Goal: Task Accomplishment & Management: Use online tool/utility

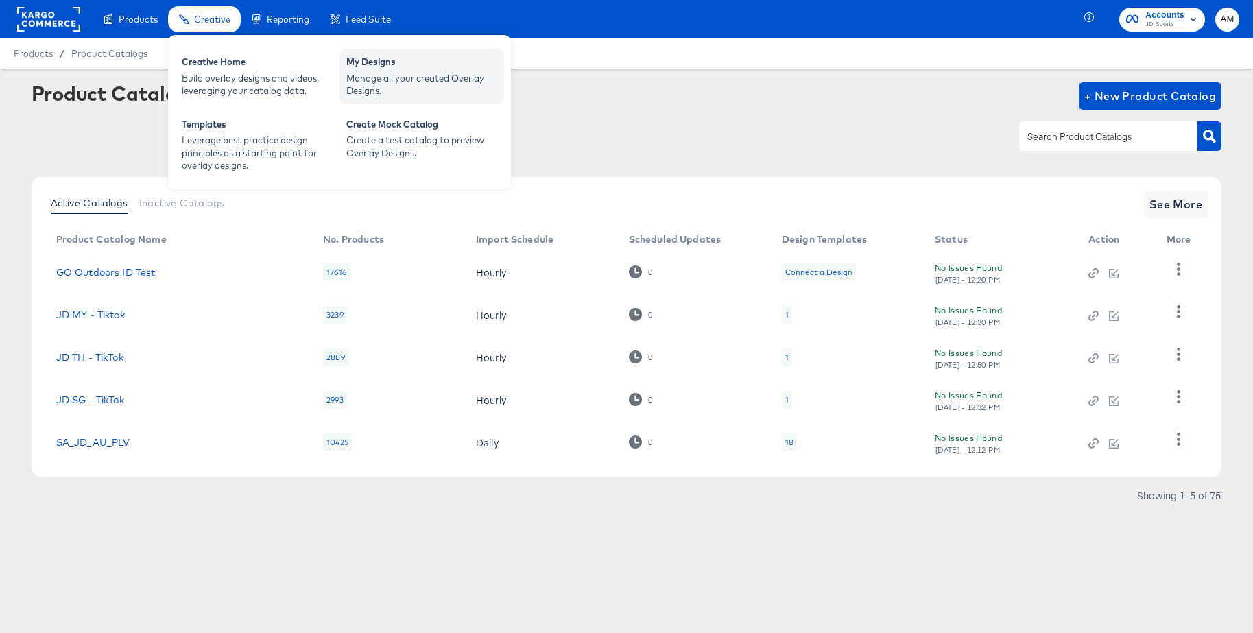
click at [366, 74] on div "Manage all your created Overlay Designs." at bounding box center [421, 84] width 151 height 25
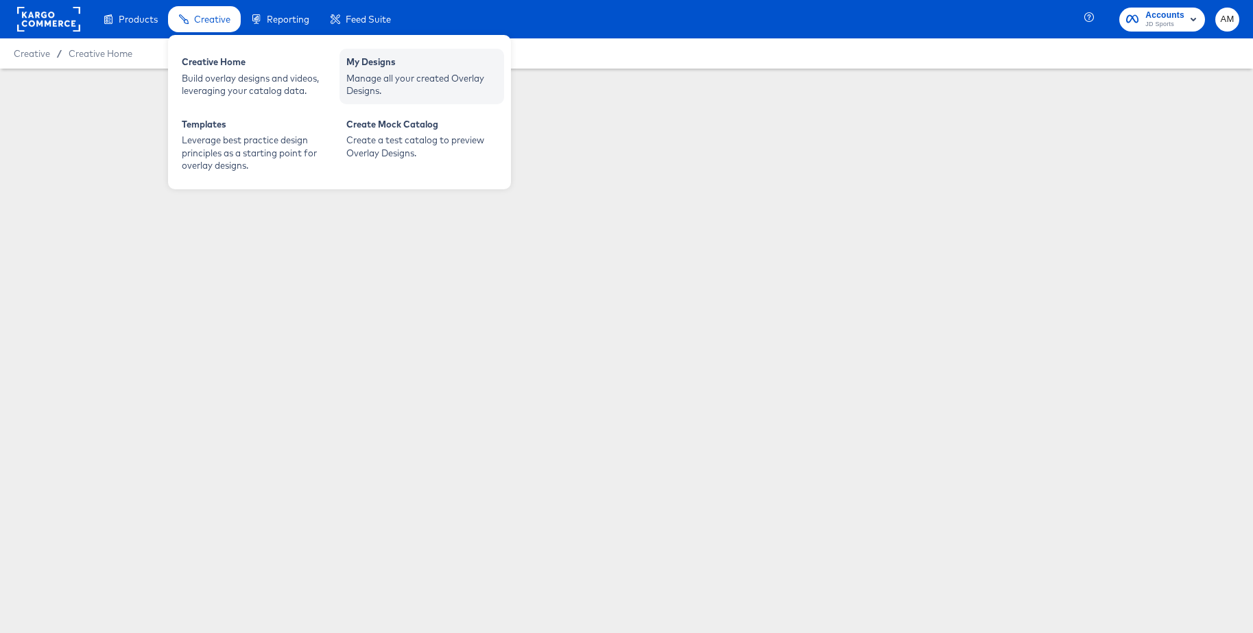
click at [370, 75] on div "Manage all your created Overlay Designs." at bounding box center [421, 84] width 151 height 25
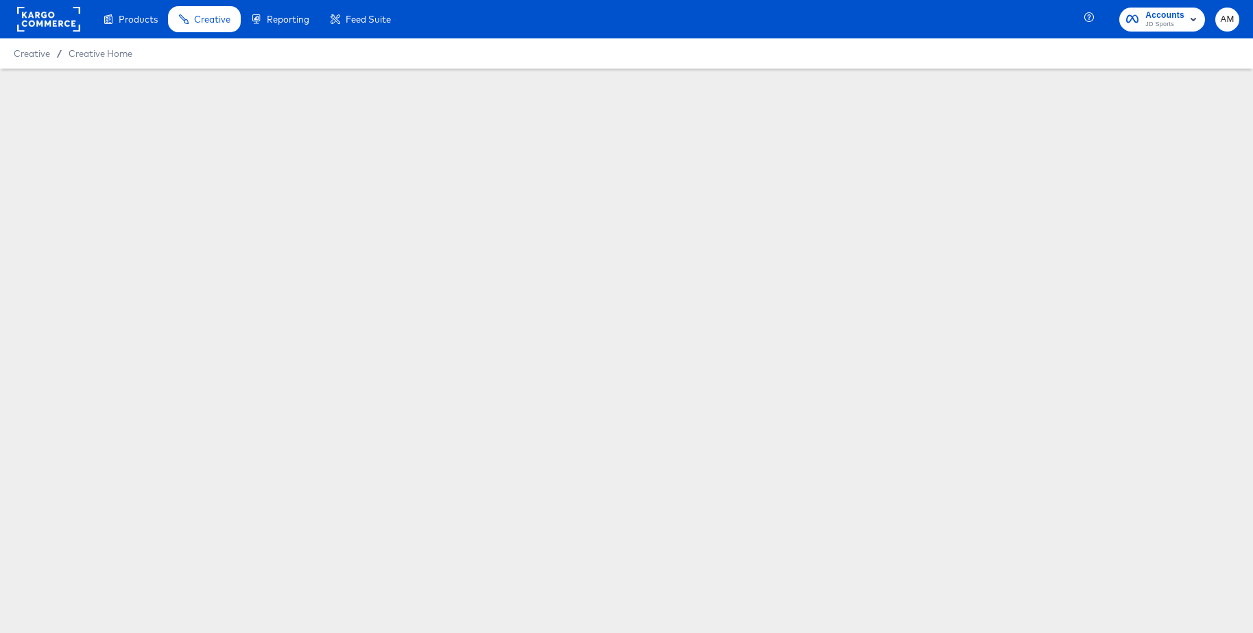
click at [57, 20] on rect at bounding box center [48, 19] width 63 height 25
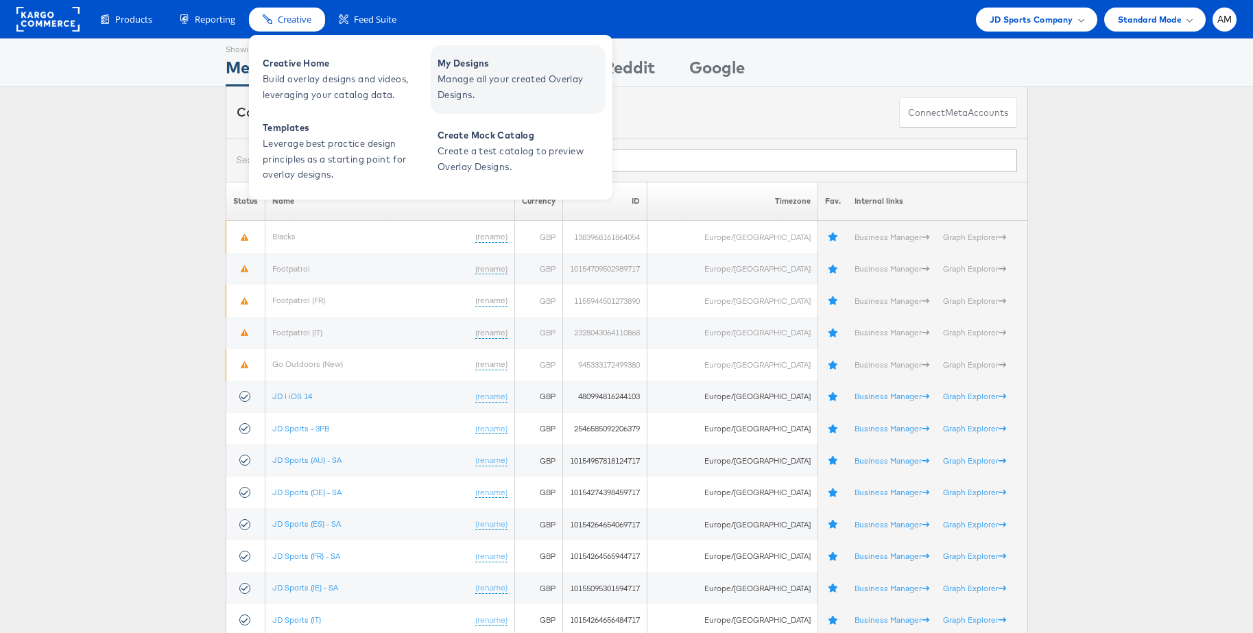
click at [468, 86] on span "Manage all your created Overlay Designs." at bounding box center [519, 87] width 165 height 32
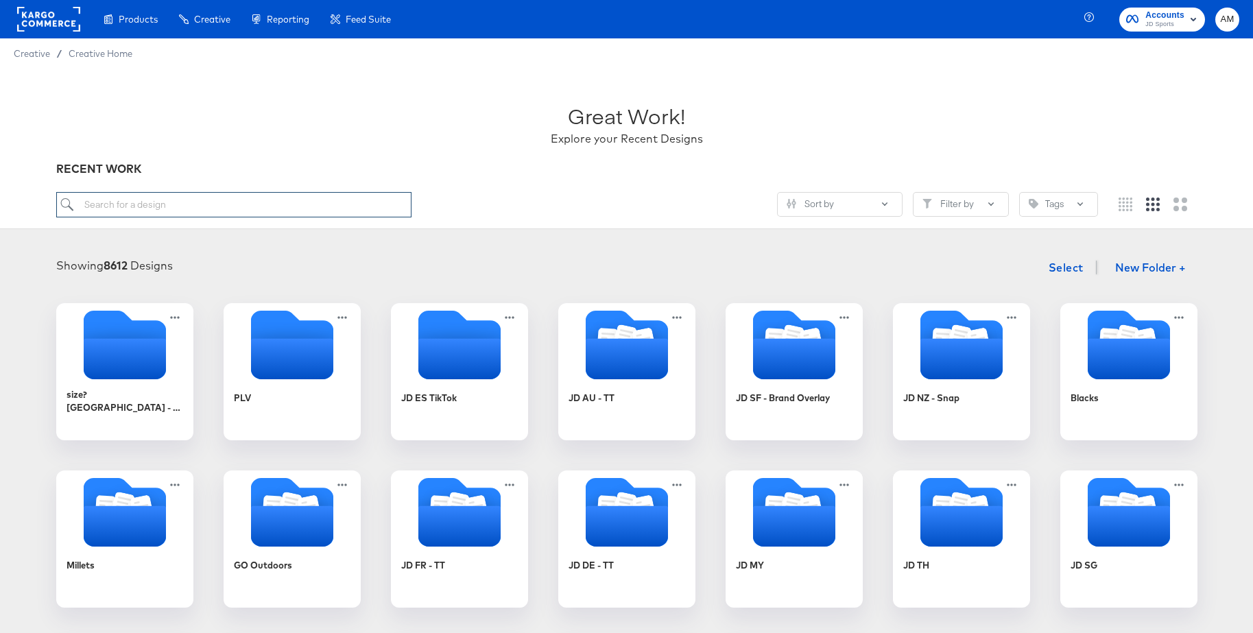
click at [201, 201] on input "search" at bounding box center [233, 204] width 355 height 25
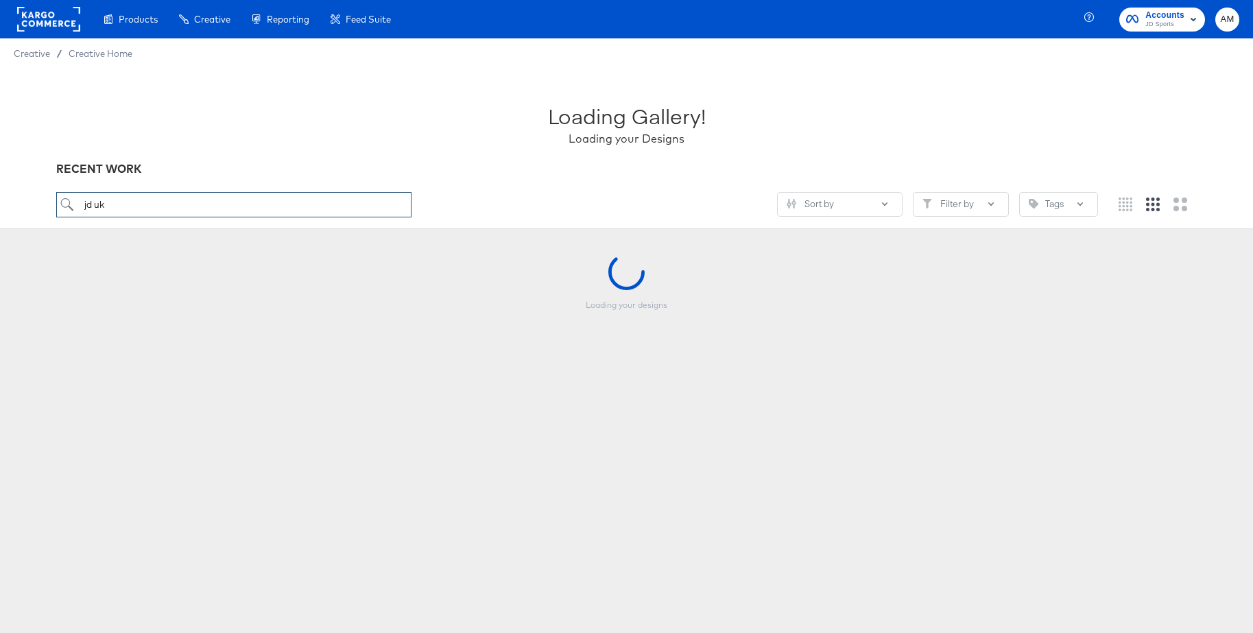
scroll to position [5, 0]
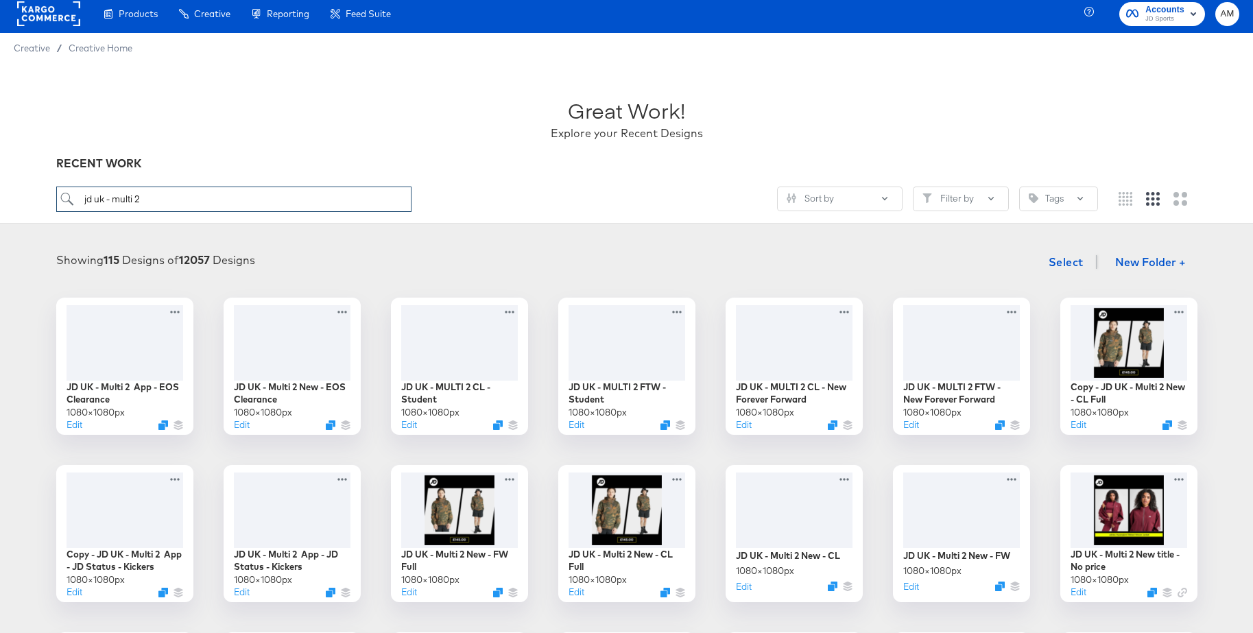
type input "jd uk - multi 2"
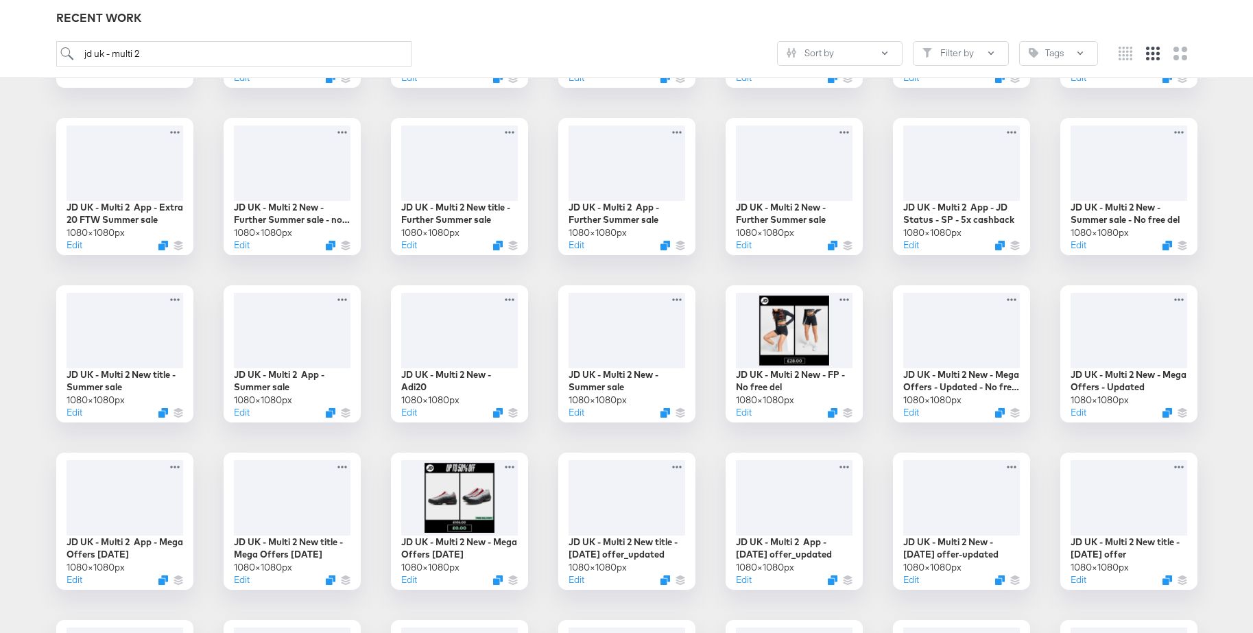
scroll to position [689, 0]
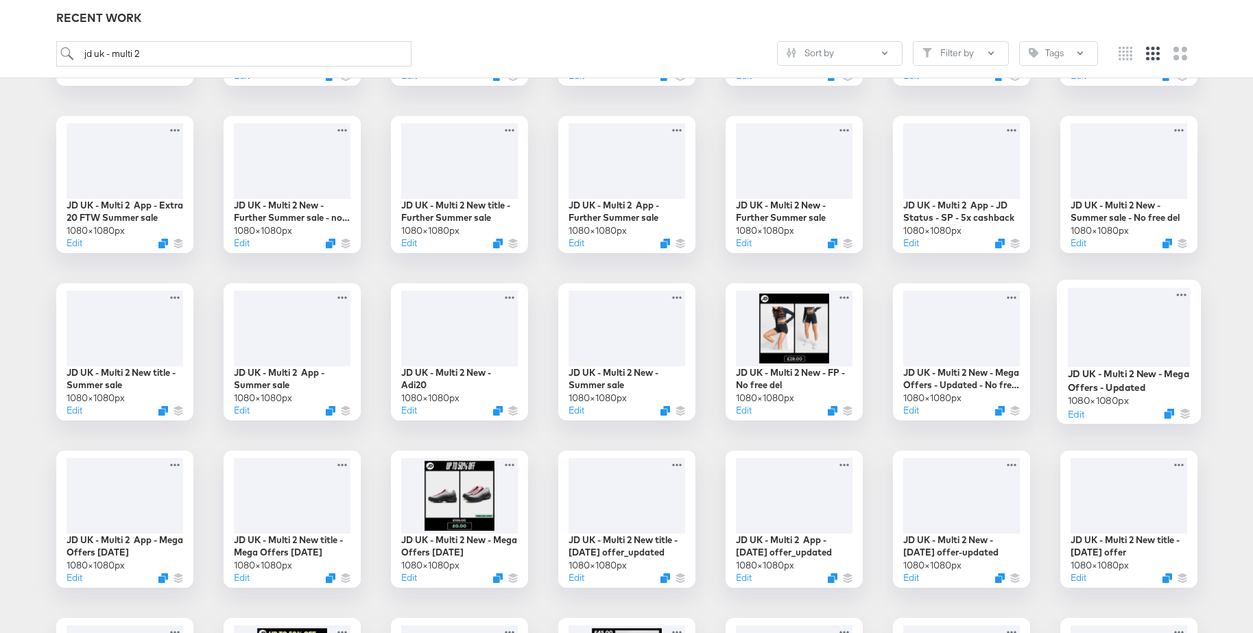
click at [1109, 316] on div at bounding box center [1128, 326] width 123 height 79
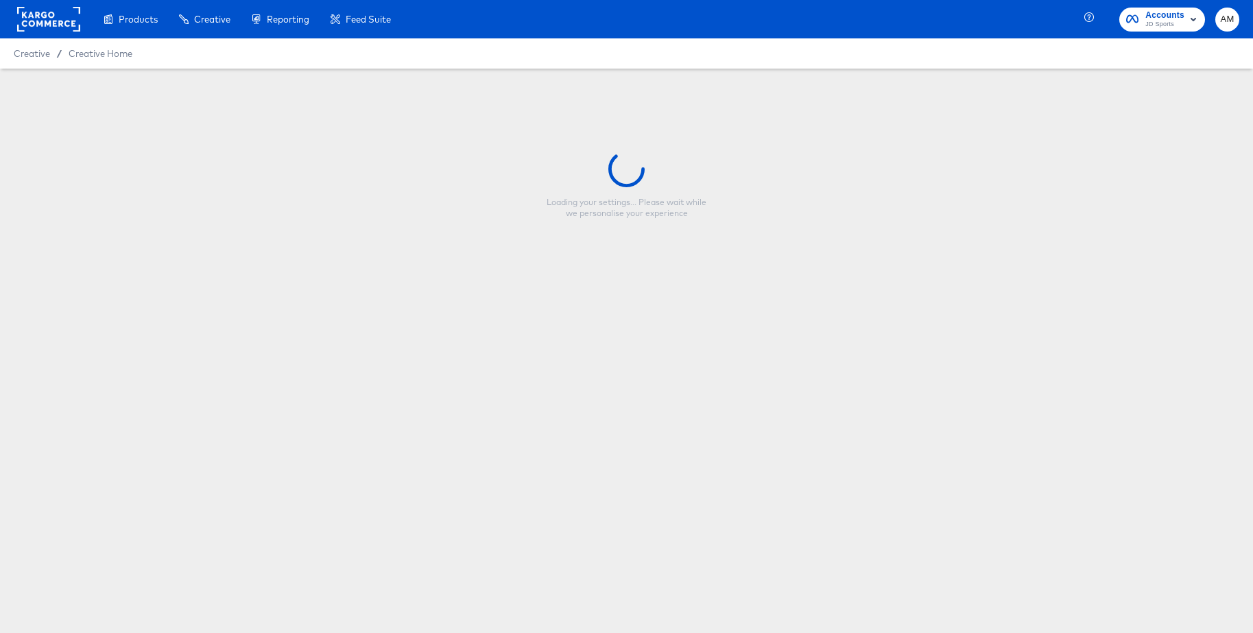
type input "JD UK - Multi 2 New - Mega Offers - Updated"
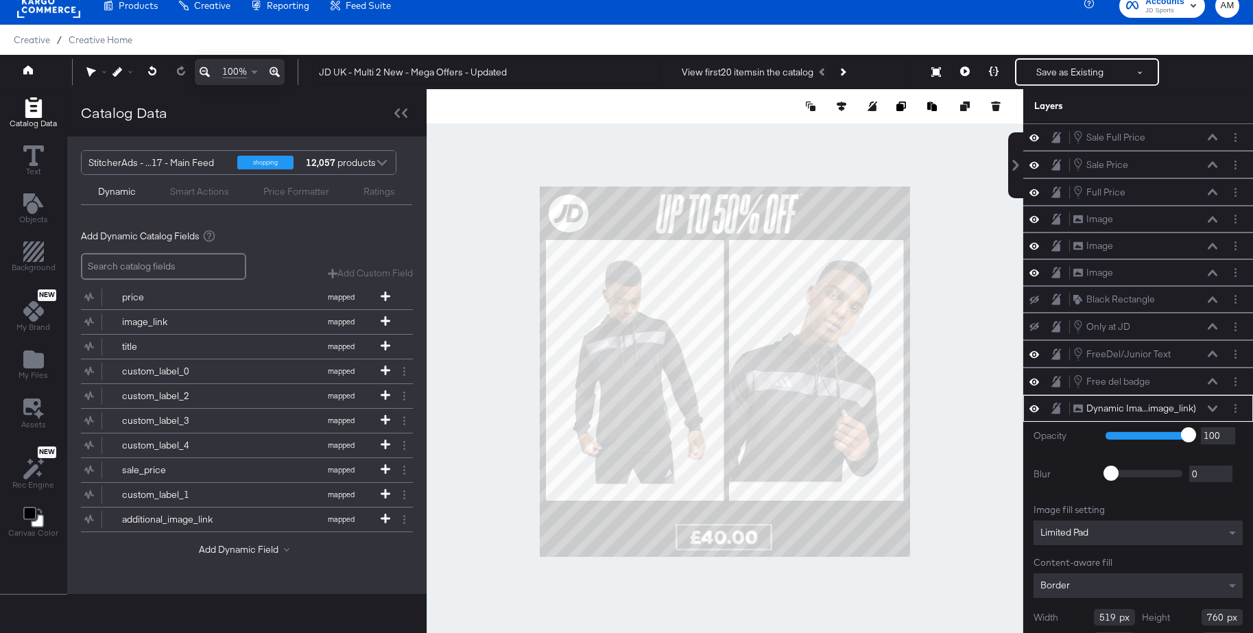
scroll to position [51, 0]
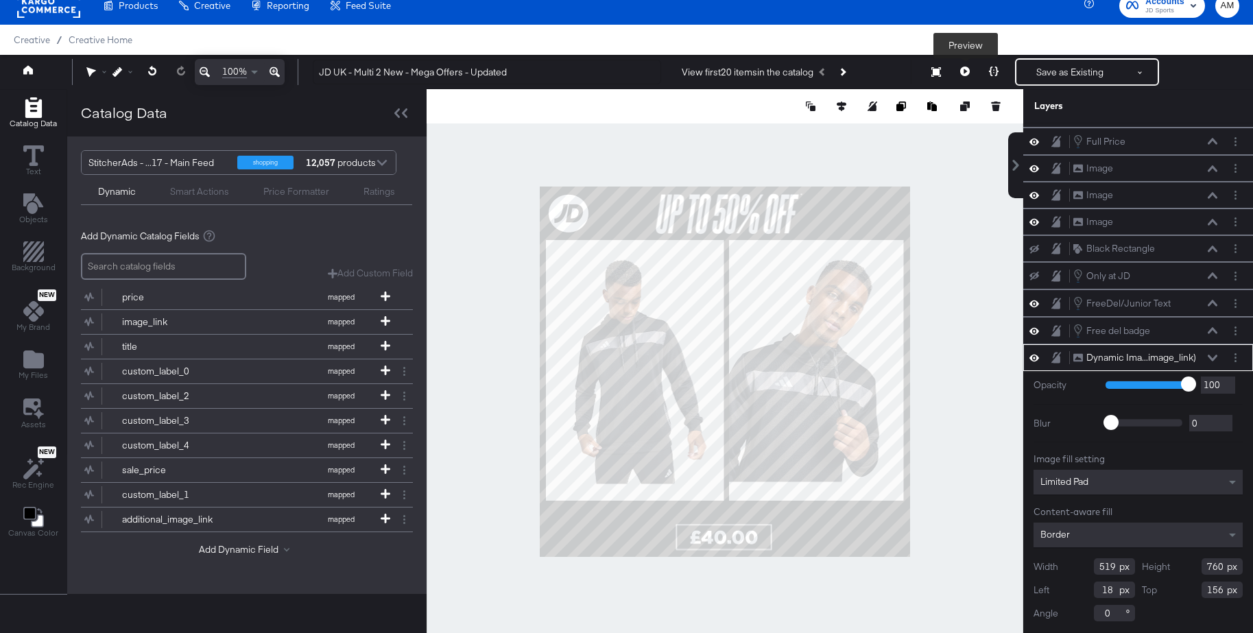
click at [961, 71] on icon at bounding box center [965, 71] width 10 height 10
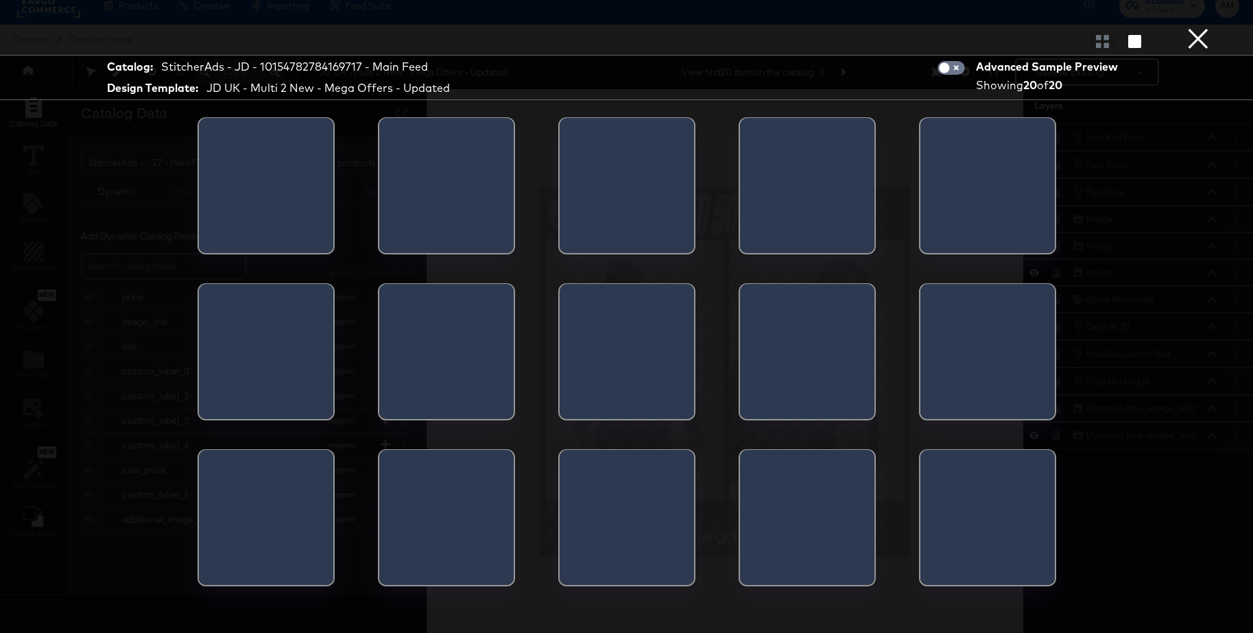
scroll to position [0, 0]
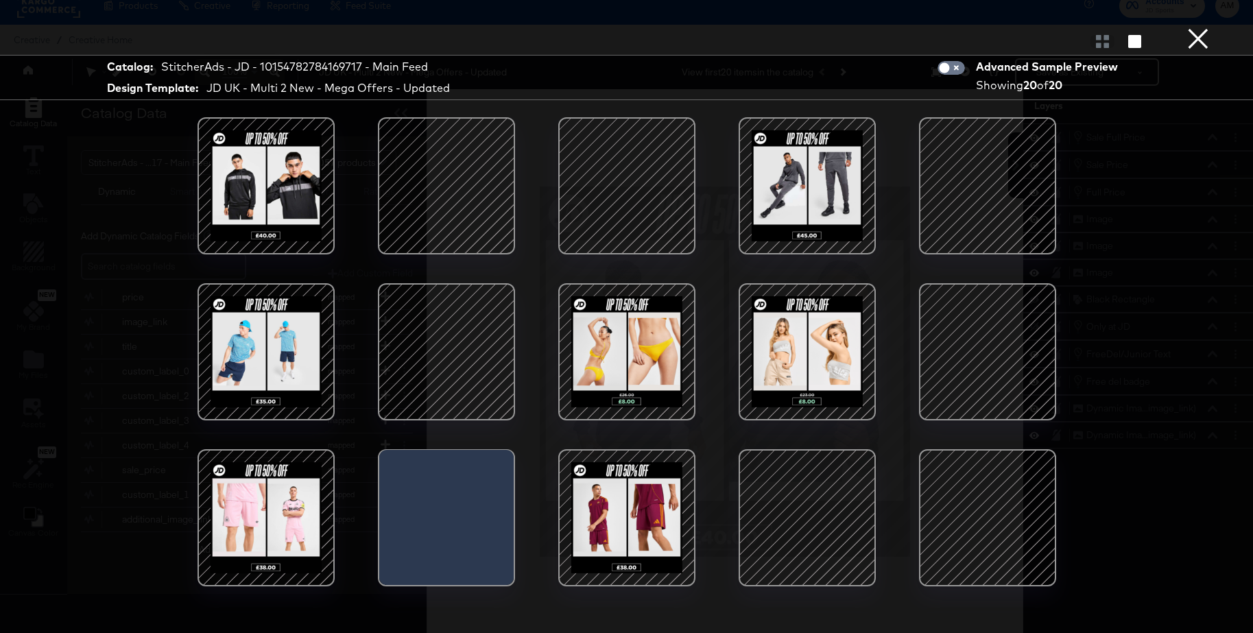
click at [295, 197] on div at bounding box center [266, 186] width 117 height 117
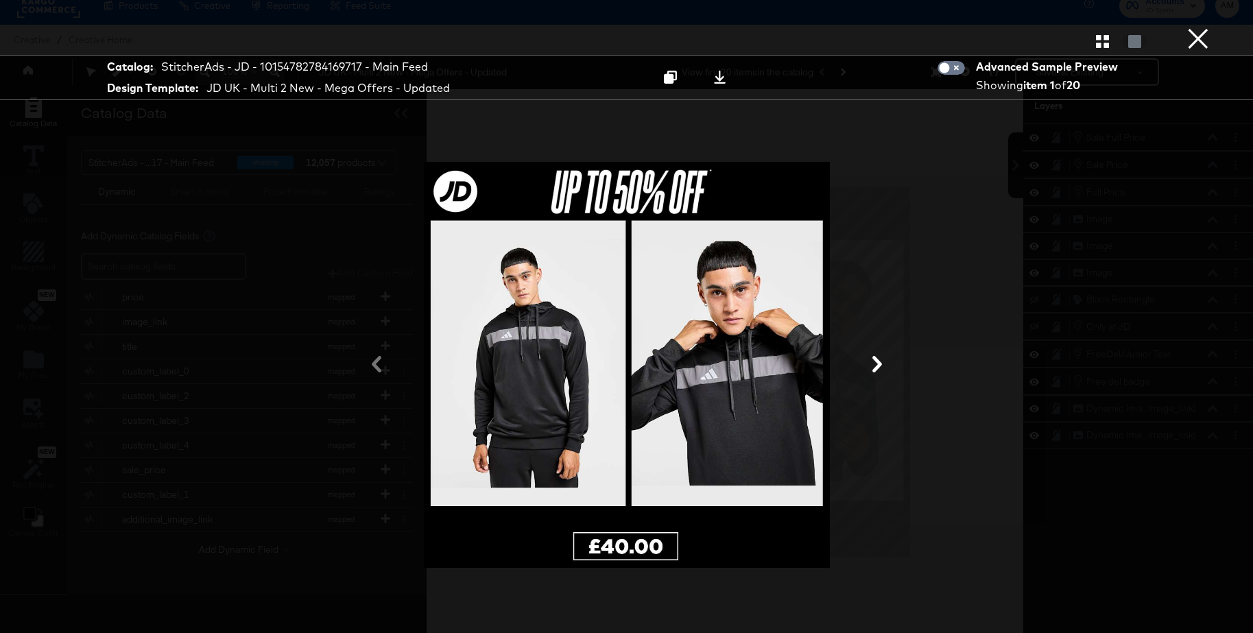
click at [878, 366] on icon at bounding box center [877, 364] width 10 height 16
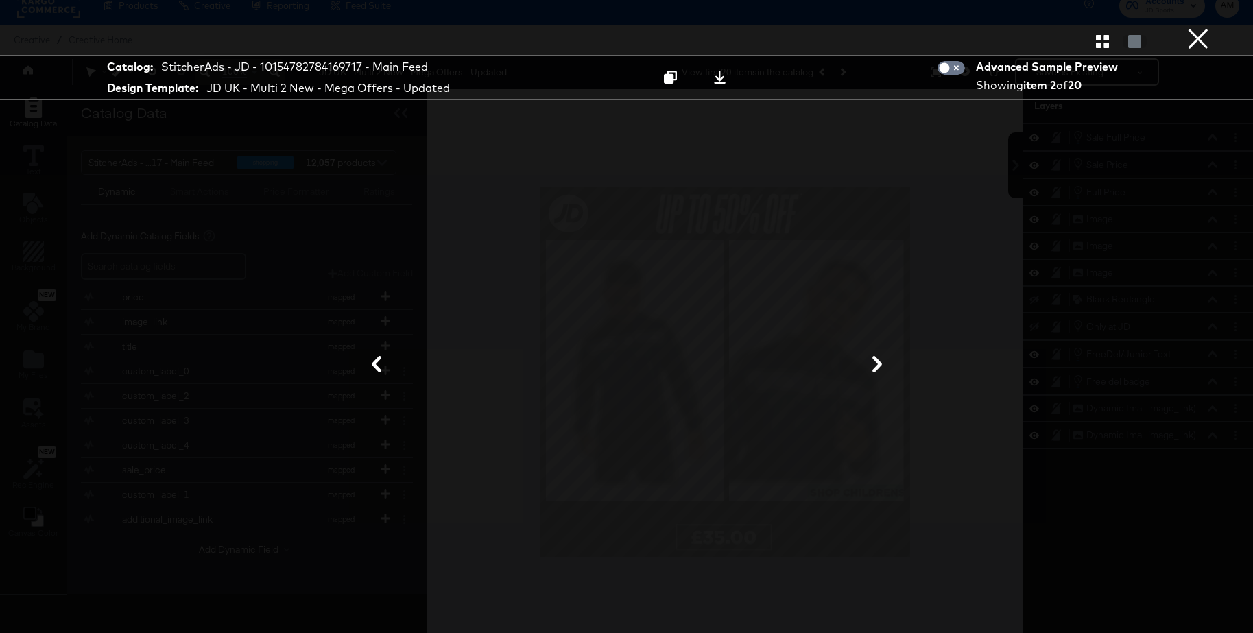
click at [1006, 324] on div at bounding box center [626, 365] width 1028 height 496
click at [959, 322] on div at bounding box center [626, 365] width 1028 height 496
click at [1202, 27] on button "×" at bounding box center [1197, 13] width 27 height 27
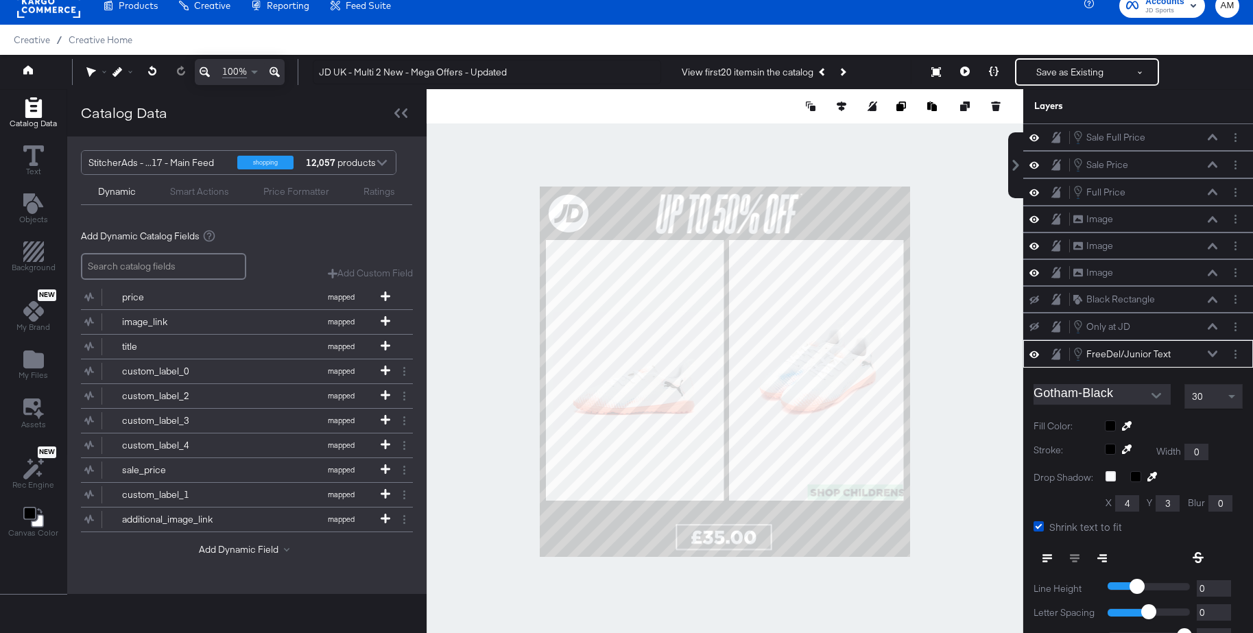
scroll to position [130, 0]
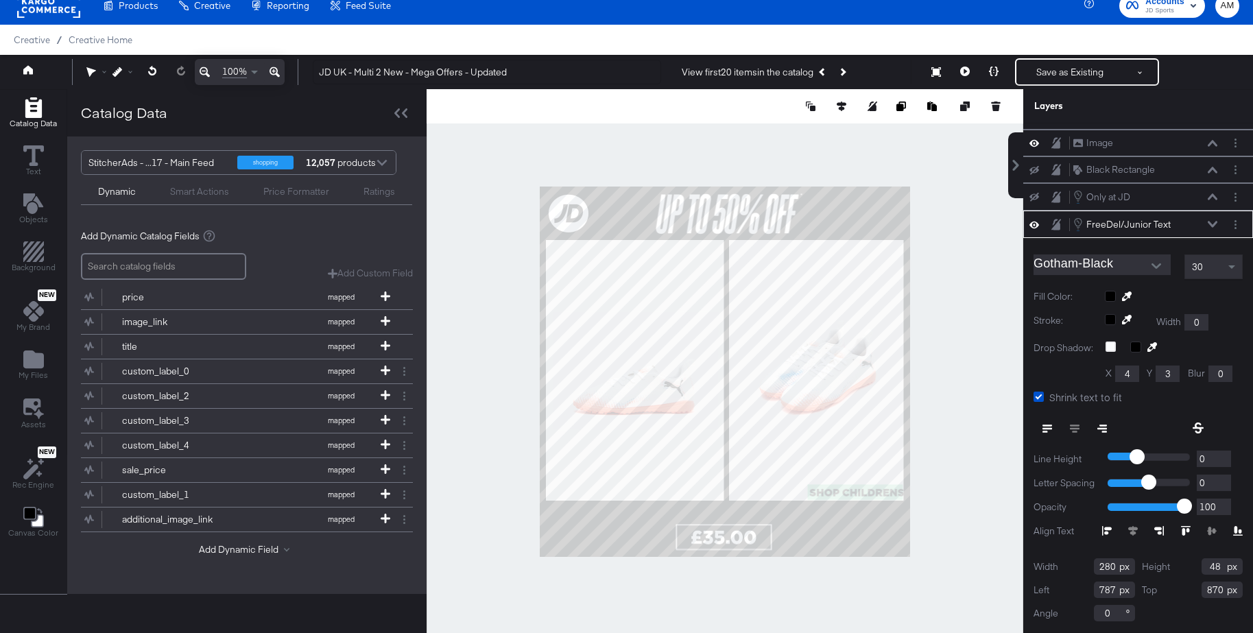
type input "786"
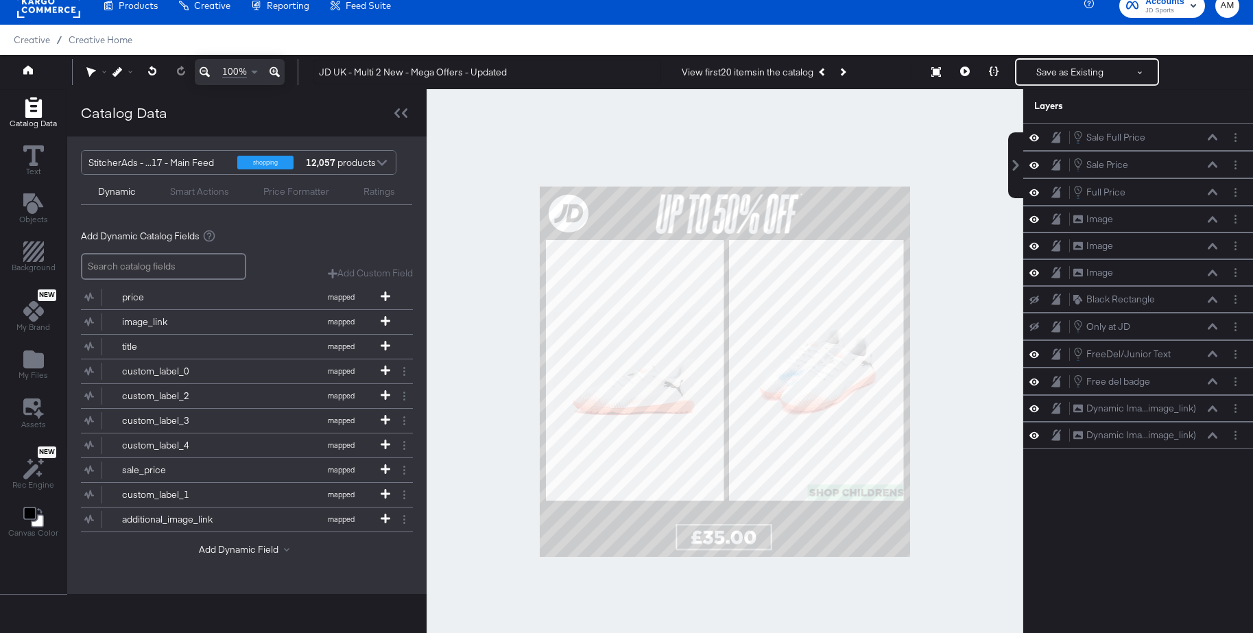
scroll to position [0, 0]
click at [978, 477] on div at bounding box center [724, 371] width 596 height 565
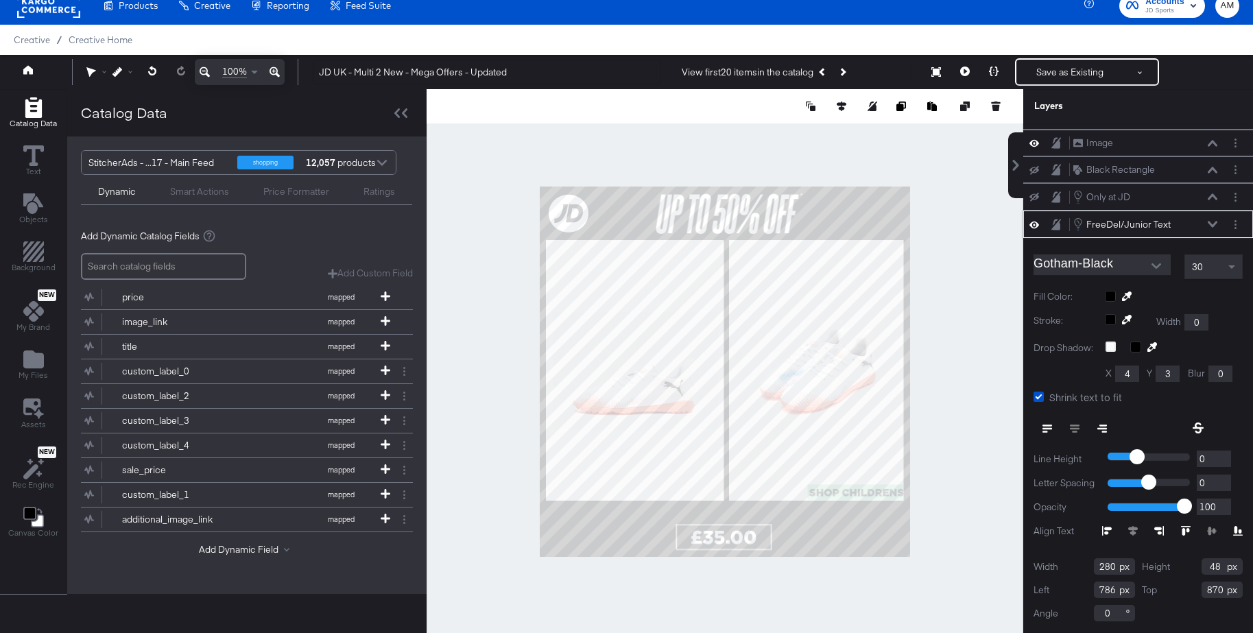
click at [1222, 267] on div "30" at bounding box center [1213, 266] width 57 height 23
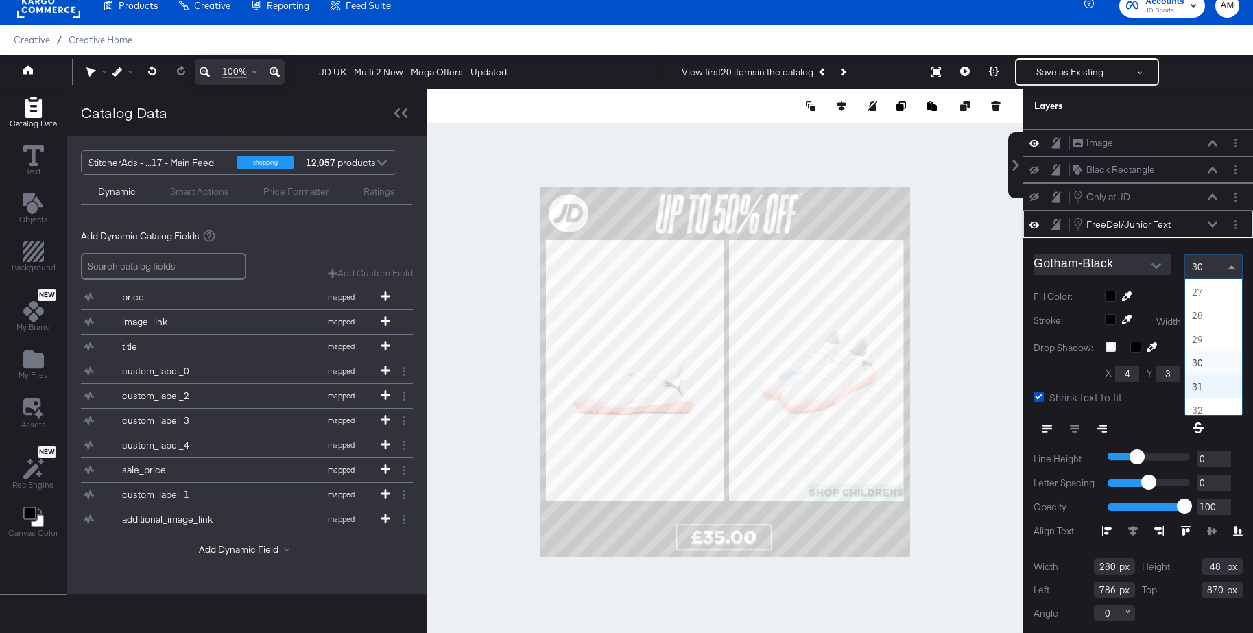
scroll to position [592, 0]
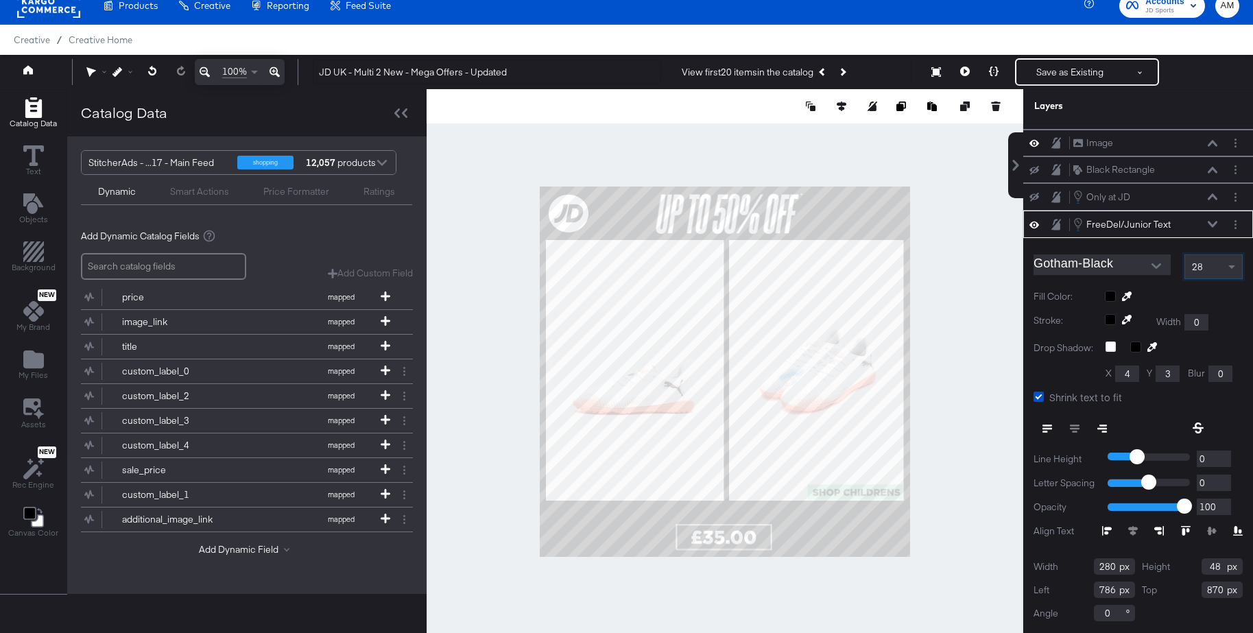
drag, startPoint x: 943, startPoint y: 417, endPoint x: 960, endPoint y: 415, distance: 17.3
click at [943, 417] on div at bounding box center [724, 371] width 596 height 565
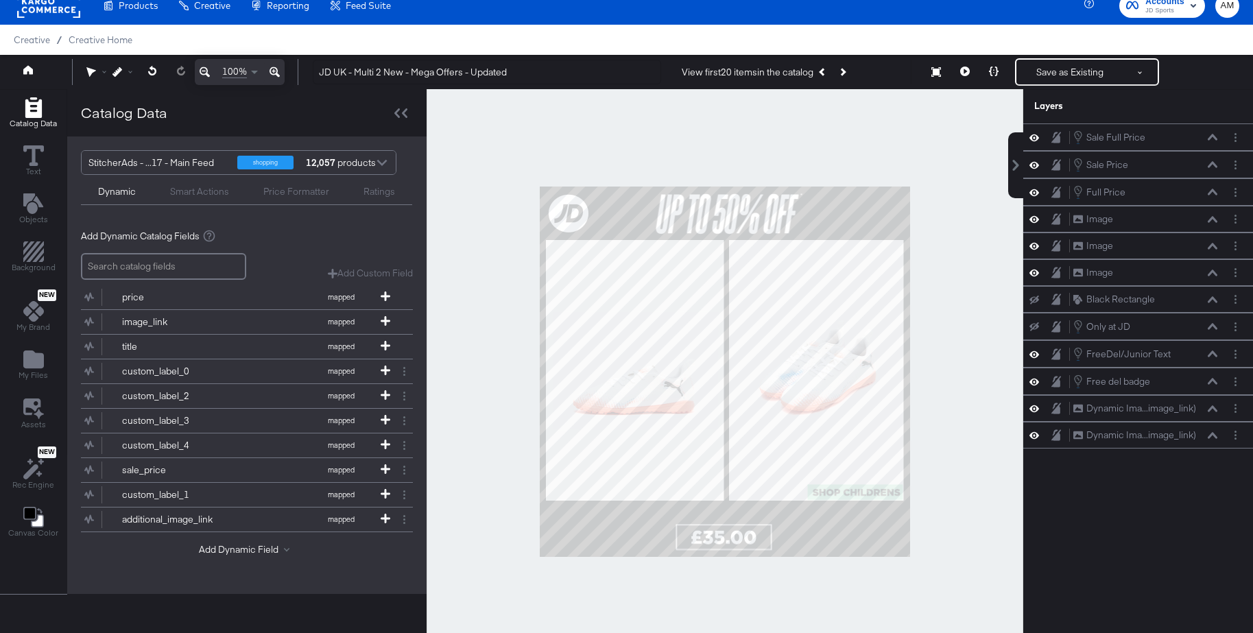
scroll to position [51, 0]
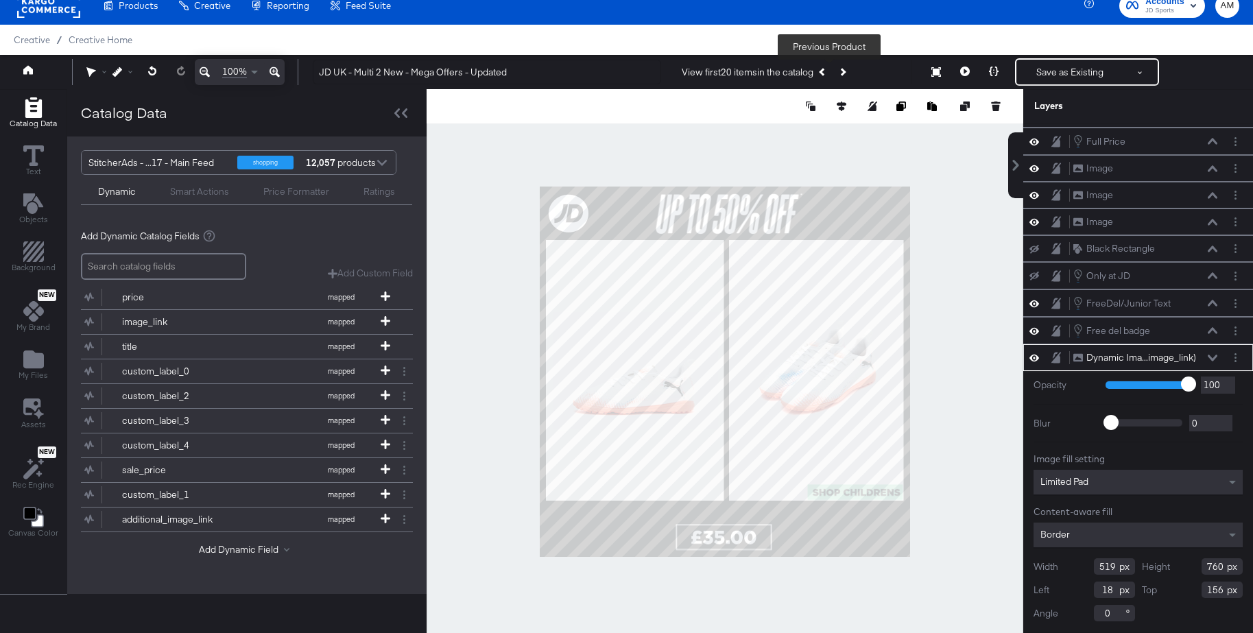
click at [823, 69] on button "Previous Product" at bounding box center [822, 72] width 19 height 25
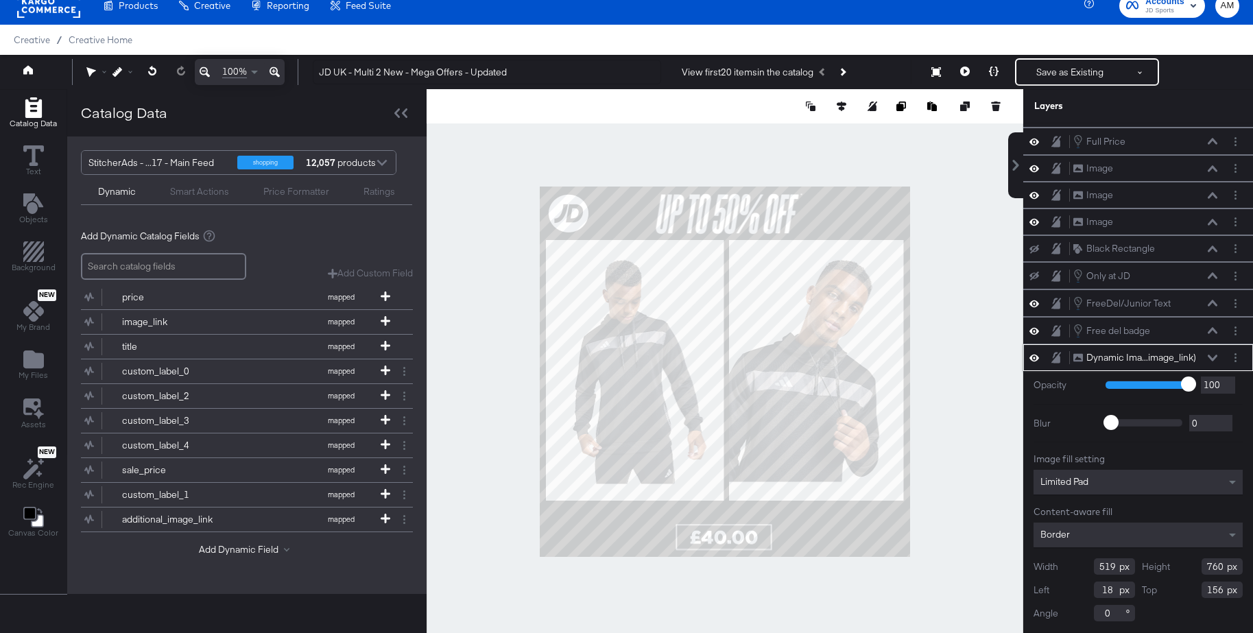
click at [1093, 485] on div "Limited Pad" at bounding box center [1137, 482] width 209 height 25
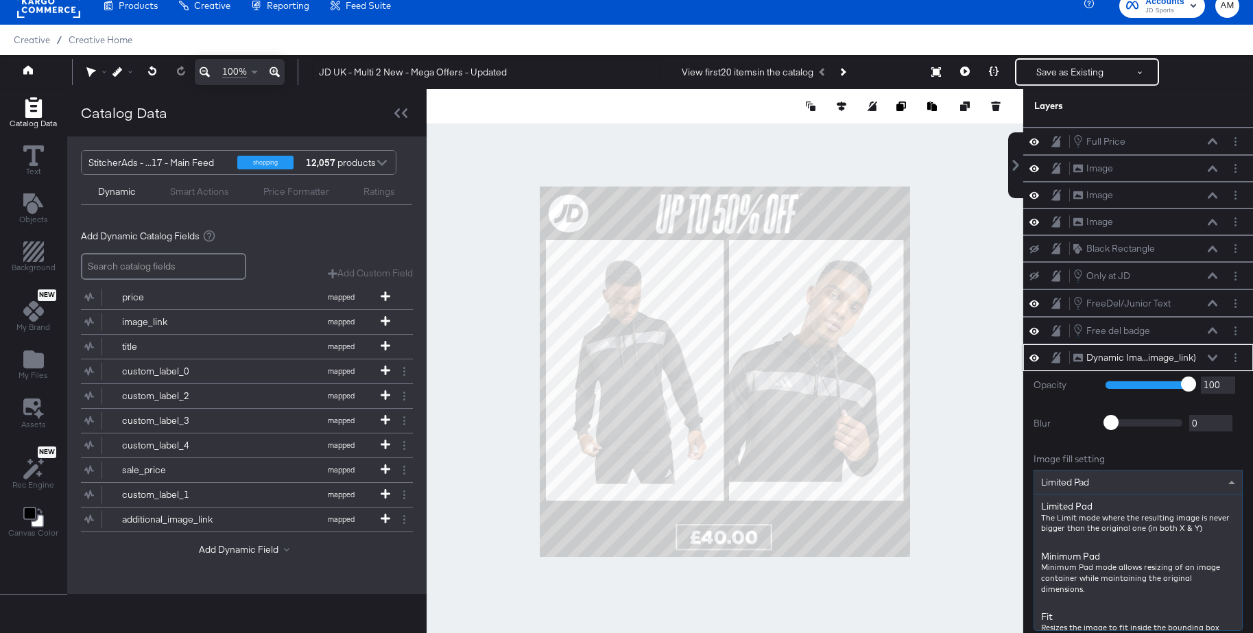
scroll to position [0, 0]
type input "fi"
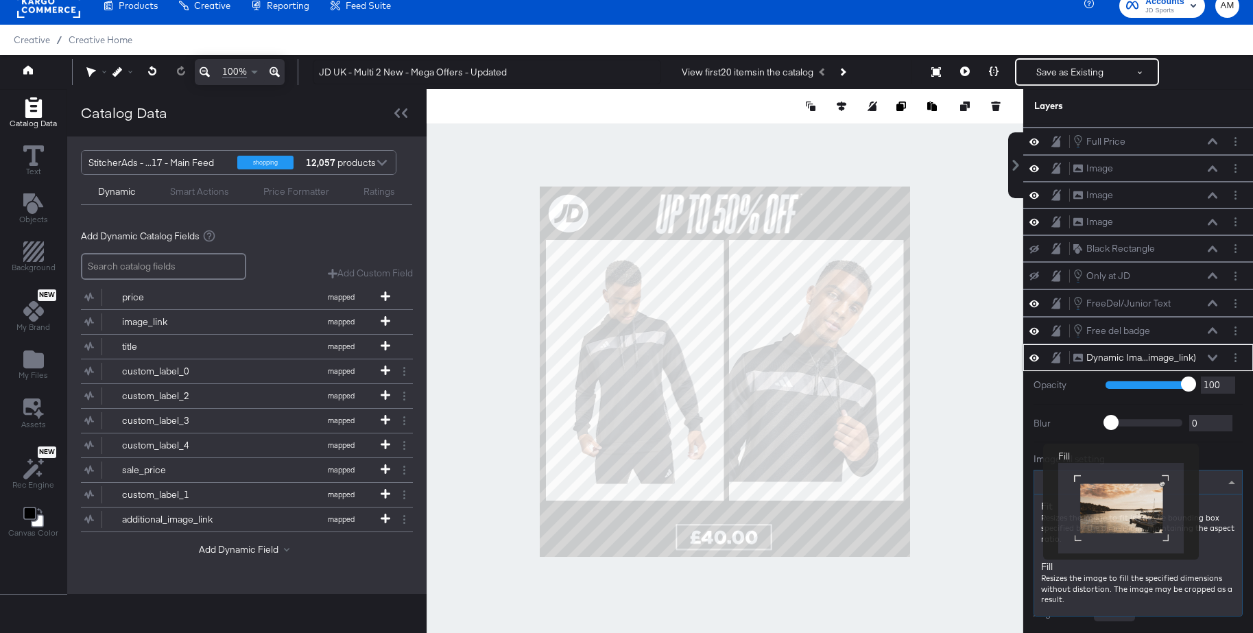
scroll to position [25, 0]
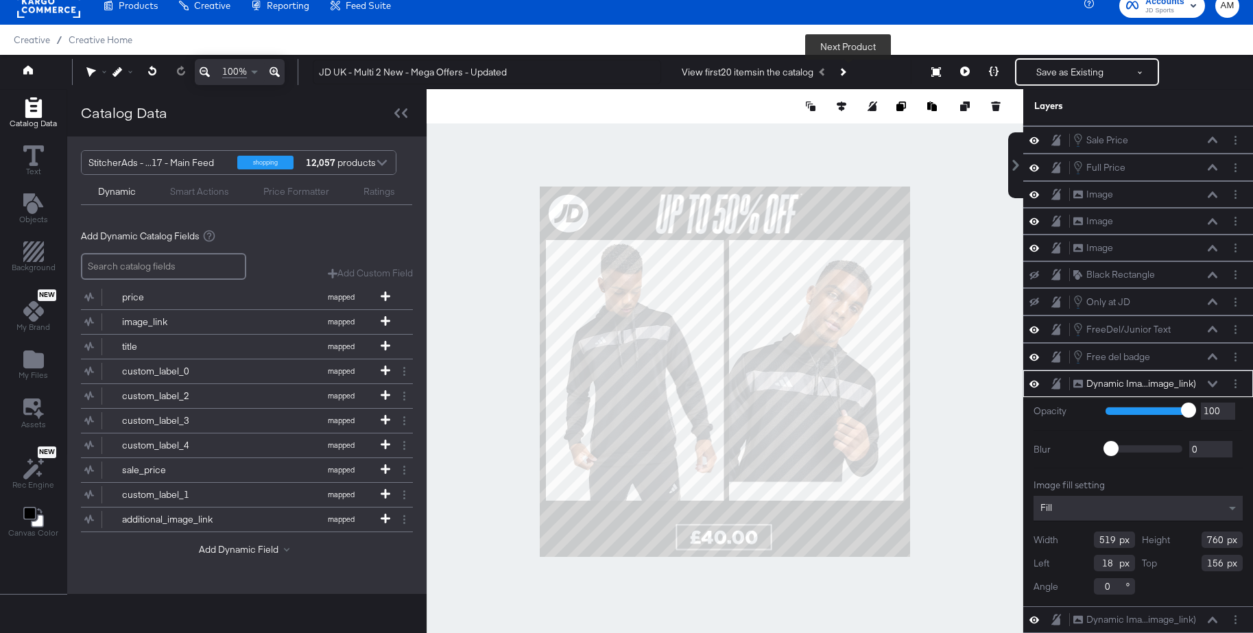
click at [845, 72] on icon "Next Product" at bounding box center [842, 72] width 8 height 8
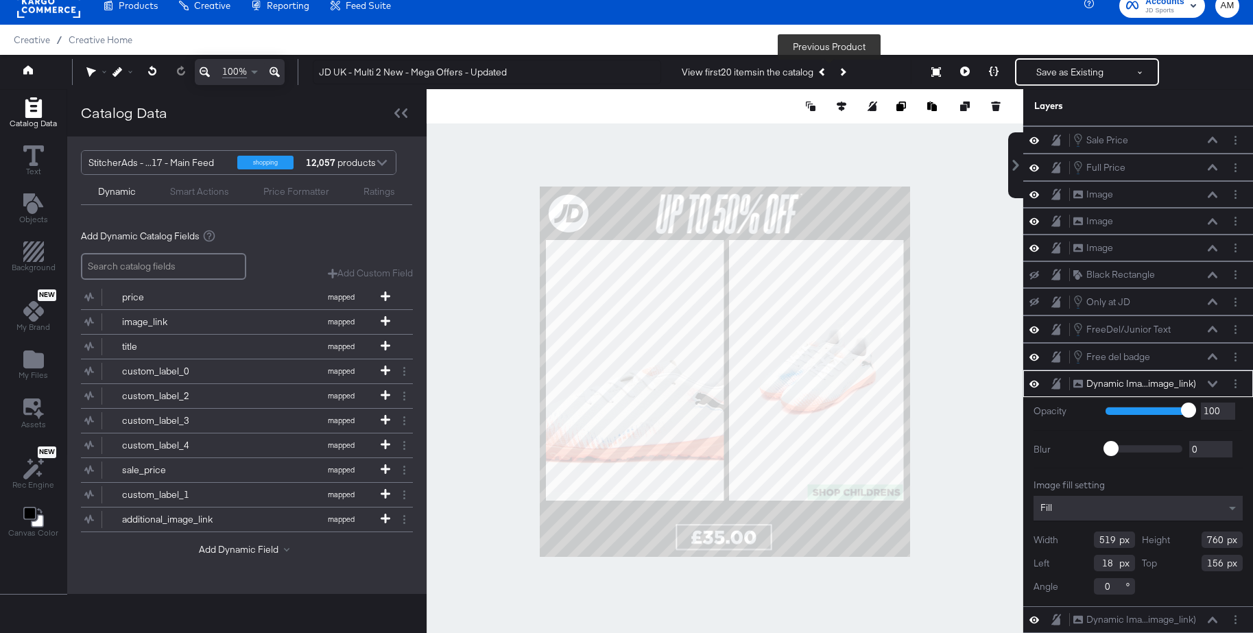
click at [825, 71] on icon "Previous Product" at bounding box center [823, 72] width 8 height 8
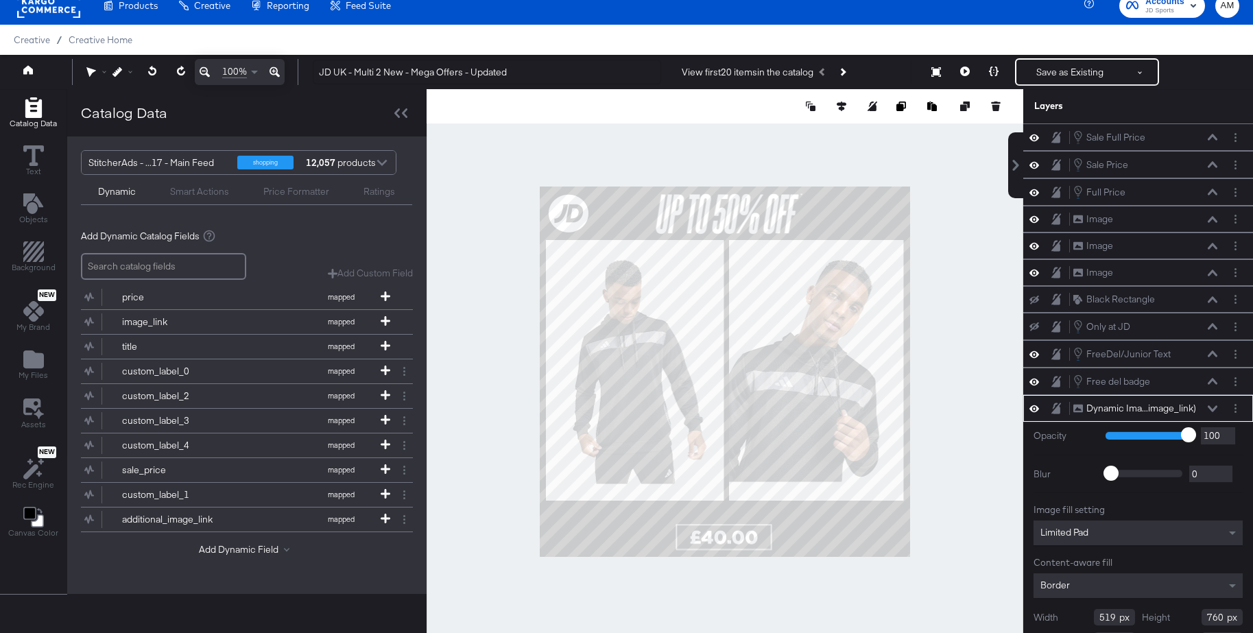
scroll to position [51, 0]
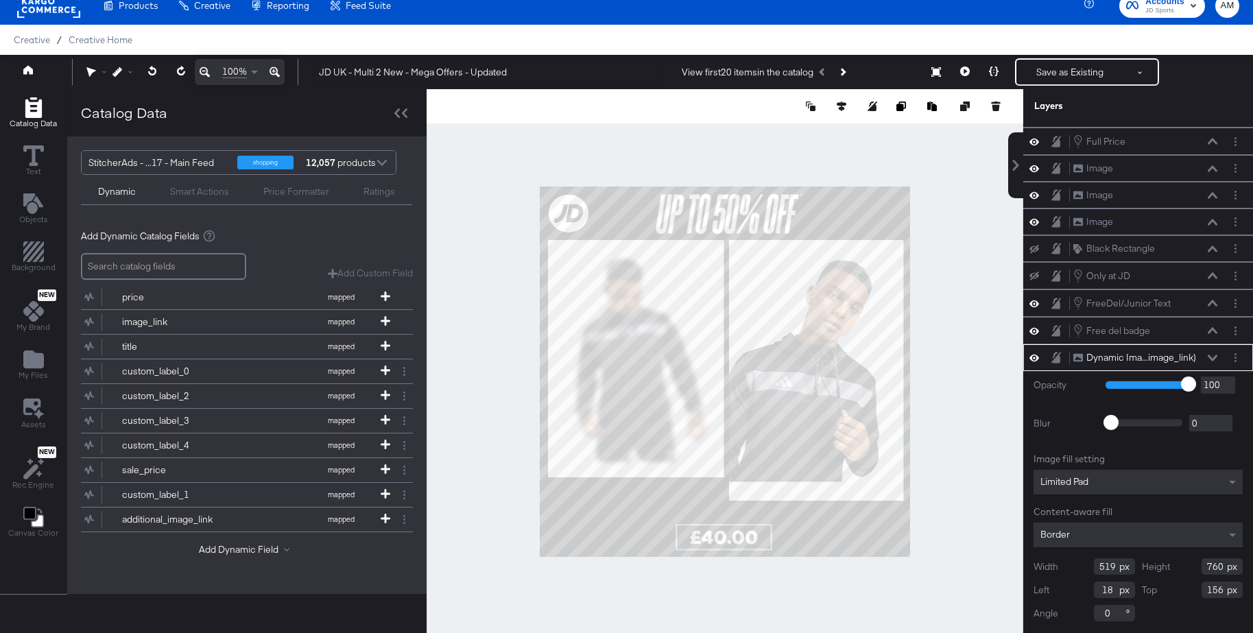
type input "513"
type input "692"
type input "24"
type input "667"
type input "168"
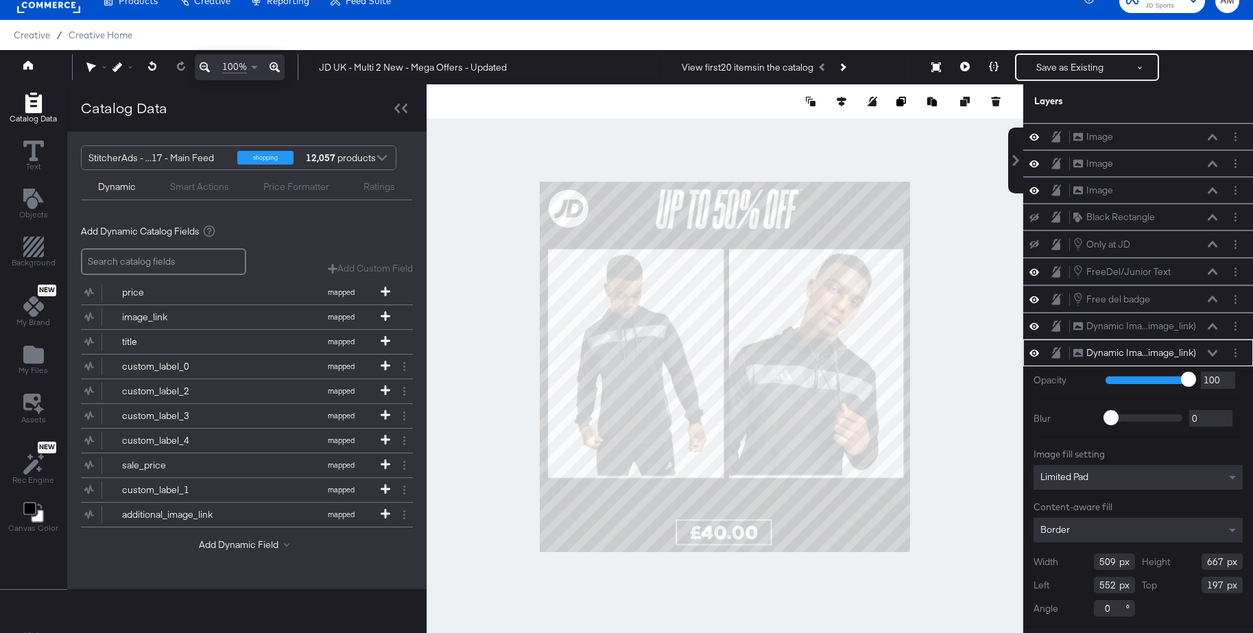
scroll to position [18, 0]
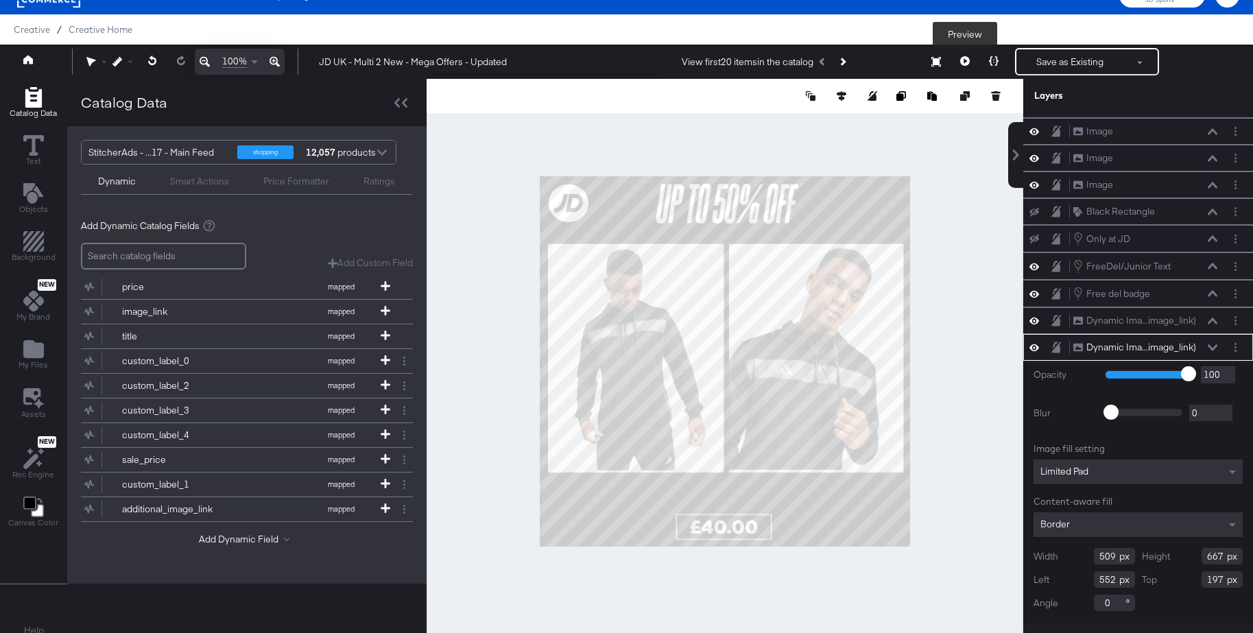
click at [965, 61] on icon at bounding box center [965, 61] width 10 height 10
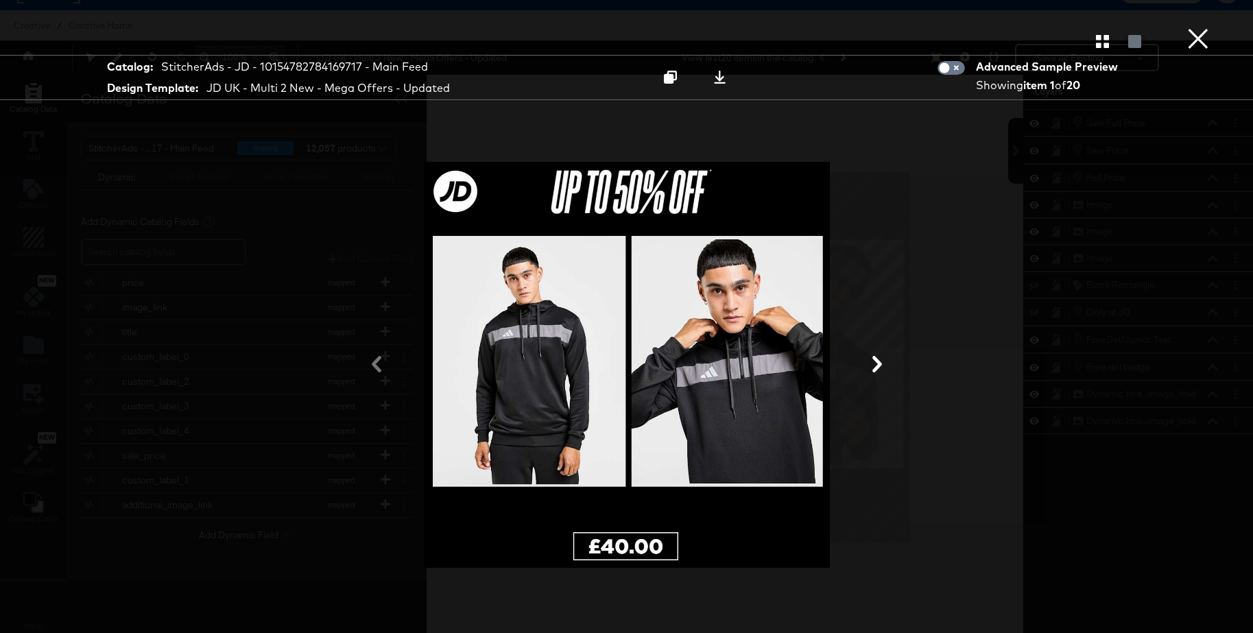
scroll to position [35, 0]
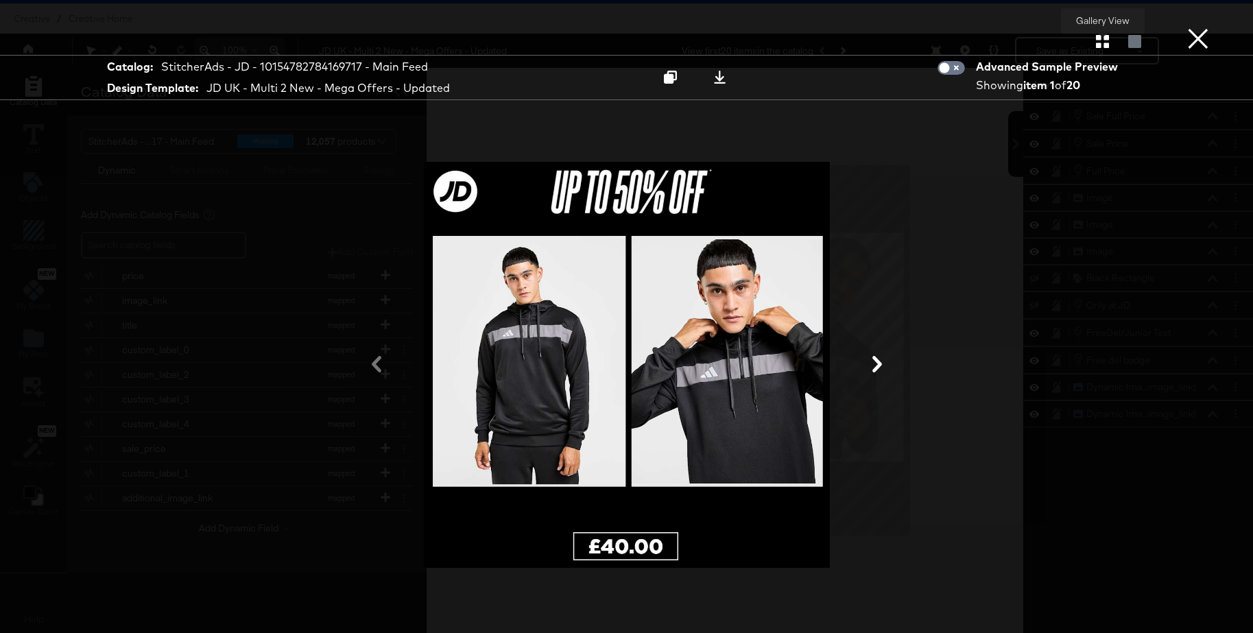
click at [1099, 41] on icon "button" at bounding box center [1102, 41] width 13 height 13
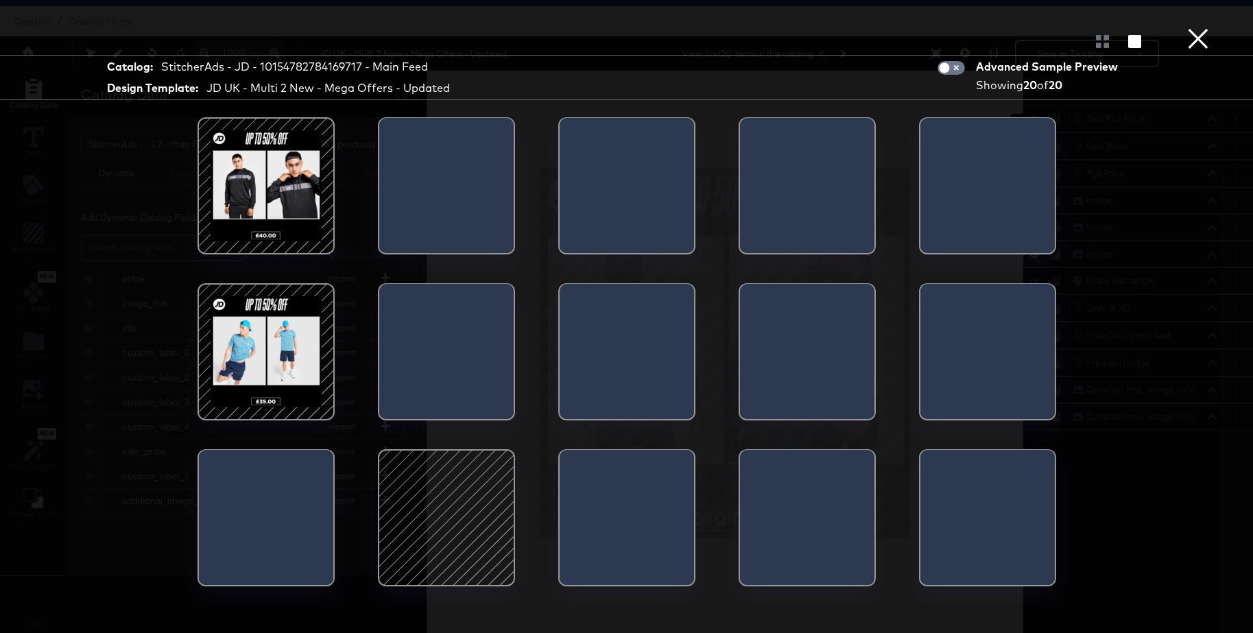
scroll to position [1, 0]
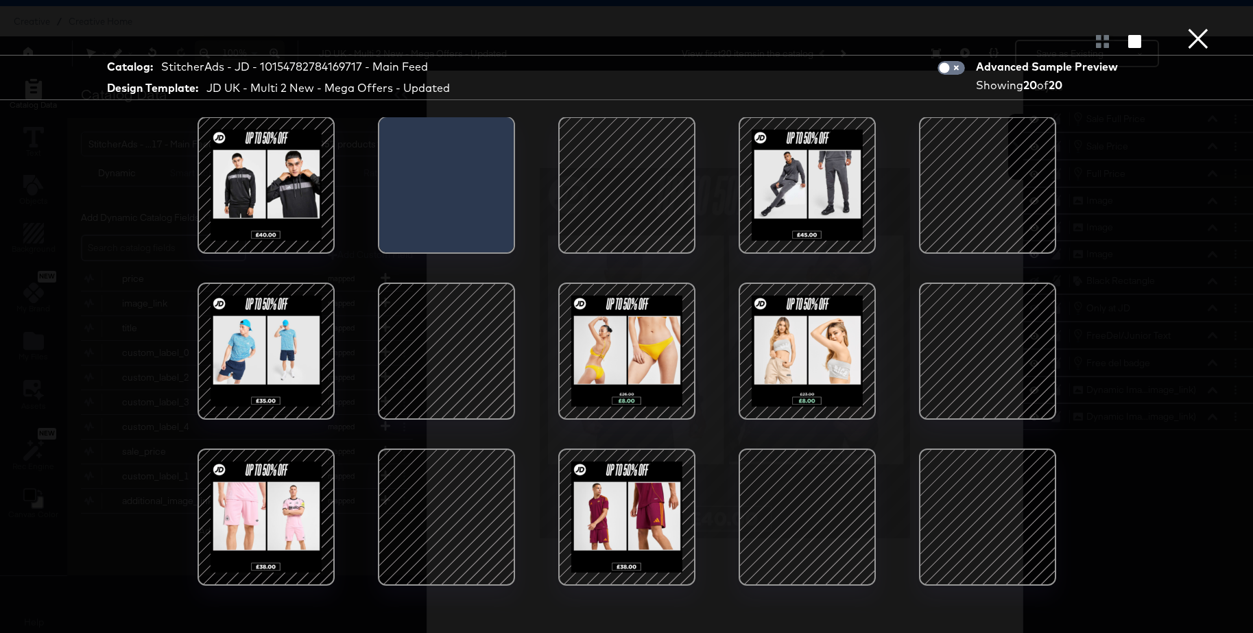
click at [620, 179] on div at bounding box center [626, 185] width 117 height 117
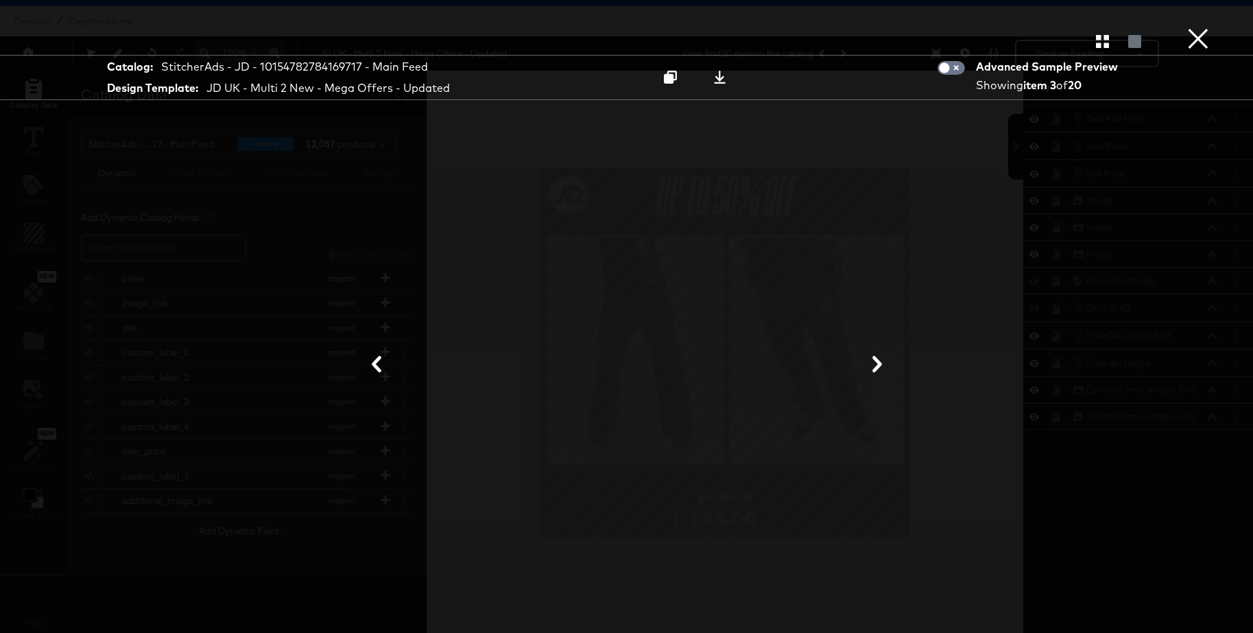
click at [1196, 27] on button "×" at bounding box center [1197, 13] width 27 height 27
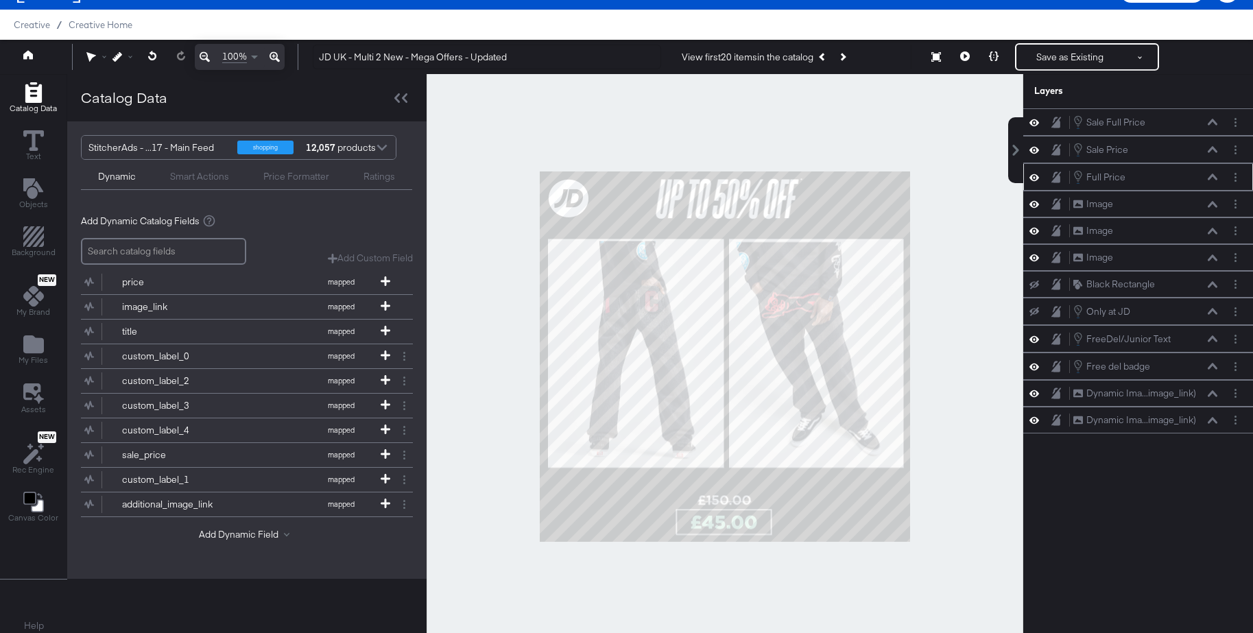
scroll to position [27, 0]
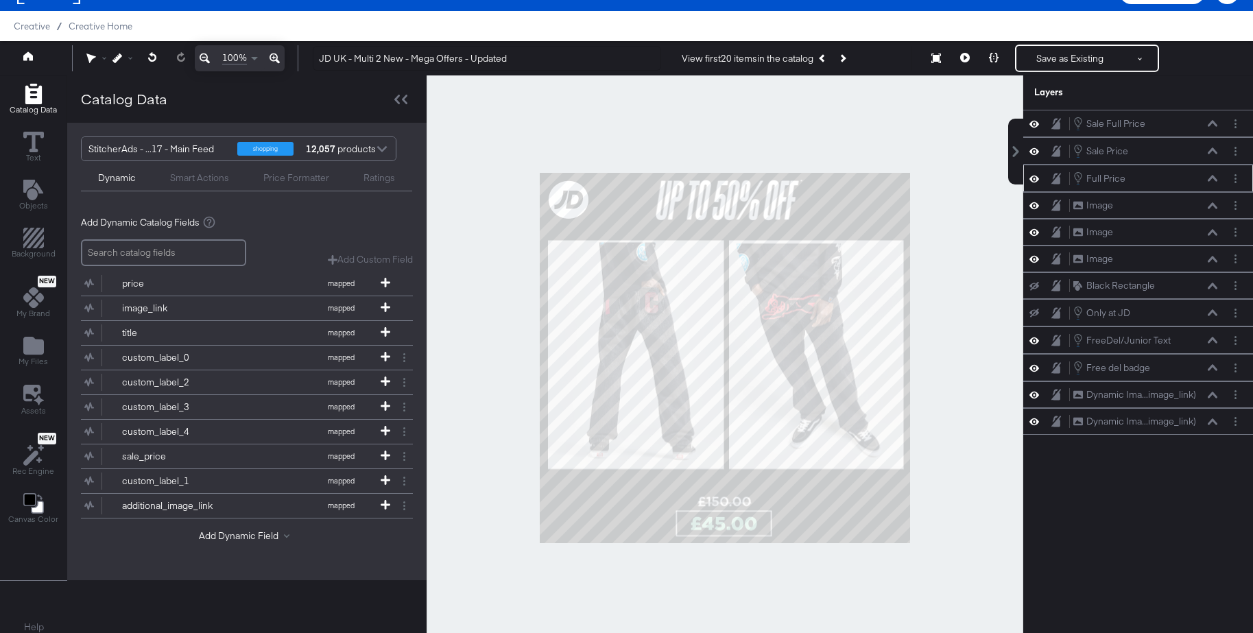
click at [1055, 179] on icon at bounding box center [1056, 178] width 10 height 11
click at [1058, 157] on button at bounding box center [1055, 151] width 11 height 13
click at [1058, 125] on icon at bounding box center [1056, 123] width 10 height 11
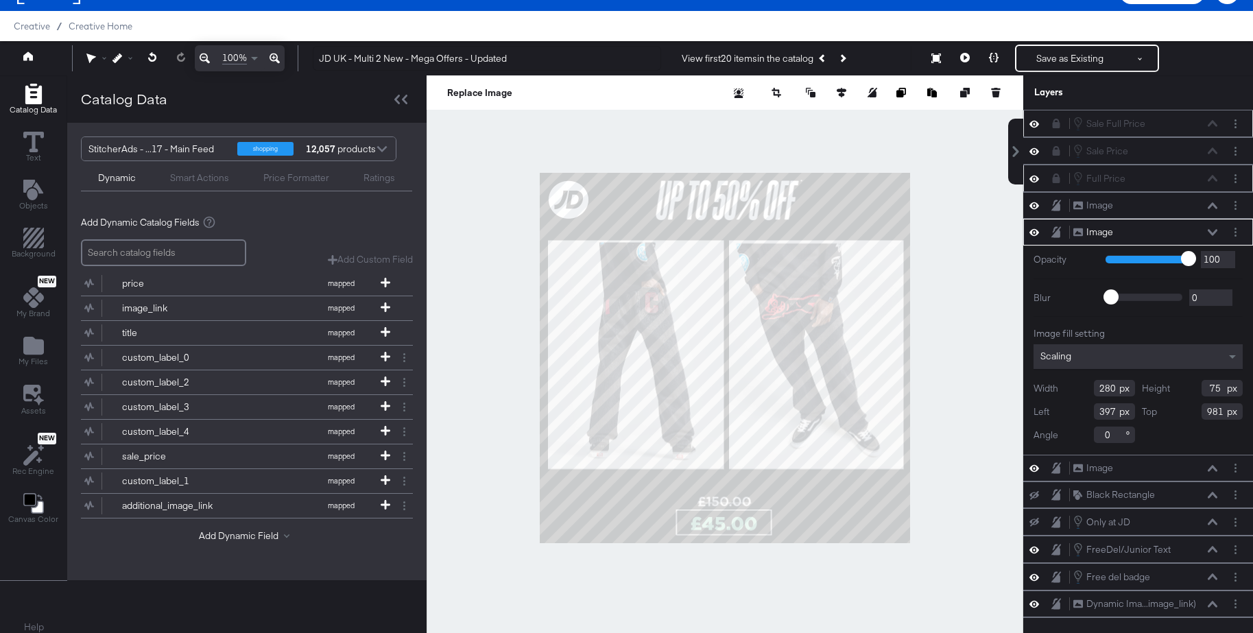
type input "980"
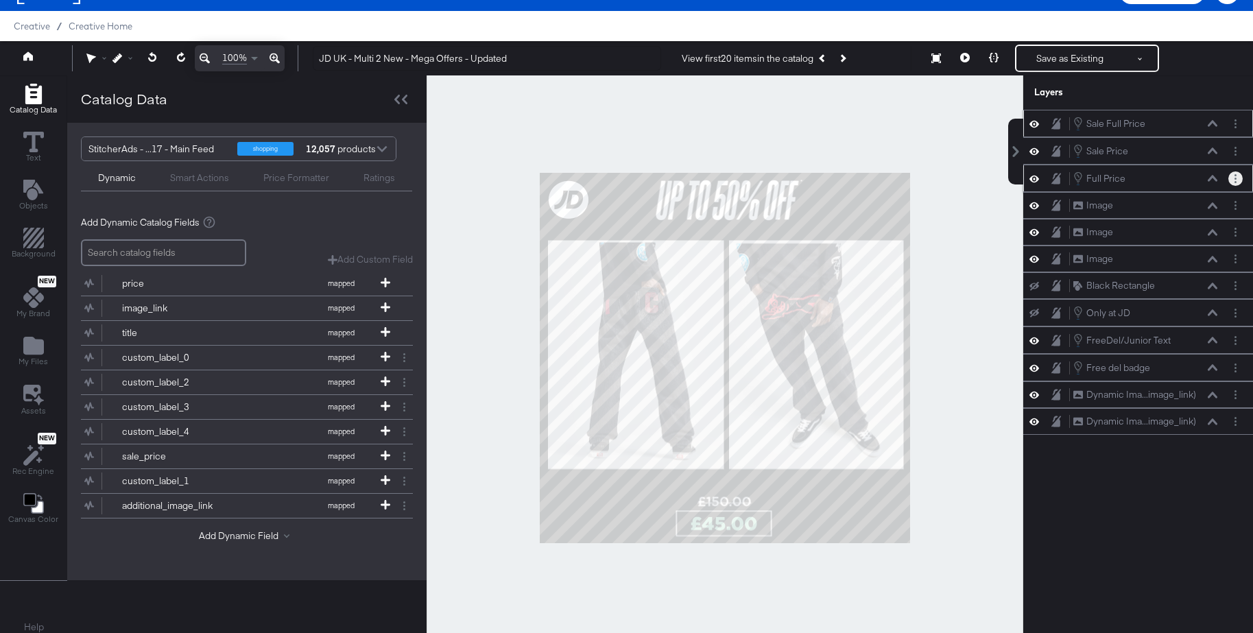
click at [1235, 180] on button "Layer Options" at bounding box center [1235, 178] width 14 height 14
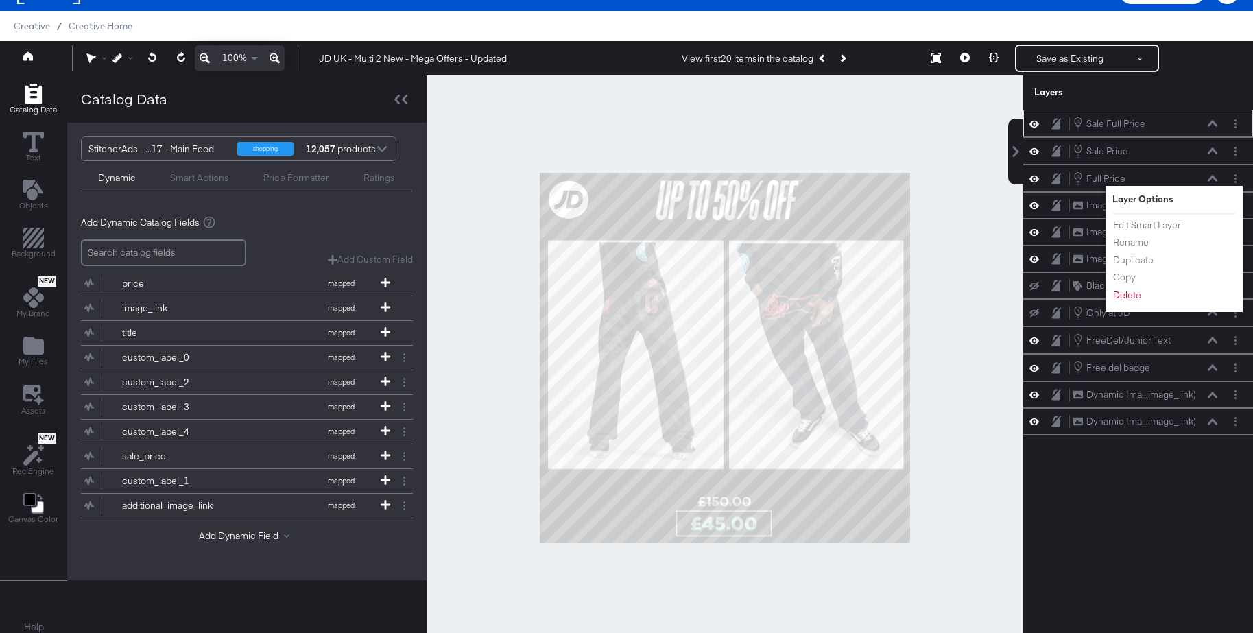
click at [981, 86] on div at bounding box center [724, 357] width 596 height 565
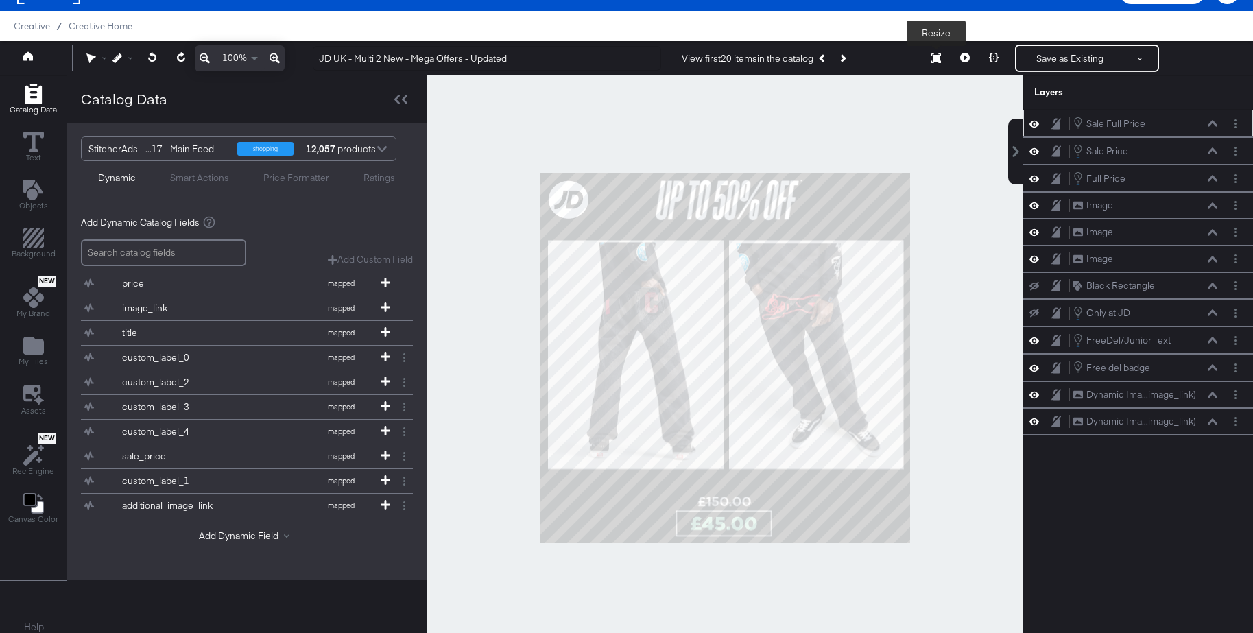
click at [937, 57] on icon at bounding box center [936, 58] width 10 height 10
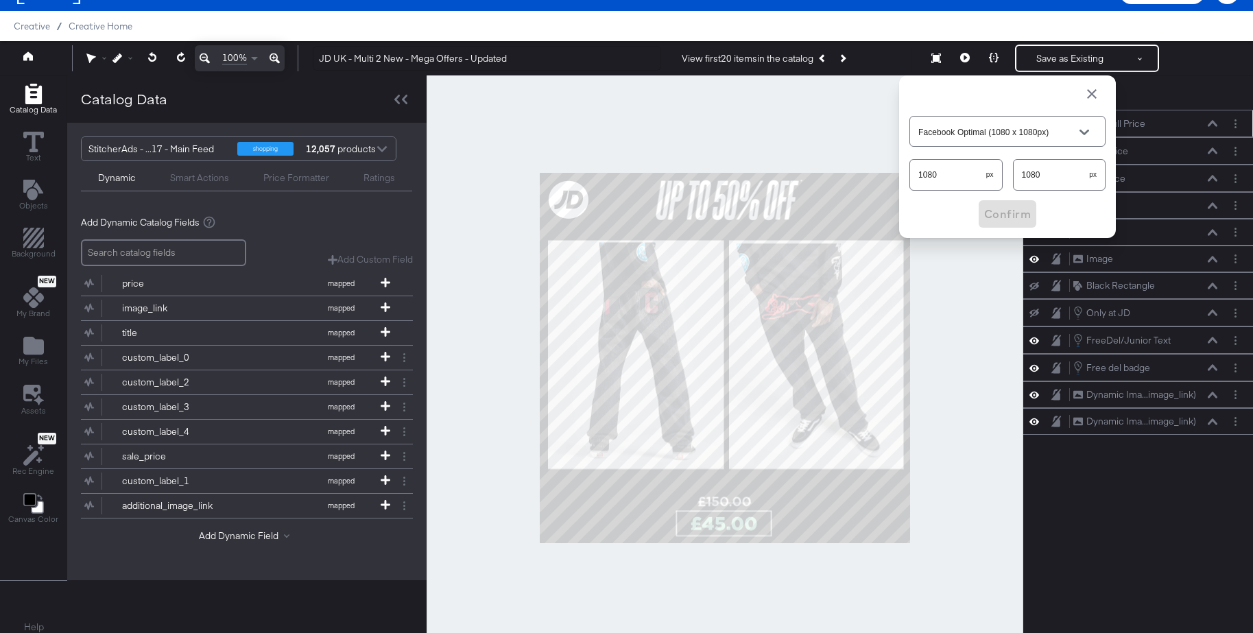
click at [815, 97] on div at bounding box center [724, 357] width 596 height 565
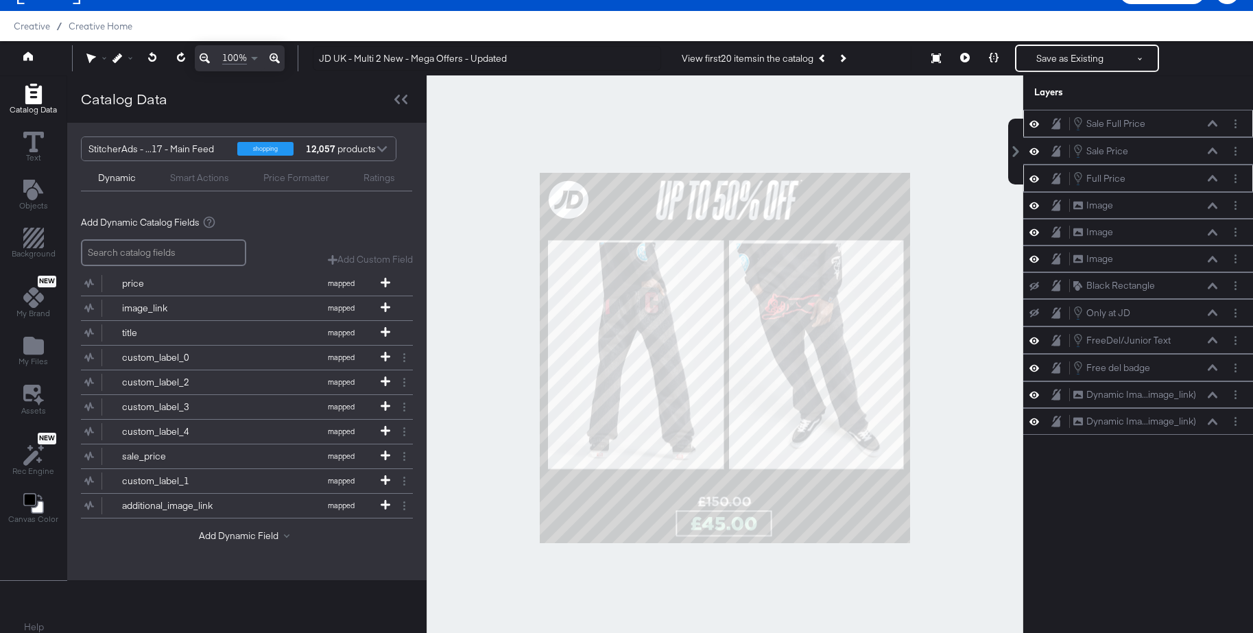
click at [1034, 180] on icon at bounding box center [1034, 179] width 10 height 12
click at [1037, 155] on icon at bounding box center [1034, 151] width 10 height 12
click at [1035, 128] on icon at bounding box center [1034, 124] width 10 height 12
drag, startPoint x: 1032, startPoint y: 176, endPoint x: 1032, endPoint y: 155, distance: 20.6
click at [1032, 173] on button at bounding box center [1033, 178] width 11 height 11
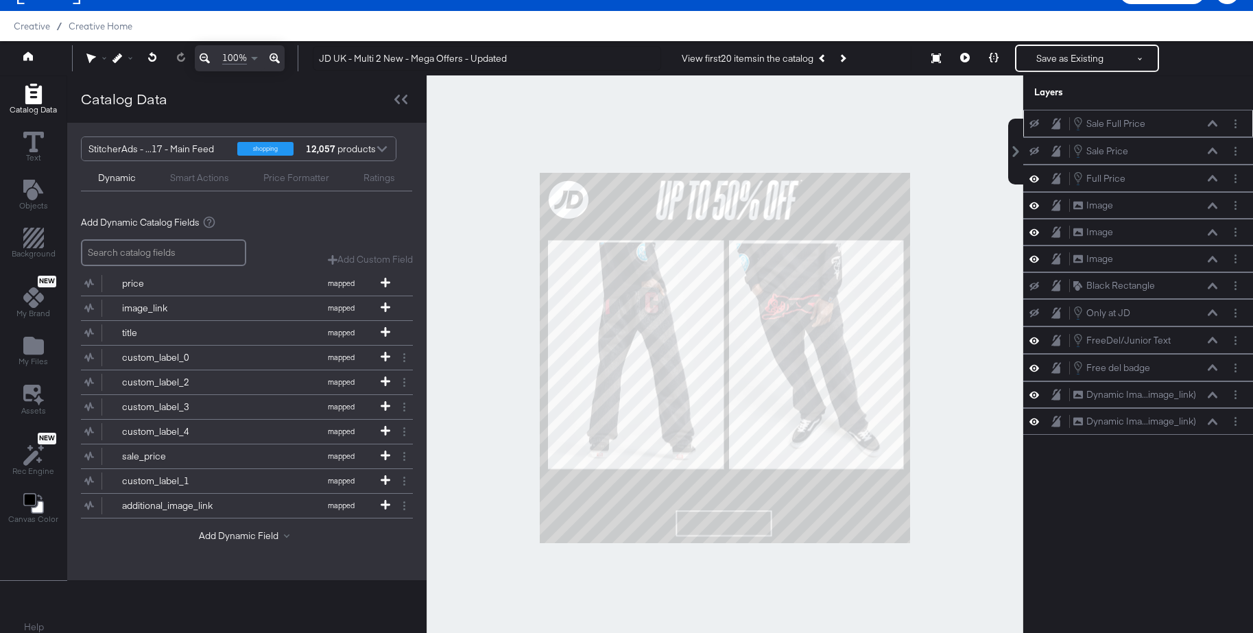
drag, startPoint x: 1032, startPoint y: 152, endPoint x: 1031, endPoint y: 136, distance: 16.5
click at [1031, 149] on icon at bounding box center [1034, 151] width 10 height 9
click at [1031, 120] on icon at bounding box center [1034, 123] width 10 height 9
drag, startPoint x: 1056, startPoint y: 120, endPoint x: 1059, endPoint y: 128, distance: 8.7
click at [1056, 121] on icon at bounding box center [1056, 124] width 10 height 12
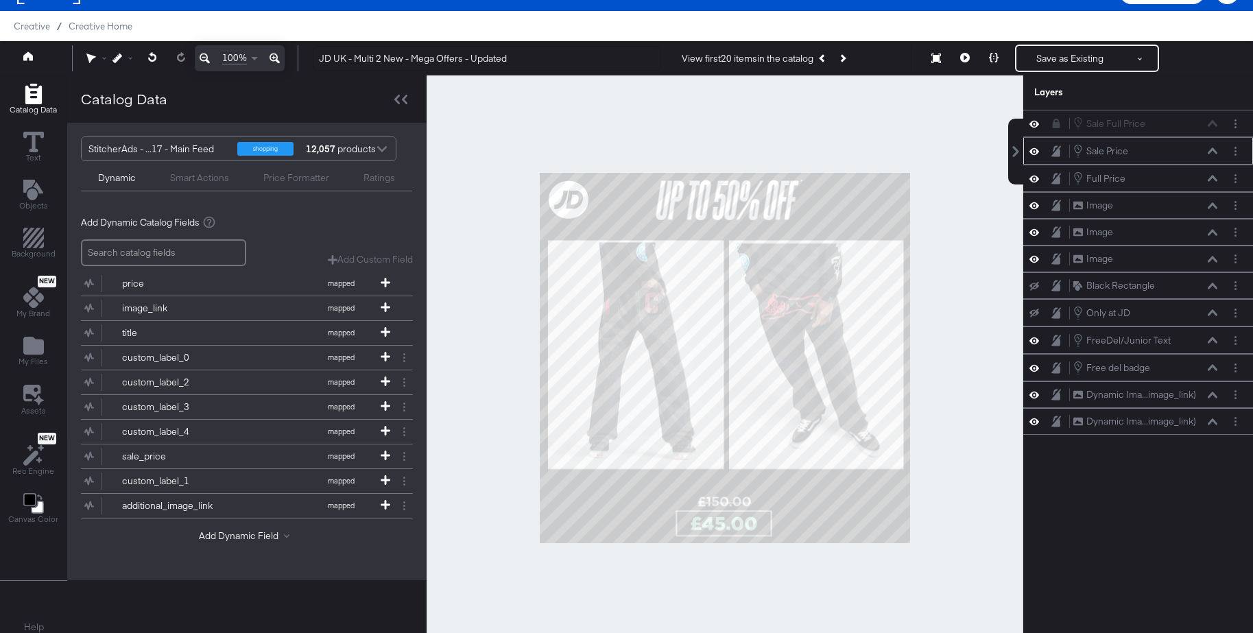
click at [1059, 154] on icon at bounding box center [1056, 151] width 10 height 12
click at [1057, 178] on icon at bounding box center [1056, 178] width 10 height 11
click at [1057, 182] on icon at bounding box center [1056, 178] width 8 height 10
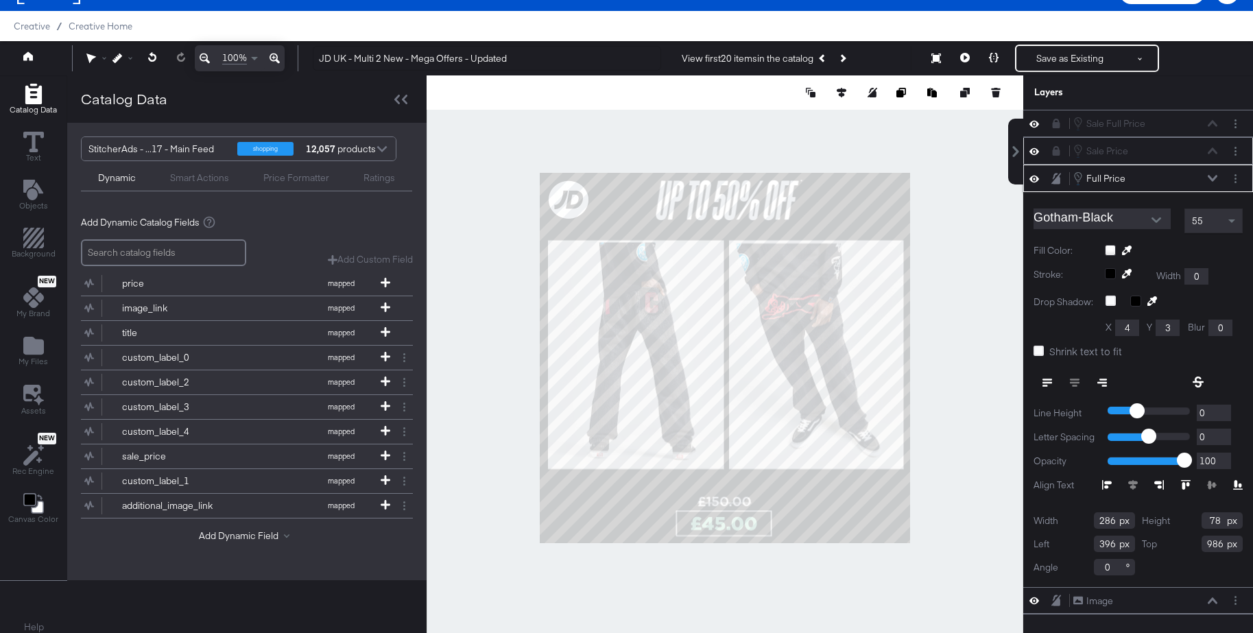
click at [1056, 151] on icon at bounding box center [1056, 151] width 8 height 10
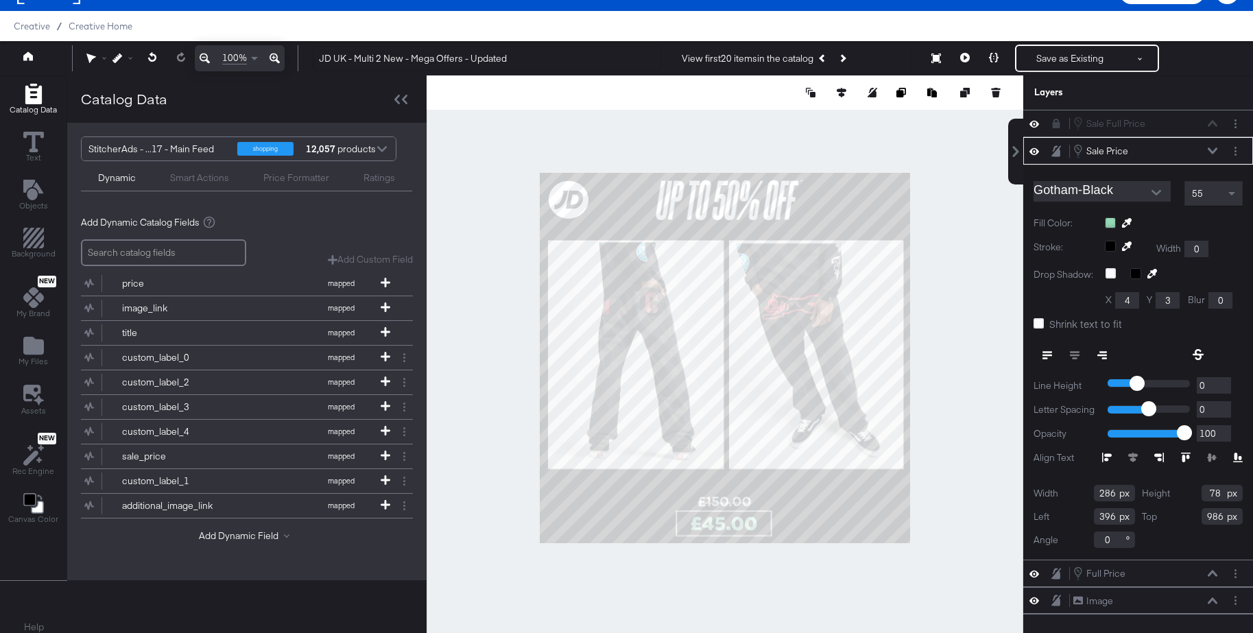
scroll to position [10, 0]
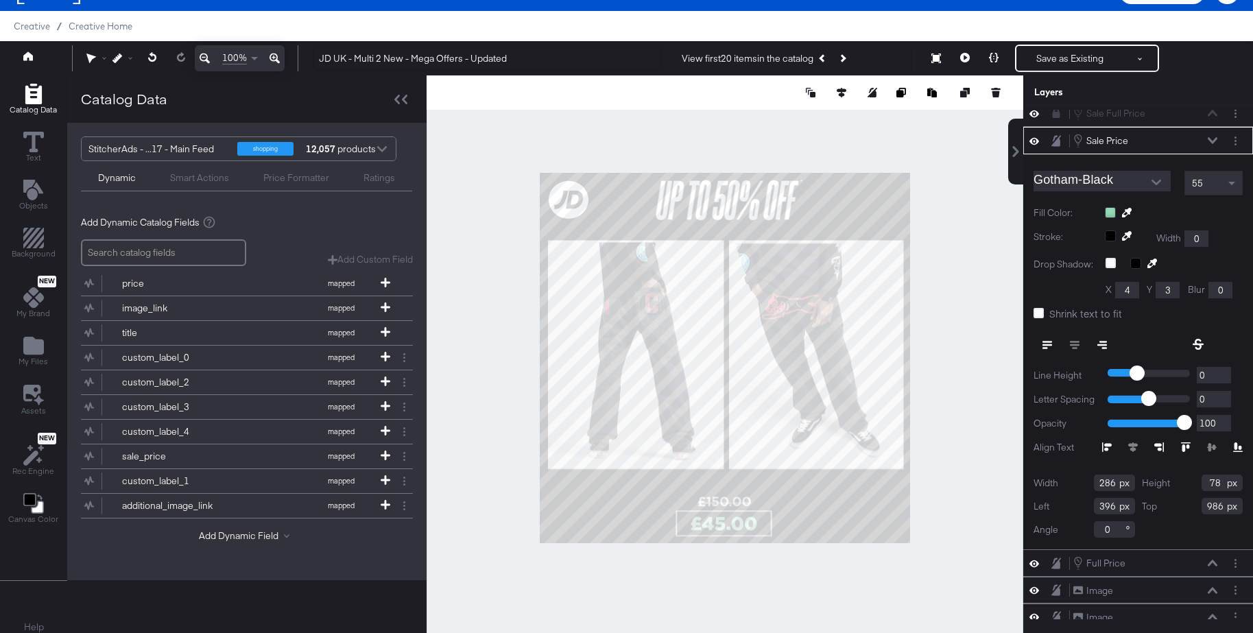
click at [1053, 111] on icon at bounding box center [1056, 113] width 10 height 10
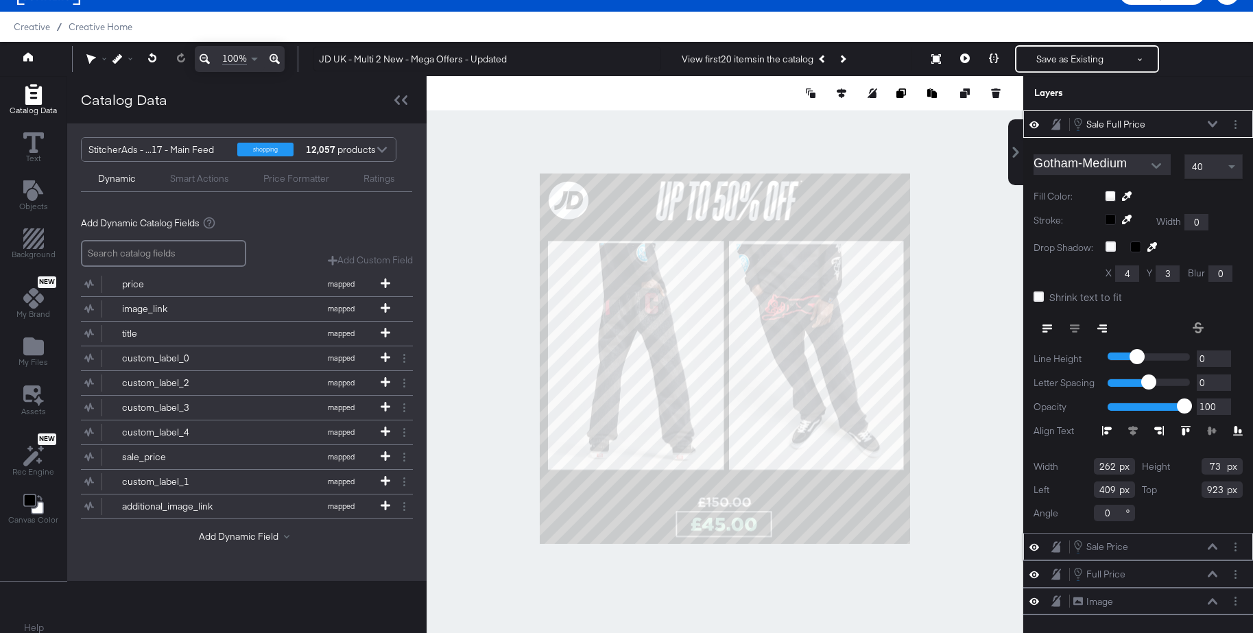
scroll to position [0, 0]
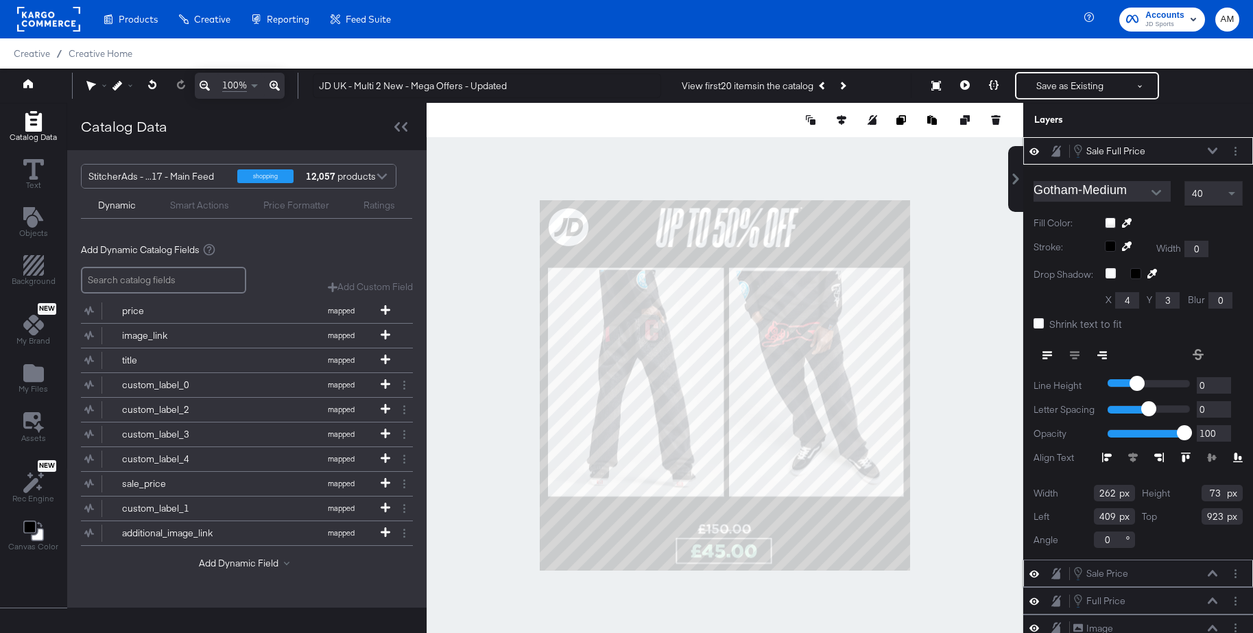
click at [1209, 150] on icon at bounding box center [1212, 150] width 10 height 6
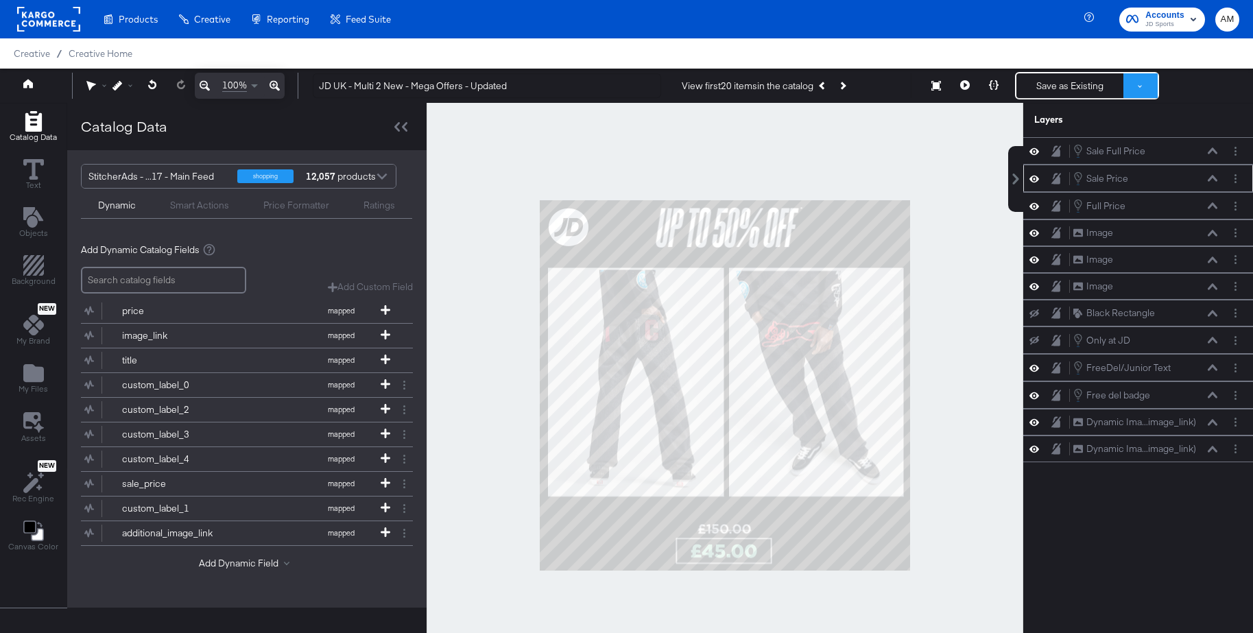
click at [1138, 90] on button at bounding box center [1140, 85] width 34 height 25
click at [1191, 96] on div "JD UK - Multi 2 New - Mega Offers - Updated View first 20 items in the catalog …" at bounding box center [770, 85] width 937 height 27
click at [130, 86] on div at bounding box center [125, 86] width 26 height 10
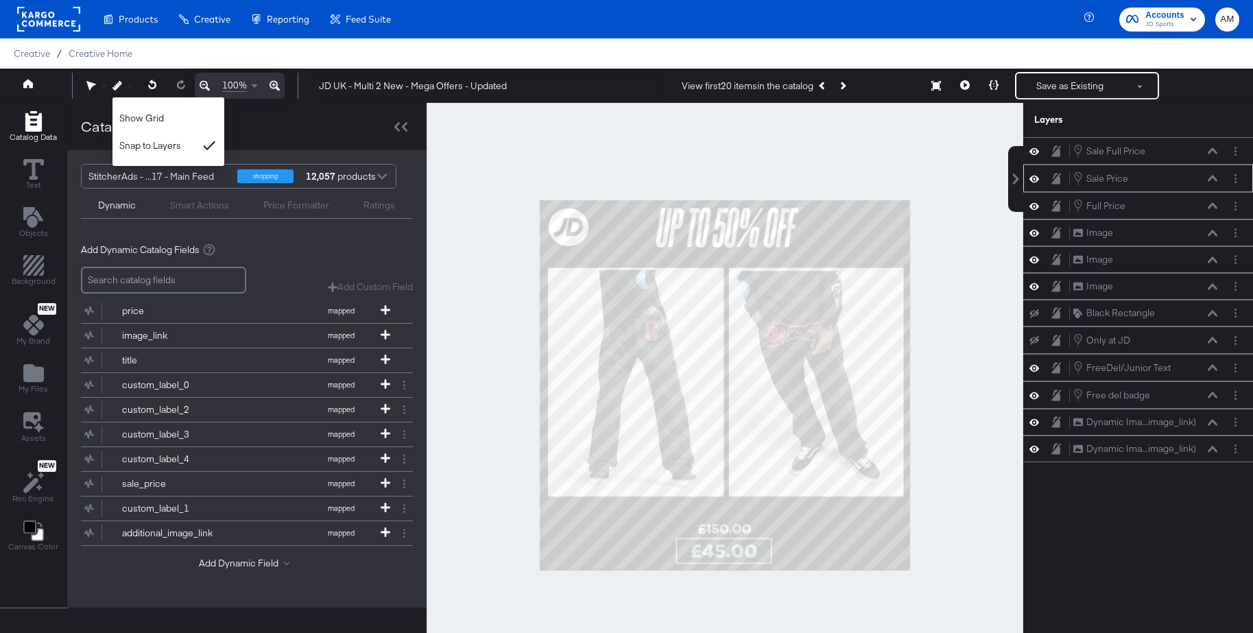
click at [103, 85] on span at bounding box center [104, 85] width 4 height 4
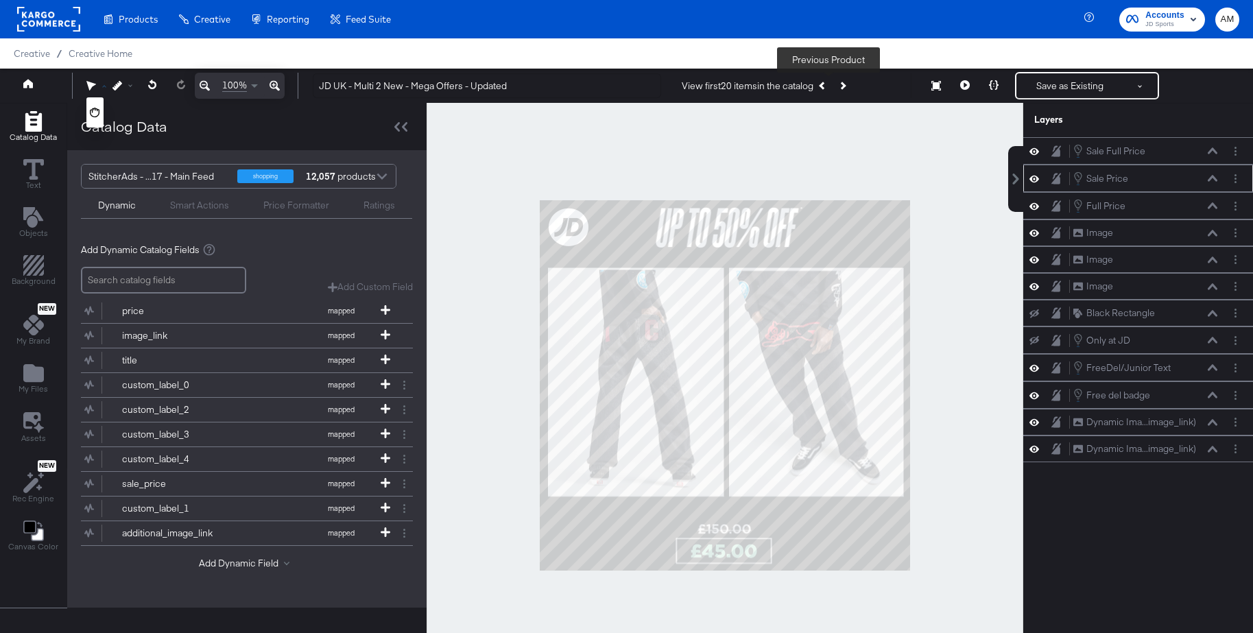
click at [827, 86] on icon "Previous Product" at bounding box center [823, 86] width 8 height 8
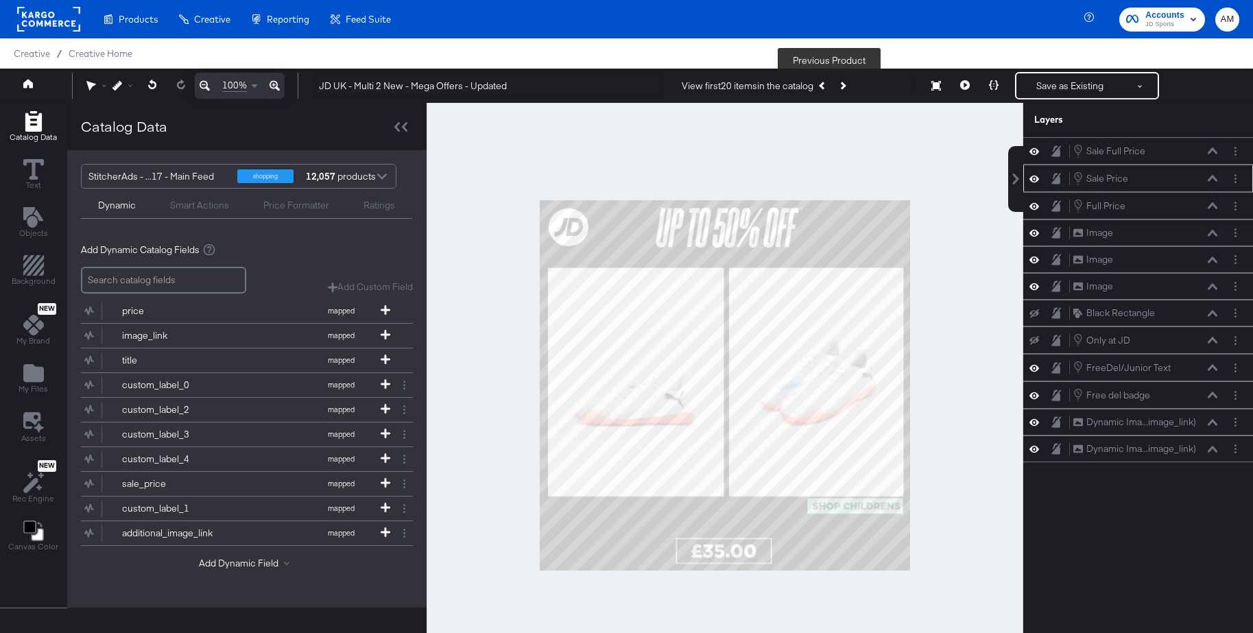
click at [827, 86] on icon "Previous Product" at bounding box center [823, 86] width 8 height 8
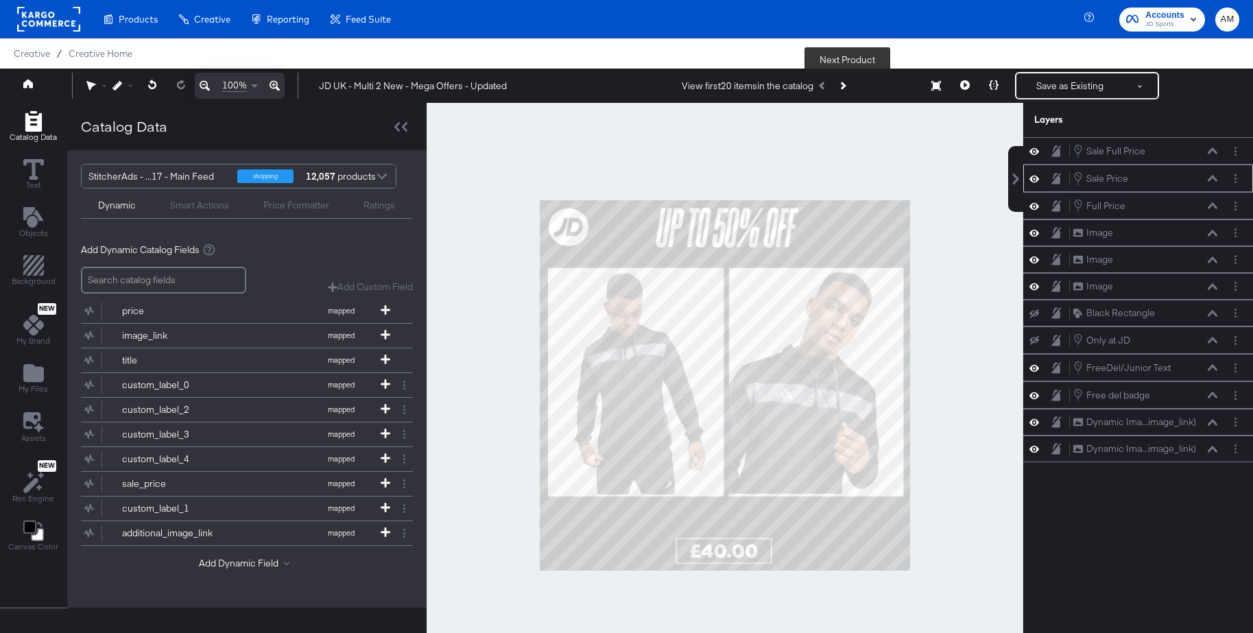
click at [846, 85] on icon "Next Product" at bounding box center [842, 86] width 8 height 8
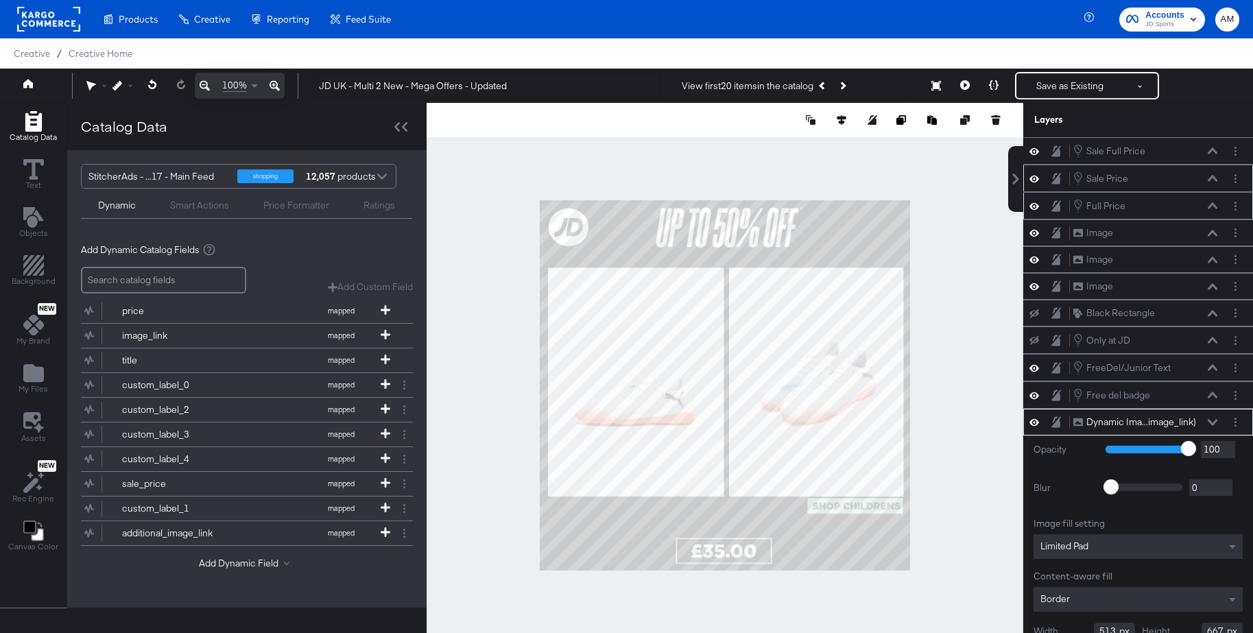
scroll to position [14, 0]
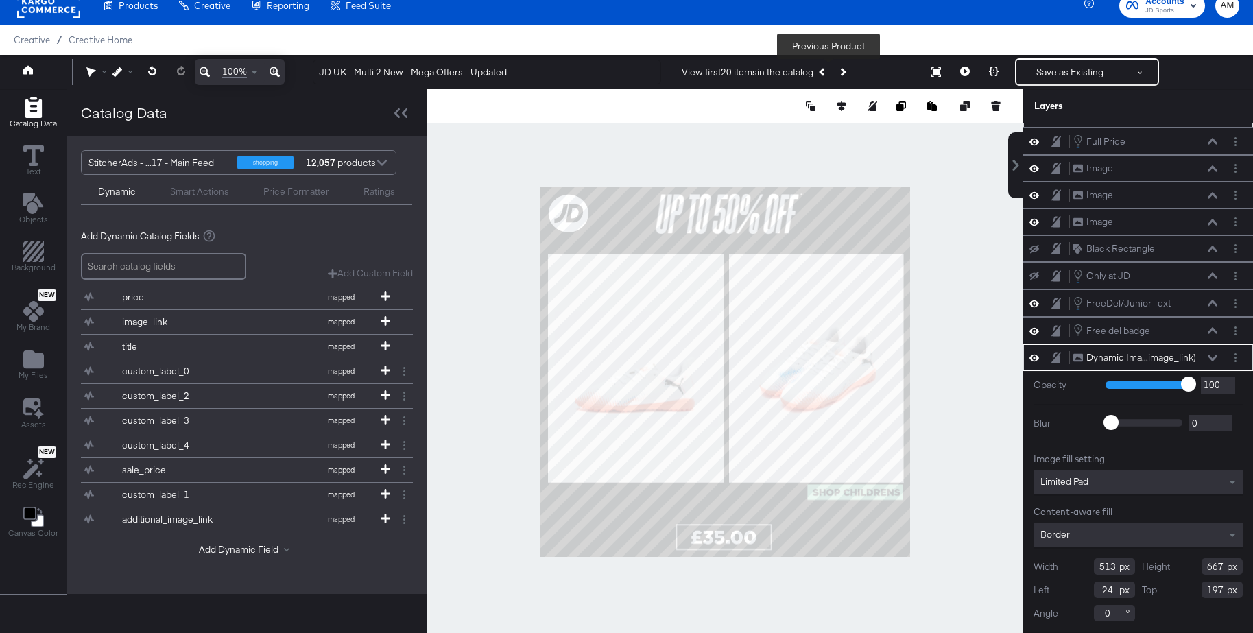
click at [824, 72] on icon "Previous Product" at bounding box center [823, 72] width 8 height 8
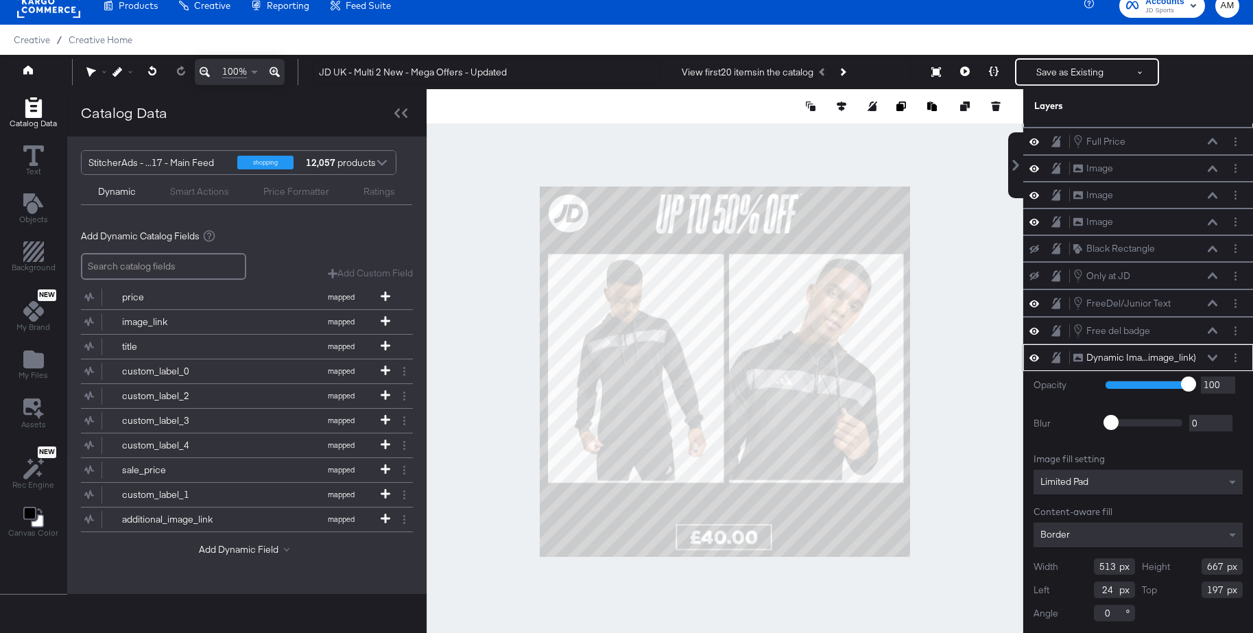
click at [1114, 569] on input "513" at bounding box center [1113, 566] width 41 height 16
type input "510"
click at [1222, 569] on input "667" at bounding box center [1221, 566] width 41 height 16
type input "655"
drag, startPoint x: 1113, startPoint y: 590, endPoint x: 1098, endPoint y: 590, distance: 15.1
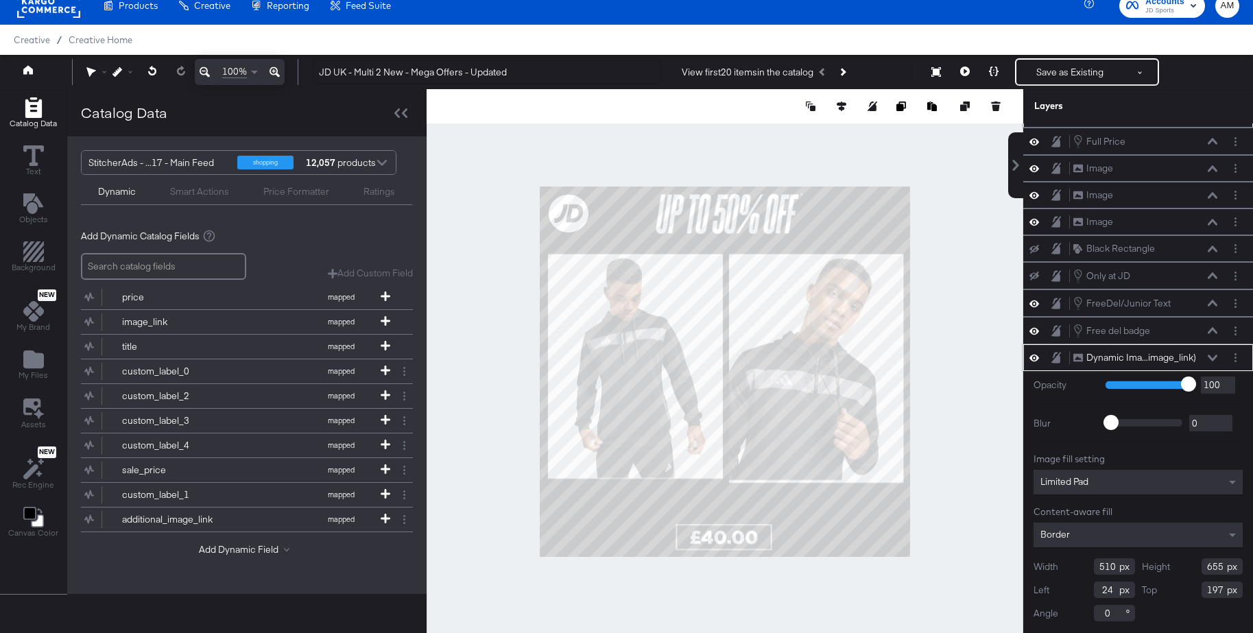
click at [1098, 590] on input "24" at bounding box center [1113, 589] width 41 height 16
type input "19"
click at [1222, 592] on input "197" at bounding box center [1221, 589] width 41 height 16
type input "160"
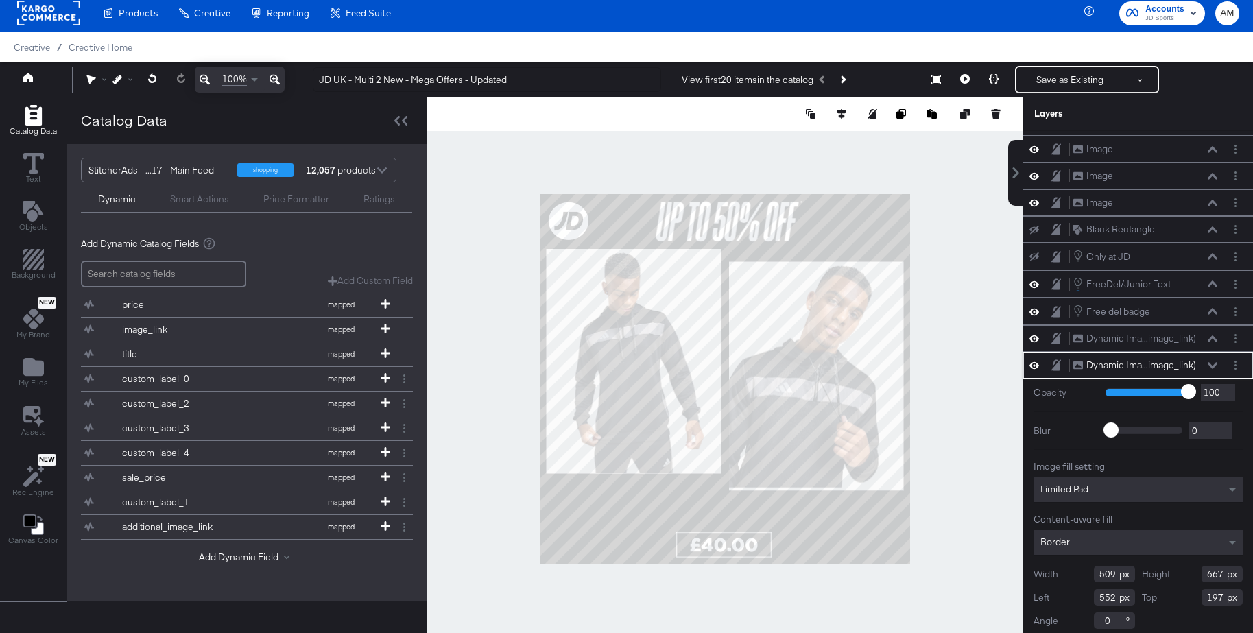
click at [1116, 574] on div "Width 509" at bounding box center [1083, 574] width 101 height 16
drag, startPoint x: 1114, startPoint y: 574, endPoint x: 1087, endPoint y: 573, distance: 26.8
click at [1087, 573] on div "Width 509" at bounding box center [1083, 574] width 101 height 16
type input "510"
drag, startPoint x: 1222, startPoint y: 576, endPoint x: 1198, endPoint y: 574, distance: 23.3
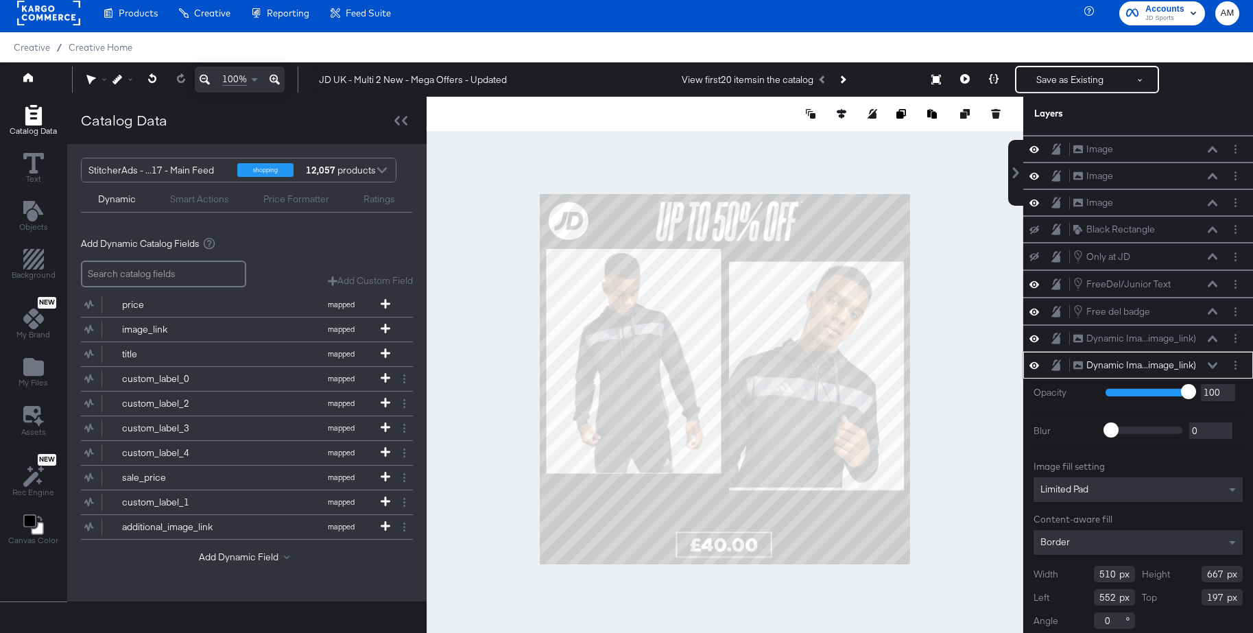
click at [1198, 574] on div "Height 667" at bounding box center [1191, 574] width 101 height 16
type input "655"
click at [1114, 598] on input "552" at bounding box center [1113, 597] width 41 height 16
type input "551"
drag, startPoint x: 1222, startPoint y: 600, endPoint x: 1196, endPoint y: 596, distance: 26.3
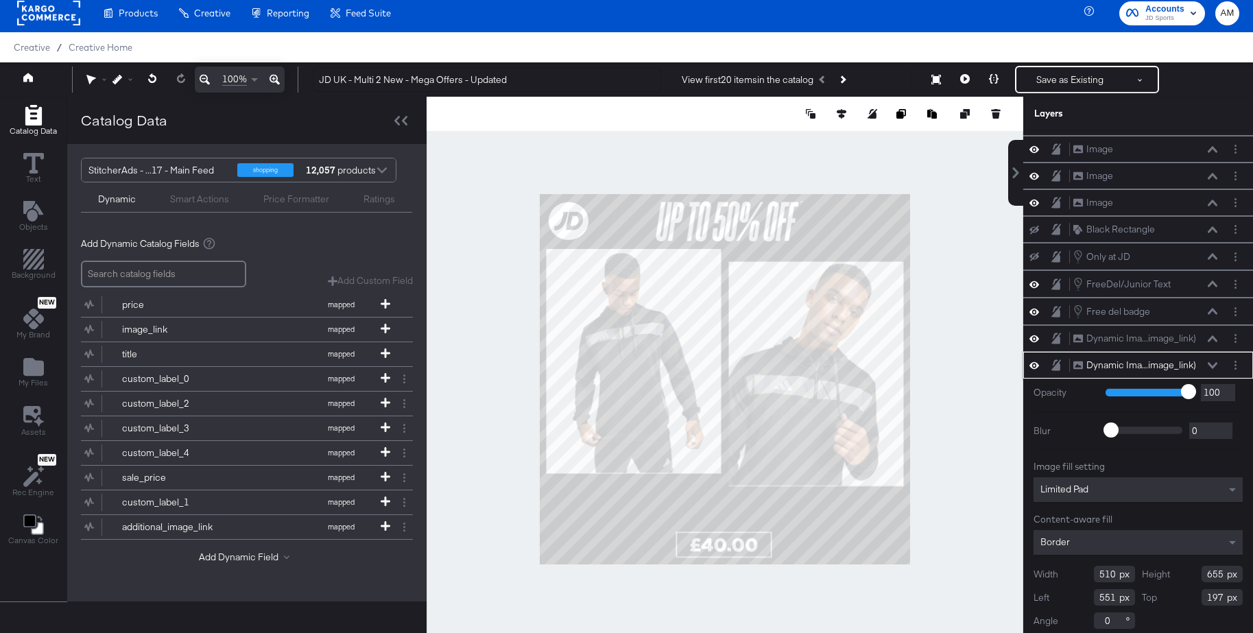
click at [1196, 596] on div "Top 197" at bounding box center [1191, 597] width 101 height 16
type input "190"
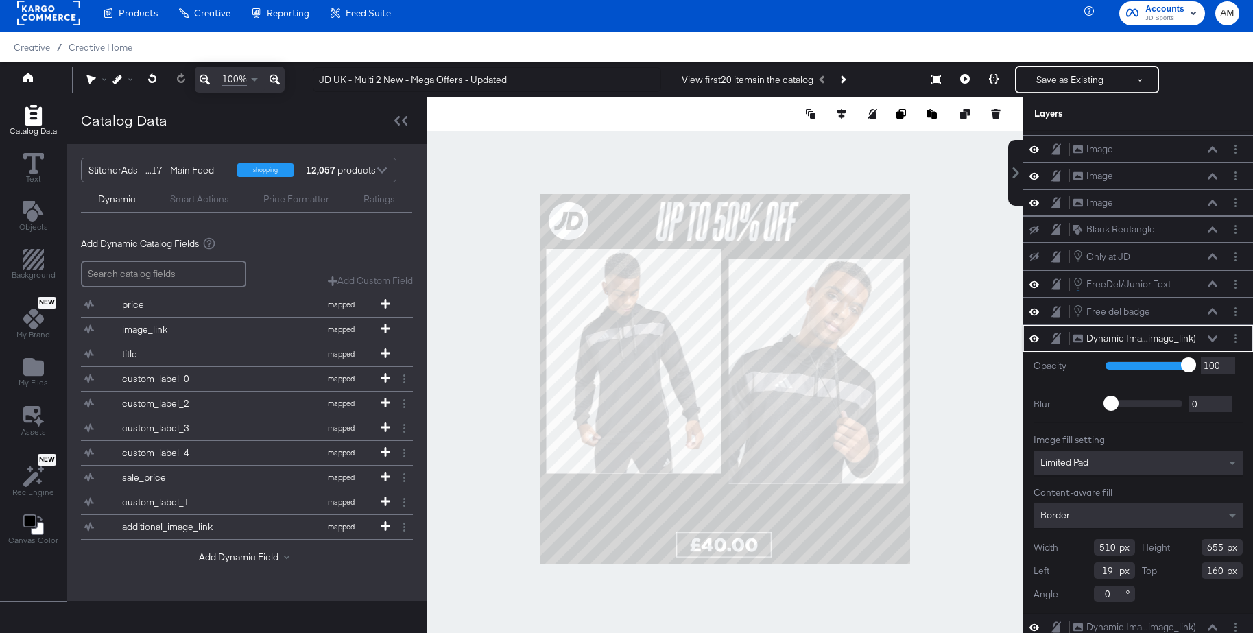
click at [1224, 574] on div "Top 160" at bounding box center [1191, 570] width 101 height 16
type input "190"
click at [954, 527] on div at bounding box center [724, 379] width 596 height 565
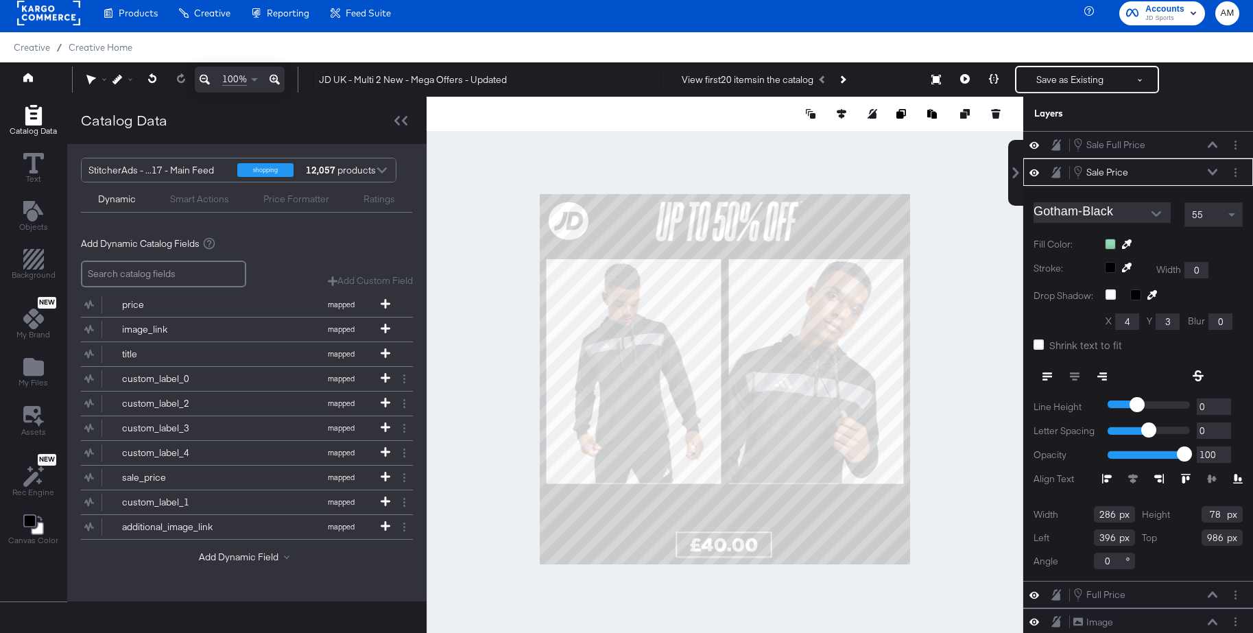
type input "394"
type input "996"
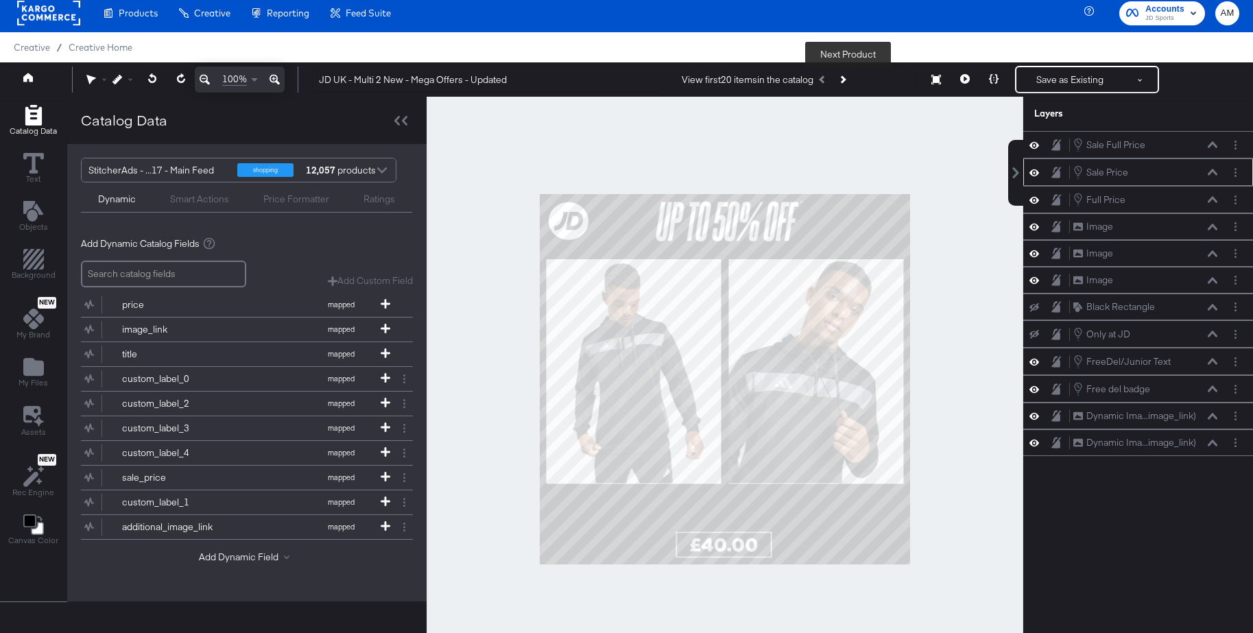
click at [849, 84] on button "Next Product" at bounding box center [841, 79] width 19 height 25
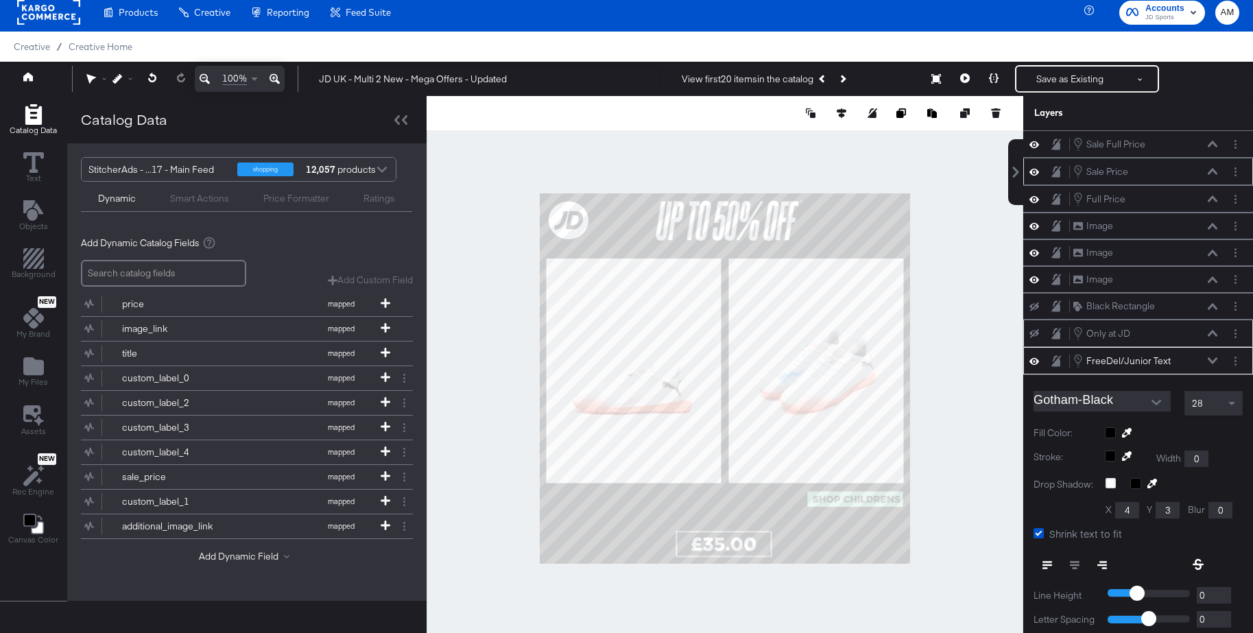
type input "780"
type input "890"
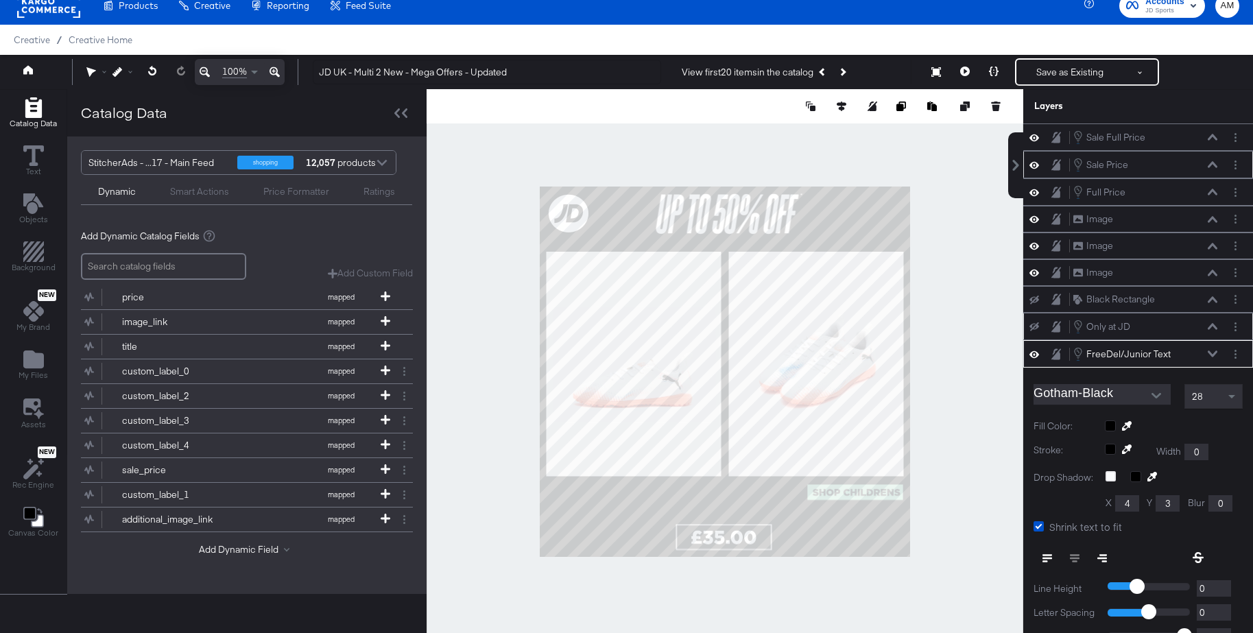
scroll to position [130, 0]
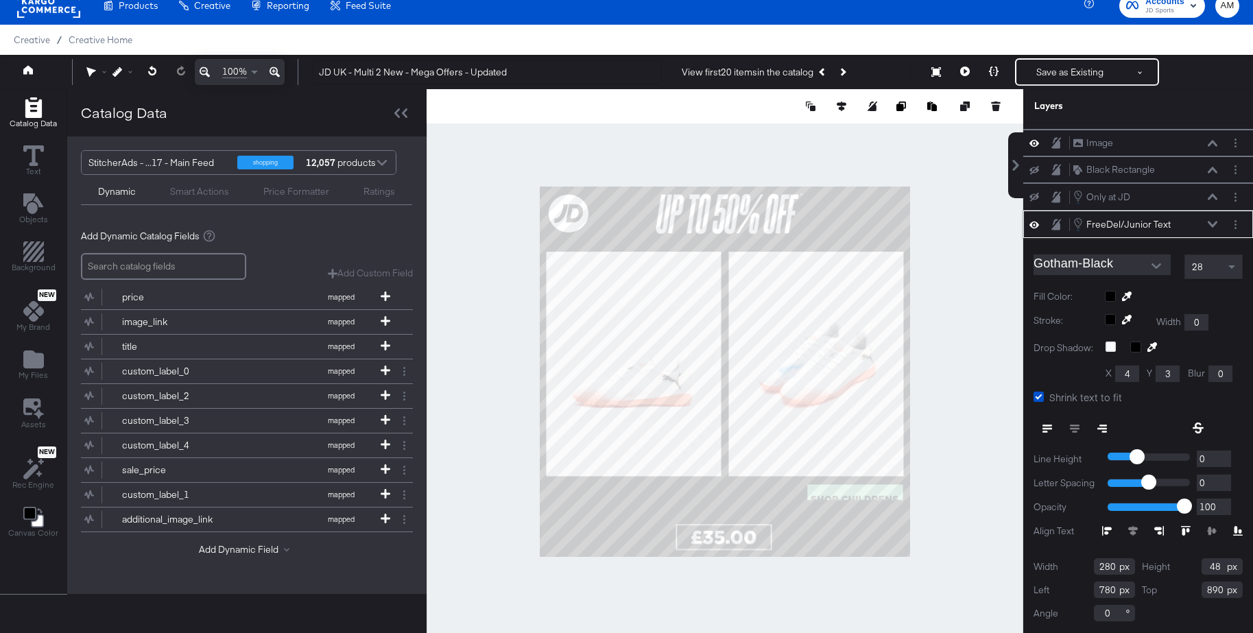
drag, startPoint x: 1114, startPoint y: 568, endPoint x: 1076, endPoint y: 570, distance: 37.7
click at [1076, 570] on div "Width 280" at bounding box center [1083, 566] width 101 height 16
type input "335"
drag, startPoint x: 1221, startPoint y: 566, endPoint x: 1183, endPoint y: 570, distance: 38.6
click at [1183, 569] on div "Height 48" at bounding box center [1191, 566] width 101 height 16
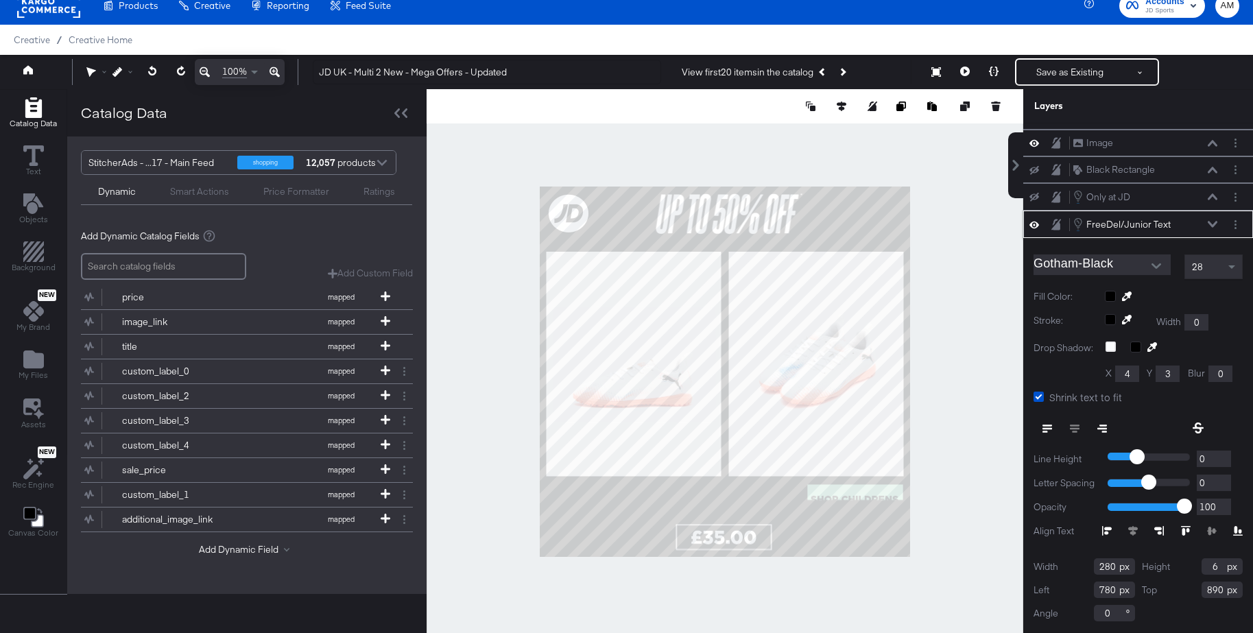
type input "66"
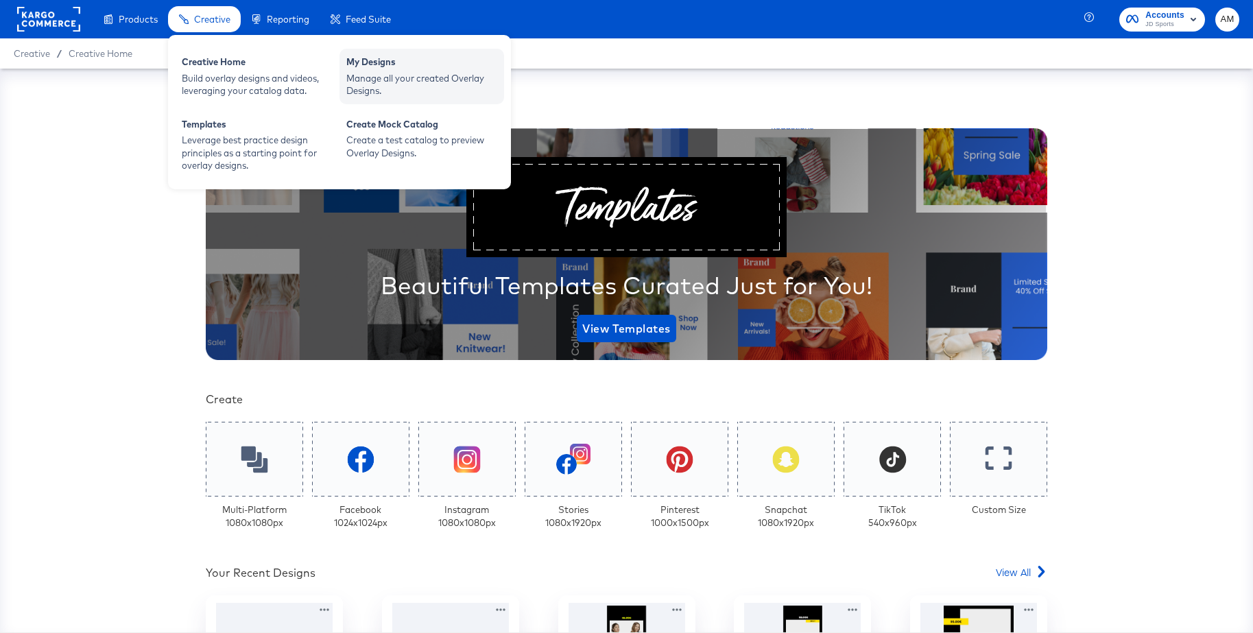
click at [415, 82] on div "Manage all your created Overlay Designs." at bounding box center [421, 84] width 151 height 25
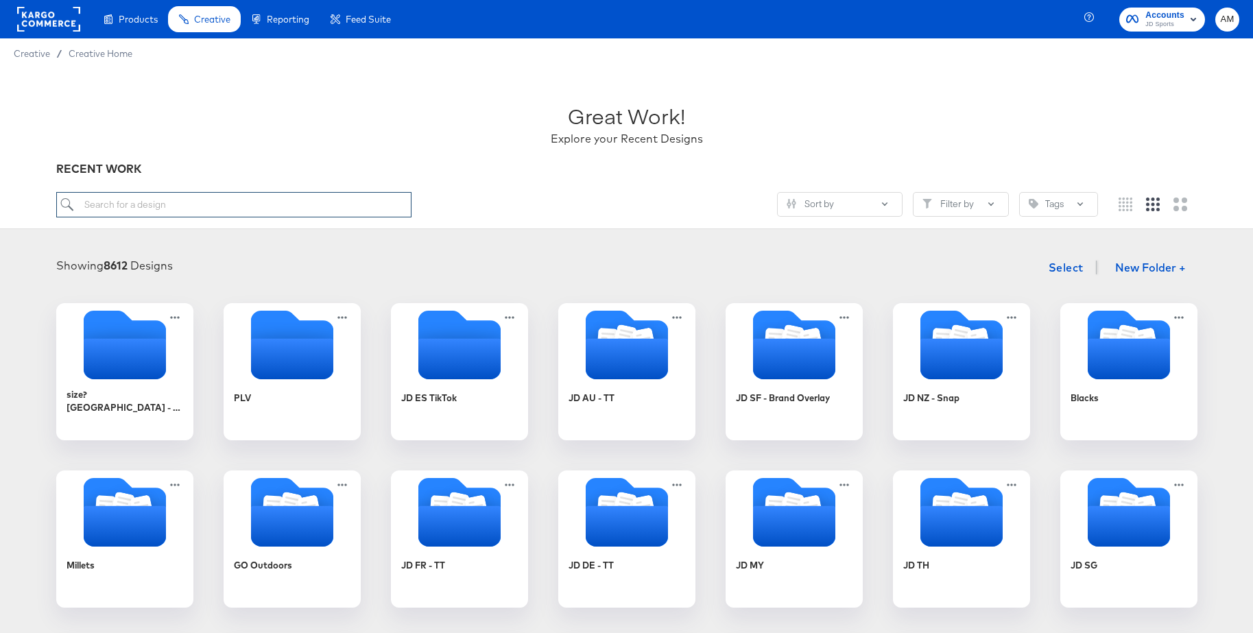
click at [209, 206] on input "search" at bounding box center [233, 204] width 355 height 25
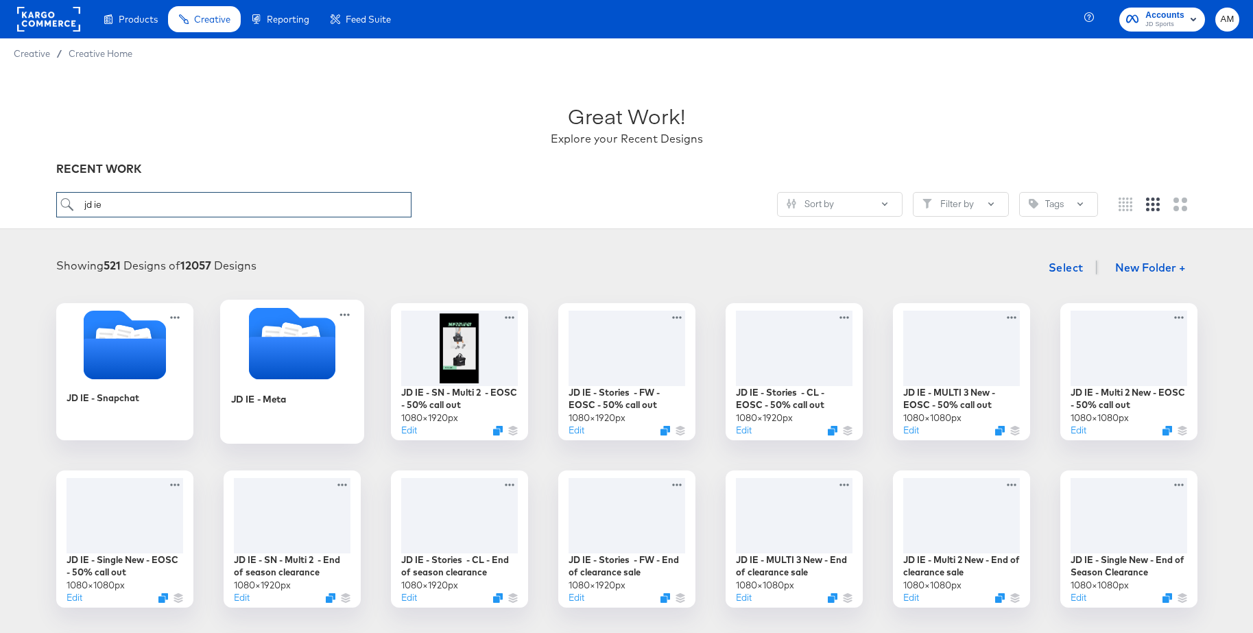
type input "jd ie"
click at [278, 367] on icon "Folder" at bounding box center [291, 358] width 86 height 43
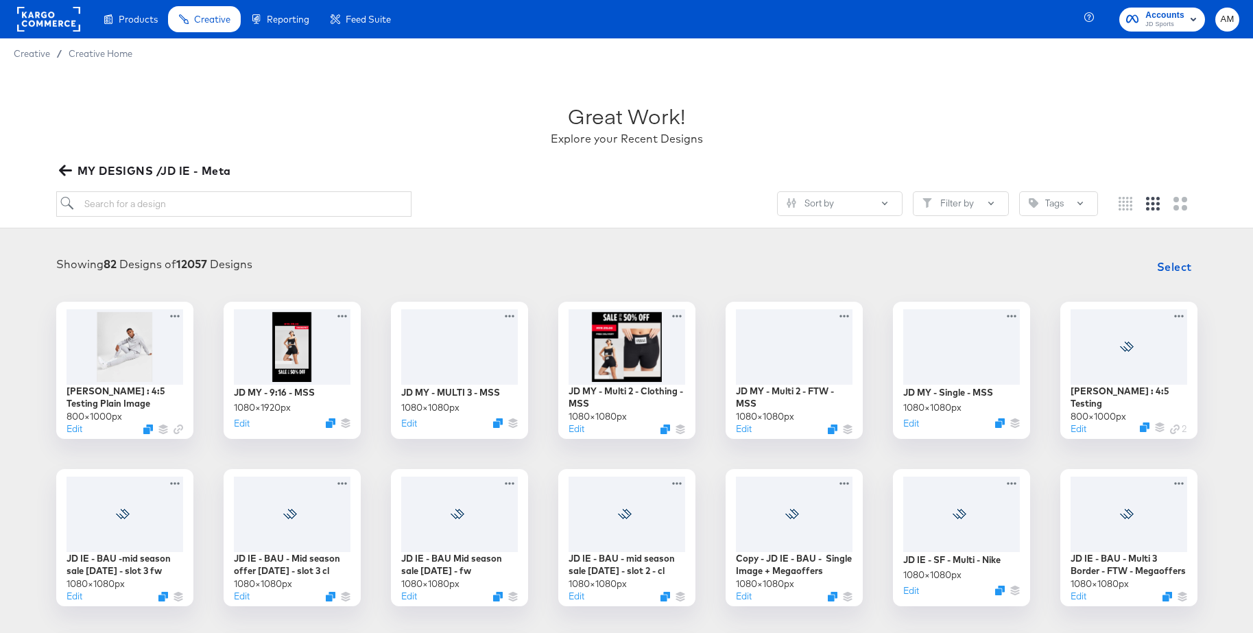
click at [69, 170] on icon "button" at bounding box center [64, 170] width 13 height 11
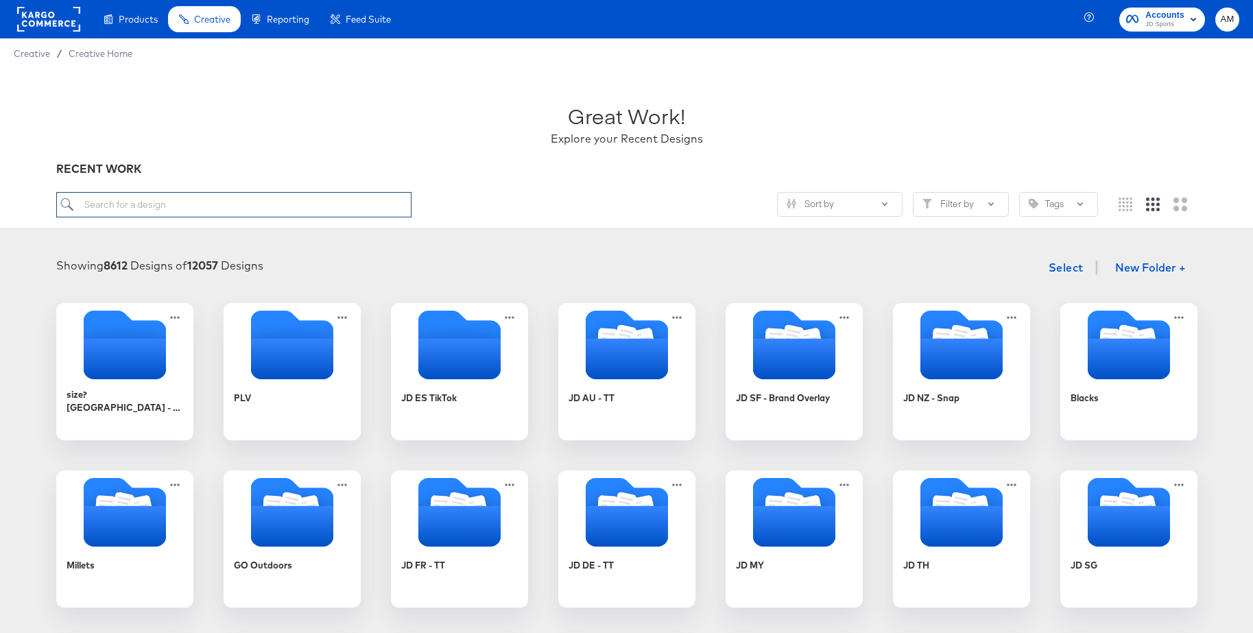
click at [145, 206] on input "search" at bounding box center [233, 204] width 355 height 25
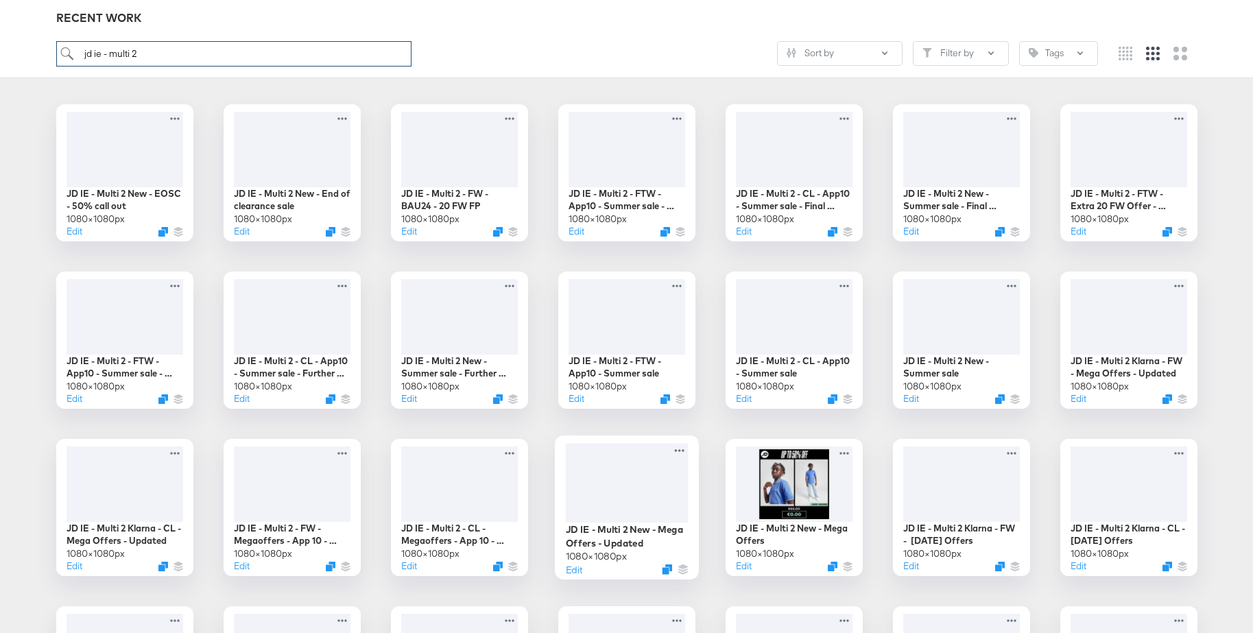
scroll to position [195, 0]
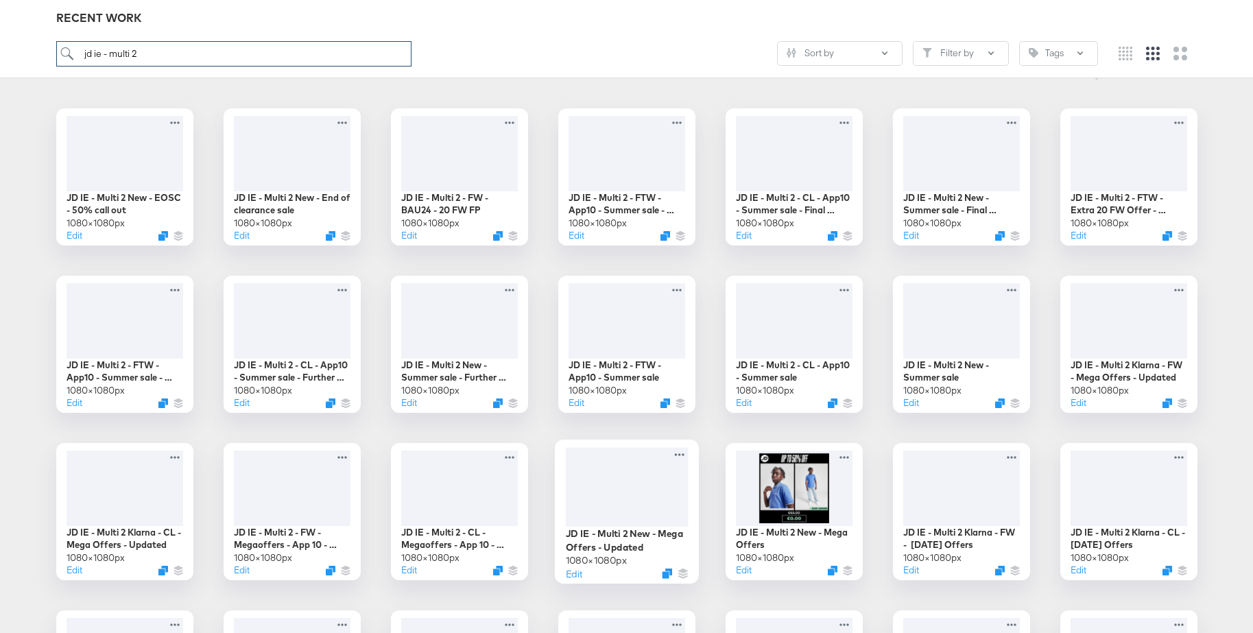
type input "jd ie - multi 2"
click at [606, 476] on div at bounding box center [626, 487] width 123 height 80
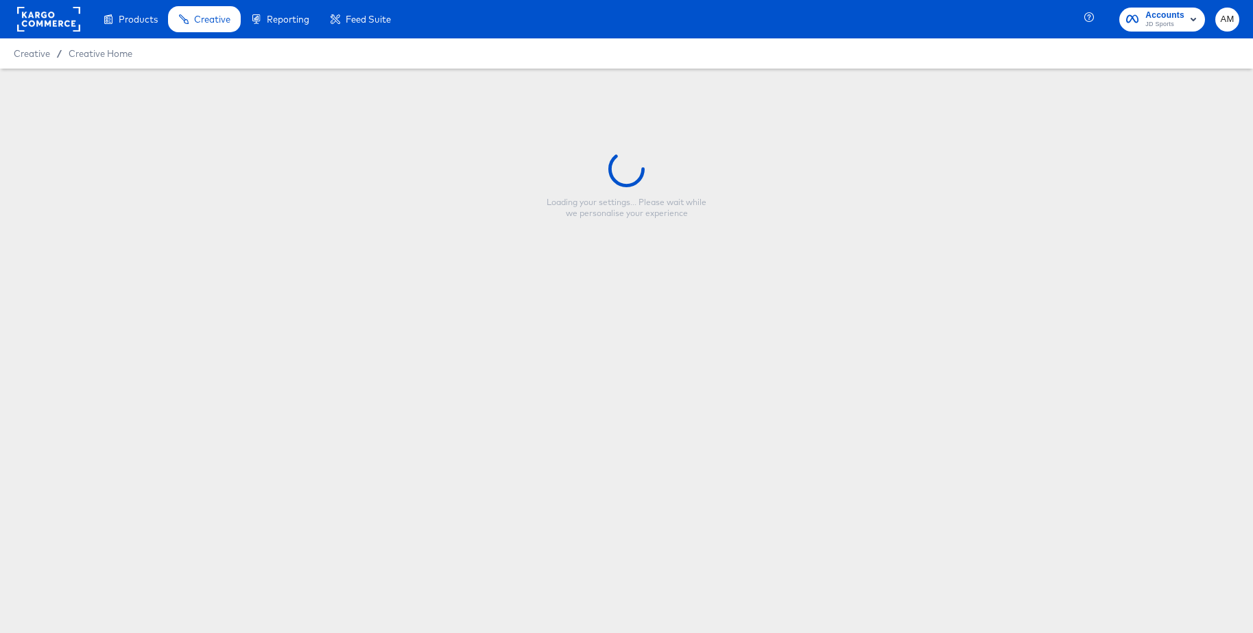
type input "JD IE - Multi 2 New - Mega Offers - Updated"
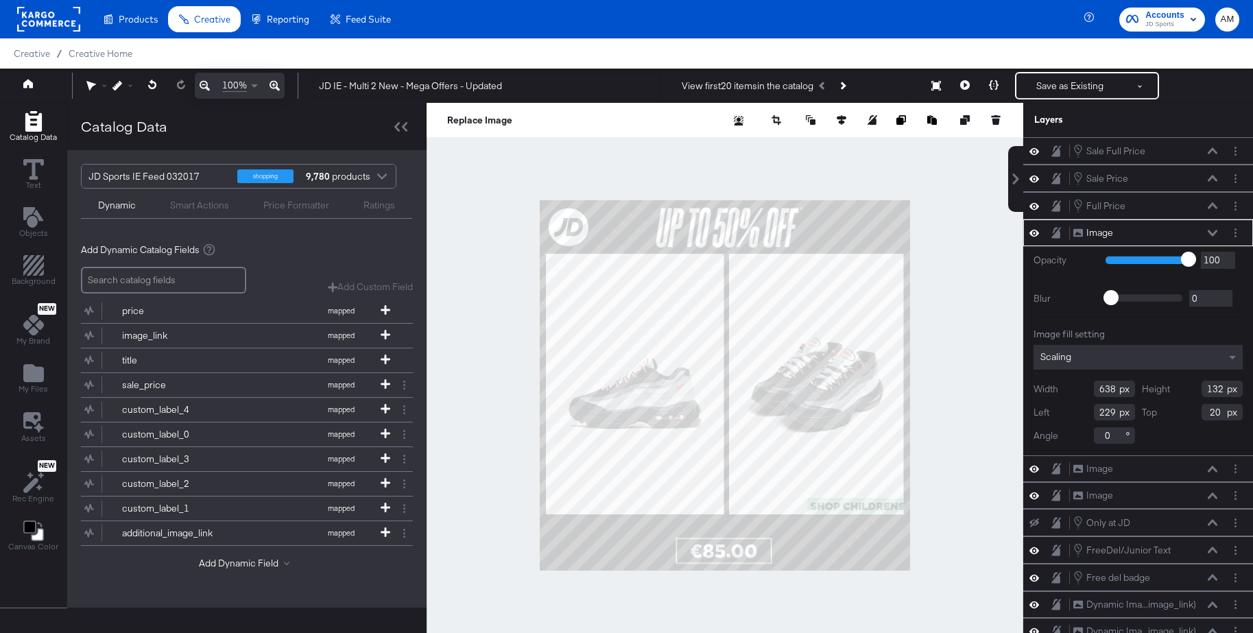
scroll to position [3, 0]
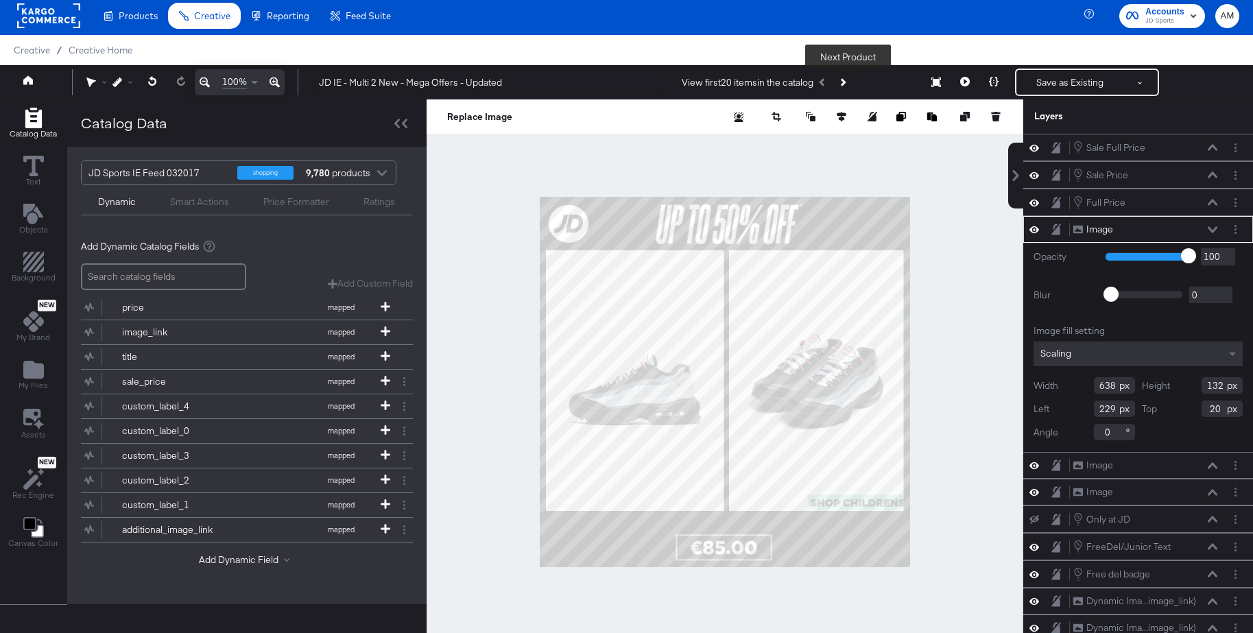
click at [846, 85] on icon "Next Product" at bounding box center [842, 82] width 8 height 8
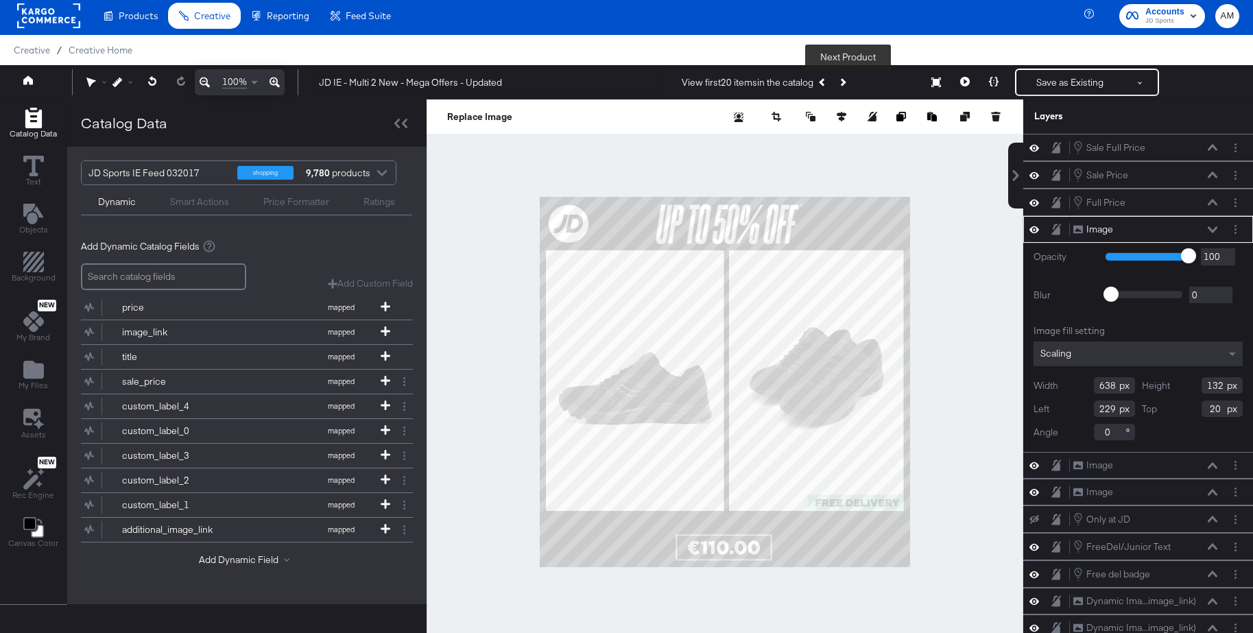
click at [846, 85] on icon "Next Product" at bounding box center [842, 82] width 8 height 8
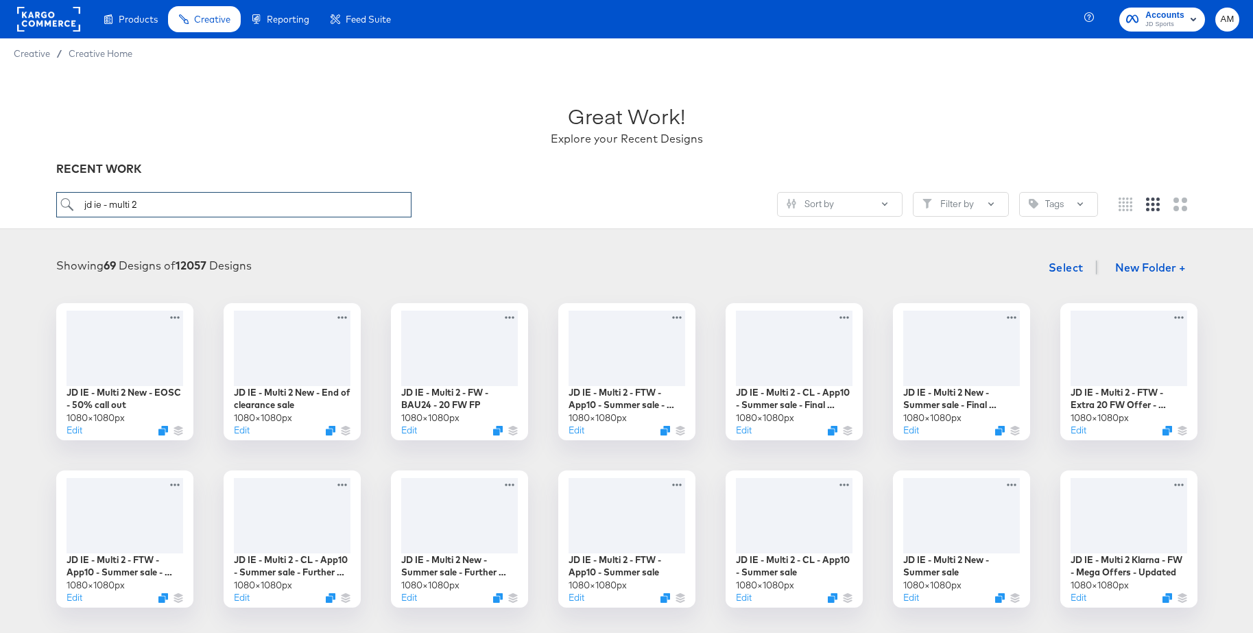
click at [108, 202] on input "jd ie - multi 2" at bounding box center [233, 204] width 355 height 25
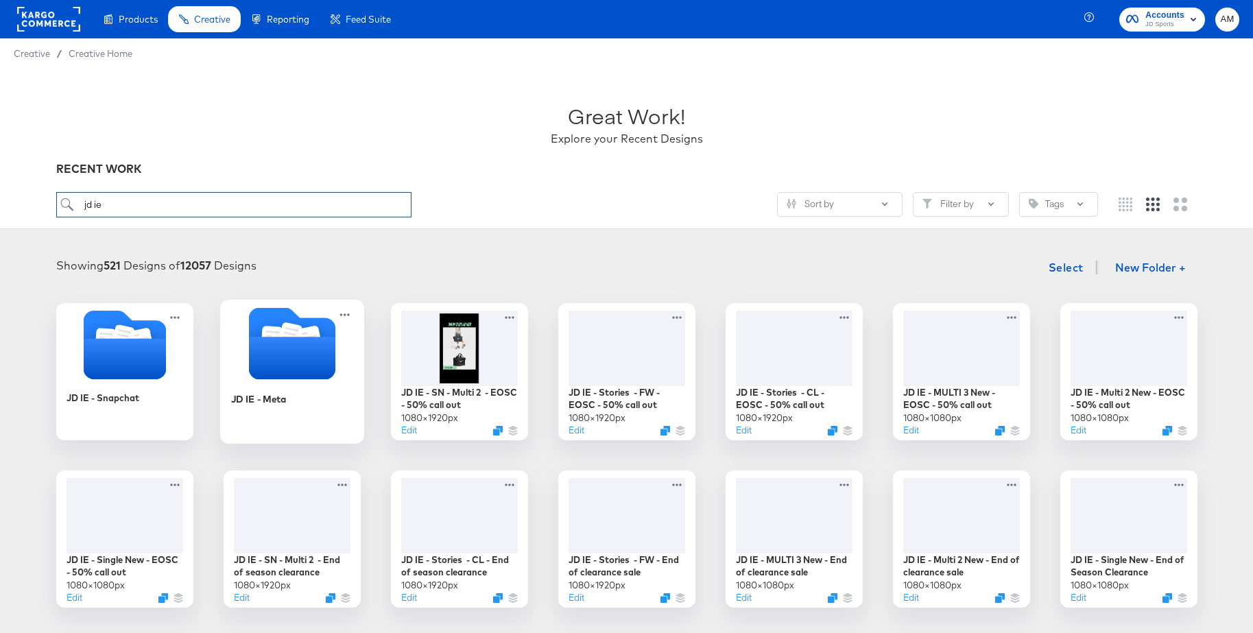
type input "jd ie"
click at [287, 350] on icon "Folder" at bounding box center [291, 358] width 86 height 43
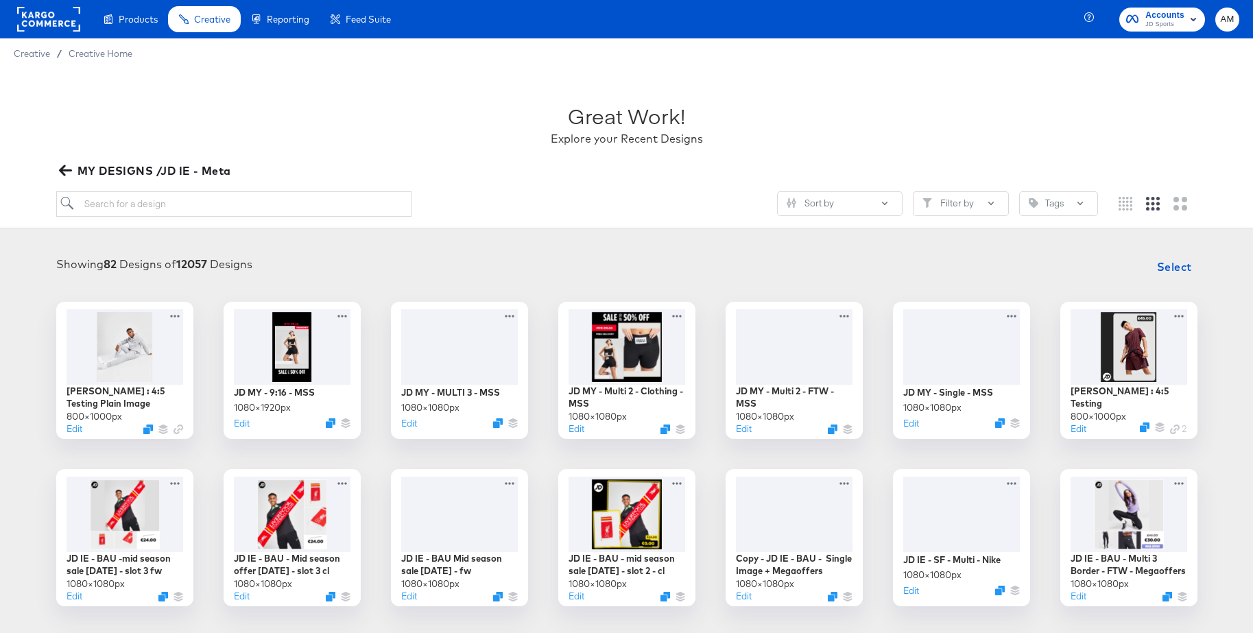
click at [62, 169] on icon "button" at bounding box center [64, 170] width 13 height 11
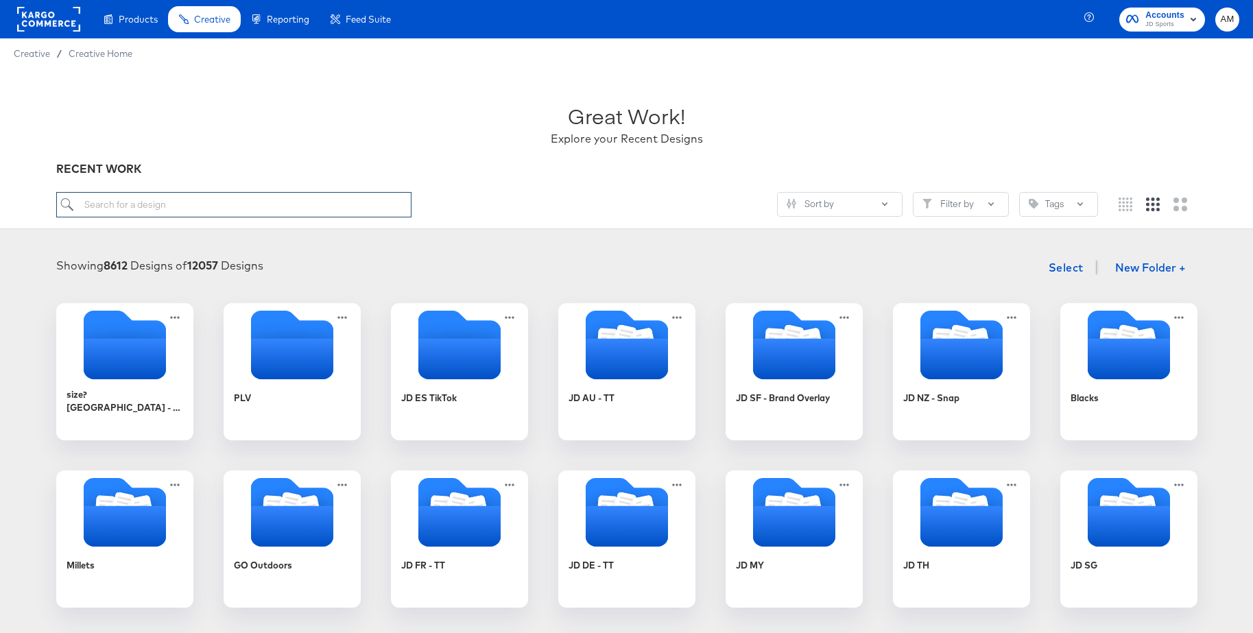
click at [189, 210] on input "search" at bounding box center [233, 204] width 355 height 25
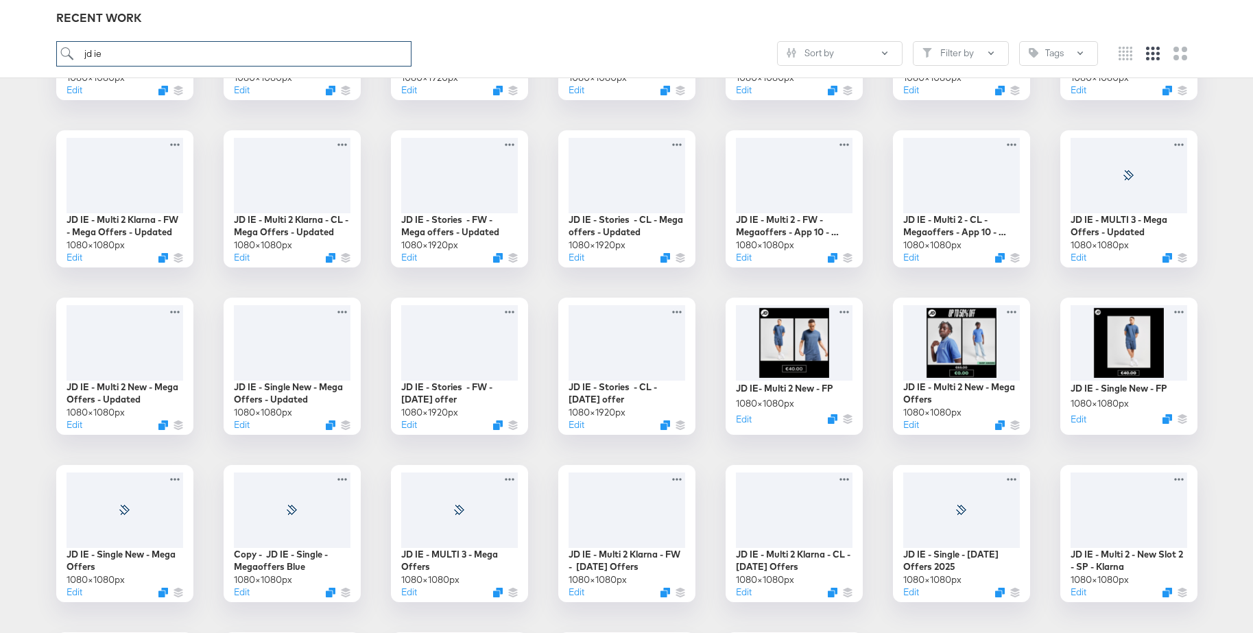
scroll to position [1352, 0]
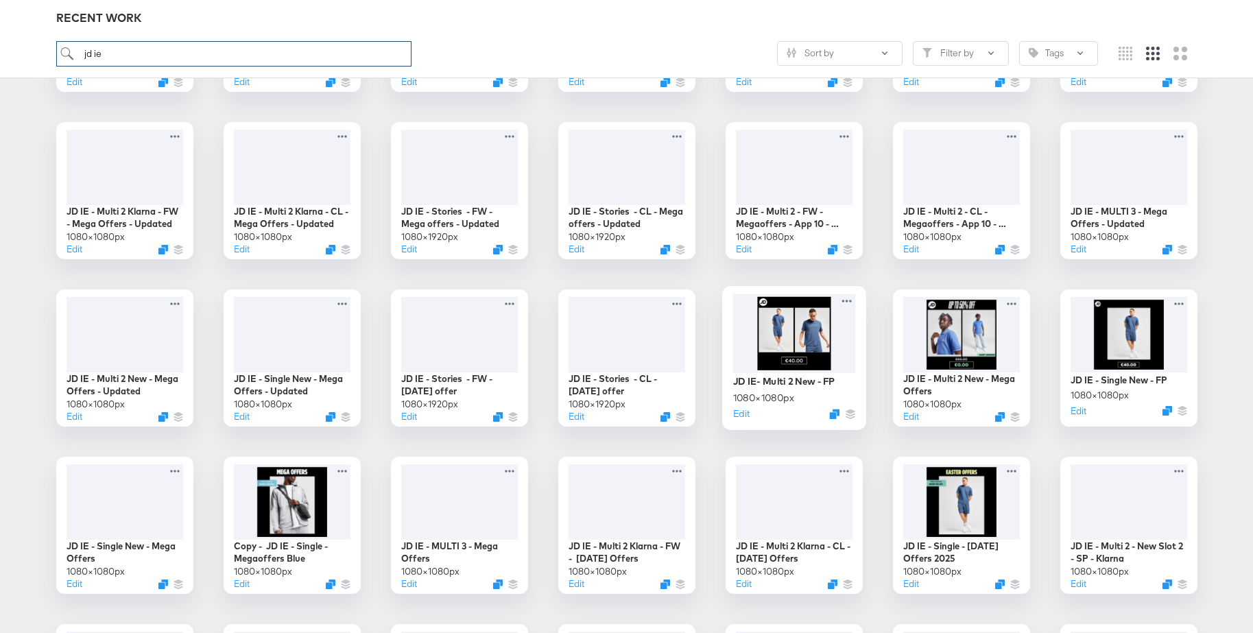
type input "jd ie"
click at [794, 315] on div at bounding box center [793, 332] width 123 height 79
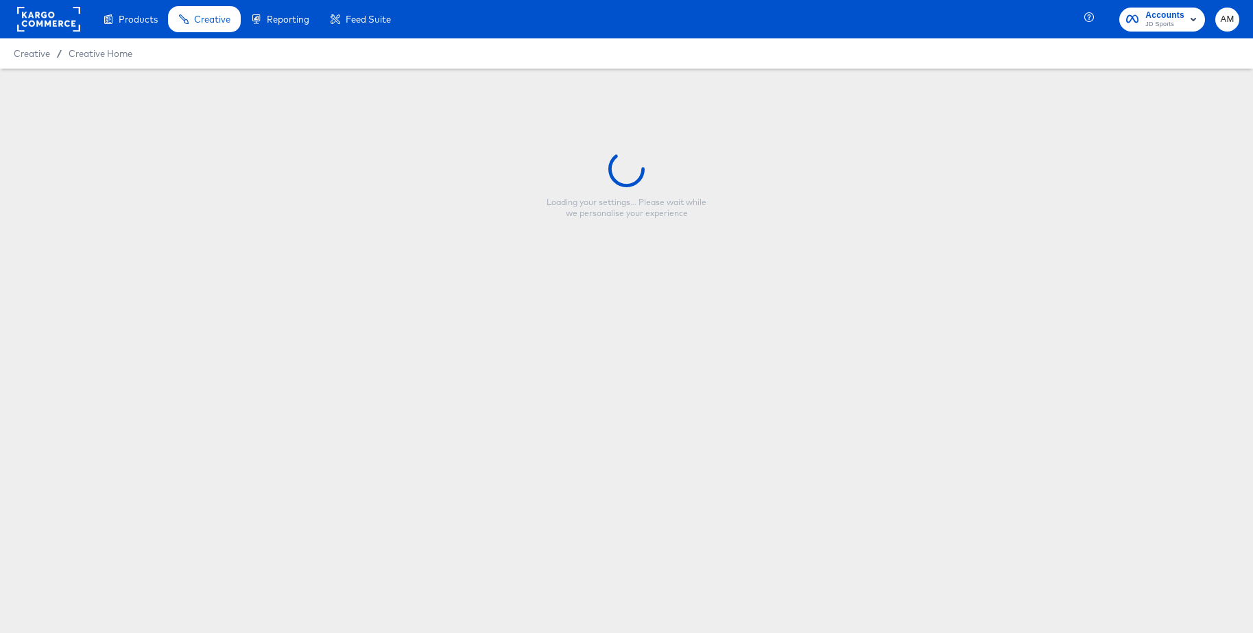
type input "JD IE- Multi 2 New - FP"
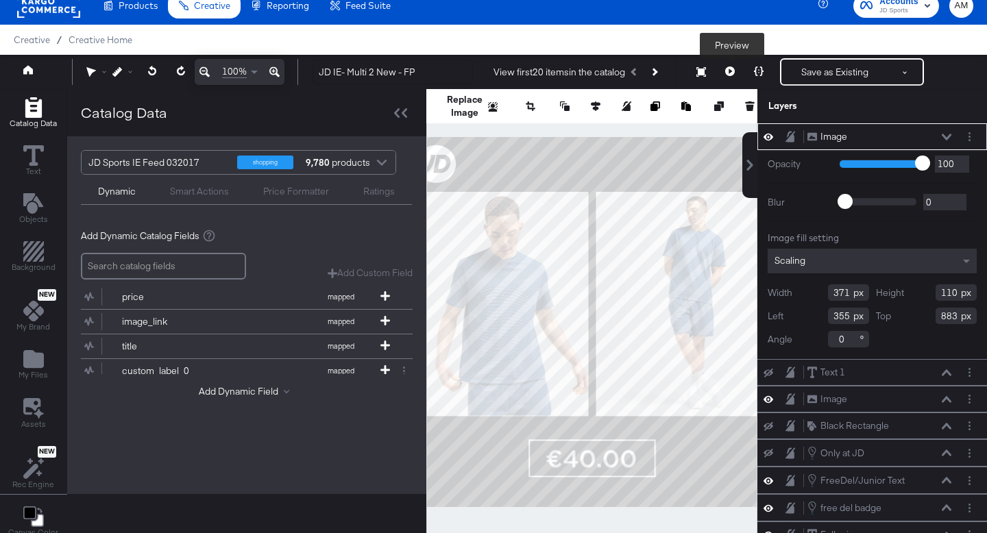
click at [735, 68] on icon at bounding box center [730, 71] width 10 height 10
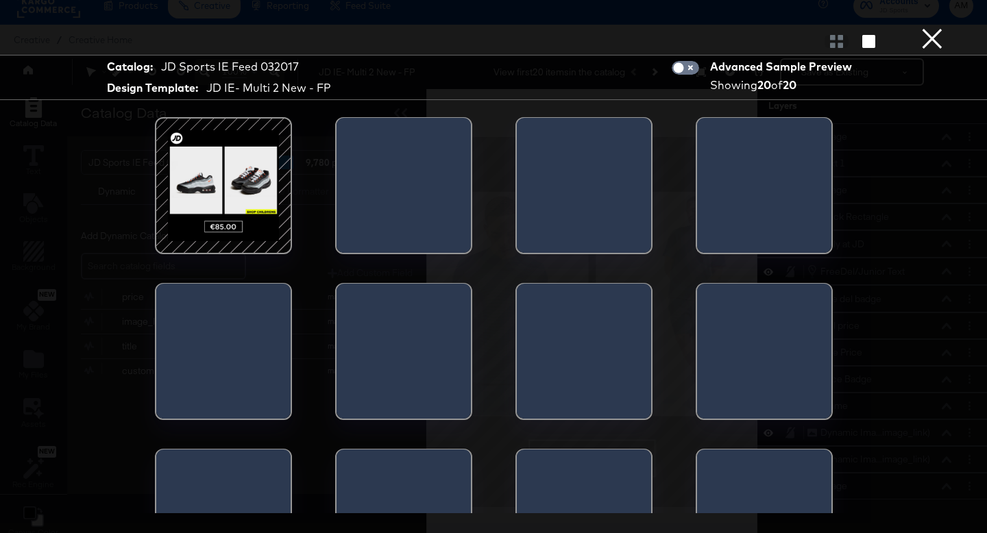
click at [259, 180] on div at bounding box center [223, 186] width 117 height 117
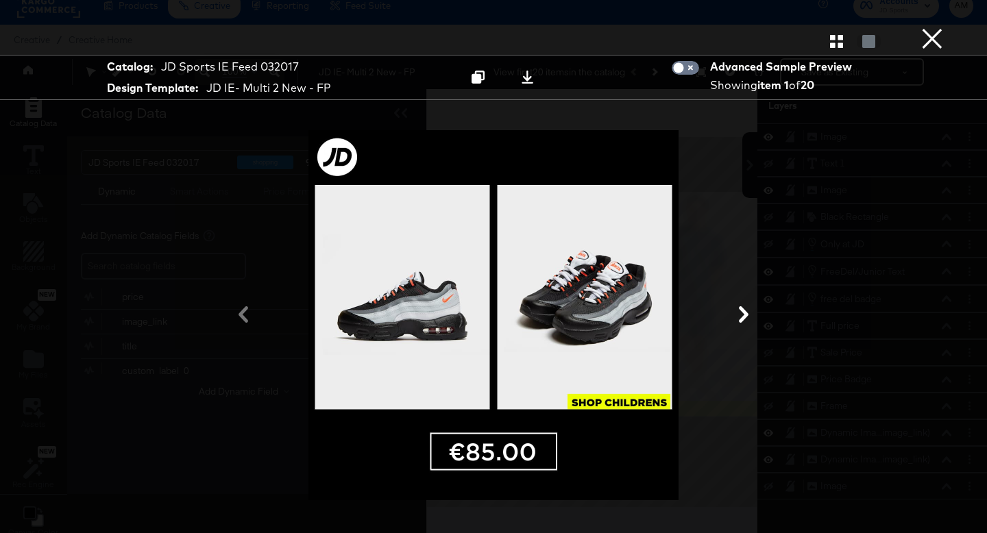
click at [618, 404] on div at bounding box center [493, 316] width 411 height 376
click at [930, 27] on button "×" at bounding box center [932, 13] width 27 height 27
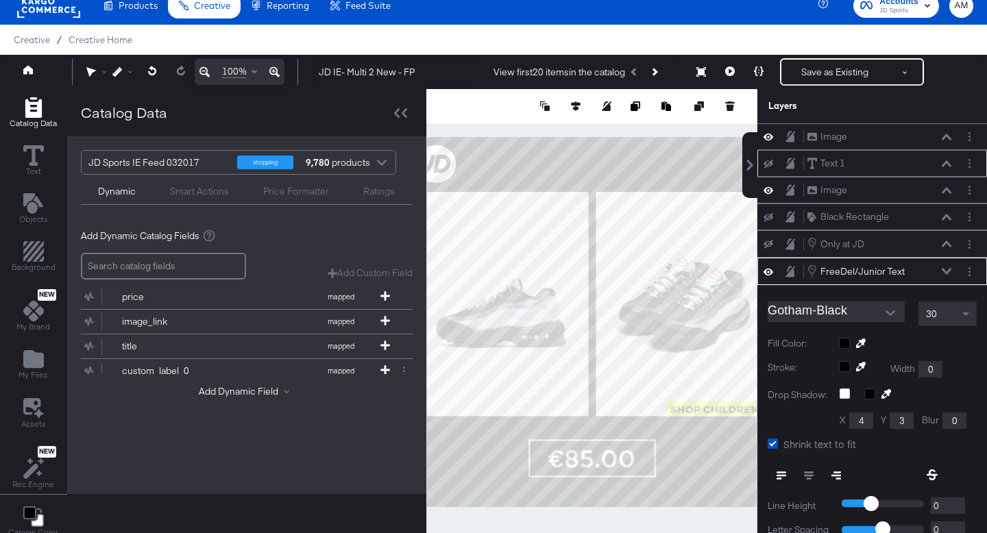
scroll to position [134, 0]
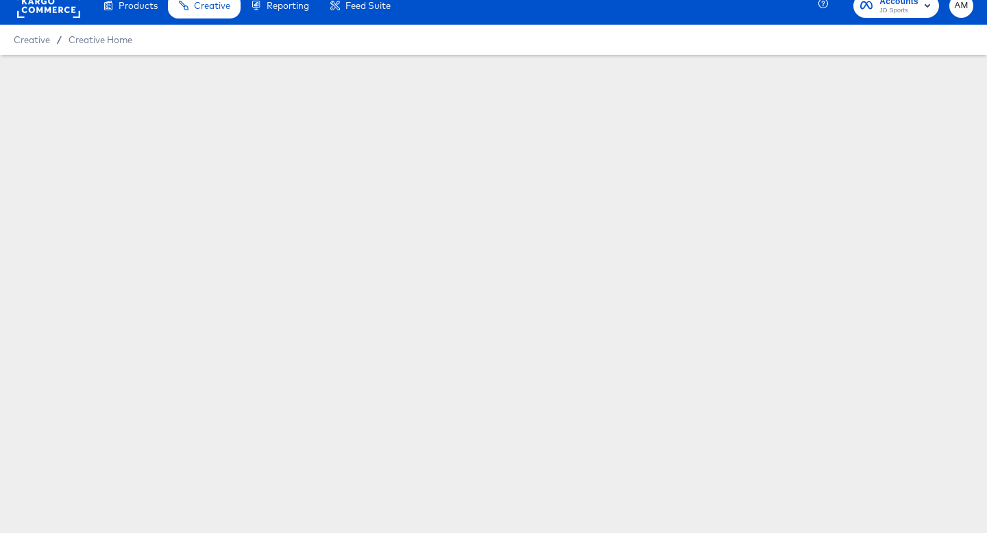
scroll to position [66, 0]
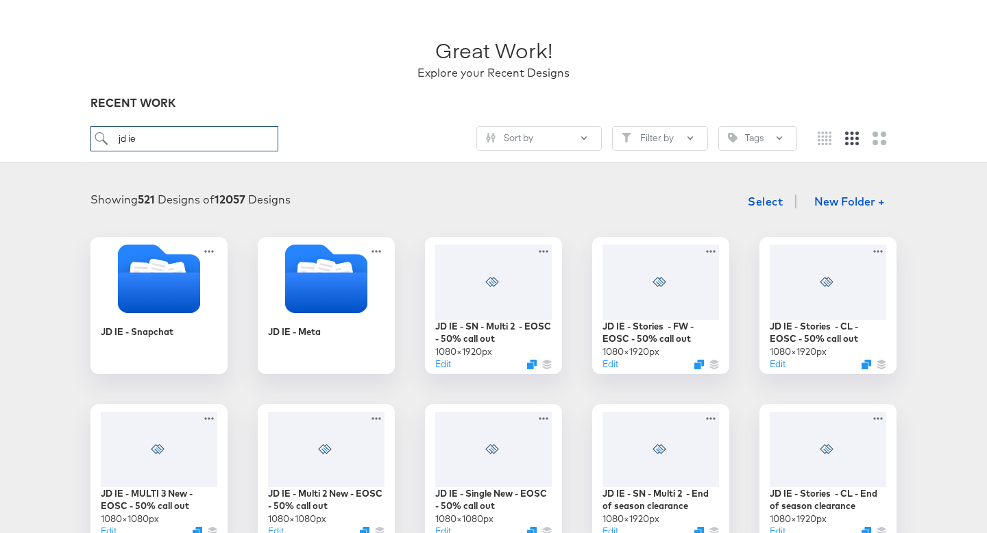
click at [121, 145] on input "jd ie" at bounding box center [184, 138] width 188 height 25
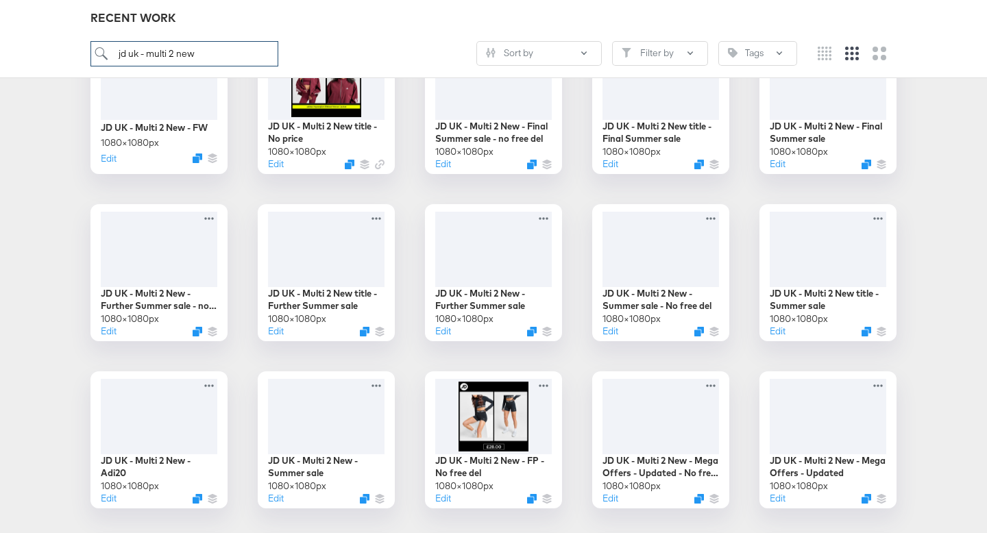
scroll to position [520, 0]
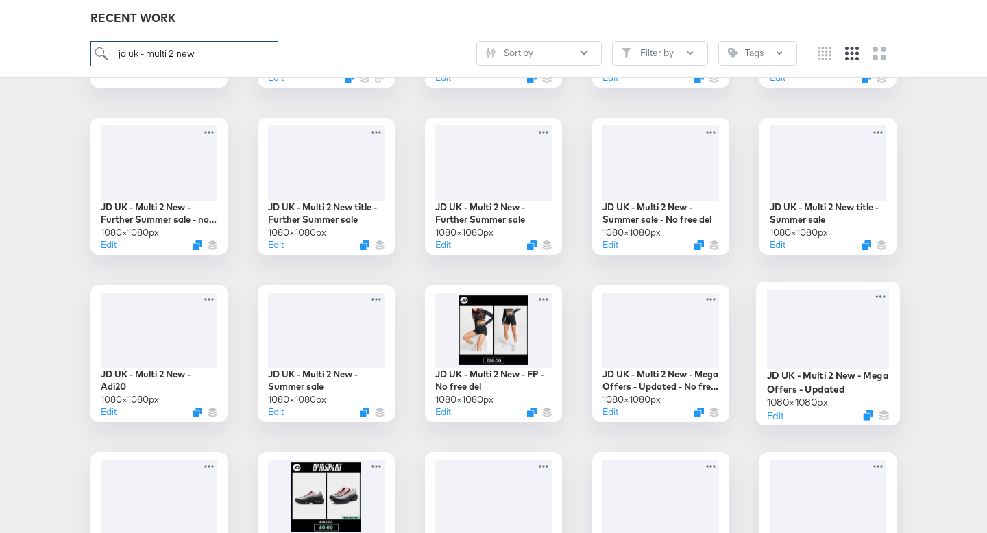
type input "jd uk - multi 2 new"
click at [826, 346] on div at bounding box center [828, 328] width 123 height 79
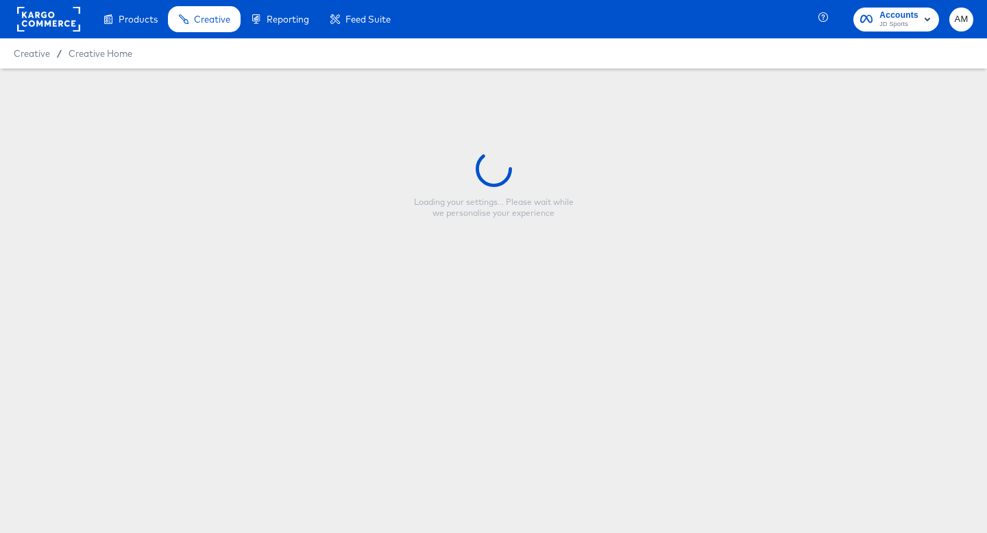
type input "JD UK - Multi 2 New - Mega Offers - Updated"
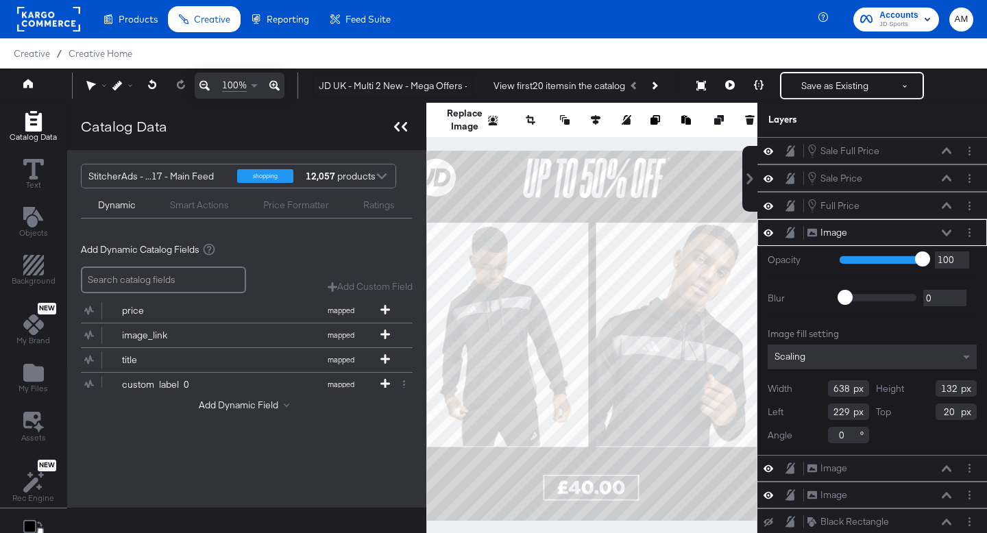
click at [396, 128] on icon at bounding box center [396, 127] width 5 height 10
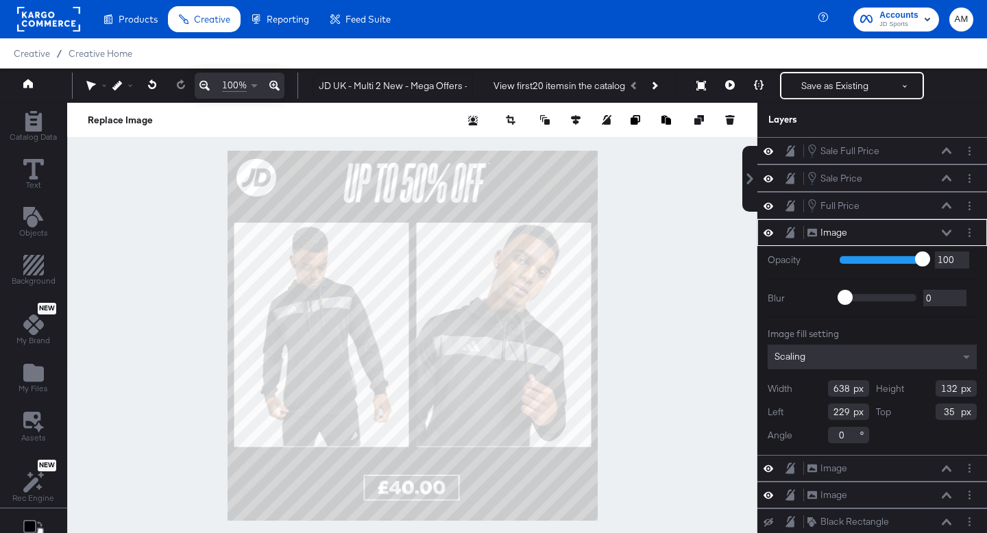
type input "36"
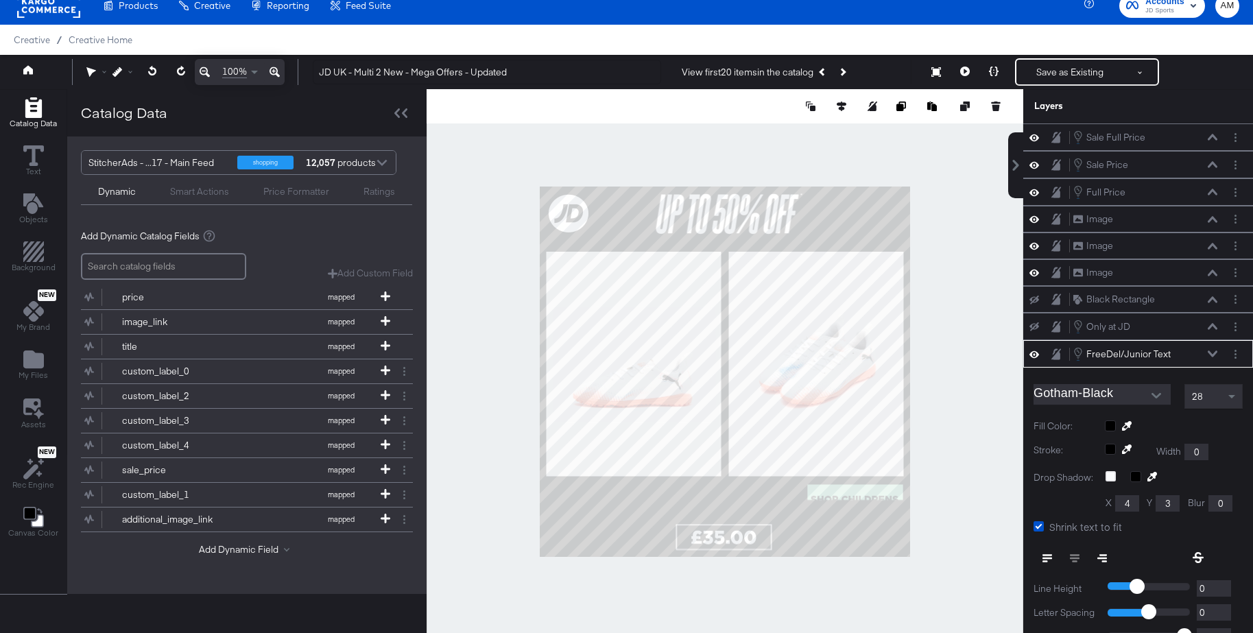
scroll to position [130, 0]
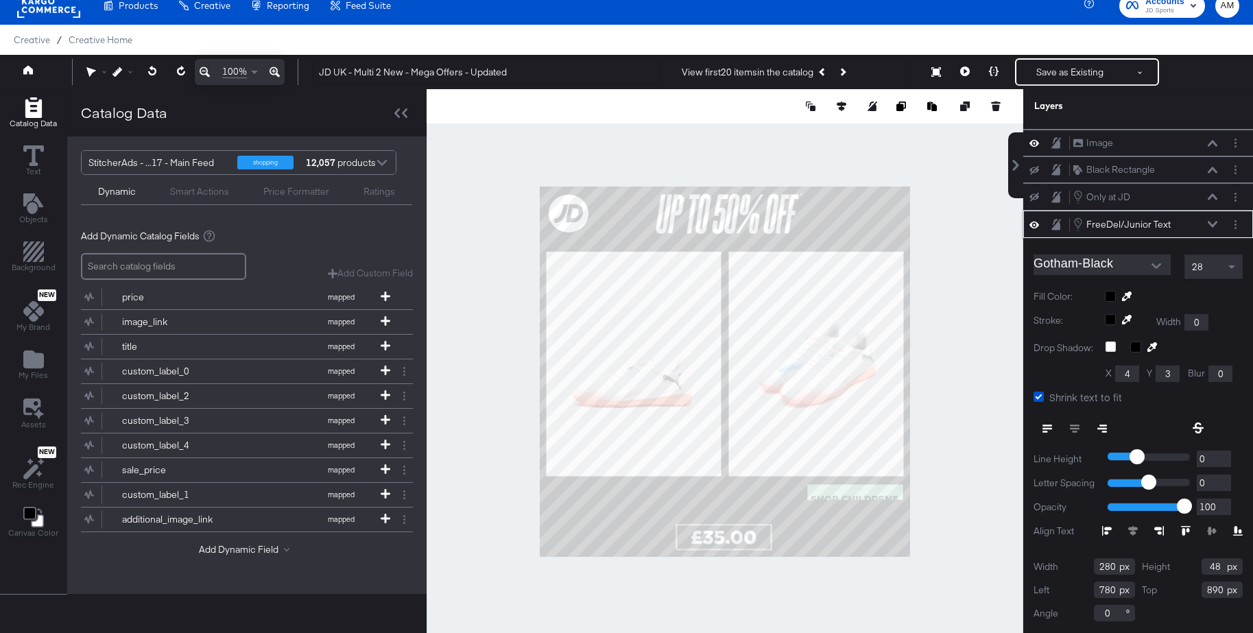
drag, startPoint x: 1224, startPoint y: 589, endPoint x: 1196, endPoint y: 589, distance: 28.8
click at [1196, 589] on div "Top 890" at bounding box center [1191, 589] width 101 height 16
type input "764"
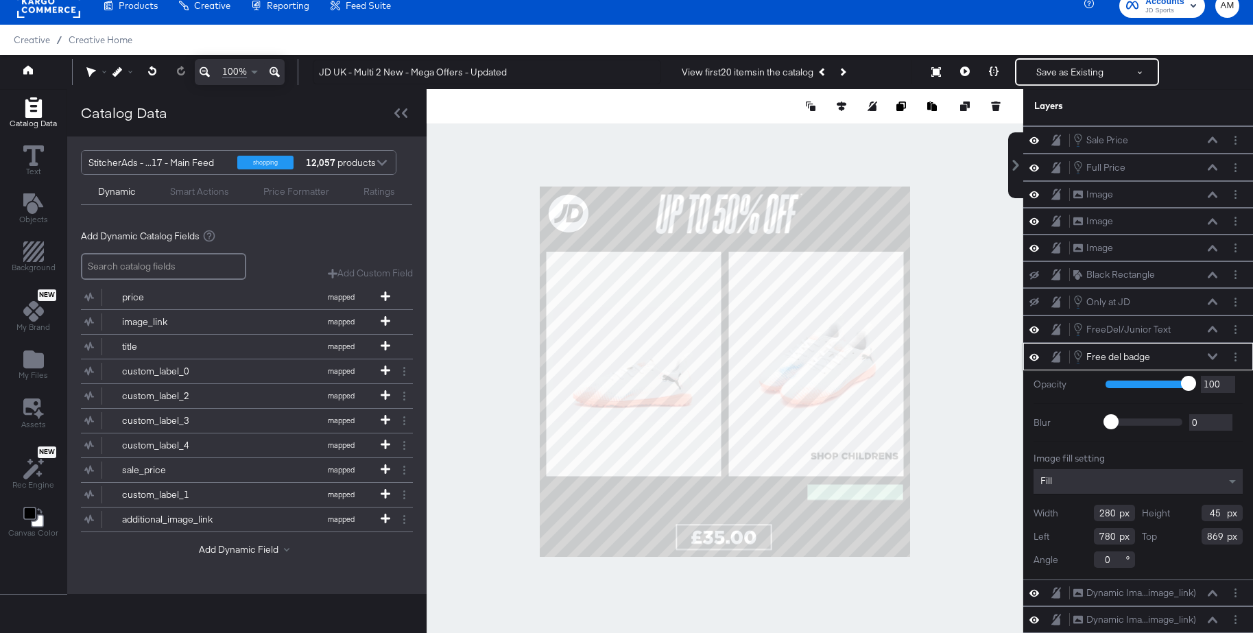
scroll to position [25, 0]
drag, startPoint x: 1225, startPoint y: 538, endPoint x: 1198, endPoint y: 537, distance: 27.5
click at [1198, 537] on div "Top 869" at bounding box center [1191, 536] width 101 height 16
type input "787"
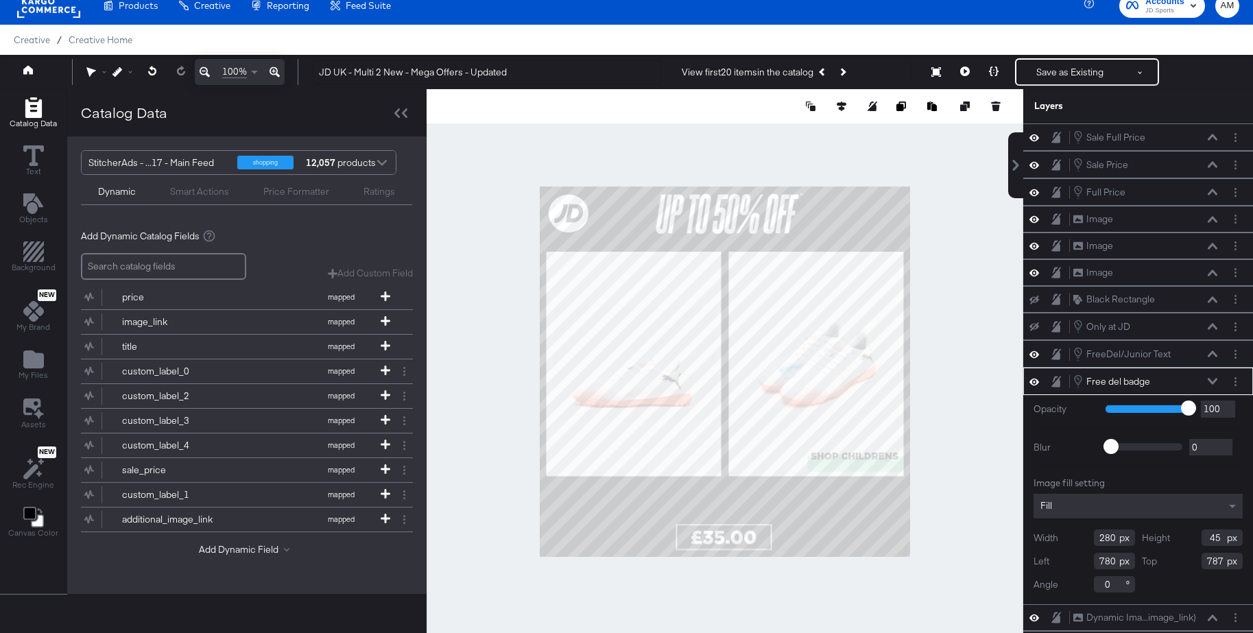
click at [949, 518] on div at bounding box center [724, 371] width 596 height 565
type input "799"
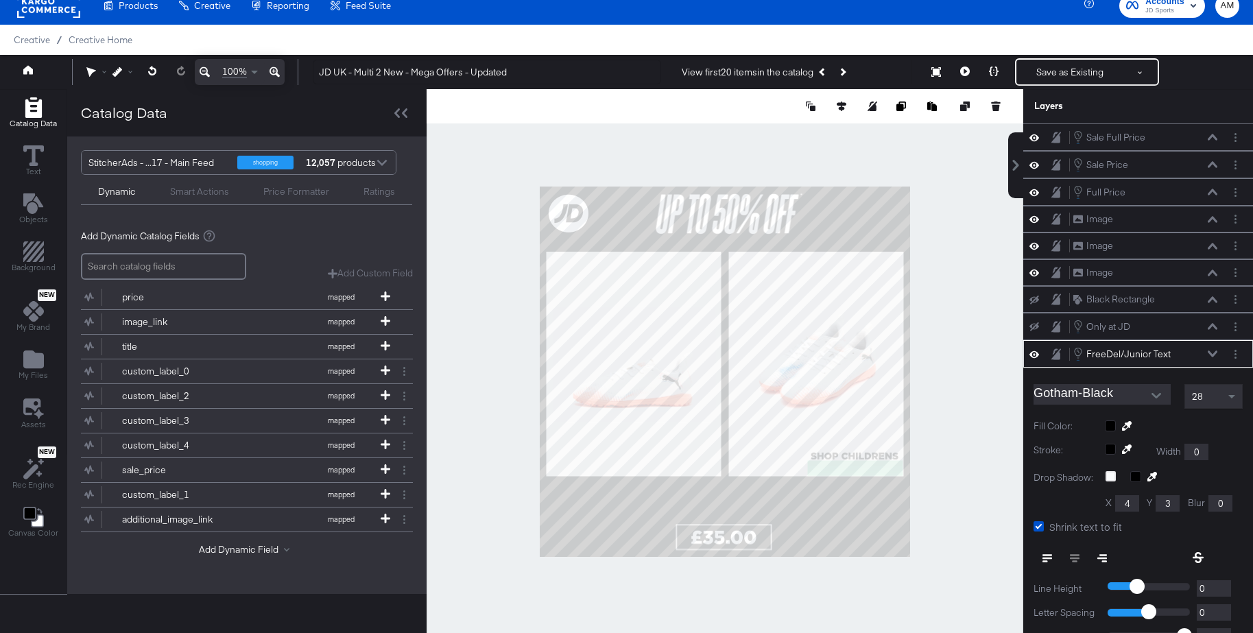
scroll to position [130, 0]
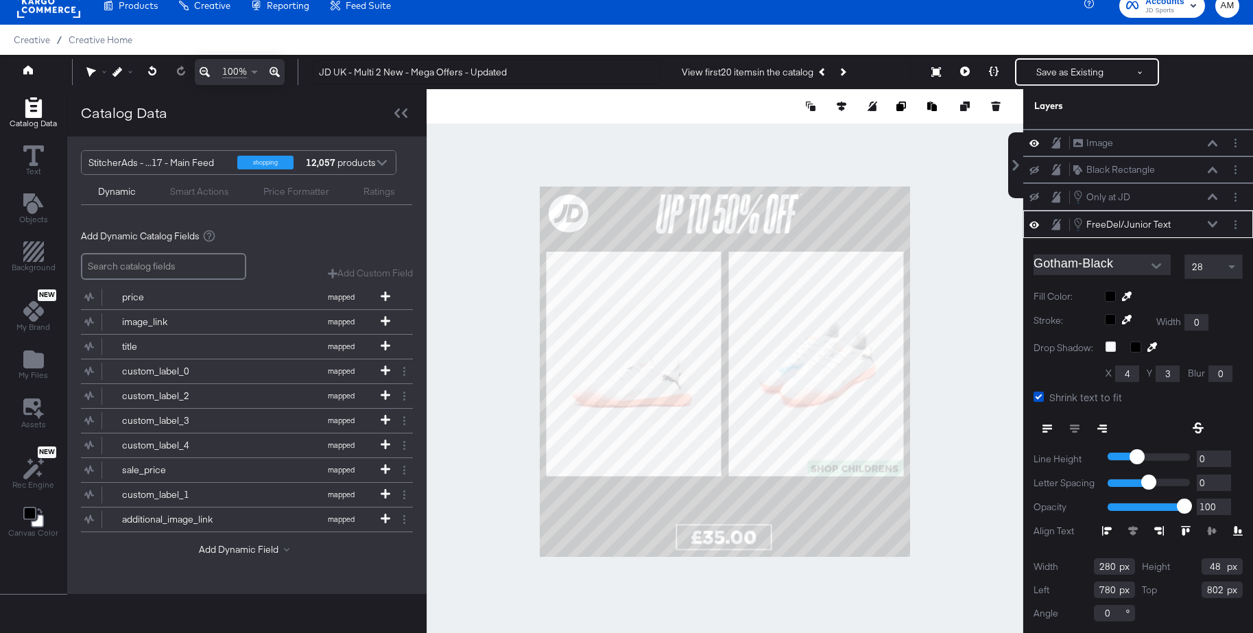
type input "803"
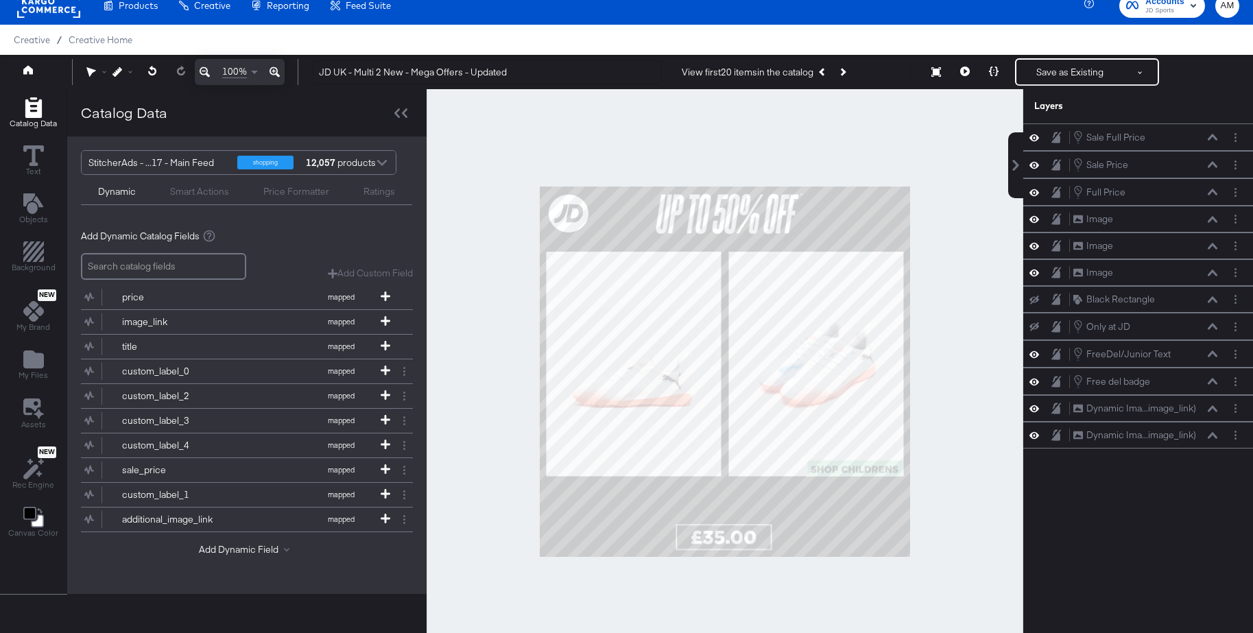
click at [926, 535] on div at bounding box center [724, 371] width 596 height 565
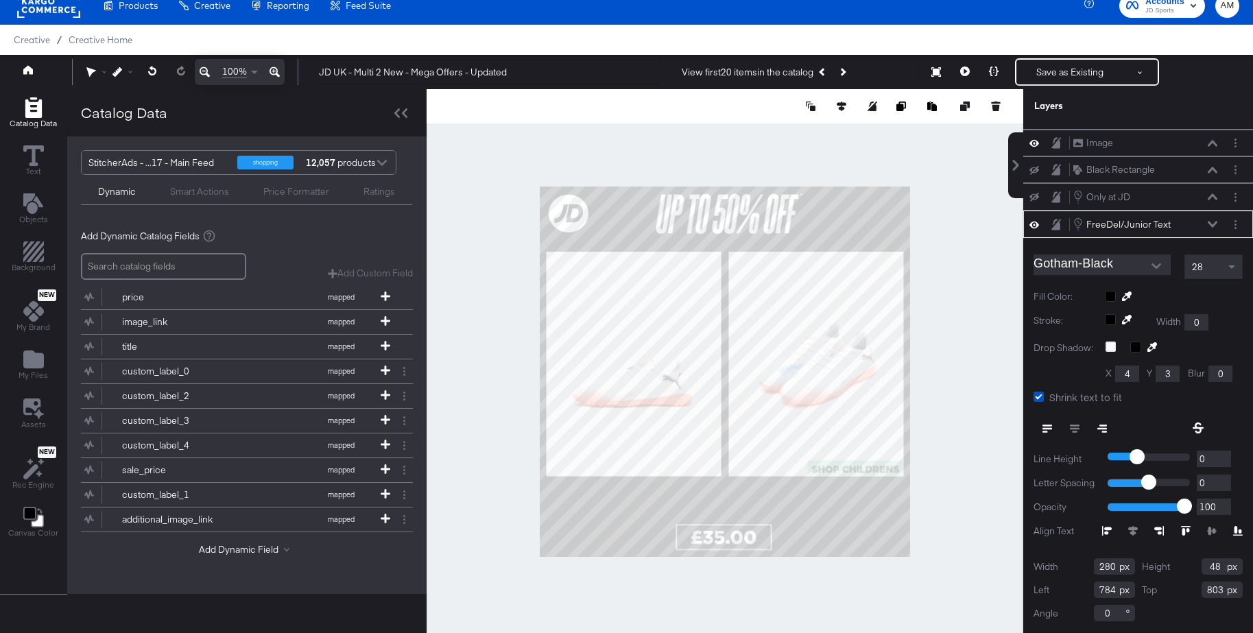
type input "785"
click at [966, 474] on div at bounding box center [724, 371] width 596 height 565
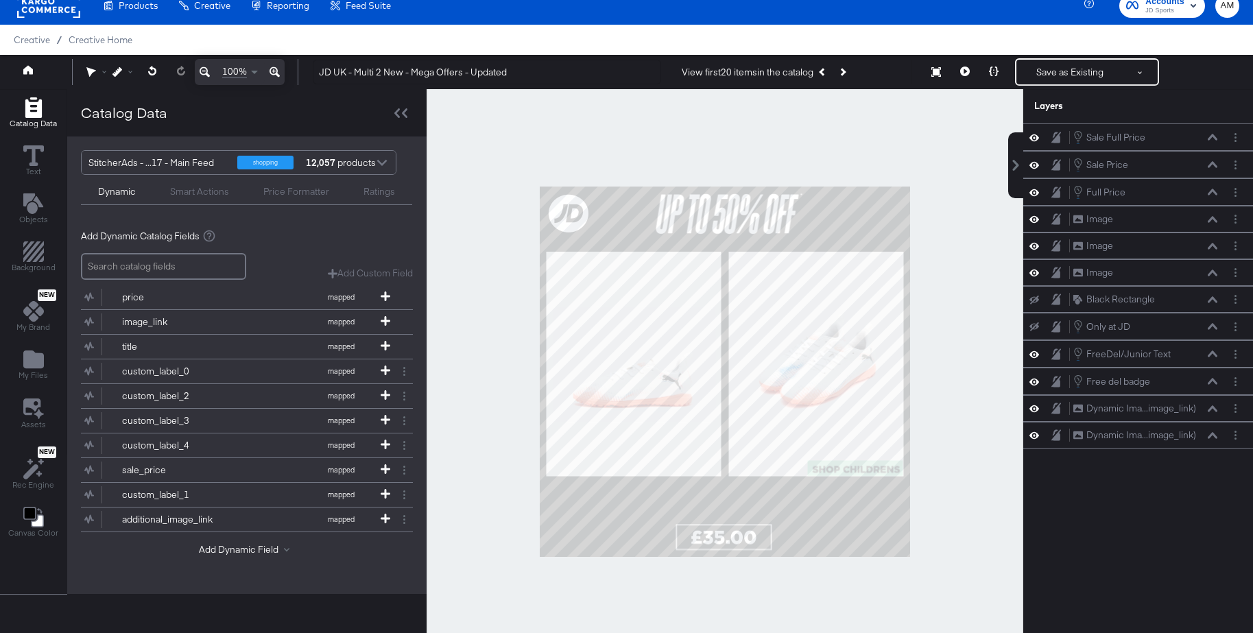
click at [274, 69] on icon at bounding box center [274, 72] width 10 height 16
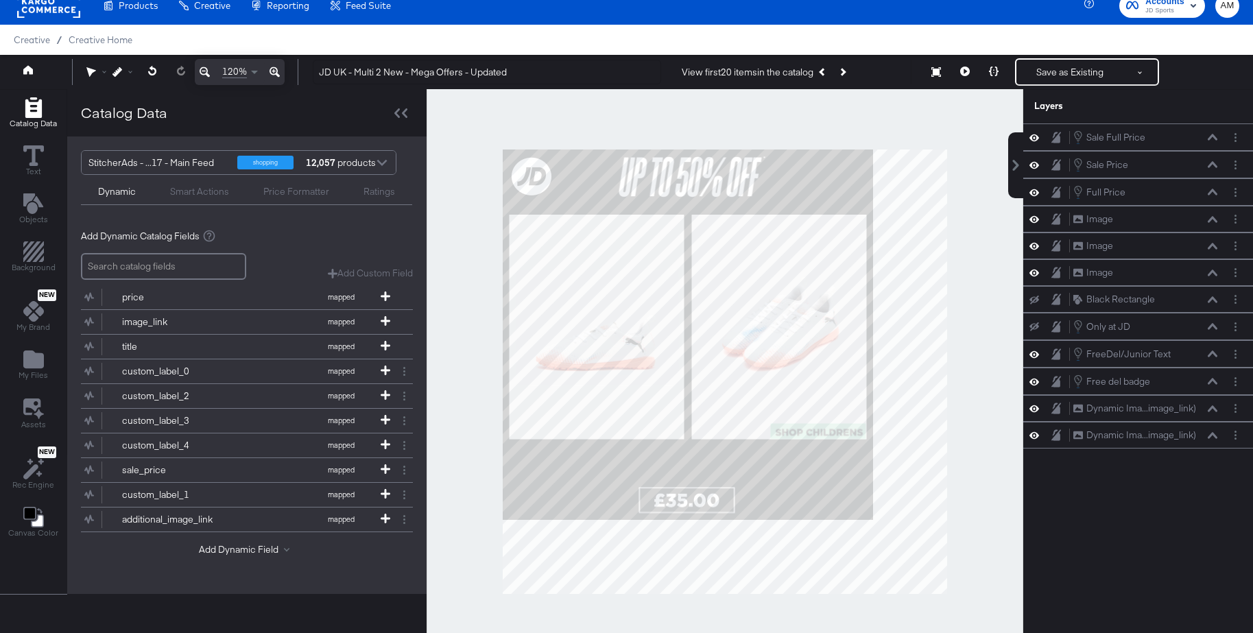
click at [274, 69] on icon at bounding box center [274, 72] width 10 height 16
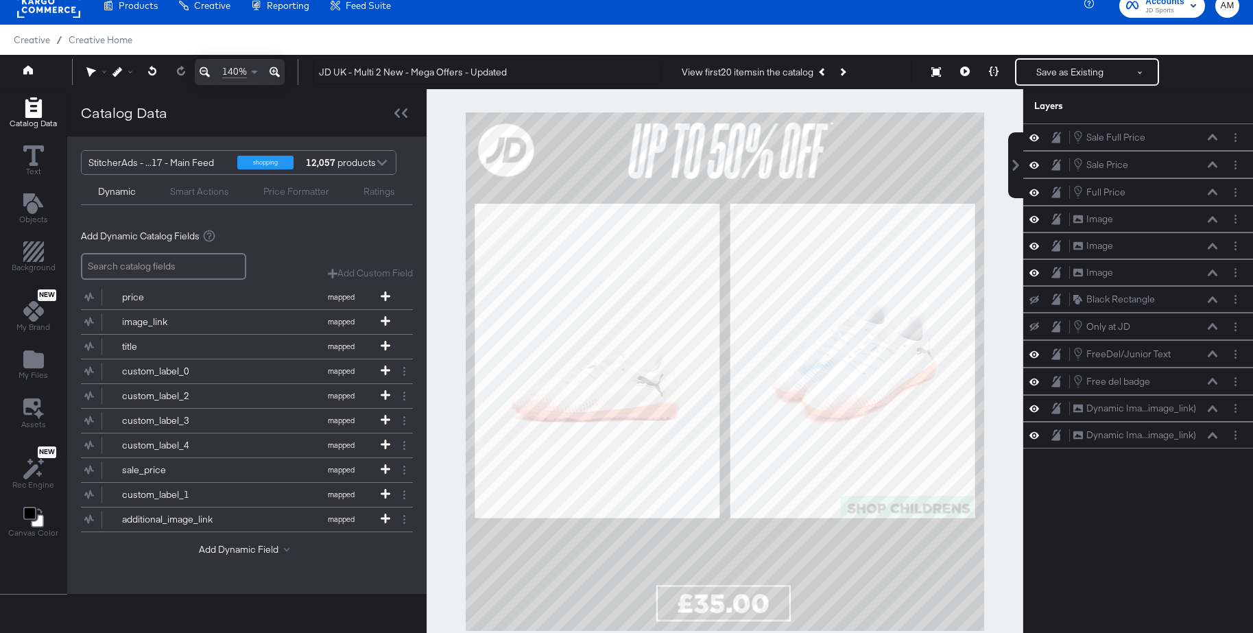
click at [274, 69] on icon at bounding box center [274, 72] width 10 height 16
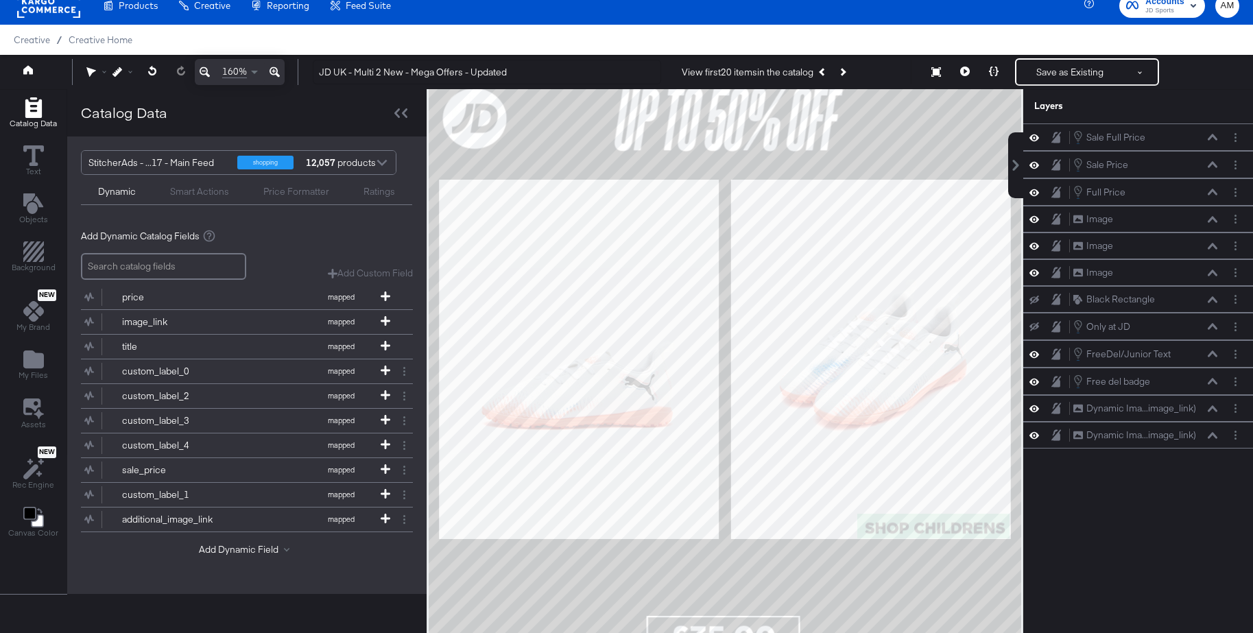
click at [274, 69] on icon at bounding box center [274, 72] width 10 height 16
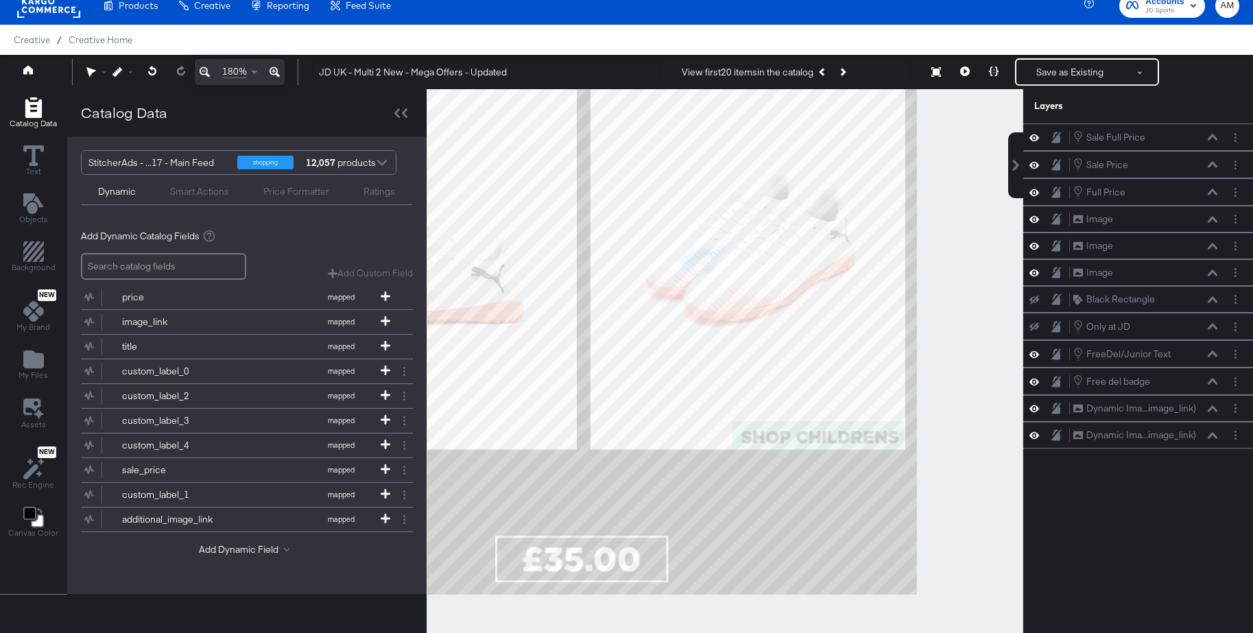
click at [265, 59] on button at bounding box center [275, 72] width 20 height 26
drag, startPoint x: 836, startPoint y: 531, endPoint x: 694, endPoint y: 421, distance: 179.2
click at [694, 421] on div at bounding box center [724, 371] width 595 height 565
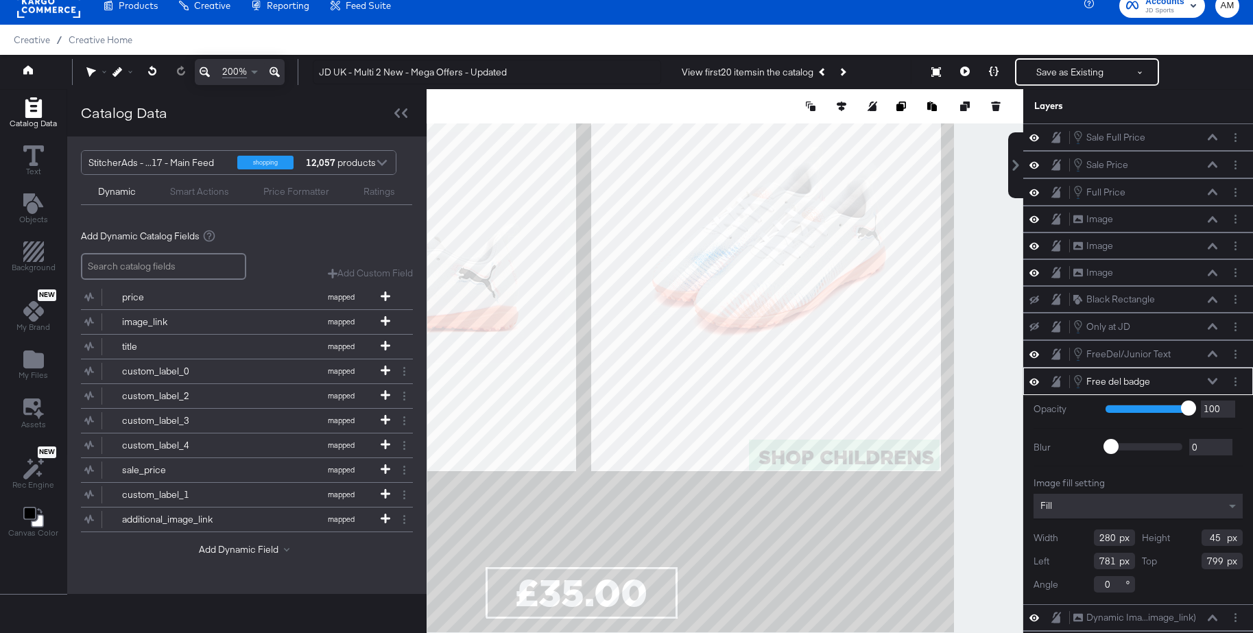
type input "782"
click at [1006, 469] on div at bounding box center [724, 371] width 596 height 565
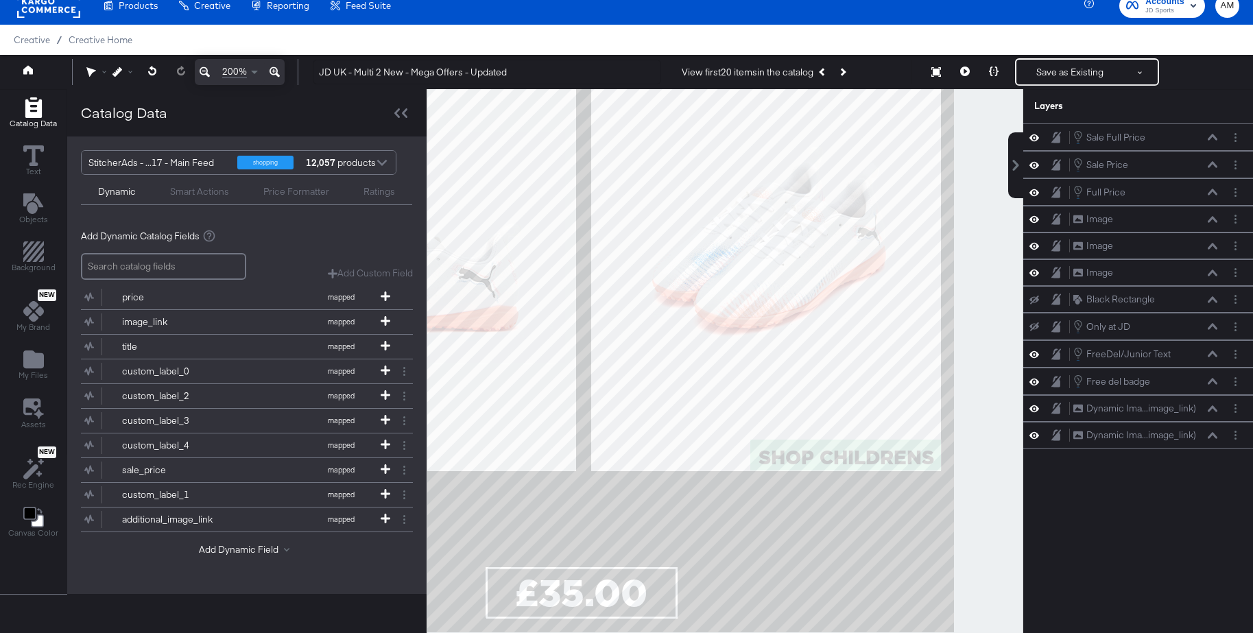
scroll to position [130, 0]
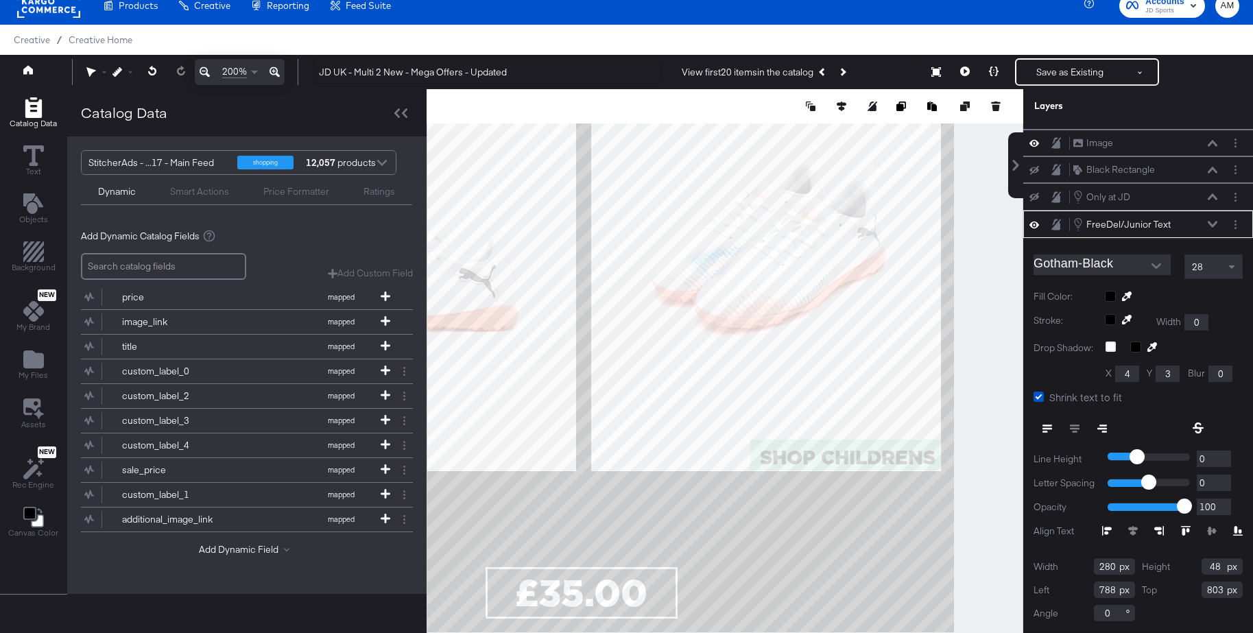
type input "789"
type input "801"
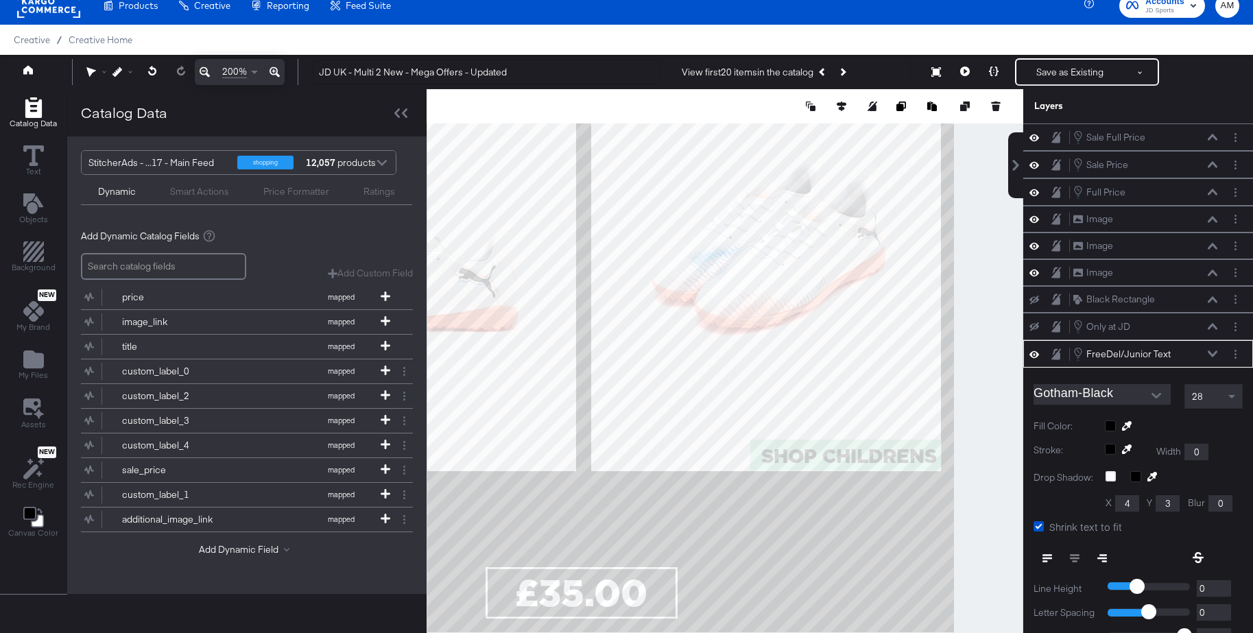
click at [991, 463] on div at bounding box center [724, 371] width 596 height 565
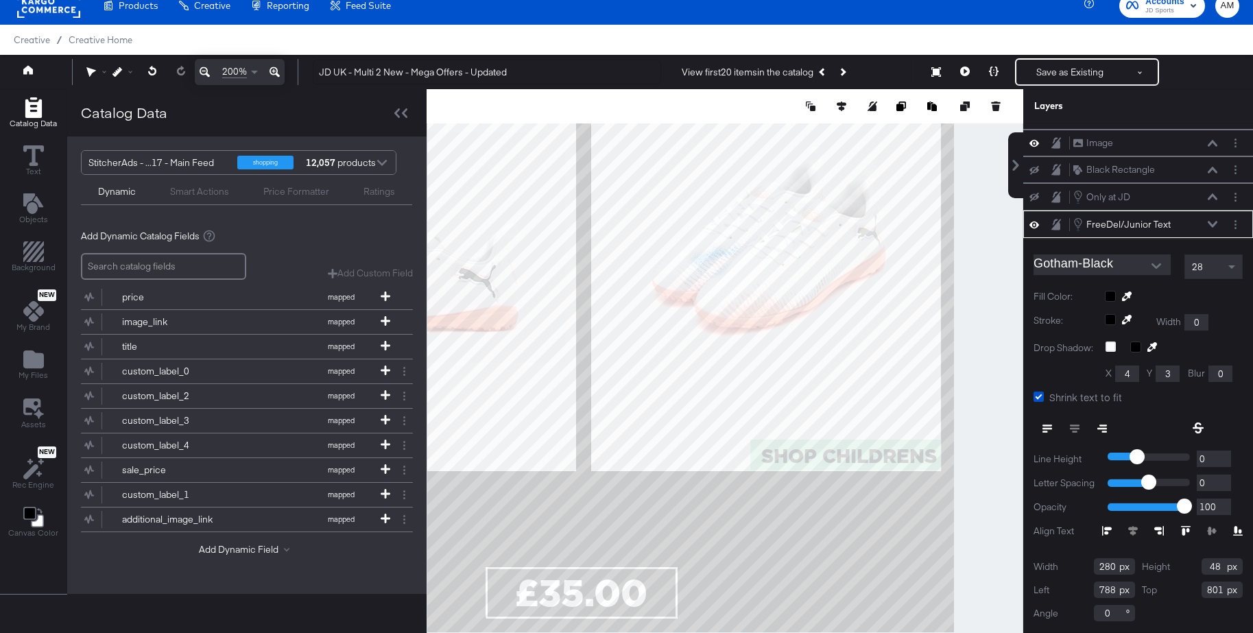
type input "787"
click at [968, 465] on div at bounding box center [724, 371] width 596 height 565
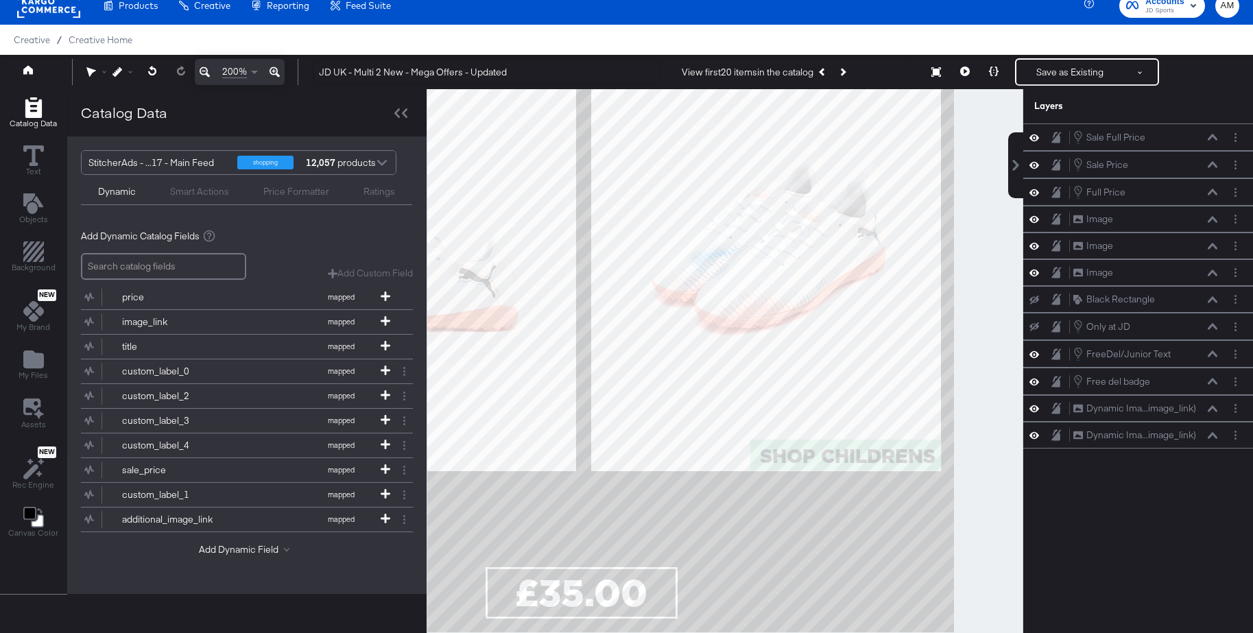
click at [201, 69] on icon at bounding box center [204, 72] width 10 height 16
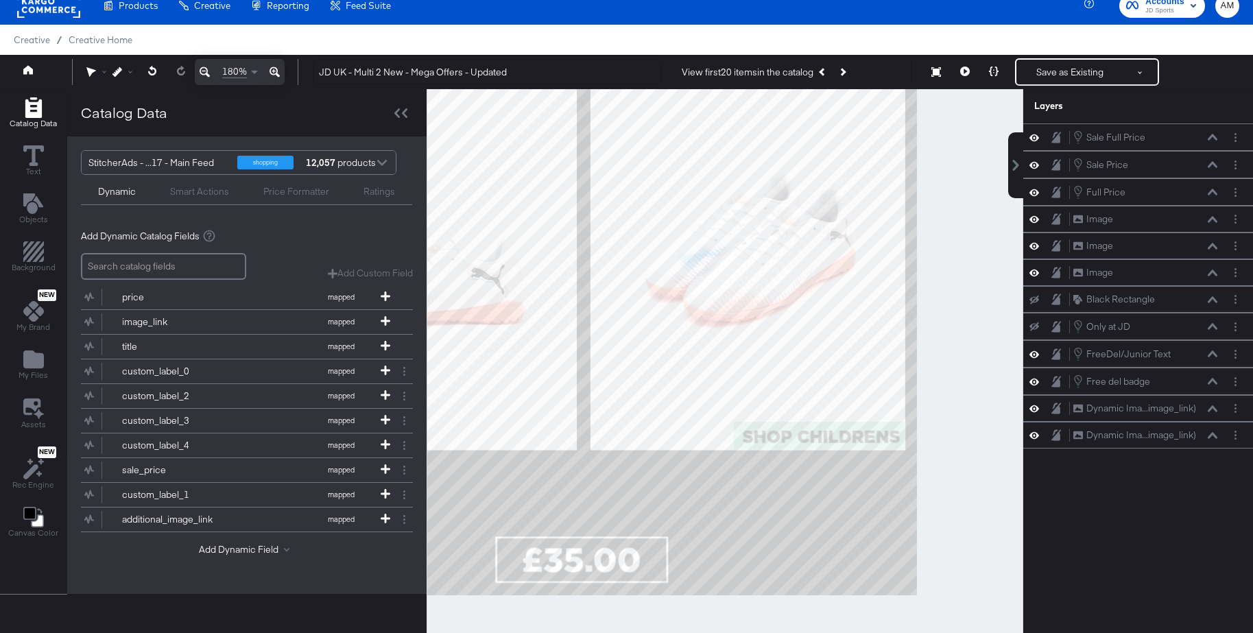
click at [201, 69] on icon at bounding box center [204, 72] width 10 height 16
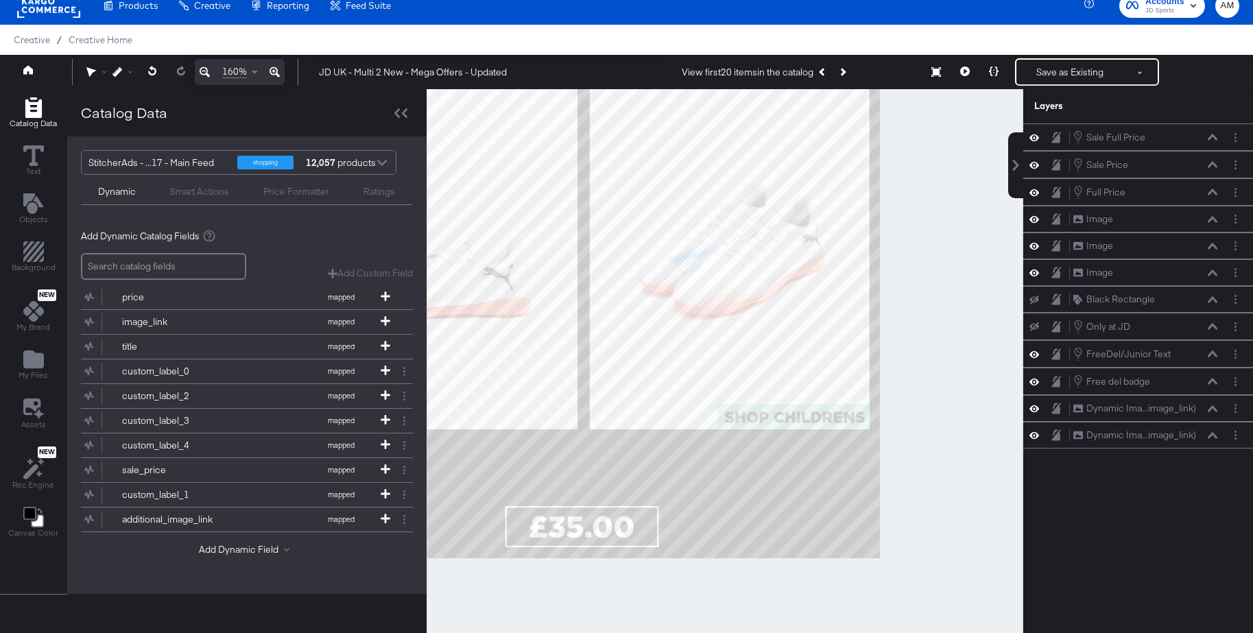
click at [201, 69] on icon at bounding box center [204, 72] width 10 height 16
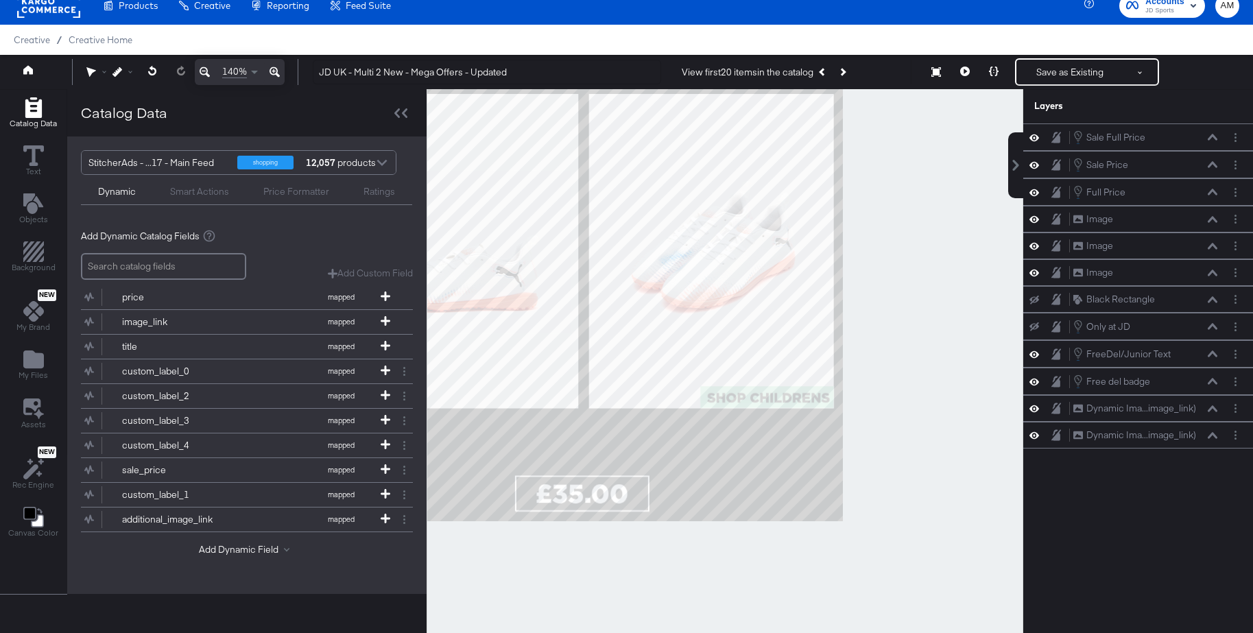
click at [201, 69] on icon at bounding box center [204, 72] width 10 height 16
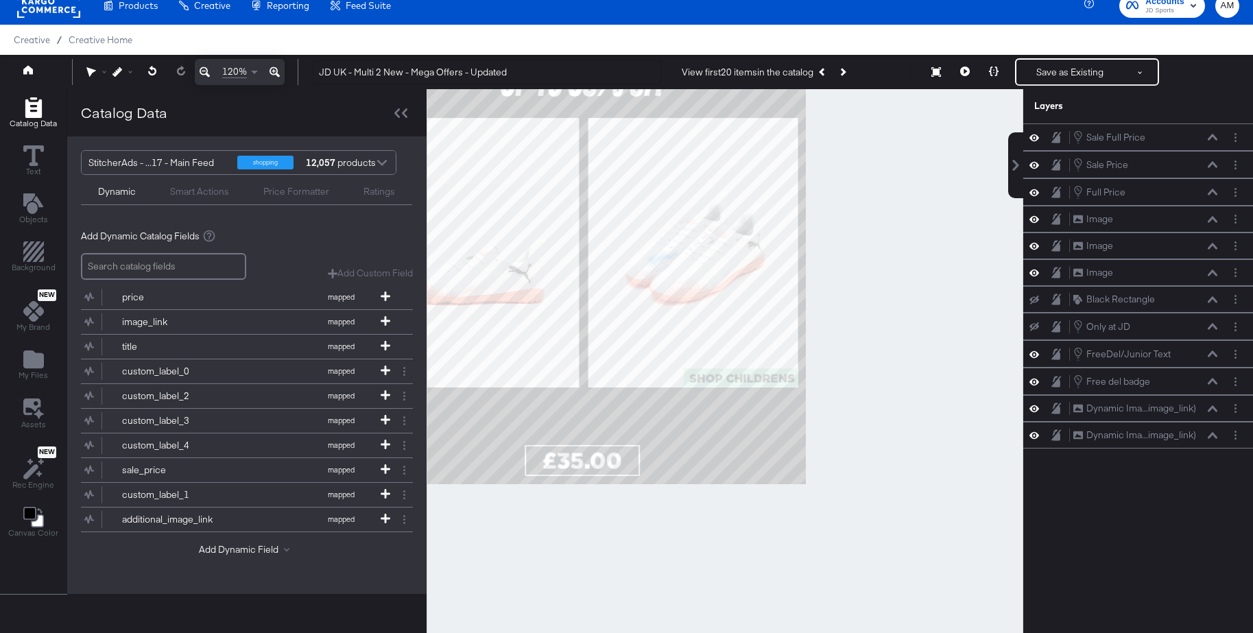
click at [201, 69] on icon at bounding box center [204, 72] width 10 height 16
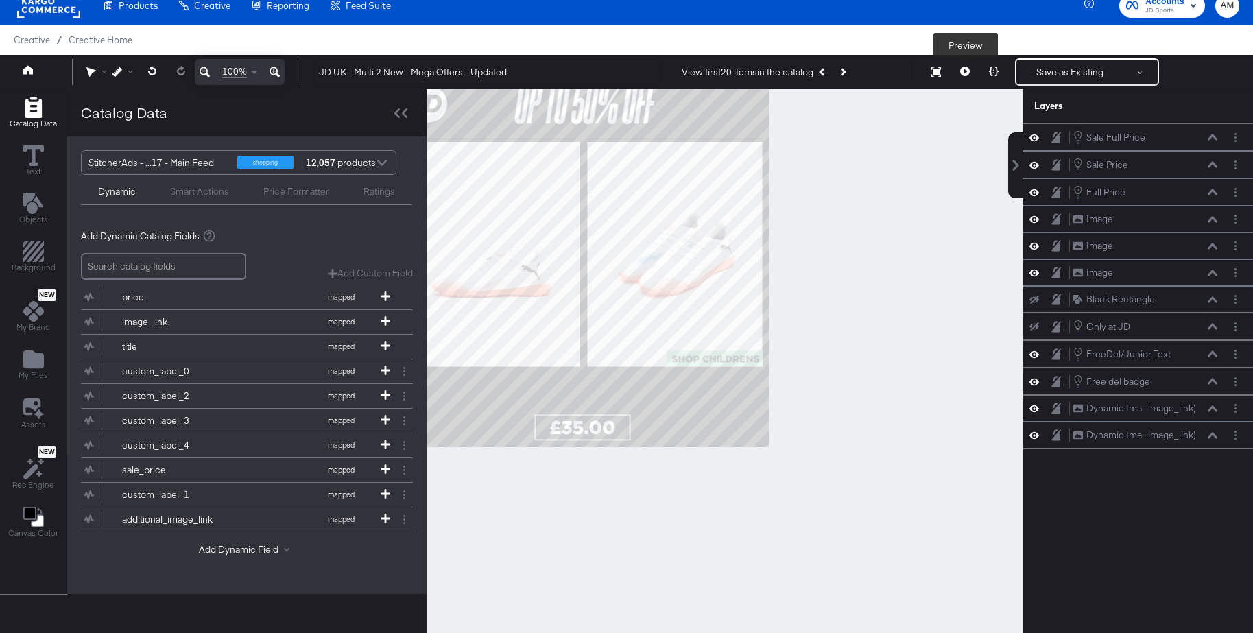
click at [965, 71] on icon at bounding box center [965, 71] width 10 height 10
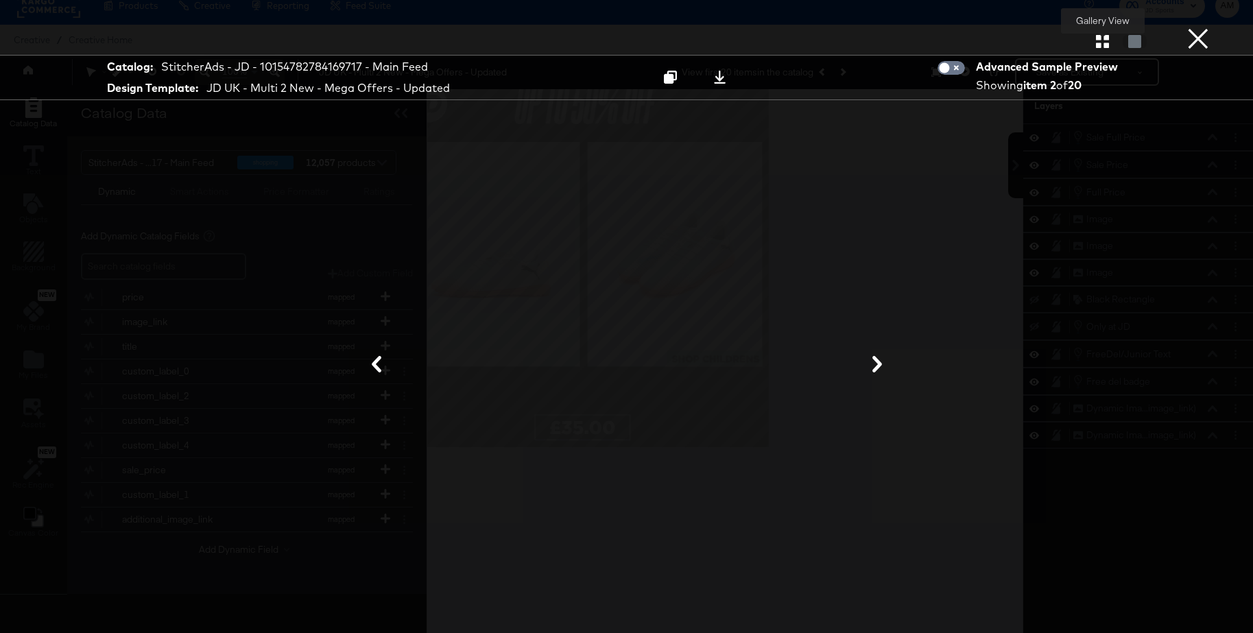
click at [1105, 43] on icon "button" at bounding box center [1102, 41] width 13 height 13
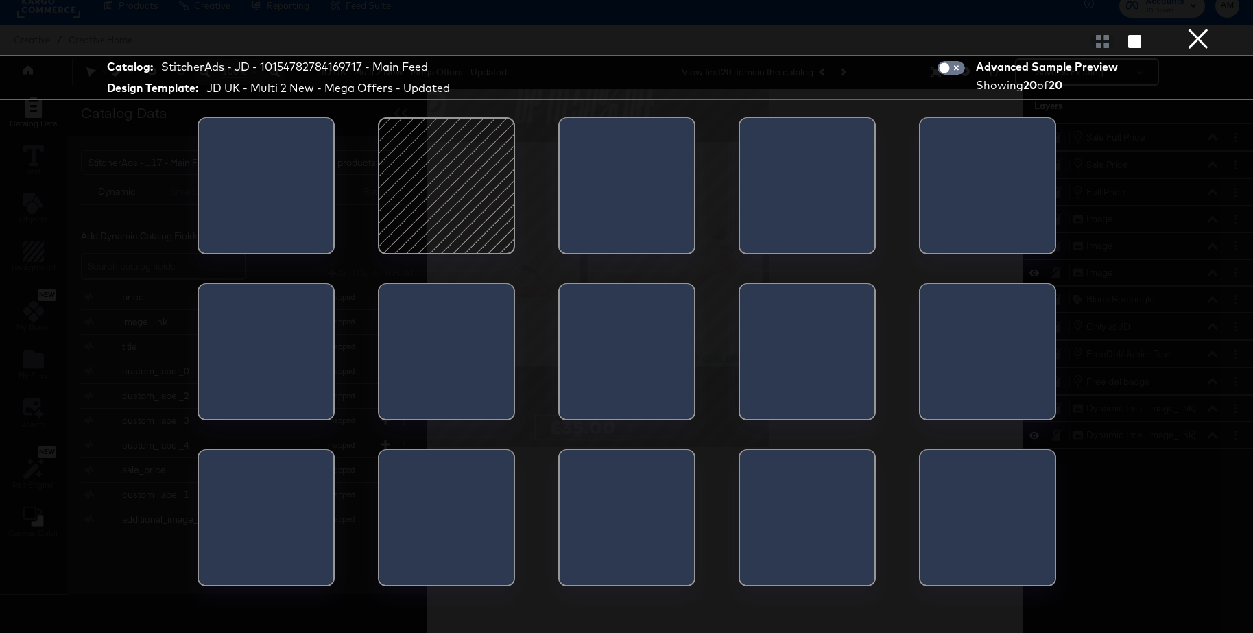
scroll to position [19, 0]
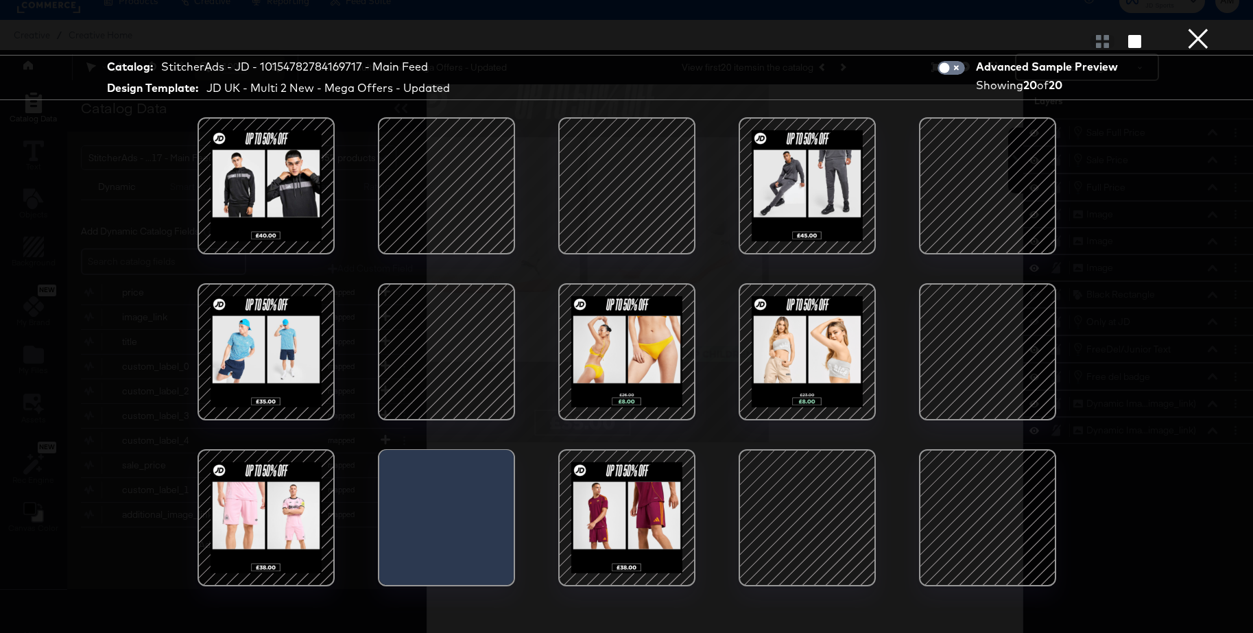
click at [989, 197] on div at bounding box center [987, 186] width 117 height 117
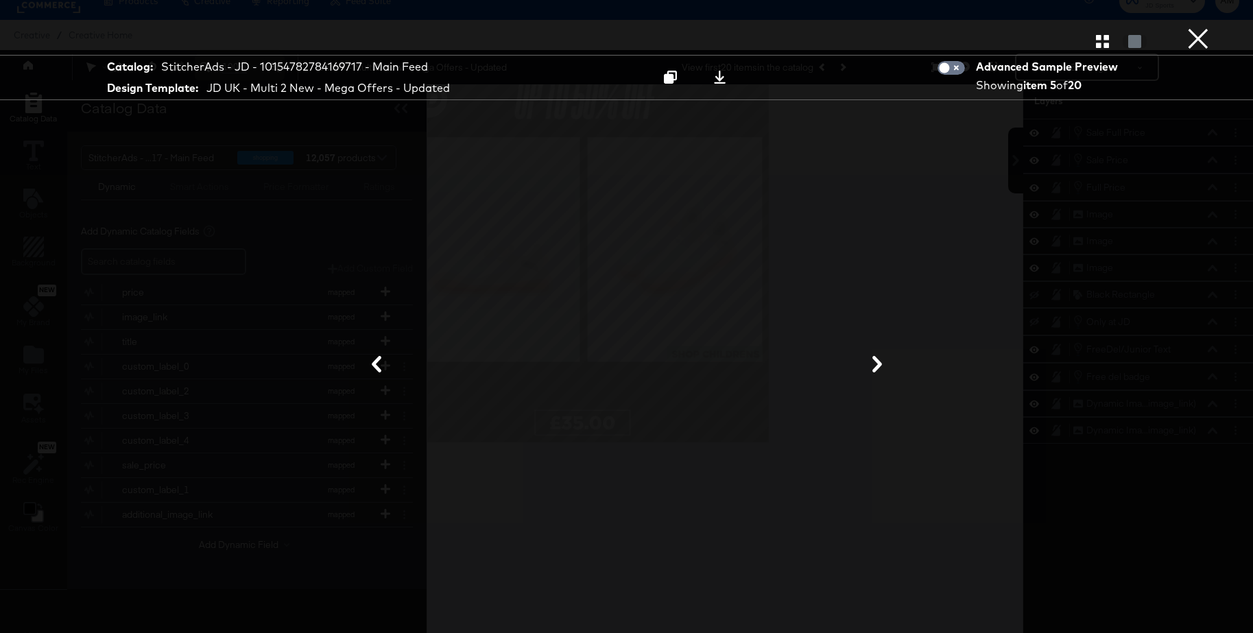
scroll to position [23, 0]
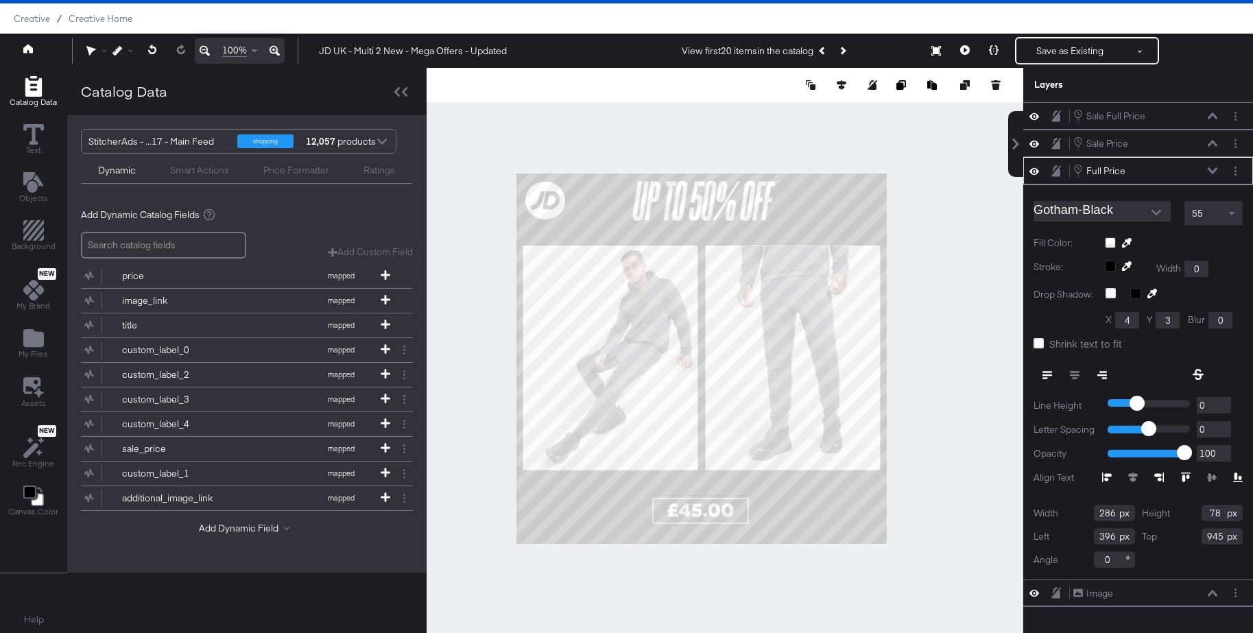
type input "946"
drag, startPoint x: 968, startPoint y: 283, endPoint x: 961, endPoint y: 282, distance: 6.9
click at [968, 283] on div at bounding box center [724, 350] width 596 height 565
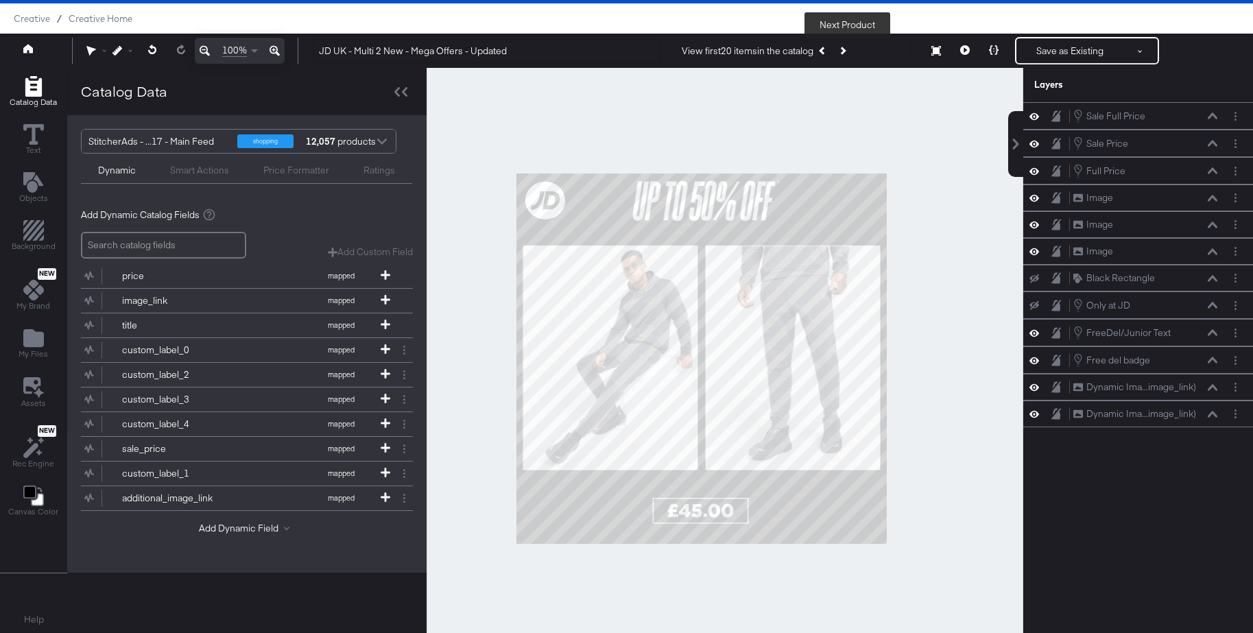
click at [850, 51] on button "Next Product" at bounding box center [841, 50] width 19 height 25
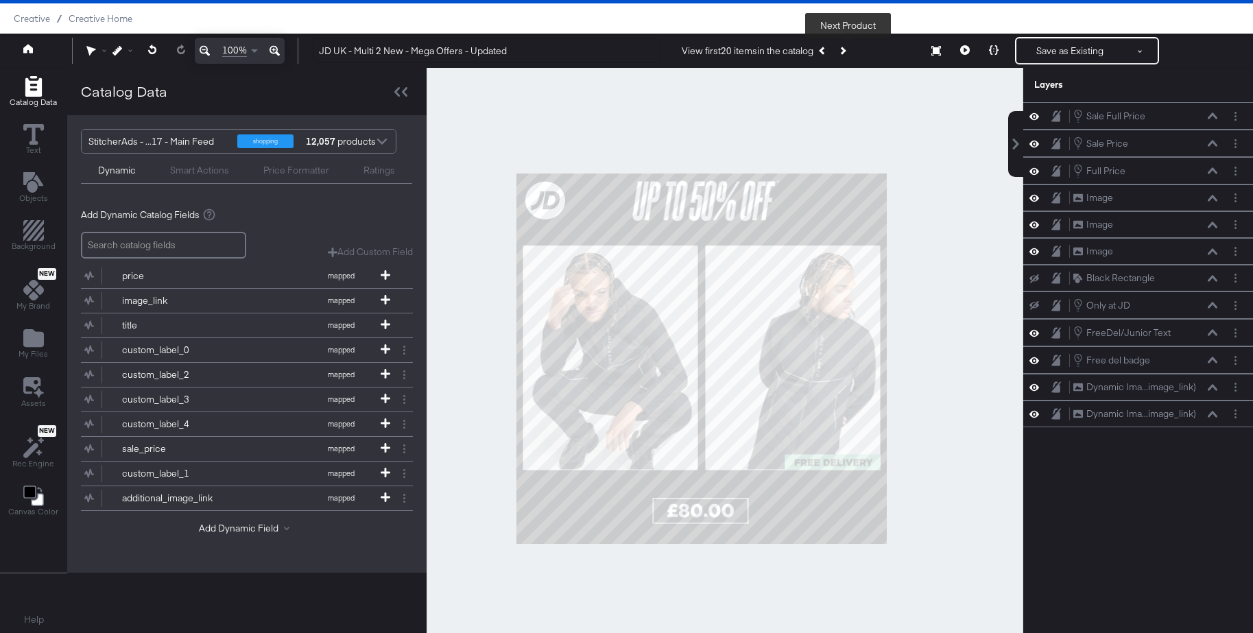
click at [846, 51] on icon "Next Product" at bounding box center [842, 51] width 8 height 8
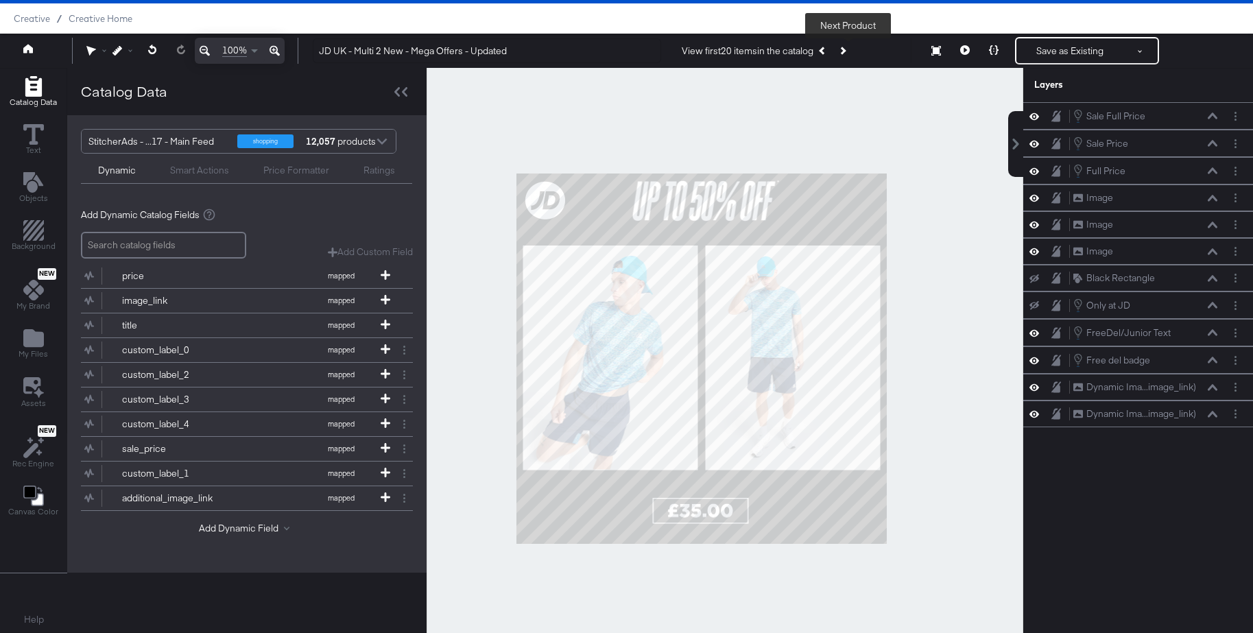
click at [846, 51] on icon "Next Product" at bounding box center [842, 51] width 8 height 8
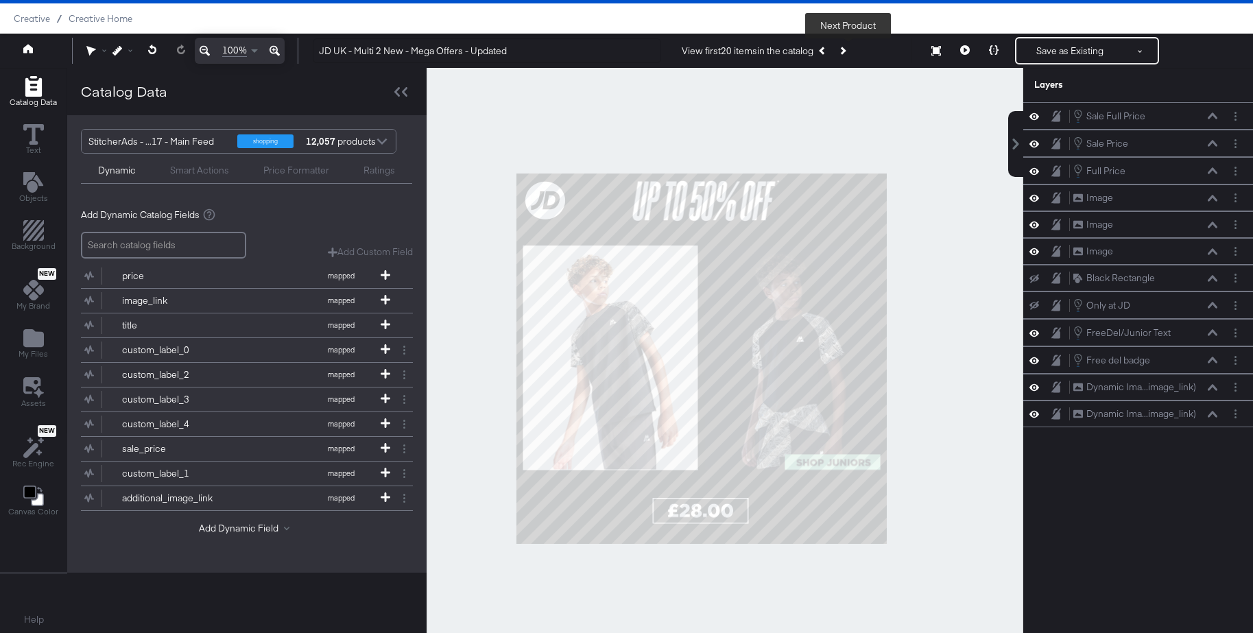
click at [846, 51] on icon "Next Product" at bounding box center [842, 51] width 8 height 8
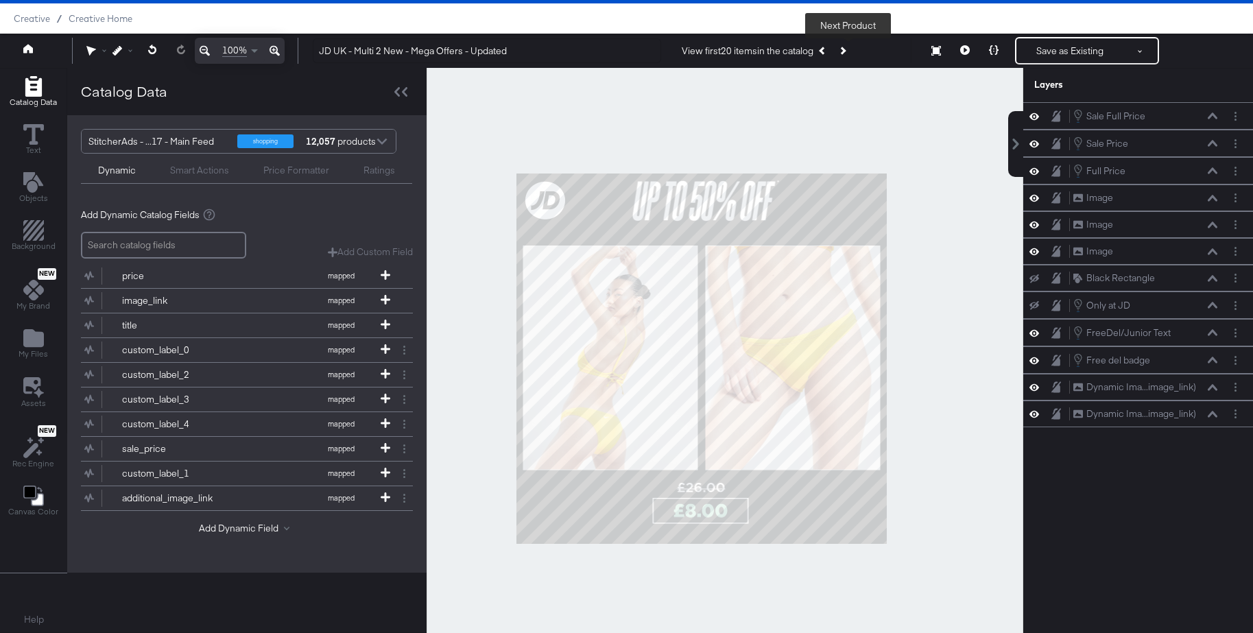
click at [846, 51] on icon "Next Product" at bounding box center [842, 51] width 8 height 8
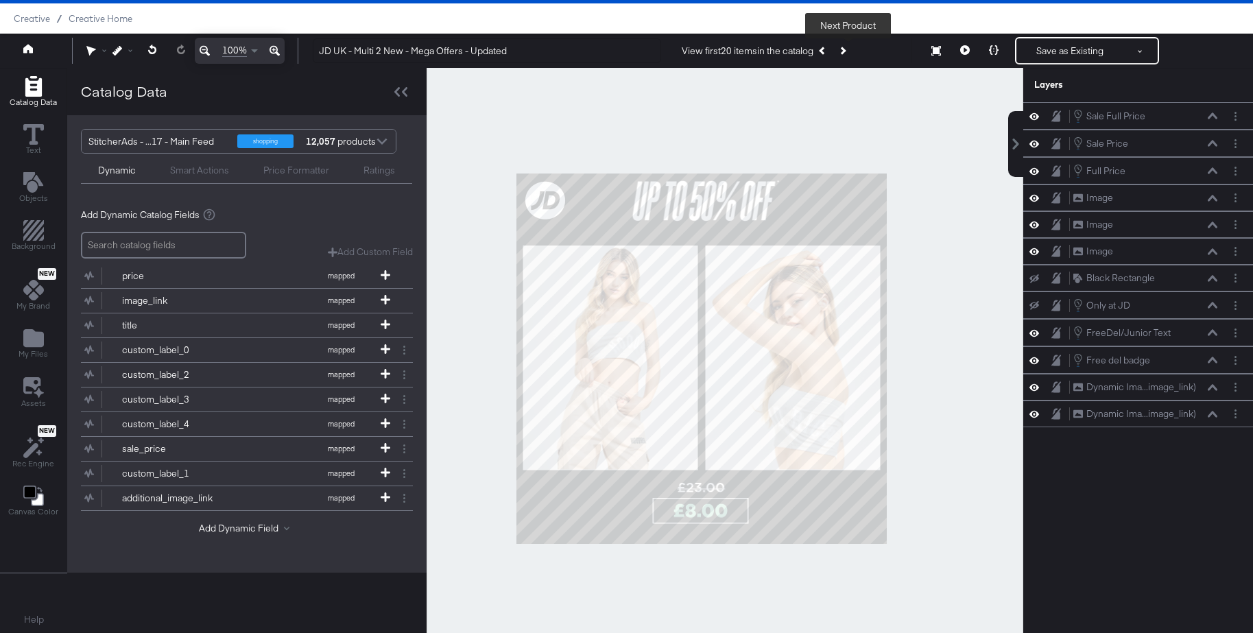
click at [846, 51] on icon "Next Product" at bounding box center [842, 51] width 8 height 8
click at [825, 51] on icon "Previous Product" at bounding box center [823, 51] width 8 height 8
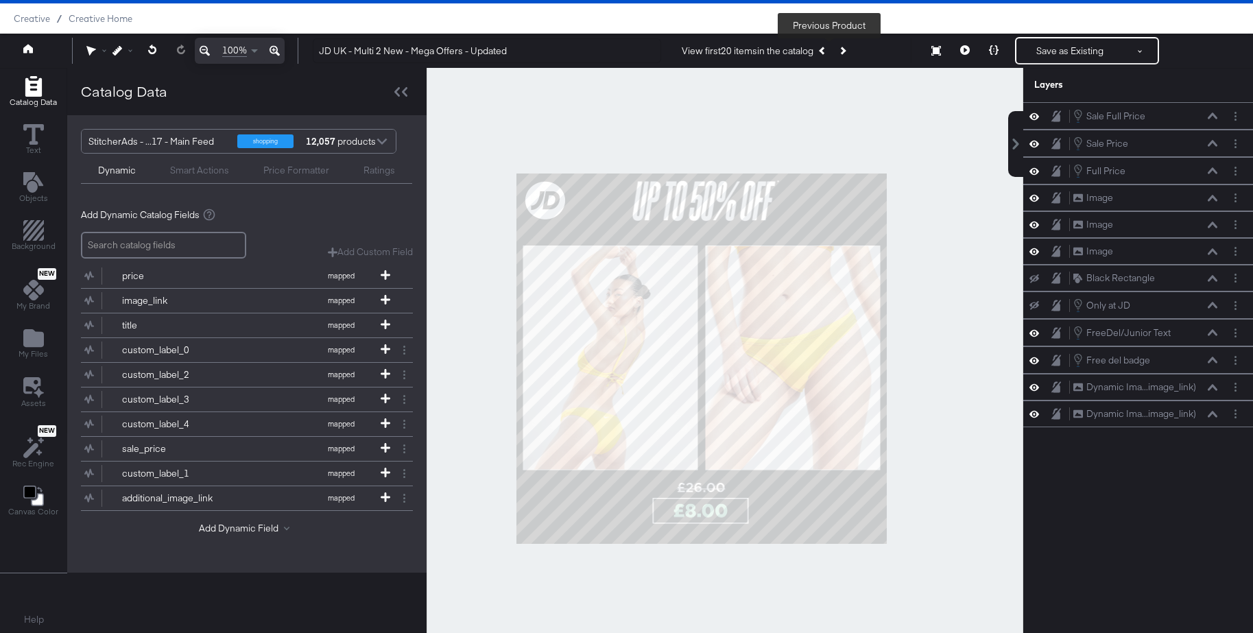
click at [825, 51] on icon "Previous Product" at bounding box center [823, 51] width 8 height 8
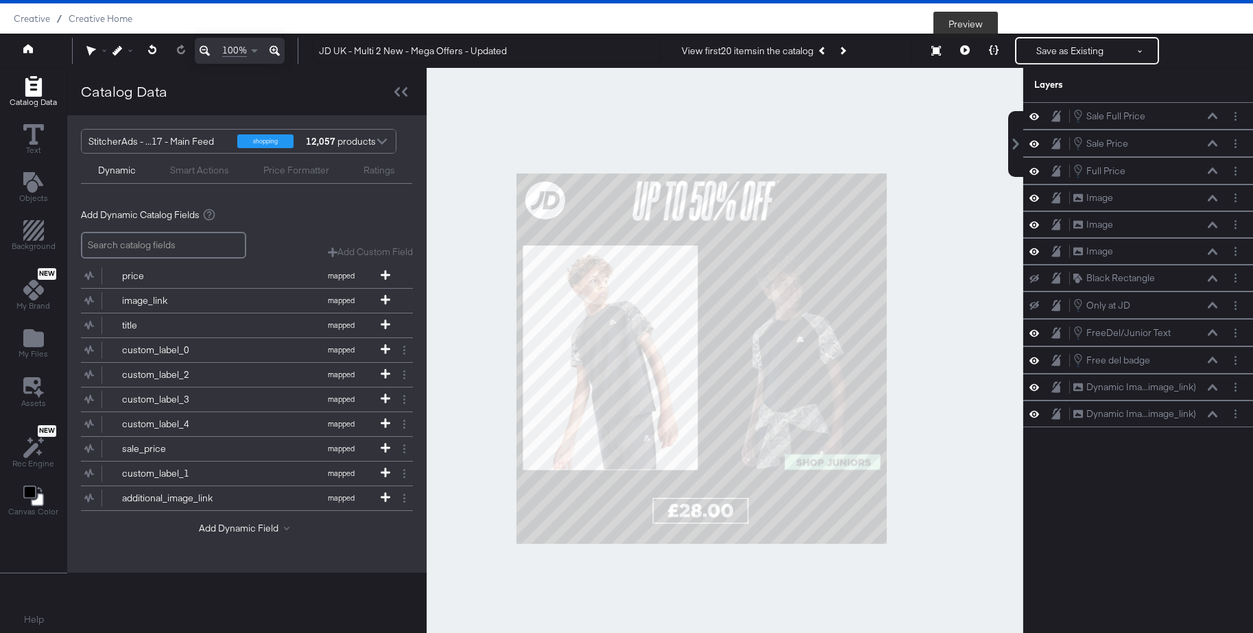
click at [962, 53] on icon at bounding box center [965, 50] width 10 height 10
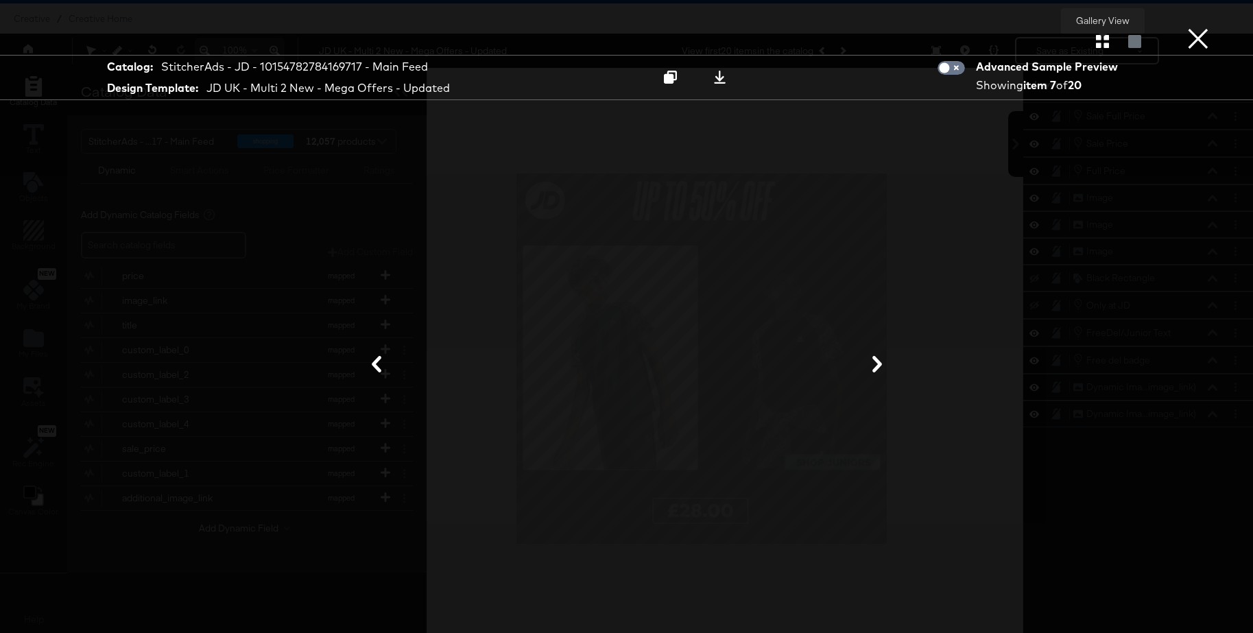
click at [1110, 37] on button "button" at bounding box center [1102, 41] width 24 height 13
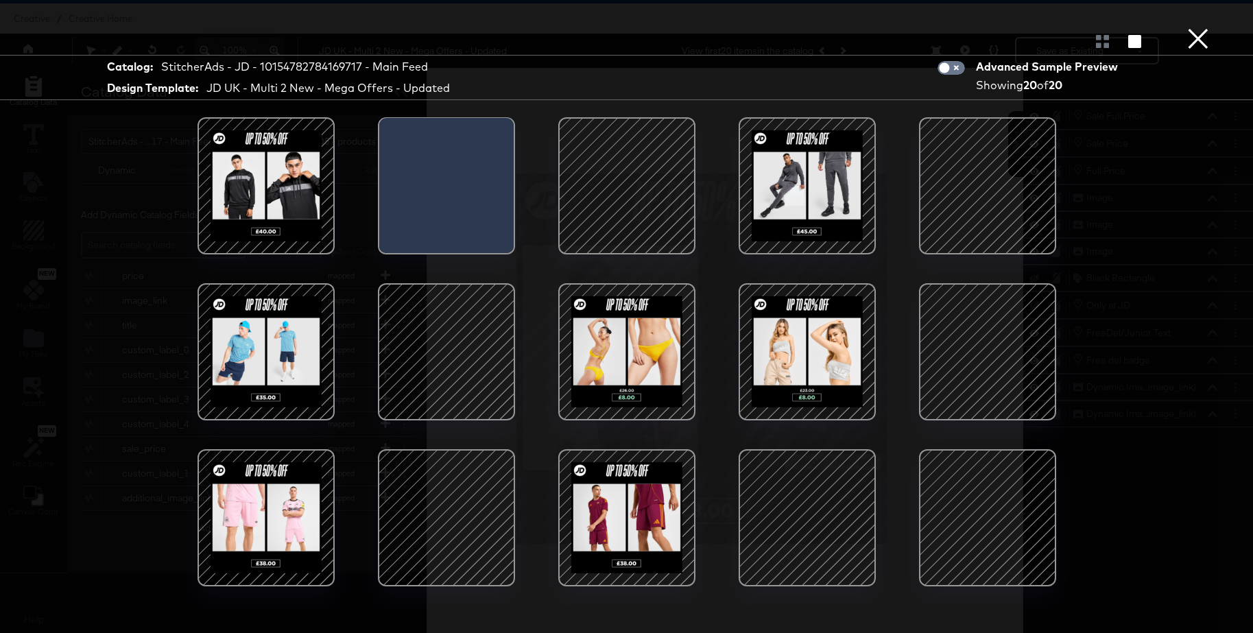
click at [383, 527] on div at bounding box center [446, 517] width 137 height 137
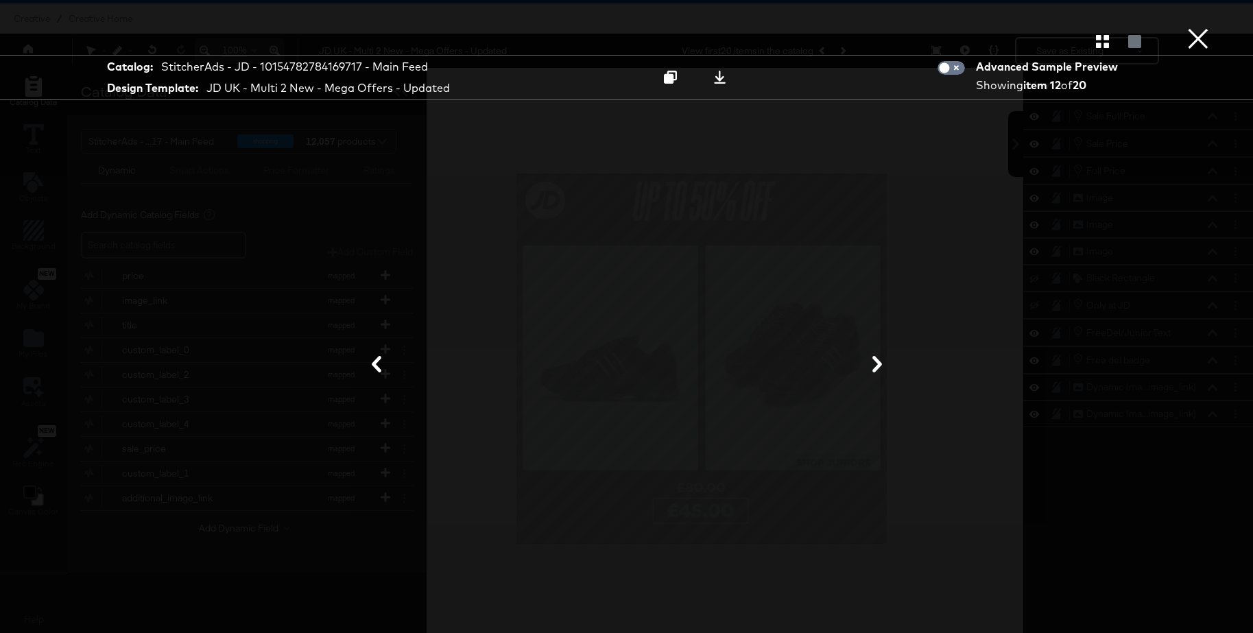
click at [1202, 27] on button "×" at bounding box center [1197, 13] width 27 height 27
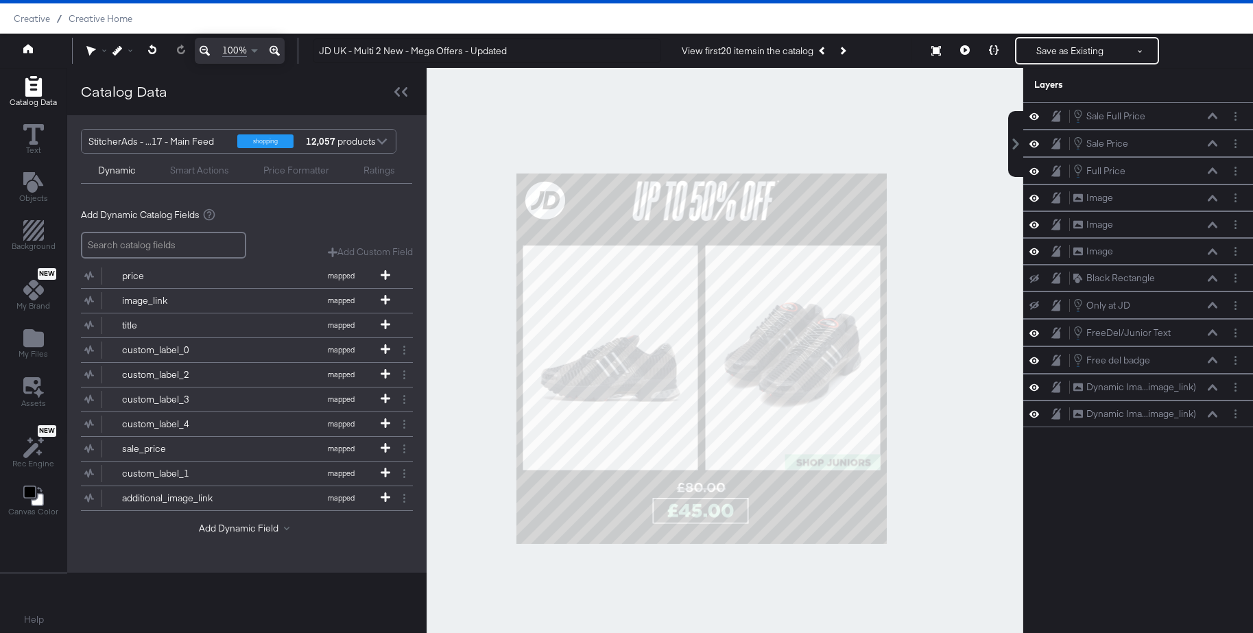
click at [278, 51] on icon at bounding box center [274, 51] width 10 height 16
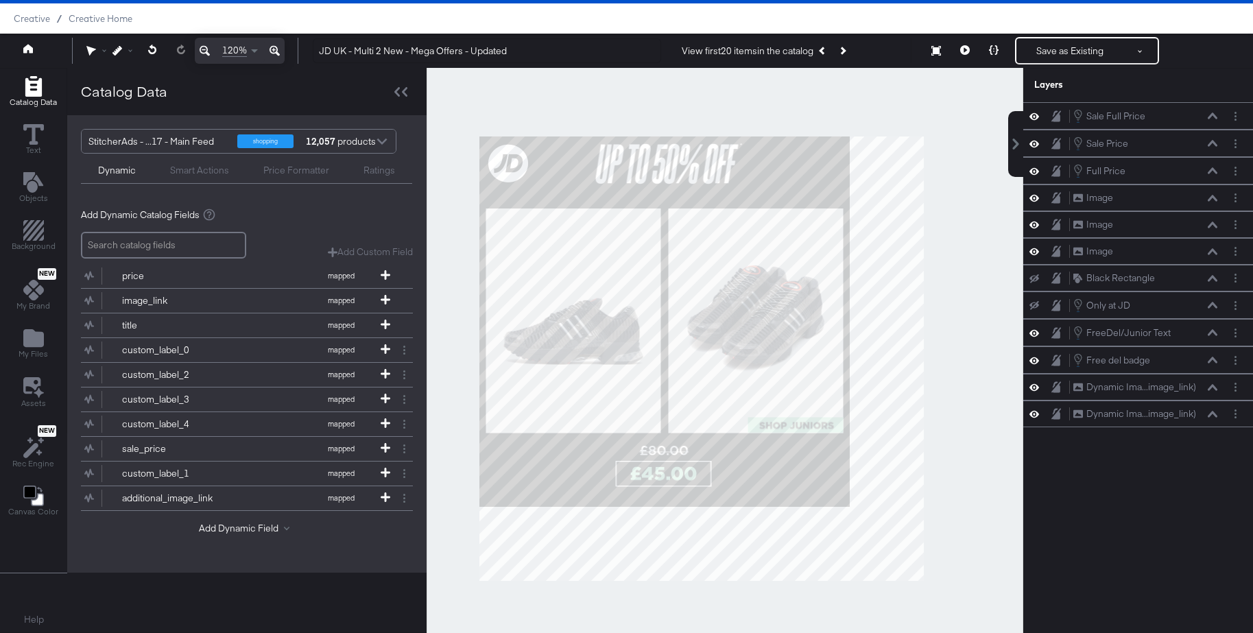
click at [277, 51] on icon at bounding box center [274, 51] width 10 height 16
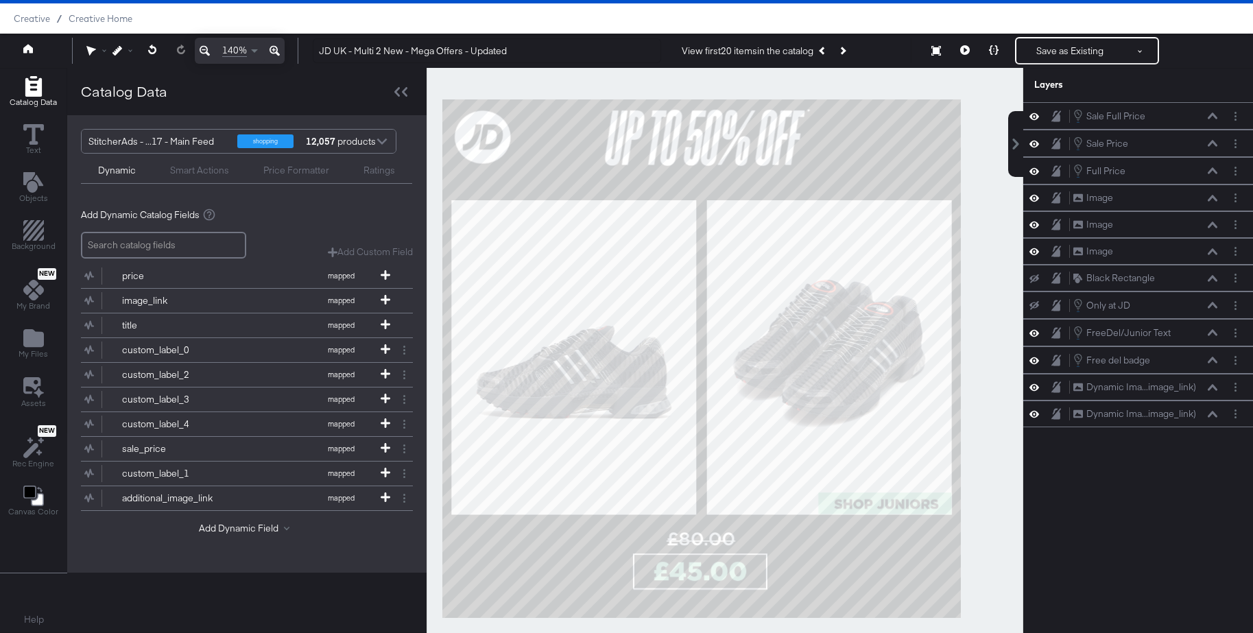
click at [277, 51] on icon at bounding box center [274, 51] width 10 height 16
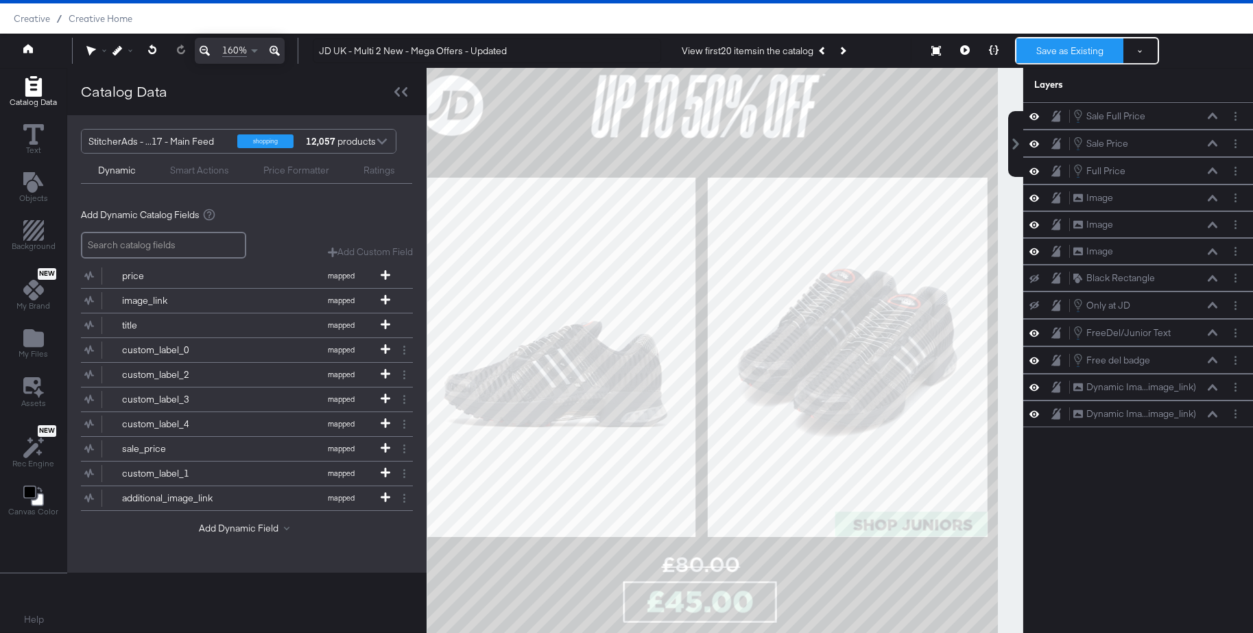
click at [1061, 56] on button "Save as Existing" at bounding box center [1069, 50] width 107 height 25
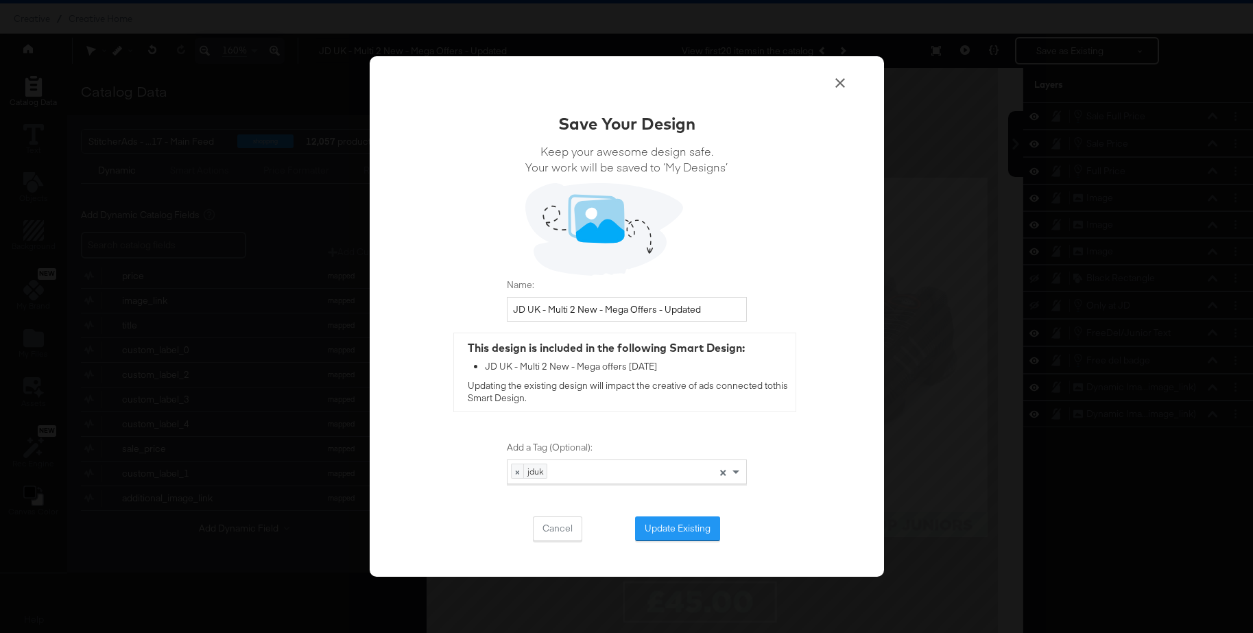
click at [656, 531] on button "Update Existing" at bounding box center [677, 528] width 85 height 25
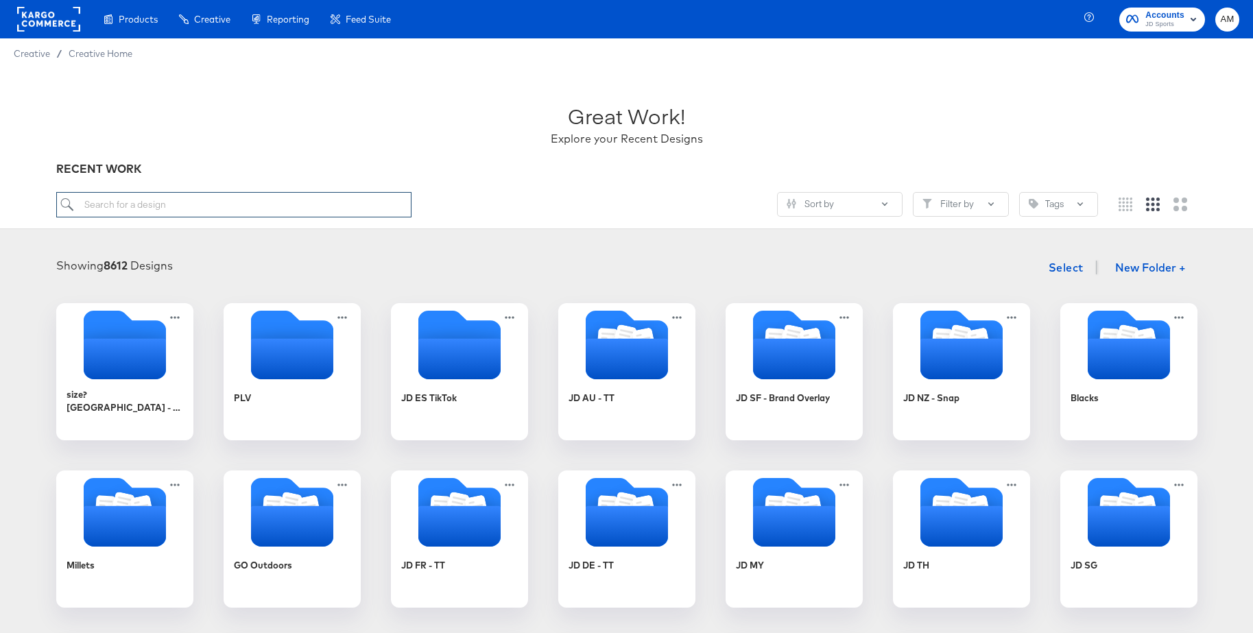
click at [191, 202] on input "search" at bounding box center [233, 204] width 355 height 25
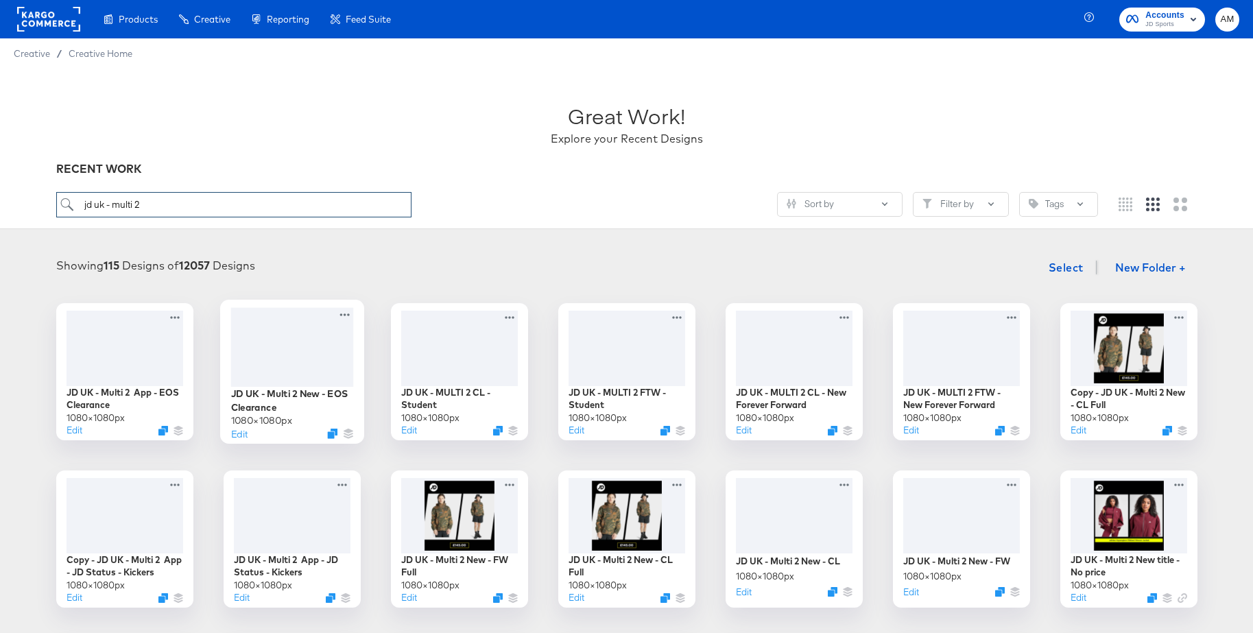
type input "jd uk - multi 2"
click at [293, 336] on div at bounding box center [291, 346] width 123 height 79
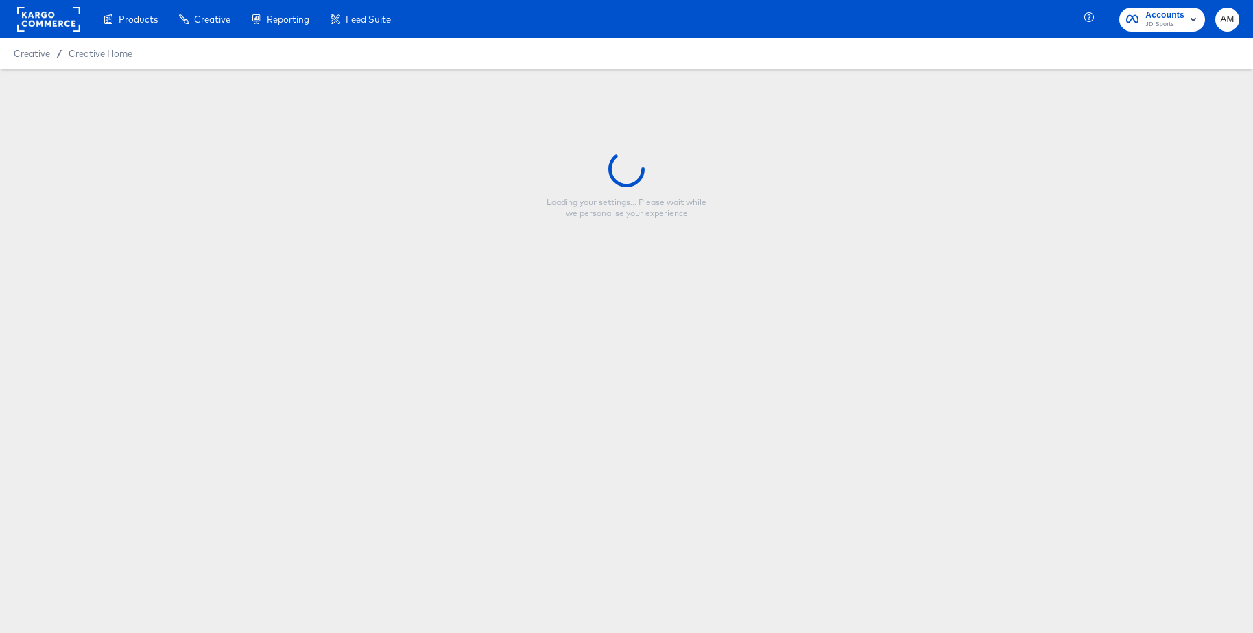
type input "JD UK - Multi 2 New - EOS Clearance"
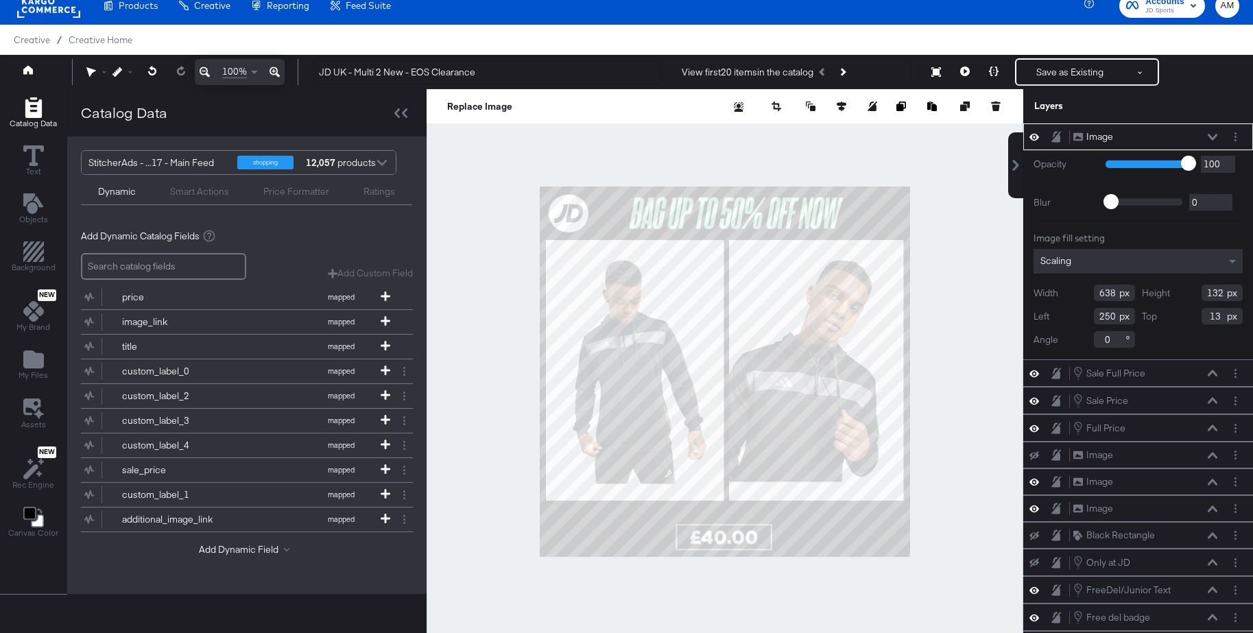
scroll to position [104, 0]
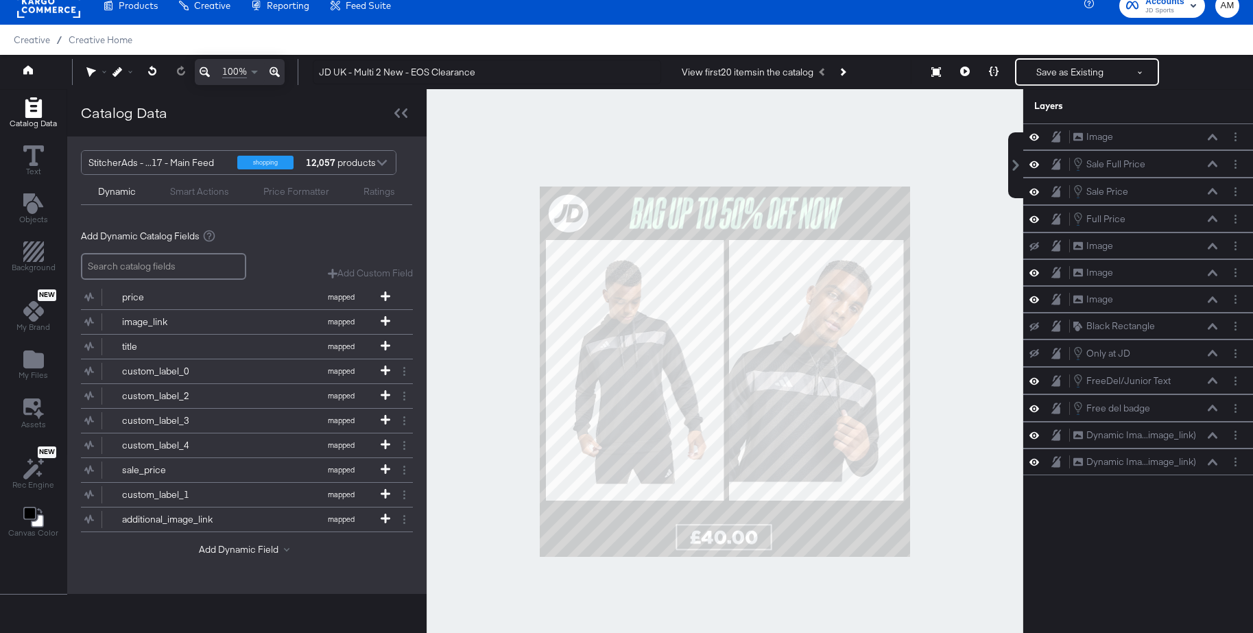
click at [932, 365] on div at bounding box center [724, 371] width 596 height 565
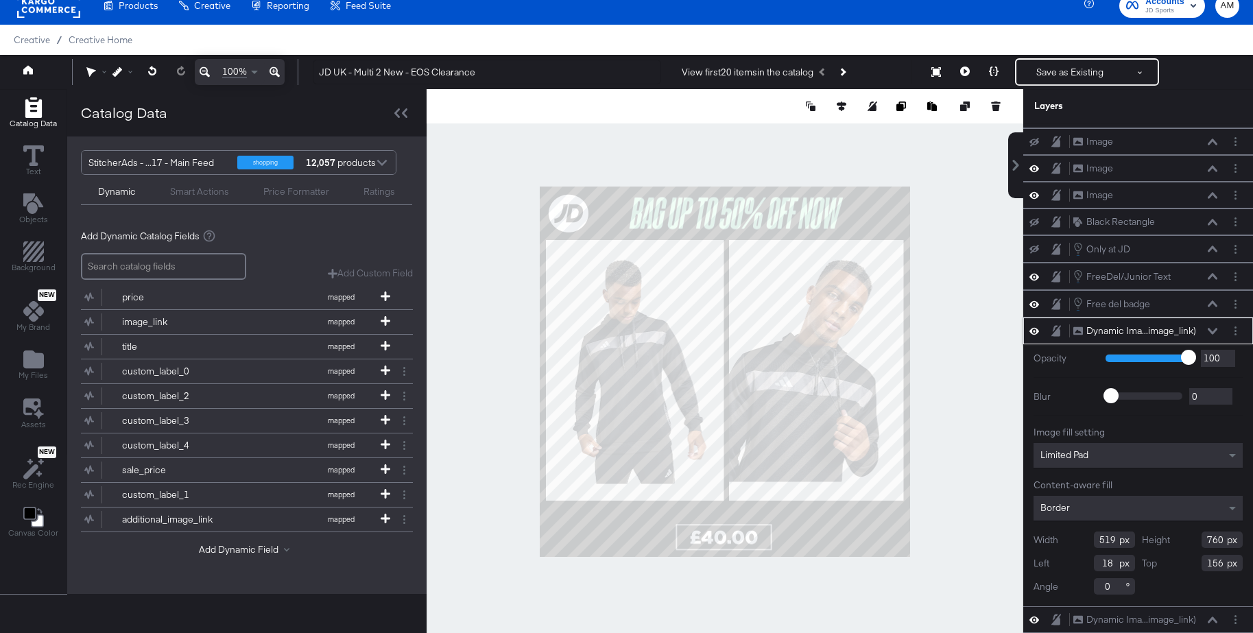
drag, startPoint x: 1116, startPoint y: 538, endPoint x: 1063, endPoint y: 540, distance: 53.5
click at [1076, 540] on div "Width 519" at bounding box center [1083, 539] width 101 height 16
type input "505"
drag, startPoint x: 1224, startPoint y: 542, endPoint x: 1187, endPoint y: 539, distance: 36.4
click at [1187, 539] on div "Height 760" at bounding box center [1191, 539] width 101 height 16
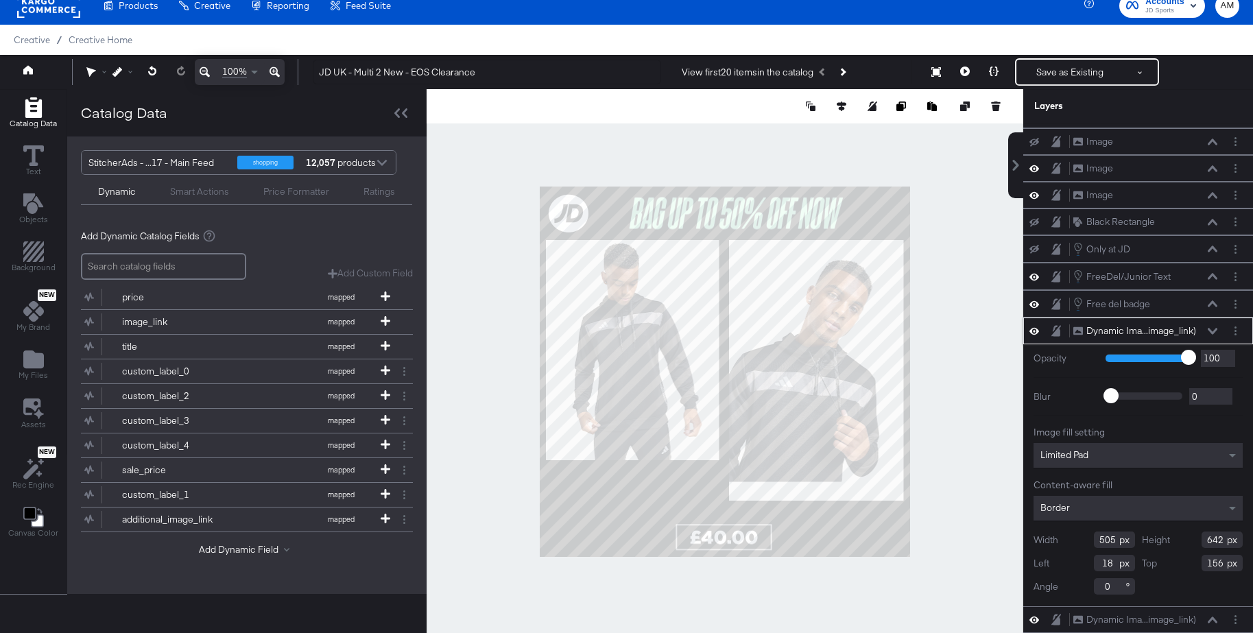
type input "642"
drag, startPoint x: 1088, startPoint y: 564, endPoint x: 1077, endPoint y: 564, distance: 11.0
click at [1077, 564] on div "Left 18" at bounding box center [1083, 563] width 101 height 16
type input "19"
drag, startPoint x: 1223, startPoint y: 566, endPoint x: 1191, endPoint y: 564, distance: 32.3
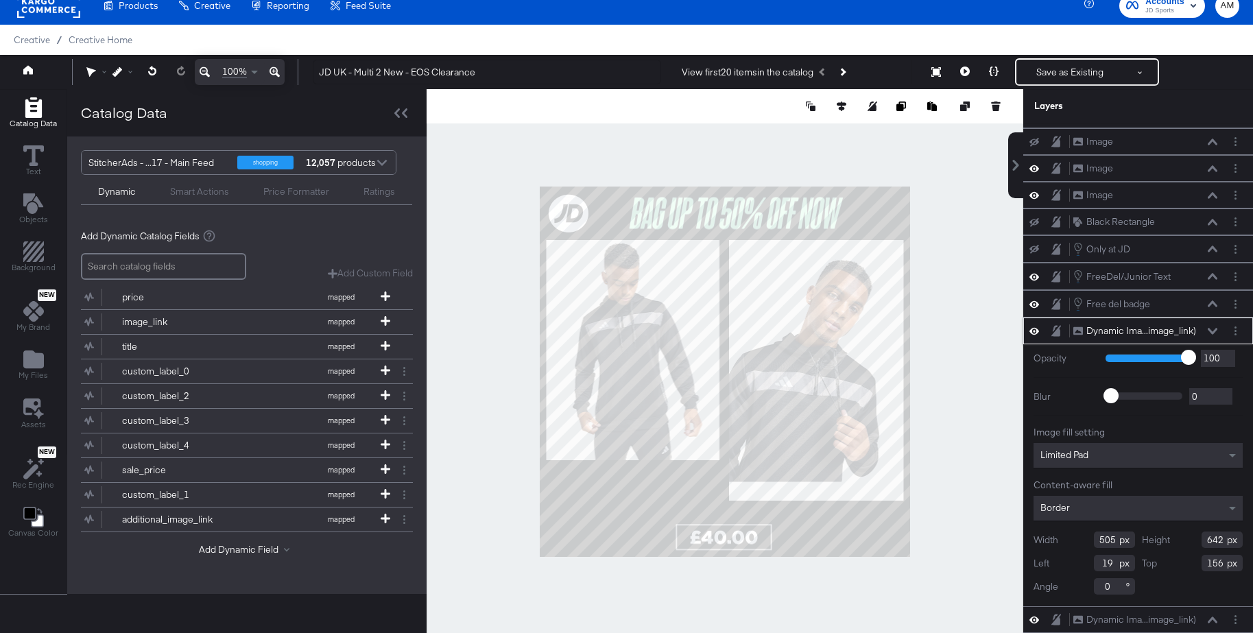
click at [1191, 564] on div "Top 156" at bounding box center [1191, 563] width 101 height 16
type input "210"
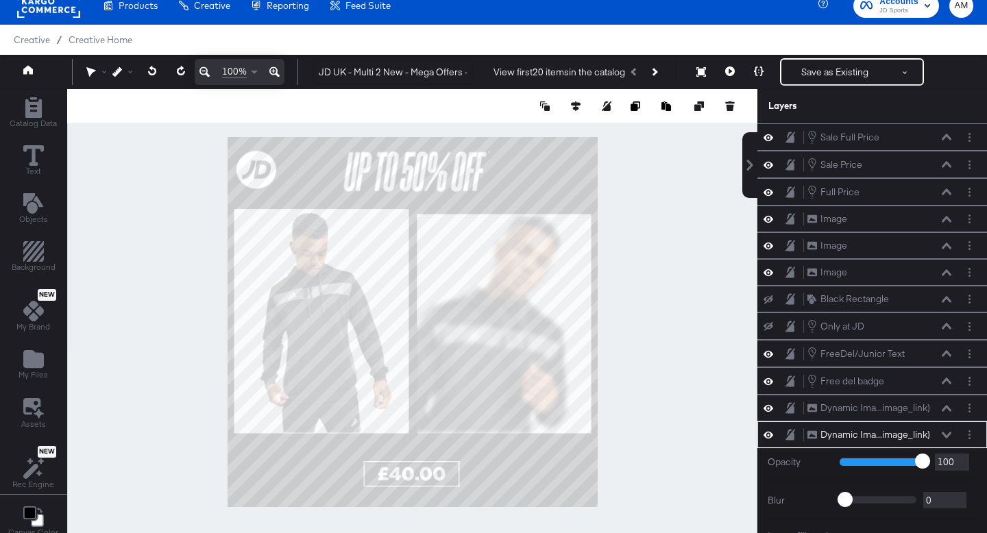
scroll to position [177, 0]
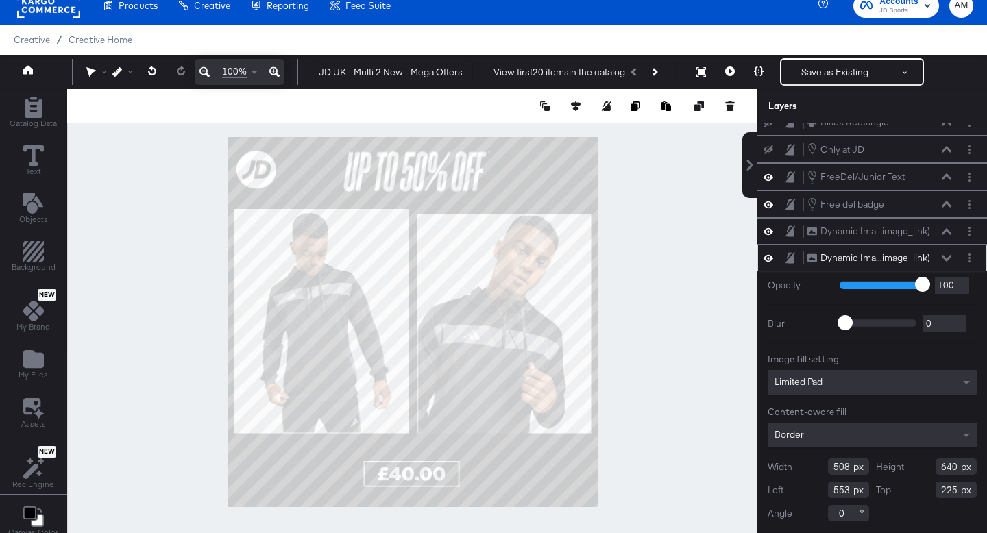
click at [653, 265] on div at bounding box center [412, 321] width 690 height 465
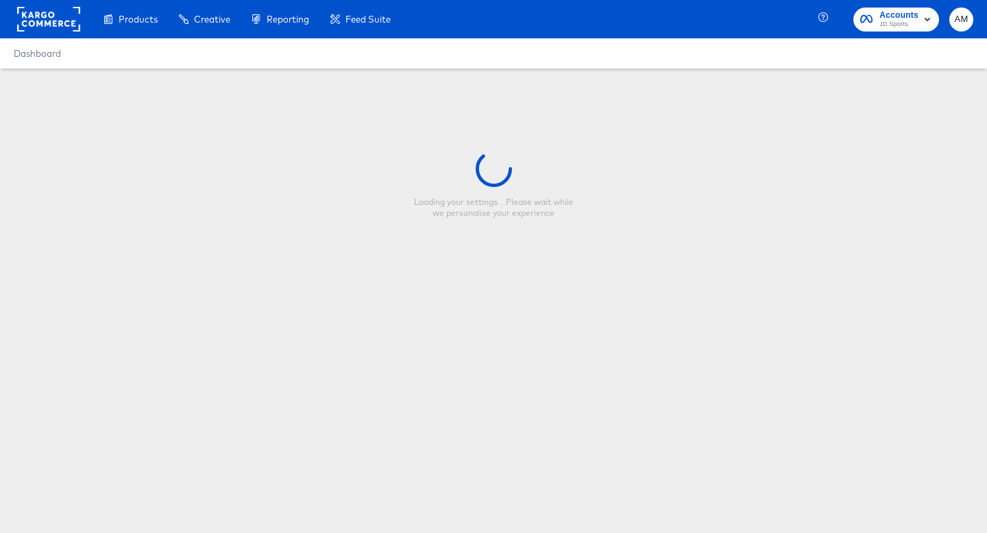
type input "JD UK - Multi 2 New - Mega Offers - Updated"
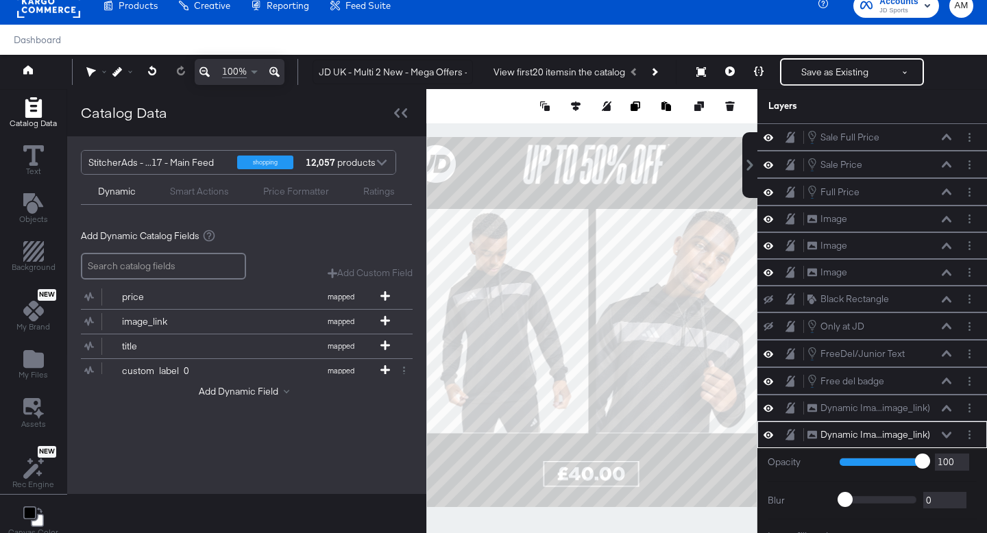
scroll to position [177, 0]
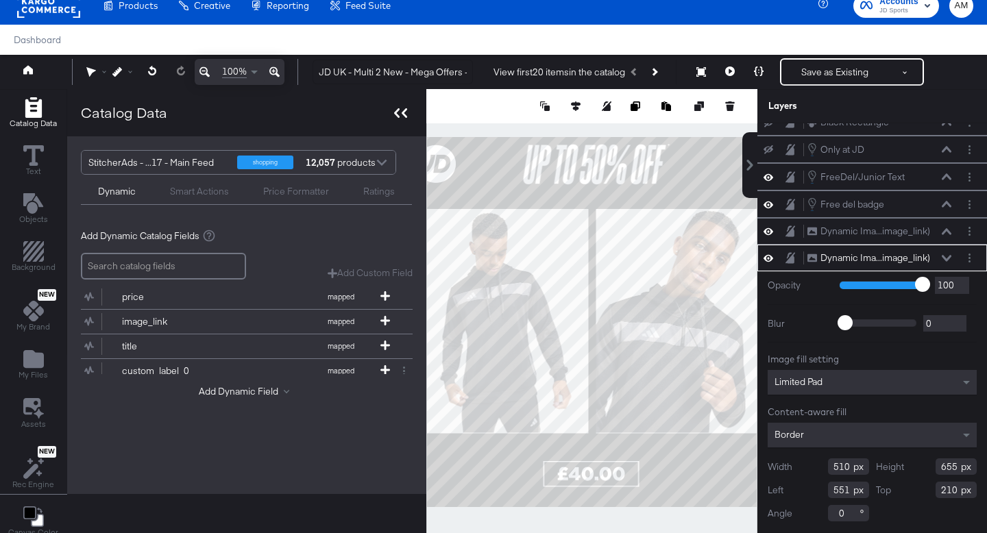
click at [397, 114] on icon at bounding box center [400, 113] width 13 height 10
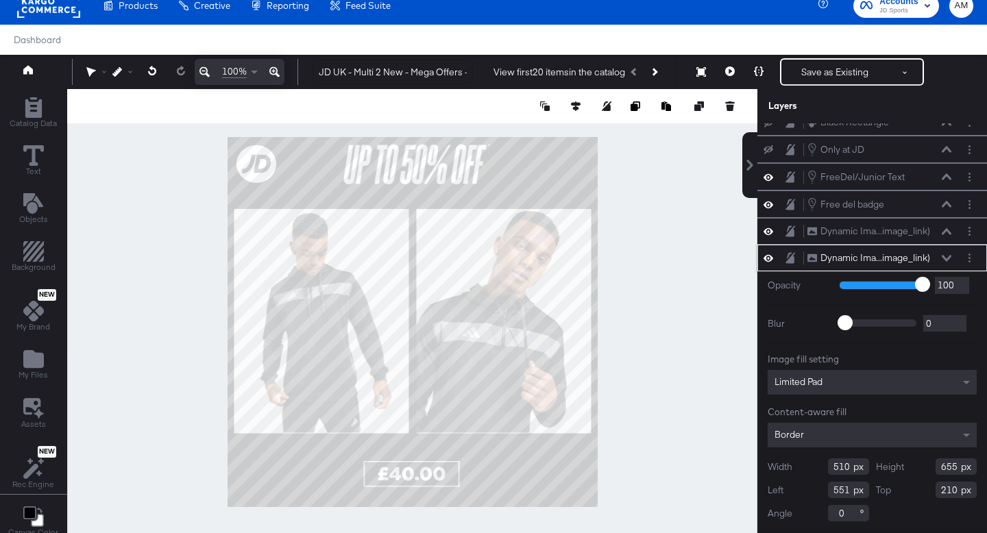
drag, startPoint x: 958, startPoint y: 470, endPoint x: 928, endPoint y: 468, distance: 30.3
click at [928, 468] on div "Height 655" at bounding box center [926, 467] width 101 height 16
type input "642"
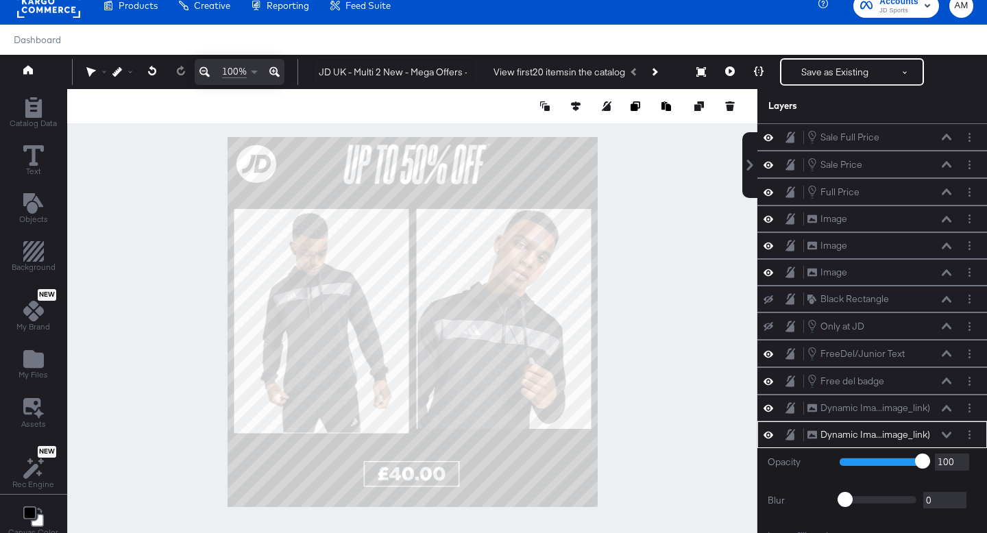
click at [659, 455] on div at bounding box center [412, 321] width 690 height 465
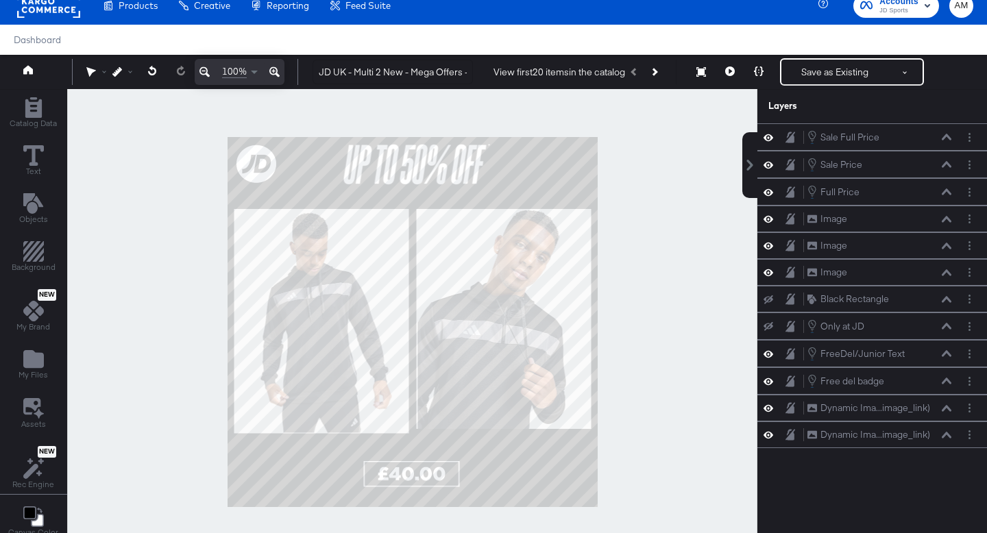
scroll to position [177, 0]
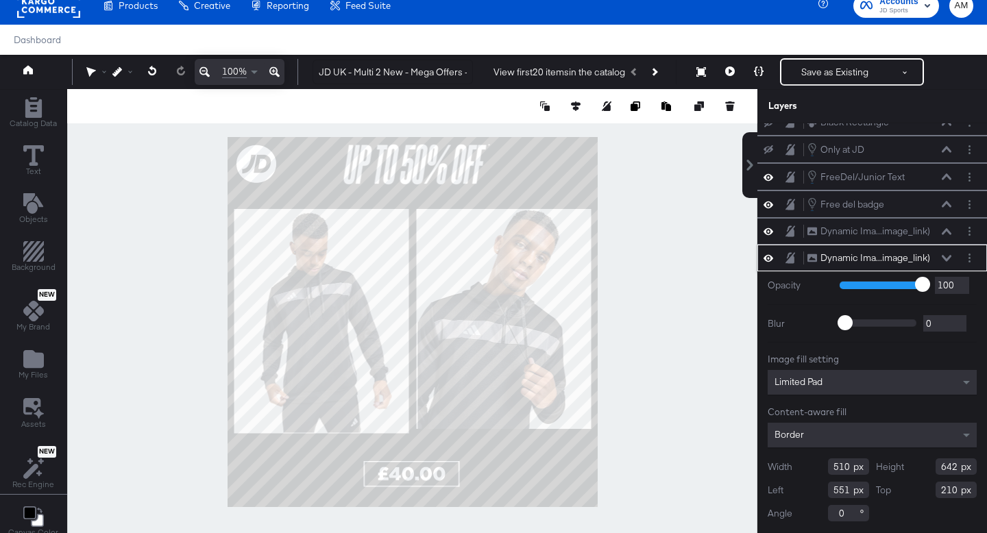
drag, startPoint x: 849, startPoint y: 469, endPoint x: 821, endPoint y: 469, distance: 28.1
click at [821, 469] on div "Width 510" at bounding box center [818, 467] width 101 height 16
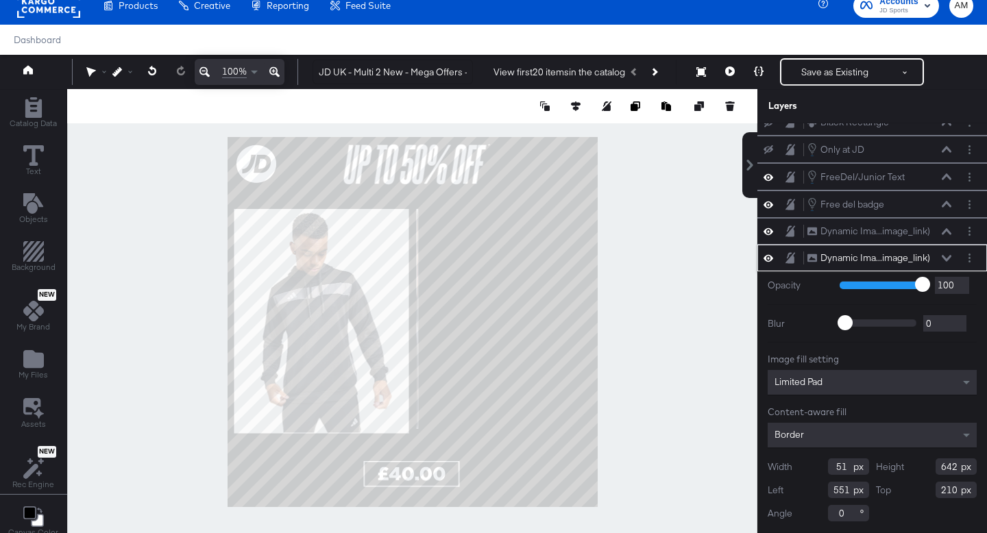
type input "515"
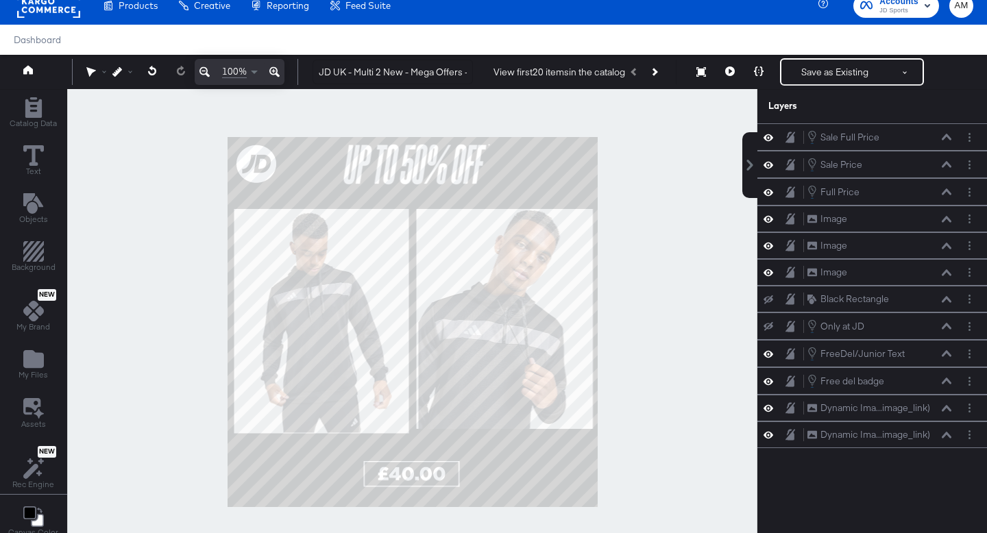
scroll to position [0, 0]
click at [667, 463] on div at bounding box center [412, 321] width 690 height 465
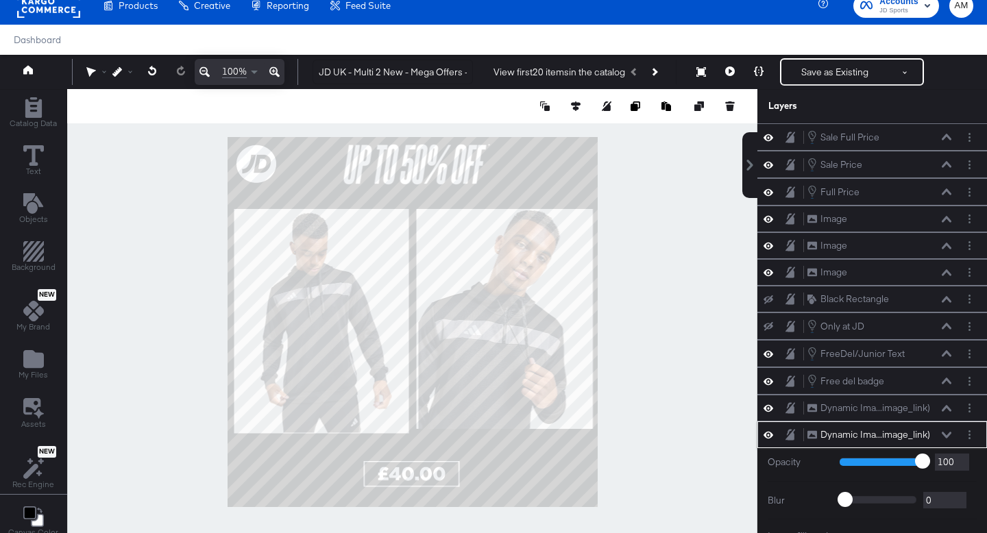
scroll to position [177, 0]
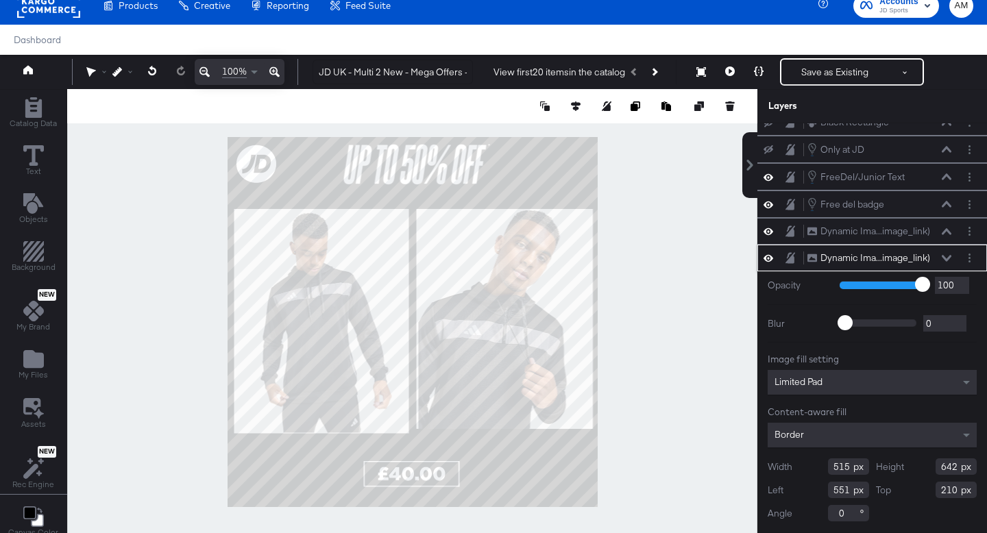
click at [849, 470] on input "515" at bounding box center [848, 467] width 41 height 16
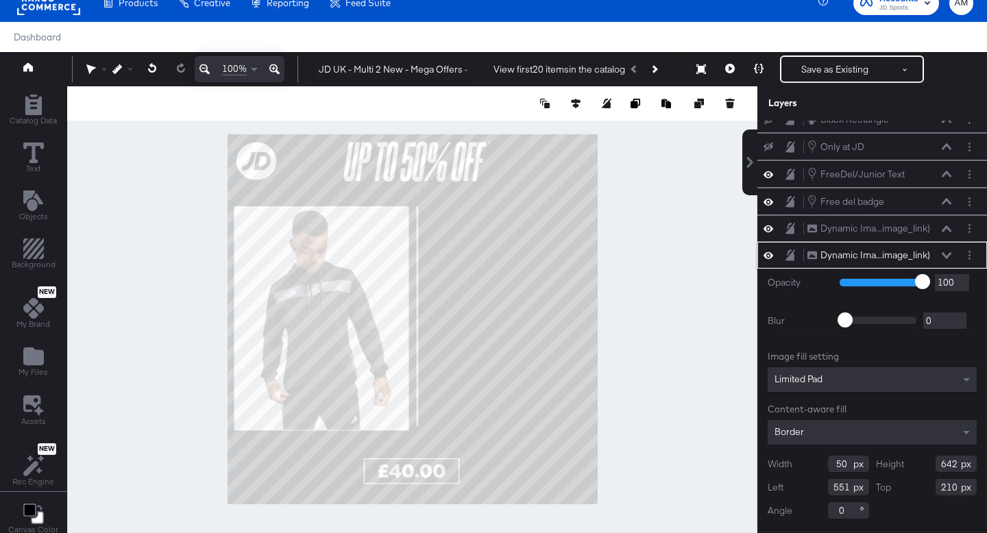
type input "505"
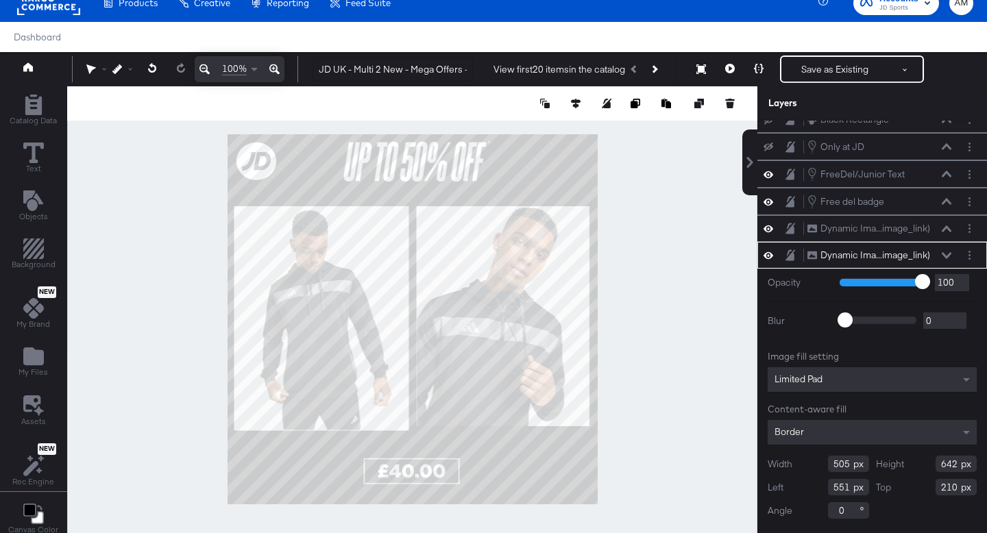
click at [648, 420] on div at bounding box center [412, 318] width 690 height 465
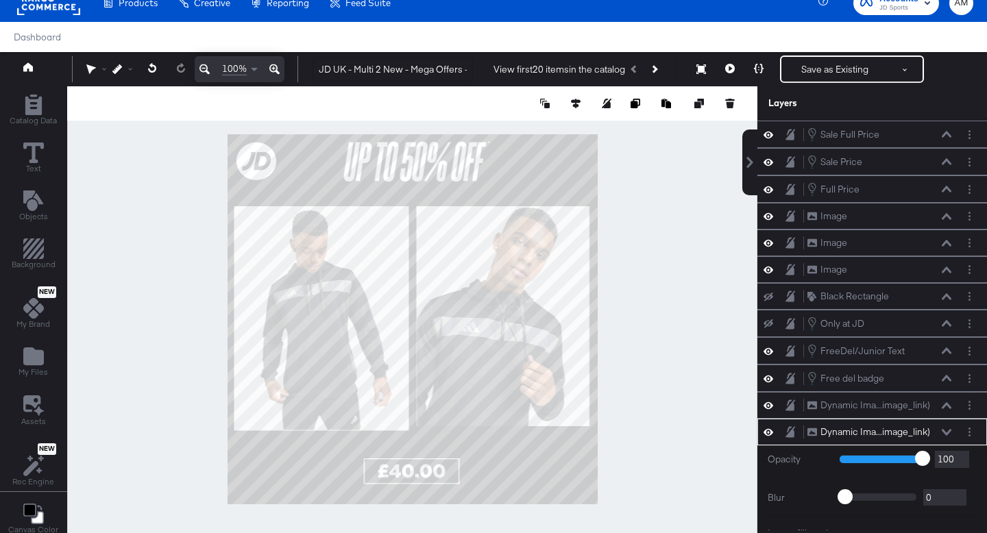
scroll to position [177, 0]
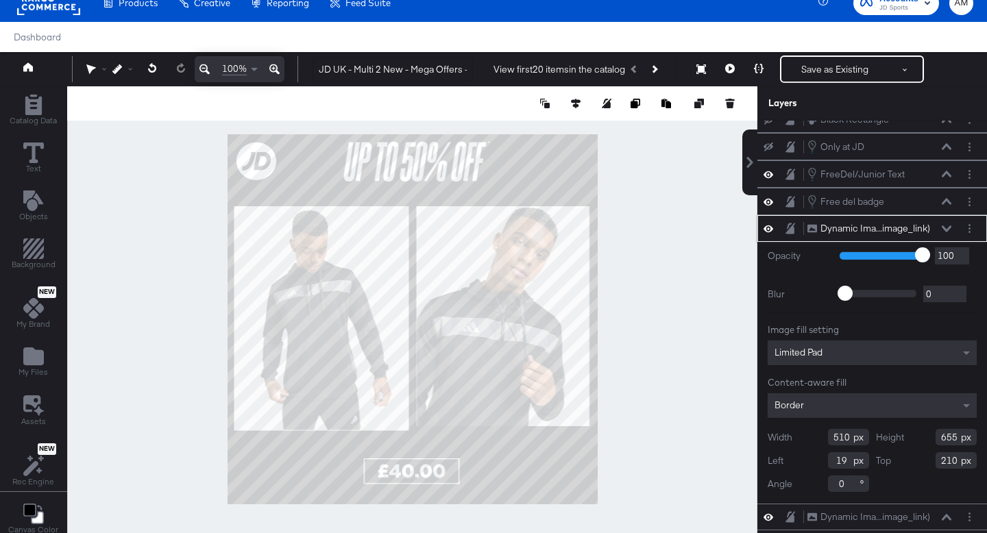
drag, startPoint x: 850, startPoint y: 441, endPoint x: 819, endPoint y: 439, distance: 31.6
click at [819, 439] on div "Width 510" at bounding box center [818, 437] width 101 height 16
type input "505"
drag, startPoint x: 958, startPoint y: 440, endPoint x: 922, endPoint y: 440, distance: 36.3
click at [922, 439] on div "Height 655" at bounding box center [926, 437] width 101 height 16
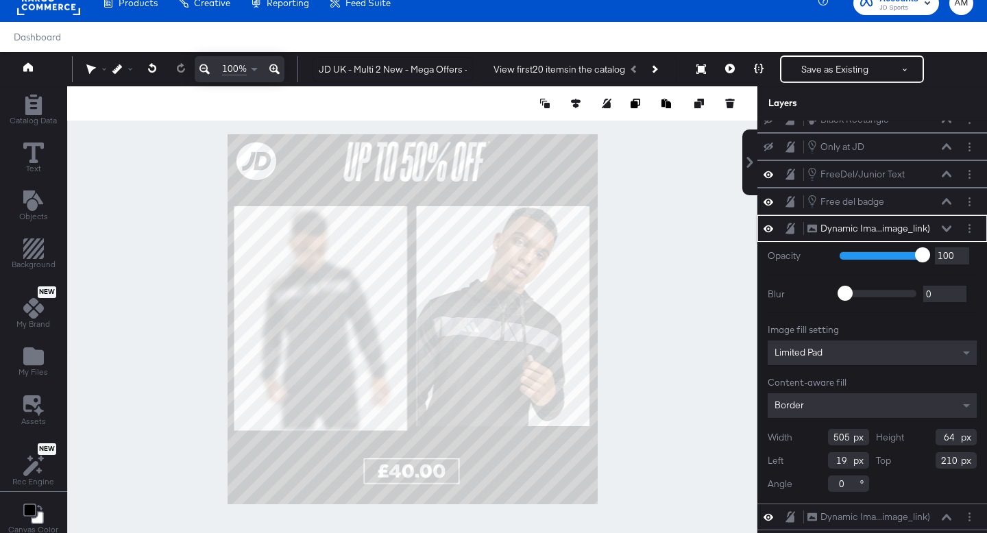
type input "642"
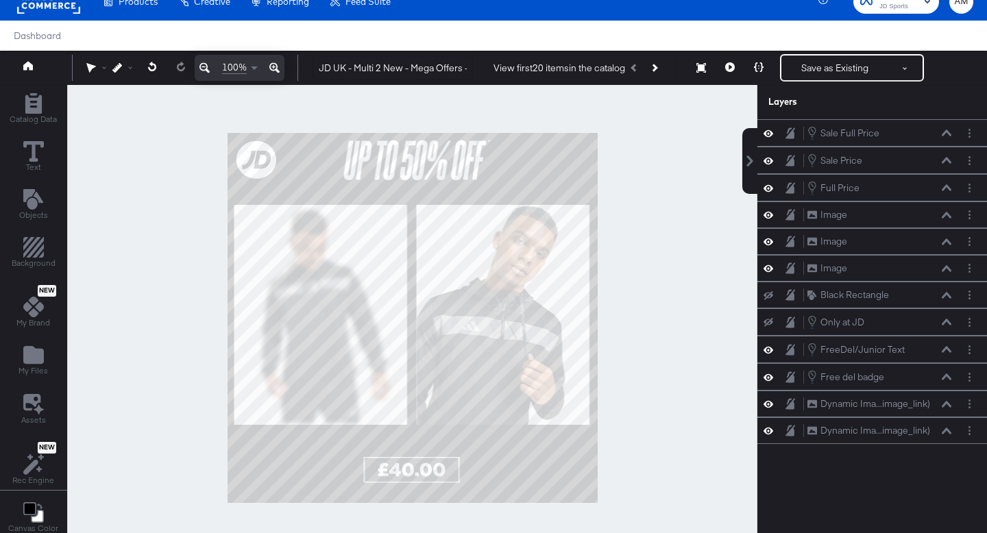
scroll to position [0, 0]
click at [664, 396] on div at bounding box center [412, 317] width 690 height 465
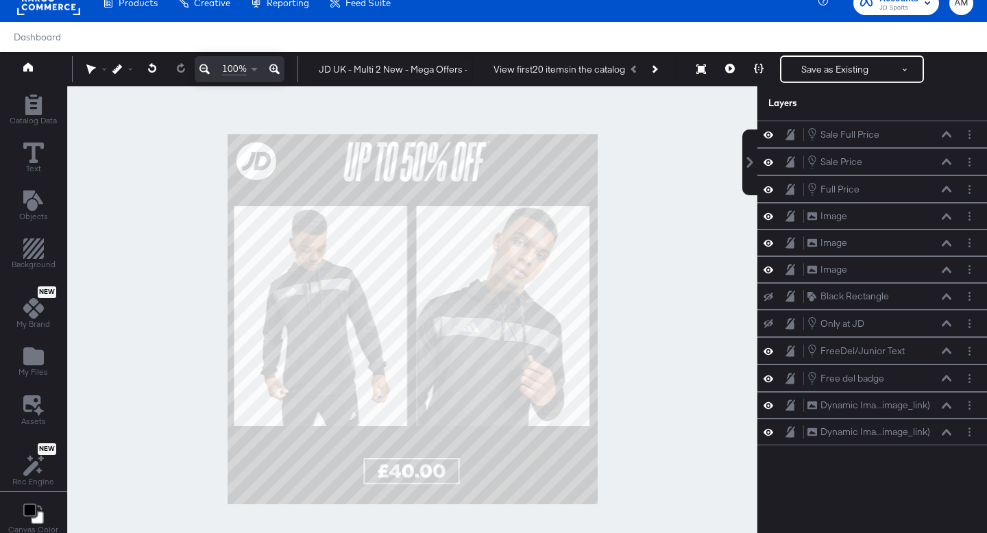
scroll to position [28, 0]
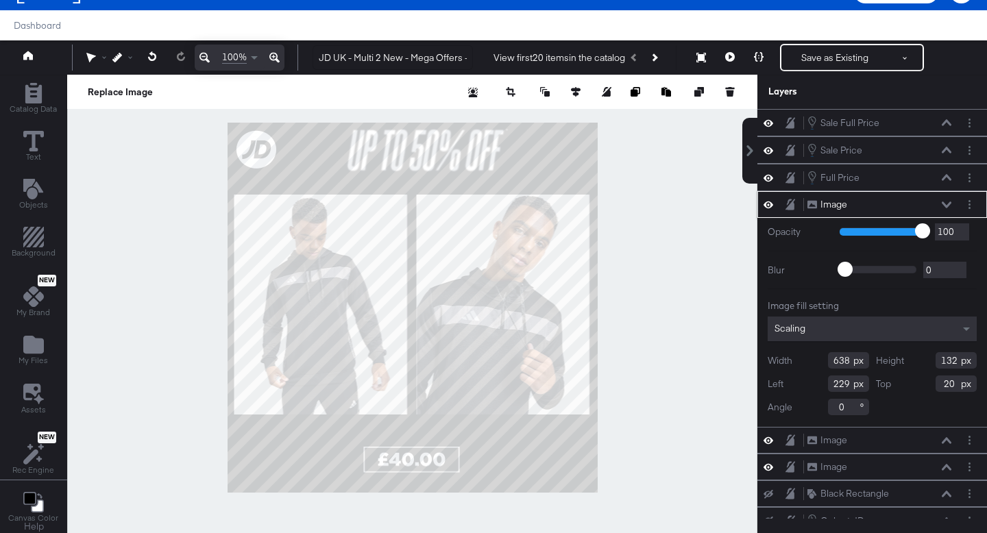
type input "701"
type input "138"
type input "18"
type input "202"
type input "44"
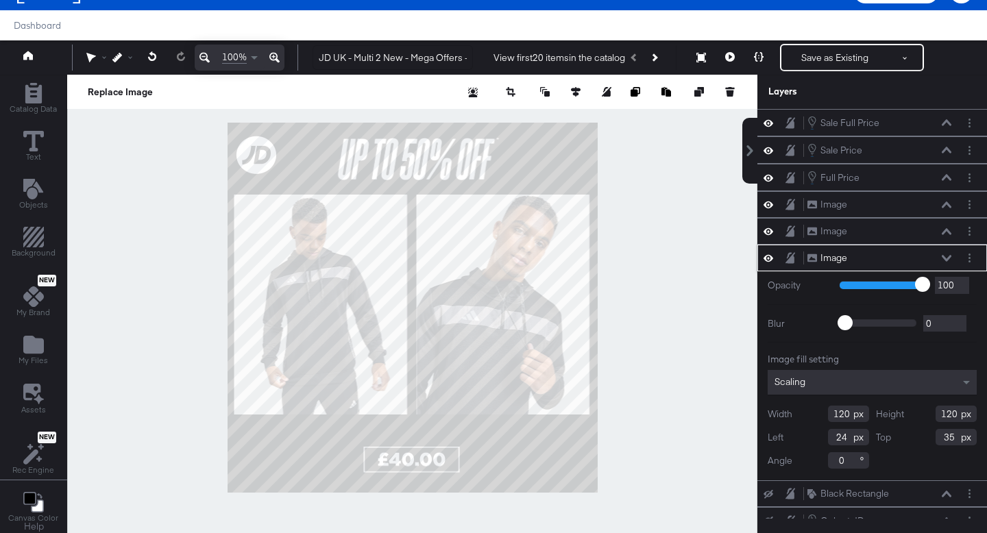
type input "36"
click at [671, 252] on div at bounding box center [412, 307] width 690 height 465
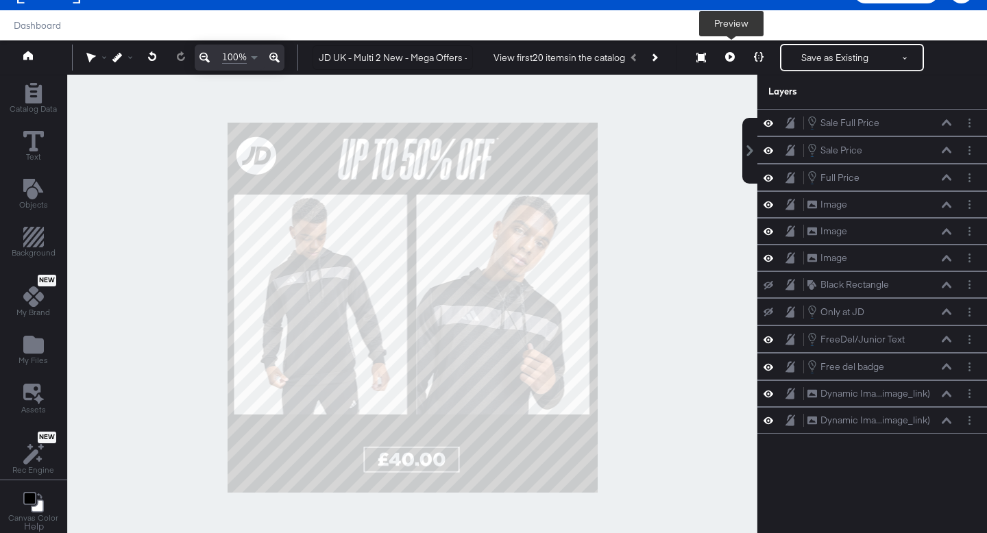
click at [727, 59] on icon at bounding box center [730, 57] width 10 height 10
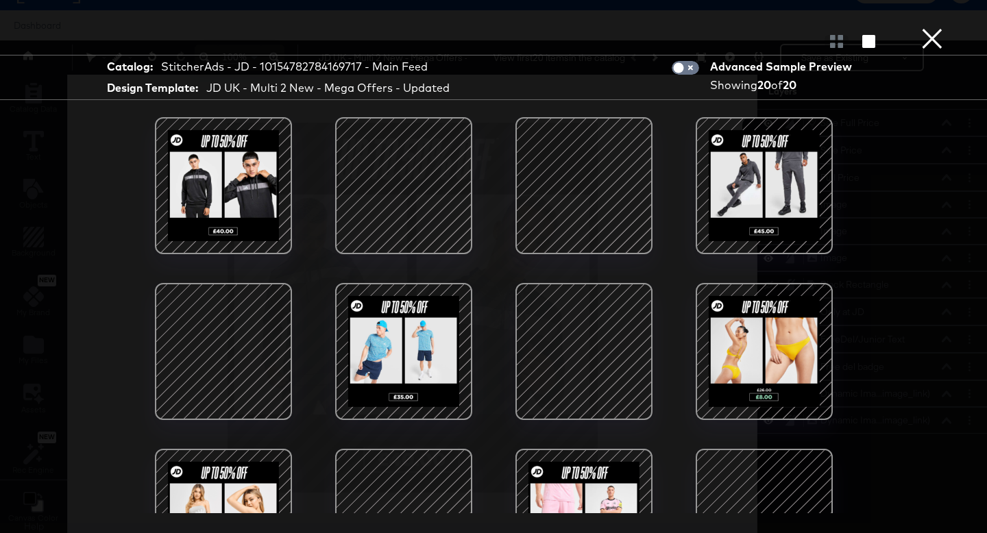
click at [439, 176] on div at bounding box center [404, 186] width 117 height 117
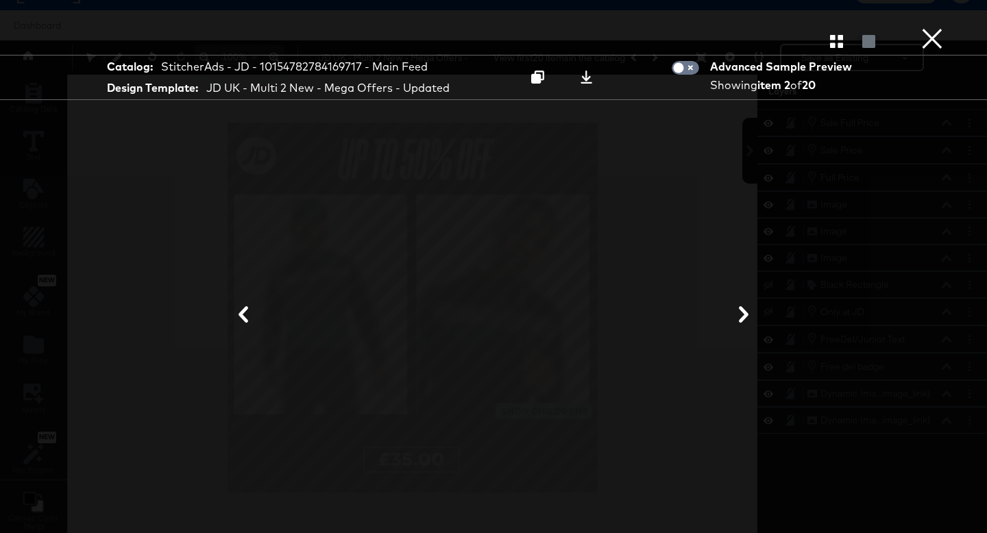
click at [931, 27] on button "×" at bounding box center [932, 13] width 27 height 27
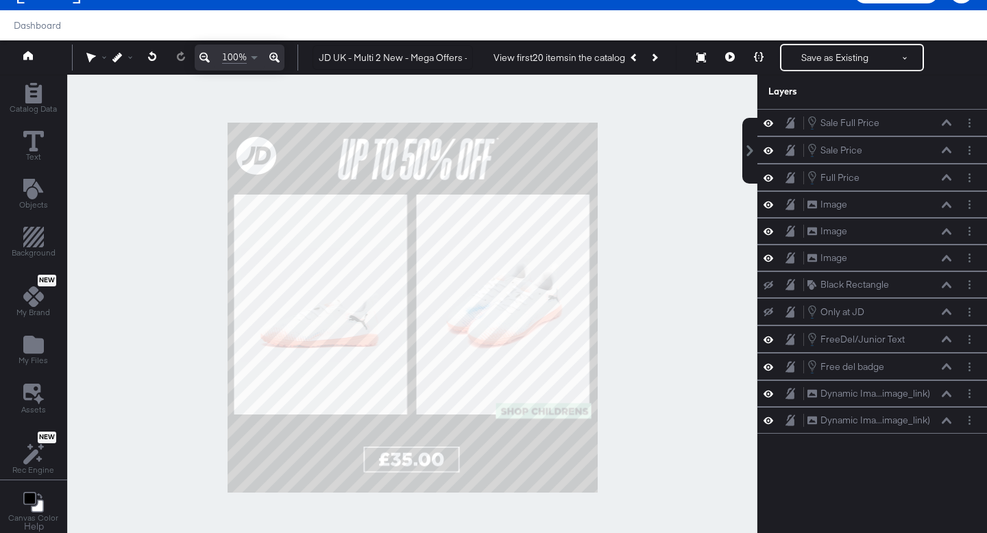
click at [276, 60] on icon at bounding box center [274, 58] width 10 height 10
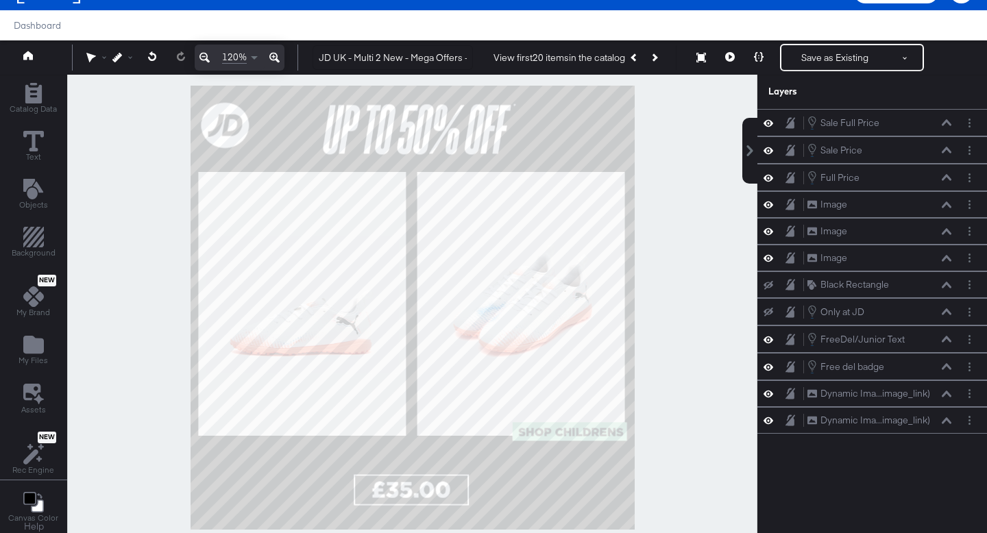
click at [276, 60] on icon at bounding box center [274, 58] width 10 height 10
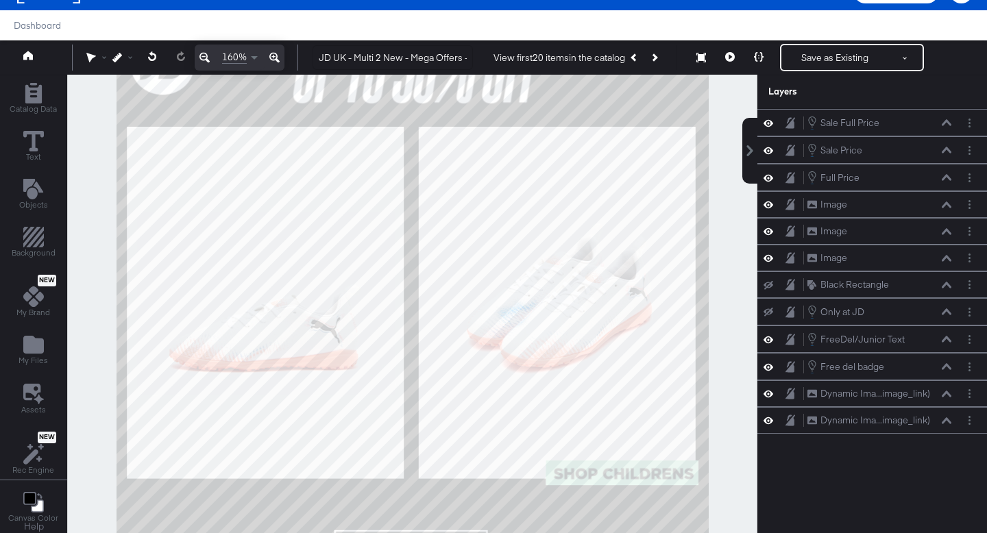
click at [276, 60] on icon at bounding box center [274, 58] width 10 height 10
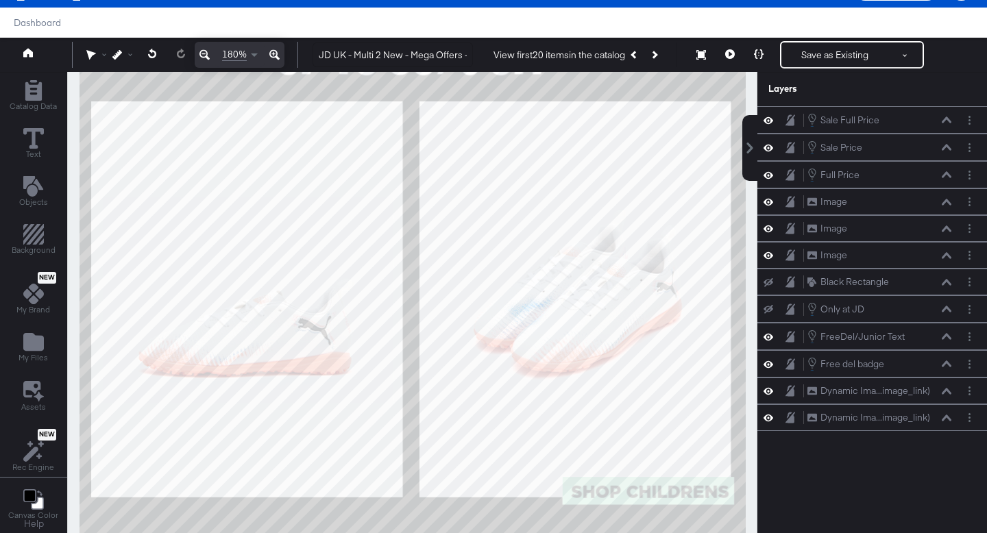
scroll to position [217, 0]
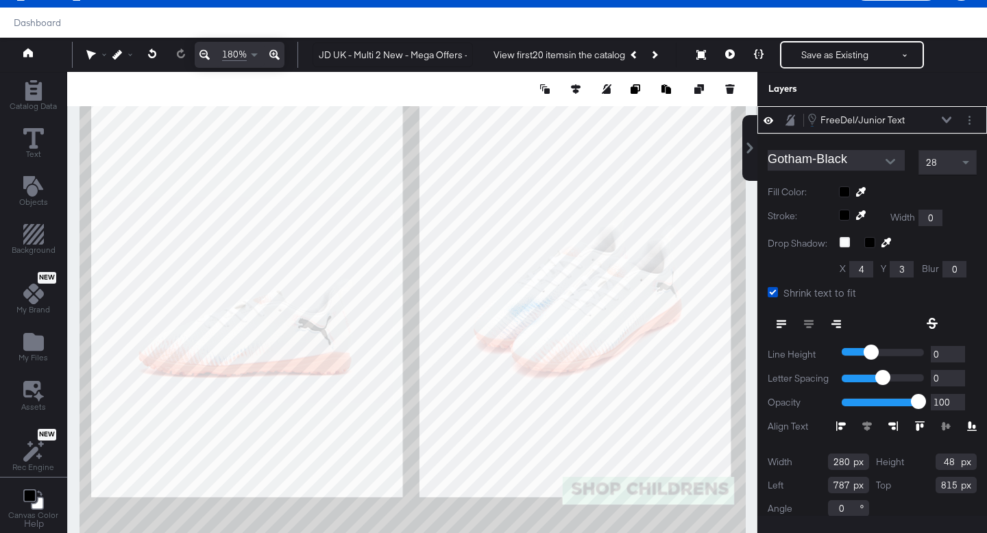
type input "814"
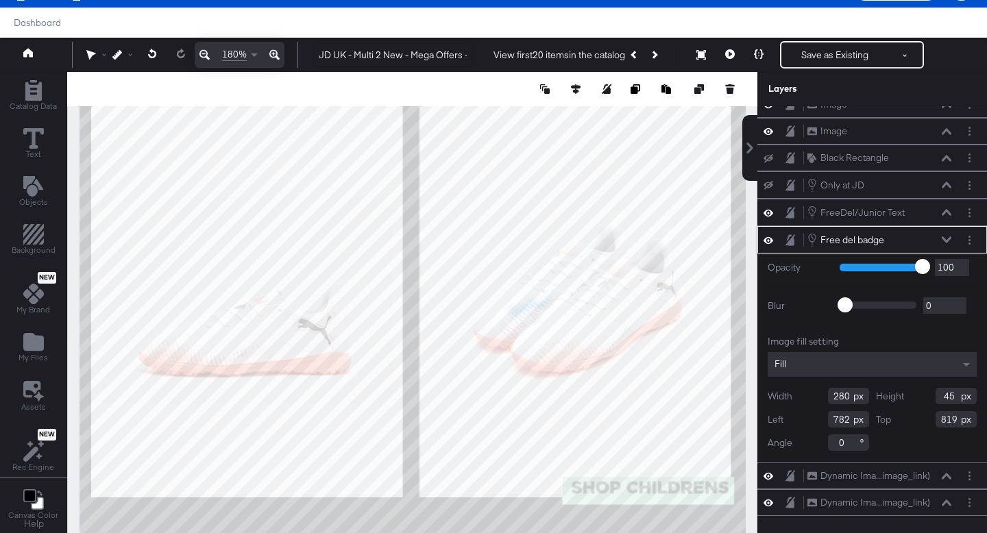
scroll to position [124, 0]
type input "815"
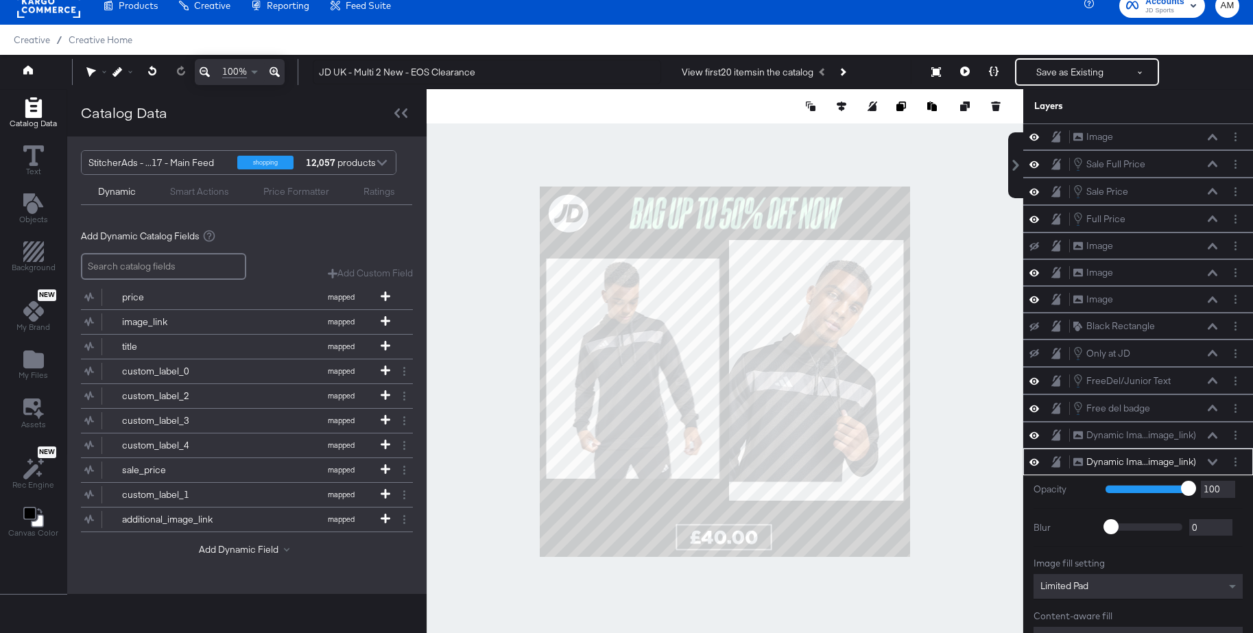
scroll to position [104, 0]
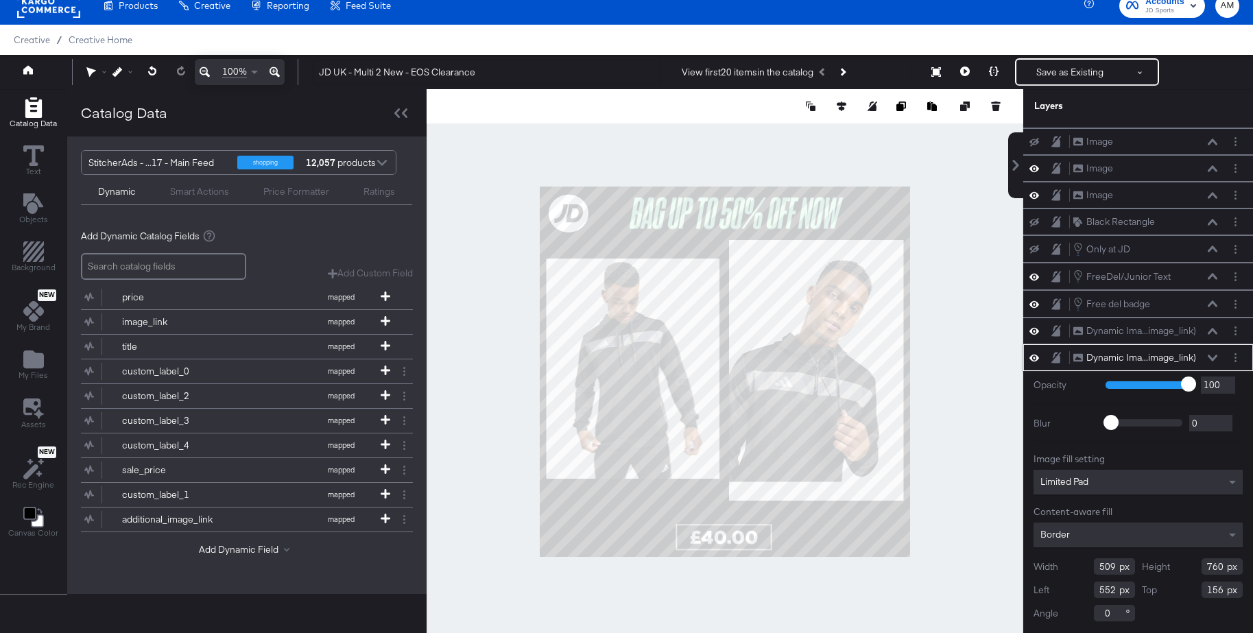
click at [1113, 568] on input "509" at bounding box center [1113, 566] width 41 height 16
type input "505"
drag, startPoint x: 1223, startPoint y: 566, endPoint x: 1192, endPoint y: 567, distance: 30.9
click at [1192, 566] on div "Height 760" at bounding box center [1191, 566] width 101 height 16
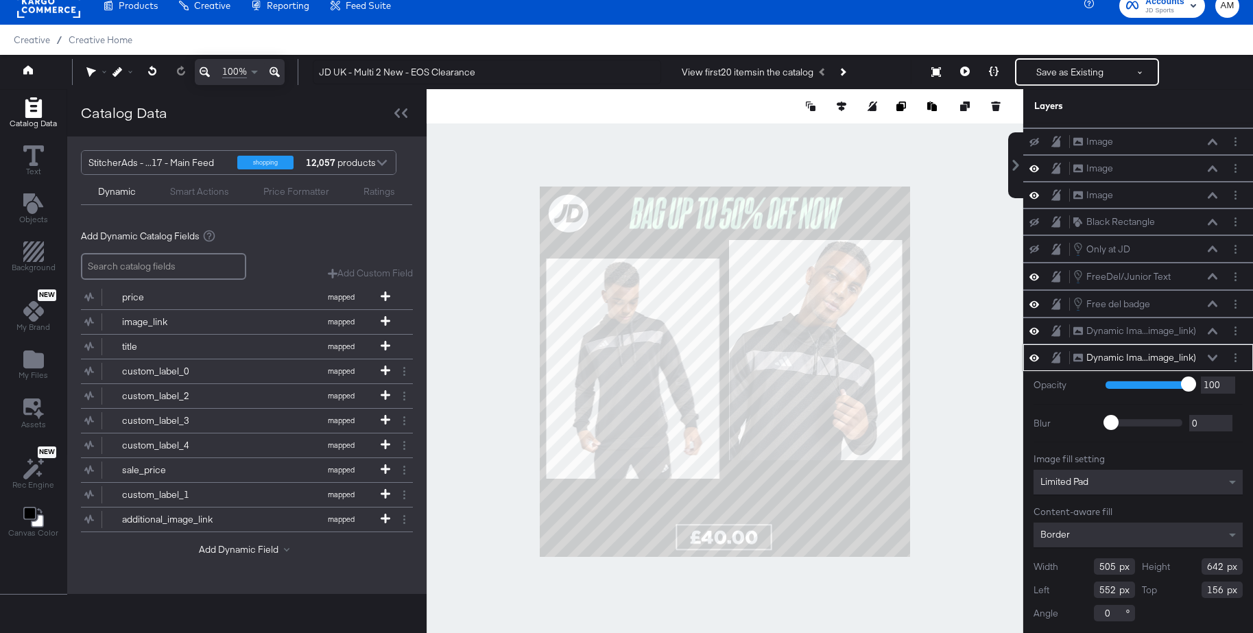
type input "642"
drag, startPoint x: 1111, startPoint y: 591, endPoint x: 1120, endPoint y: 594, distance: 8.9
click at [1111, 591] on input "552" at bounding box center [1113, 589] width 41 height 16
type input "551"
drag, startPoint x: 1223, startPoint y: 592, endPoint x: 1183, endPoint y: 590, distance: 39.8
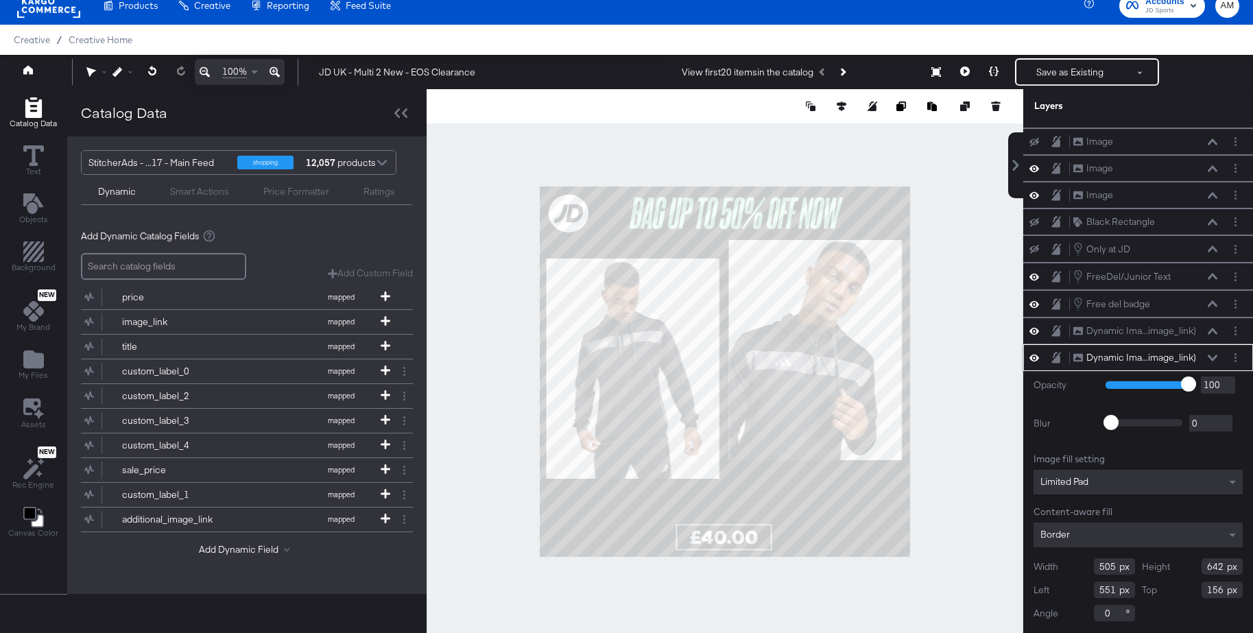
click at [1183, 590] on div "Top 156" at bounding box center [1191, 589] width 101 height 16
type input "210"
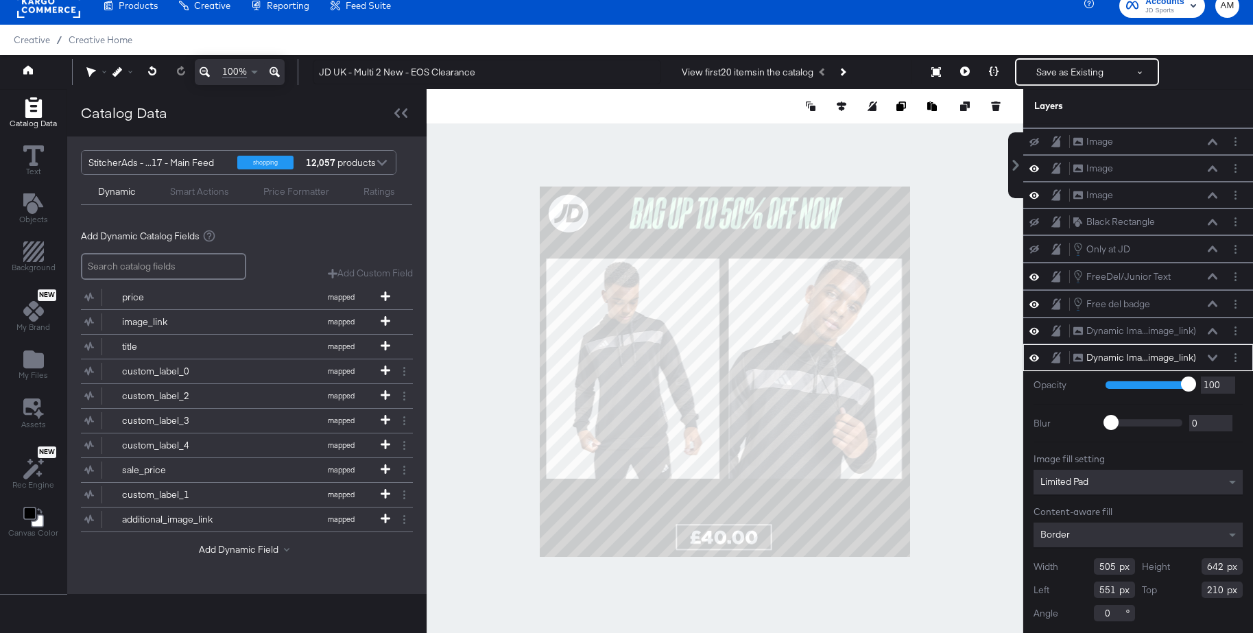
scroll to position [0, 0]
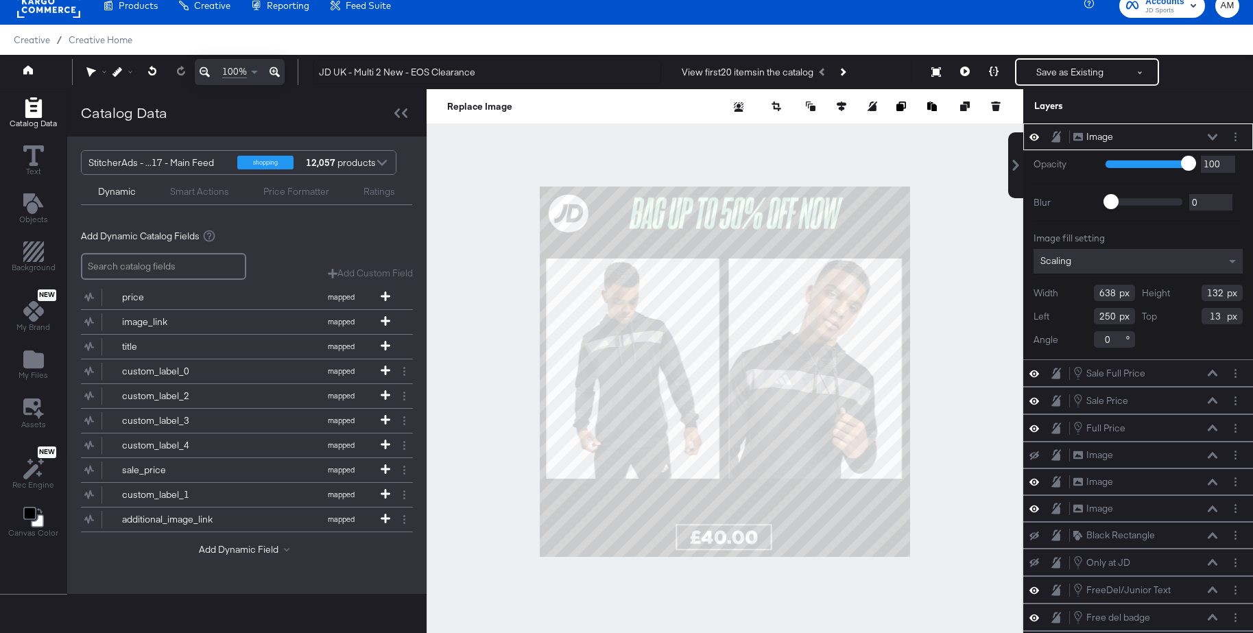
type input "700"
type input "136"
type input "20"
type input "229"
type input "36"
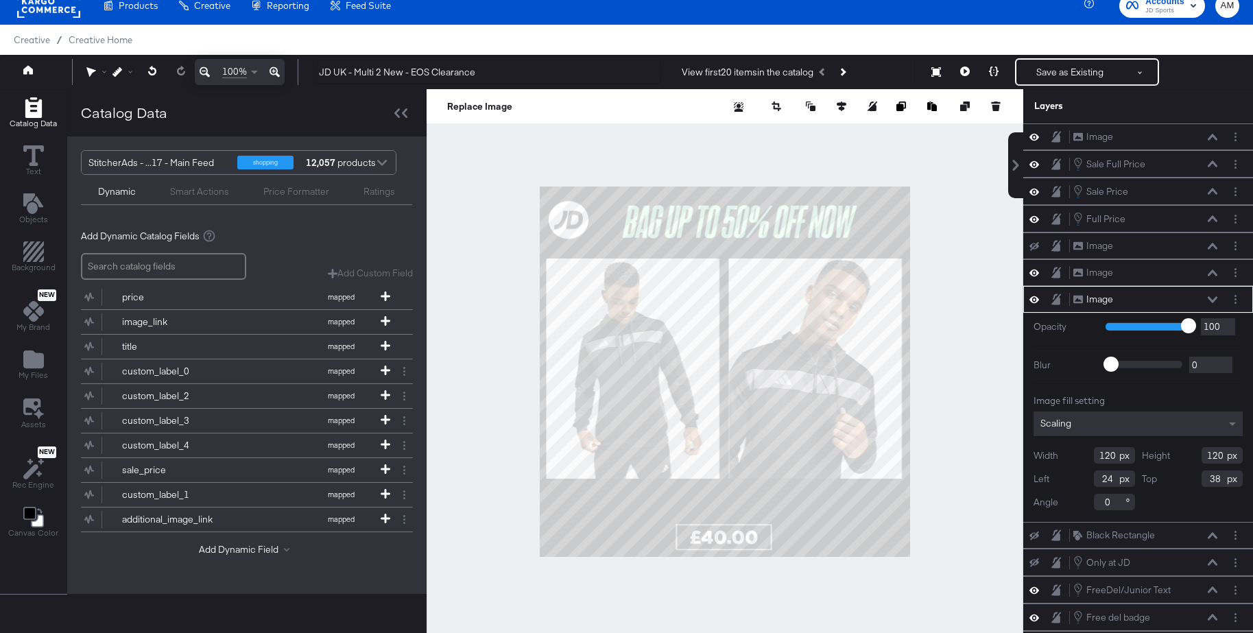
type input "39"
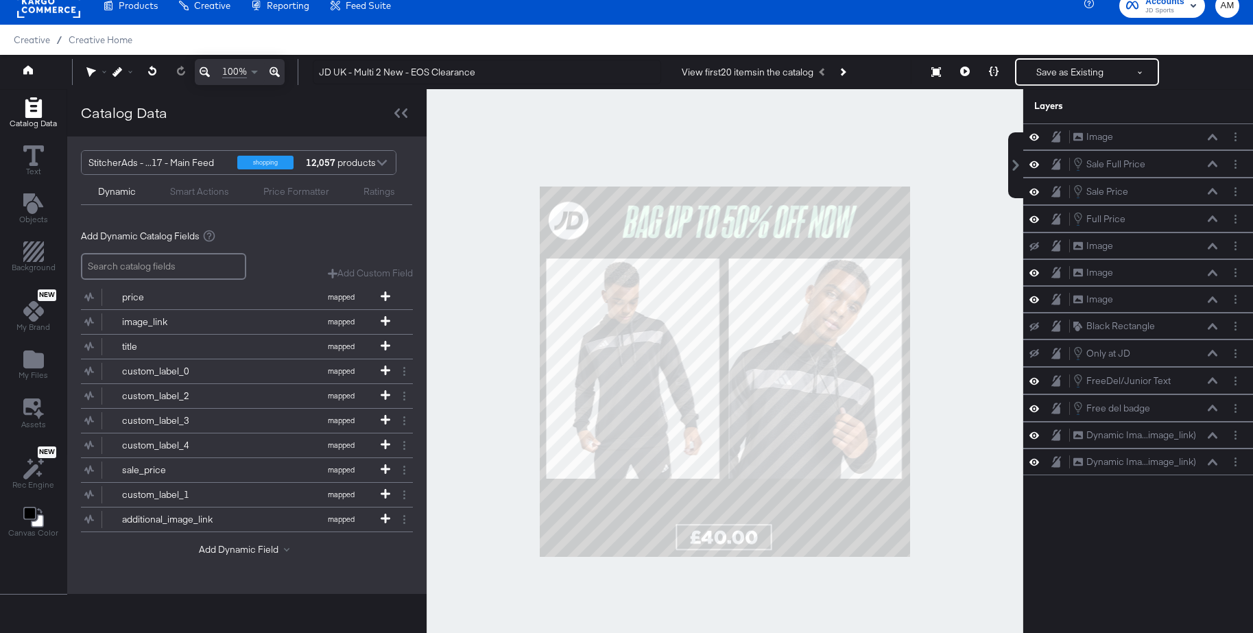
click at [1013, 220] on div at bounding box center [724, 371] width 596 height 565
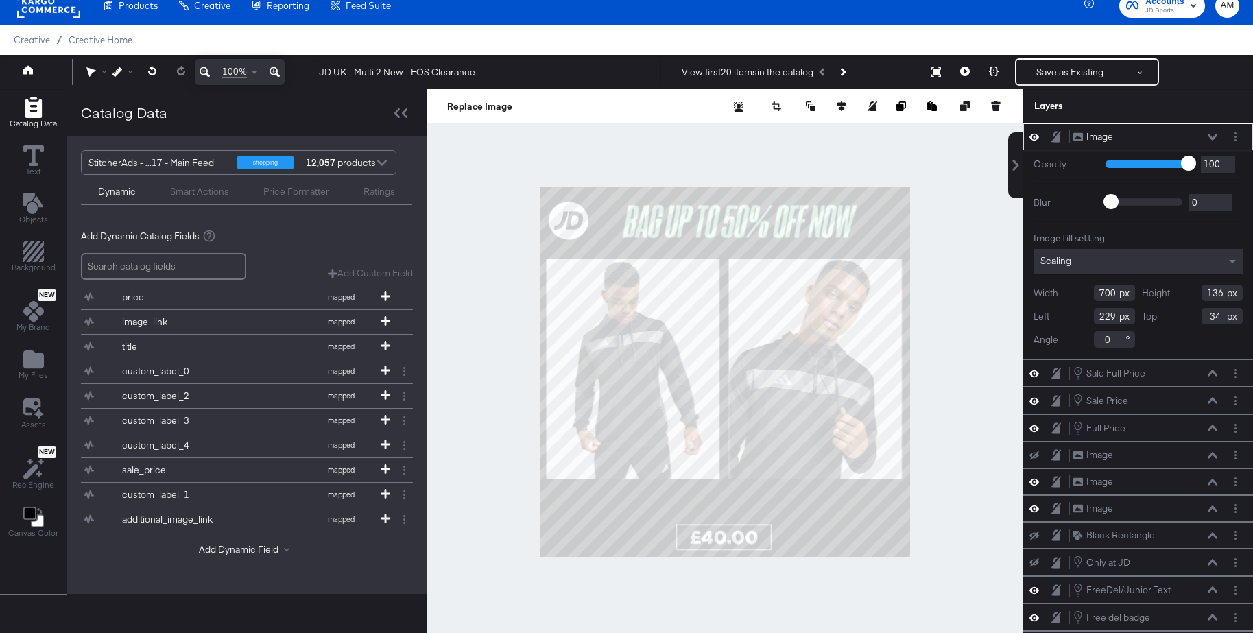
type input "33"
click at [1011, 232] on div at bounding box center [724, 371] width 596 height 565
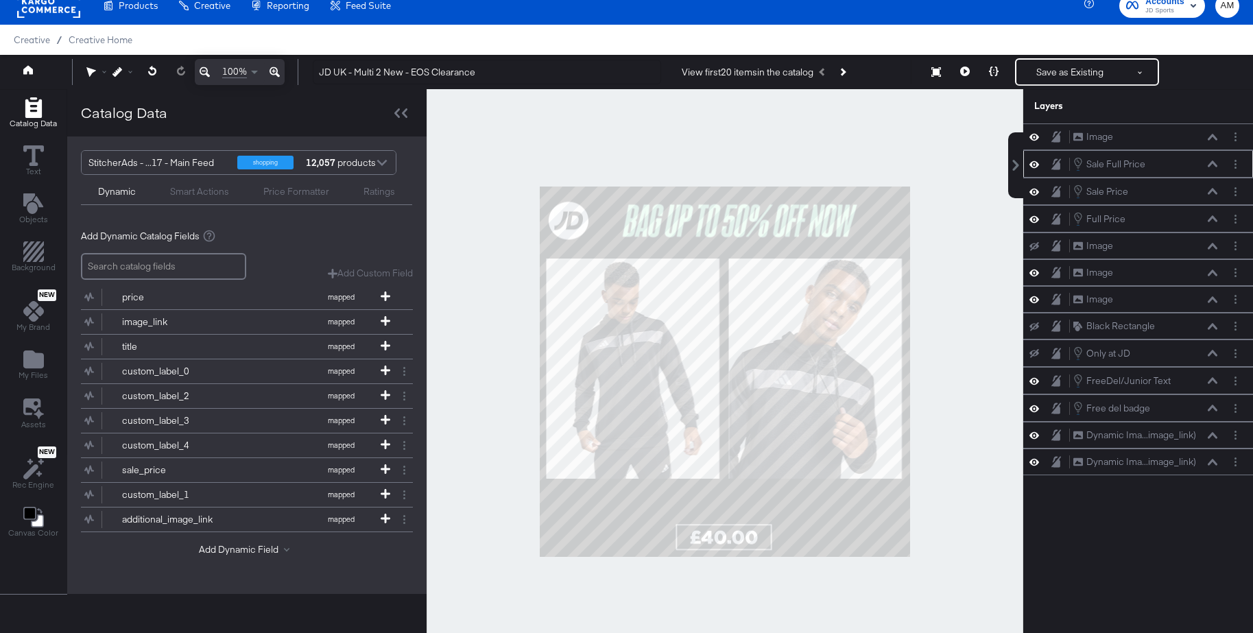
click at [1209, 165] on icon at bounding box center [1212, 163] width 10 height 6
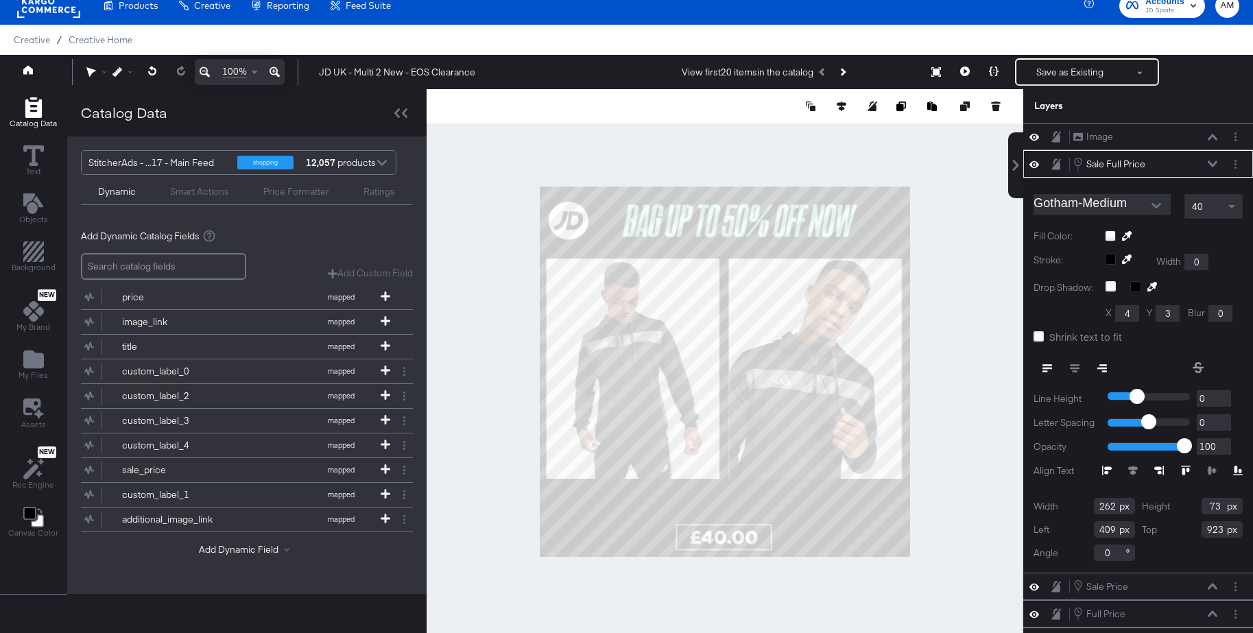
drag, startPoint x: 1207, startPoint y: 528, endPoint x: 1189, endPoint y: 529, distance: 18.5
click at [1189, 529] on div "Top 923" at bounding box center [1191, 529] width 101 height 16
type input "880"
click at [1210, 161] on icon at bounding box center [1212, 163] width 10 height 7
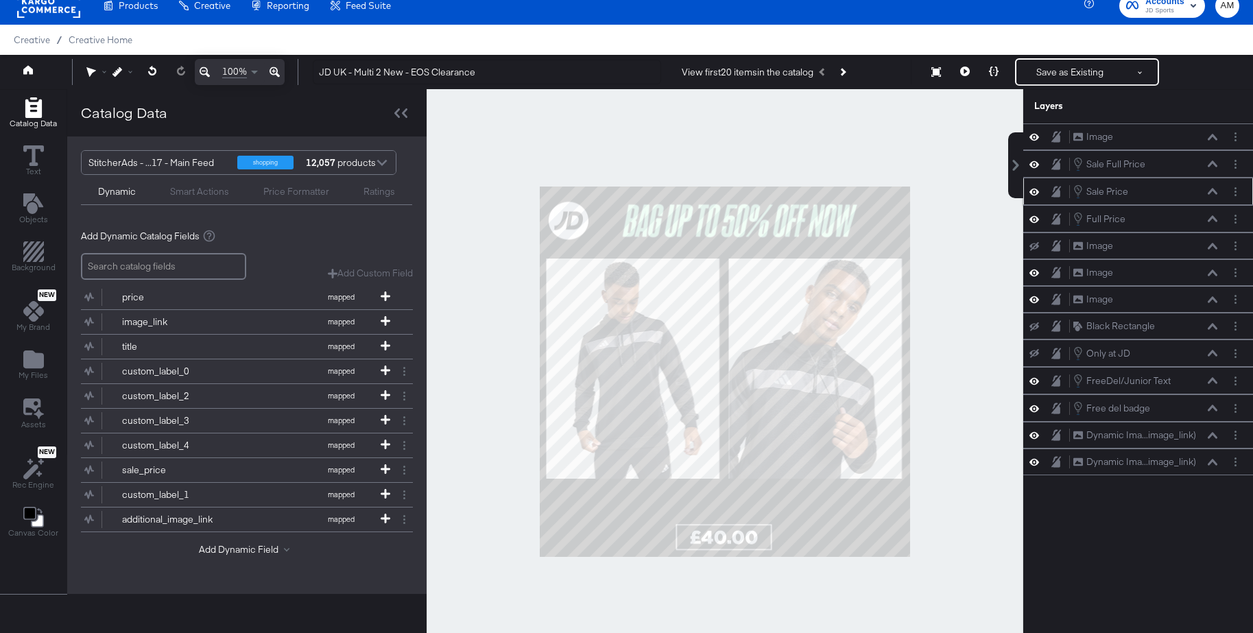
click at [1211, 191] on icon at bounding box center [1212, 191] width 10 height 7
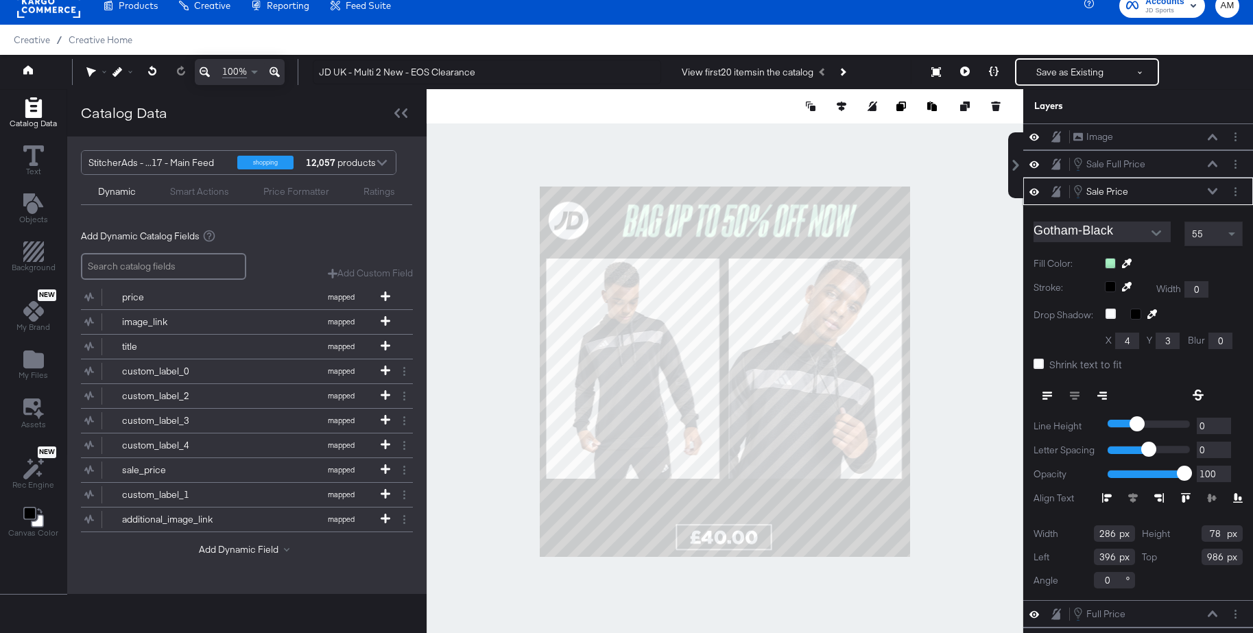
click at [1220, 557] on input "986" at bounding box center [1221, 556] width 41 height 16
type input "946"
click at [1215, 191] on icon at bounding box center [1212, 191] width 10 height 7
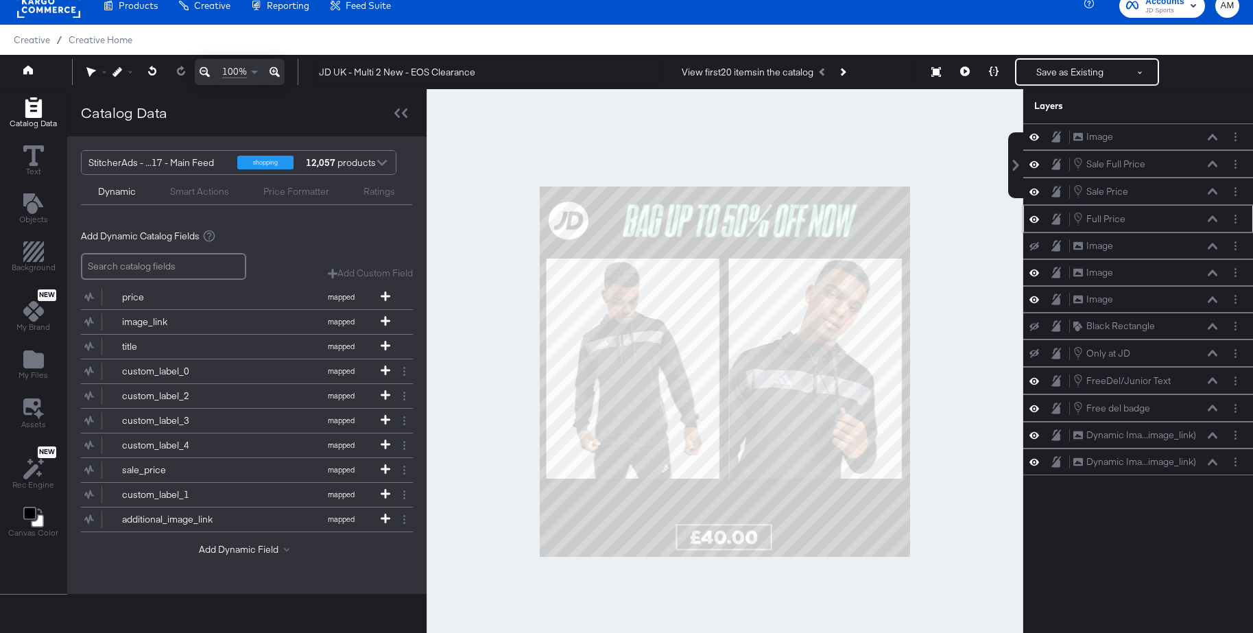
click at [1213, 219] on icon at bounding box center [1212, 218] width 10 height 7
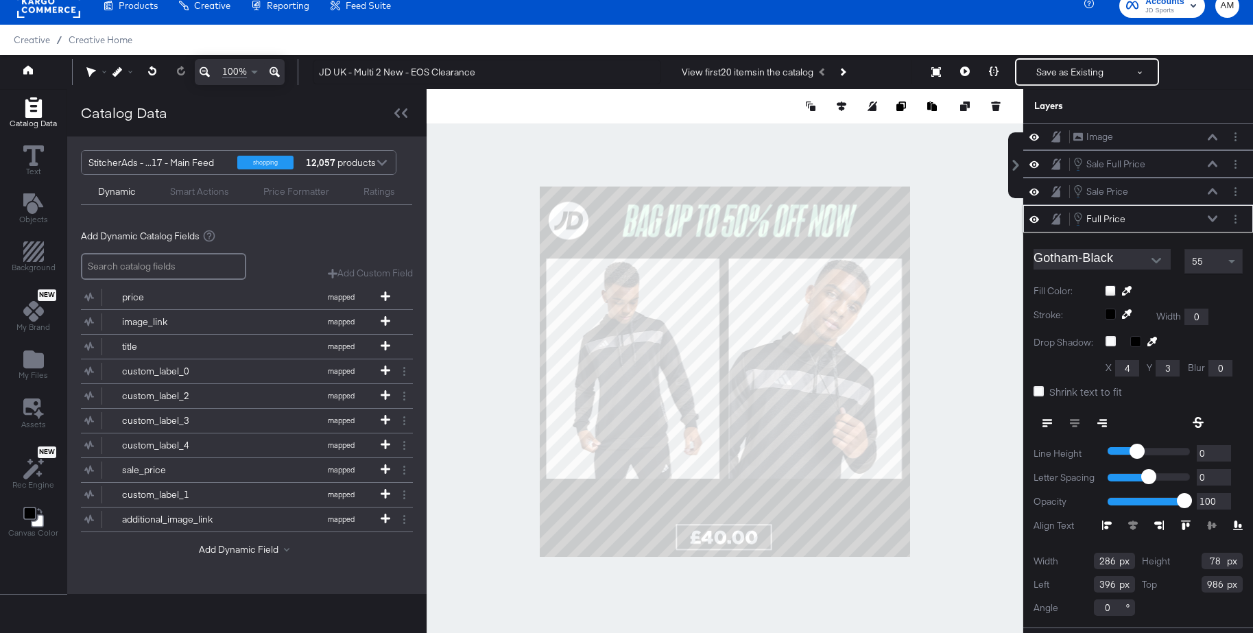
drag, startPoint x: 1224, startPoint y: 586, endPoint x: 1198, endPoint y: 585, distance: 25.4
click at [1198, 585] on div "Top 986" at bounding box center [1191, 584] width 101 height 16
type input "946"
click at [1209, 215] on icon at bounding box center [1212, 218] width 10 height 7
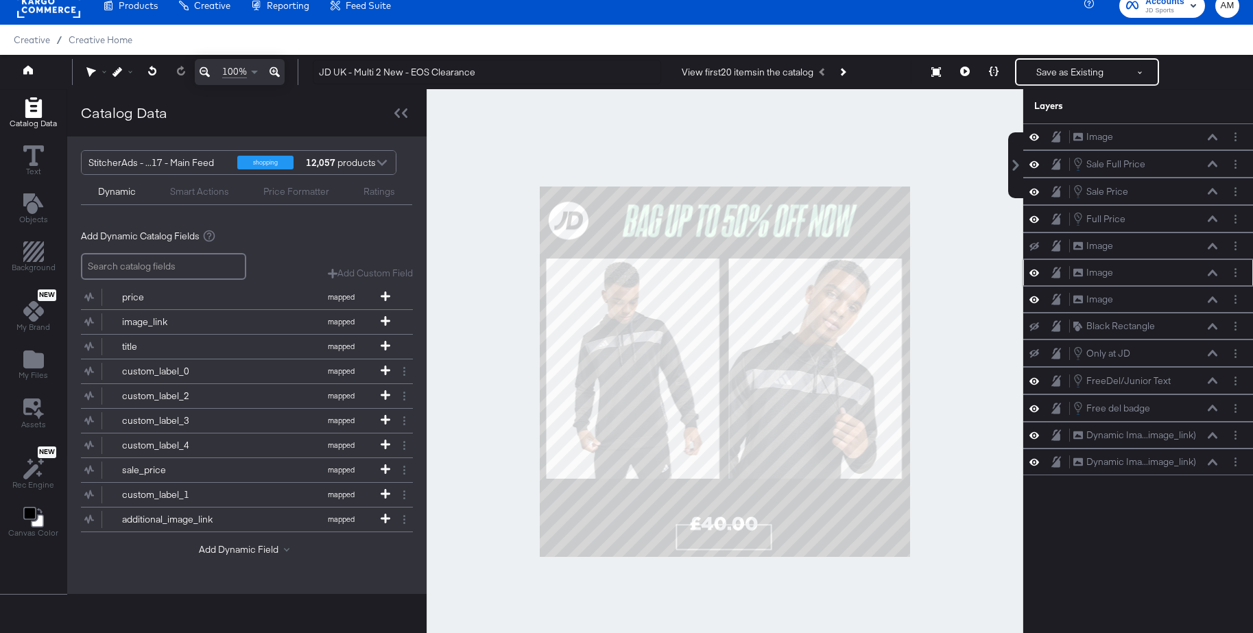
click at [1214, 274] on icon at bounding box center [1212, 272] width 10 height 6
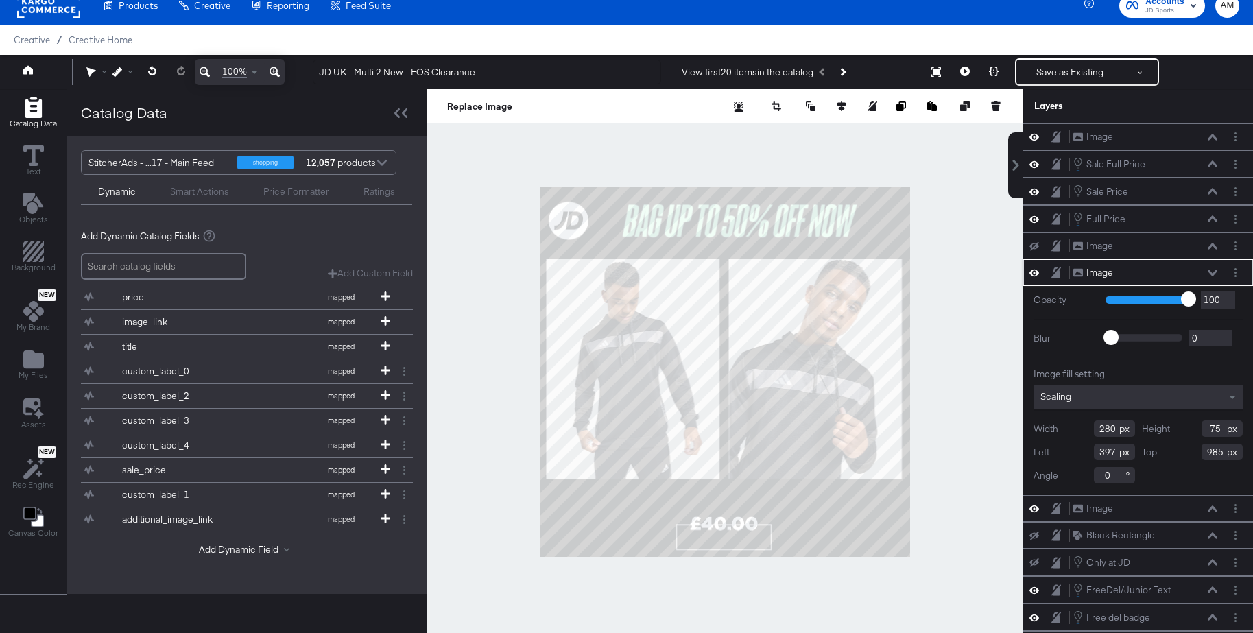
click at [1223, 452] on input "985" at bounding box center [1221, 452] width 41 height 16
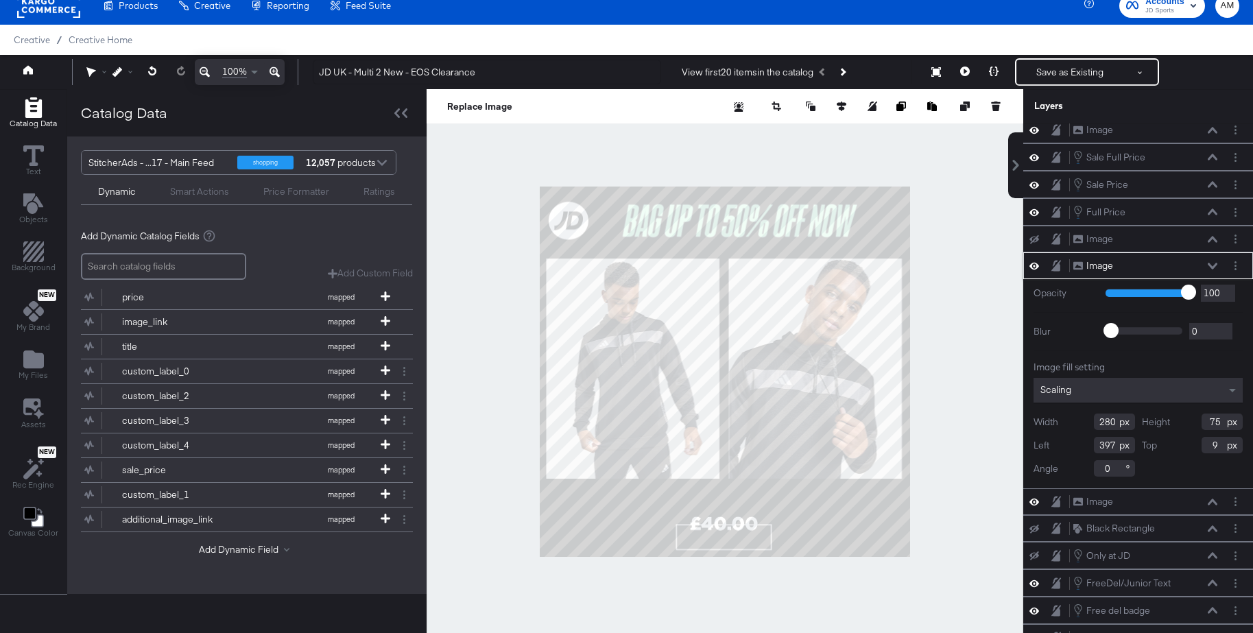
scroll to position [5, 0]
type input "946"
click at [1213, 267] on icon at bounding box center [1212, 267] width 10 height 7
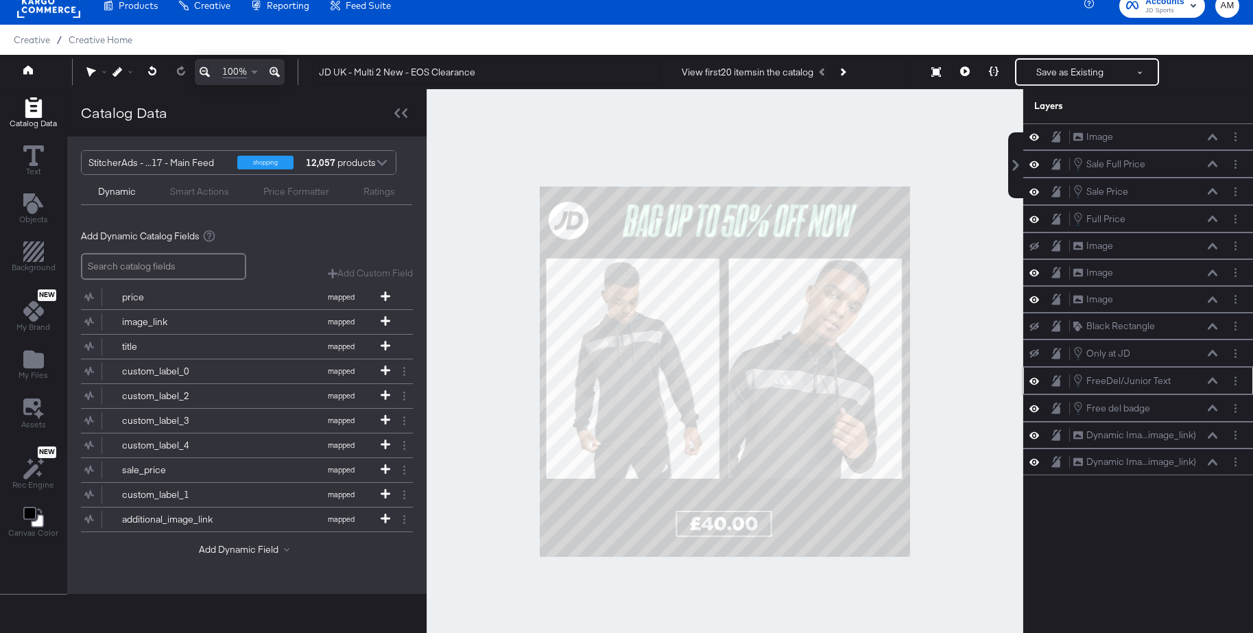
click at [1212, 381] on icon at bounding box center [1212, 380] width 10 height 7
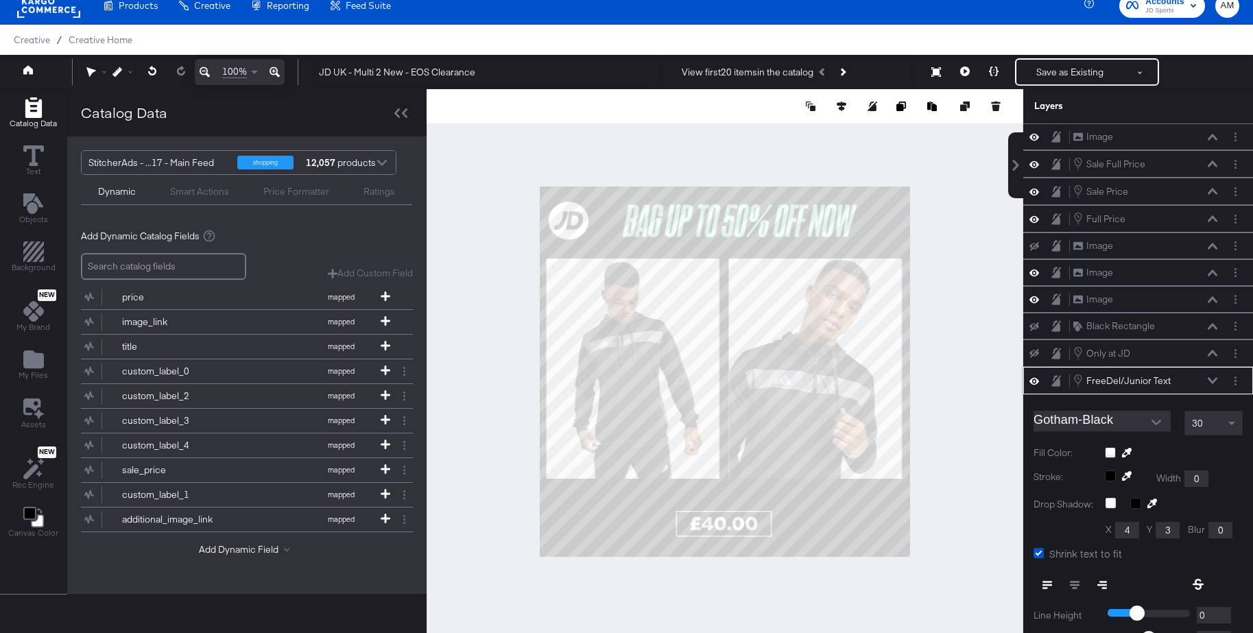
scroll to position [156, 0]
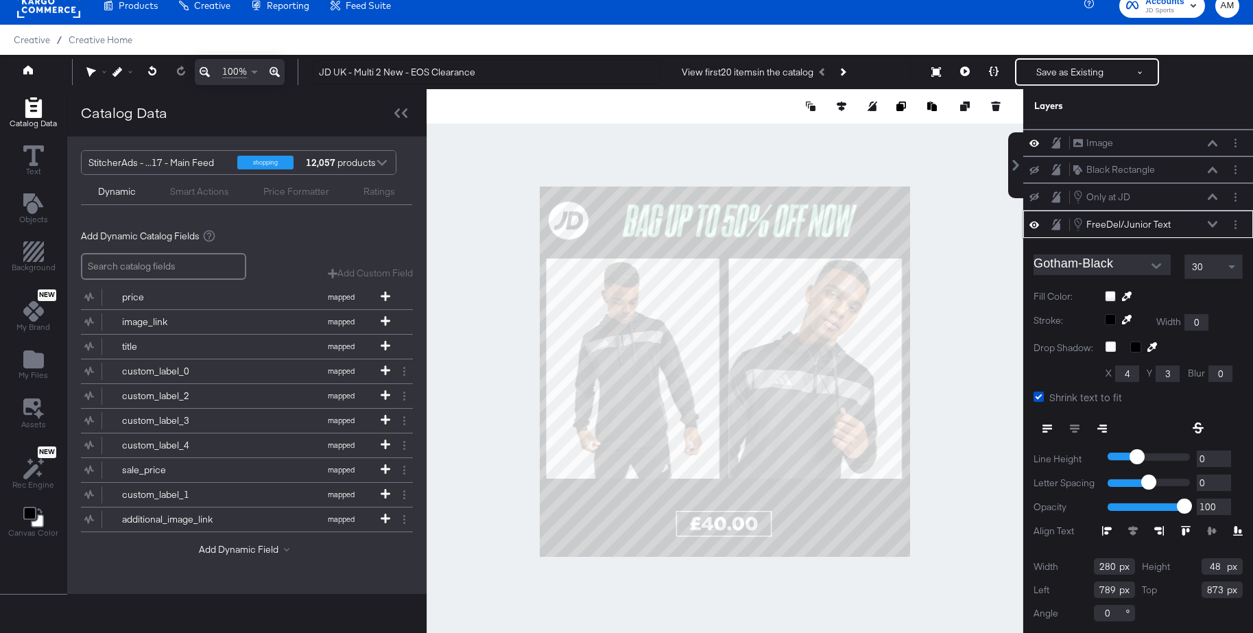
drag, startPoint x: 1116, startPoint y: 568, endPoint x: 1085, endPoint y: 564, distance: 31.8
click at [1085, 564] on div "Width 280" at bounding box center [1083, 566] width 101 height 16
type input "2"
type input "280"
click at [1115, 592] on input "789" at bounding box center [1113, 589] width 41 height 16
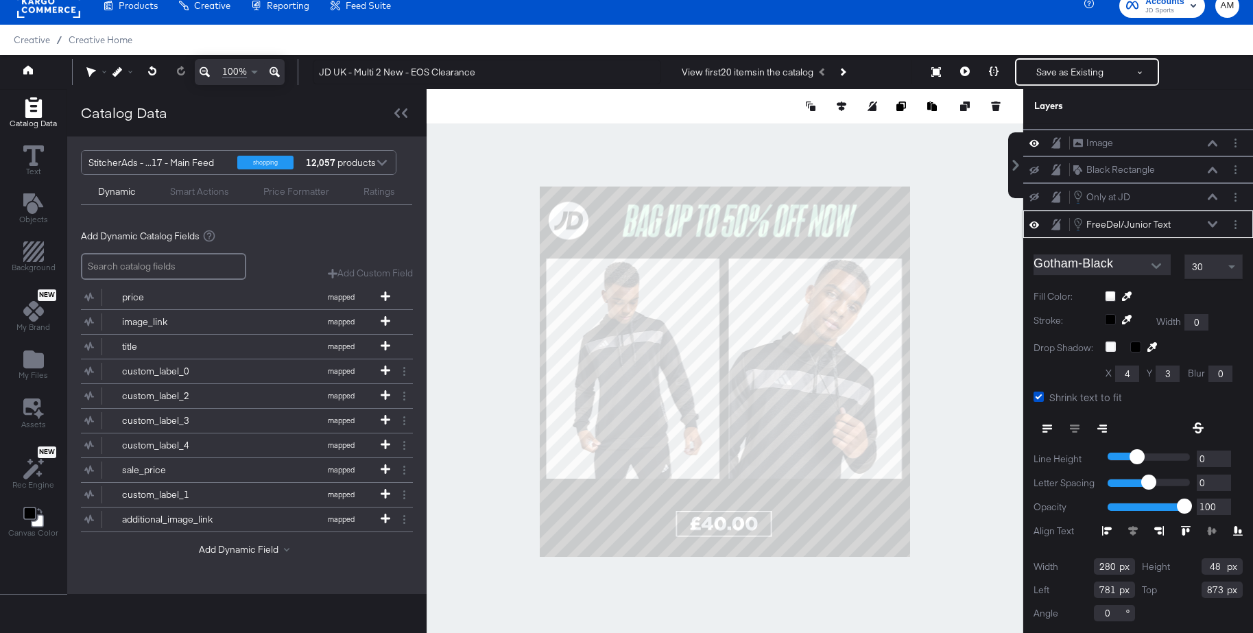
type input "781"
click at [1222, 591] on input "873" at bounding box center [1221, 589] width 41 height 16
type input "807"
click at [1214, 223] on icon at bounding box center [1212, 224] width 10 height 6
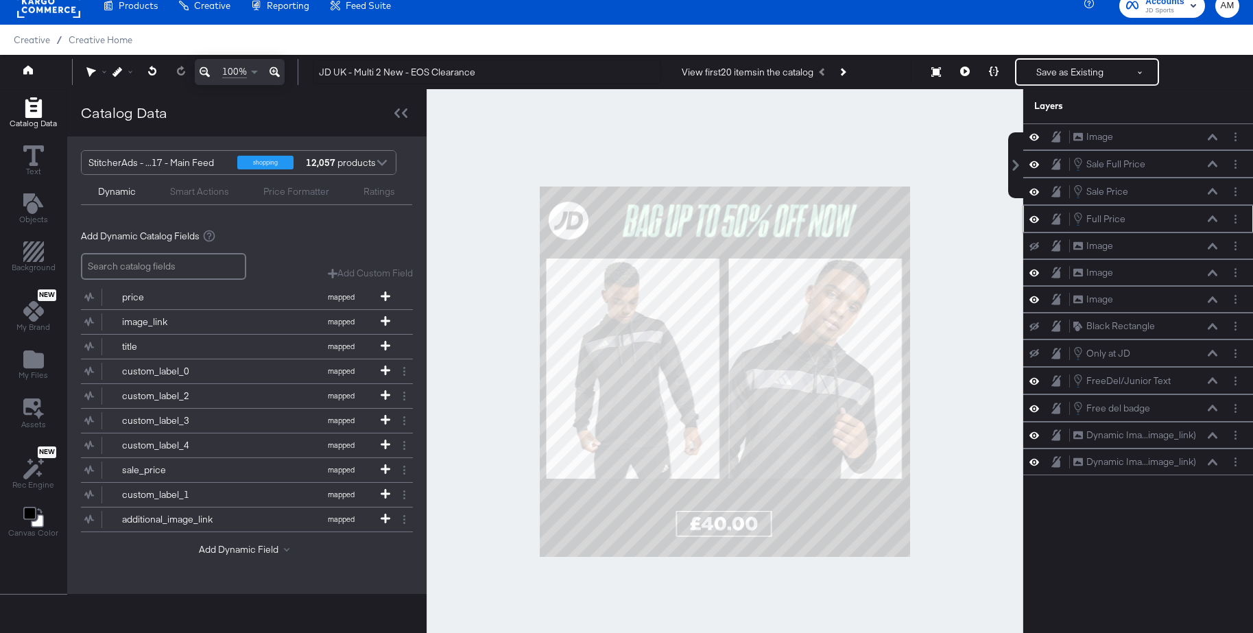
scroll to position [0, 0]
click at [1211, 407] on icon at bounding box center [1212, 407] width 10 height 6
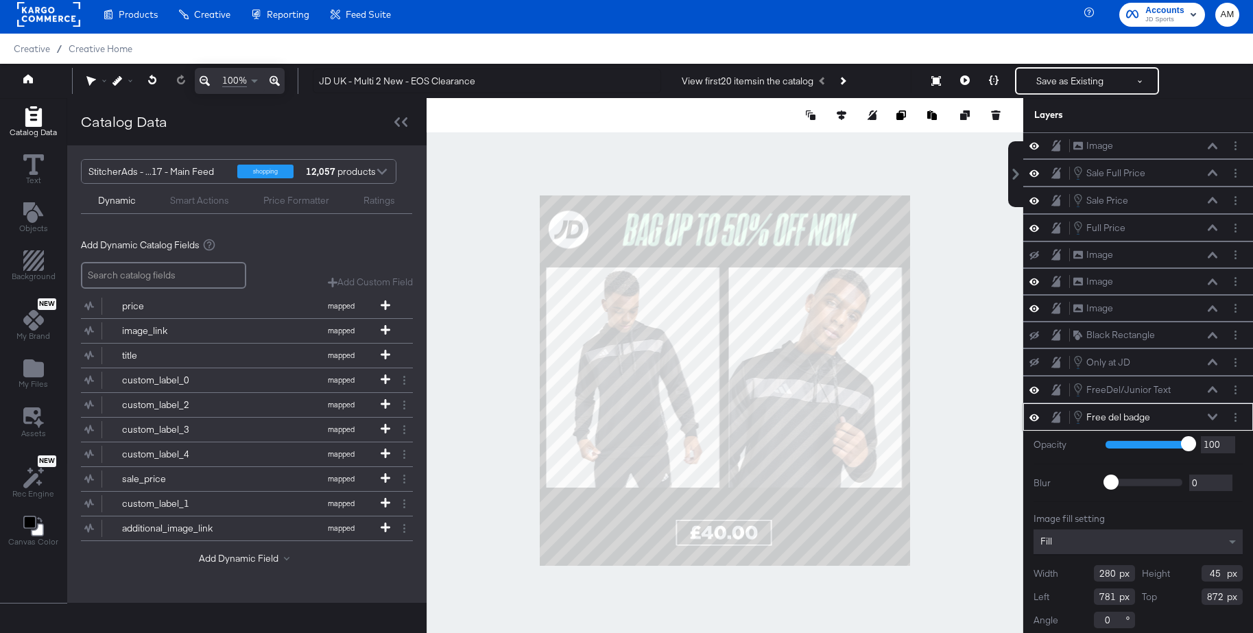
scroll to position [3, 0]
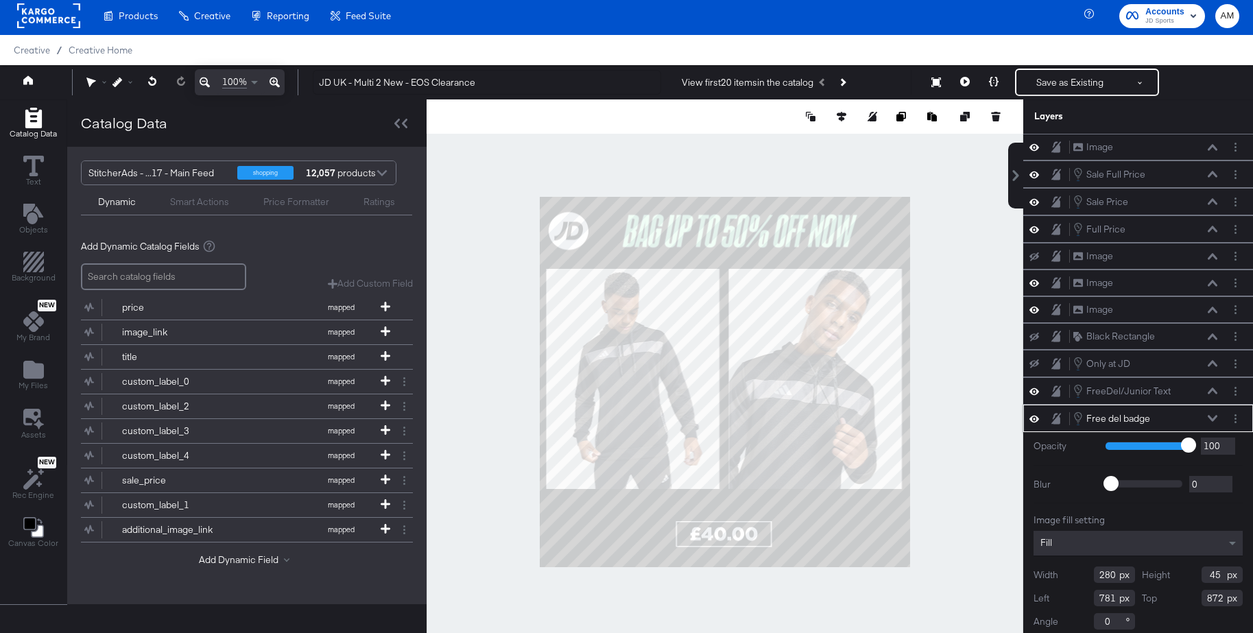
click at [1115, 598] on input "781" at bounding box center [1113, 598] width 41 height 16
type input "777"
click at [1225, 598] on div "Top 872" at bounding box center [1191, 598] width 101 height 16
type input "806"
click at [965, 78] on icon at bounding box center [965, 82] width 10 height 10
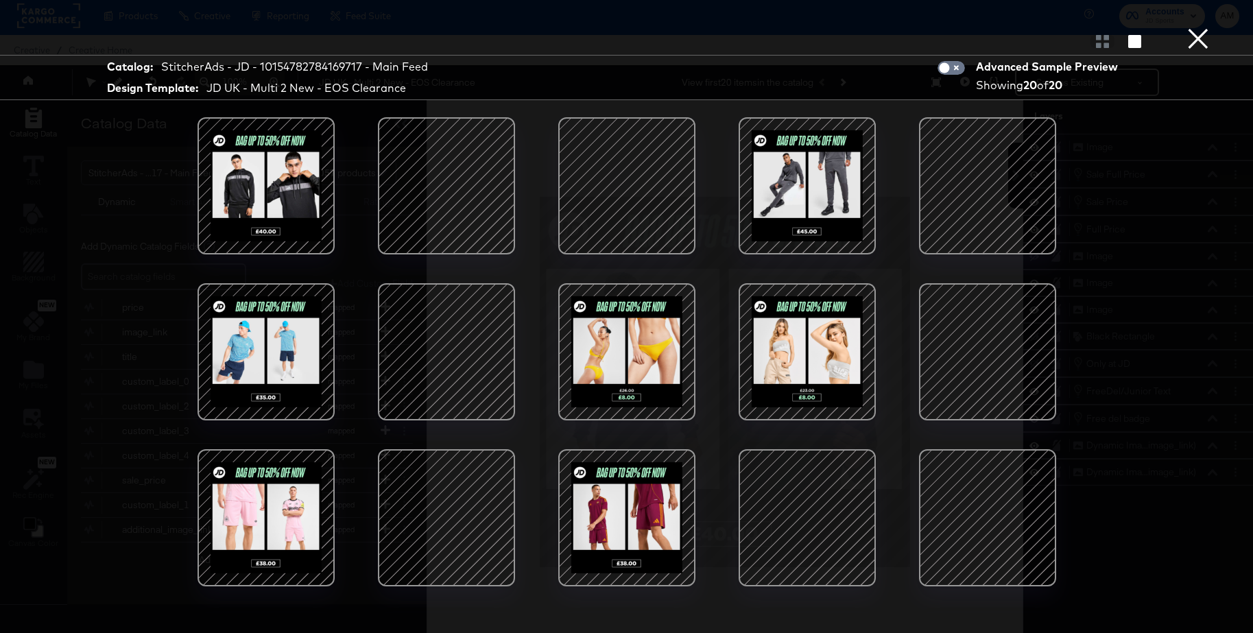
click at [455, 187] on div at bounding box center [446, 186] width 117 height 117
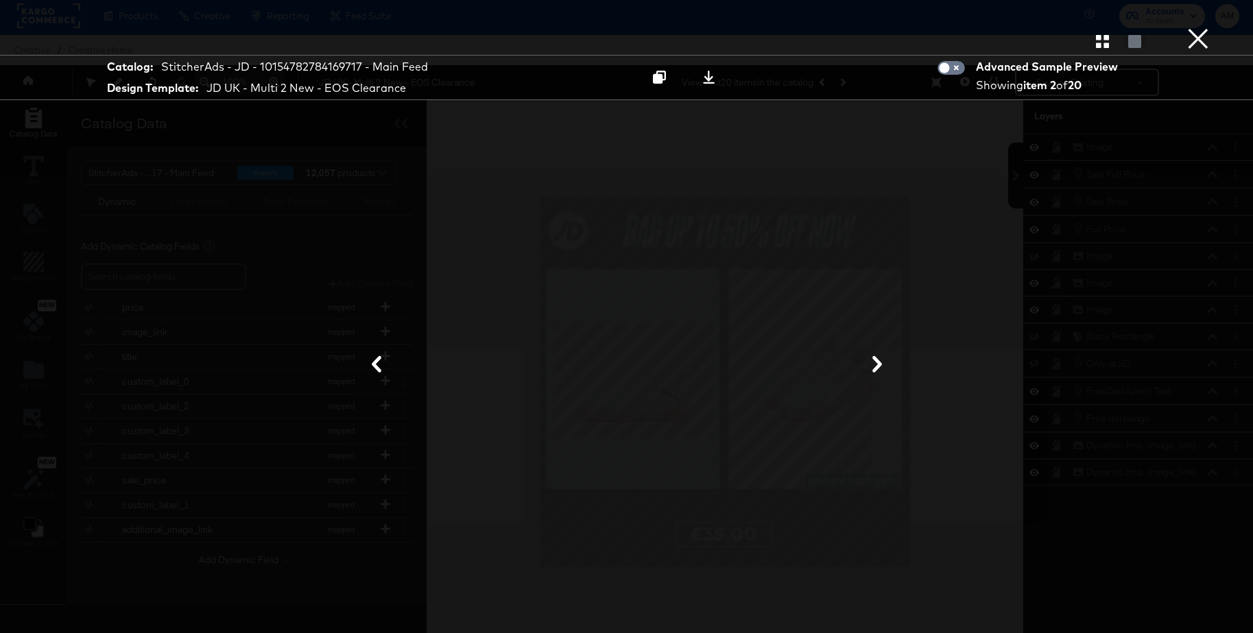
click at [1193, 27] on button "×" at bounding box center [1197, 13] width 27 height 27
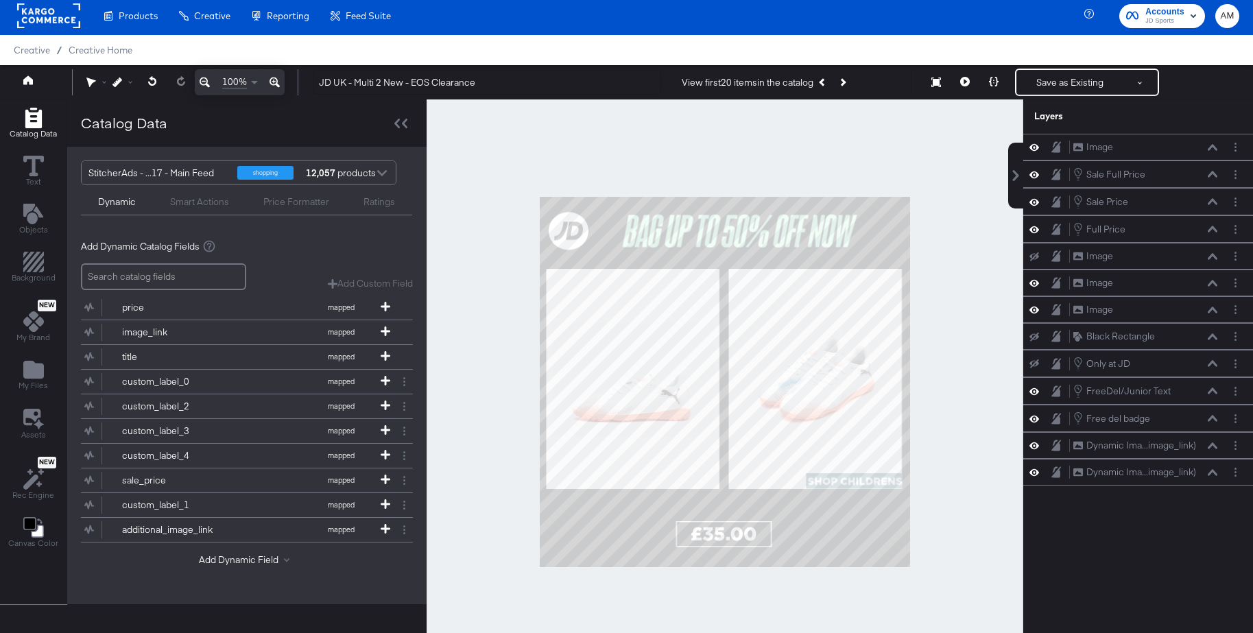
click at [274, 80] on icon at bounding box center [274, 82] width 10 height 16
click at [274, 79] on icon at bounding box center [274, 82] width 10 height 16
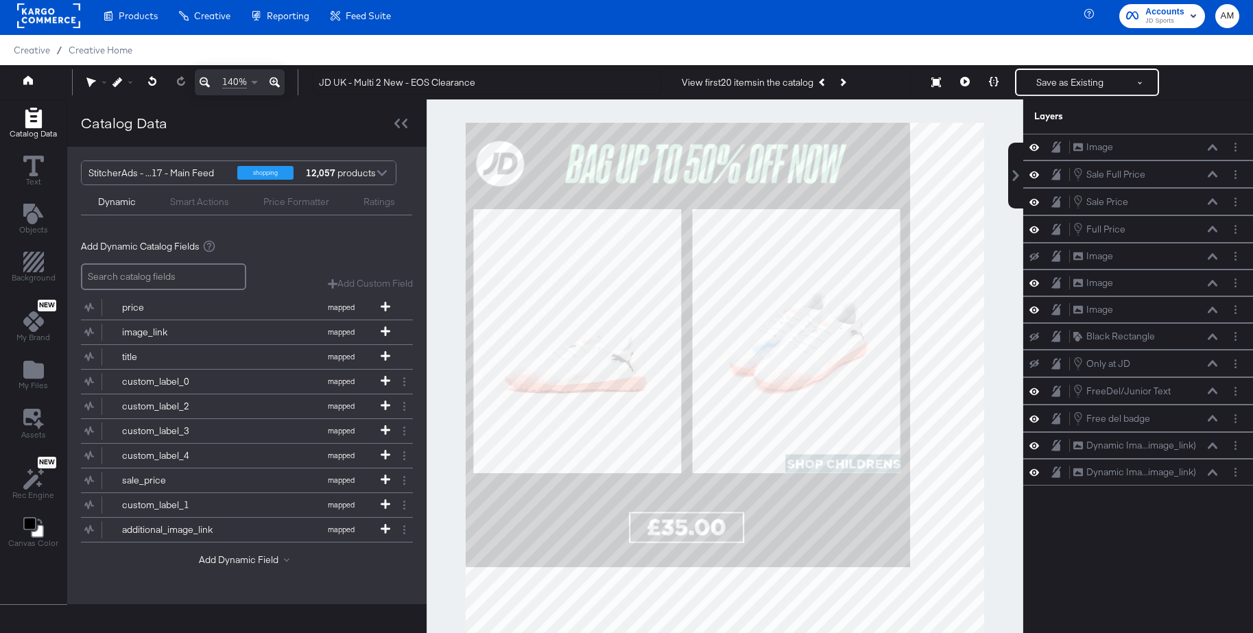
click at [274, 79] on icon at bounding box center [274, 82] width 10 height 16
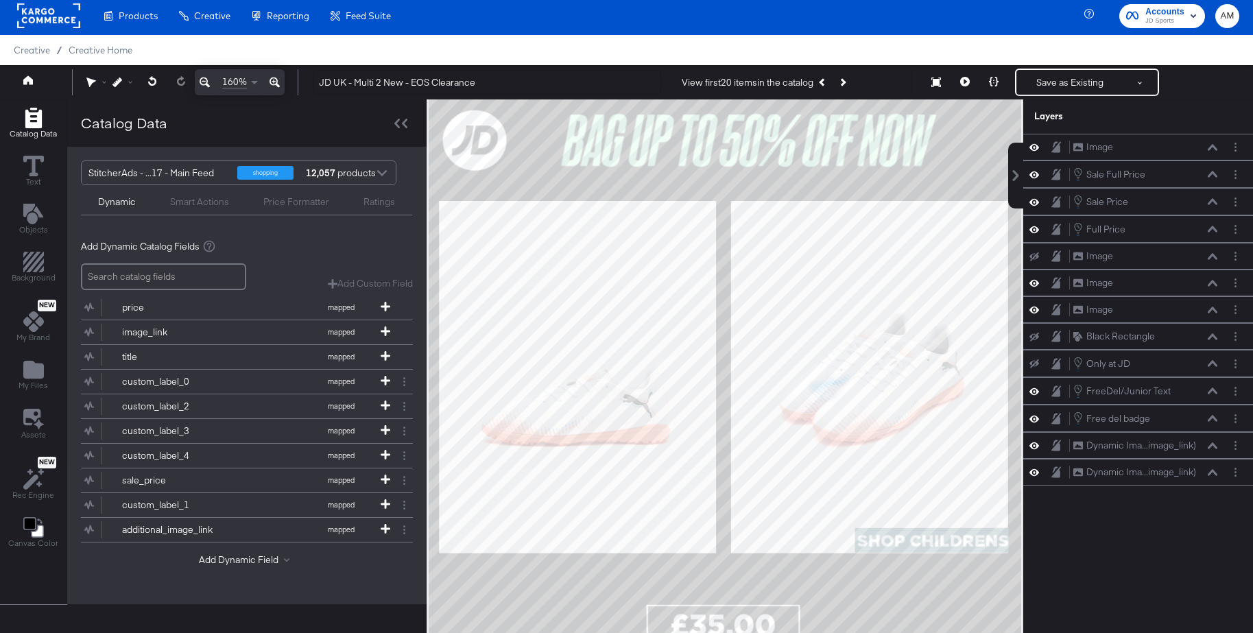
click at [274, 79] on icon at bounding box center [274, 82] width 10 height 16
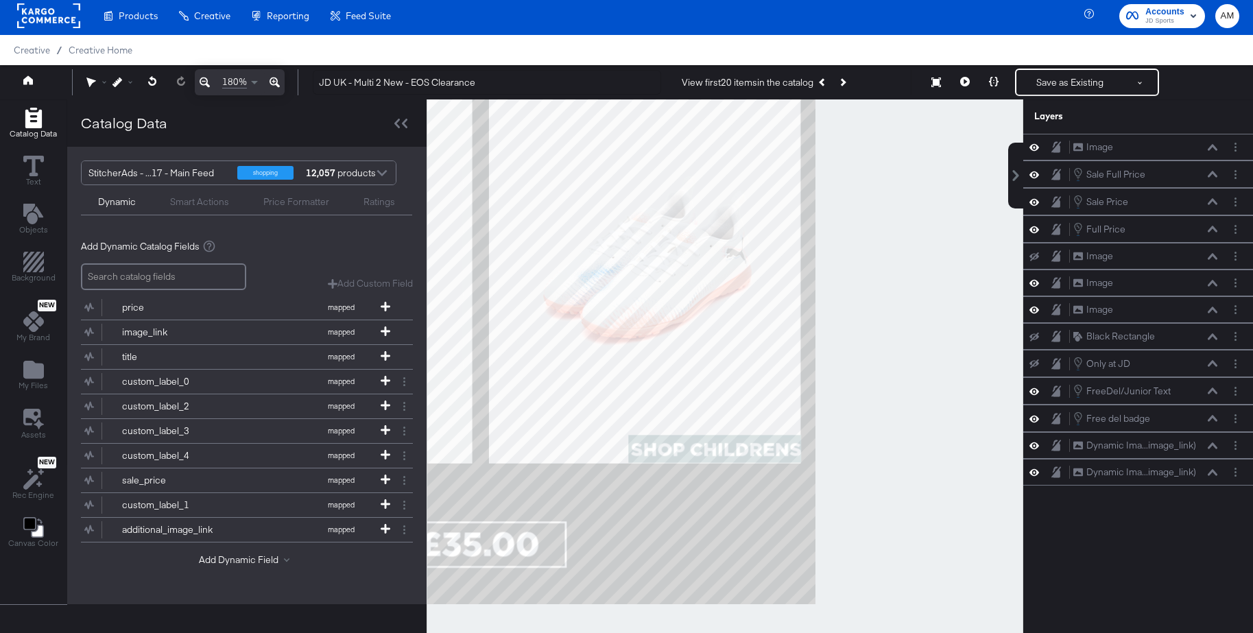
click at [265, 69] on button at bounding box center [275, 82] width 20 height 26
drag, startPoint x: 834, startPoint y: 496, endPoint x: 592, endPoint y: 384, distance: 267.2
click at [592, 384] on div at bounding box center [724, 381] width 595 height 565
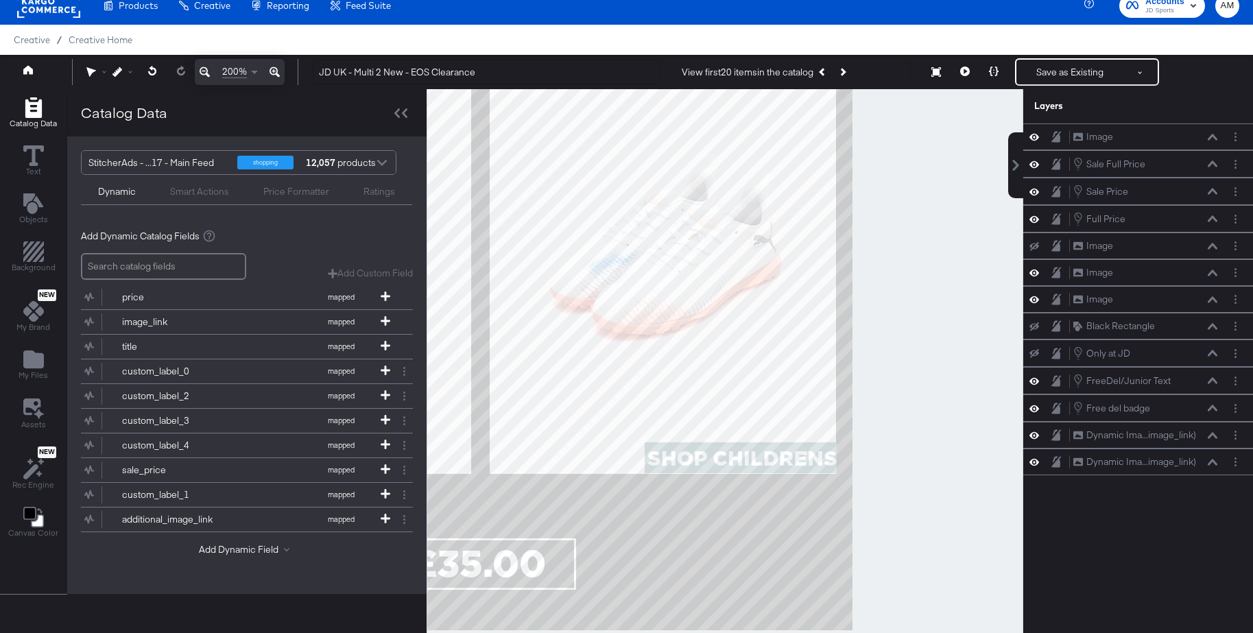
scroll to position [156, 0]
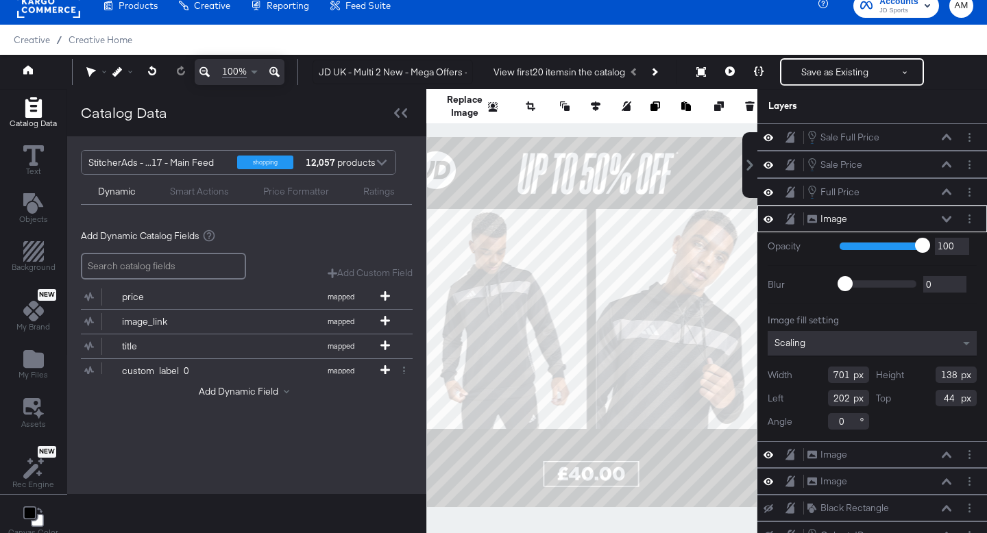
scroll to position [82, 0]
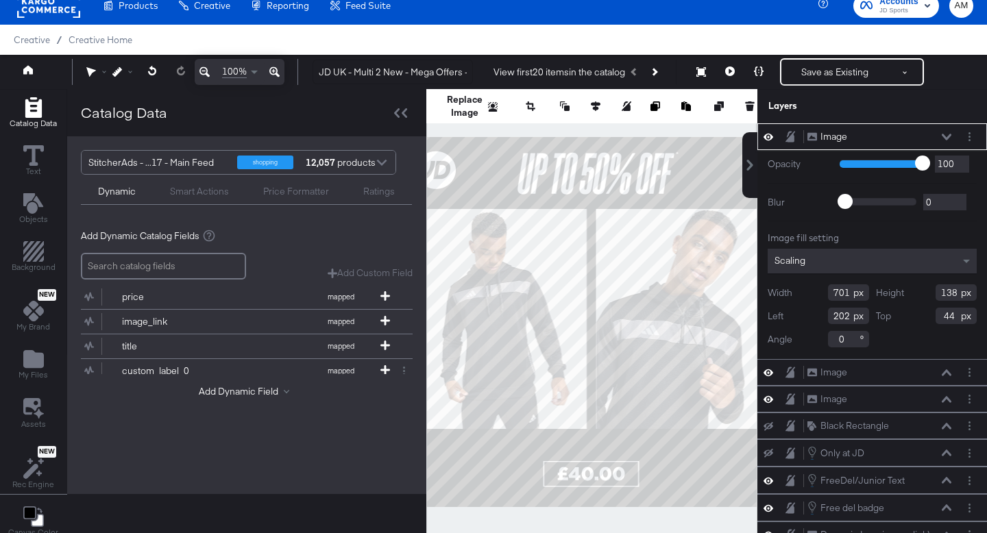
click at [947, 137] on icon at bounding box center [947, 137] width 10 height 7
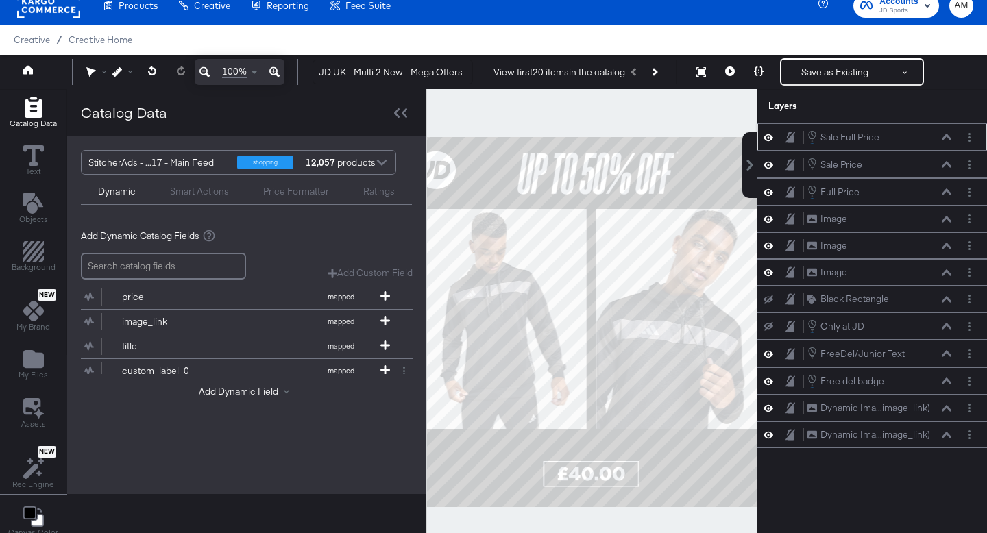
scroll to position [0, 0]
click at [950, 141] on button at bounding box center [946, 137] width 11 height 8
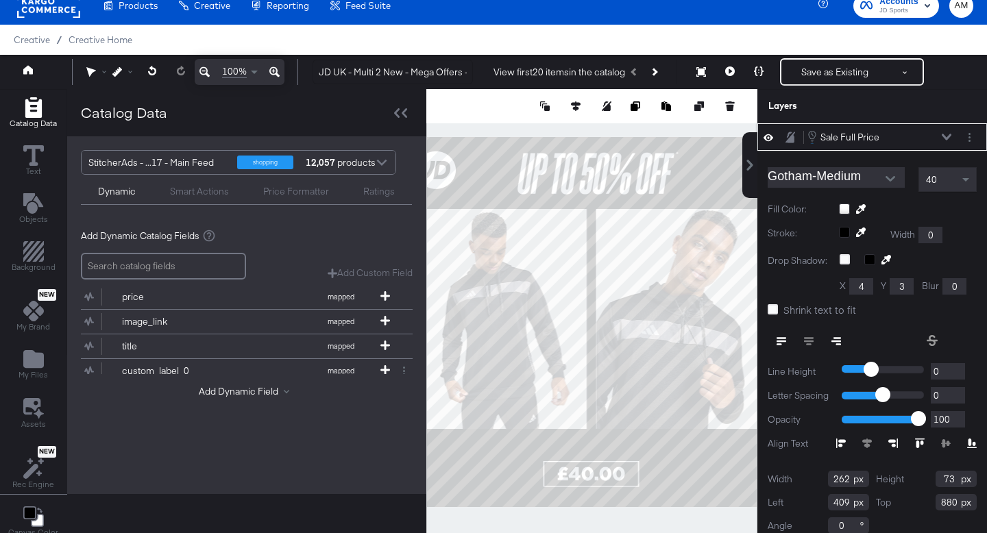
click at [943, 134] on icon at bounding box center [947, 137] width 10 height 7
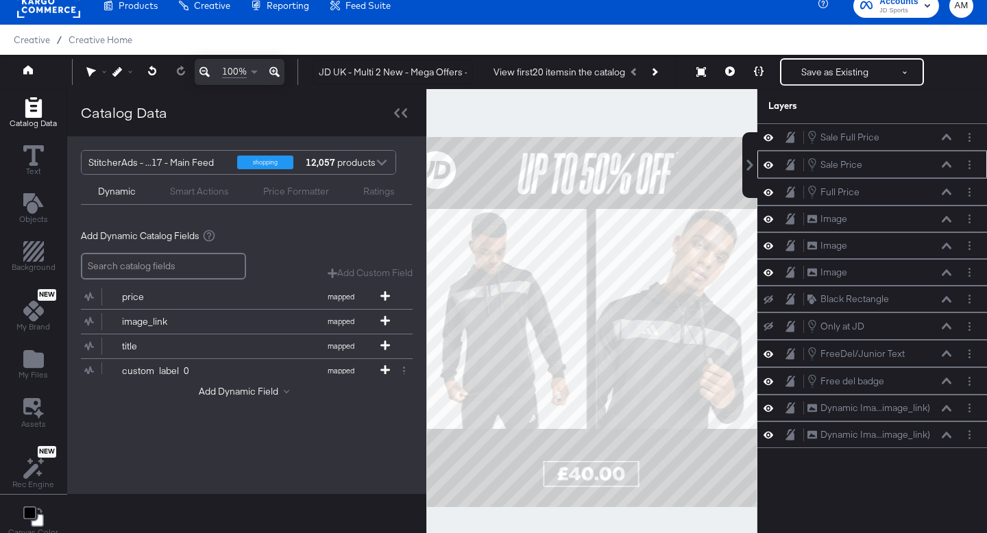
click at [945, 165] on icon at bounding box center [947, 164] width 10 height 6
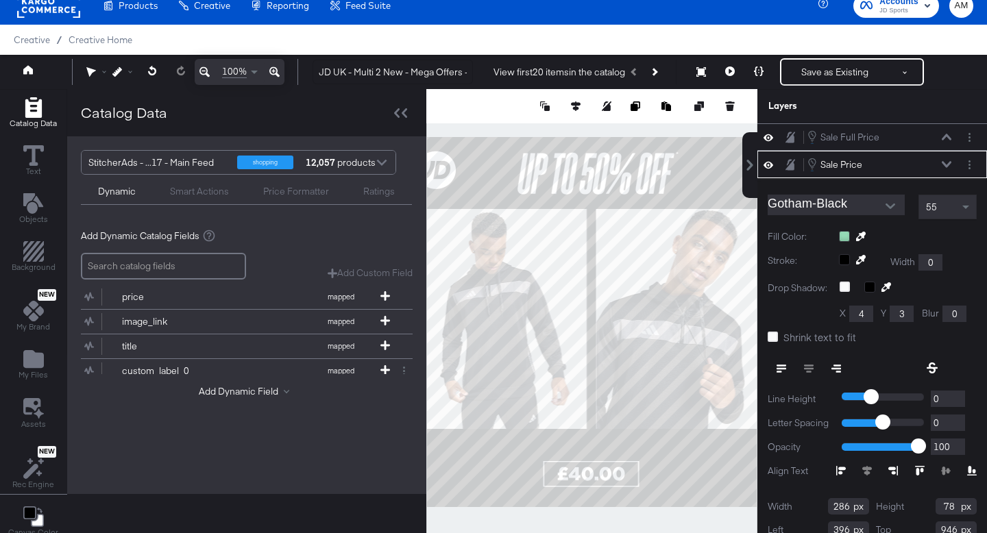
scroll to position [27, 0]
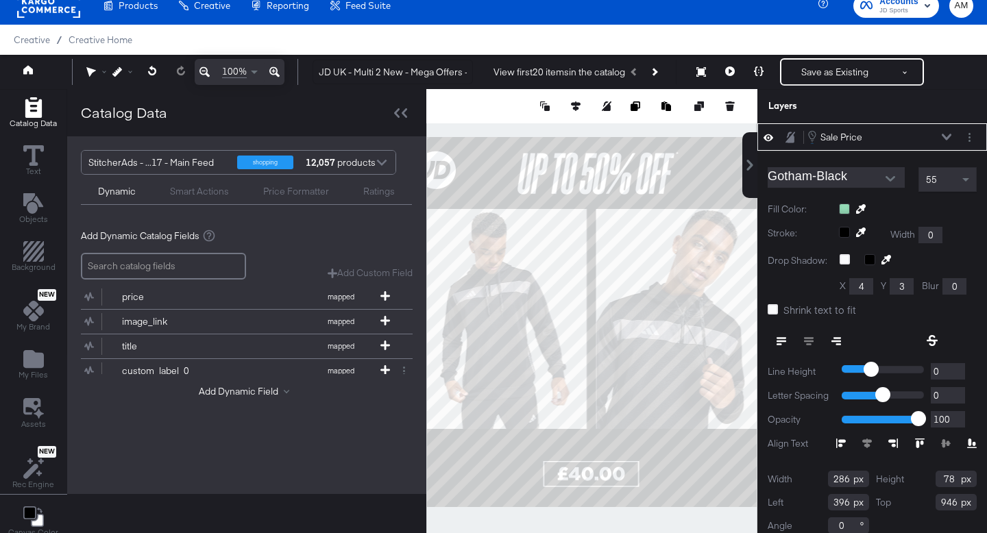
click at [948, 136] on icon at bounding box center [947, 137] width 10 height 7
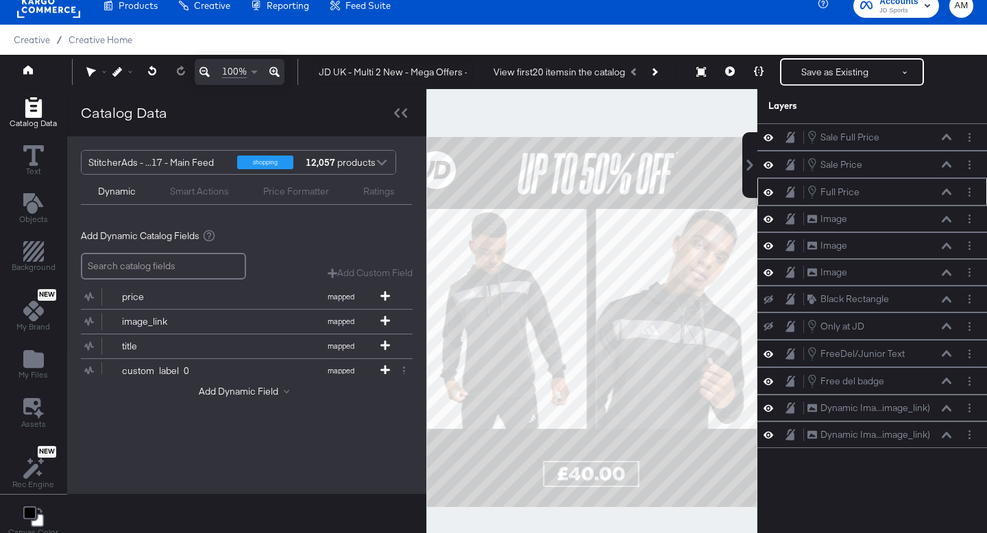
click at [945, 190] on icon at bounding box center [947, 192] width 10 height 7
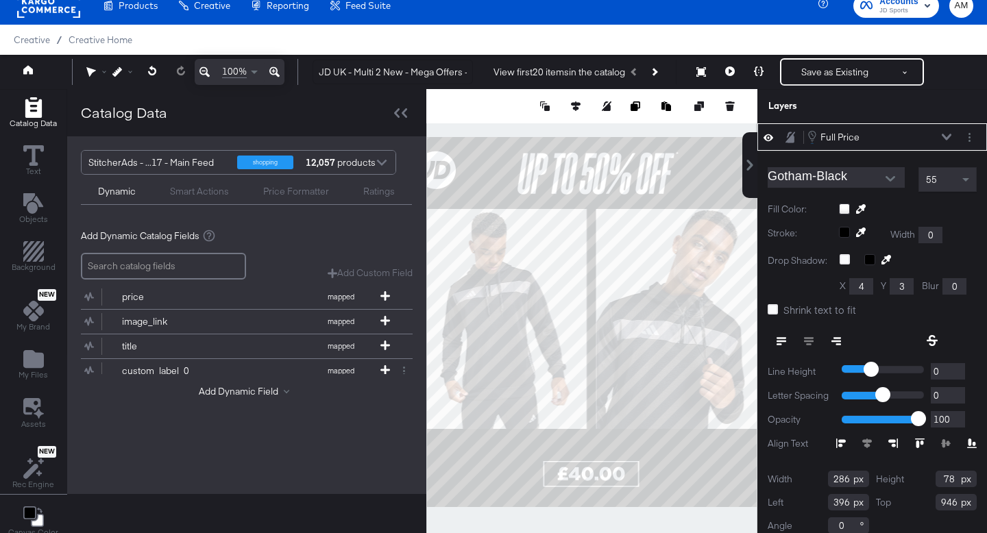
click at [947, 138] on icon at bounding box center [947, 137] width 10 height 6
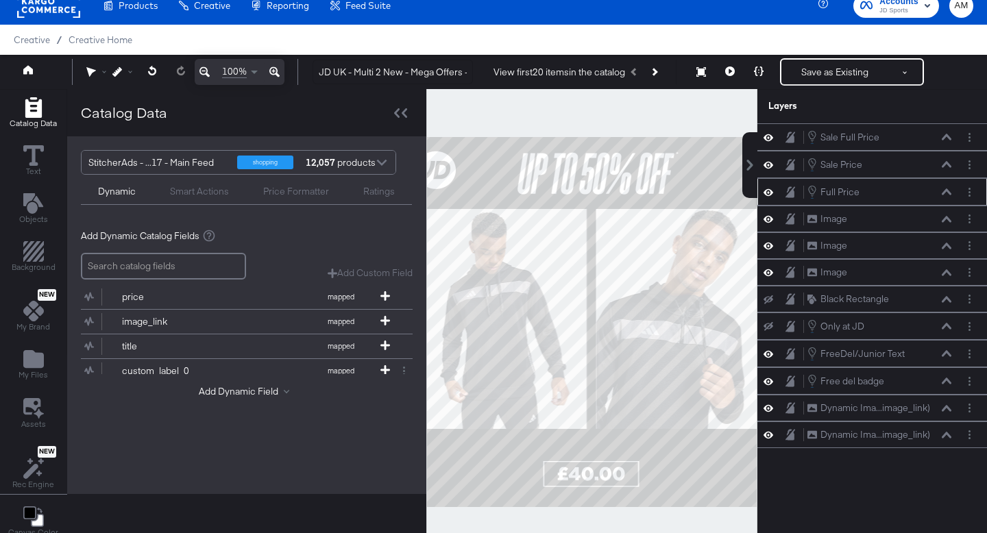
scroll to position [0, 0]
click at [947, 270] on icon at bounding box center [947, 272] width 10 height 6
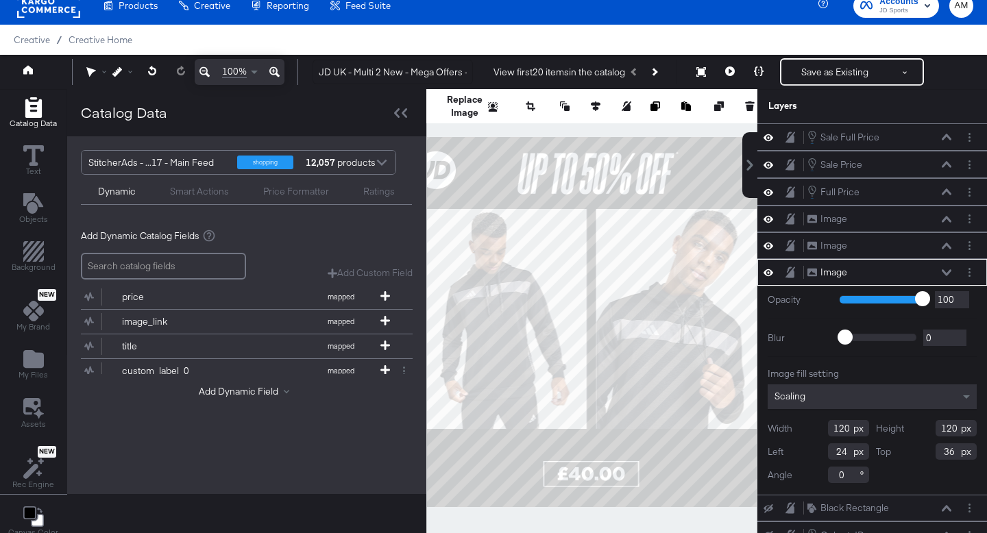
click at [947, 267] on div "Image Image" at bounding box center [879, 272] width 145 height 14
click at [947, 243] on icon at bounding box center [947, 246] width 10 height 7
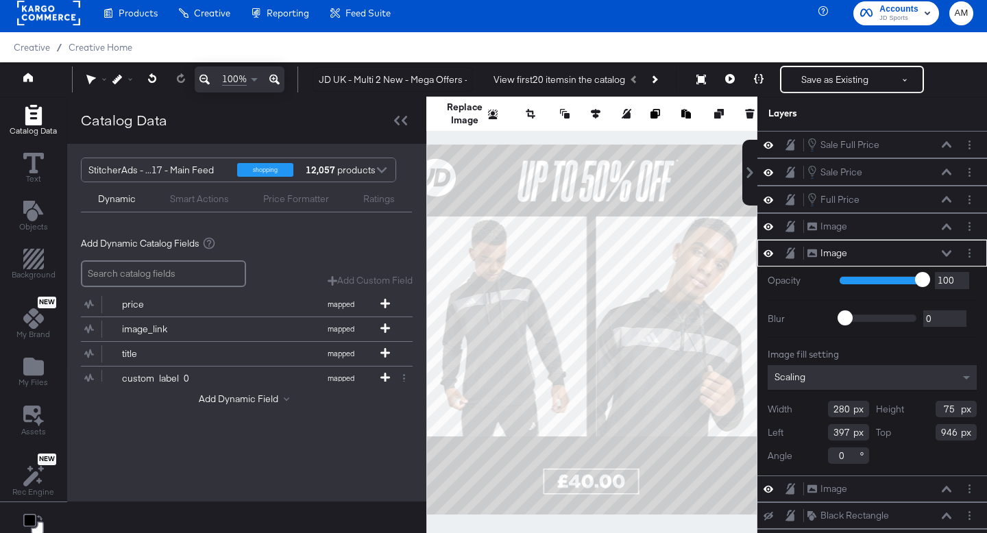
click at [947, 252] on icon at bounding box center [947, 253] width 10 height 7
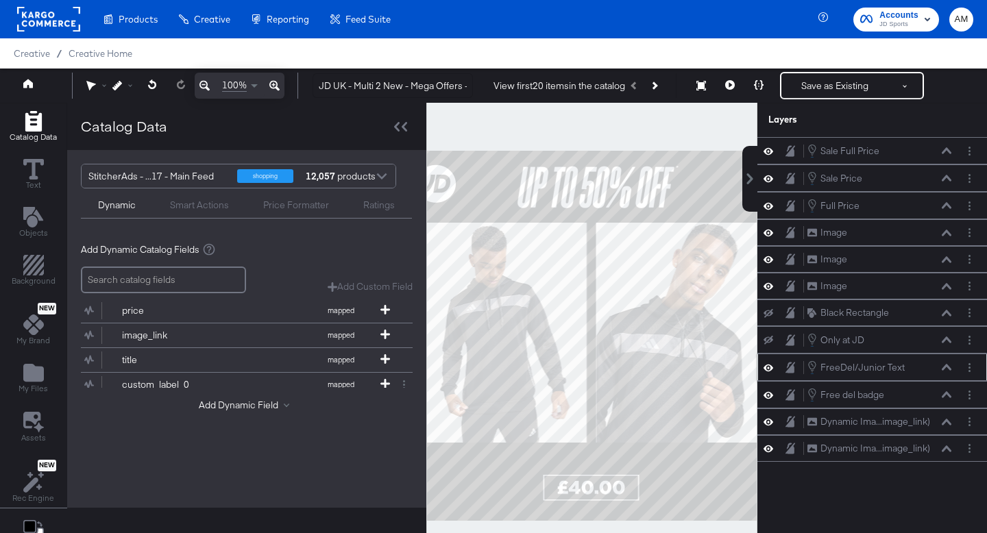
click at [945, 365] on icon at bounding box center [947, 367] width 10 height 7
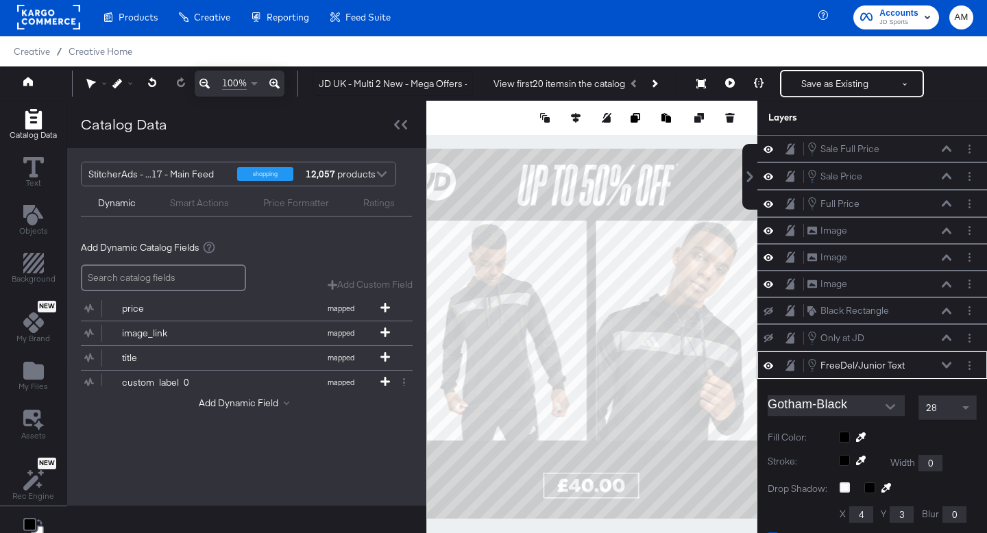
click at [949, 367] on icon at bounding box center [947, 365] width 10 height 7
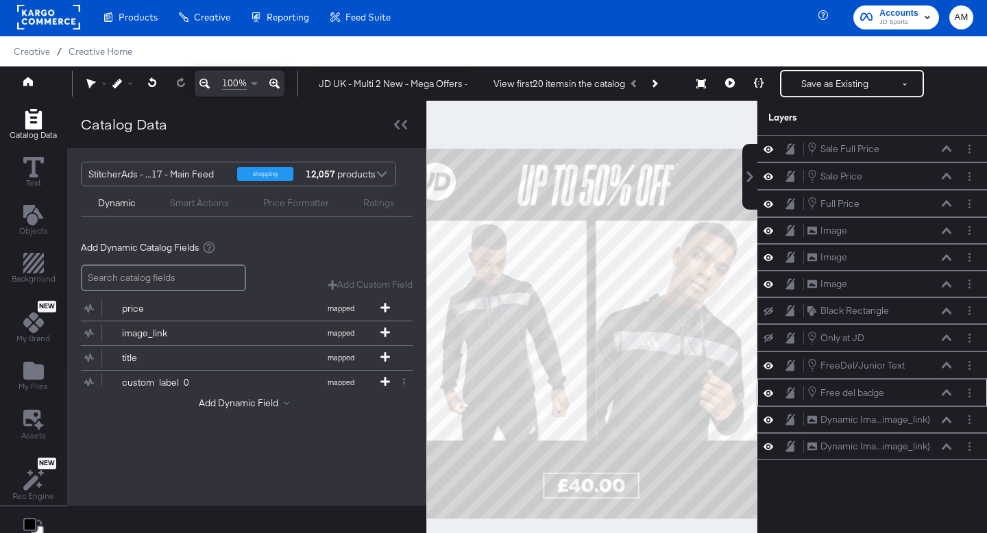
click at [946, 398] on div "Free del badge Free del badge" at bounding box center [879, 392] width 145 height 15
click at [950, 391] on icon at bounding box center [947, 392] width 10 height 7
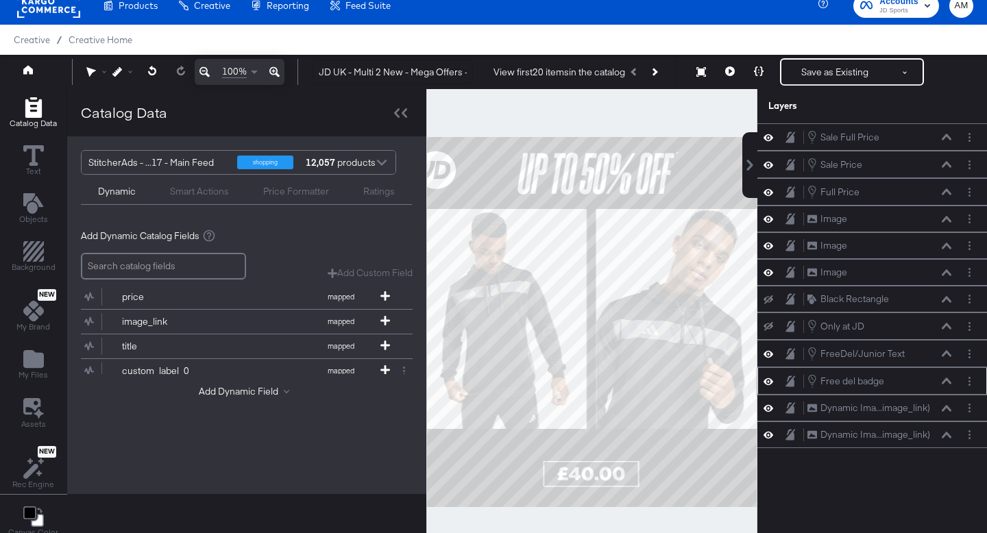
scroll to position [71, 0]
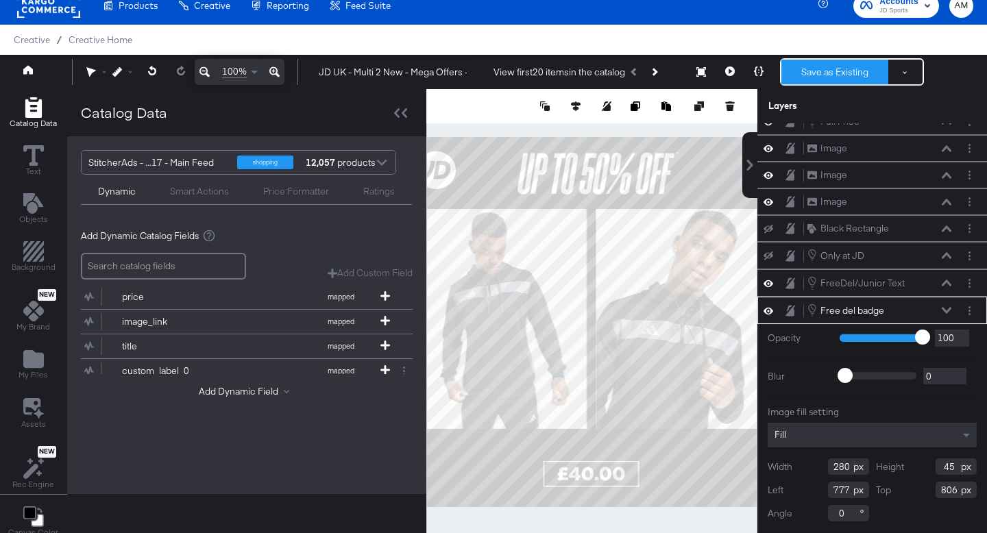
click at [813, 75] on button "Save as Existing" at bounding box center [835, 72] width 107 height 25
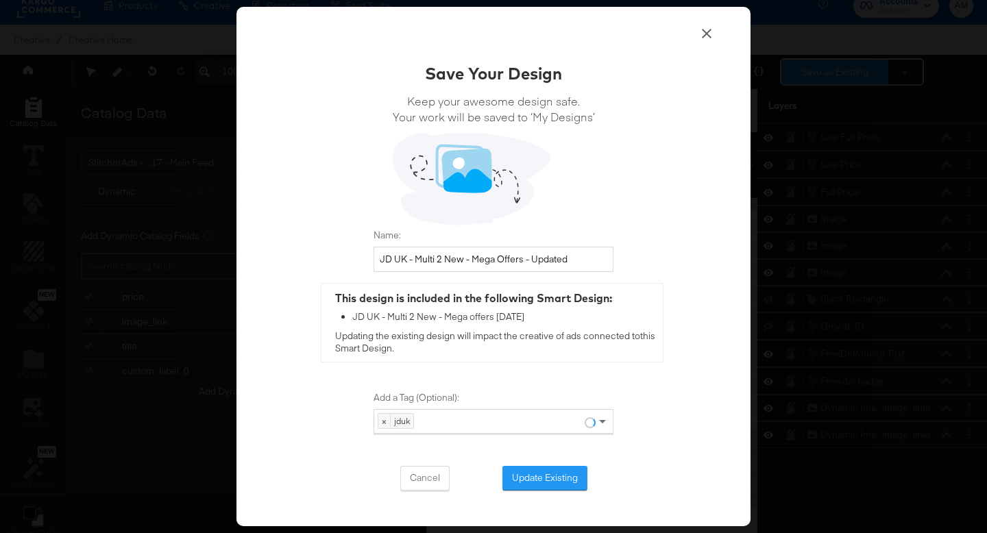
scroll to position [0, 0]
click at [527, 472] on button "Update Existing" at bounding box center [545, 478] width 85 height 25
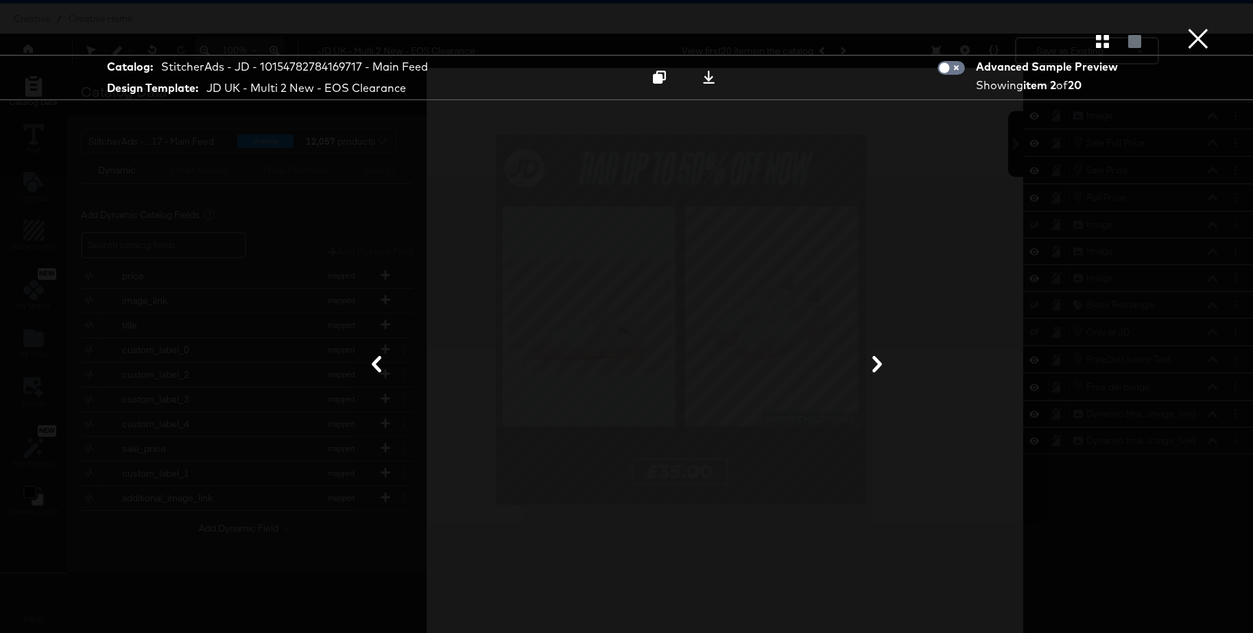
click at [879, 366] on icon at bounding box center [877, 364] width 10 height 16
click at [1102, 39] on icon "button" at bounding box center [1102, 41] width 13 height 13
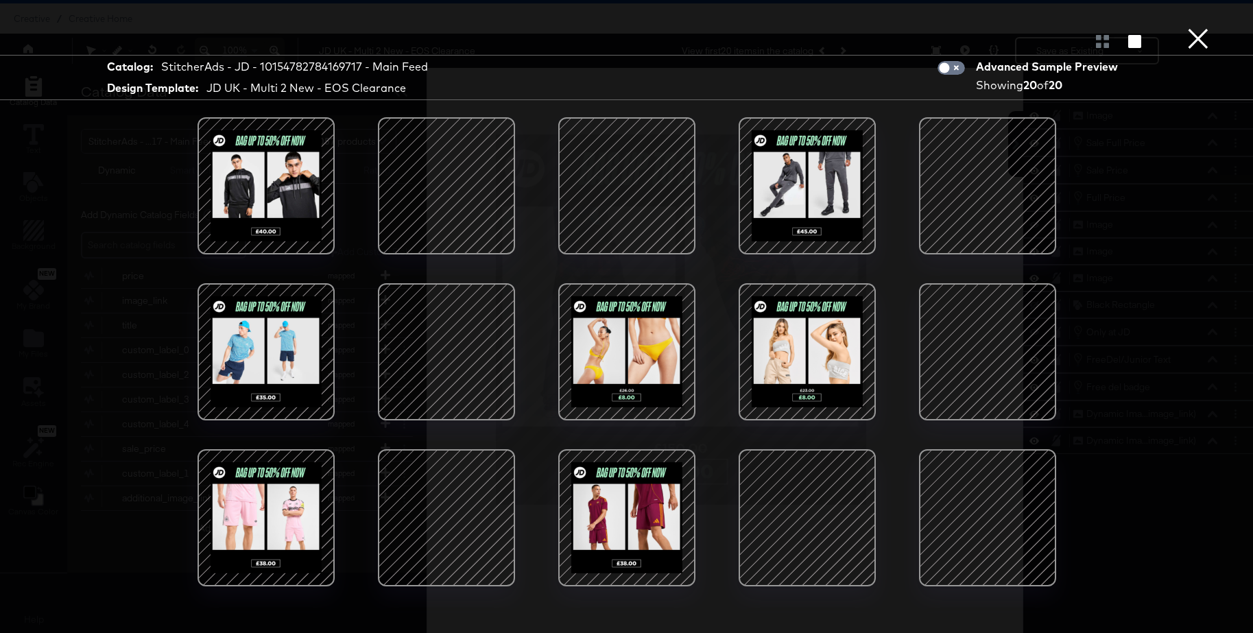
click at [1020, 176] on div at bounding box center [987, 186] width 117 height 117
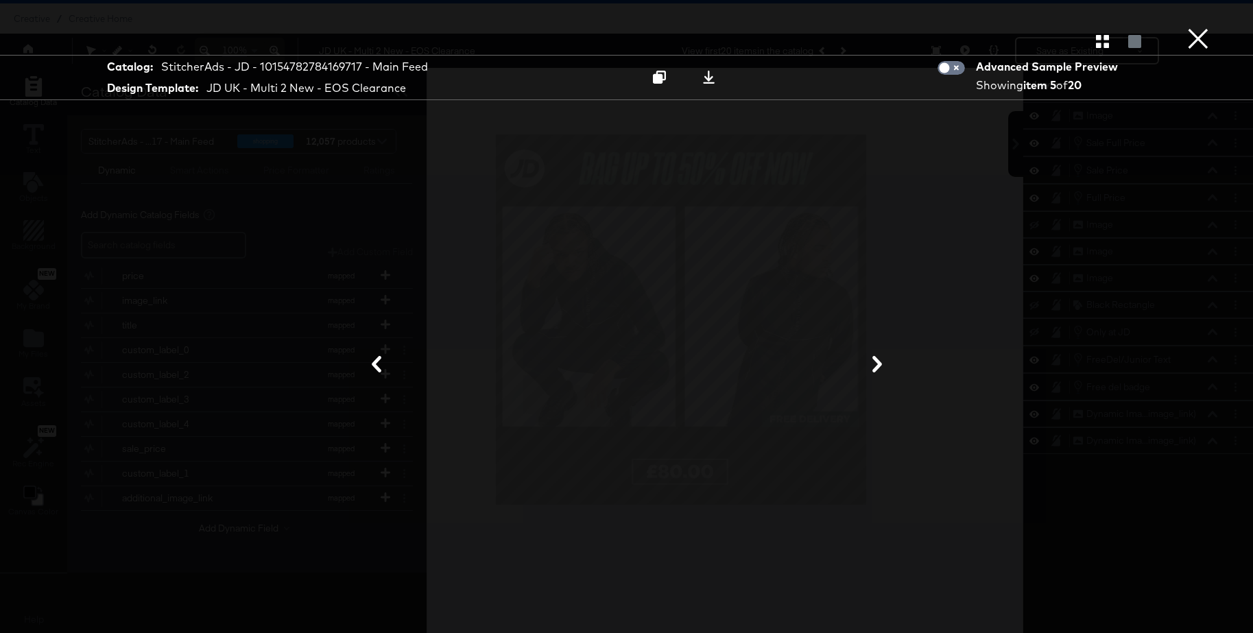
click at [1199, 27] on button "×" at bounding box center [1197, 13] width 27 height 27
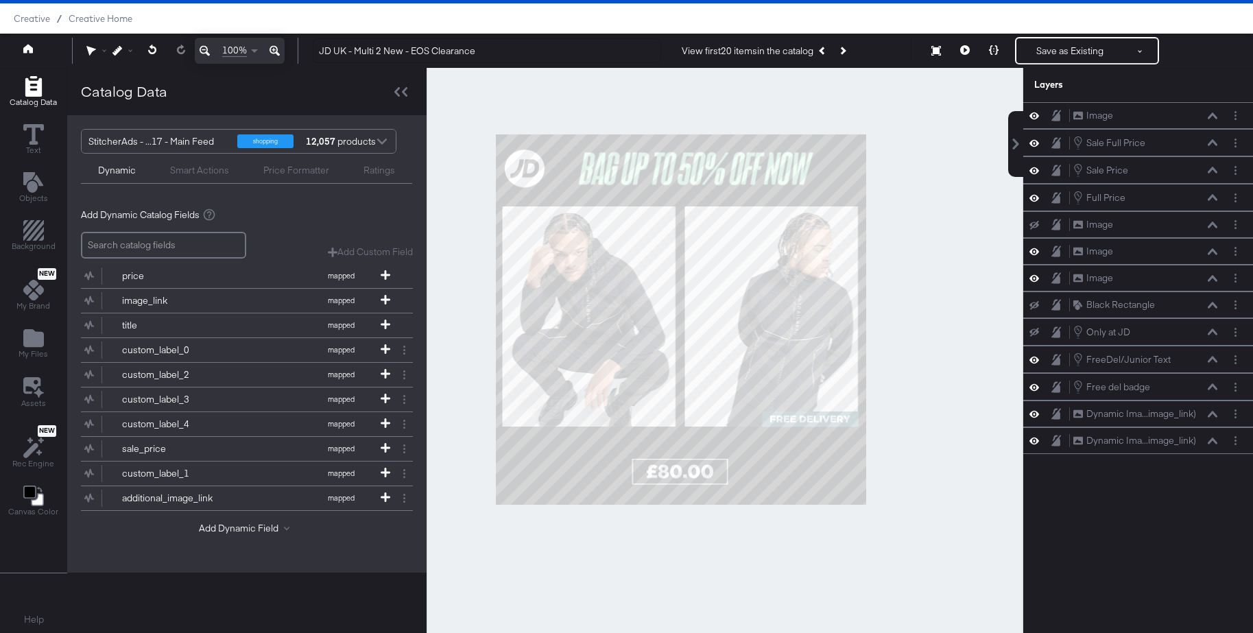
scroll to position [156, 0]
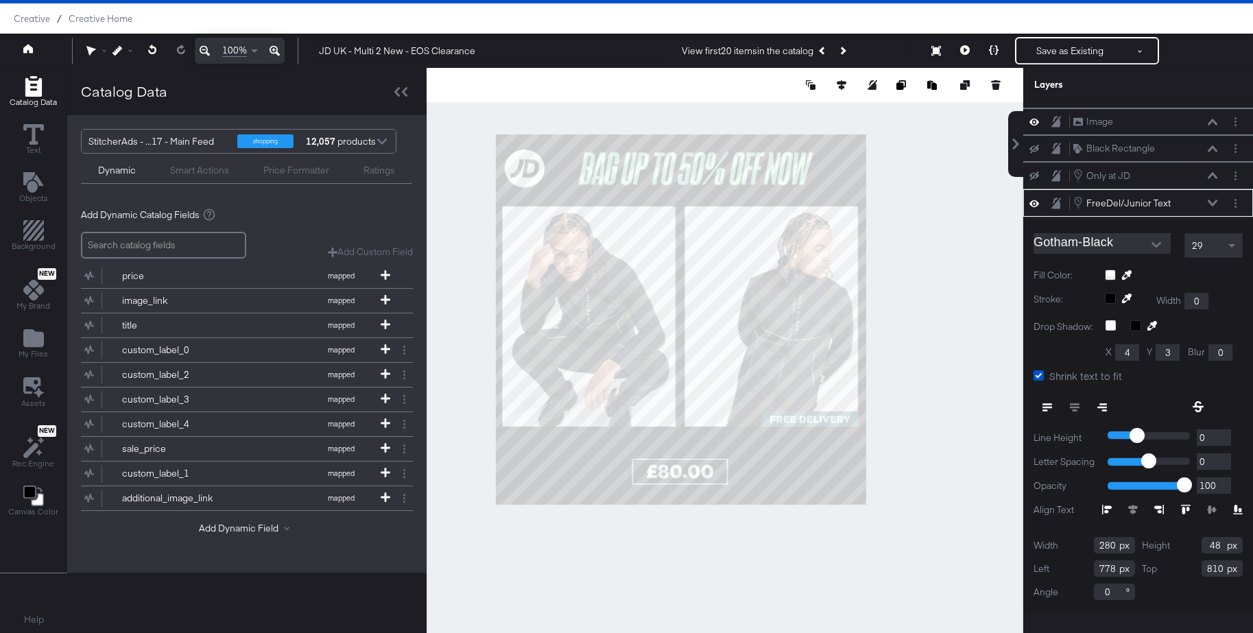
type input "811"
type input "781"
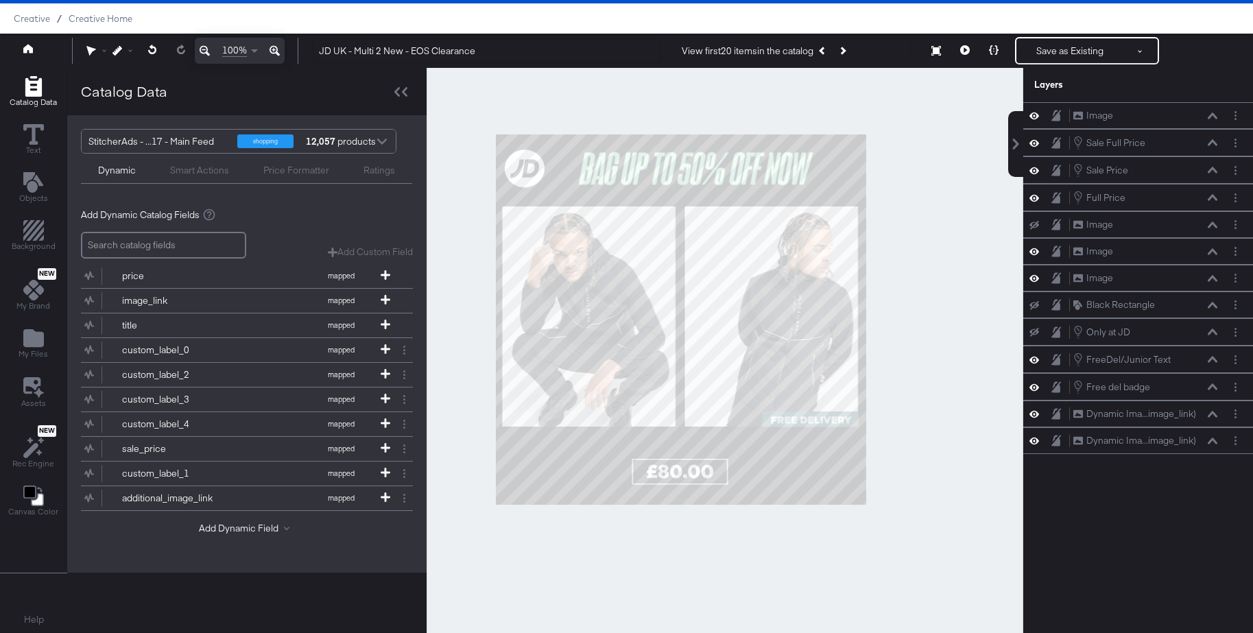
scroll to position [0, 0]
click at [928, 424] on div at bounding box center [724, 350] width 596 height 565
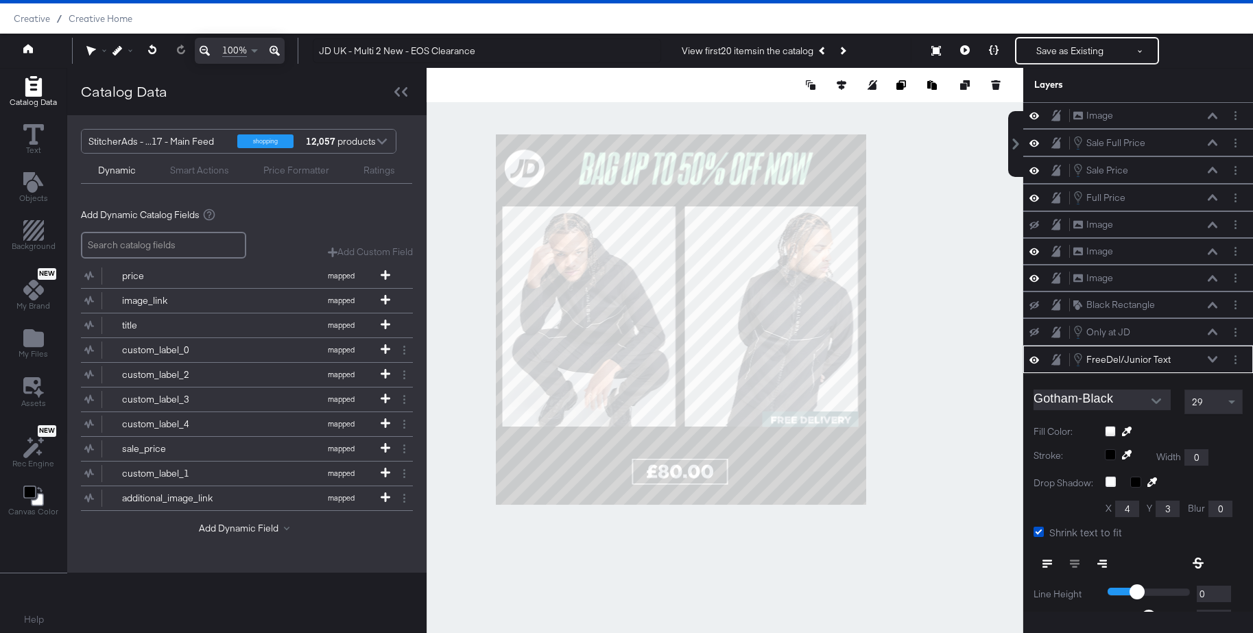
scroll to position [156, 0]
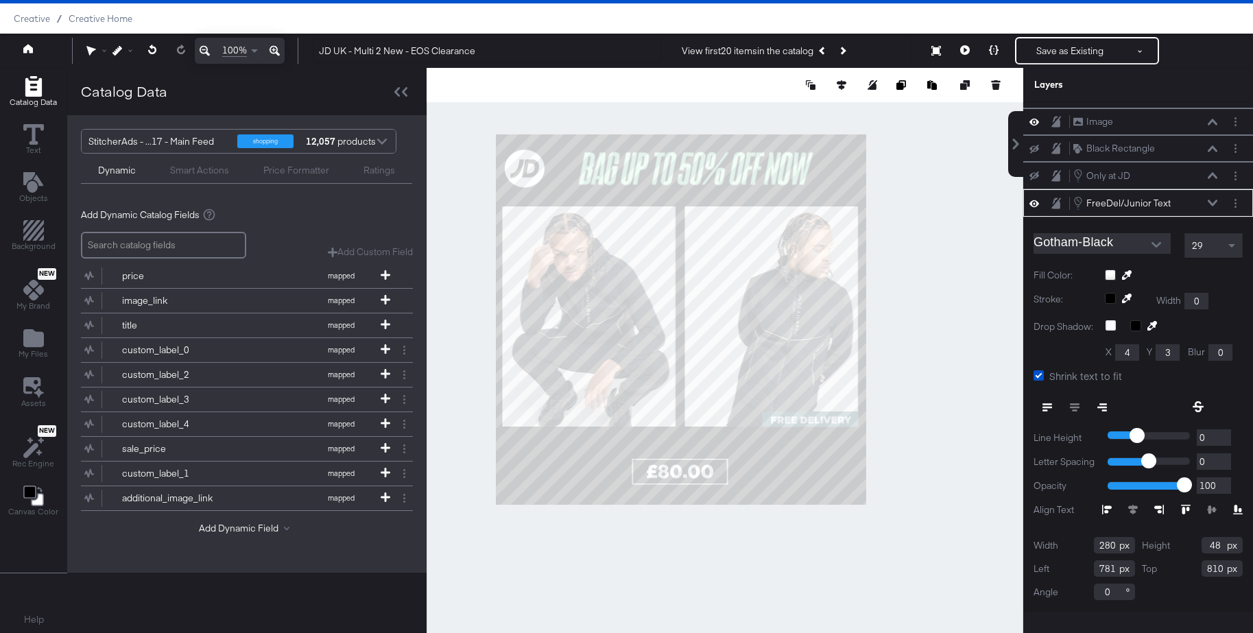
type input "809"
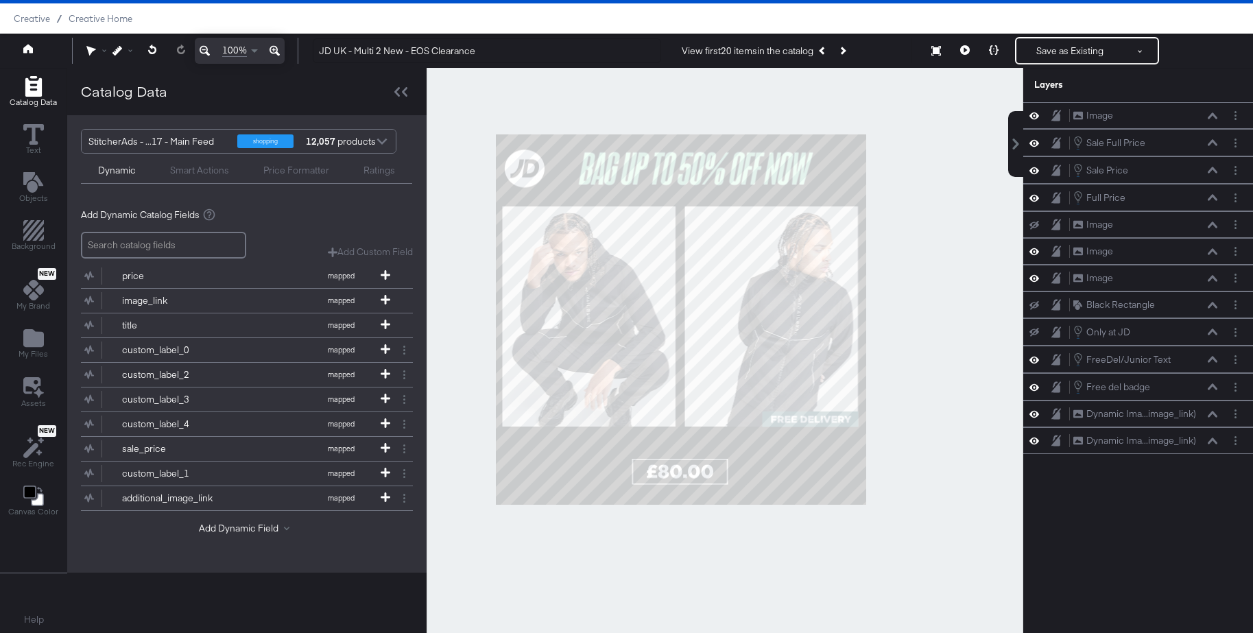
scroll to position [0, 0]
click at [931, 417] on div at bounding box center [724, 350] width 596 height 565
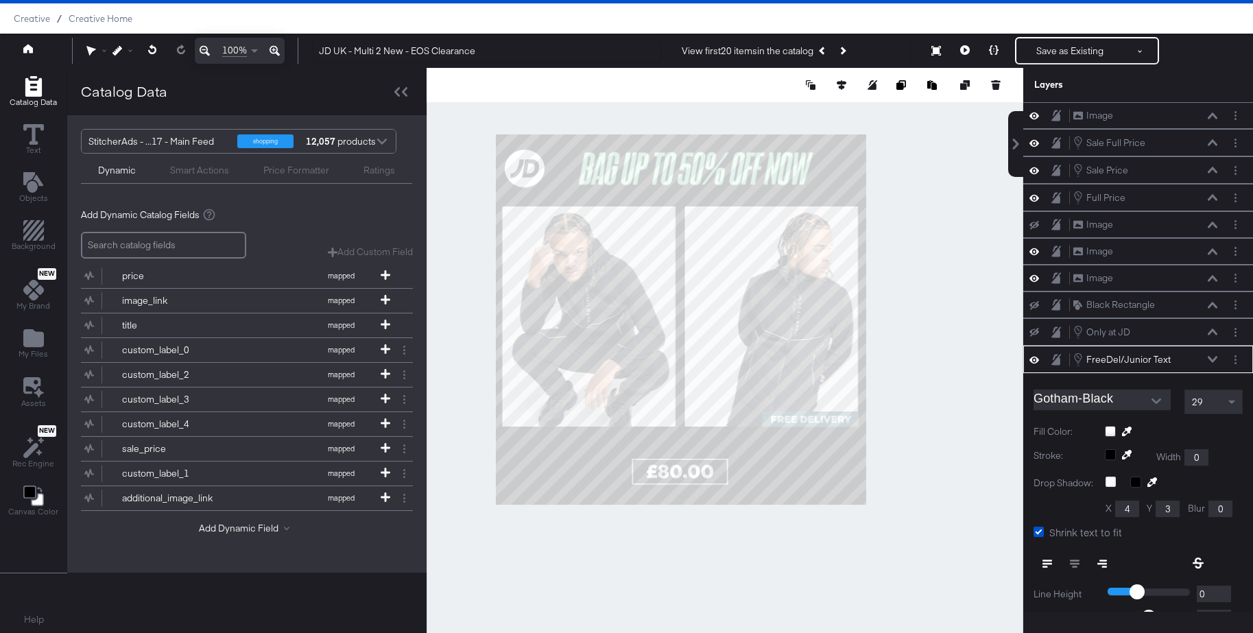
scroll to position [156, 0]
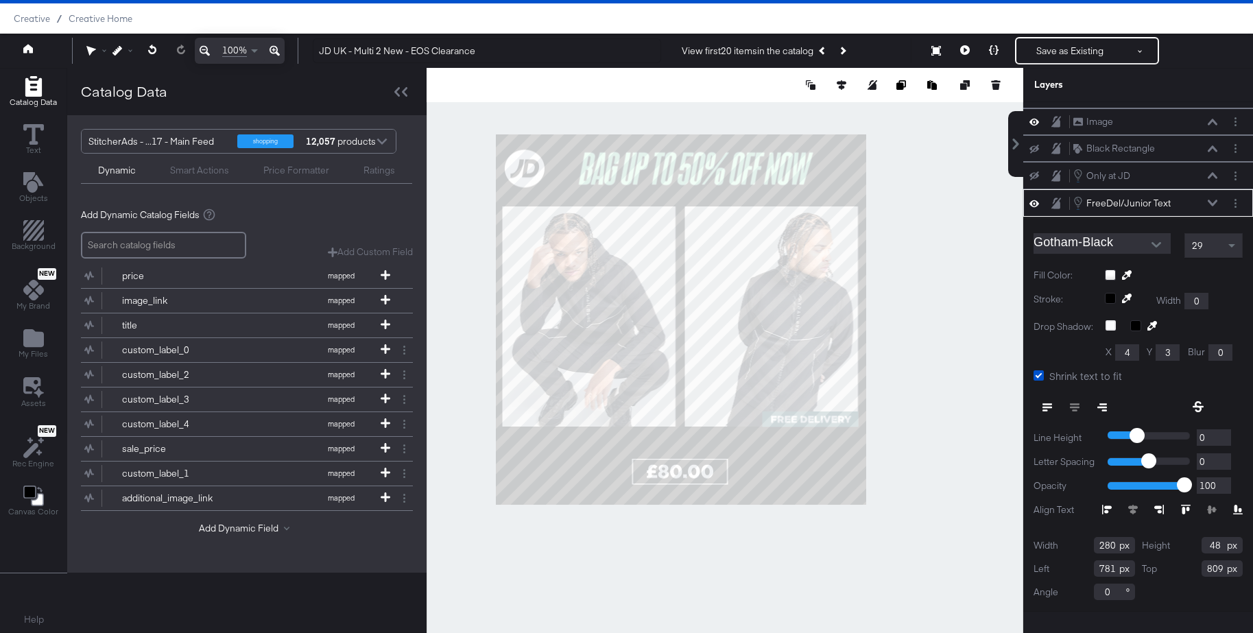
type input "810"
click at [962, 47] on icon at bounding box center [965, 50] width 10 height 10
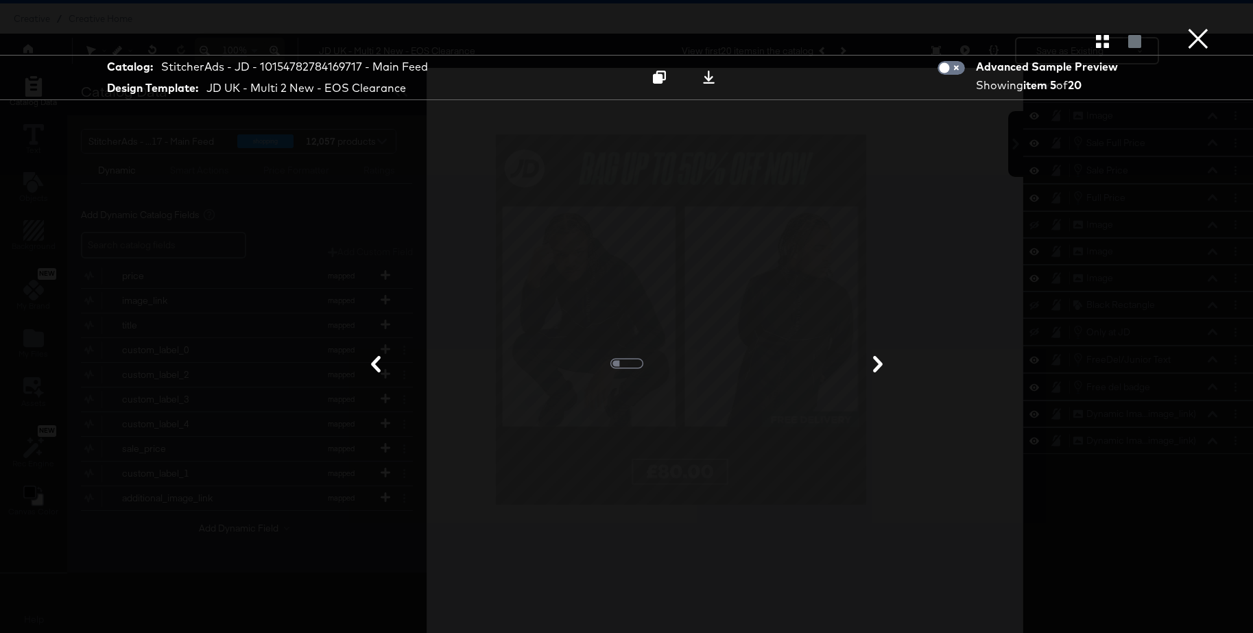
scroll to position [0, 0]
click at [1098, 38] on icon "button" at bounding box center [1102, 41] width 13 height 13
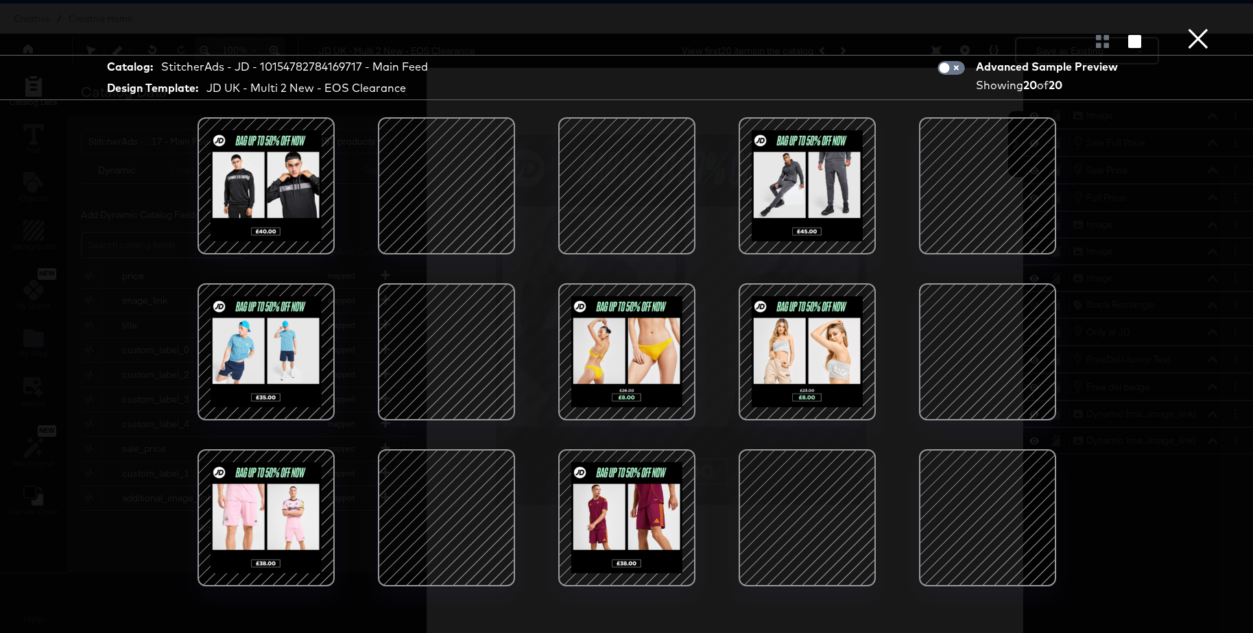
click at [436, 502] on div at bounding box center [446, 517] width 117 height 117
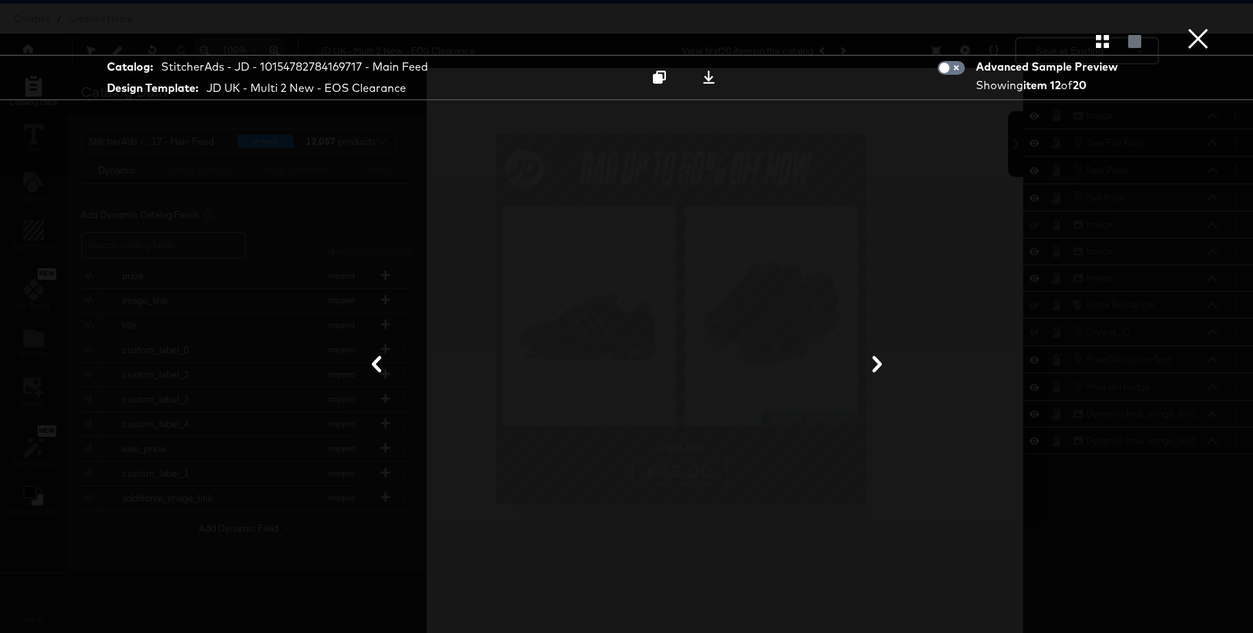
click at [1194, 27] on button "×" at bounding box center [1197, 13] width 27 height 27
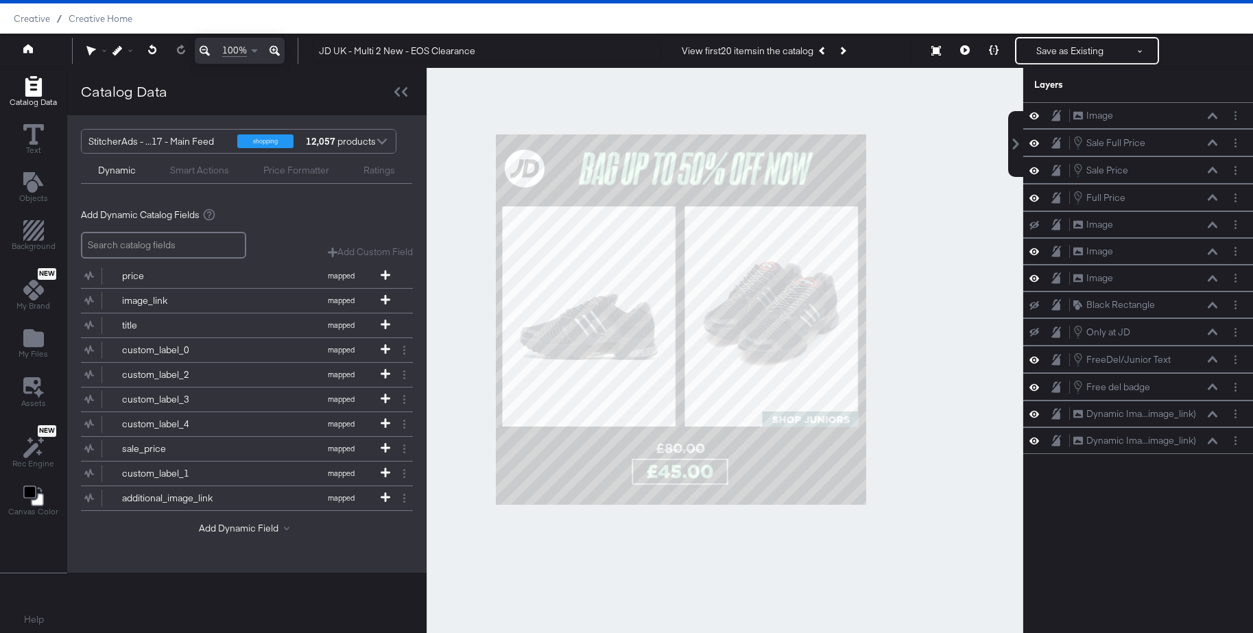
click at [960, 50] on icon at bounding box center [965, 50] width 10 height 10
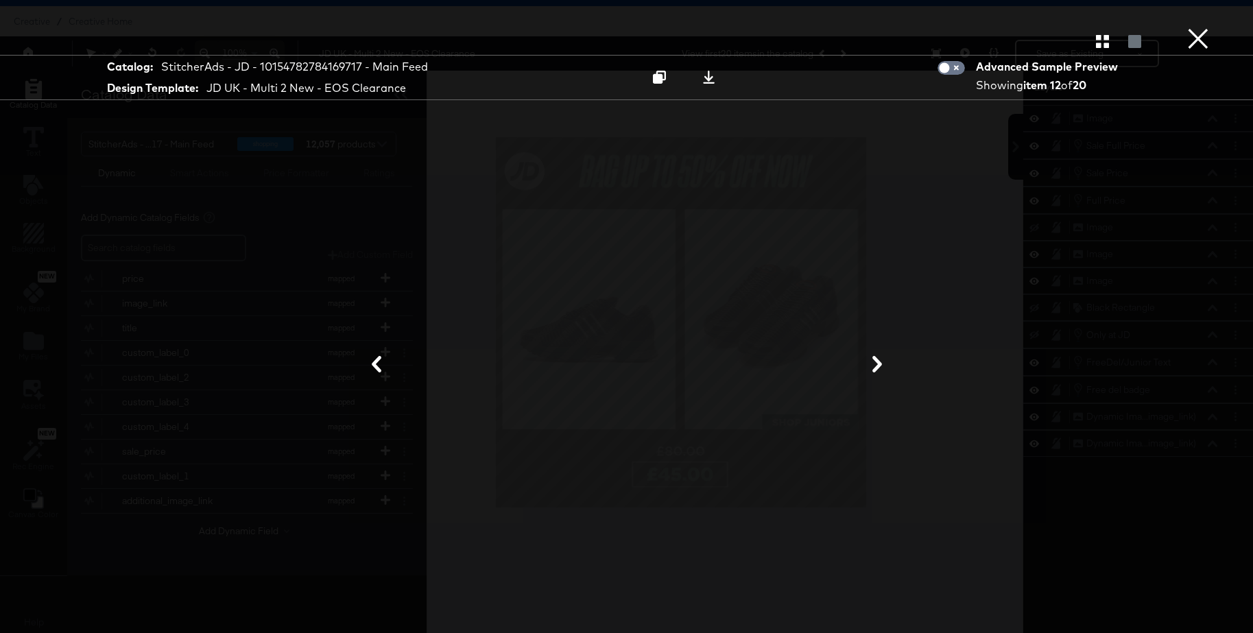
scroll to position [35, 0]
click at [1105, 43] on icon "button" at bounding box center [1102, 41] width 13 height 13
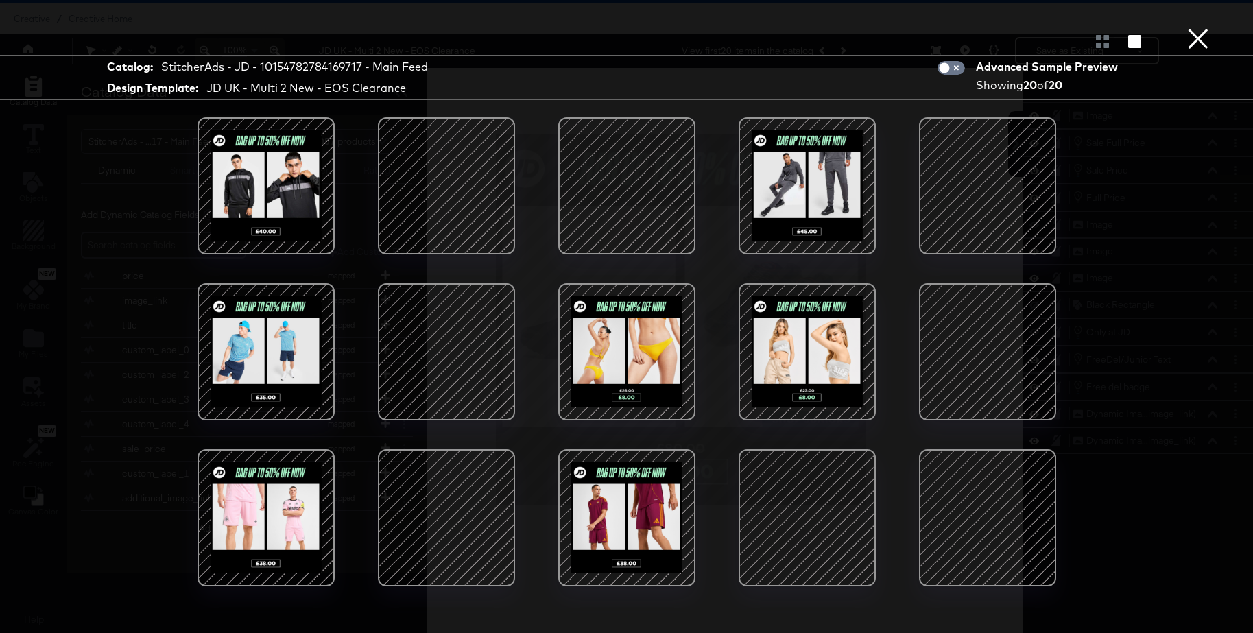
click at [443, 185] on div at bounding box center [446, 186] width 117 height 117
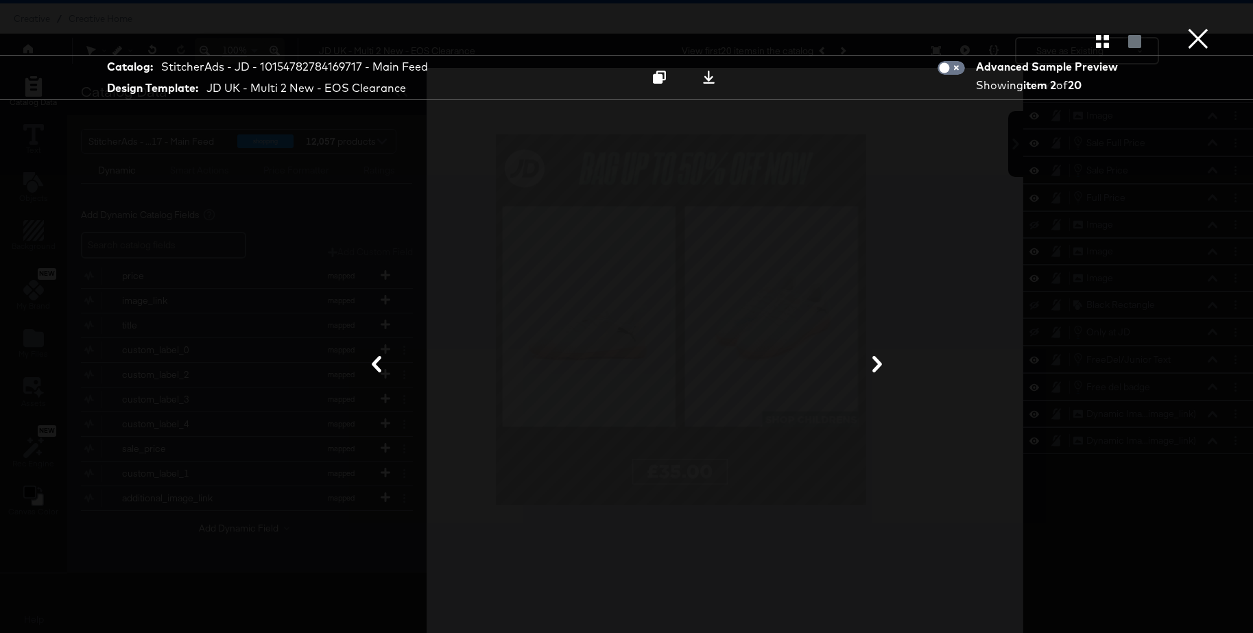
scroll to position [28, 0]
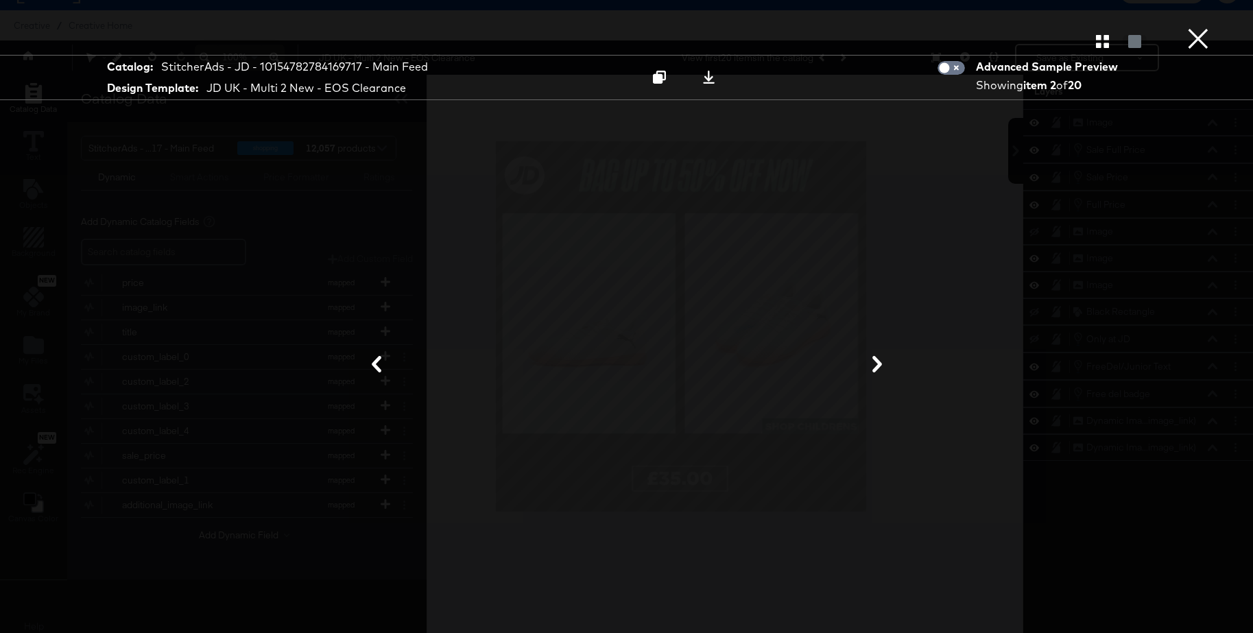
click at [878, 365] on icon at bounding box center [877, 364] width 10 height 16
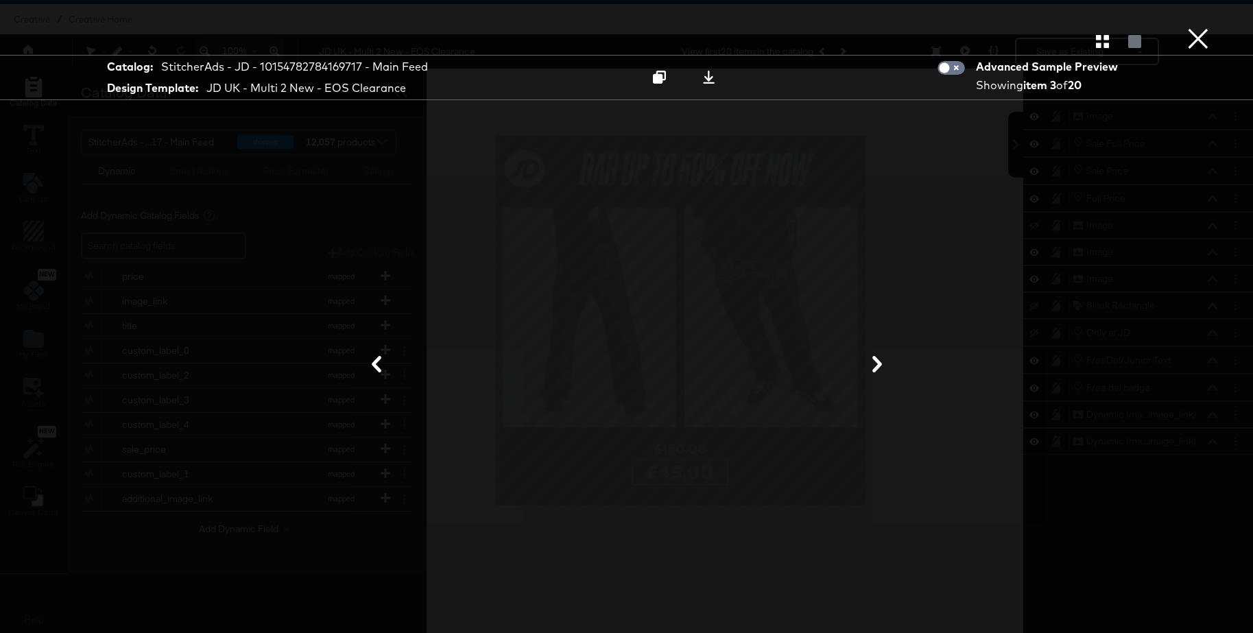
scroll to position [35, 0]
click at [1200, 27] on button "×" at bounding box center [1197, 13] width 27 height 27
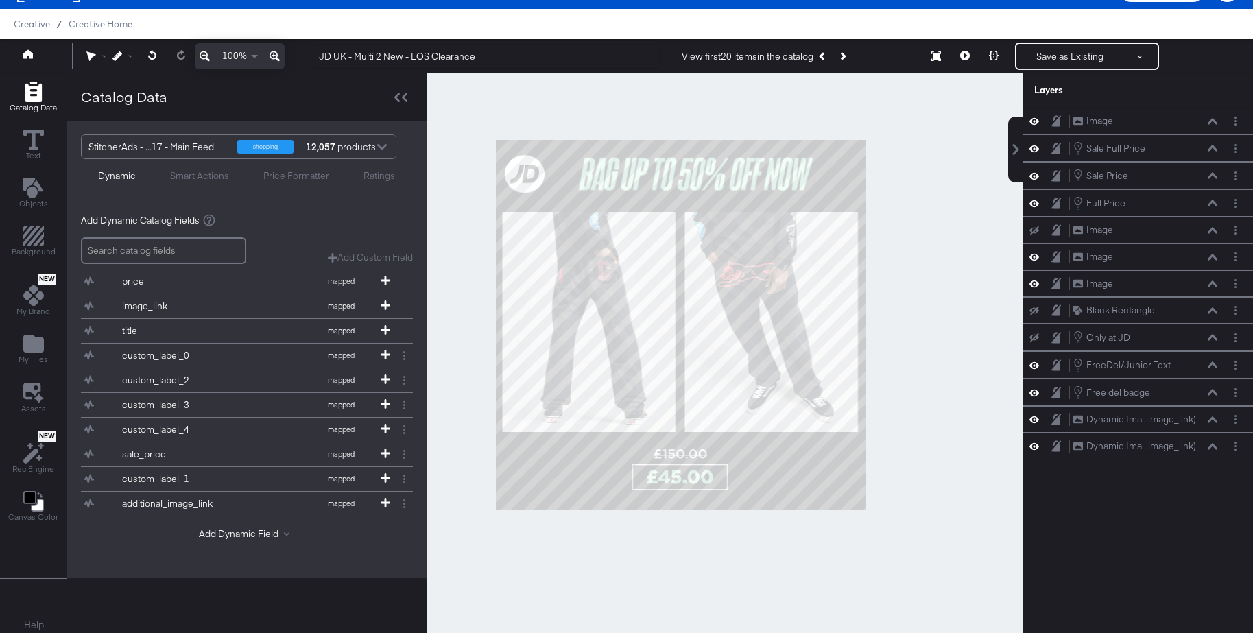
scroll to position [25, 0]
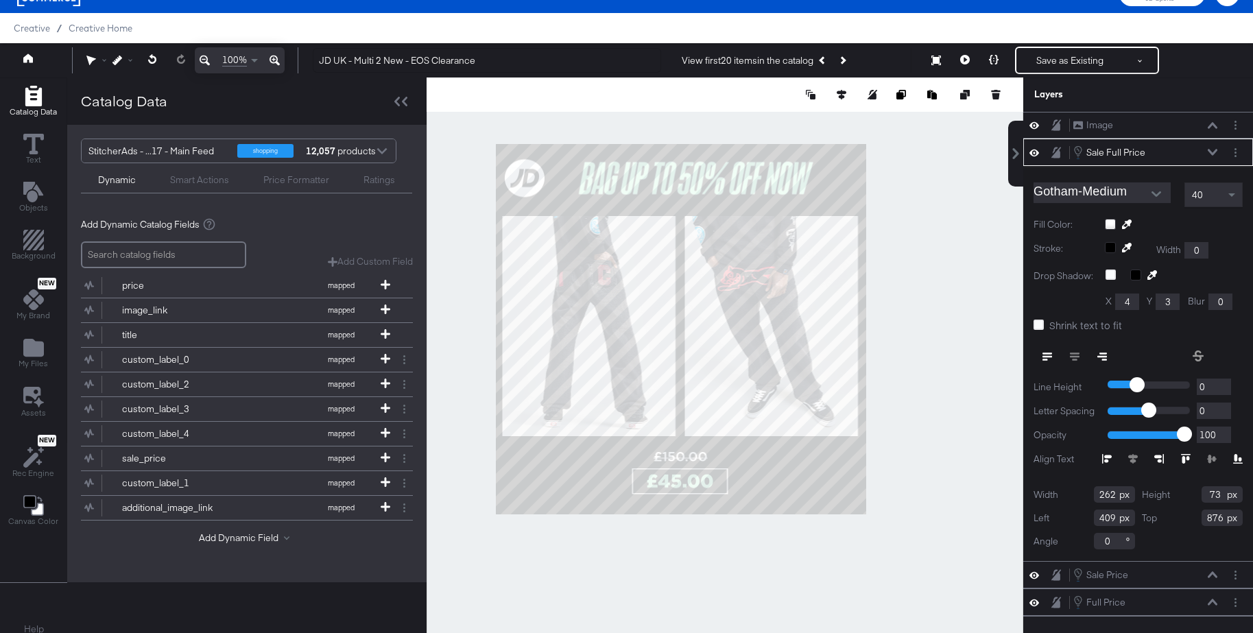
type input "875"
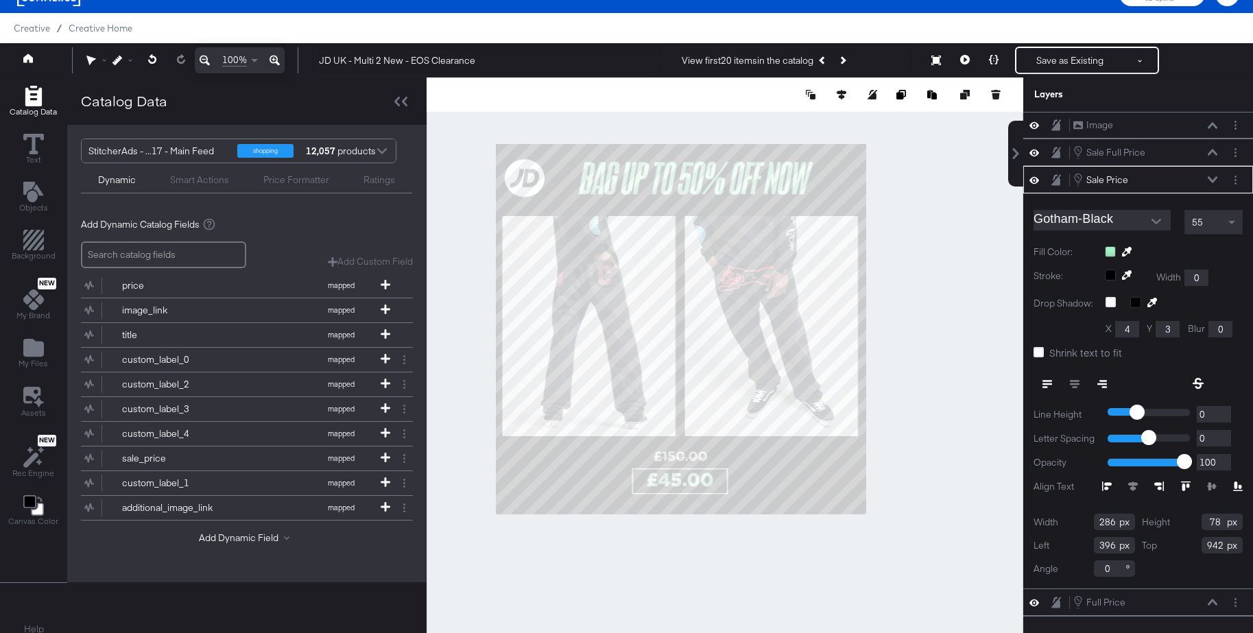
type input "941"
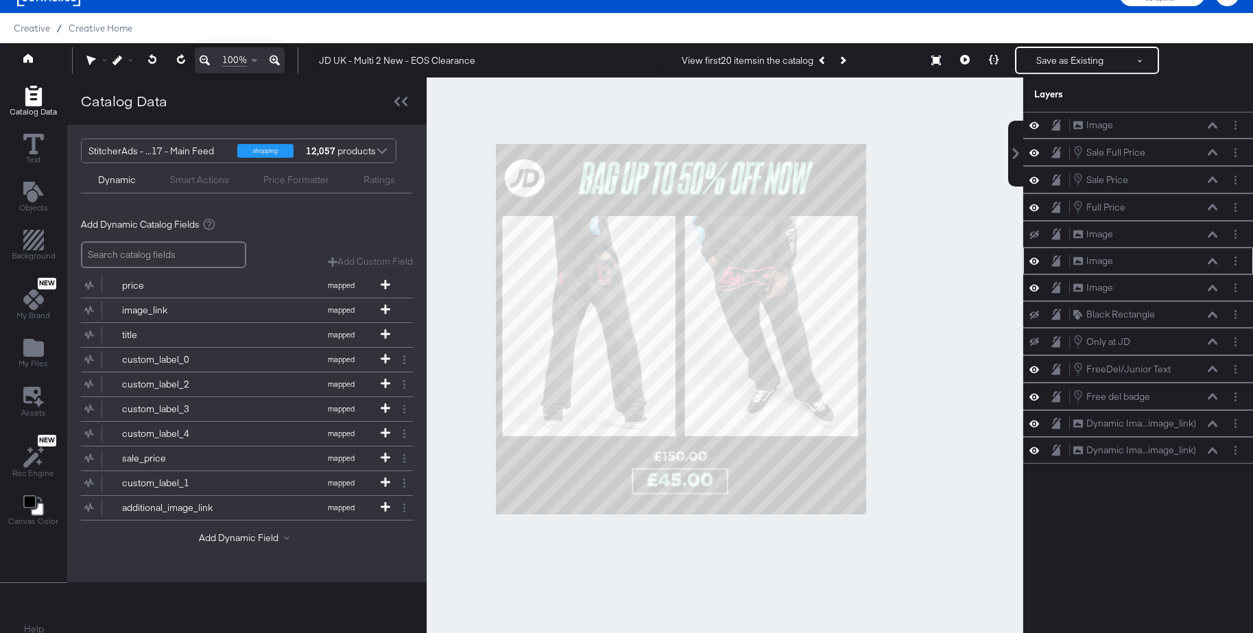
click at [1212, 262] on icon at bounding box center [1212, 261] width 10 height 7
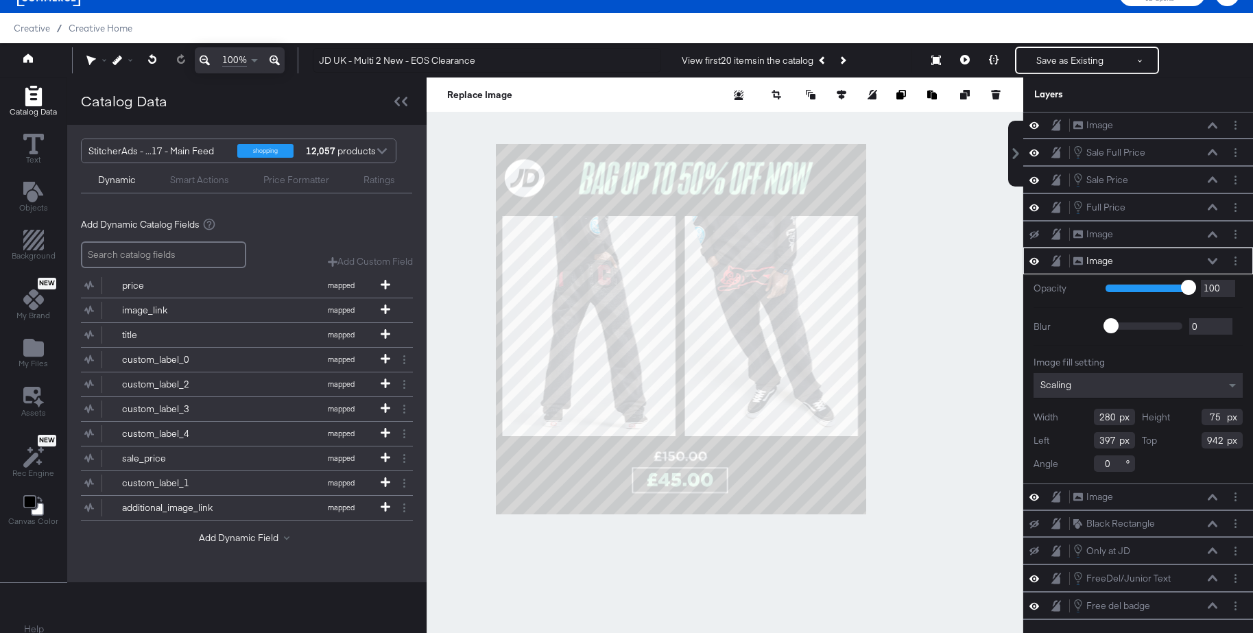
type input "941"
click at [827, 58] on icon "Previous Product" at bounding box center [823, 60] width 8 height 8
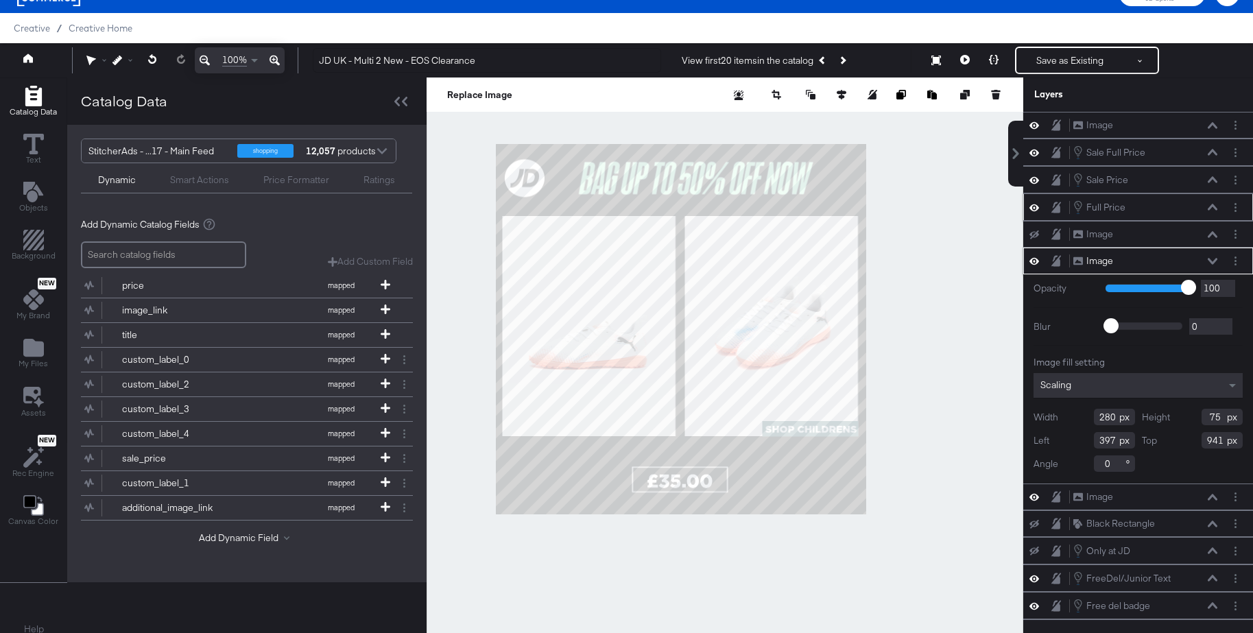
click at [1211, 206] on icon at bounding box center [1212, 207] width 10 height 6
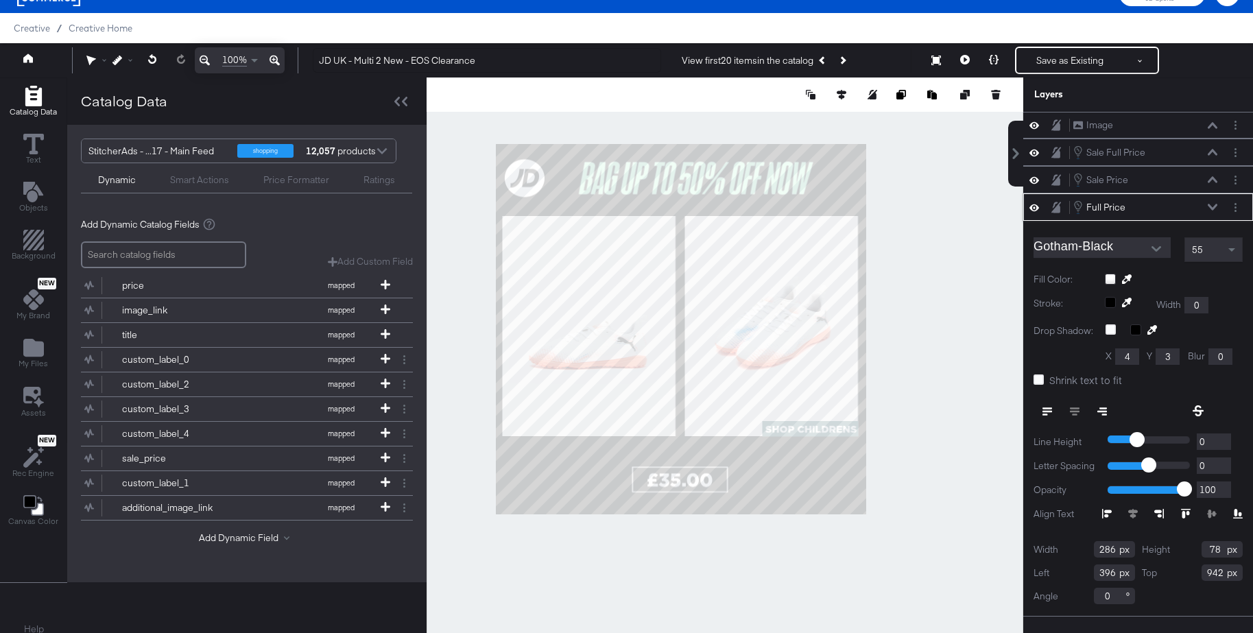
type input "941"
click at [989, 224] on div at bounding box center [724, 359] width 596 height 565
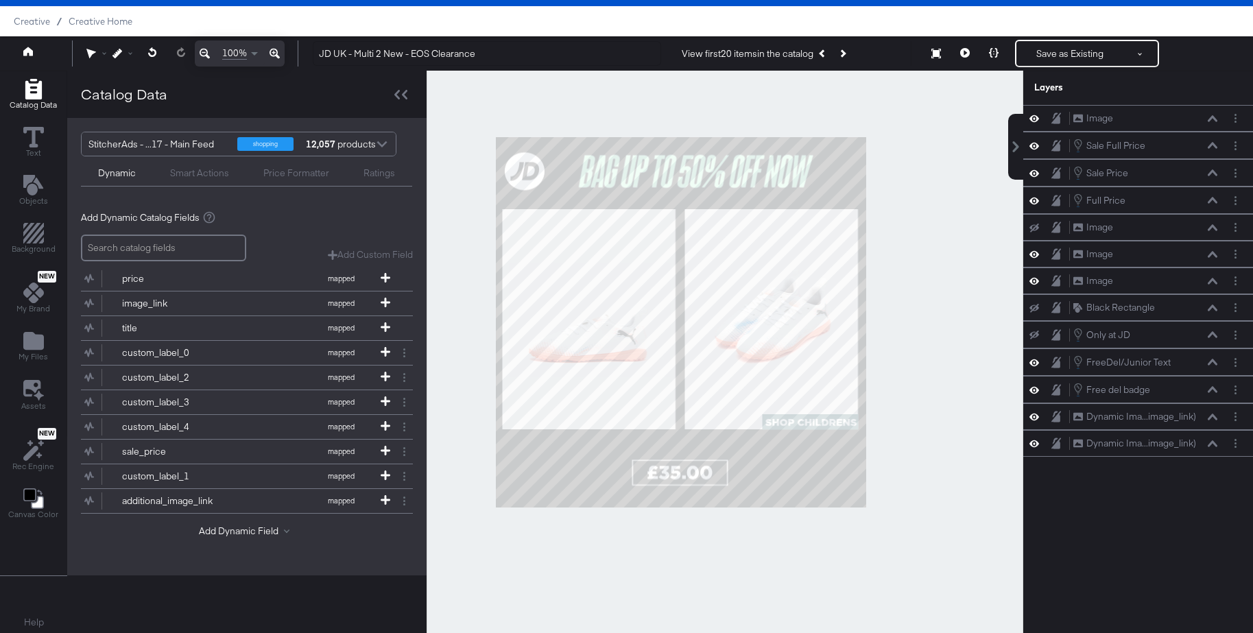
scroll to position [35, 0]
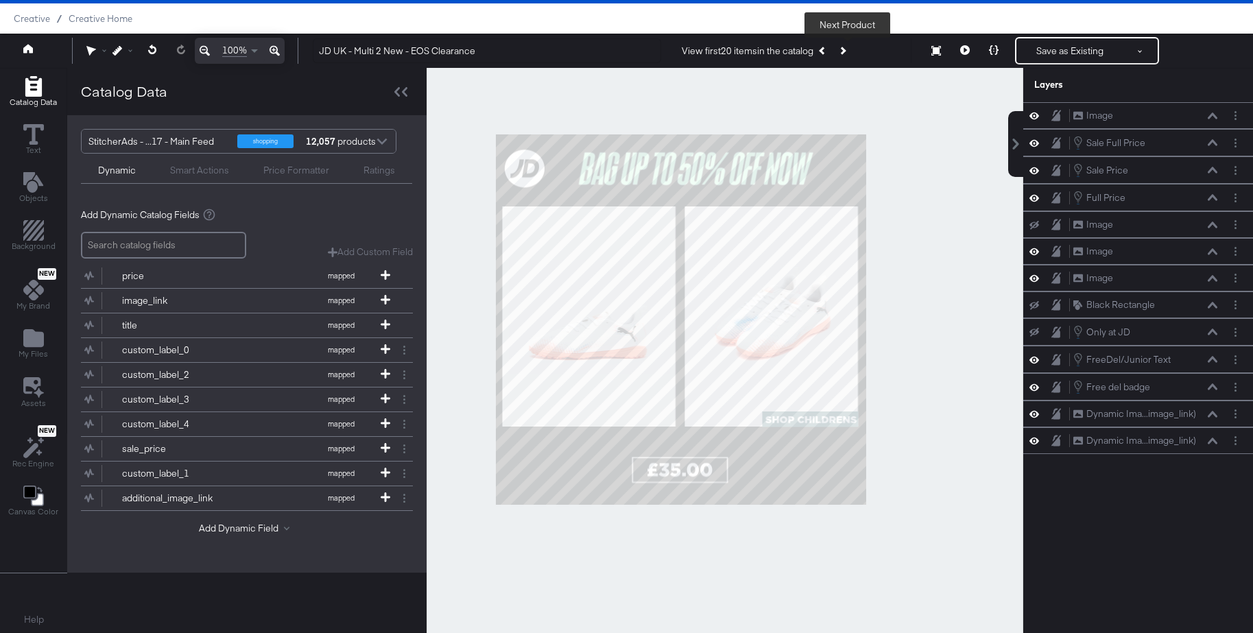
click at [850, 51] on button "Next Product" at bounding box center [841, 50] width 19 height 25
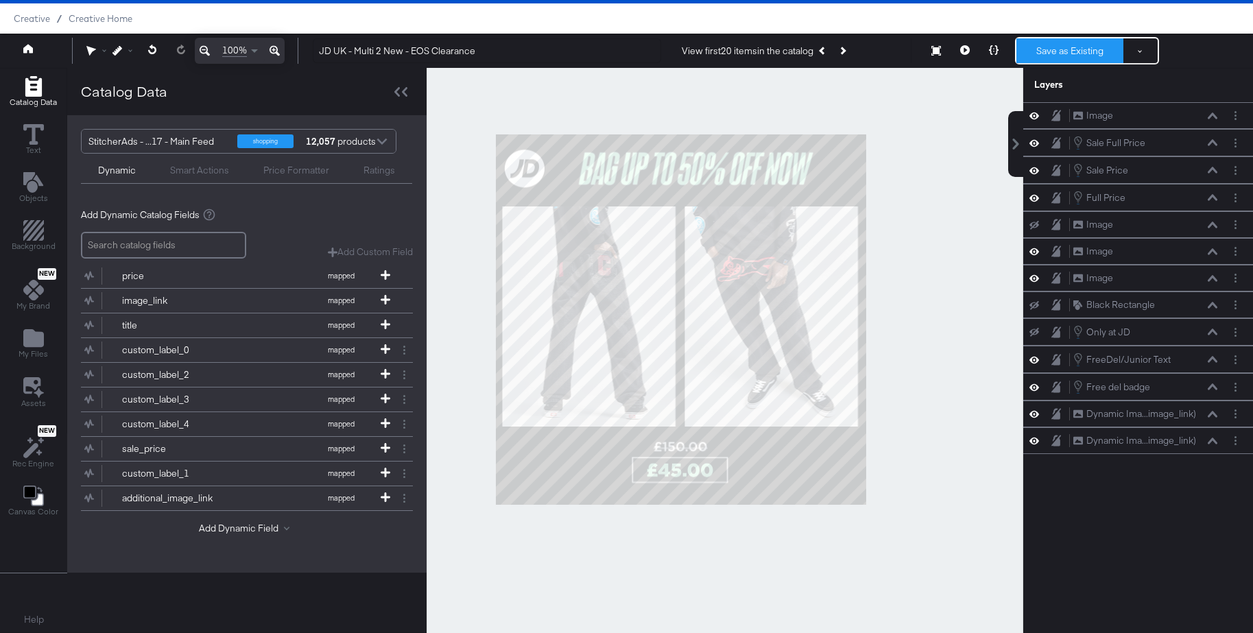
click at [1054, 51] on button "Save as Existing" at bounding box center [1069, 50] width 107 height 25
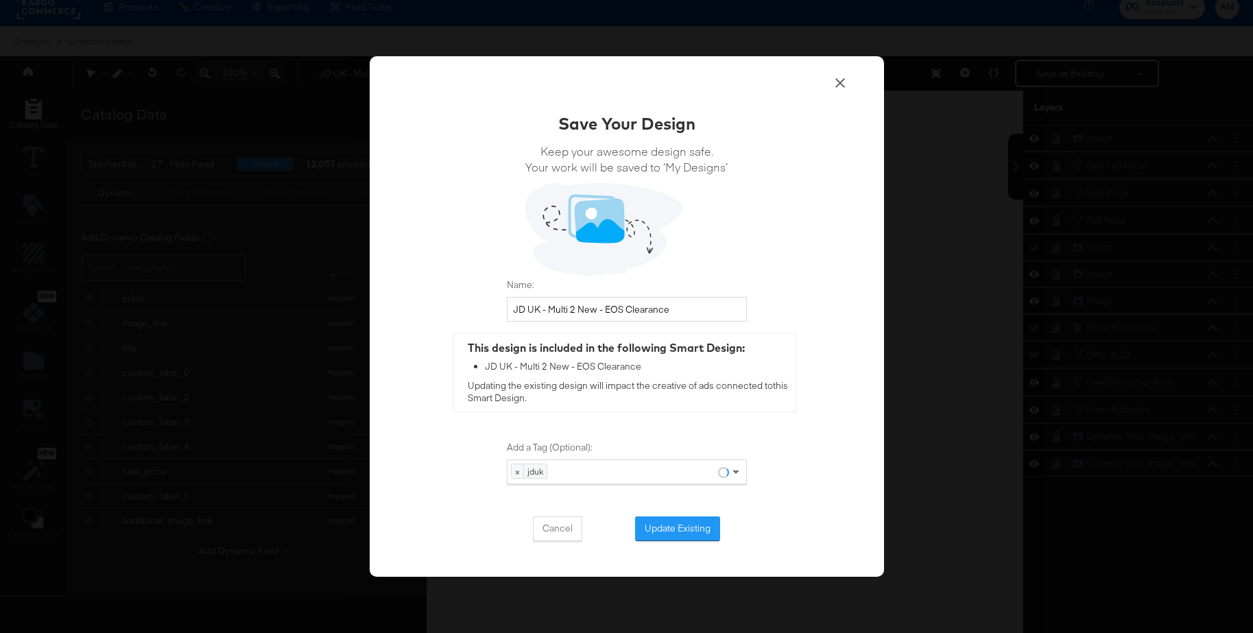
scroll to position [2, 0]
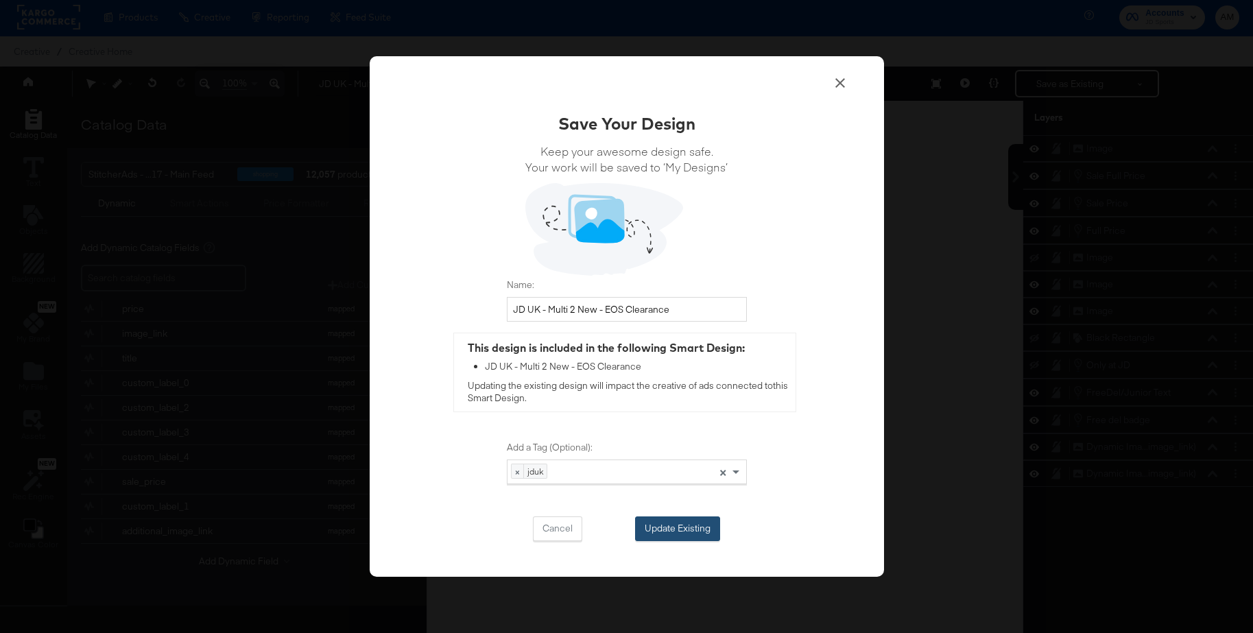
click at [681, 533] on button "Update Existing" at bounding box center [677, 528] width 85 height 25
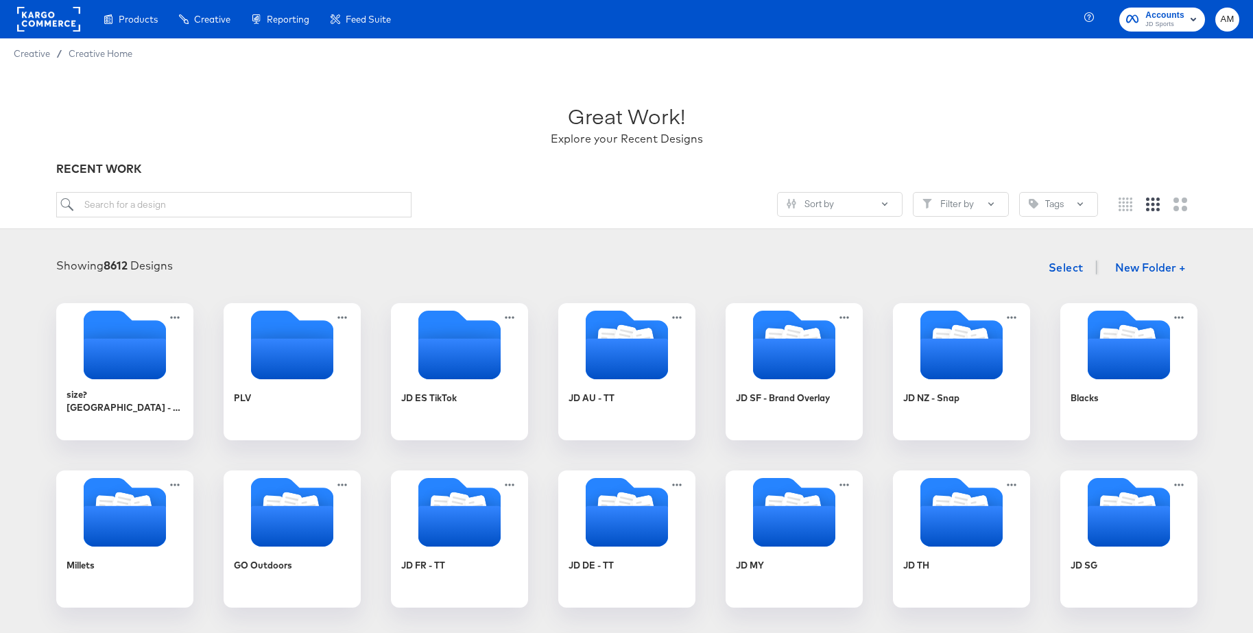
click at [57, 23] on rect at bounding box center [48, 19] width 63 height 25
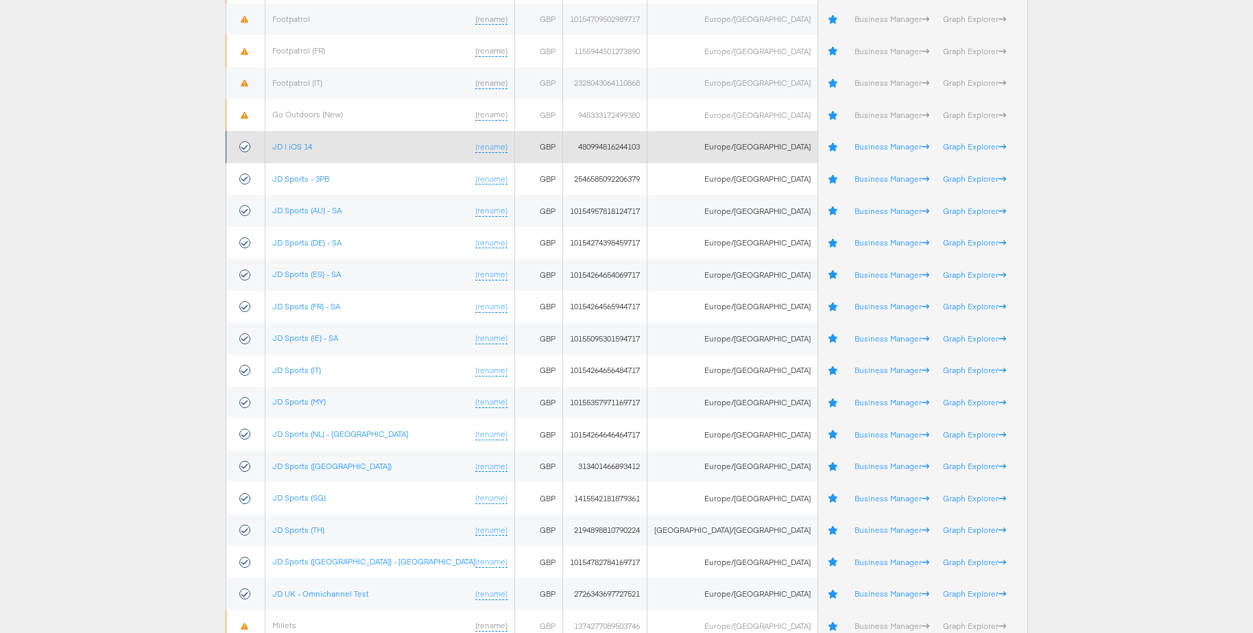
scroll to position [464, 0]
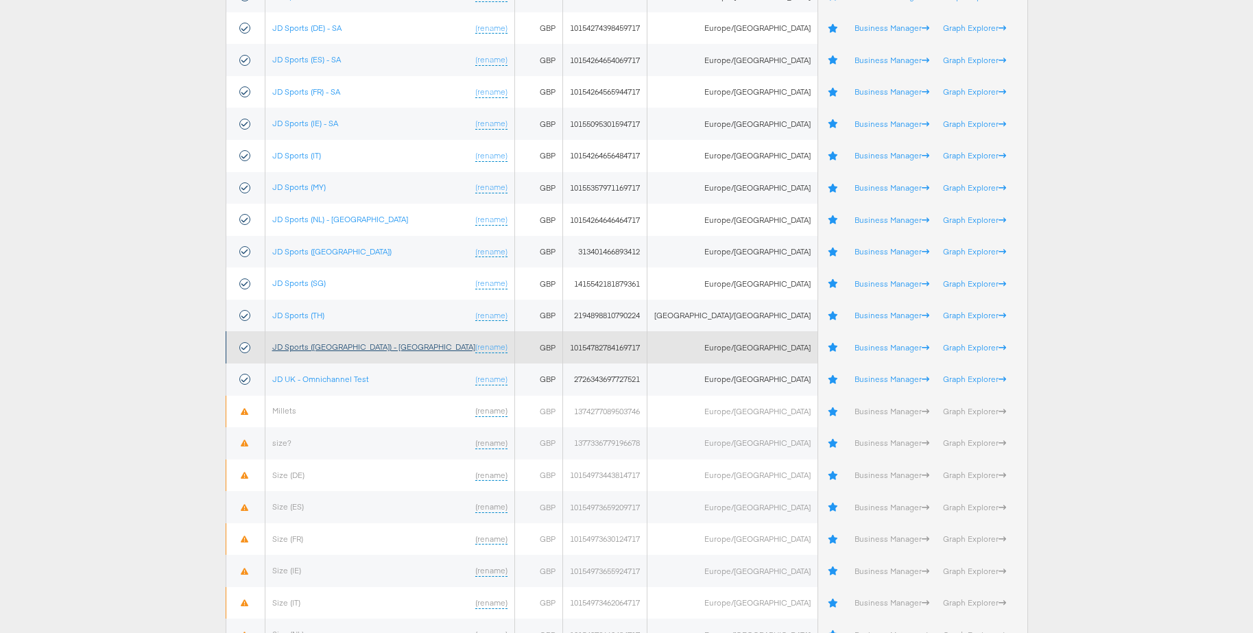
click at [307, 346] on link "JD Sports ([GEOGRAPHIC_DATA]) - [GEOGRAPHIC_DATA]" at bounding box center [373, 346] width 203 height 10
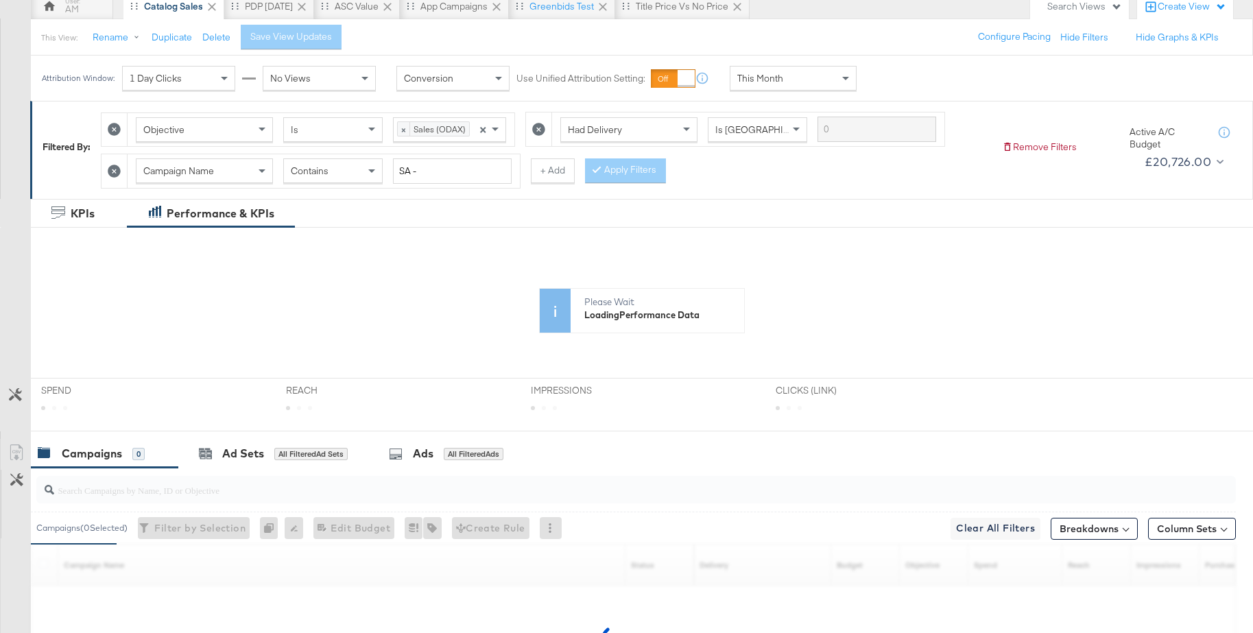
scroll to position [311, 0]
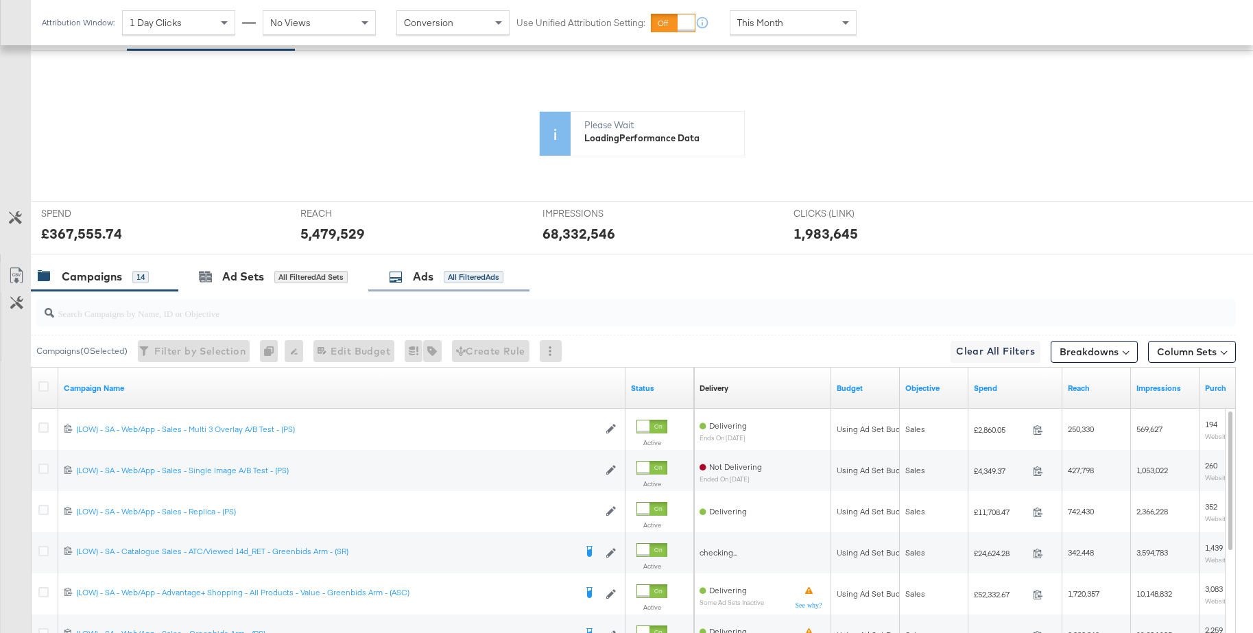
click at [424, 274] on div "Ads" at bounding box center [423, 277] width 21 height 16
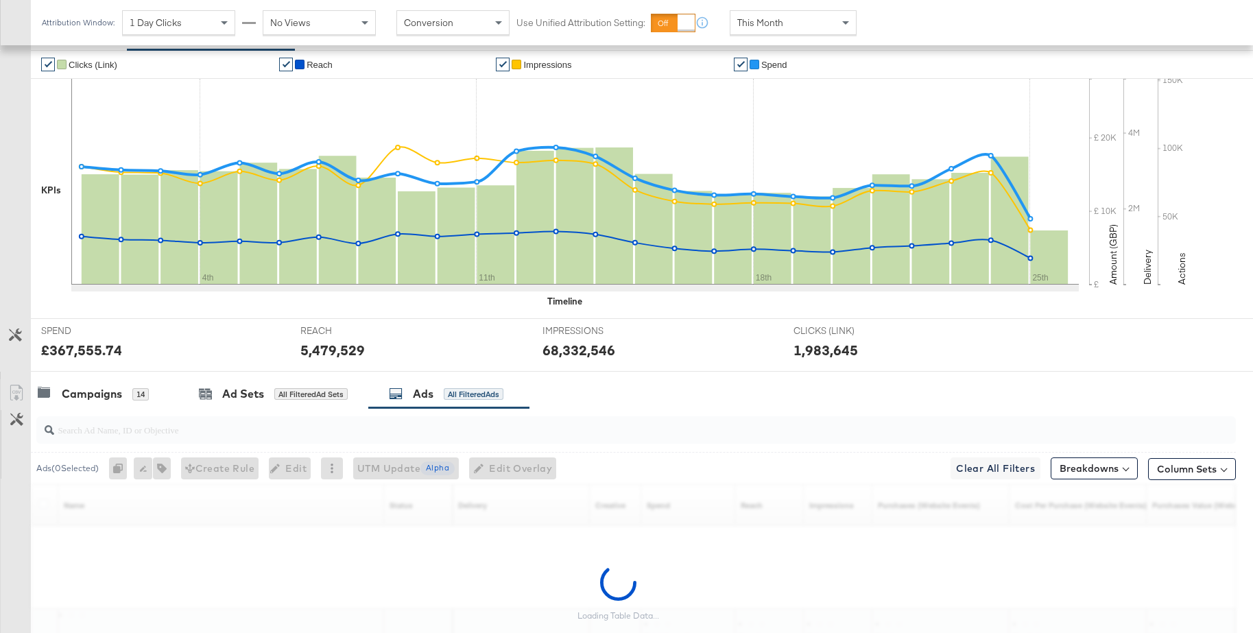
click at [390, 311] on div "✔ Clicks (Link) ✔ Reach ✔ Impressions ✔ Spend KPIs 4th 11th 18th 25th £ £ 10K £…" at bounding box center [642, 184] width 1222 height 268
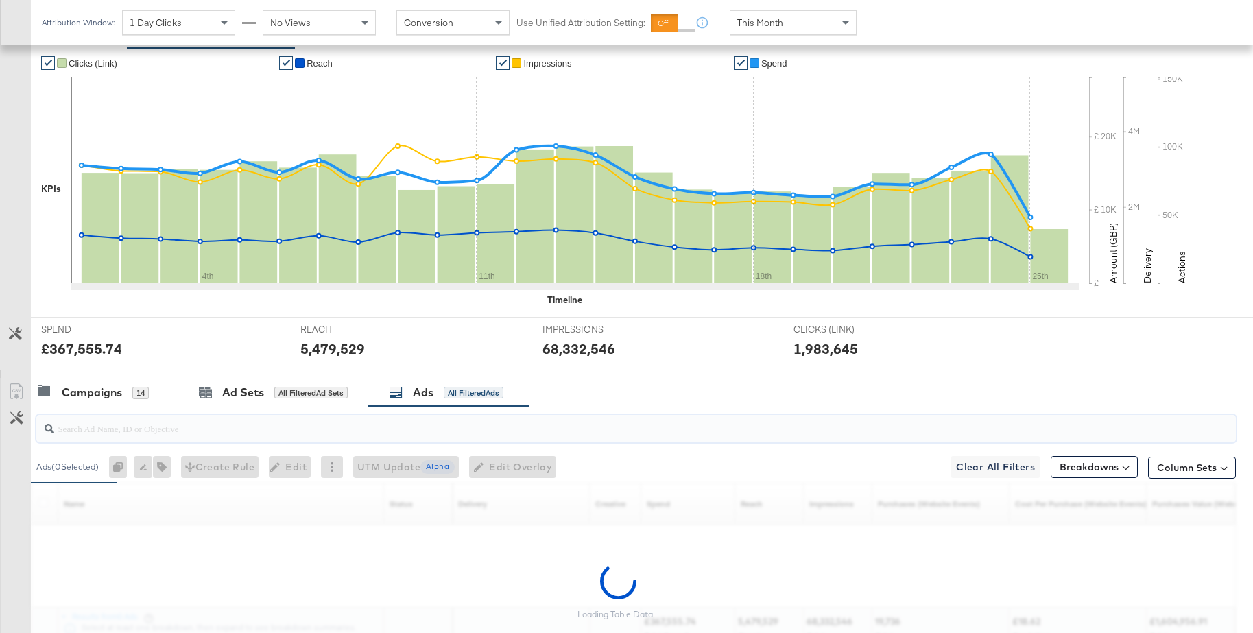
click at [250, 435] on input "search" at bounding box center [590, 422] width 1072 height 27
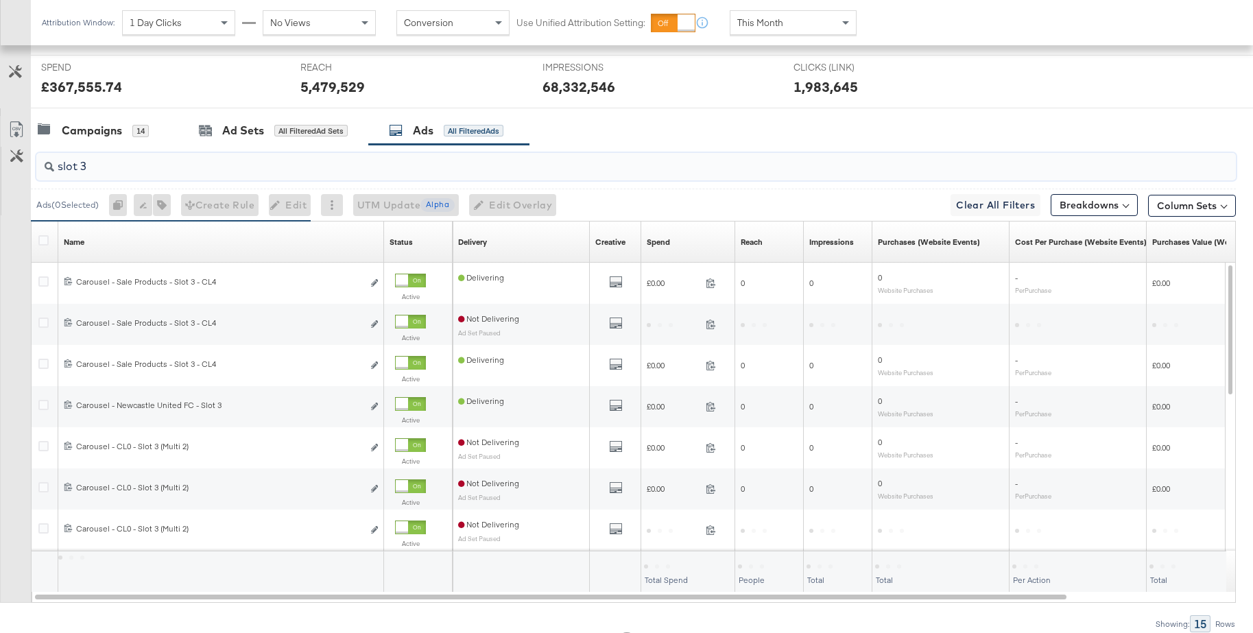
scroll to position [575, 0]
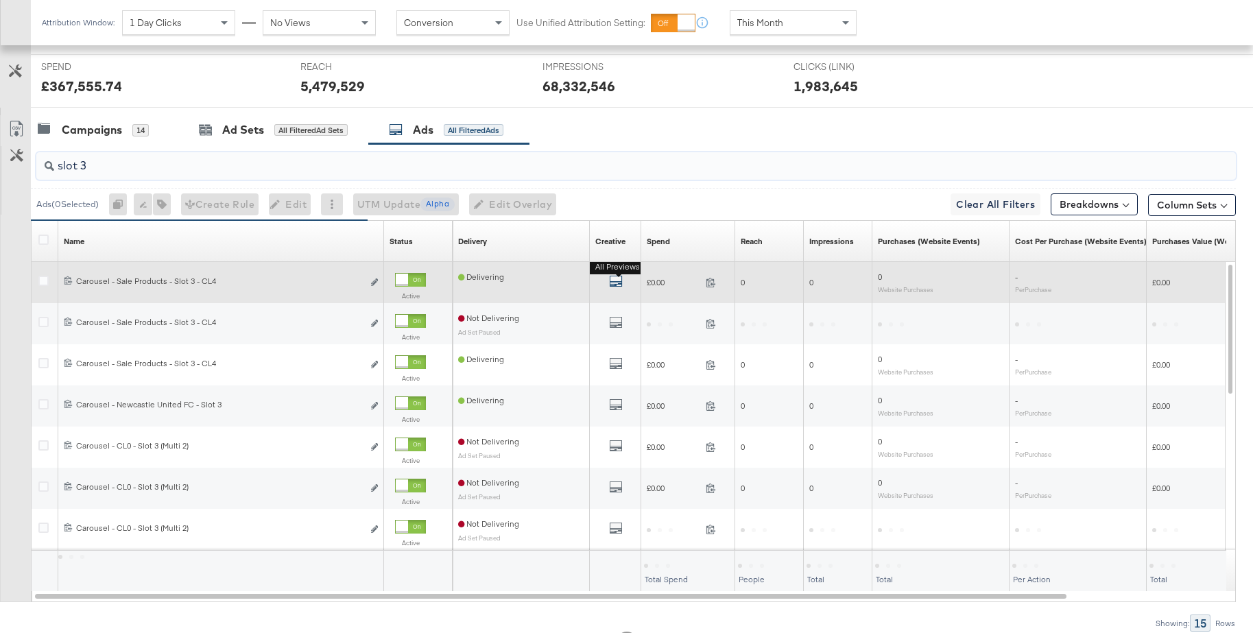
type input "slot 3"
click at [612, 285] on icon "default" at bounding box center [616, 281] width 14 height 14
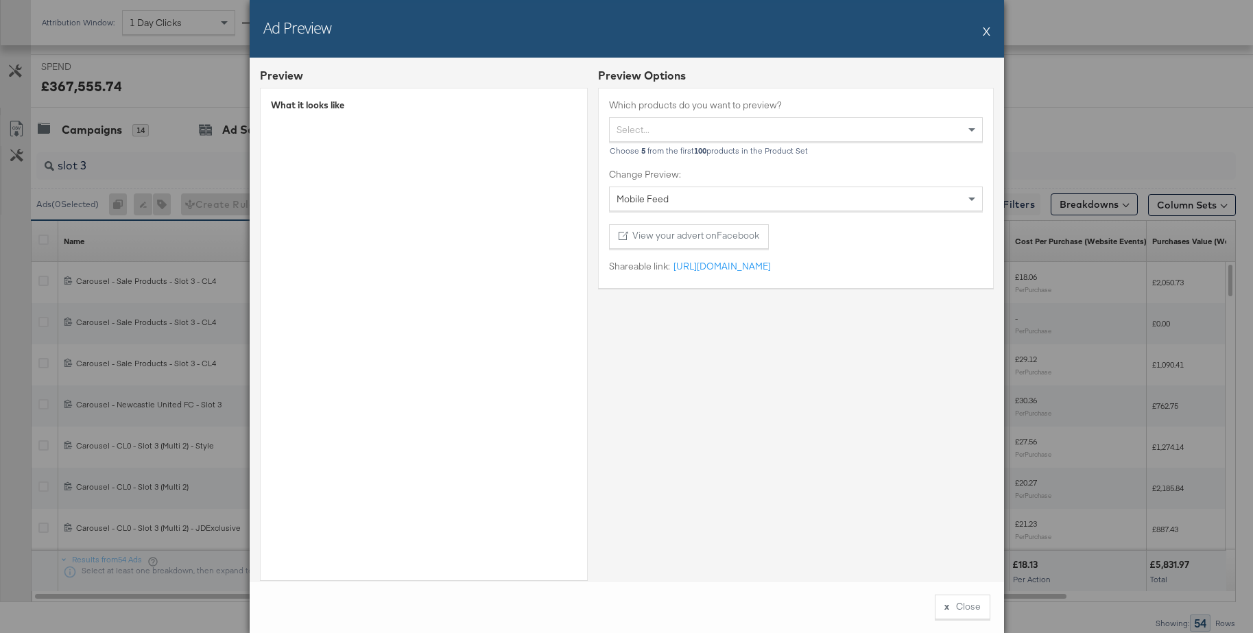
click at [984, 32] on button "X" at bounding box center [986, 30] width 8 height 27
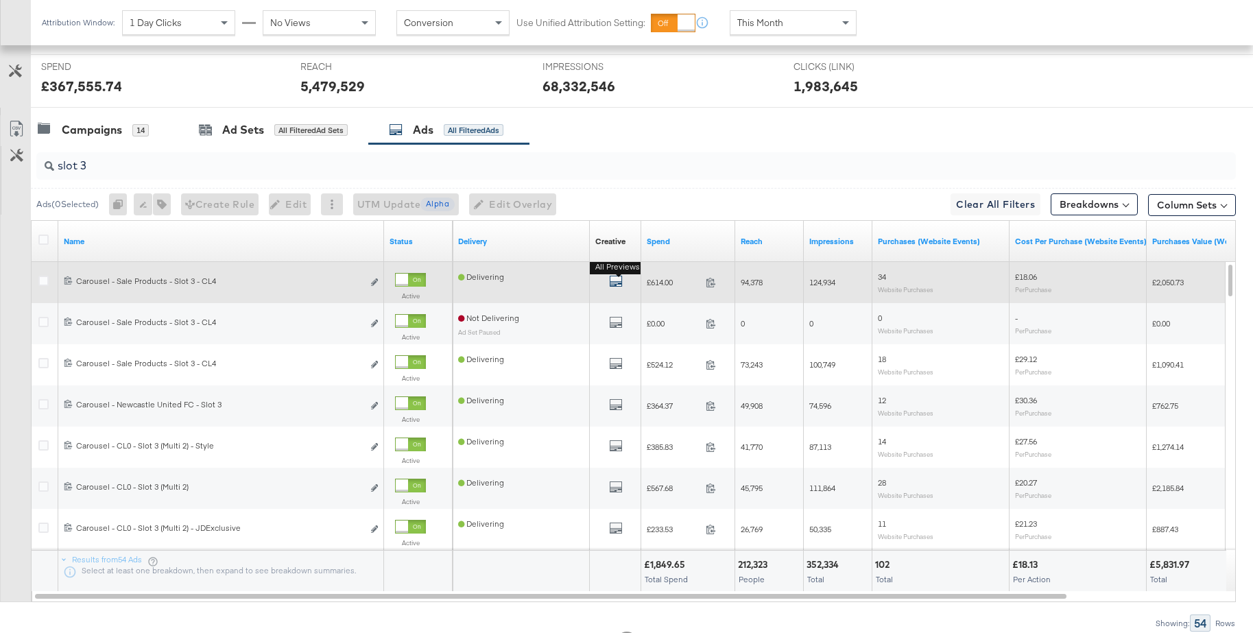
click at [615, 278] on icon "default" at bounding box center [616, 281] width 14 height 14
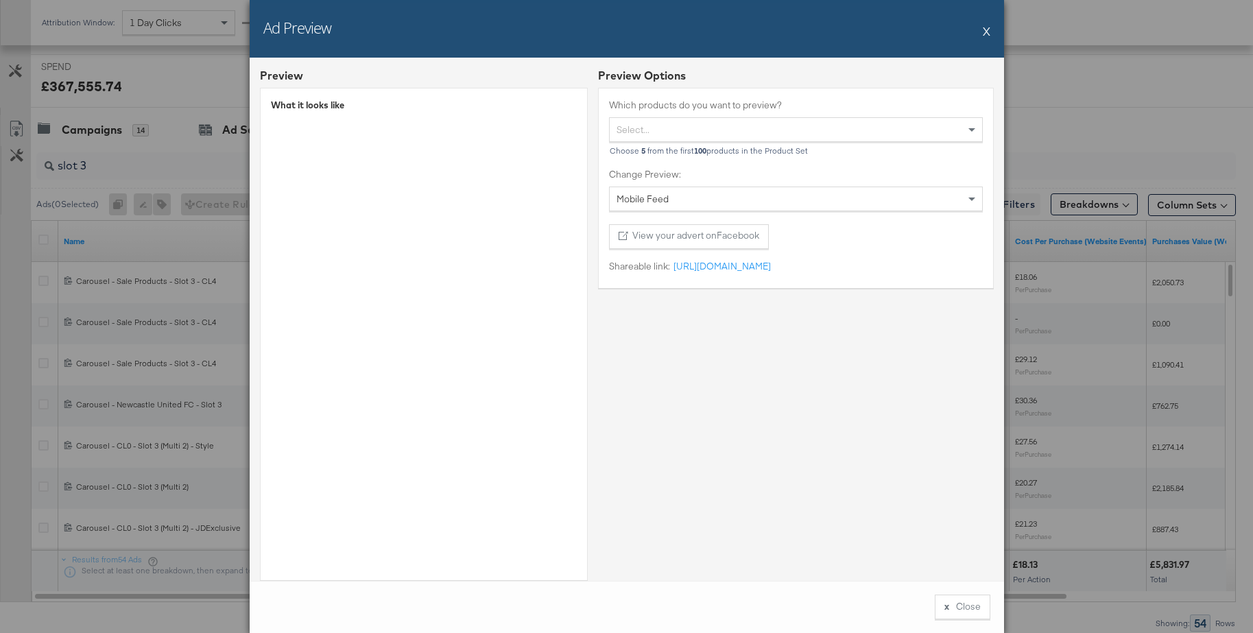
click at [988, 29] on button "X" at bounding box center [986, 30] width 8 height 27
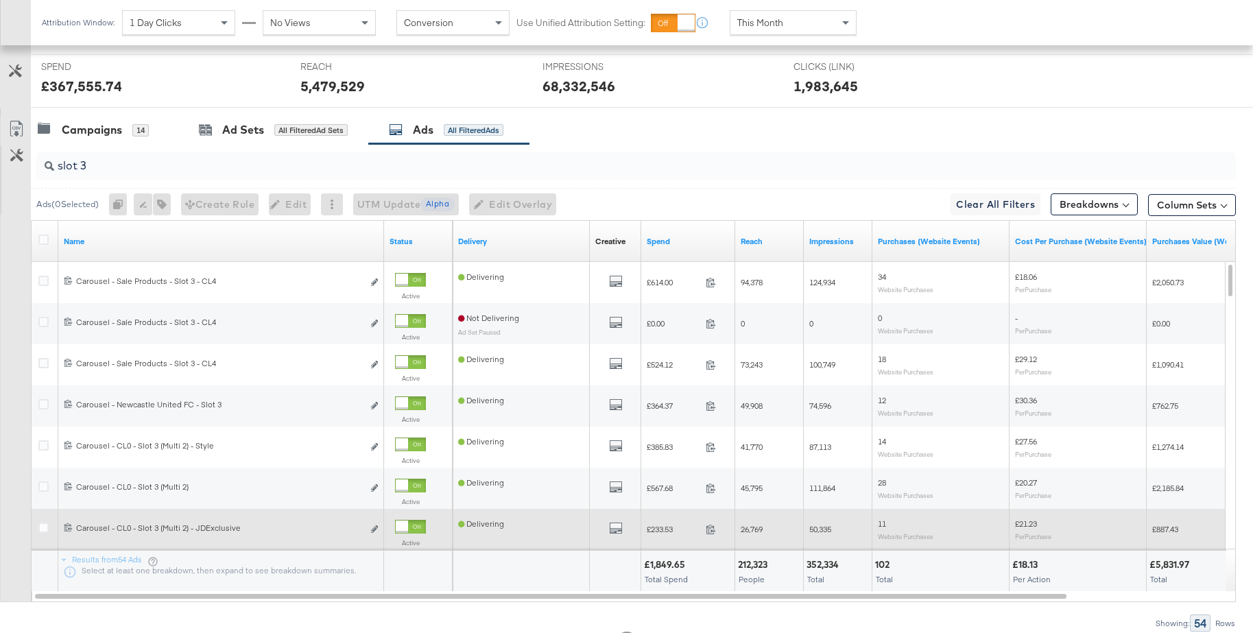
scroll to position [563, 0]
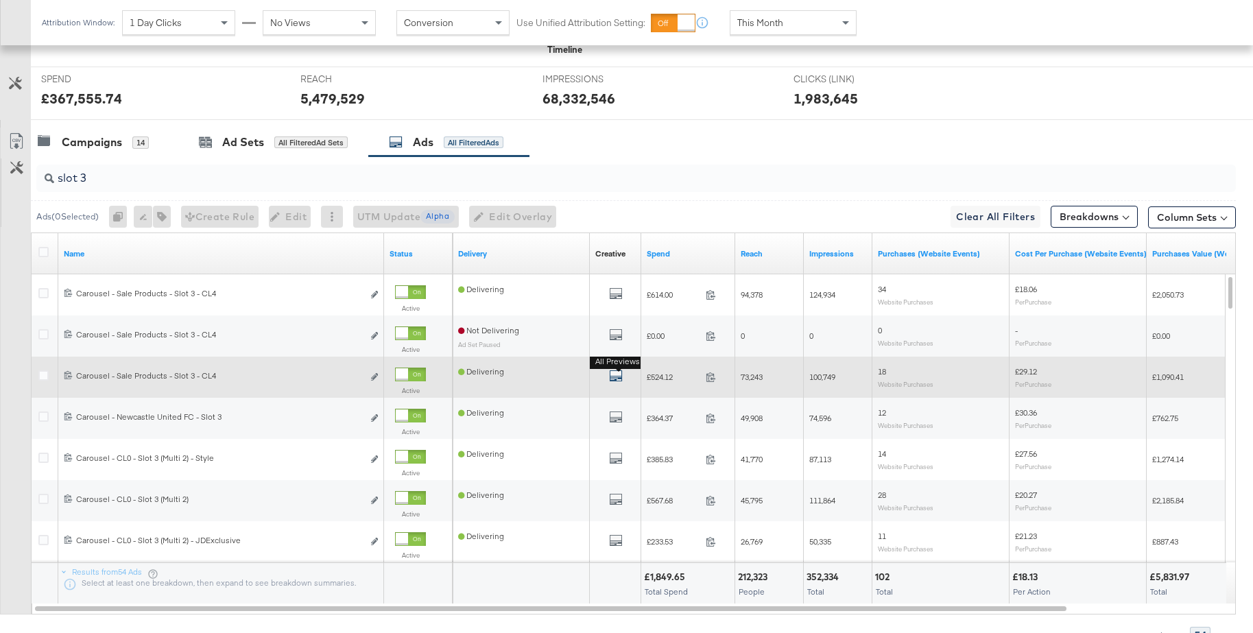
click at [618, 379] on icon "default" at bounding box center [616, 376] width 14 height 14
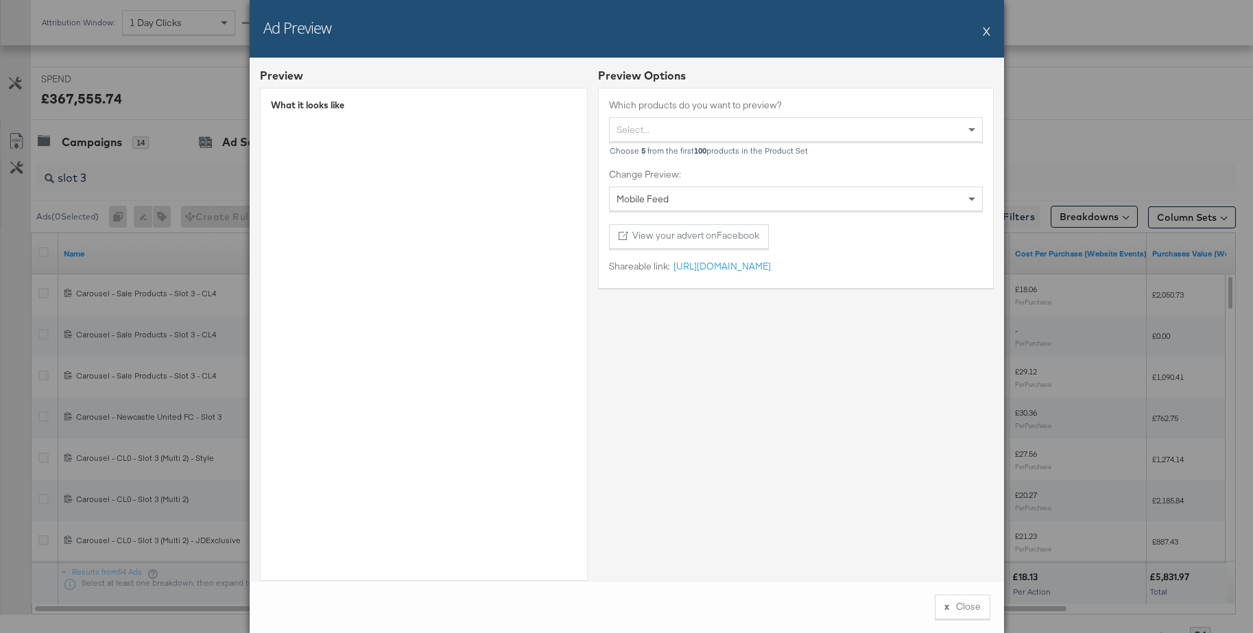
scroll to position [3, 0]
drag, startPoint x: 983, startPoint y: 33, endPoint x: 958, endPoint y: 29, distance: 25.0
click at [983, 33] on button "X" at bounding box center [986, 30] width 8 height 27
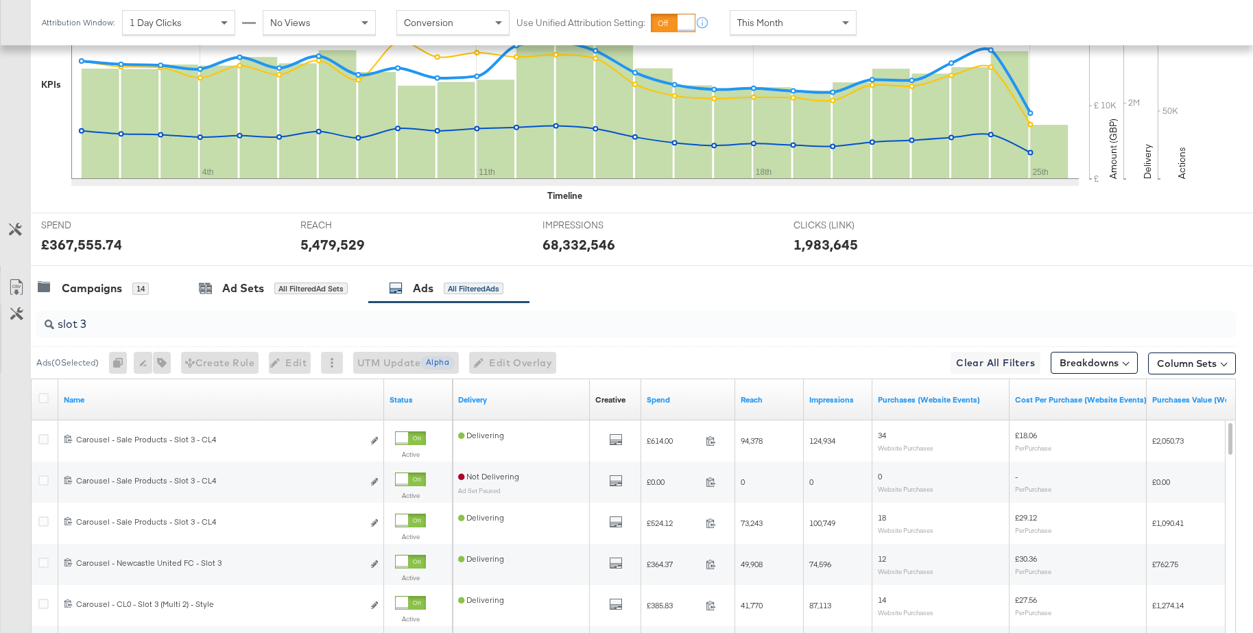
scroll to position [542, 0]
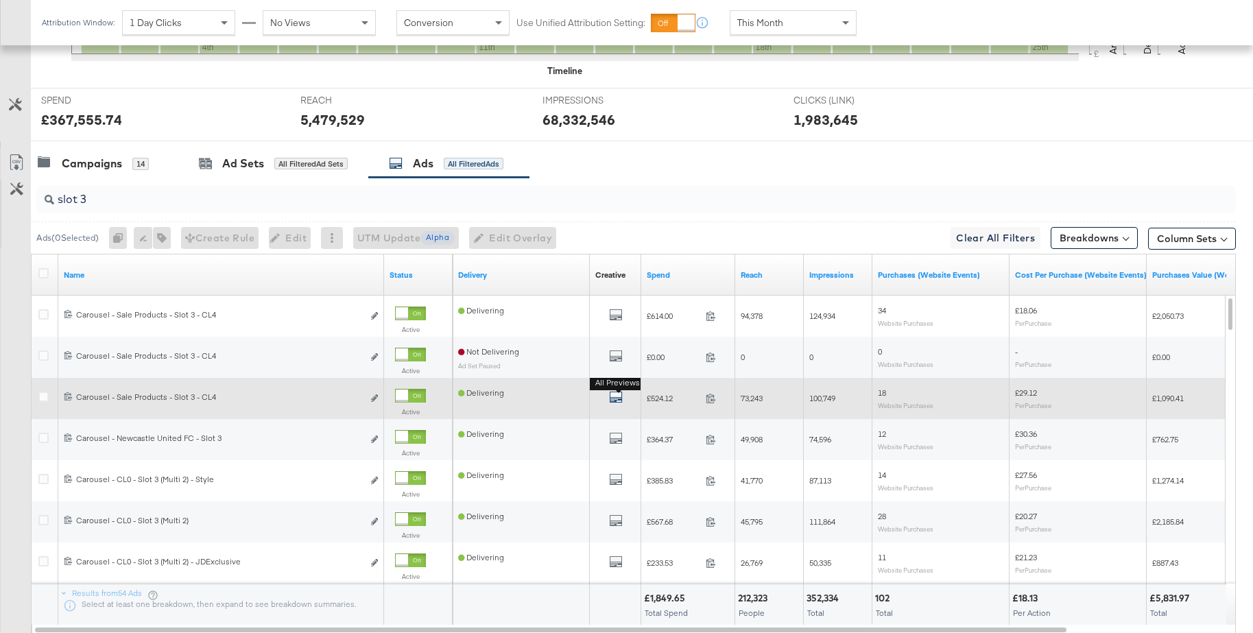
click at [618, 400] on icon "default" at bounding box center [616, 397] width 14 height 14
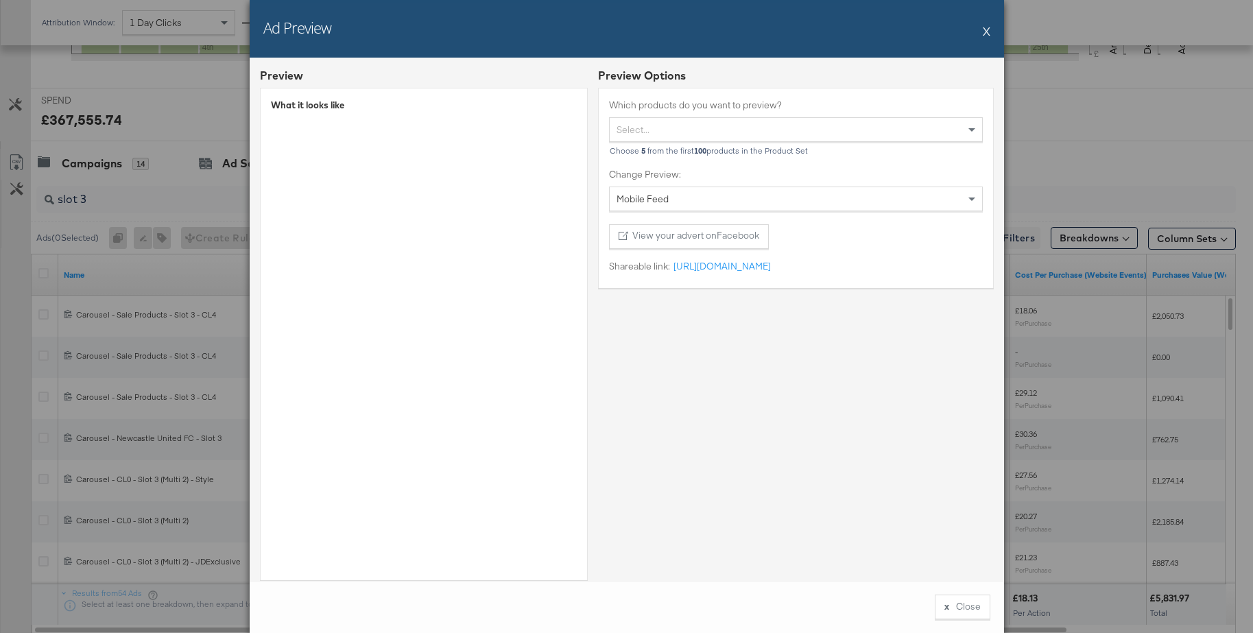
click at [987, 32] on button "X" at bounding box center [986, 30] width 8 height 27
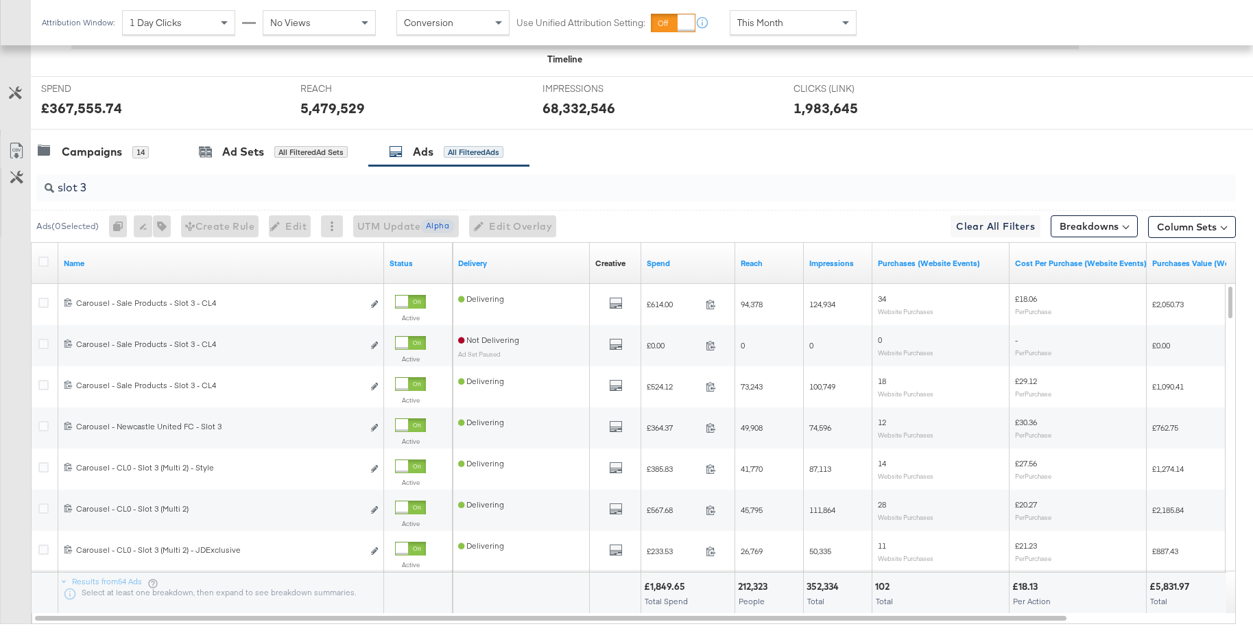
scroll to position [557, 0]
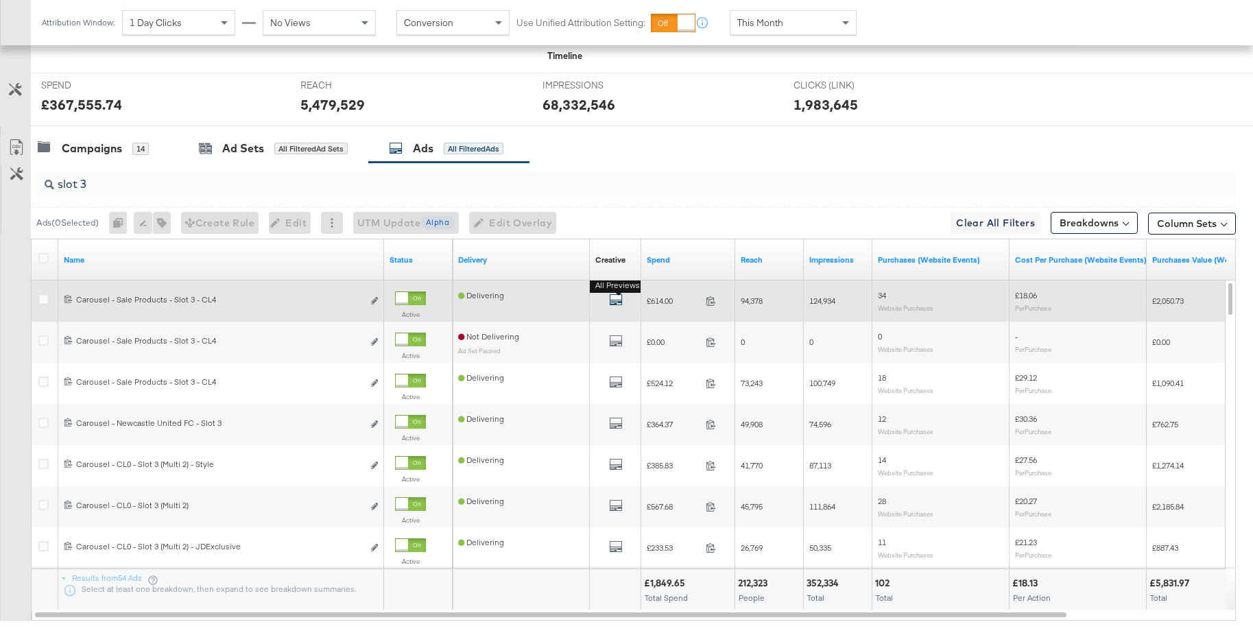
click at [616, 304] on icon "default" at bounding box center [616, 300] width 14 height 14
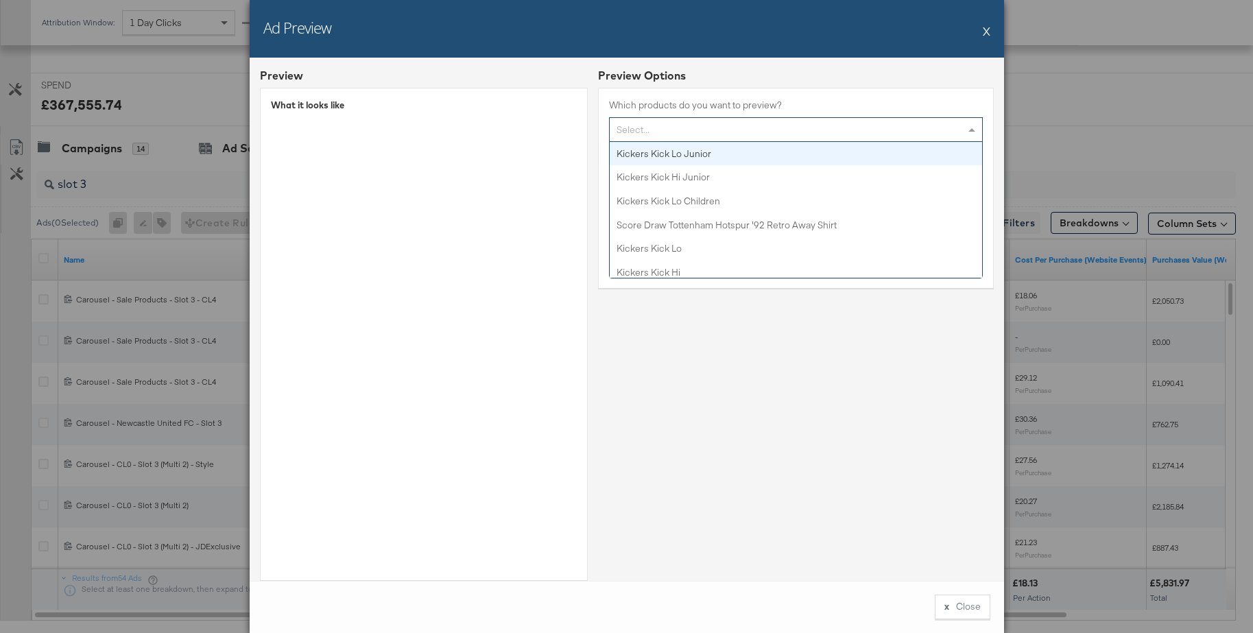
click at [653, 135] on div "Select..." at bounding box center [795, 129] width 372 height 23
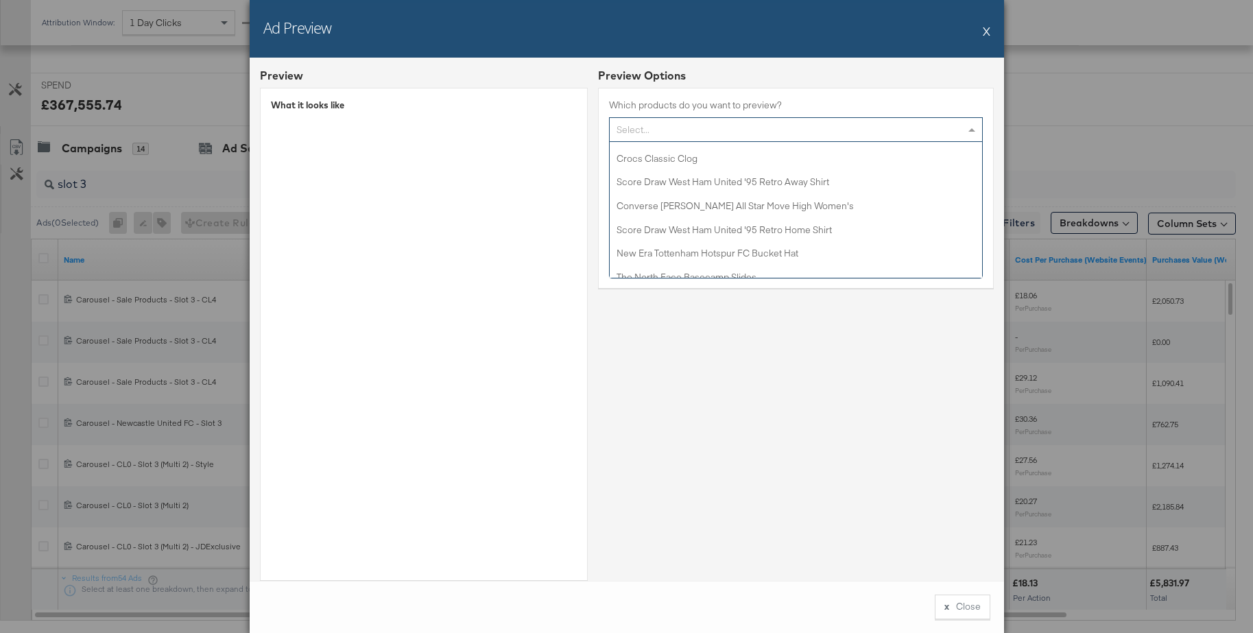
scroll to position [579, 0]
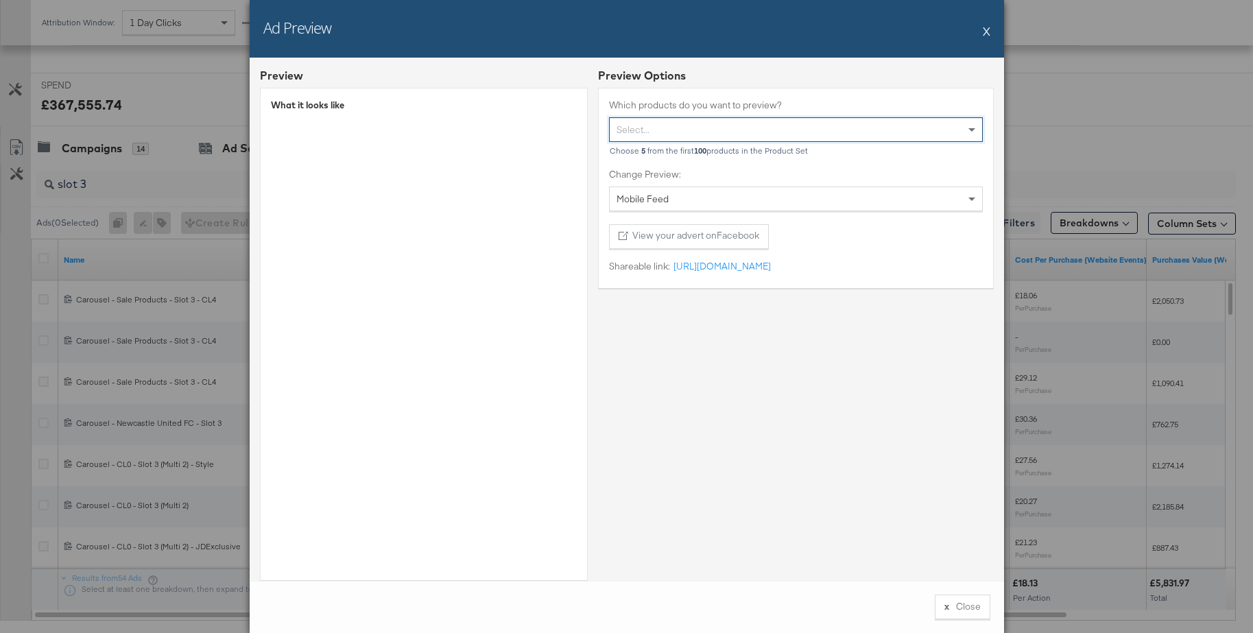
click at [642, 132] on div "Select..." at bounding box center [795, 129] width 372 height 23
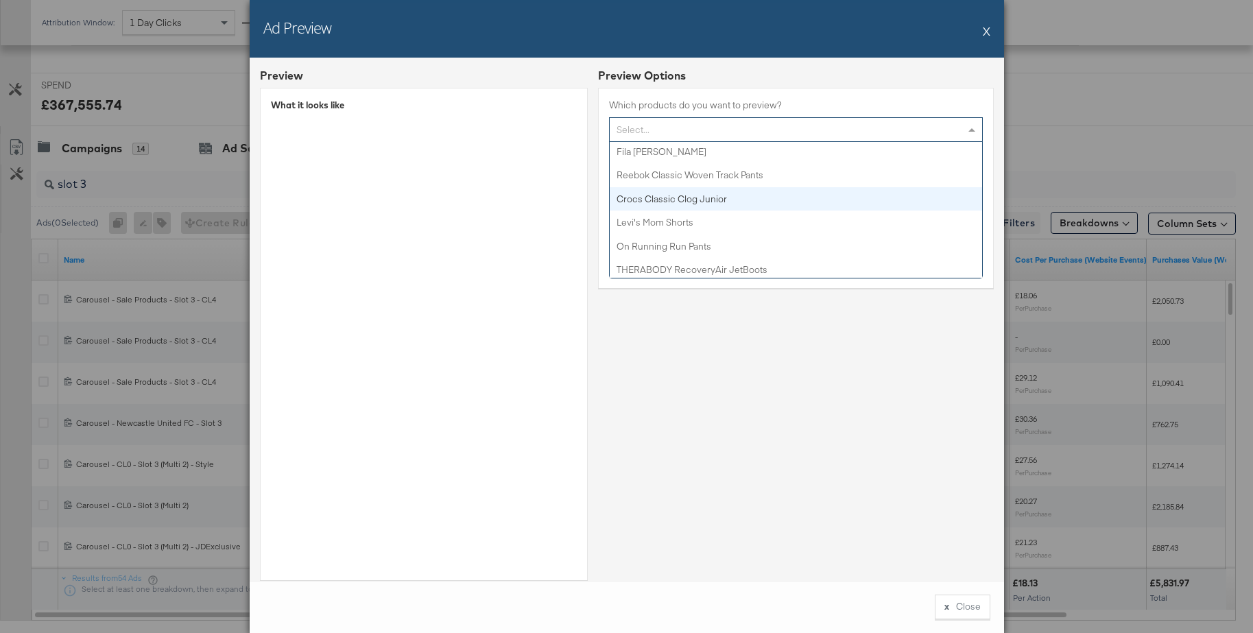
scroll to position [1006, 0]
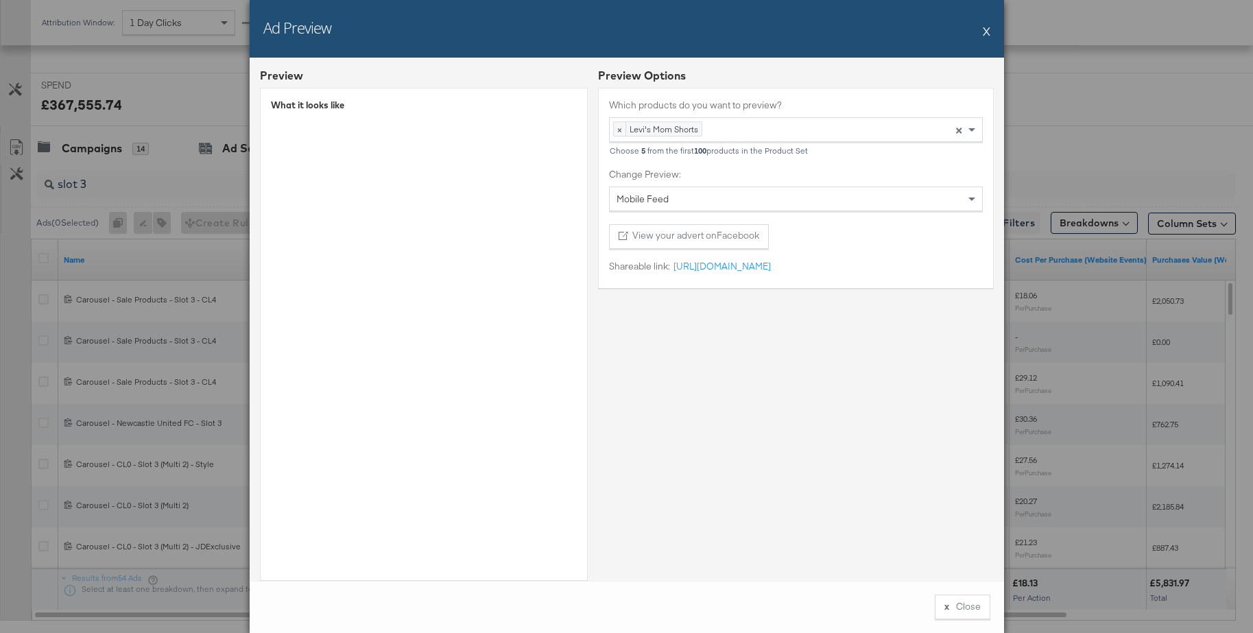
click at [987, 33] on button "X" at bounding box center [986, 30] width 8 height 27
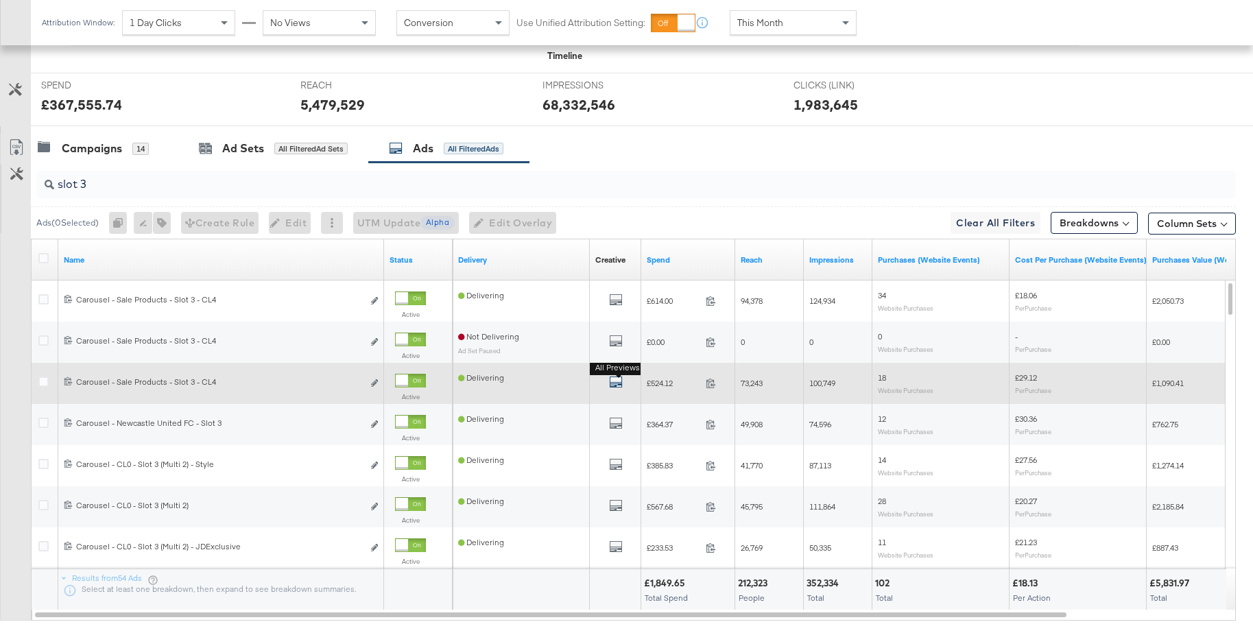
click at [609, 379] on icon "default" at bounding box center [616, 382] width 14 height 14
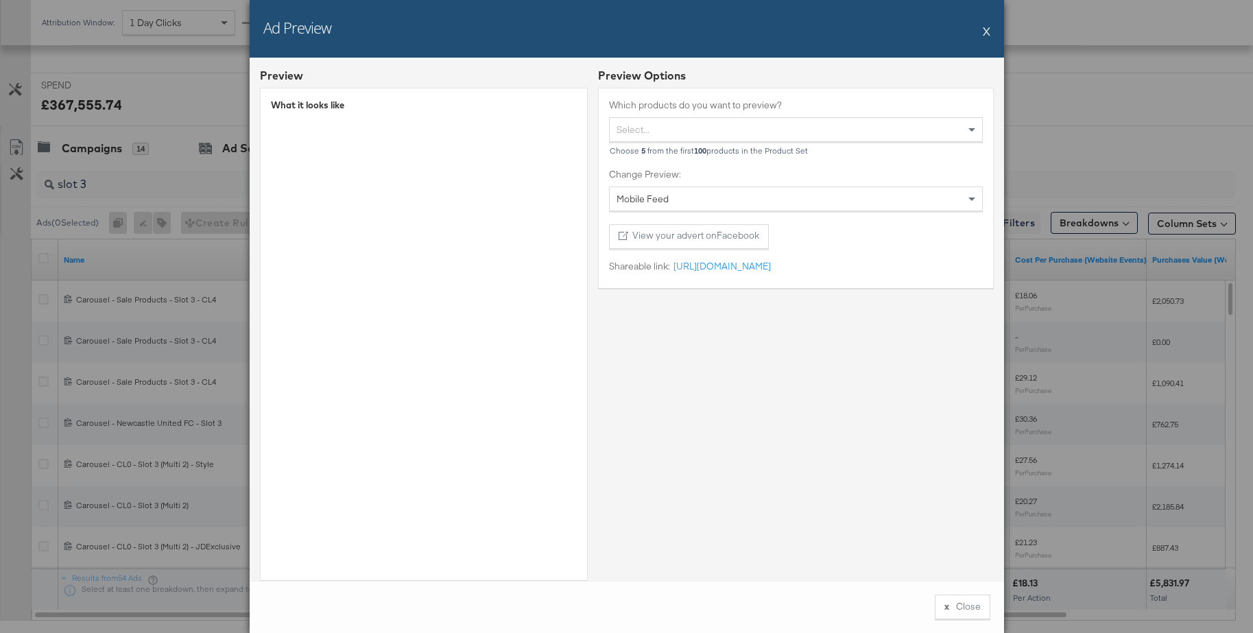
click at [982, 31] on button "X" at bounding box center [986, 30] width 8 height 27
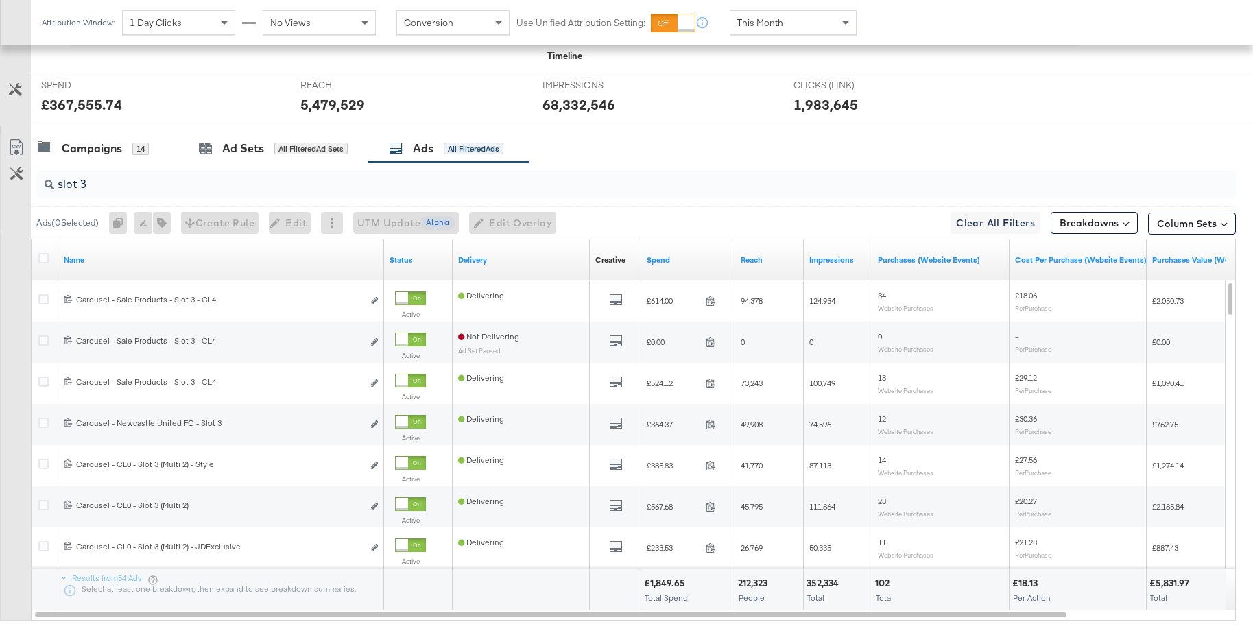
click at [758, 211] on div "Ads ( 0 Selected) 0 Rename 0 ads Tags for 0 campaigns Create Rule Edit 0 ads Ed…" at bounding box center [633, 222] width 1205 height 32
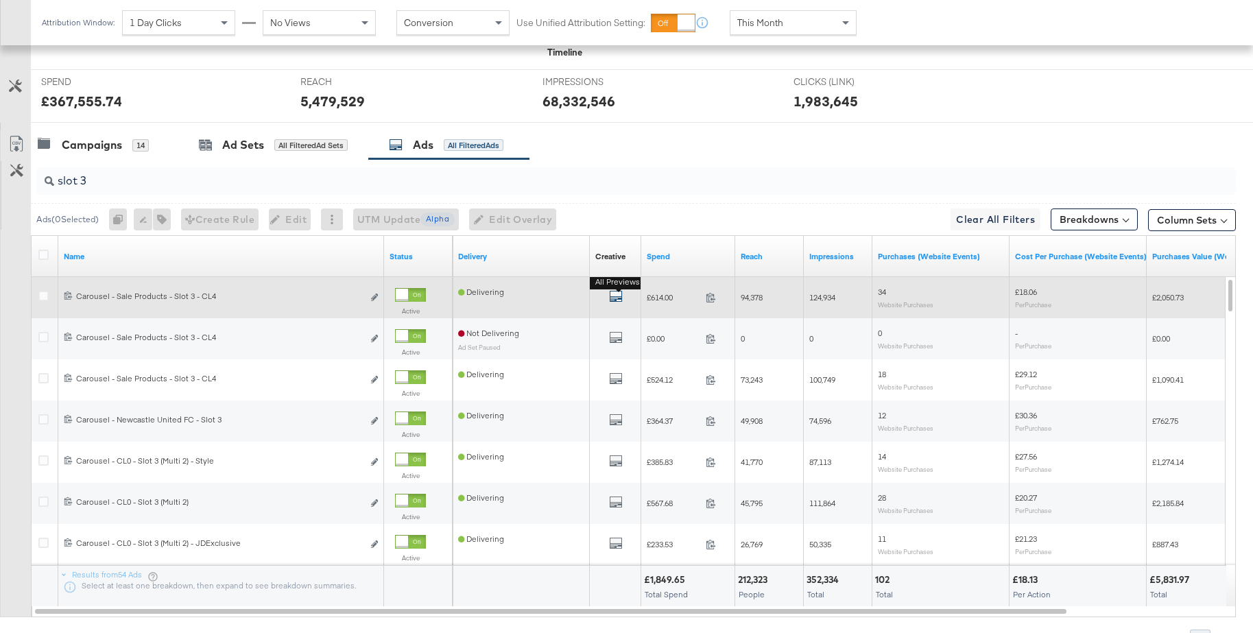
click at [616, 300] on icon "default" at bounding box center [616, 296] width 14 height 14
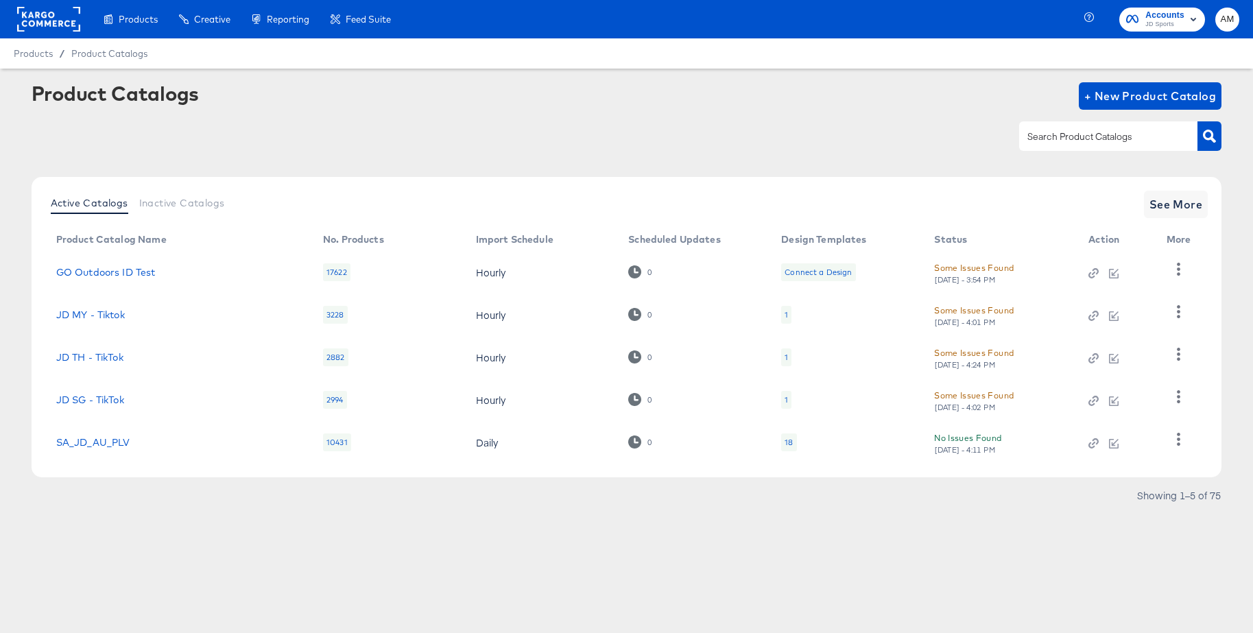
click at [1101, 135] on input "text" at bounding box center [1097, 137] width 146 height 16
type input "main"
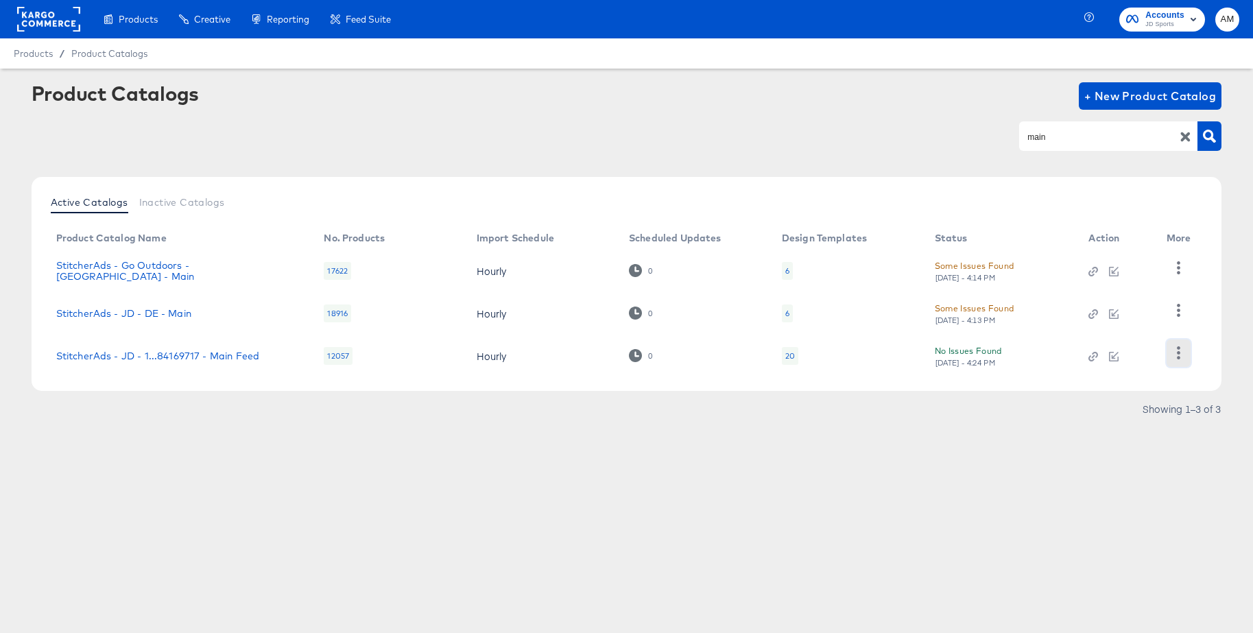
click at [1175, 353] on icon "button" at bounding box center [1178, 352] width 13 height 13
drag, startPoint x: 908, startPoint y: 548, endPoint x: 973, endPoint y: 448, distance: 119.4
click at [908, 548] on div "Products Creative Reporting Feed Suite Accounts JD Sports AM Products / Product…" at bounding box center [626, 316] width 1253 height 633
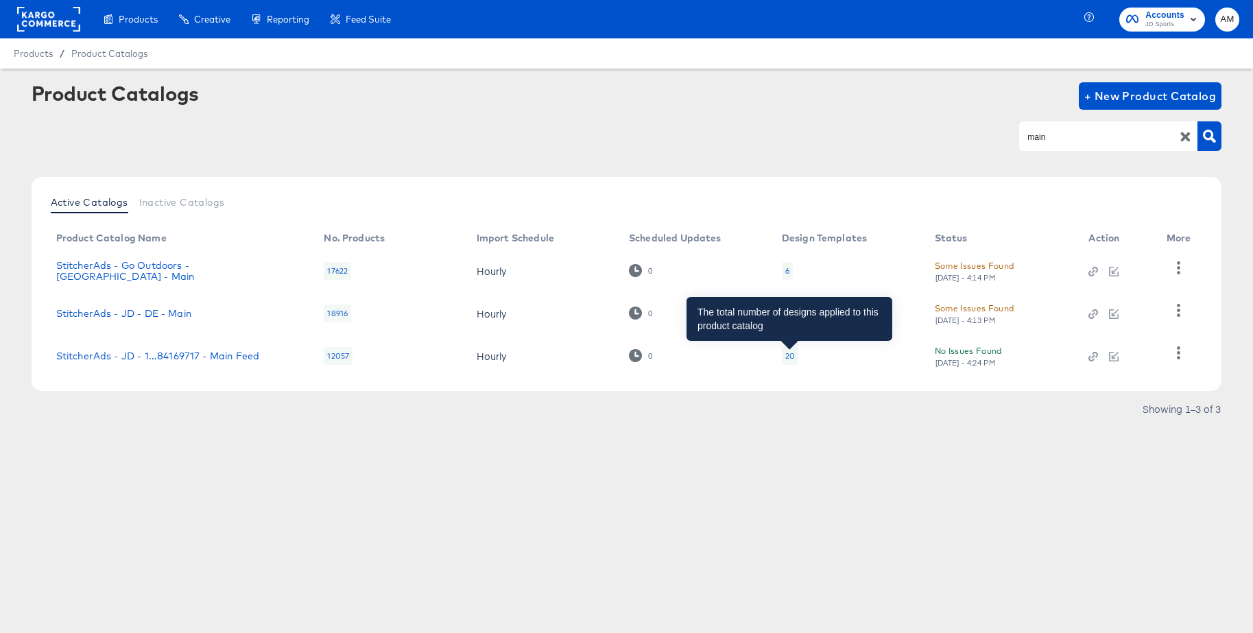
click at [790, 358] on div "20" at bounding box center [790, 355] width 10 height 11
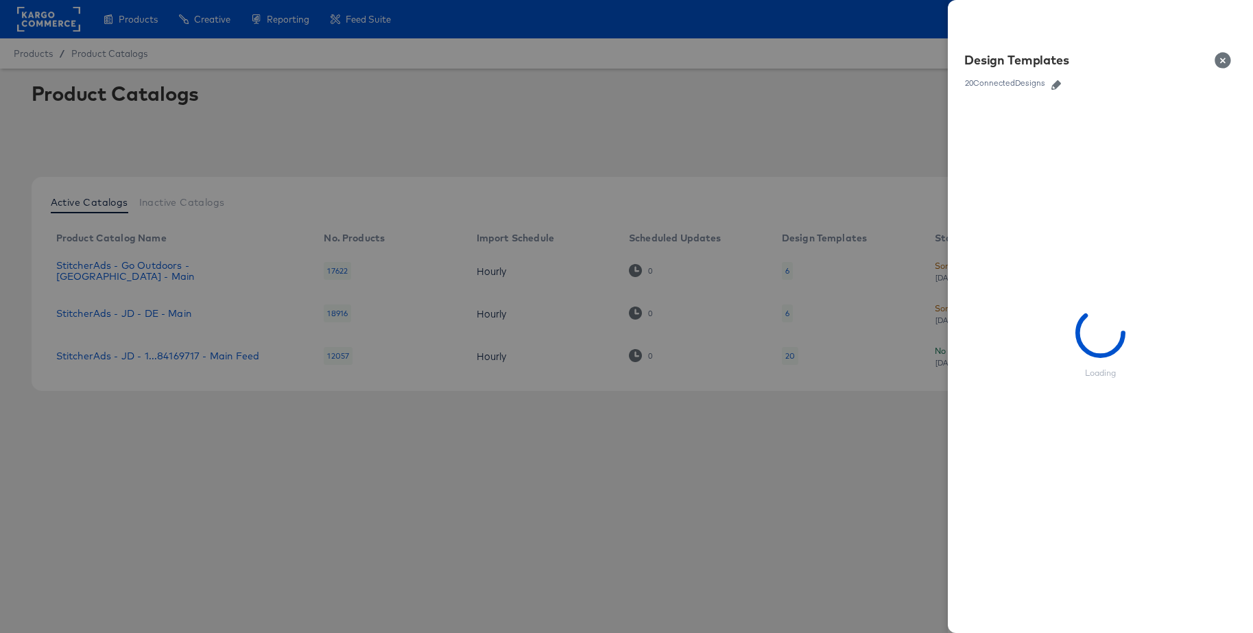
click at [1056, 84] on icon "button" at bounding box center [1056, 85] width 10 height 10
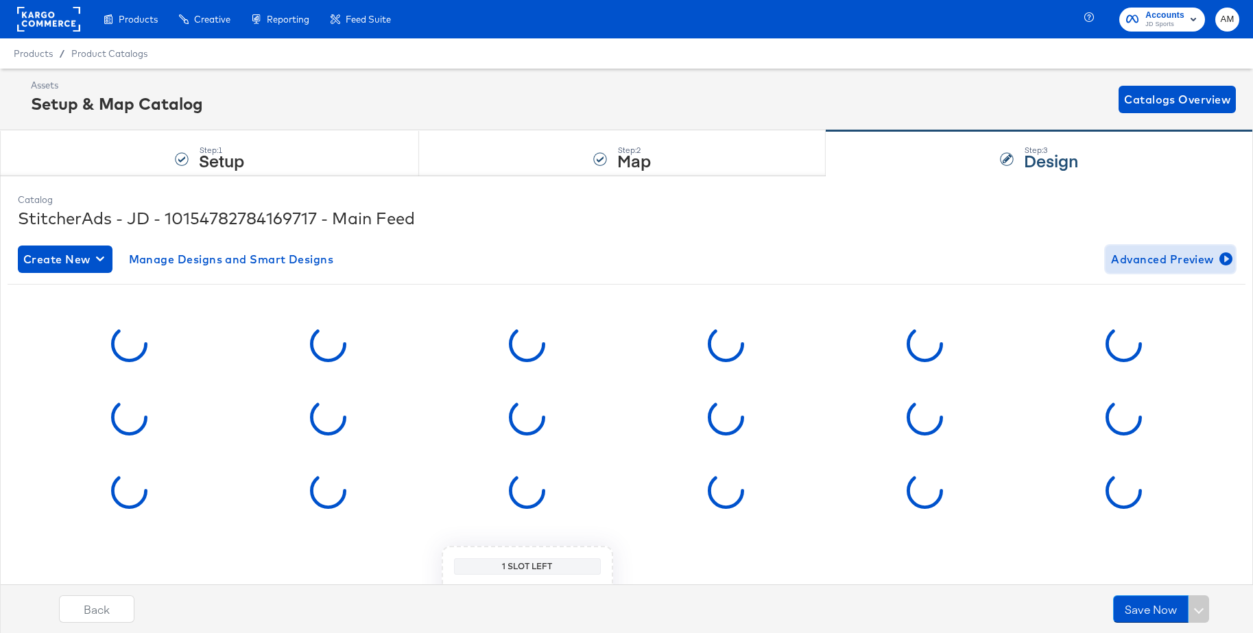
click at [1137, 259] on span "Advanced Preview" at bounding box center [1170, 259] width 119 height 19
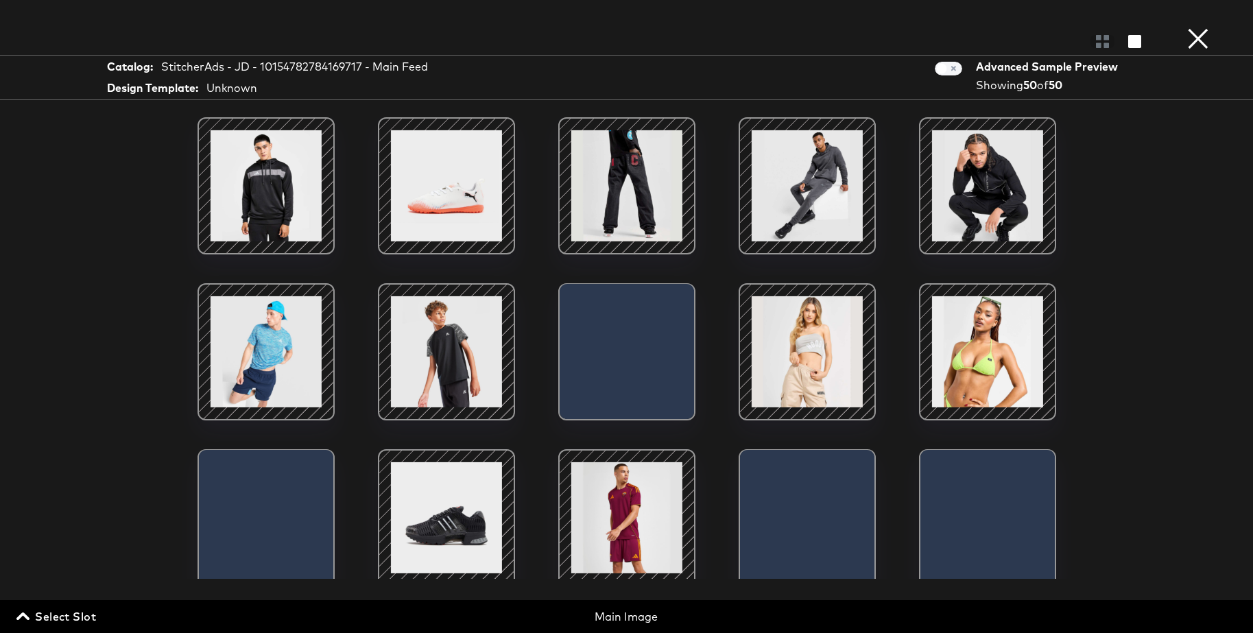
click at [85, 620] on span "Select Slot" at bounding box center [57, 616] width 77 height 19
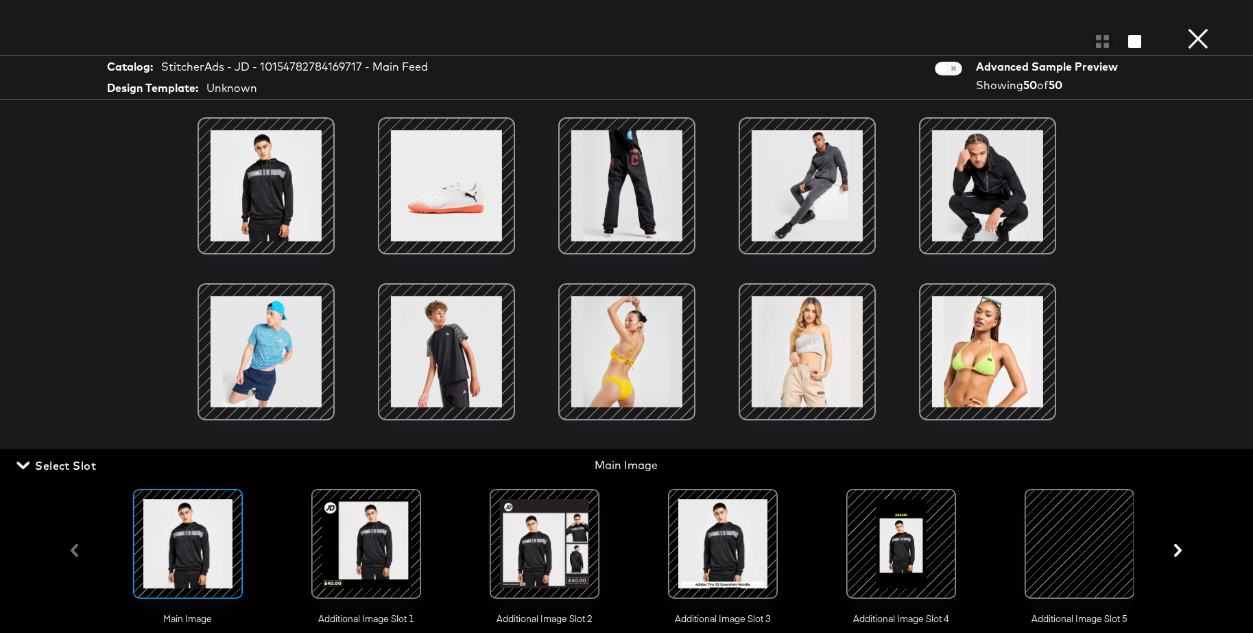
click at [736, 545] on div at bounding box center [722, 543] width 93 height 93
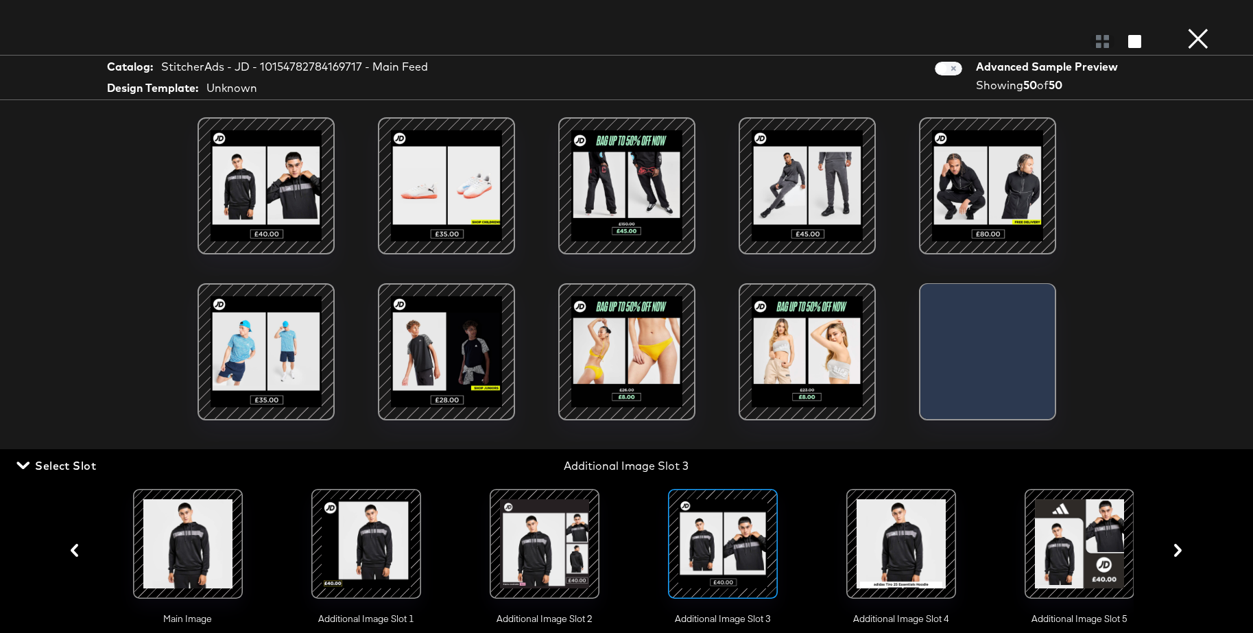
click at [286, 189] on div at bounding box center [266, 186] width 117 height 117
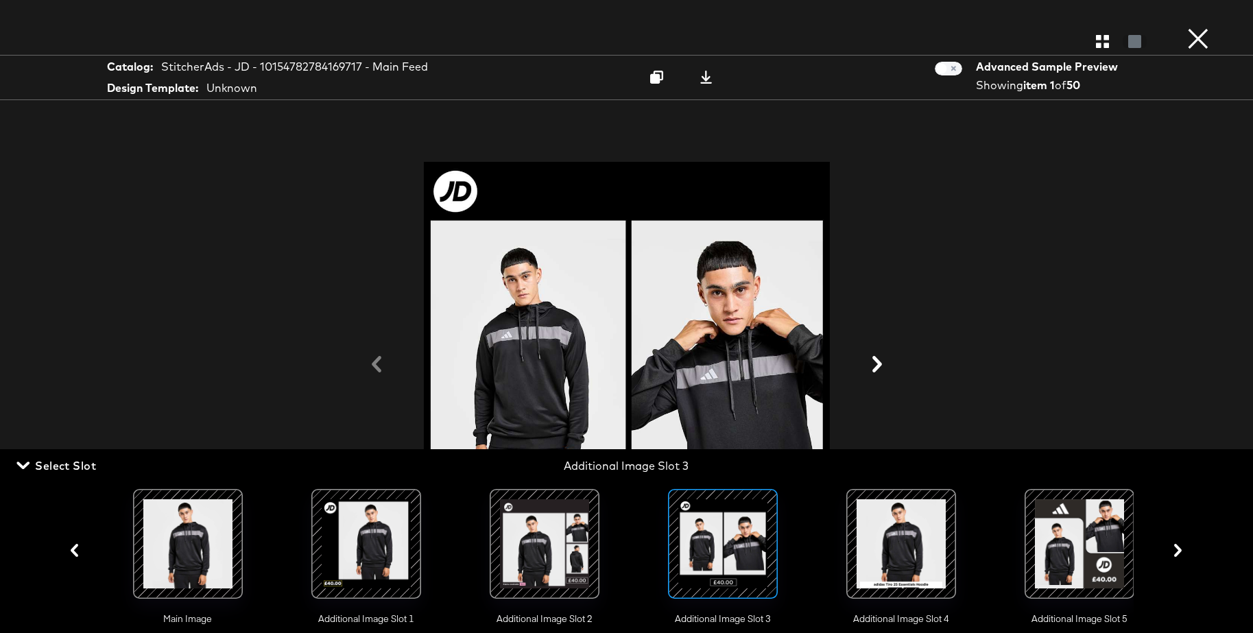
drag, startPoint x: 84, startPoint y: 459, endPoint x: 98, endPoint y: 457, distance: 13.9
click at [85, 459] on span "Select Slot" at bounding box center [57, 465] width 77 height 19
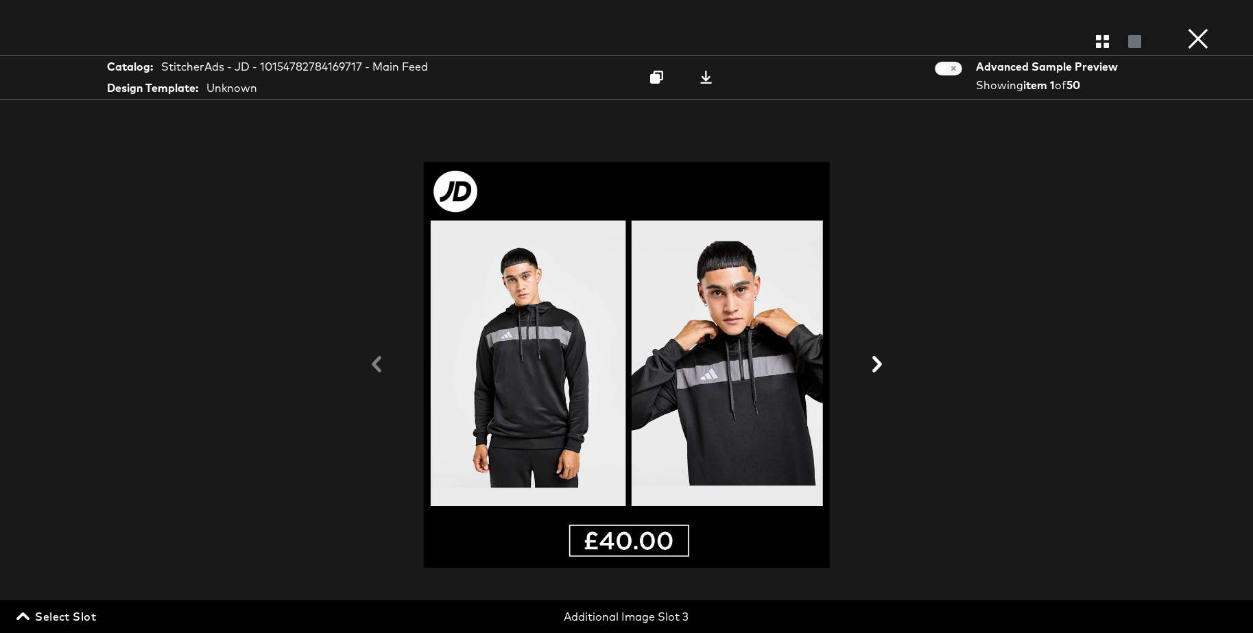
click at [878, 361] on icon at bounding box center [877, 364] width 10 height 16
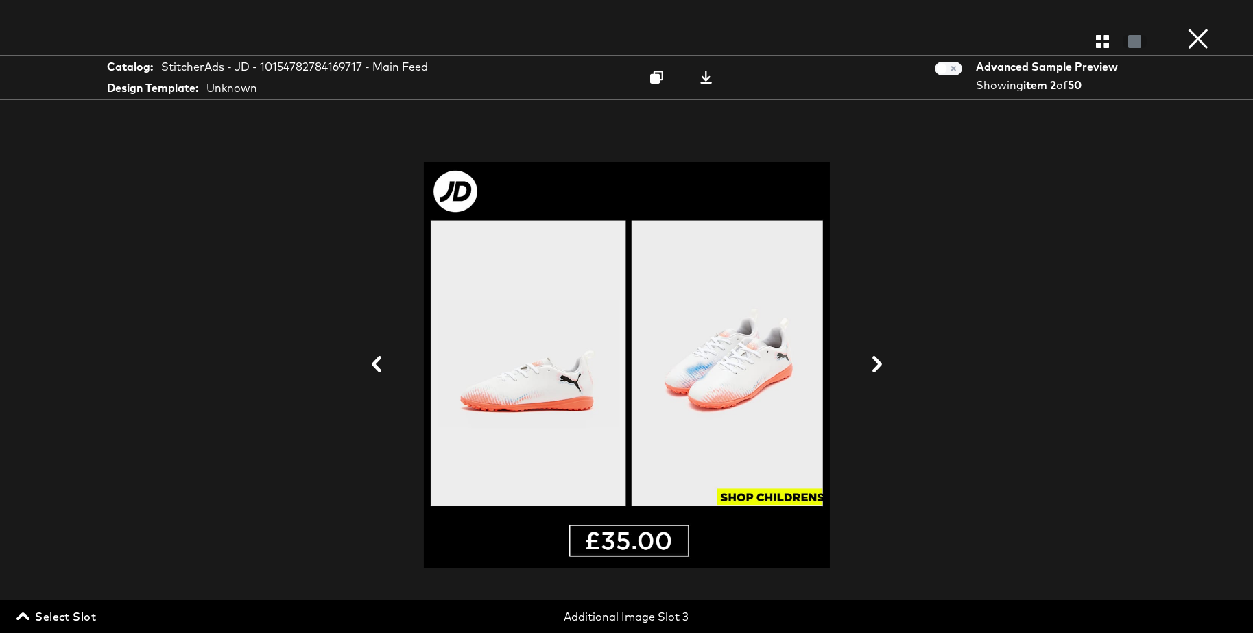
click at [878, 361] on icon at bounding box center [877, 364] width 10 height 16
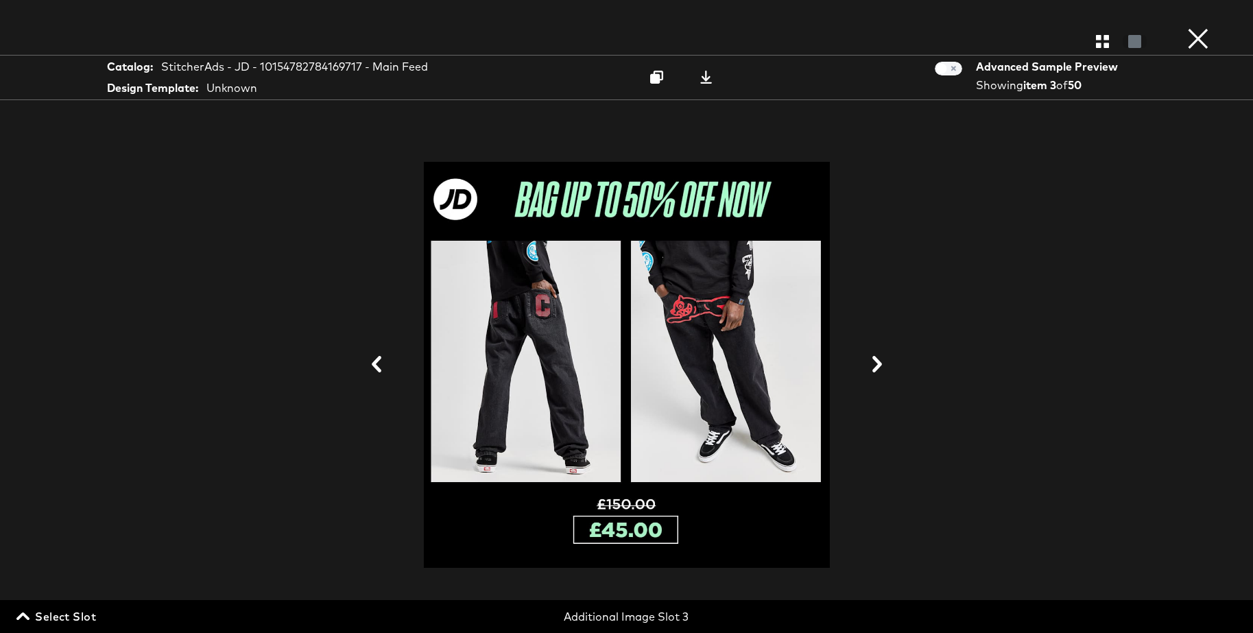
click at [878, 362] on icon at bounding box center [877, 364] width 10 height 16
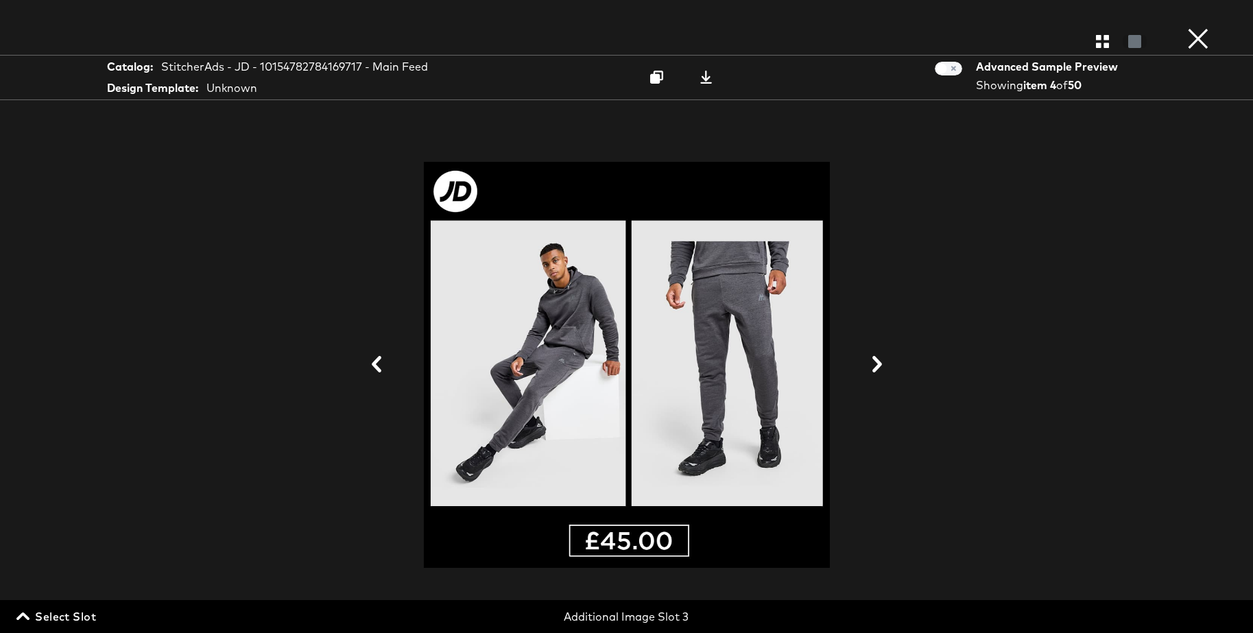
click at [875, 363] on icon at bounding box center [877, 364] width 16 height 16
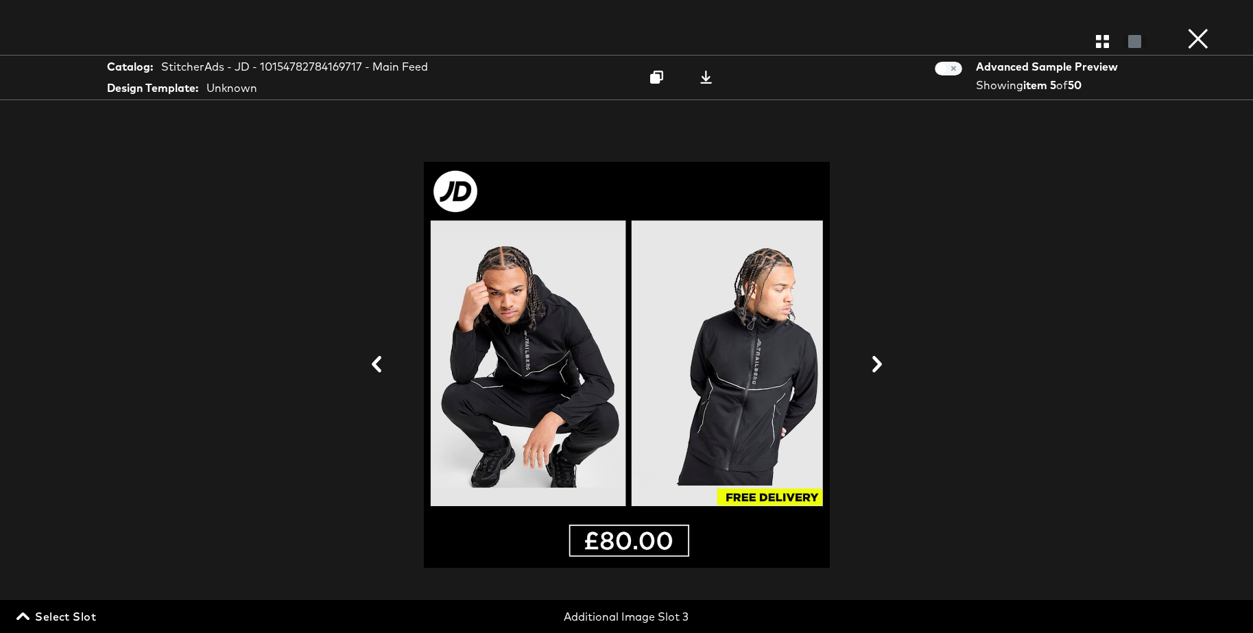
click at [871, 362] on icon at bounding box center [877, 364] width 16 height 16
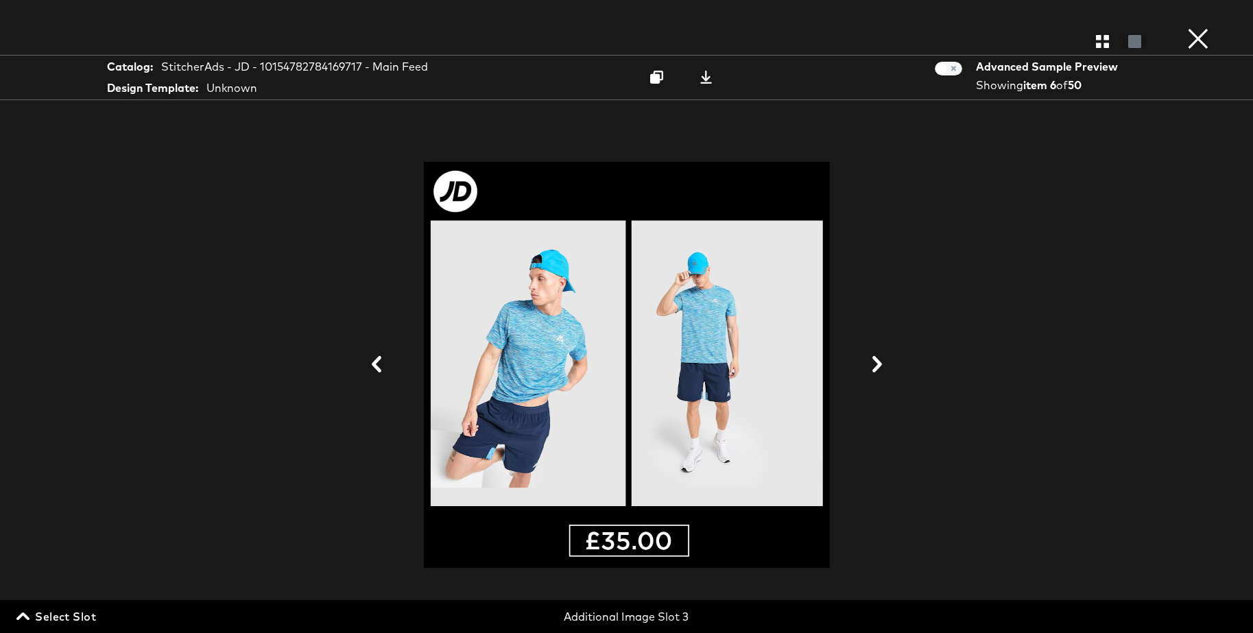
click at [871, 362] on icon at bounding box center [877, 364] width 16 height 16
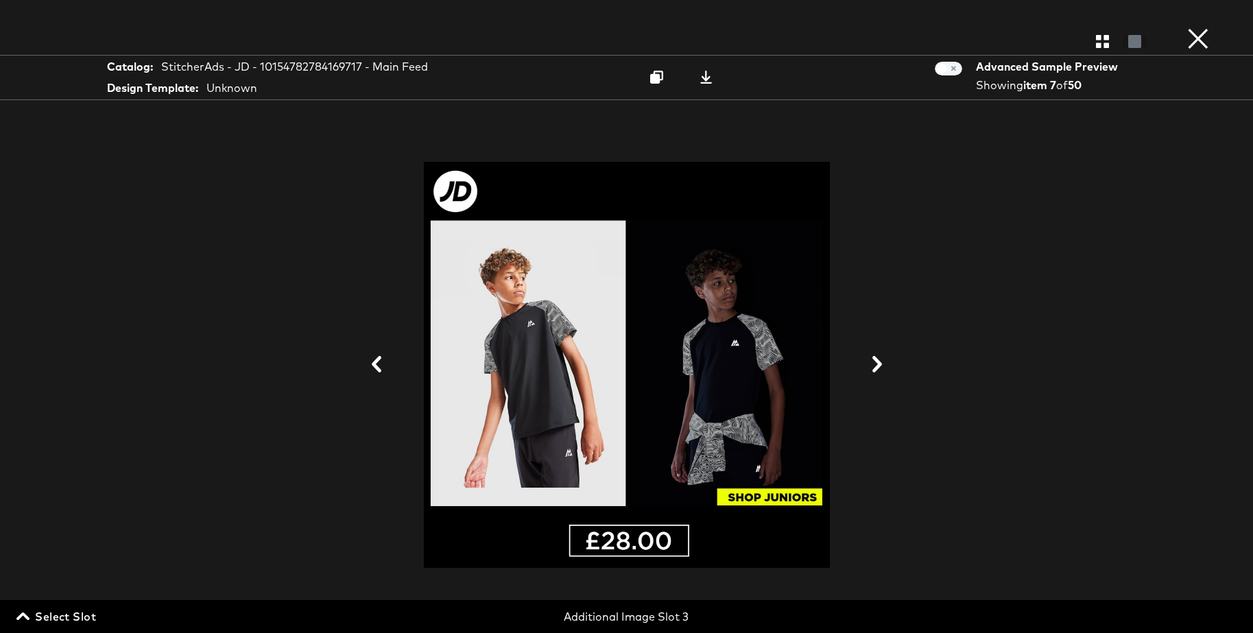
click at [871, 362] on icon at bounding box center [877, 364] width 16 height 16
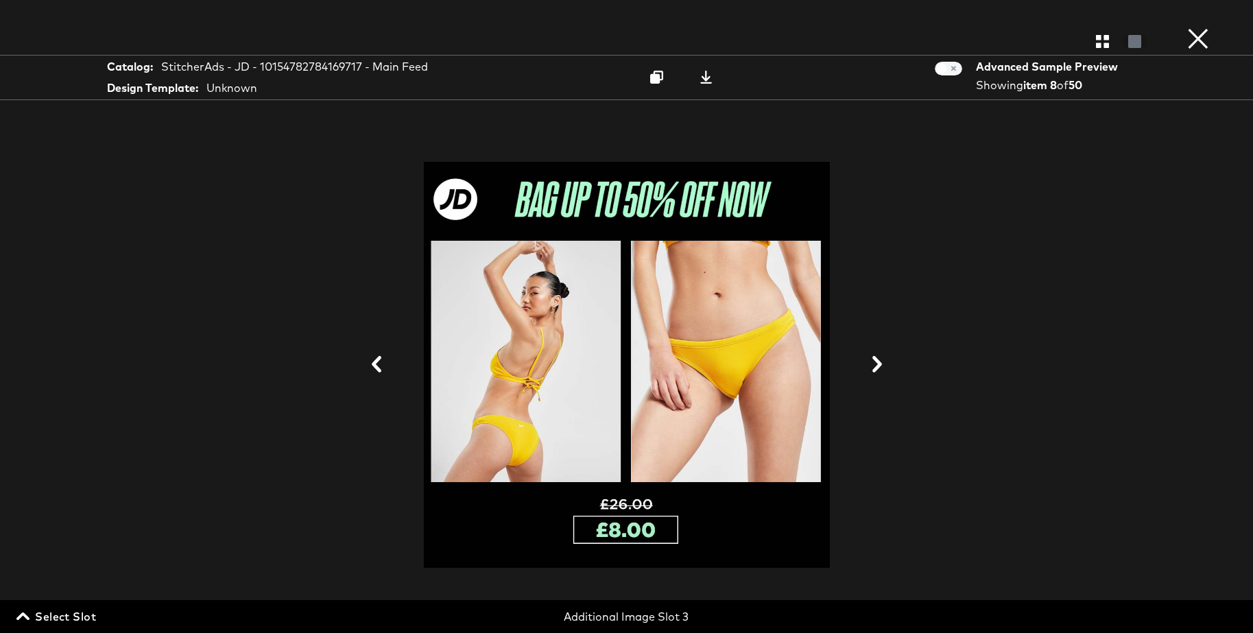
click at [874, 369] on icon at bounding box center [877, 364] width 10 height 16
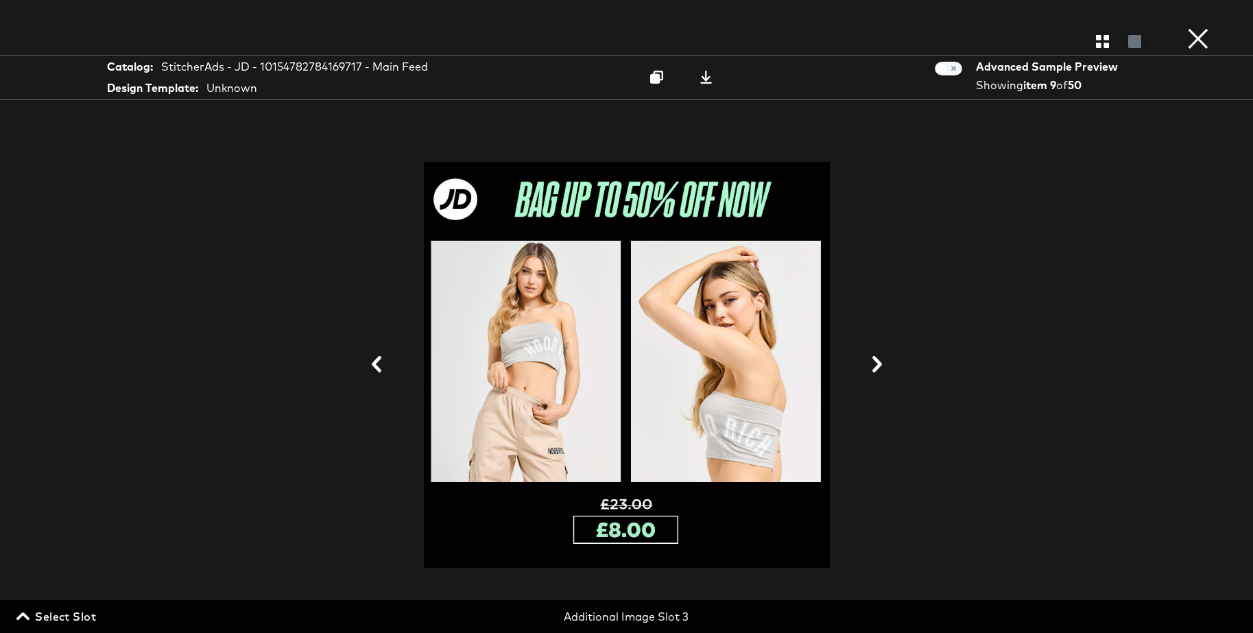
click at [874, 369] on icon at bounding box center [877, 364] width 10 height 16
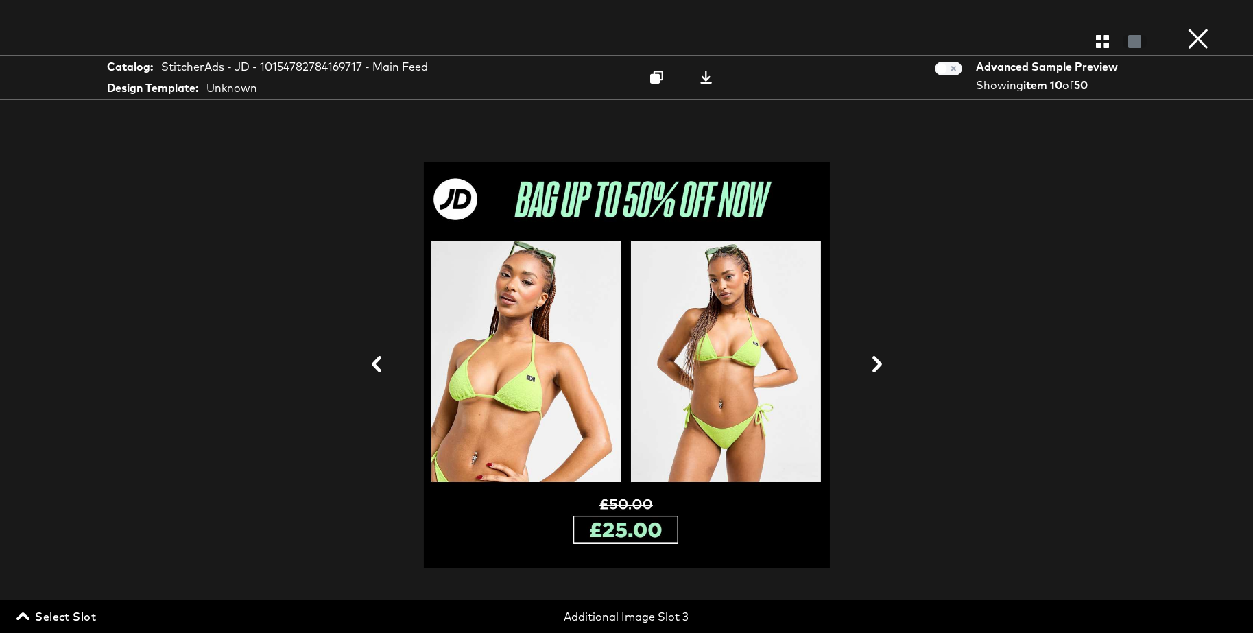
click at [874, 369] on icon at bounding box center [877, 364] width 10 height 16
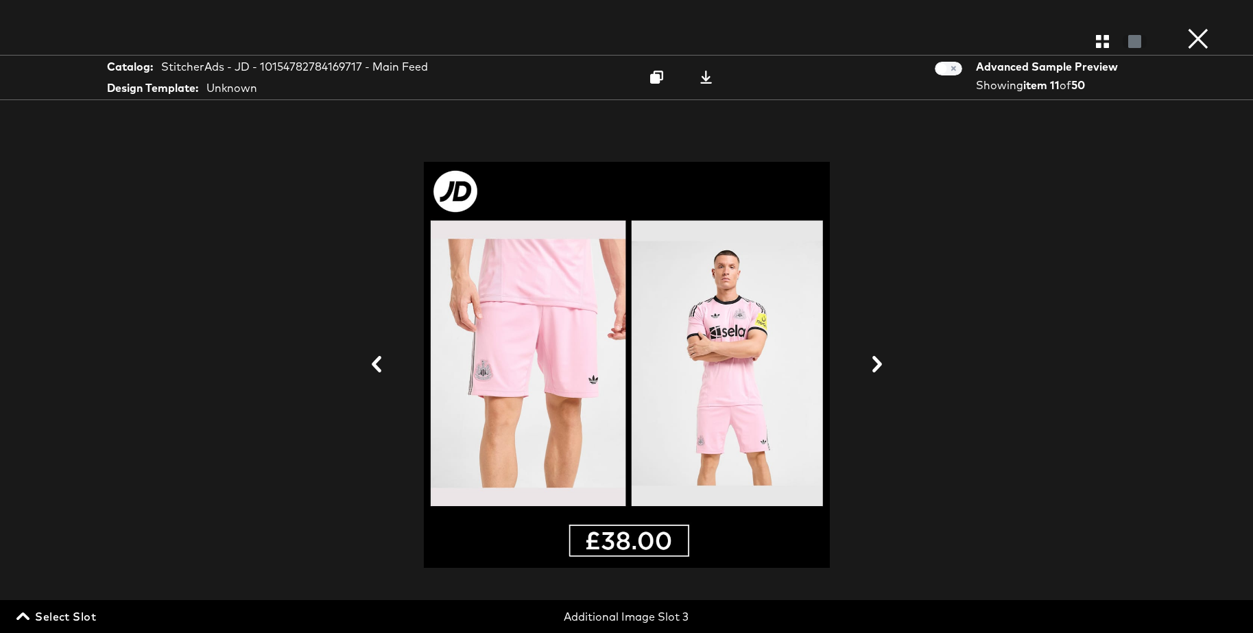
click at [874, 369] on icon at bounding box center [877, 364] width 10 height 16
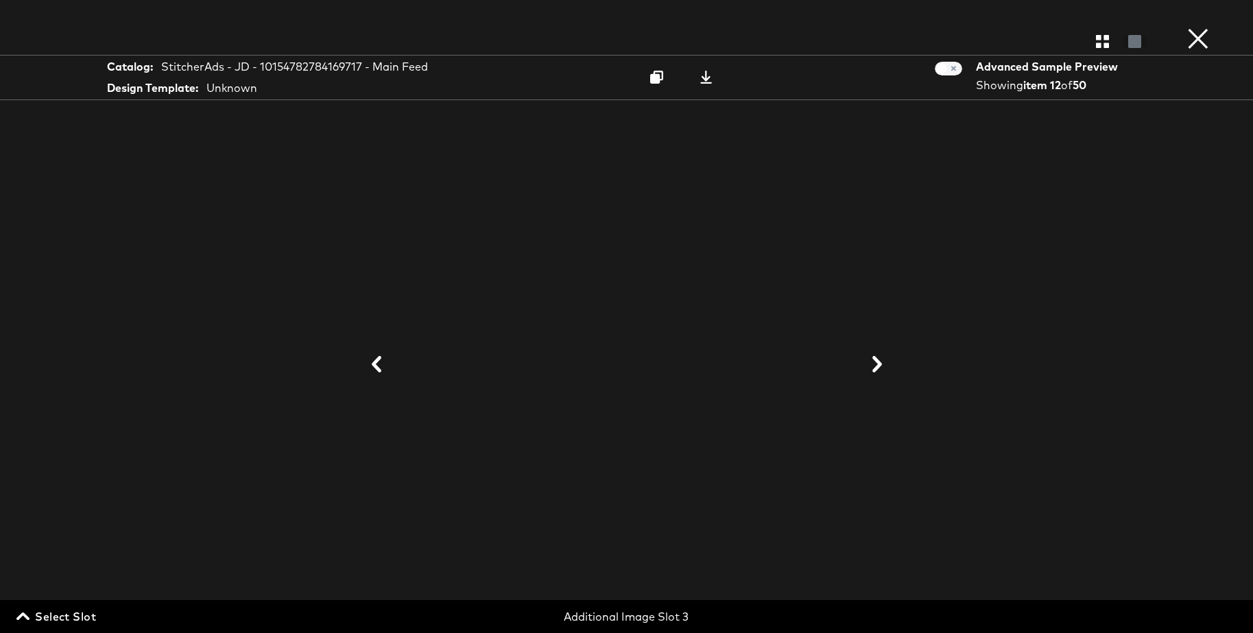
click at [874, 369] on icon at bounding box center [877, 364] width 10 height 16
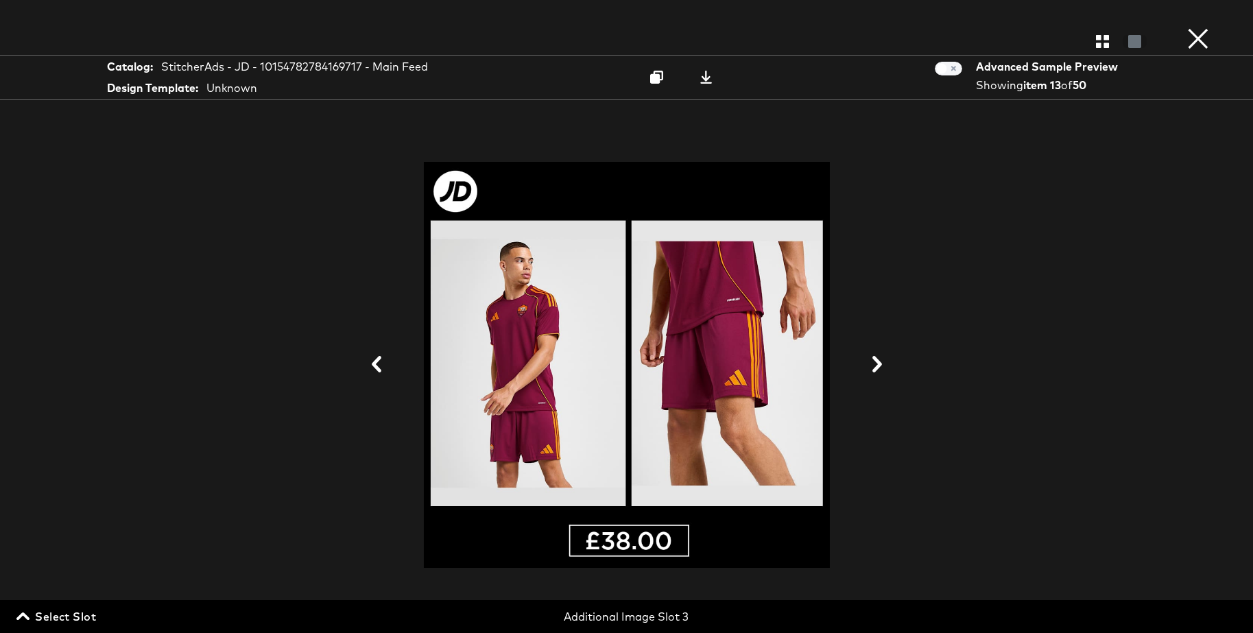
click at [874, 369] on icon at bounding box center [877, 364] width 10 height 16
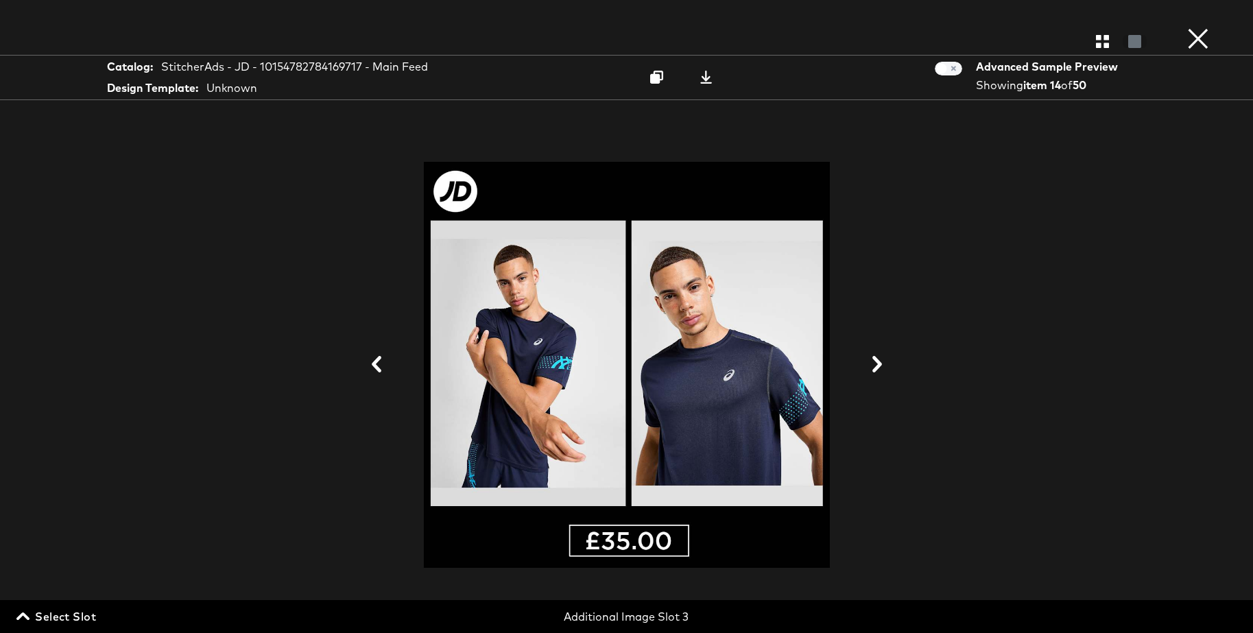
drag, startPoint x: 1198, startPoint y: 38, endPoint x: 892, endPoint y: 204, distance: 347.9
click at [1198, 27] on button "×" at bounding box center [1197, 13] width 27 height 27
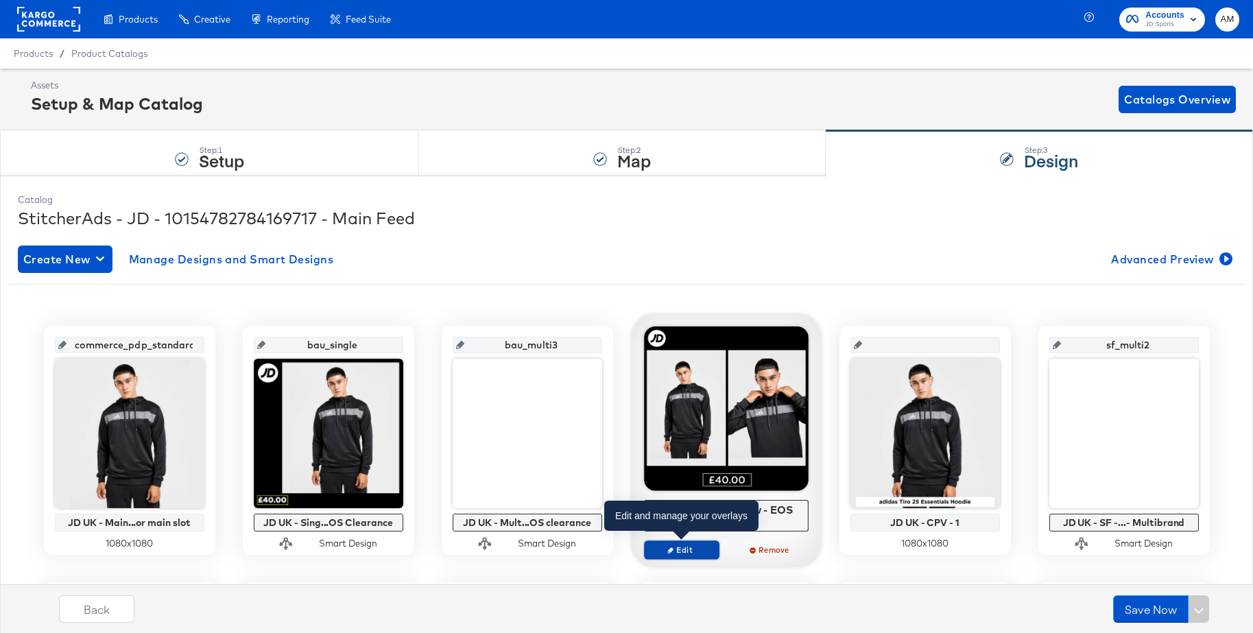
click at [682, 548] on span "Edit" at bounding box center [680, 549] width 63 height 10
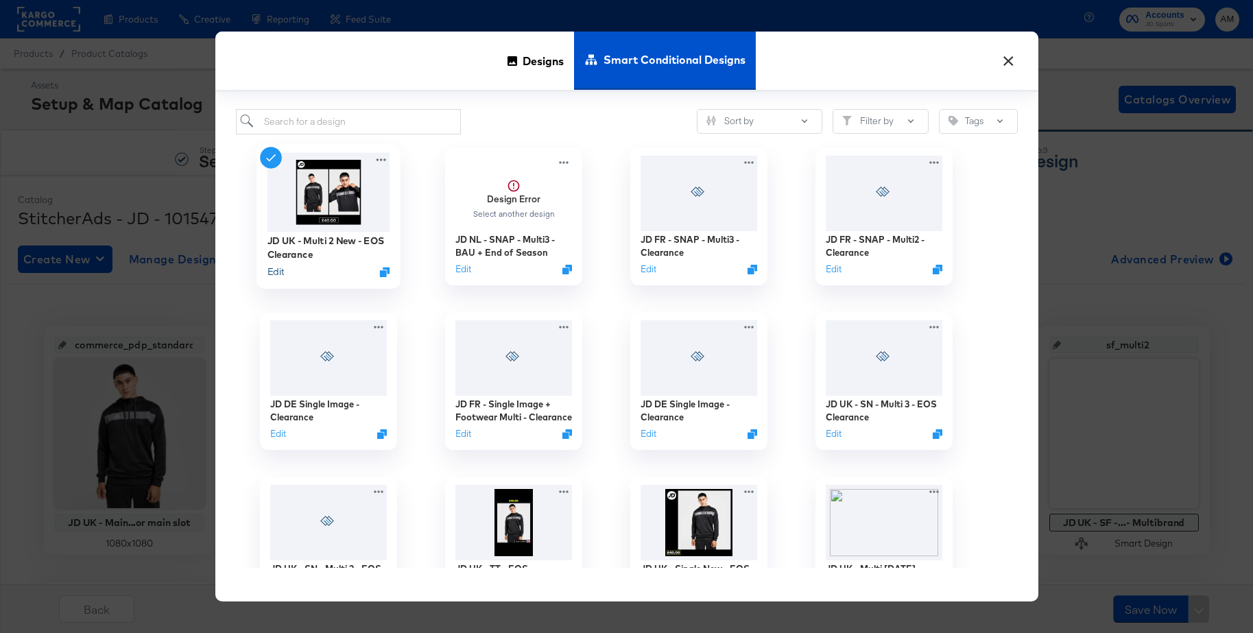
click at [282, 269] on button "Edit" at bounding box center [275, 271] width 16 height 13
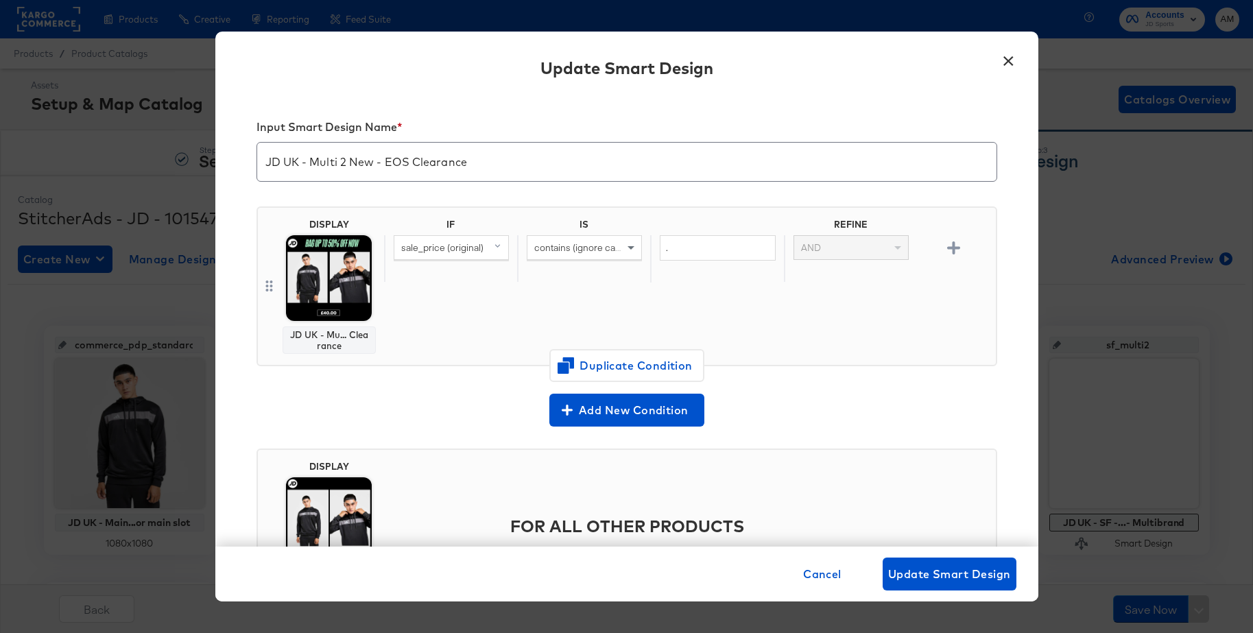
scroll to position [97, 0]
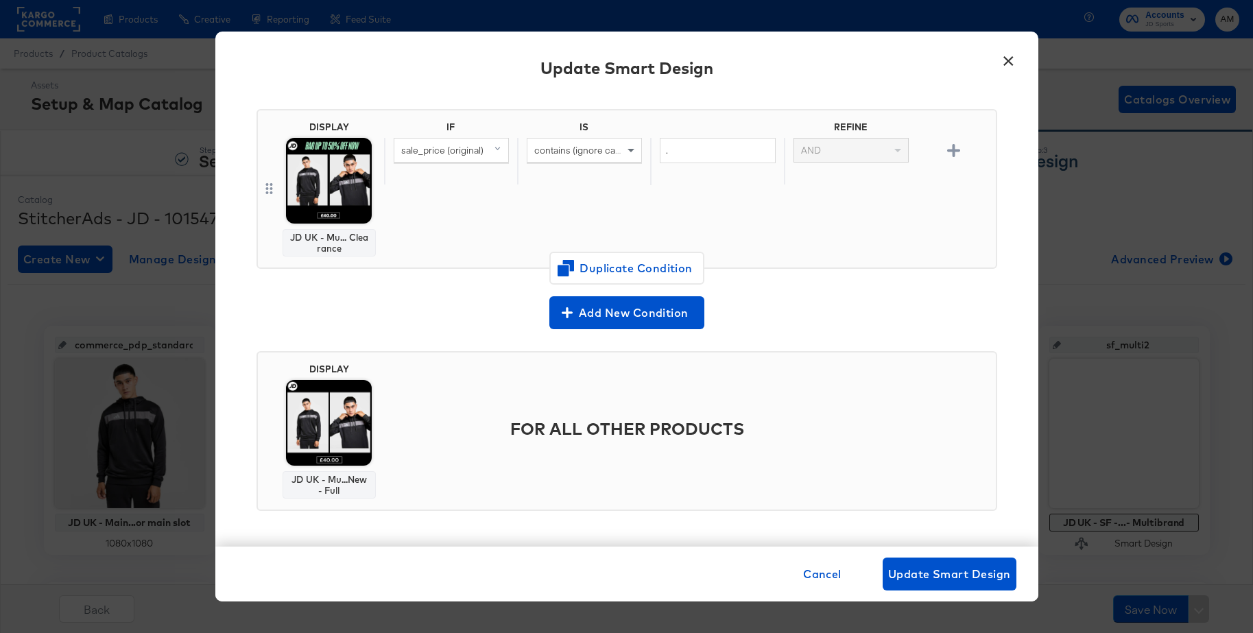
click at [1007, 62] on button "×" at bounding box center [1008, 57] width 25 height 25
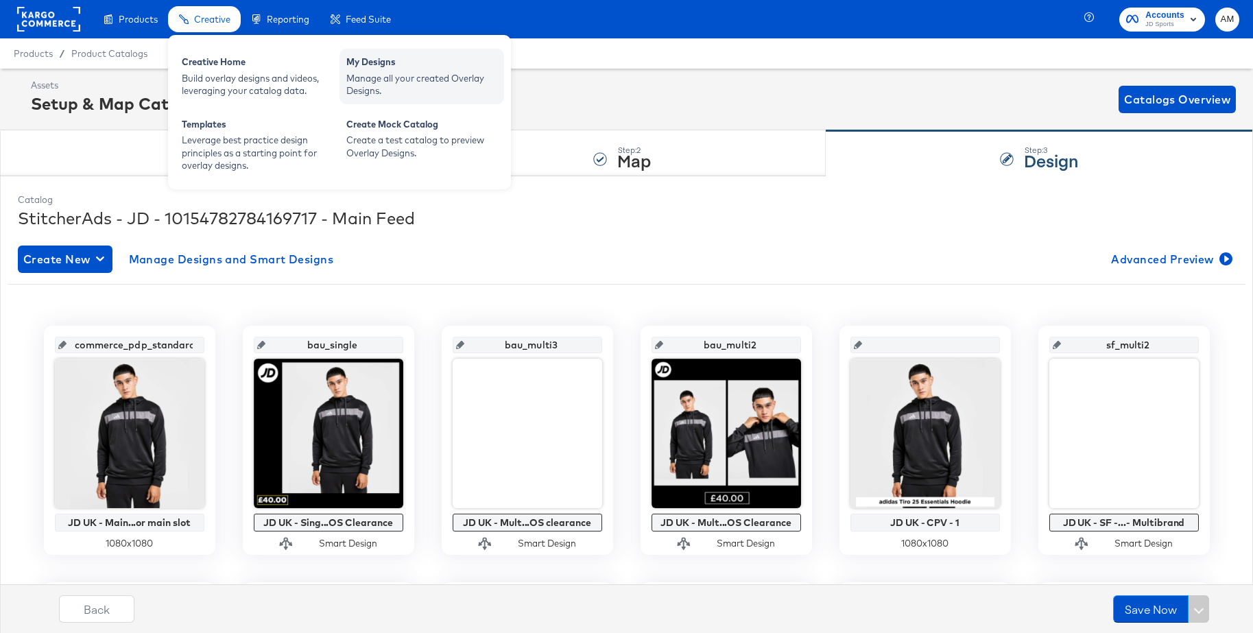
click at [411, 75] on div "Manage all your created Overlay Designs." at bounding box center [421, 84] width 151 height 25
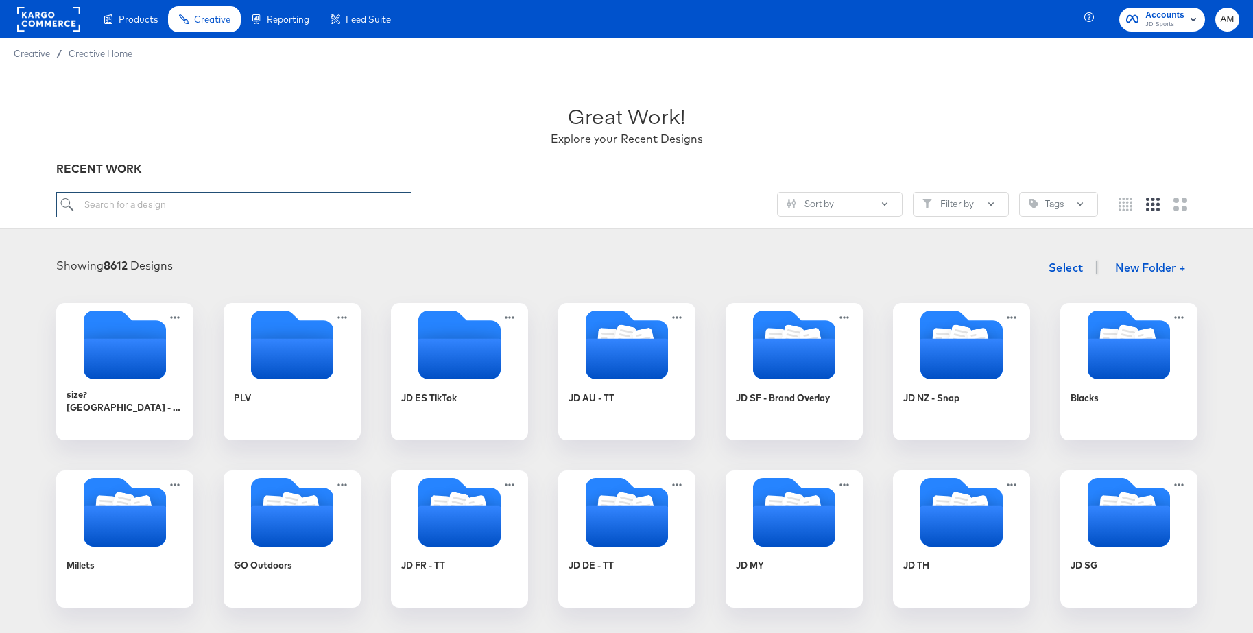
click at [139, 205] on input "search" at bounding box center [233, 204] width 355 height 25
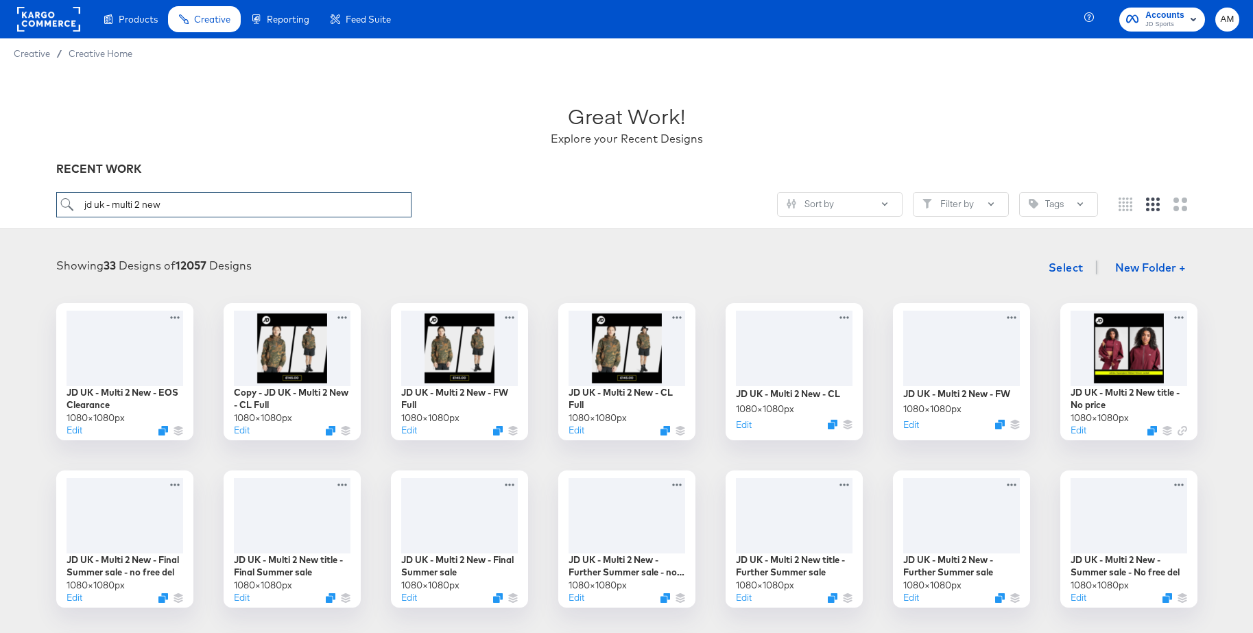
drag, startPoint x: 189, startPoint y: 208, endPoint x: 64, endPoint y: 200, distance: 124.4
click at [64, 200] on input "jd uk - multi 2 new" at bounding box center [233, 204] width 355 height 25
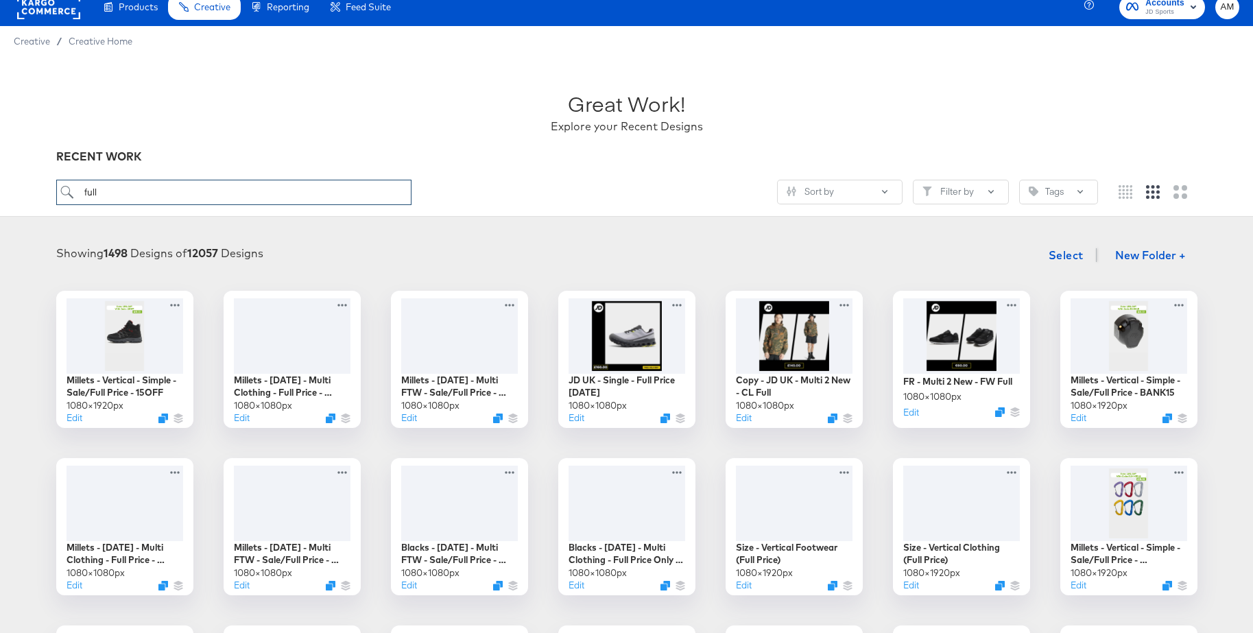
scroll to position [12, 0]
drag, startPoint x: 121, startPoint y: 194, endPoint x: 36, endPoint y: 193, distance: 85.0
click at [36, 193] on div "Great Work! Explore your Recent Designs RECENT WORK full Sort by Filter by Tags" at bounding box center [626, 137] width 1253 height 160
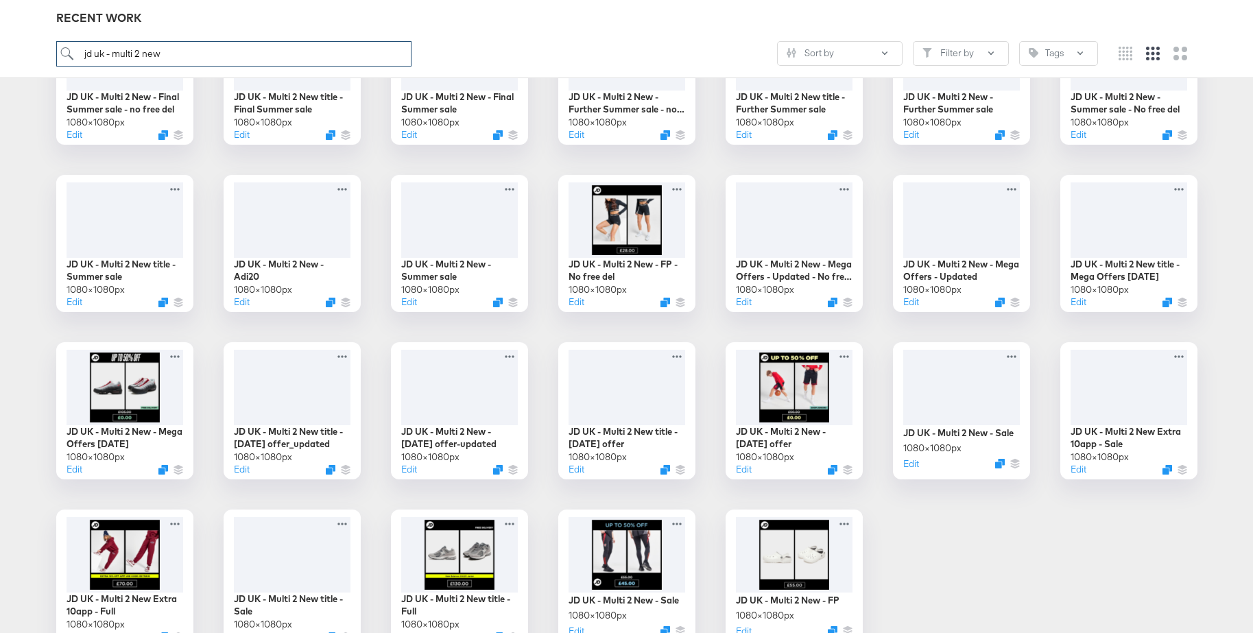
scroll to position [542, 0]
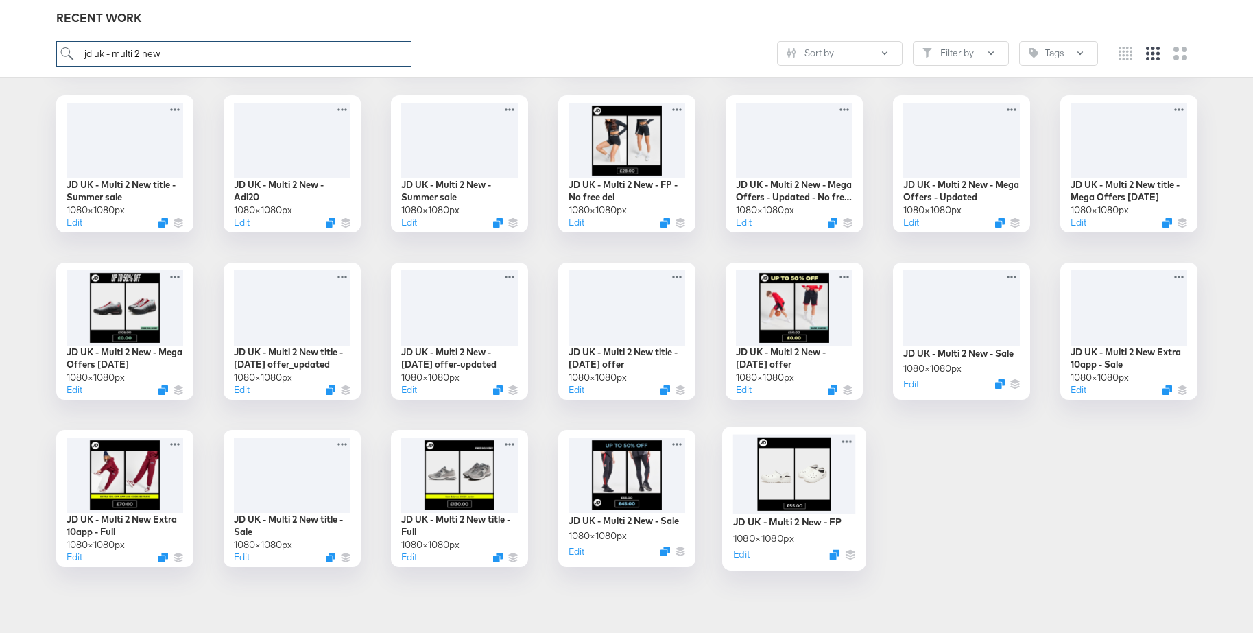
type input "jd uk - multi 2 new"
click at [795, 479] on div at bounding box center [793, 474] width 123 height 80
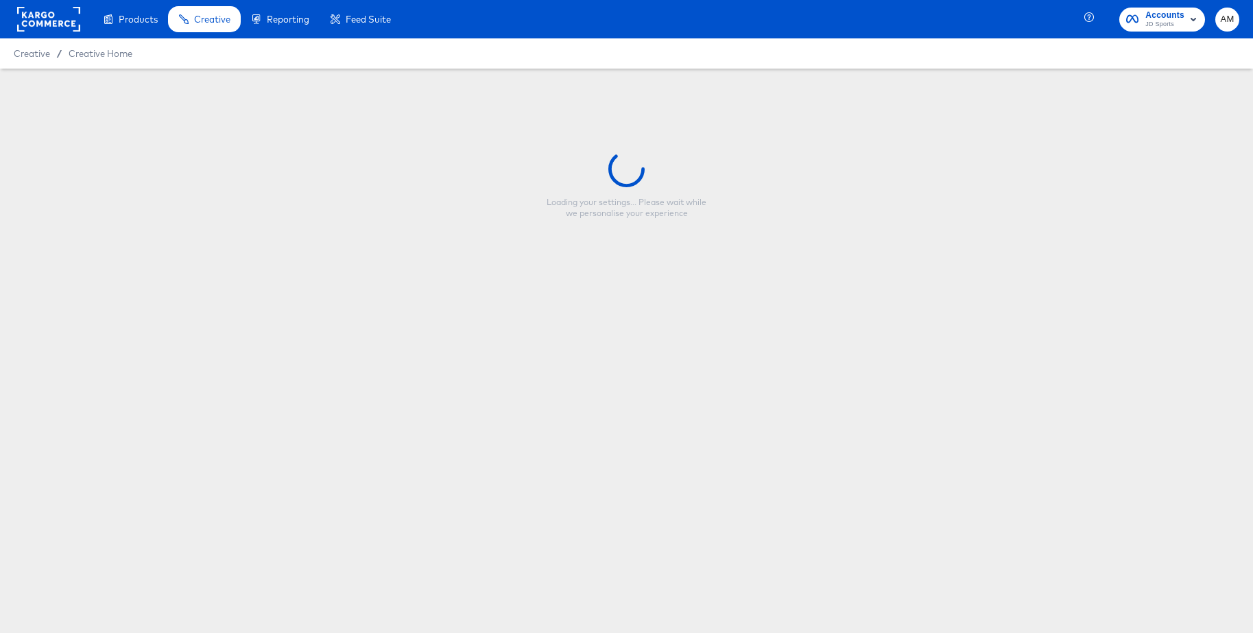
type input "JD UK - Multi 2 New - FP"
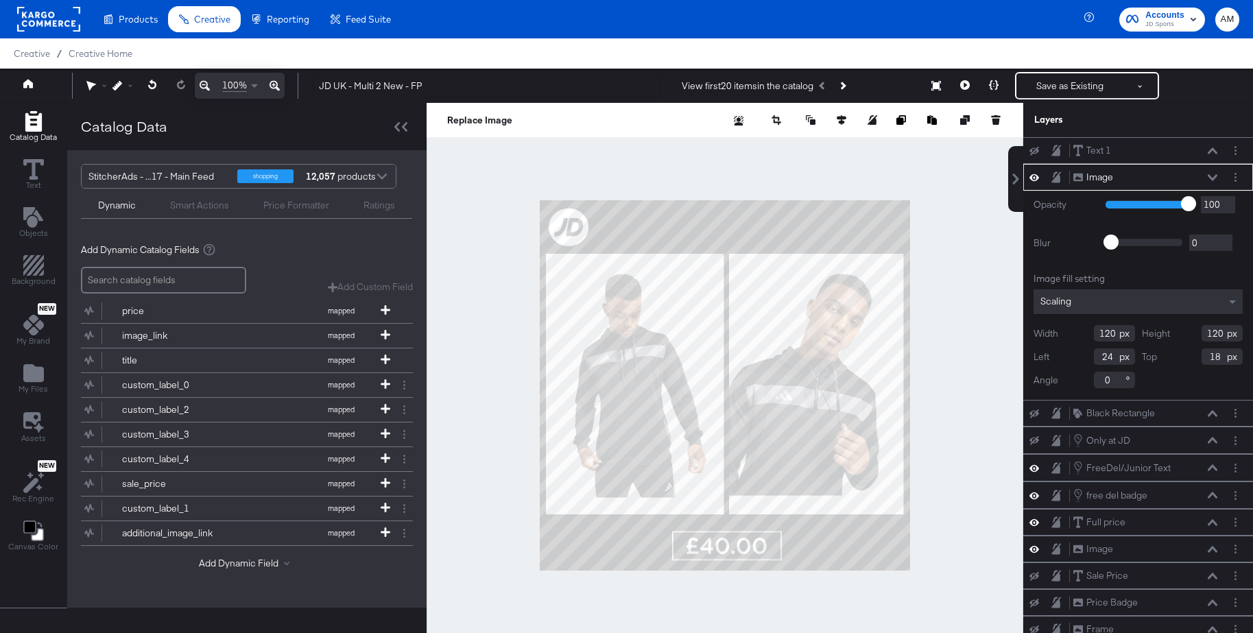
scroll to position [14, 0]
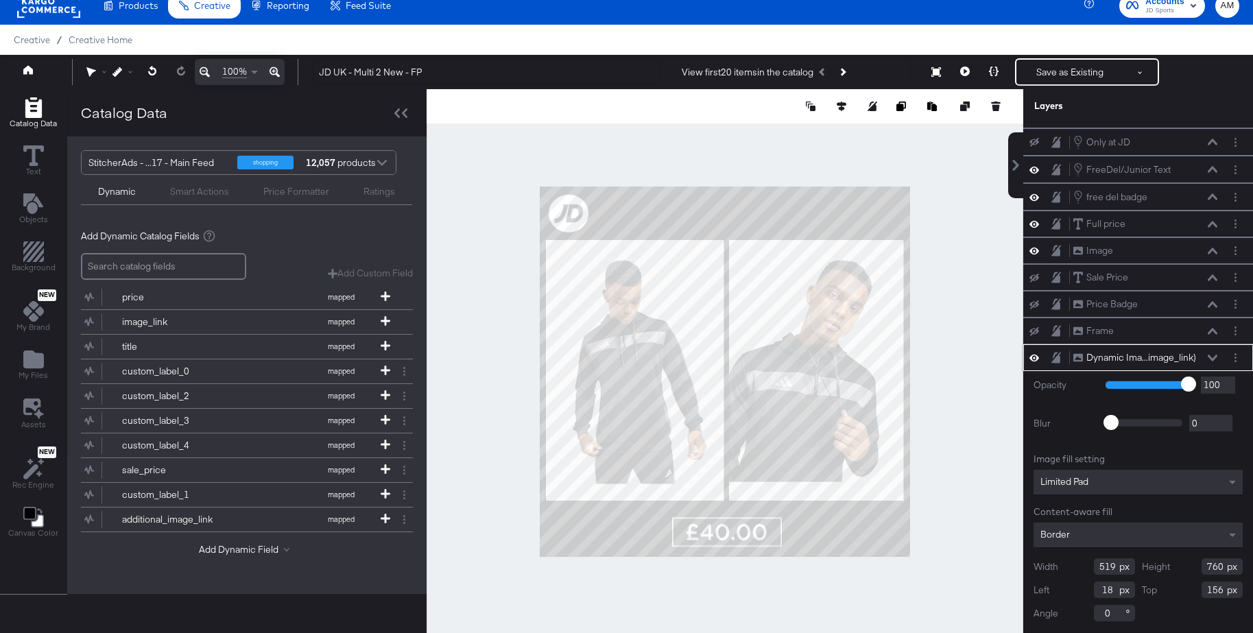
drag, startPoint x: 1113, startPoint y: 568, endPoint x: 1079, endPoint y: 566, distance: 34.3
click at [1079, 566] on div "Width 519" at bounding box center [1083, 566] width 101 height 16
type input "505"
drag, startPoint x: 1224, startPoint y: 566, endPoint x: 1186, endPoint y: 564, distance: 37.7
click at [1186, 564] on div "Height 760" at bounding box center [1191, 566] width 101 height 16
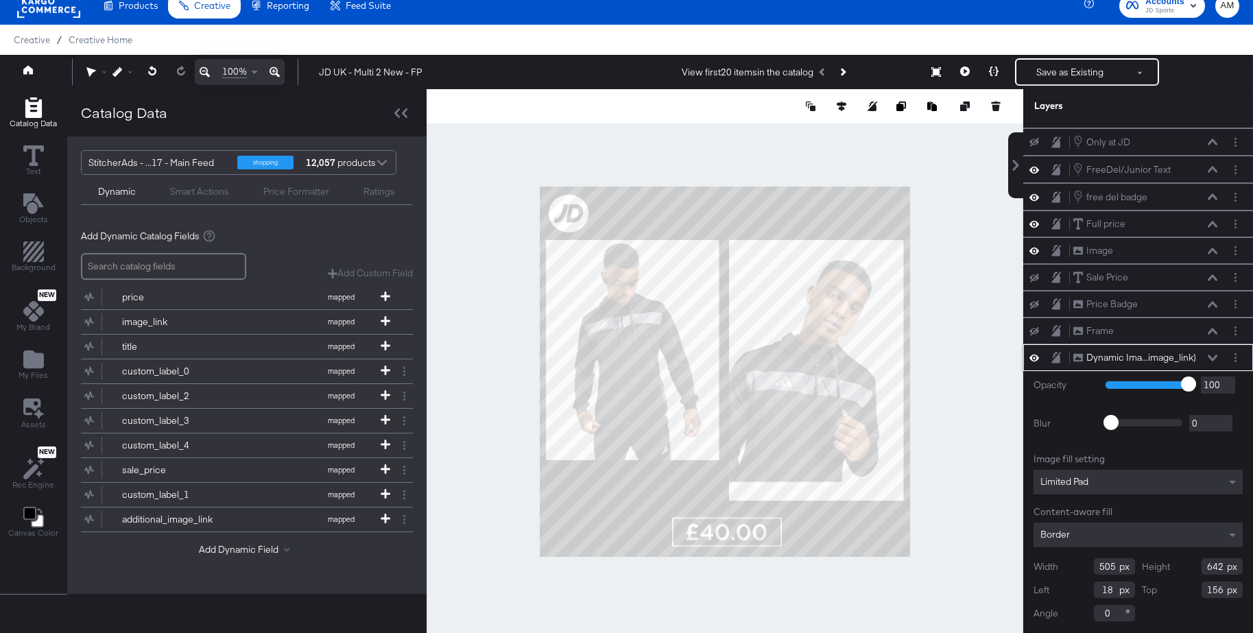
type input "642"
click at [1113, 591] on input "18" at bounding box center [1113, 589] width 41 height 16
type input "19"
drag, startPoint x: 1203, startPoint y: 585, endPoint x: 1189, endPoint y: 585, distance: 13.7
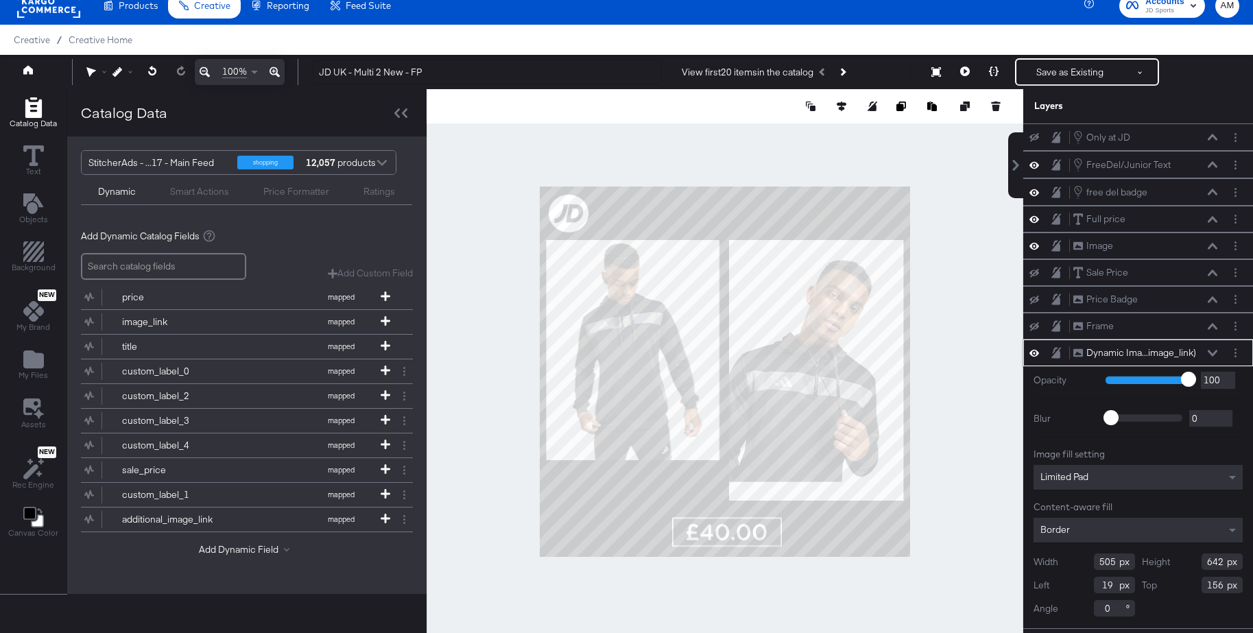
click at [1189, 585] on div "Top 156" at bounding box center [1191, 585] width 101 height 16
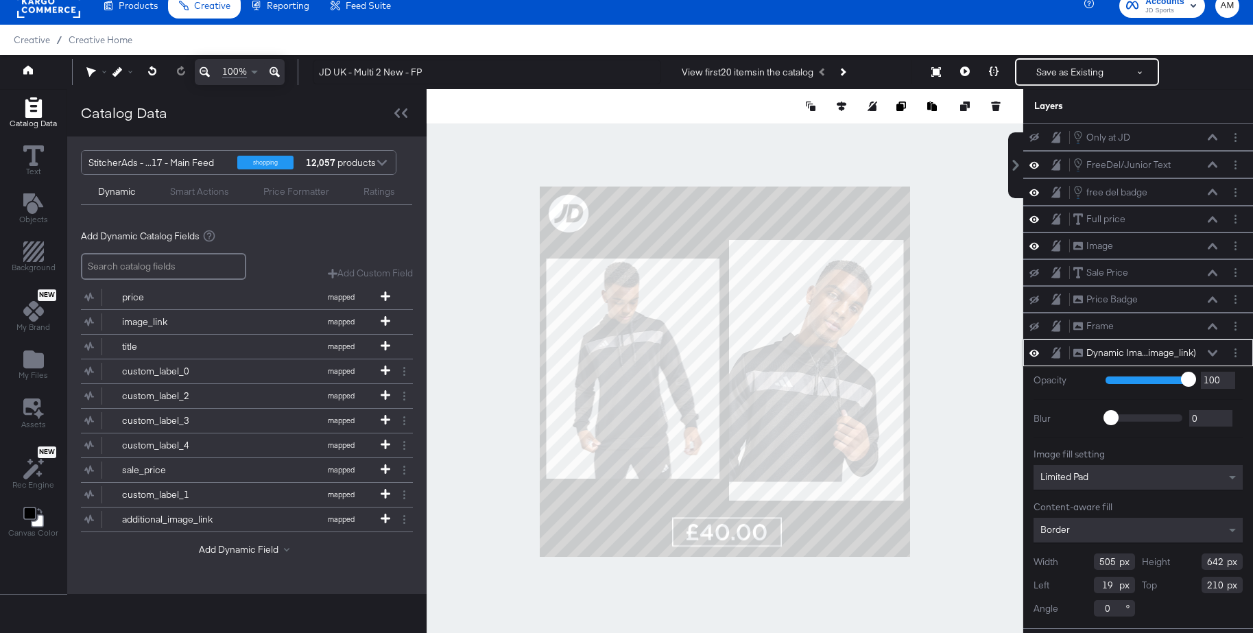
type input "210"
click at [1115, 568] on input "509" at bounding box center [1113, 566] width 41 height 16
type input "505"
drag, startPoint x: 1220, startPoint y: 568, endPoint x: 1192, endPoint y: 568, distance: 27.4
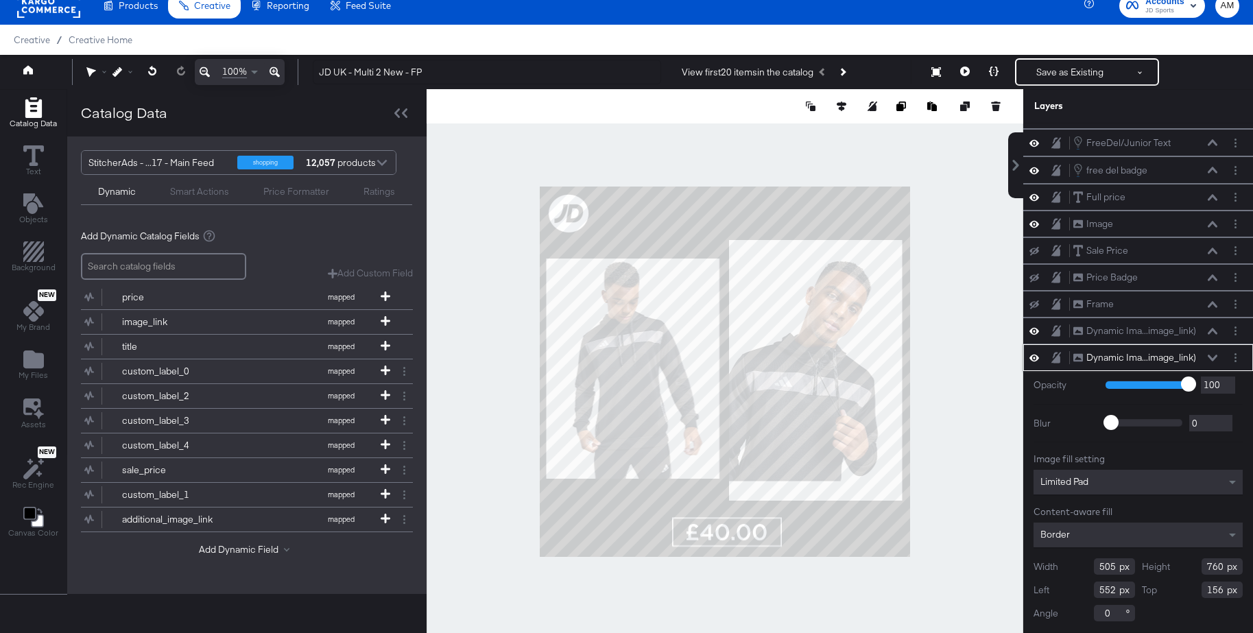
click at [1192, 568] on div "Height 760" at bounding box center [1191, 566] width 101 height 16
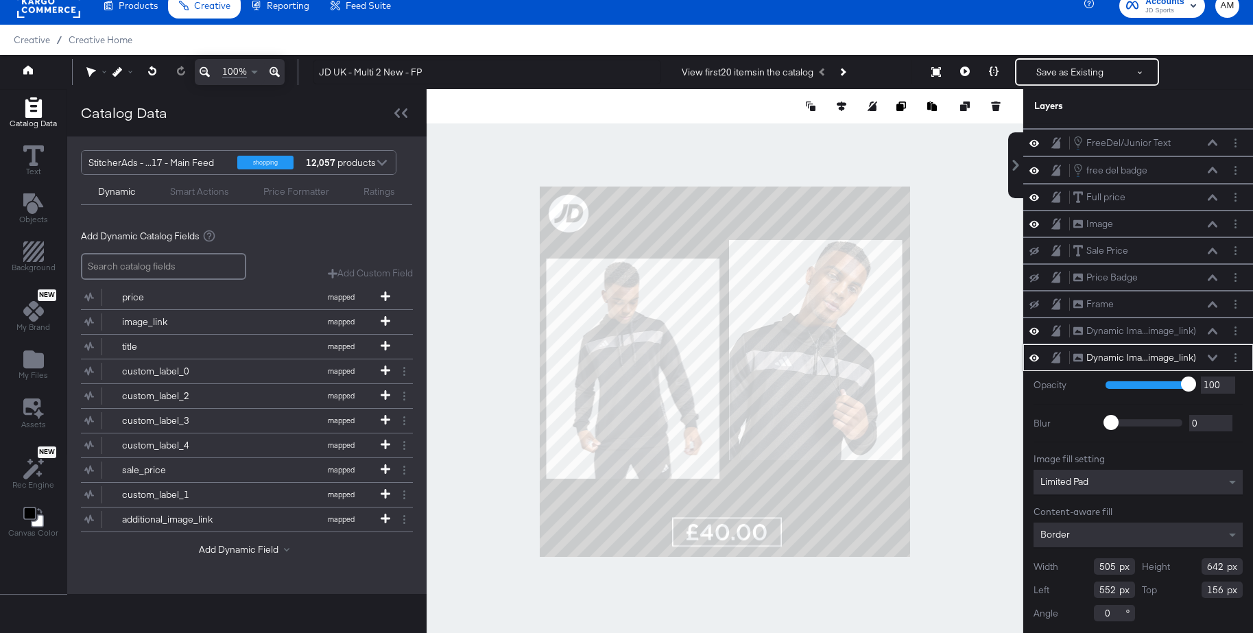
type input "642"
drag, startPoint x: 1112, startPoint y: 590, endPoint x: 1120, endPoint y: 594, distance: 8.9
click at [1112, 590] on input "552" at bounding box center [1113, 589] width 41 height 16
type input "551"
drag, startPoint x: 1202, startPoint y: 592, endPoint x: 1192, endPoint y: 592, distance: 9.6
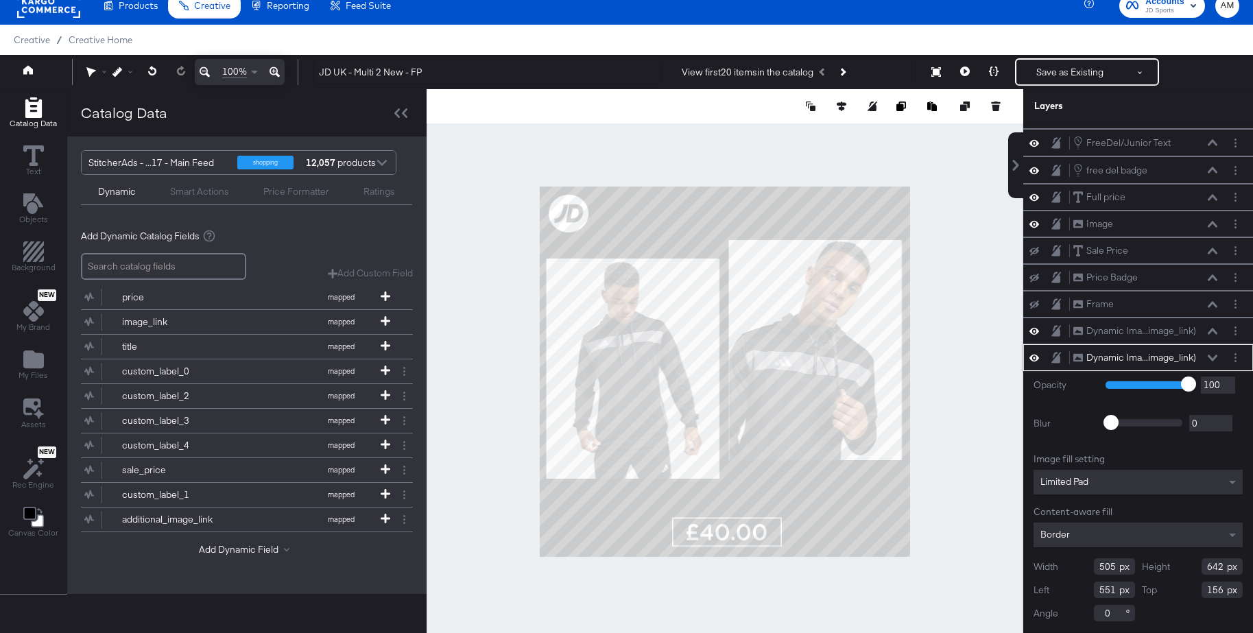
click at [1192, 592] on div "Top 156" at bounding box center [1191, 589] width 101 height 16
type input "210"
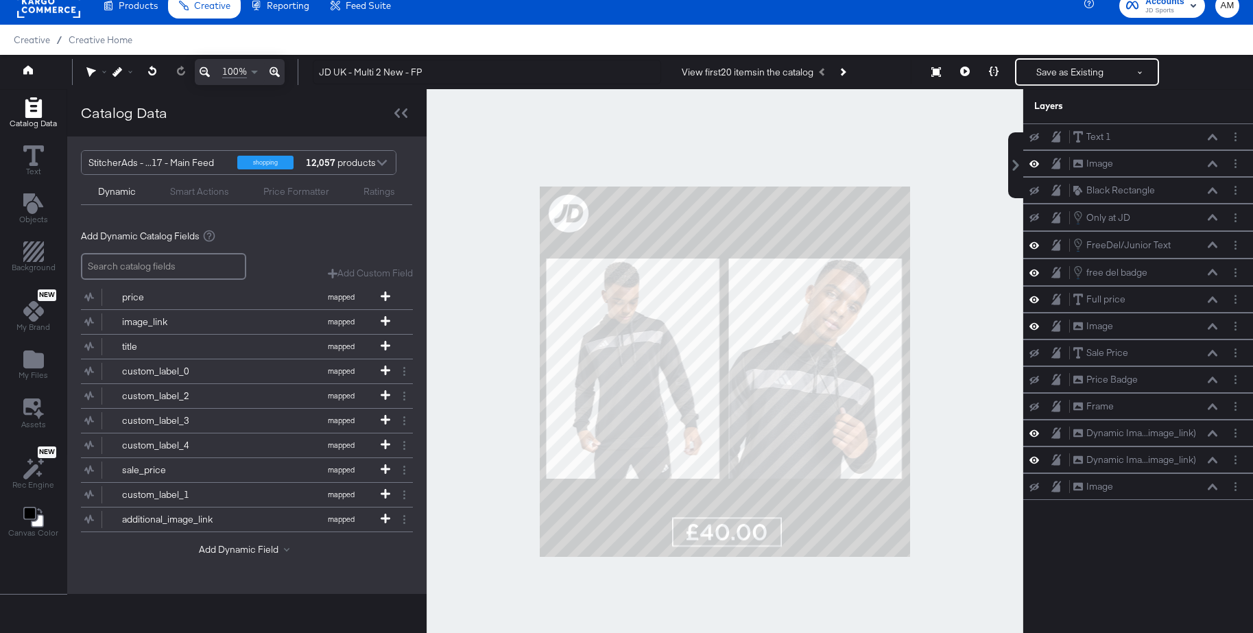
scroll to position [75, 0]
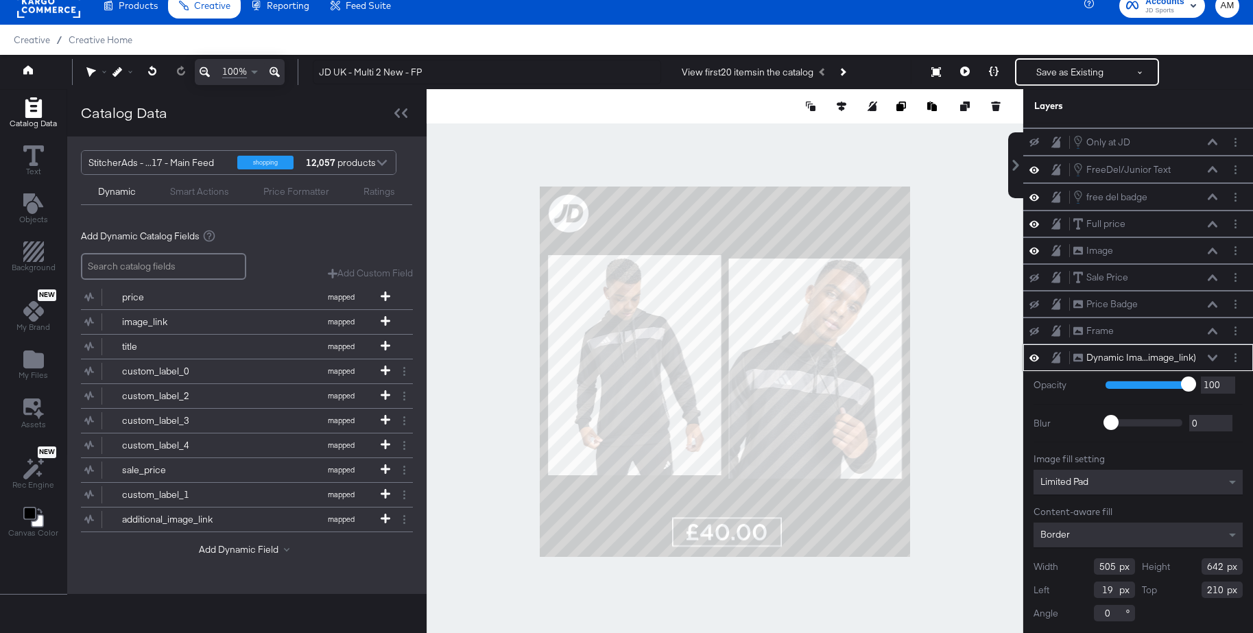
type input "24"
type input "200"
drag, startPoint x: 1223, startPoint y: 592, endPoint x: 1194, endPoint y: 591, distance: 28.8
click at [1194, 591] on div "Top 210" at bounding box center [1191, 589] width 101 height 16
type input "2"
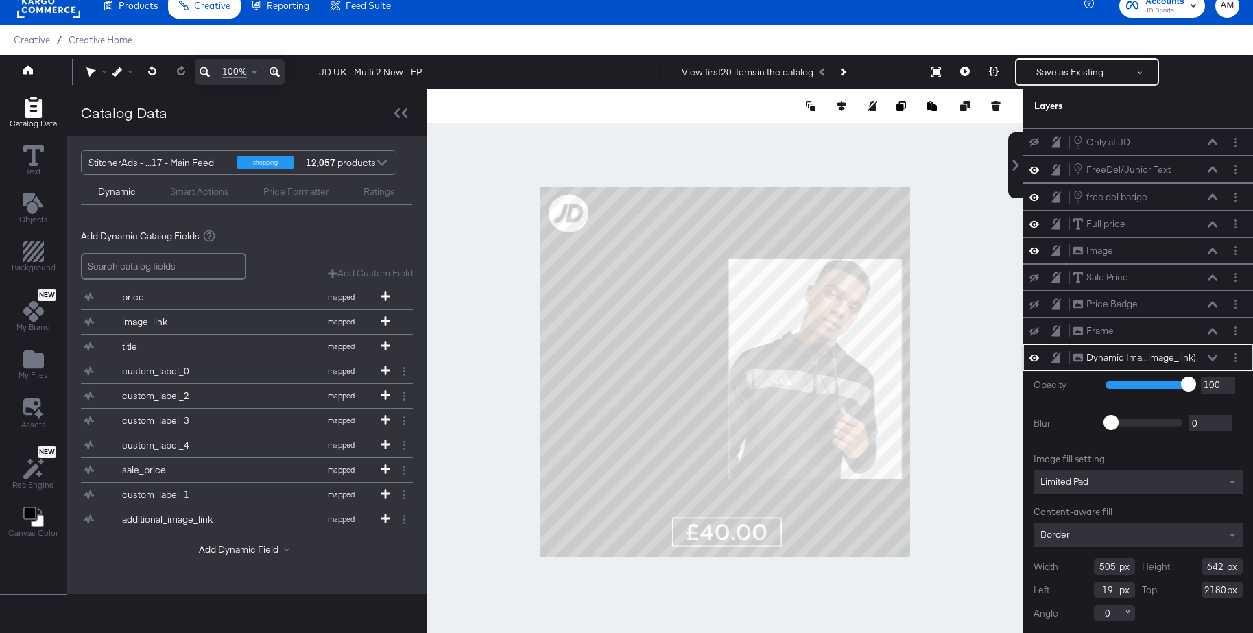
scroll to position [74, 0]
click at [1211, 594] on input "2180" at bounding box center [1221, 591] width 41 height 16
type input "180"
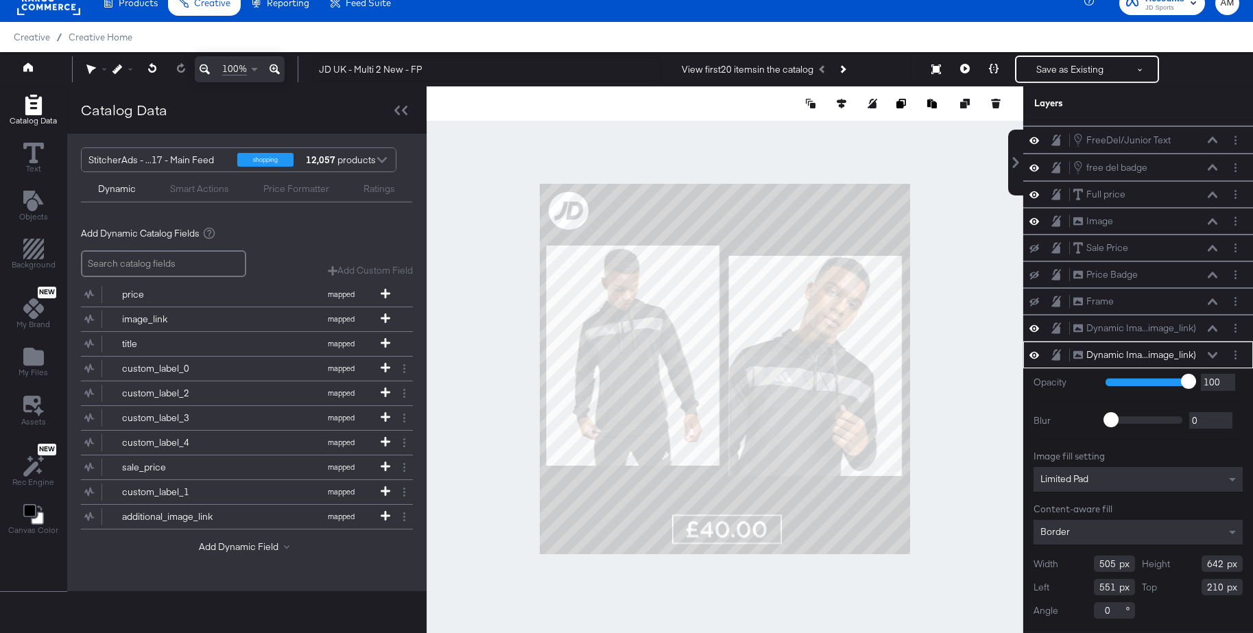
scroll to position [17, 0]
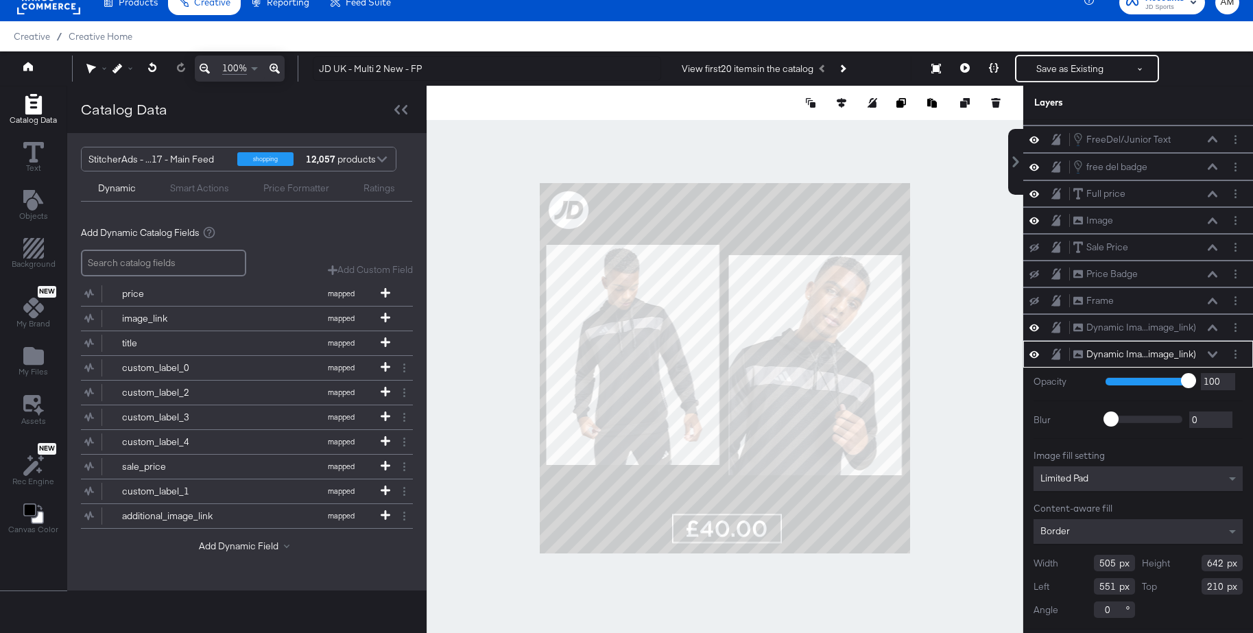
drag, startPoint x: 1222, startPoint y: 586, endPoint x: 1203, endPoint y: 585, distance: 18.6
click at [1203, 585] on input "210" at bounding box center [1221, 586] width 41 height 16
type input "180"
click at [960, 254] on div at bounding box center [724, 368] width 596 height 565
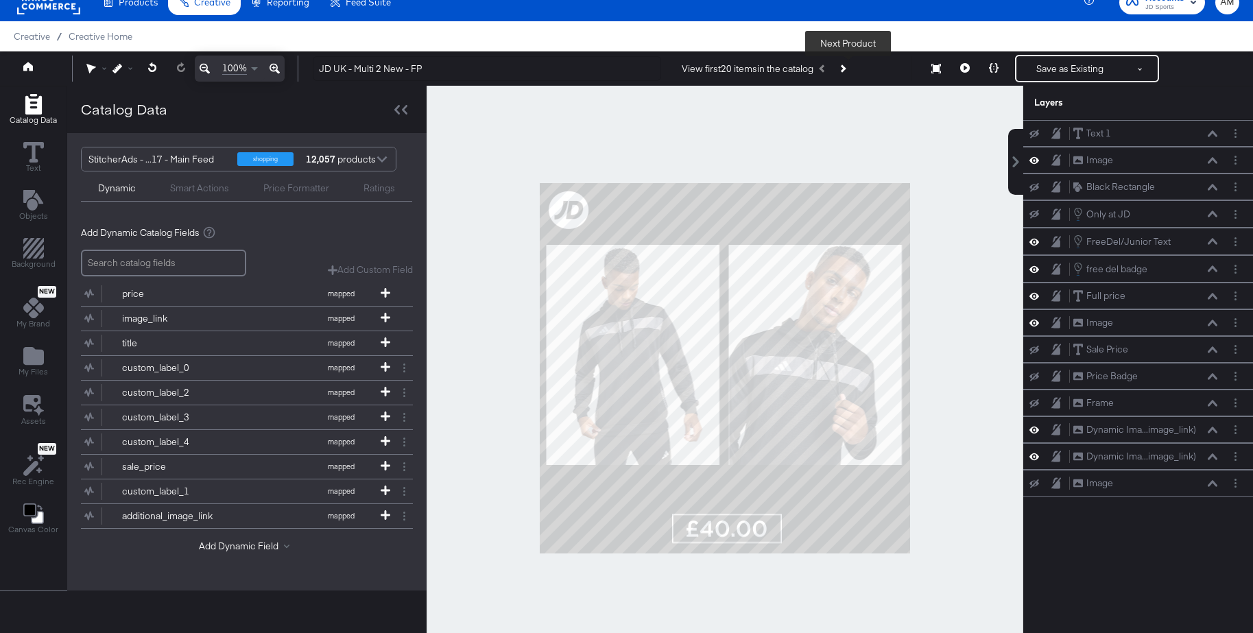
click at [846, 69] on icon "Next Product" at bounding box center [842, 68] width 8 height 8
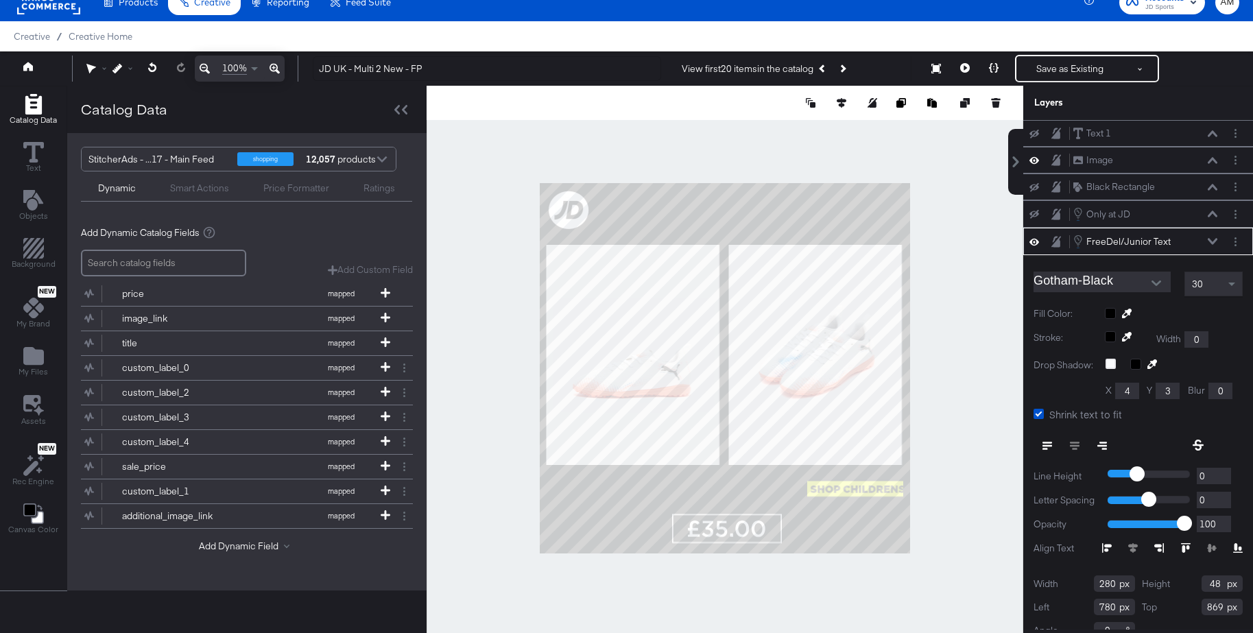
scroll to position [21, 0]
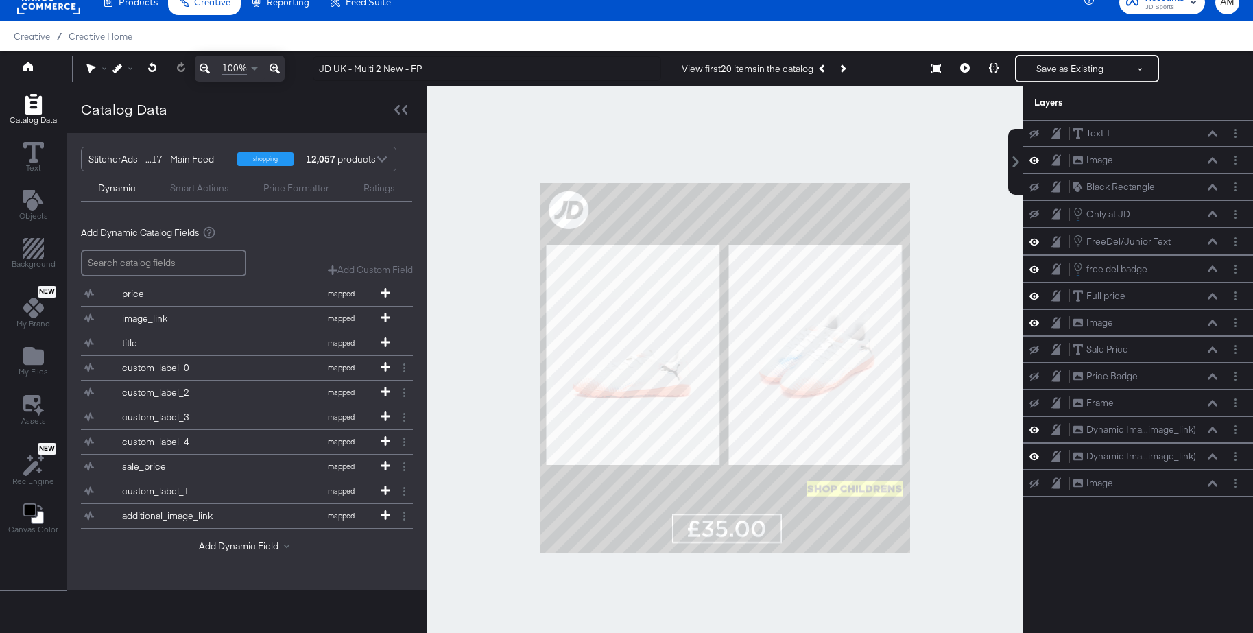
click at [943, 479] on div at bounding box center [724, 368] width 596 height 565
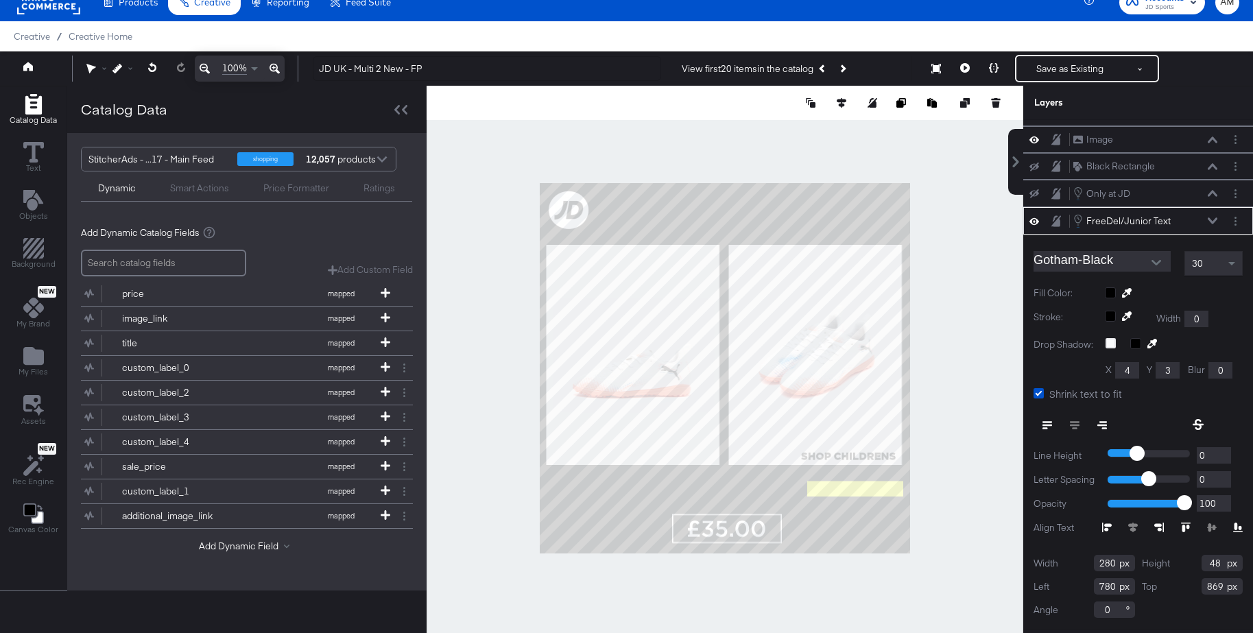
type input "762"
type input "774"
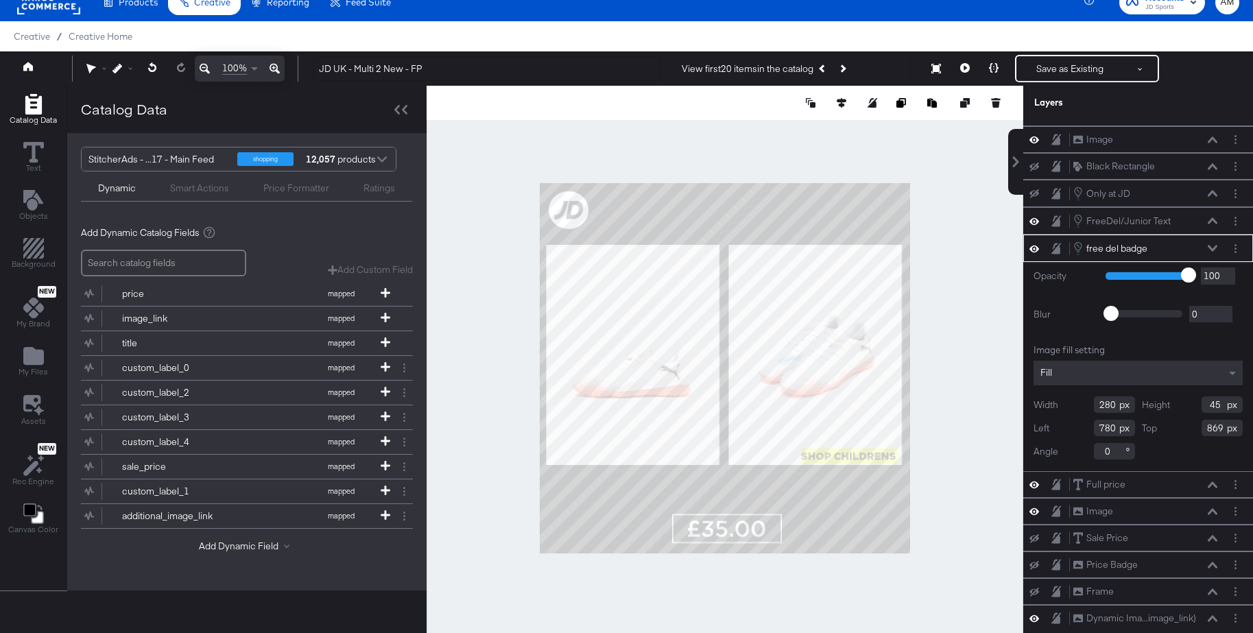
type input "762"
type input "774"
type input "769"
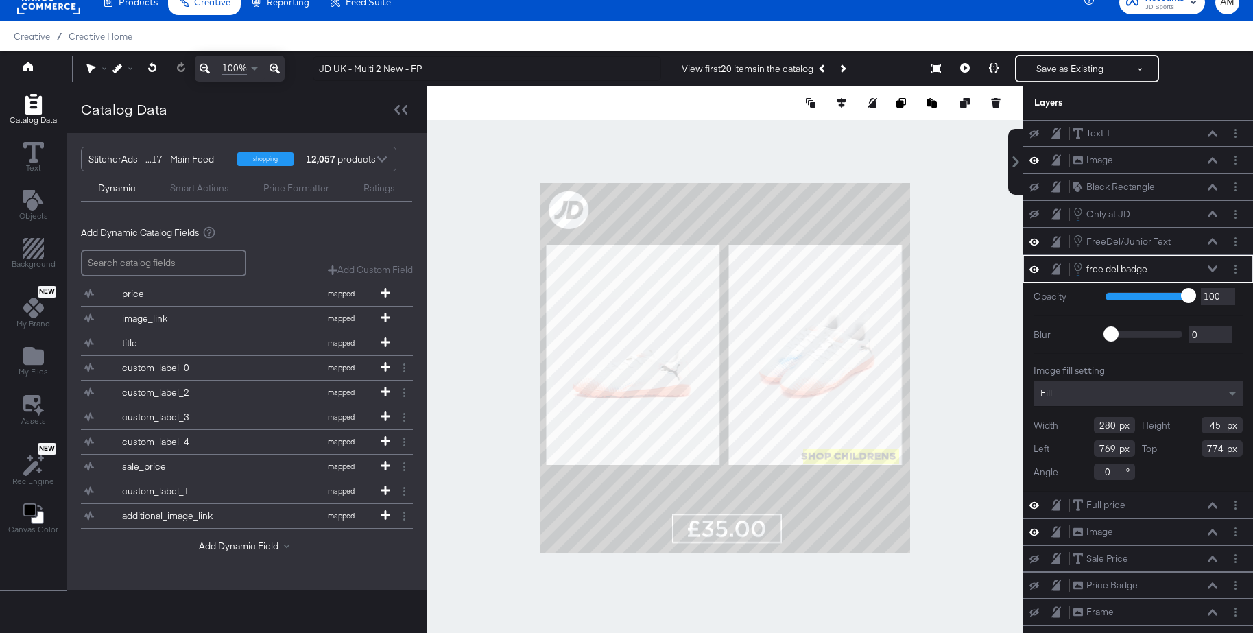
click at [945, 477] on div at bounding box center [724, 368] width 596 height 565
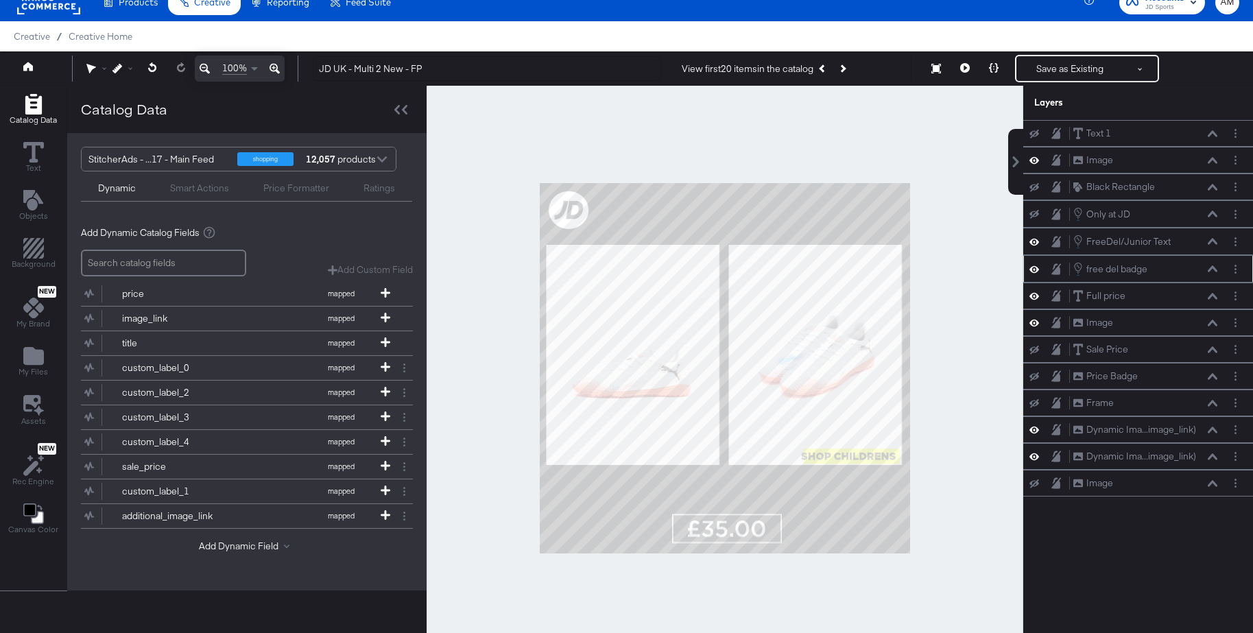
click at [1210, 265] on icon at bounding box center [1212, 268] width 10 height 7
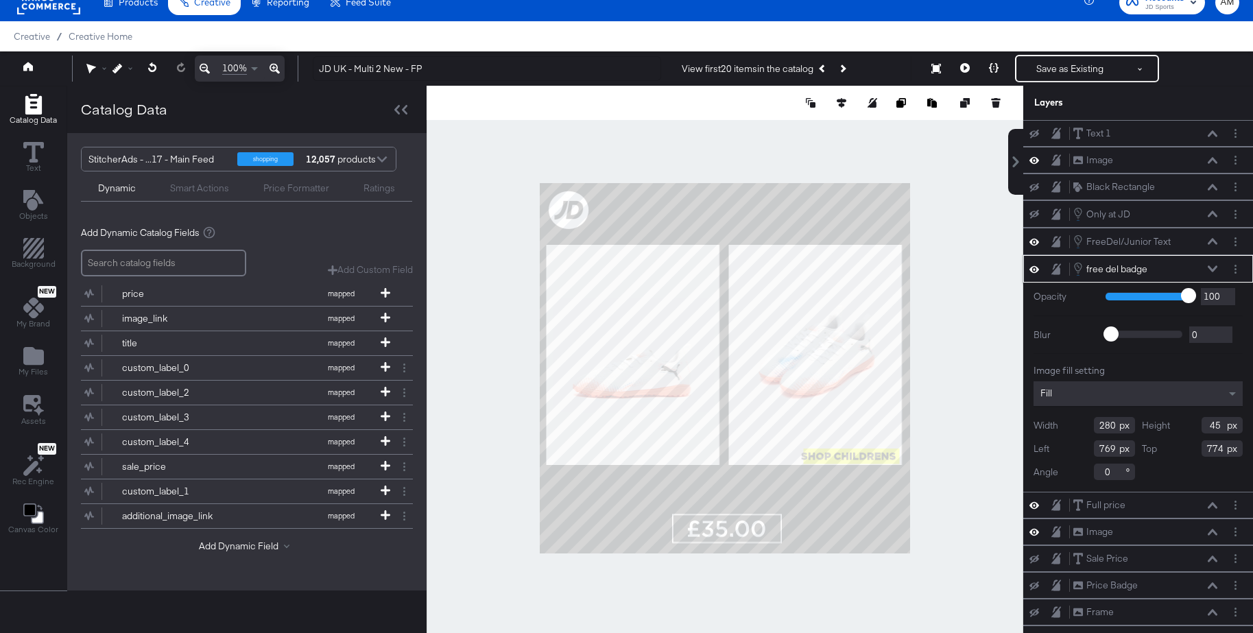
drag, startPoint x: 1117, startPoint y: 448, endPoint x: 1076, endPoint y: 450, distance: 40.5
click at [1076, 450] on div "Left 769" at bounding box center [1083, 448] width 101 height 16
type input "777"
click at [1168, 478] on div "Width 280 Height 45 Left 777 Top 774 Angle 0" at bounding box center [1137, 448] width 209 height 63
click at [939, 484] on div at bounding box center [724, 368] width 596 height 565
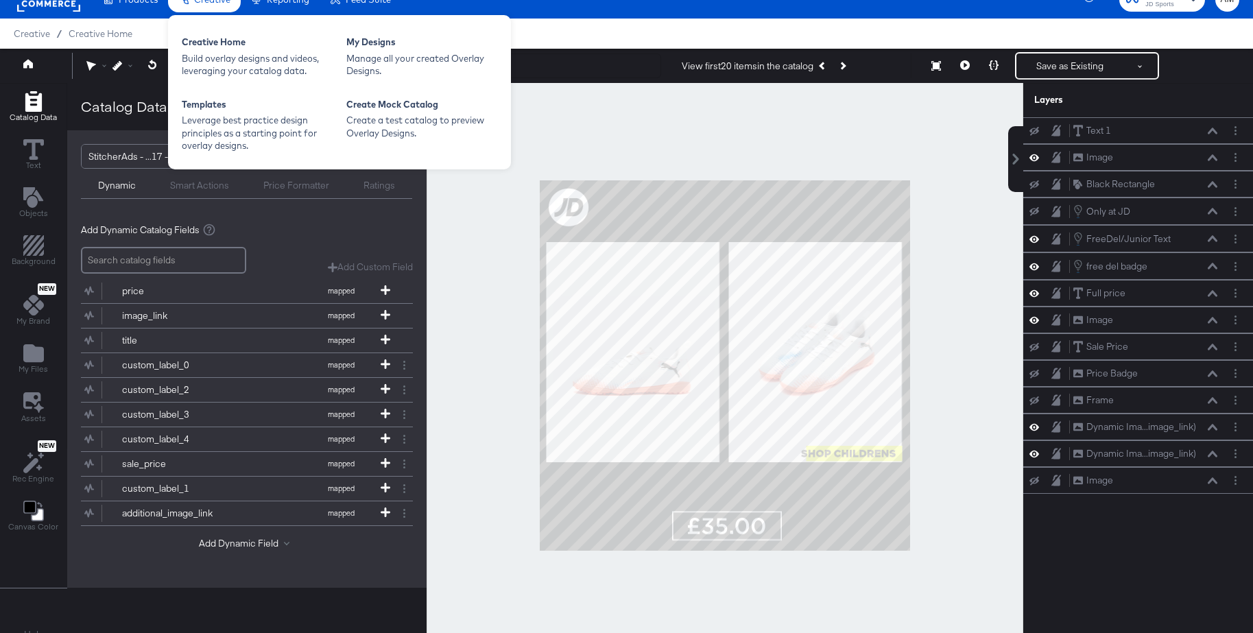
scroll to position [15, 0]
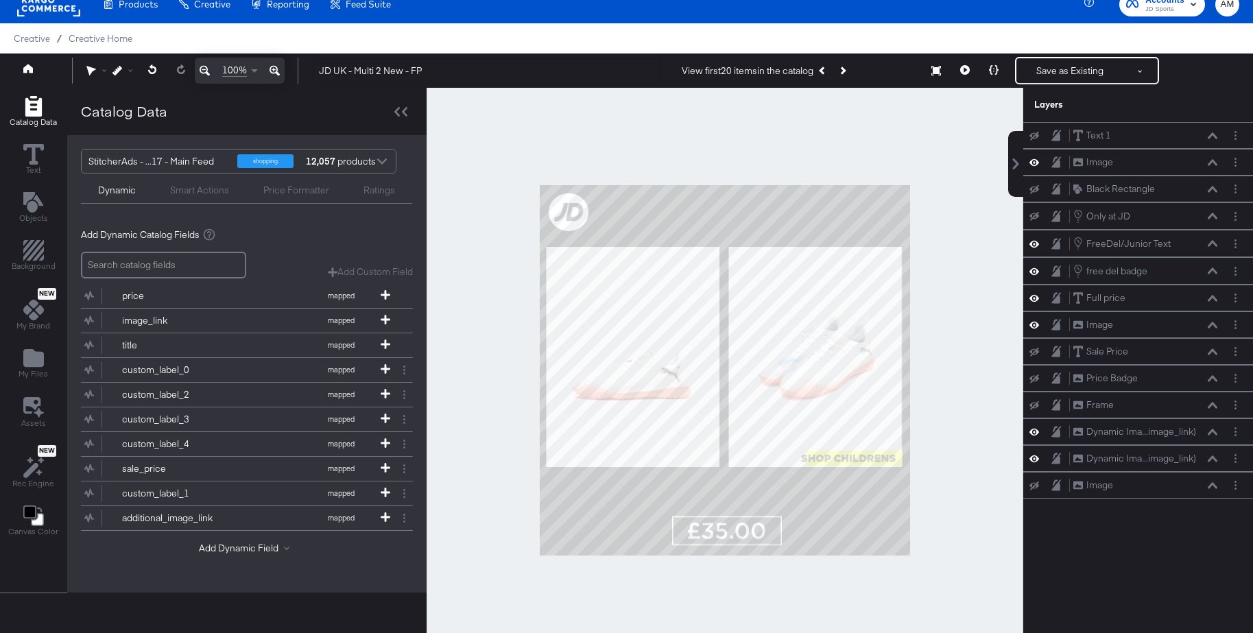
click at [271, 69] on icon at bounding box center [274, 70] width 10 height 16
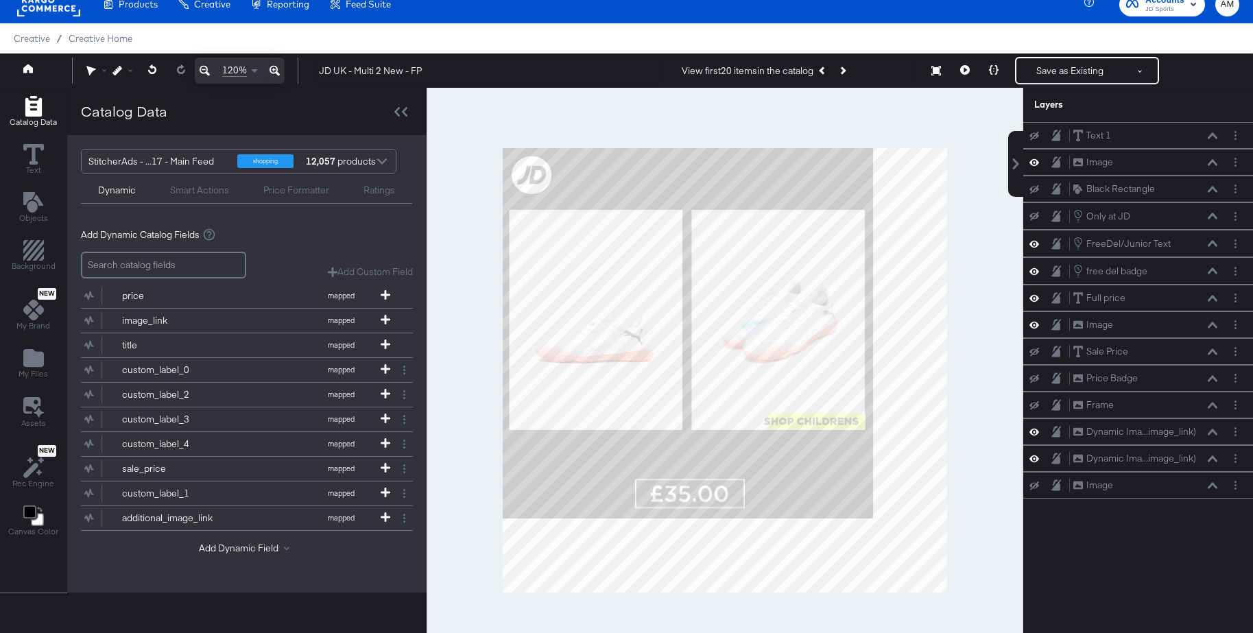
click at [271, 69] on icon at bounding box center [274, 70] width 10 height 16
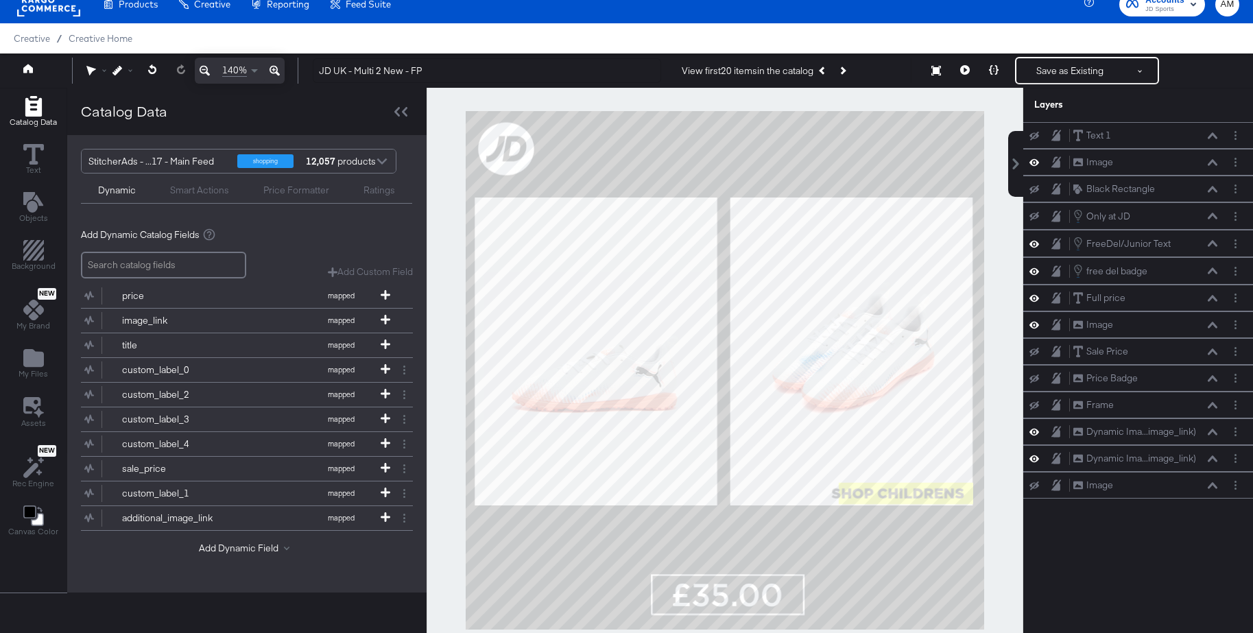
click at [271, 69] on icon at bounding box center [274, 70] width 10 height 16
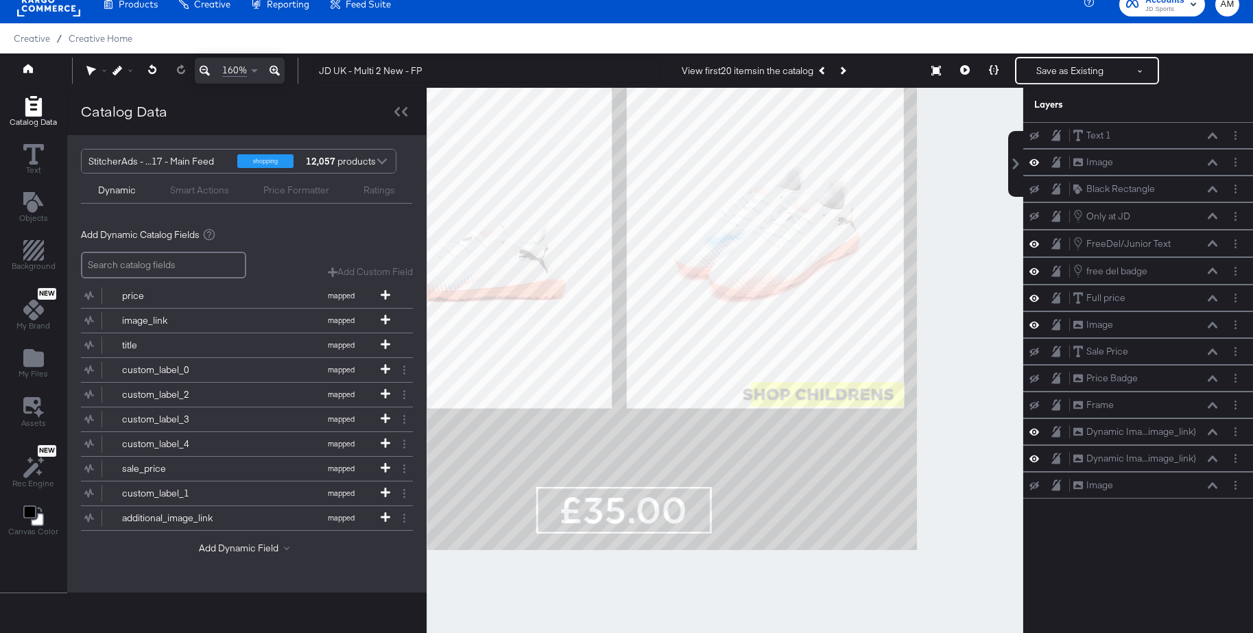
drag, startPoint x: 811, startPoint y: 450, endPoint x: 707, endPoint y: 334, distance: 156.3
click at [707, 334] on div at bounding box center [724, 370] width 595 height 565
click at [265, 58] on button at bounding box center [275, 71] width 20 height 26
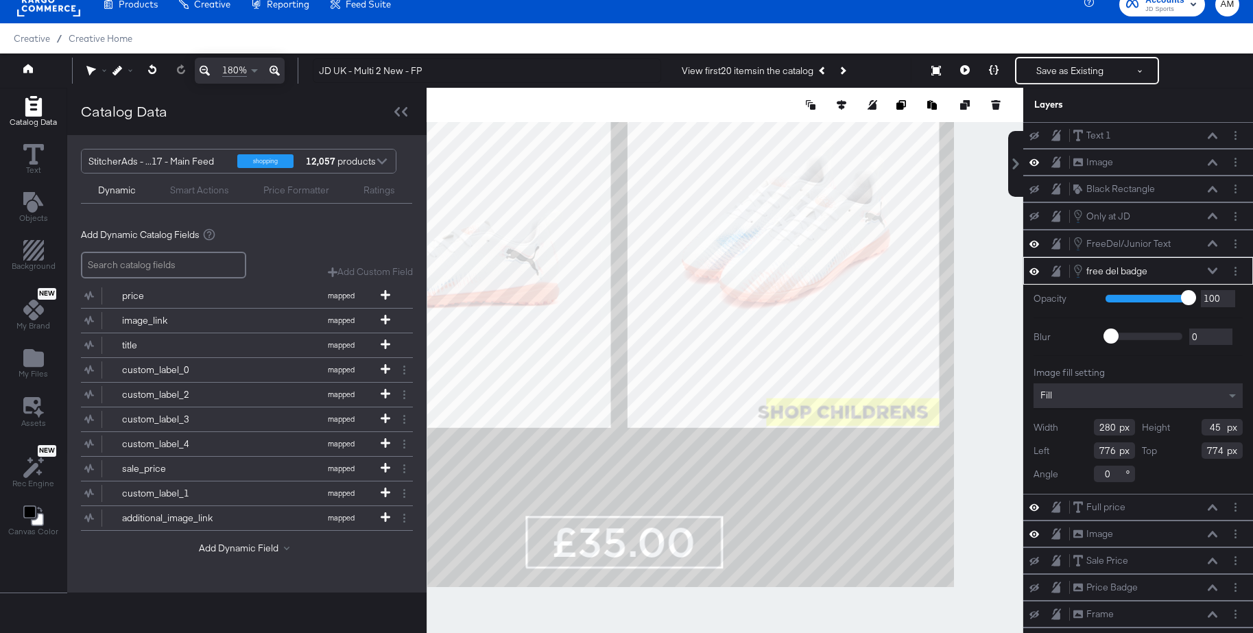
type input "775"
type input "776"
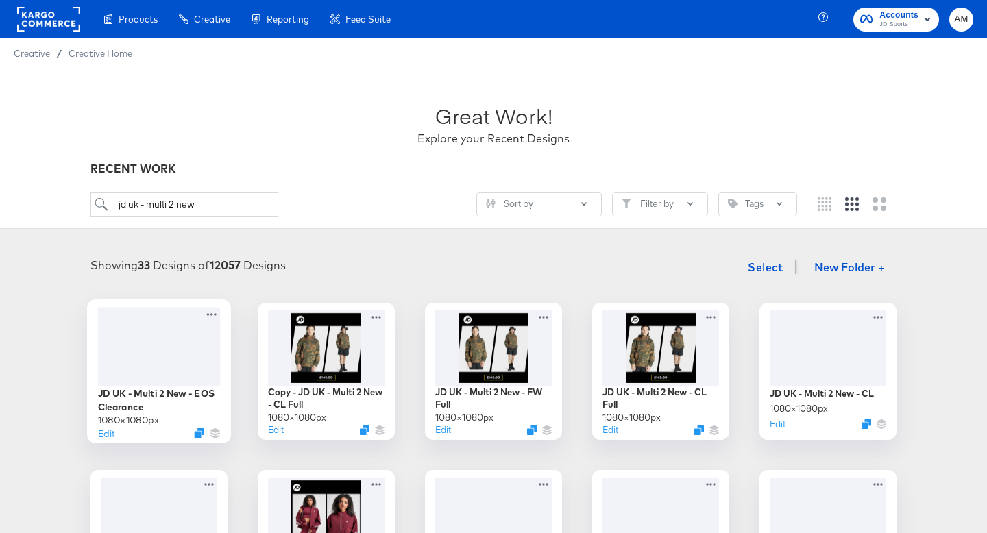
click at [160, 352] on div at bounding box center [159, 346] width 123 height 79
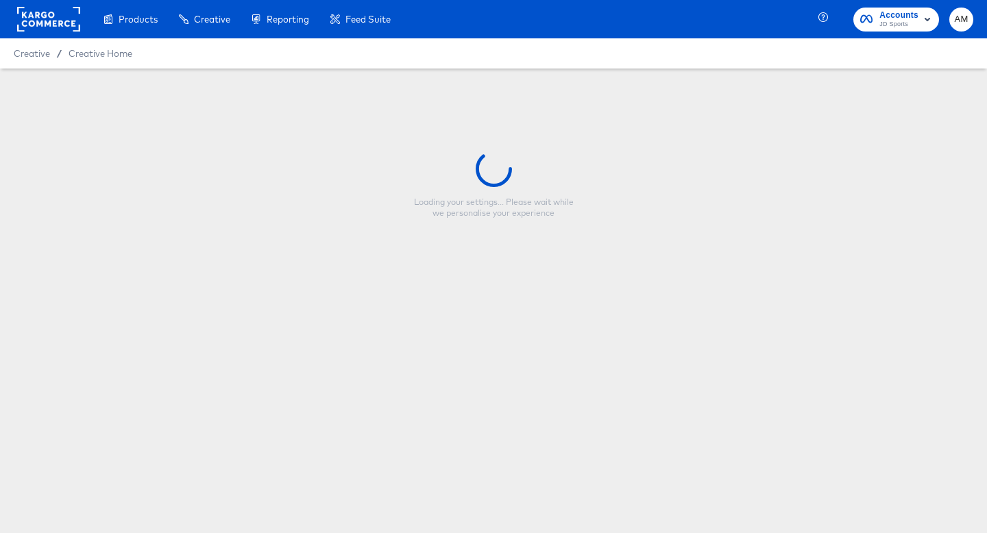
type input "JD UK - Multi 2 New - EOS Clearance"
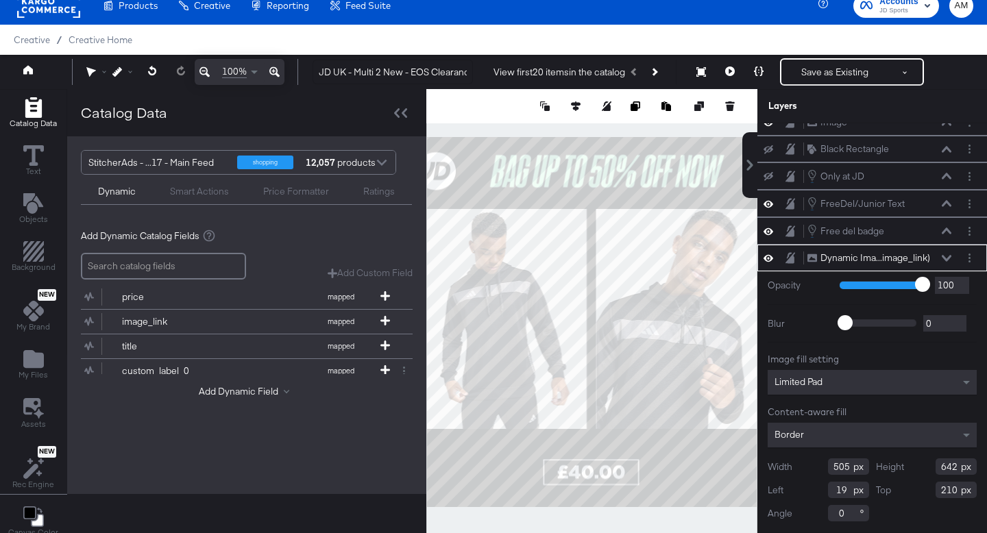
scroll to position [204, 0]
click at [946, 256] on icon at bounding box center [947, 258] width 10 height 7
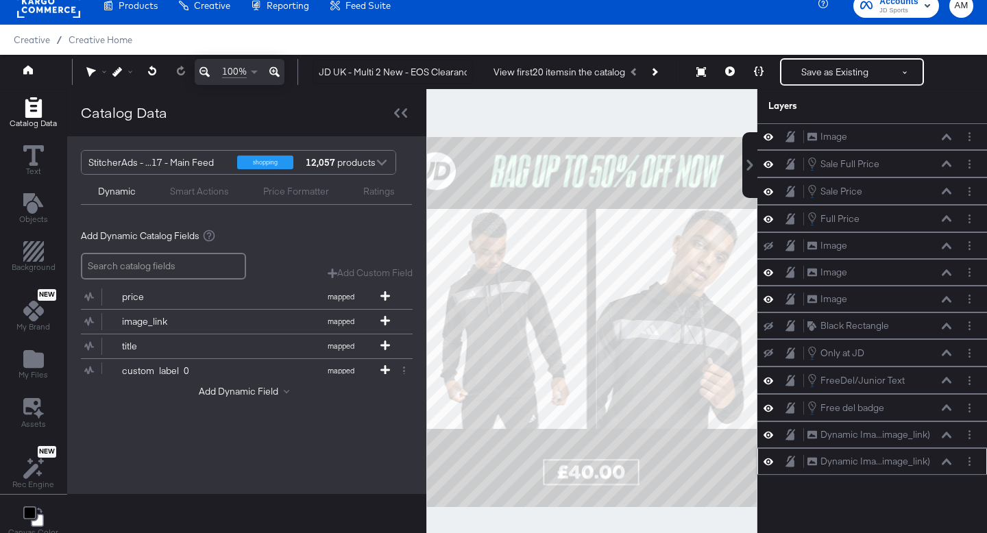
scroll to position [0, 0]
click at [949, 409] on icon at bounding box center [947, 407] width 10 height 6
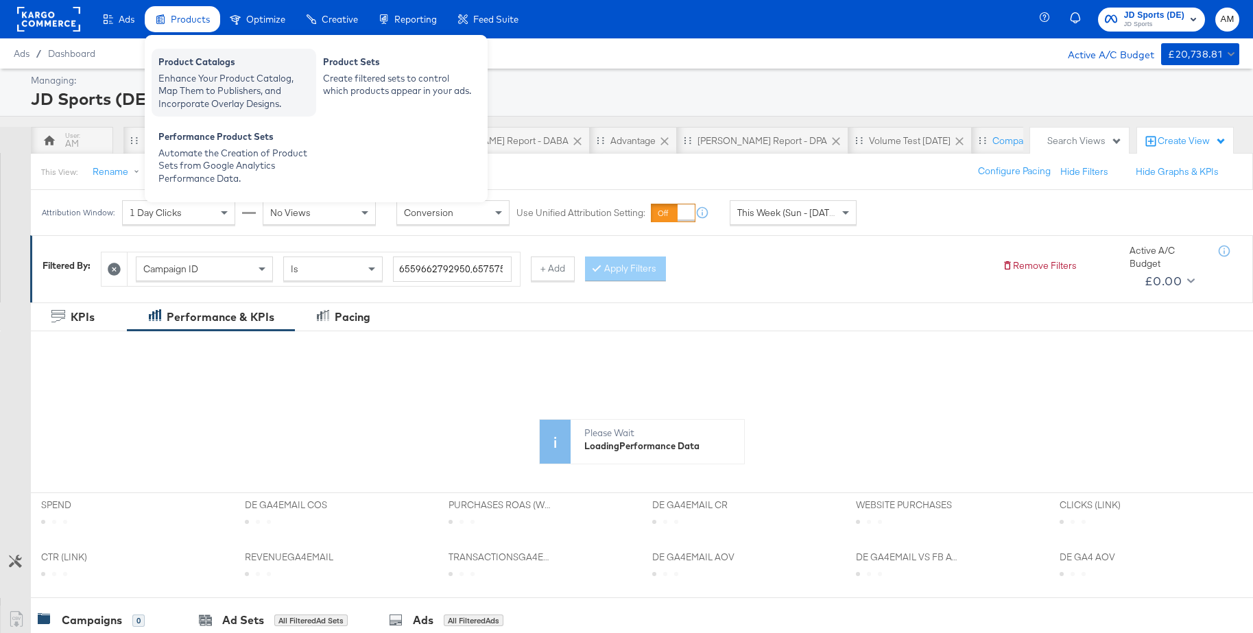
click at [188, 73] on div "Enhance Your Product Catalog, Map Them to Publishers, and Incorporate Overlay D…" at bounding box center [233, 91] width 151 height 38
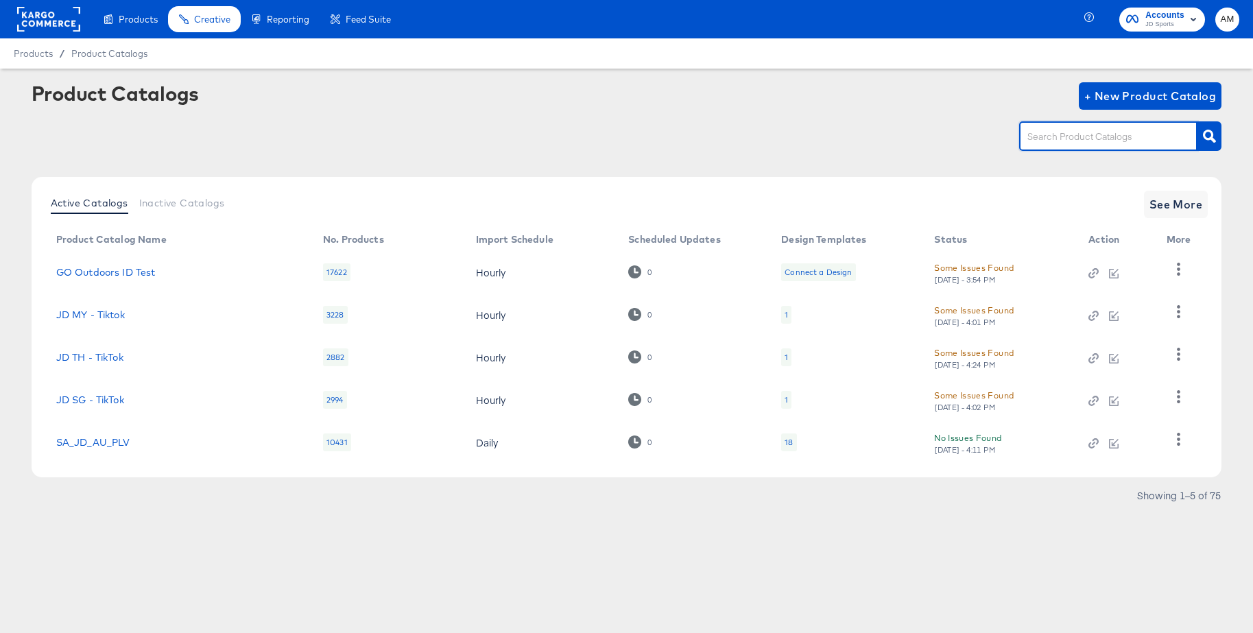
click at [1120, 140] on input "text" at bounding box center [1097, 137] width 146 height 16
type input "main"
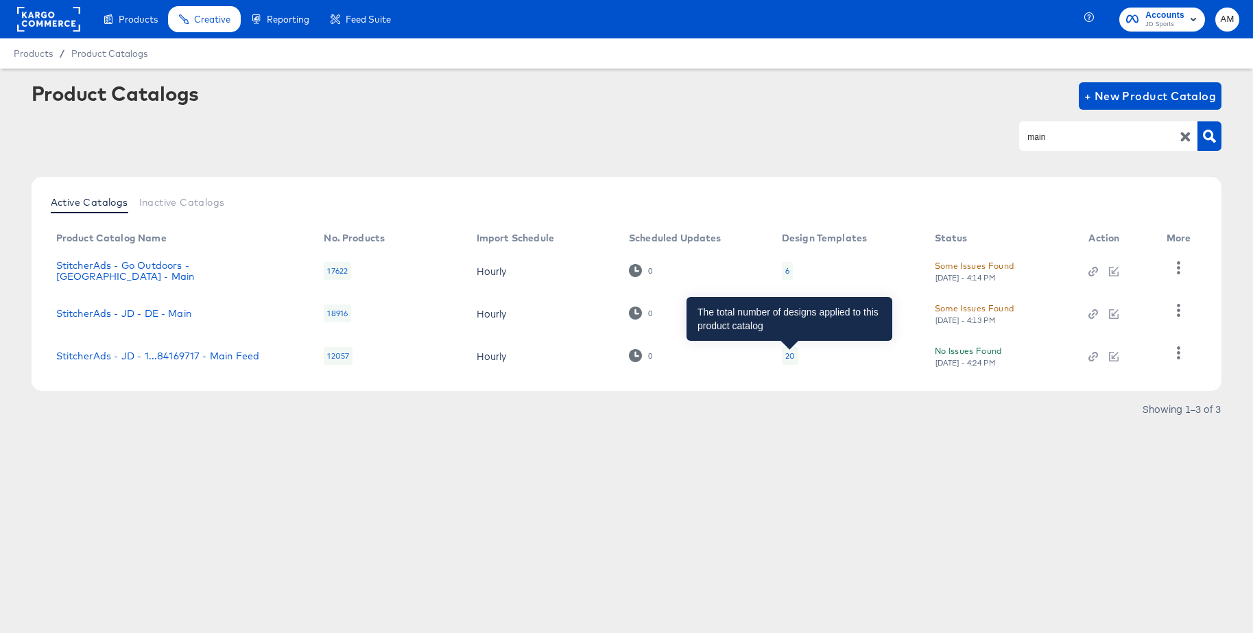
click at [788, 355] on div "20" at bounding box center [790, 355] width 10 height 11
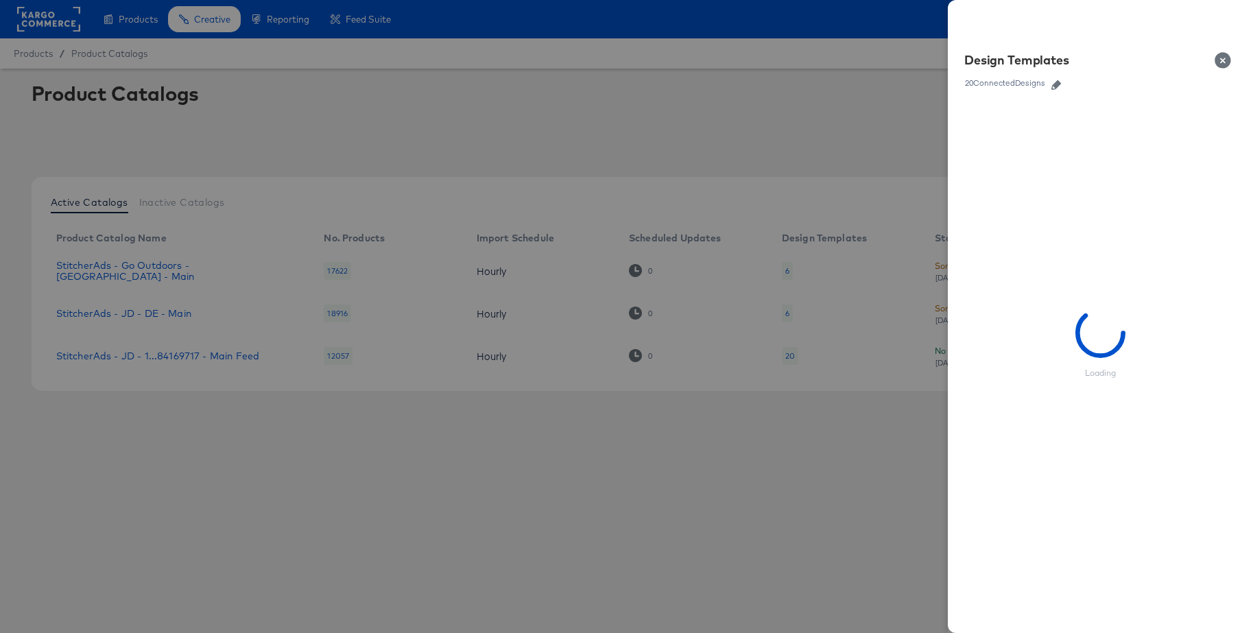
click at [1056, 84] on icon "button" at bounding box center [1056, 85] width 10 height 10
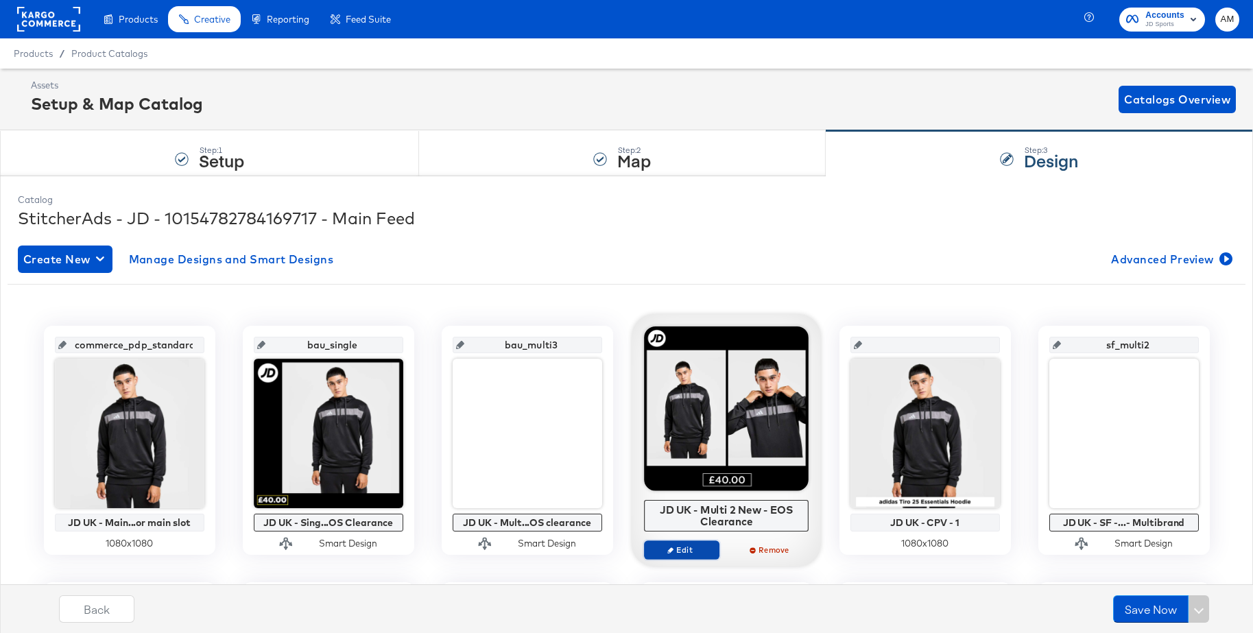
click at [688, 550] on span "Edit" at bounding box center [680, 549] width 63 height 10
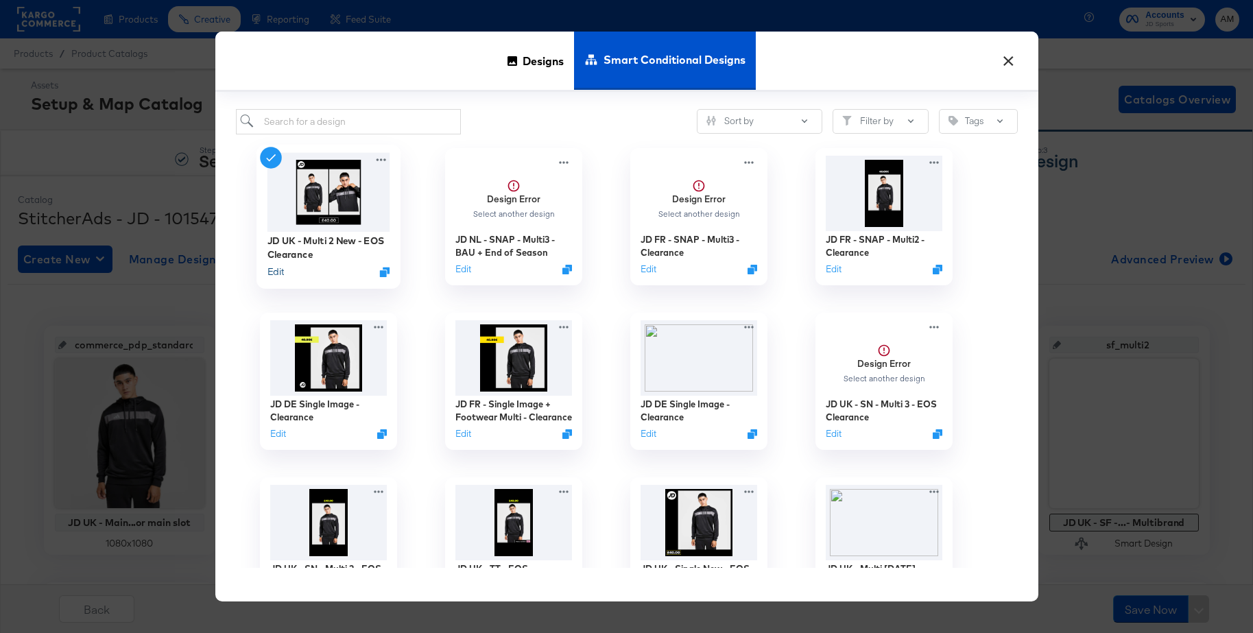
click at [281, 275] on button "Edit" at bounding box center [275, 271] width 16 height 13
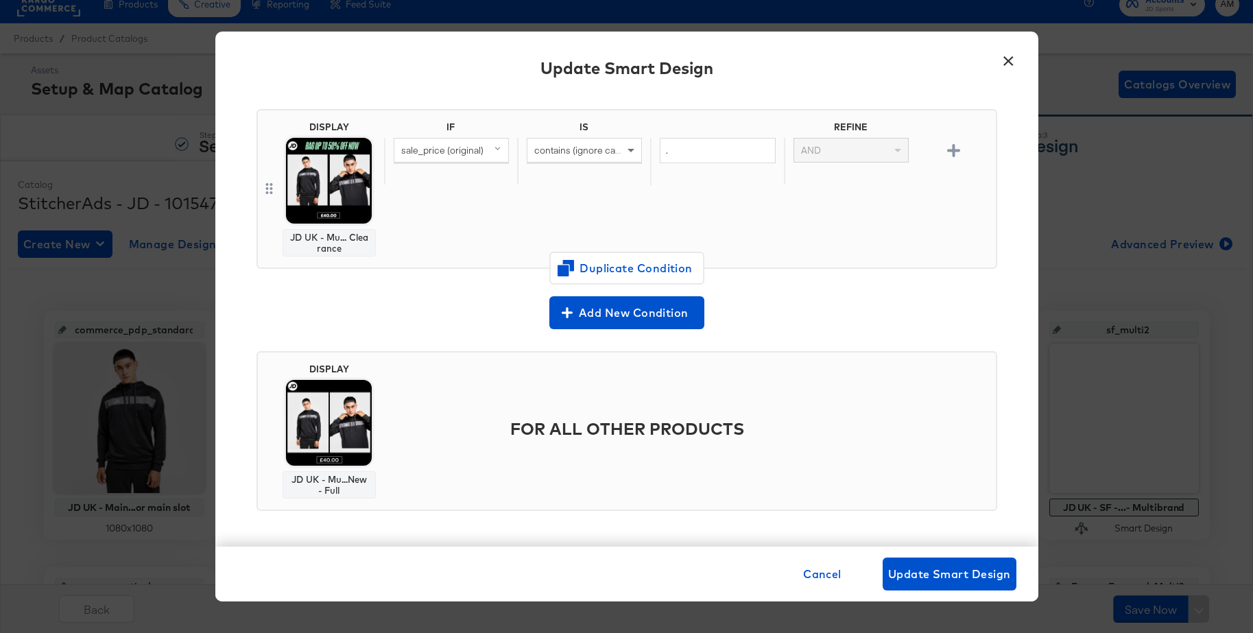
scroll to position [97, 0]
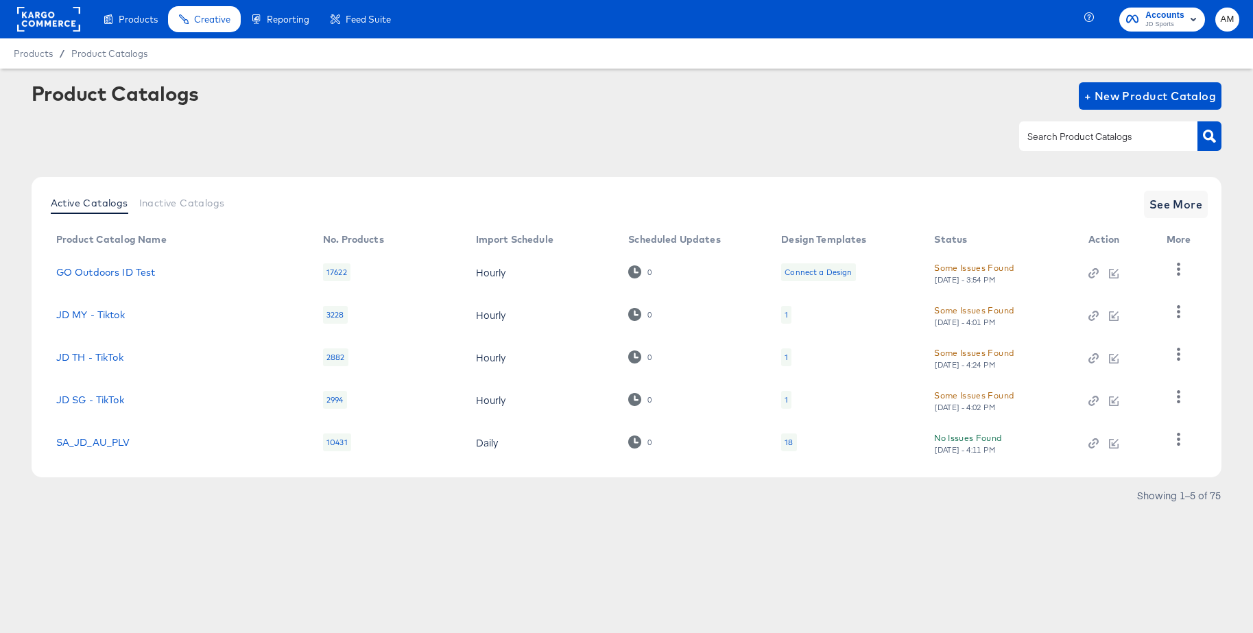
click at [1057, 146] on div at bounding box center [1108, 135] width 178 height 29
type input "main"
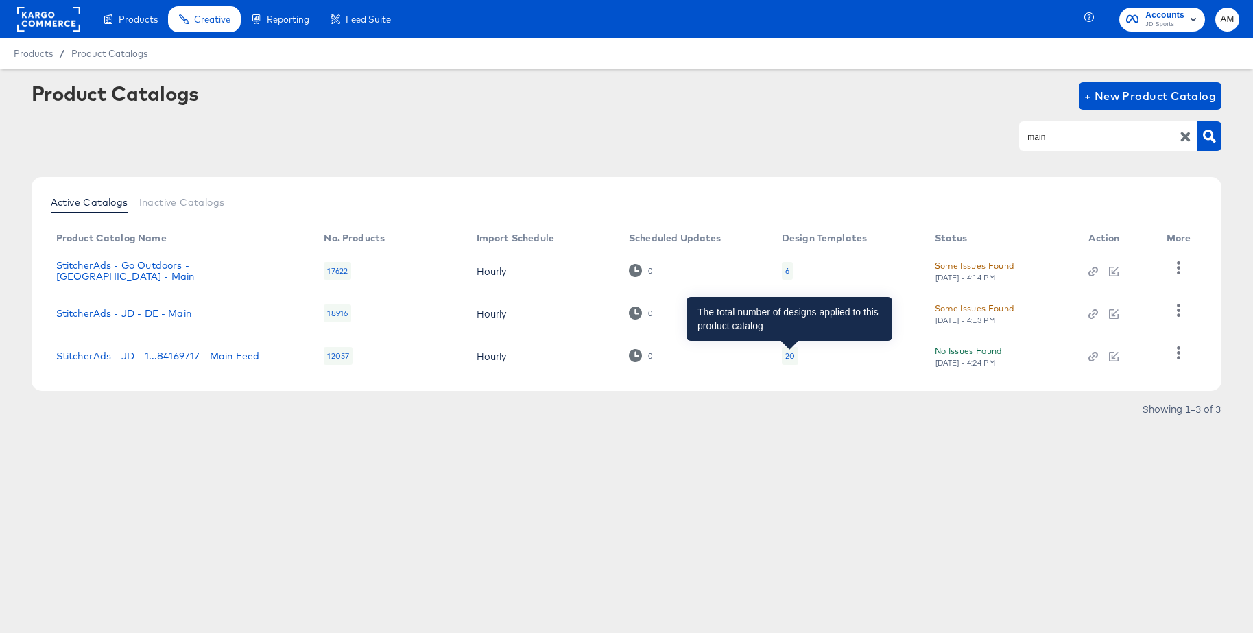
click at [788, 356] on div "20" at bounding box center [790, 355] width 10 height 11
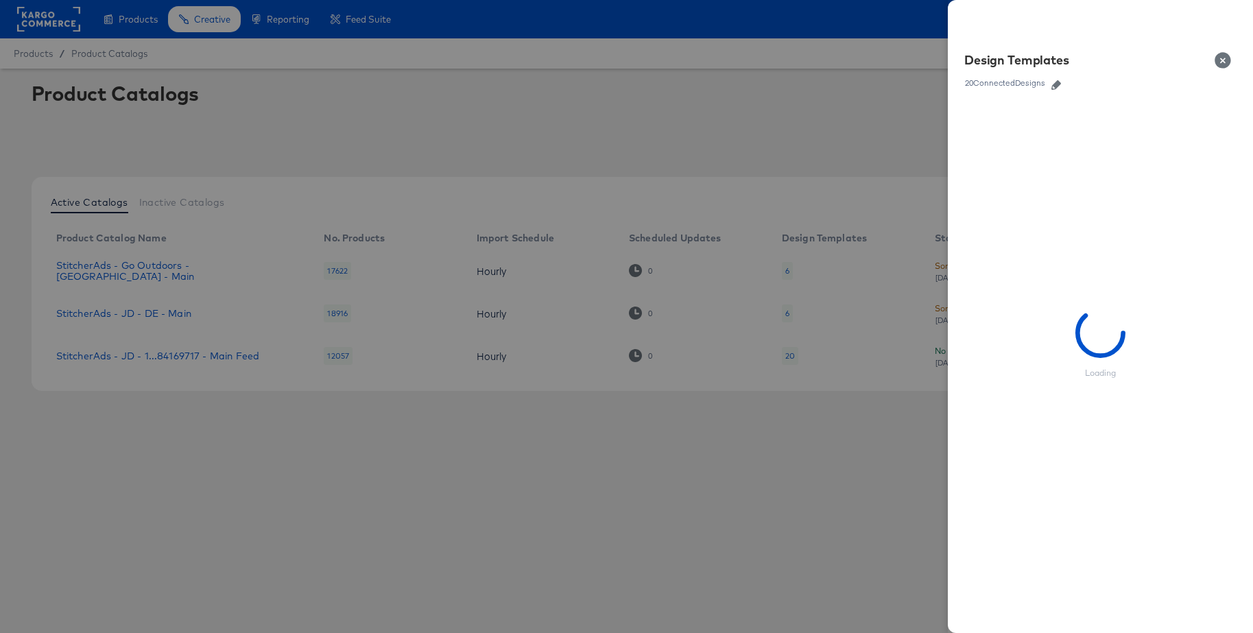
click at [1056, 84] on icon "button" at bounding box center [1056, 85] width 10 height 10
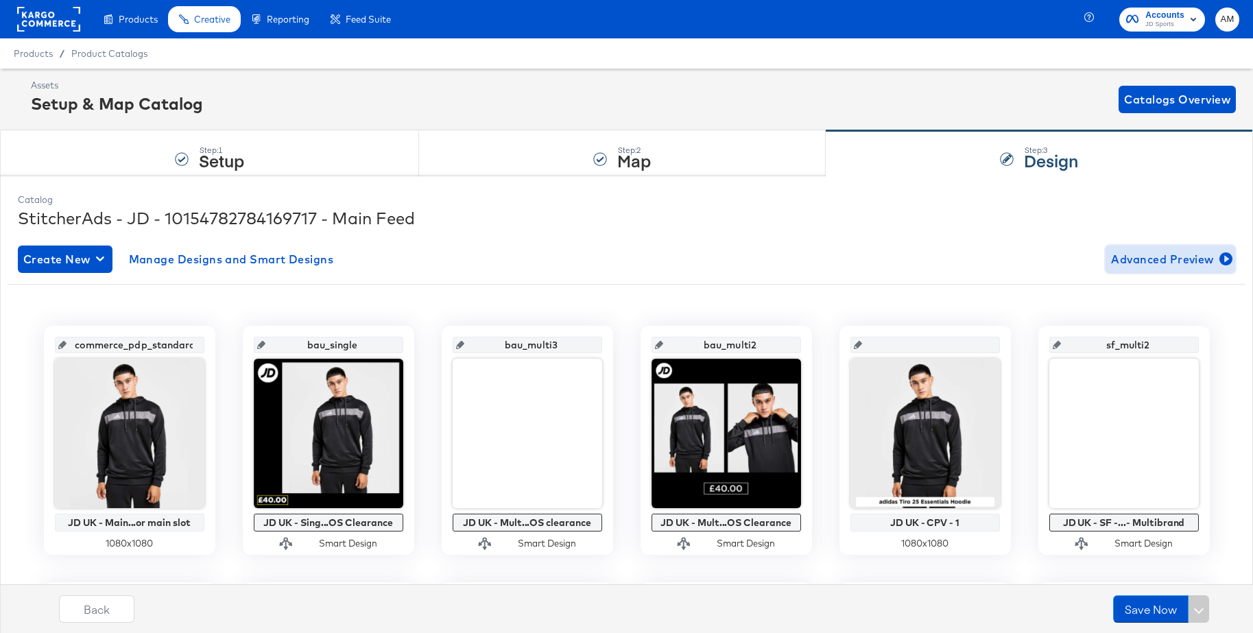
click at [1163, 261] on span "Advanced Preview" at bounding box center [1170, 259] width 119 height 19
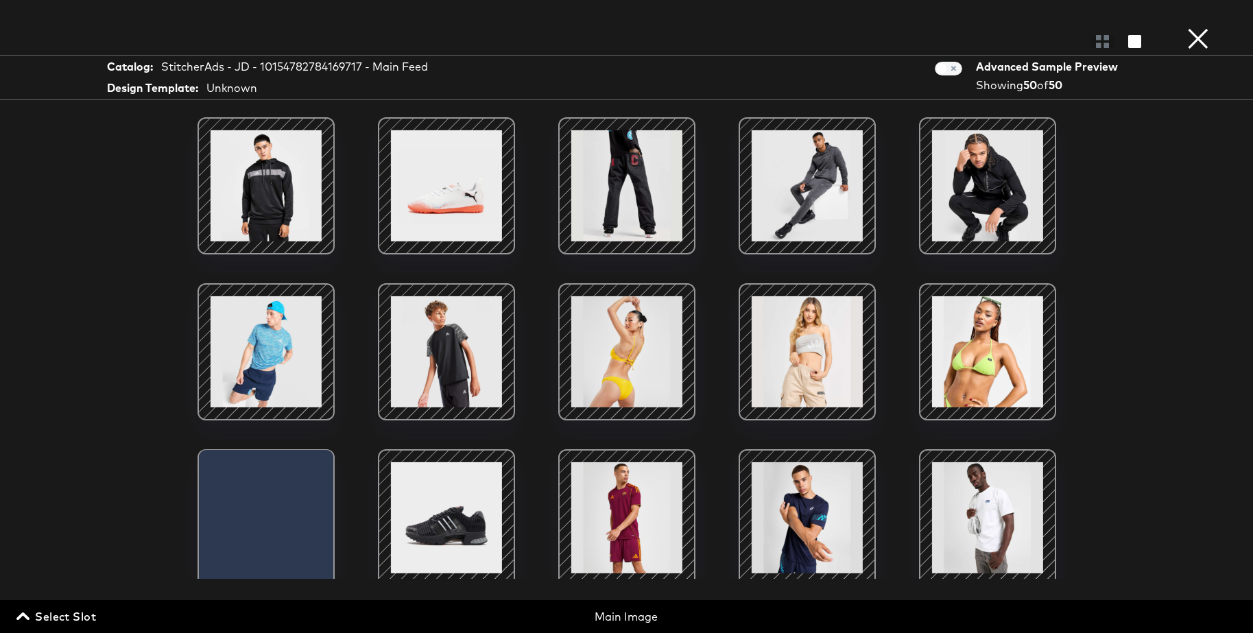
click at [86, 614] on span "Select Slot" at bounding box center [57, 616] width 77 height 19
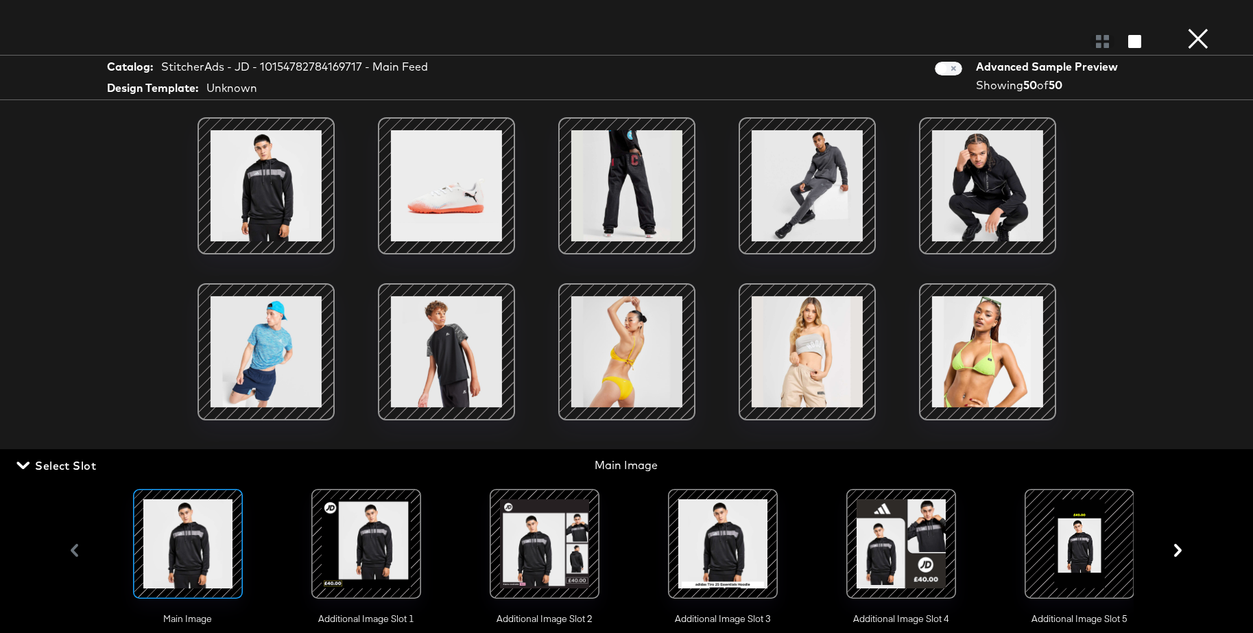
click at [710, 535] on div at bounding box center [722, 543] width 93 height 93
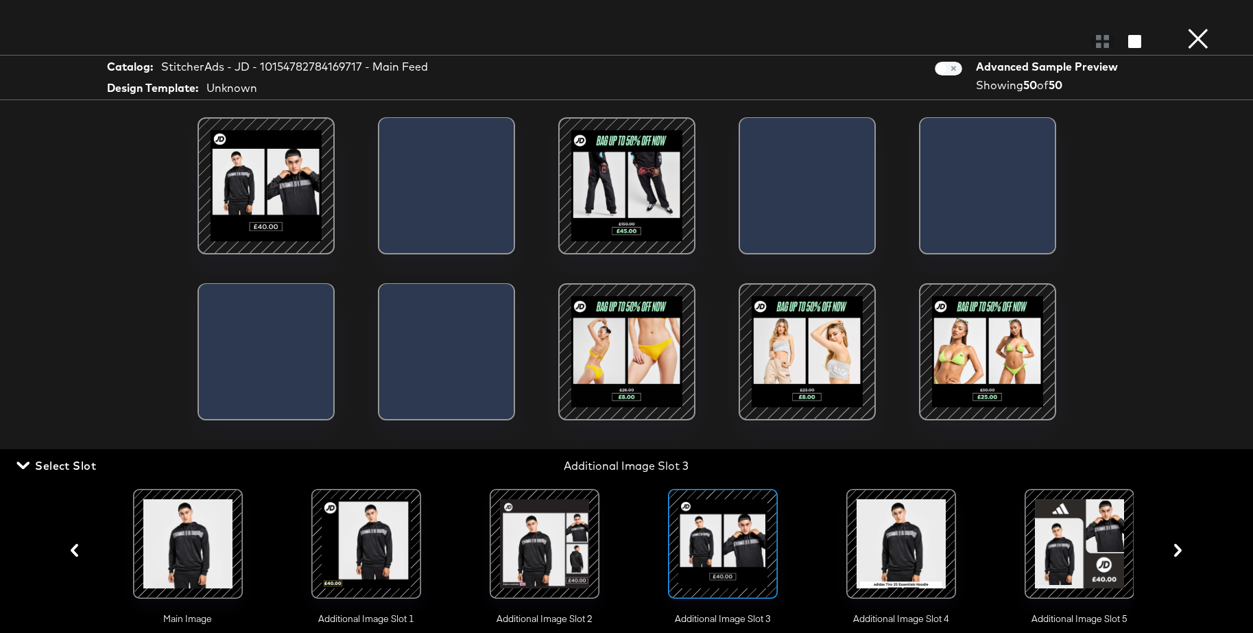
click at [84, 466] on span "Select Slot" at bounding box center [57, 465] width 77 height 19
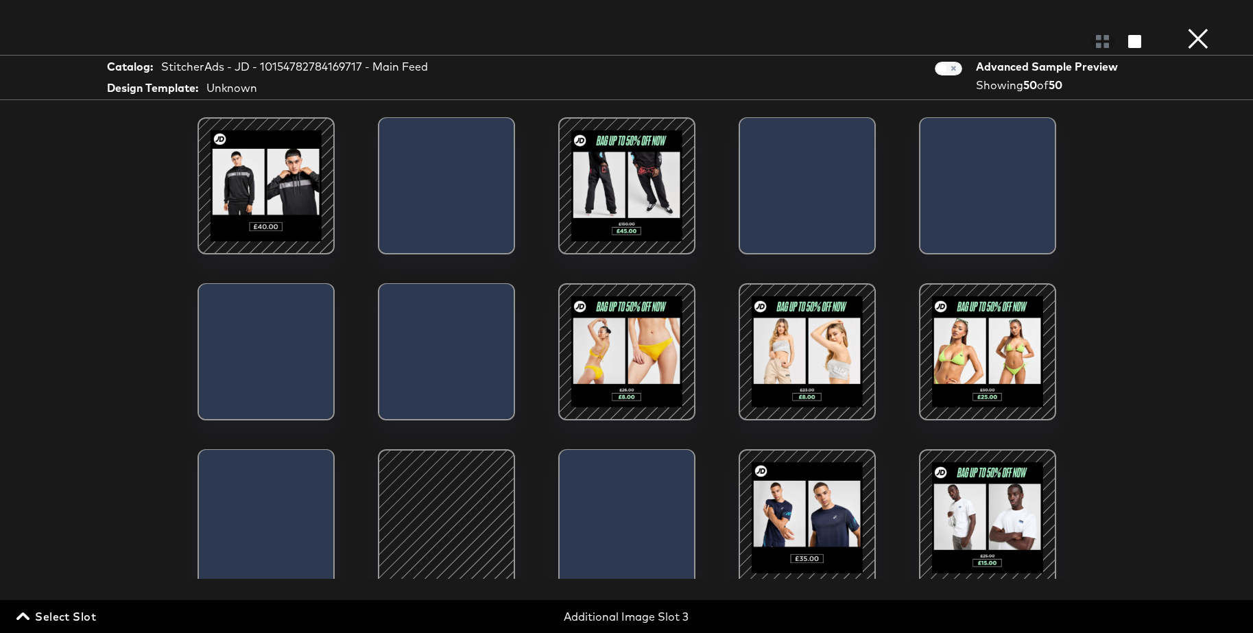
click at [261, 199] on div at bounding box center [266, 186] width 117 height 117
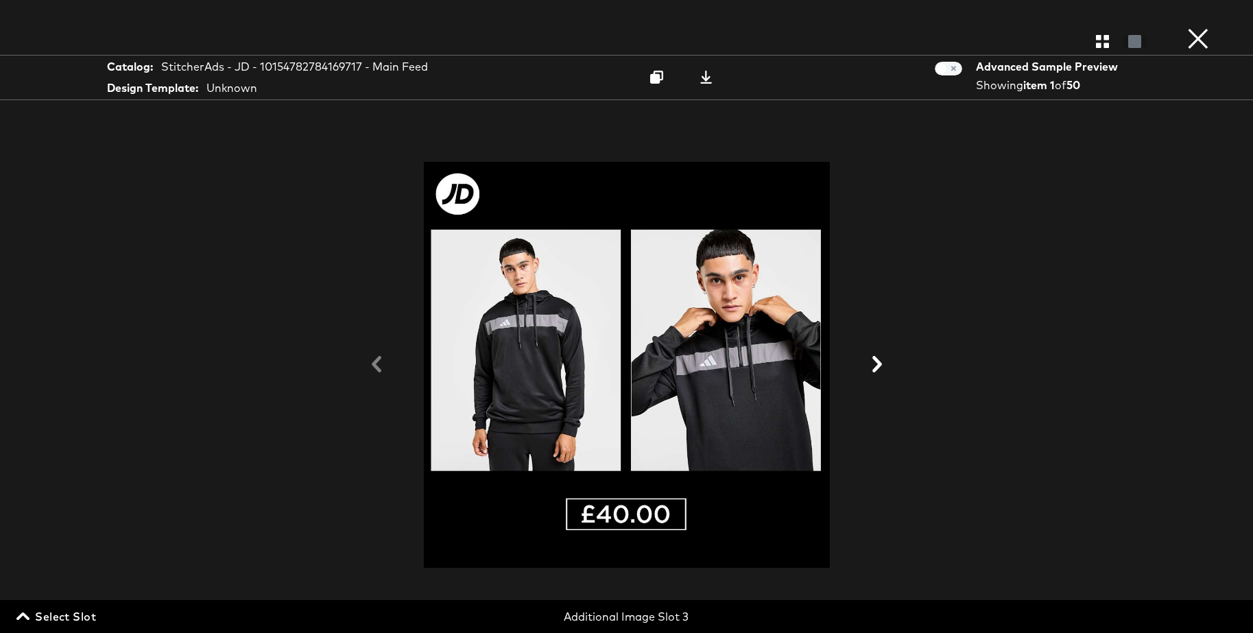
click at [875, 365] on icon at bounding box center [877, 364] width 16 height 16
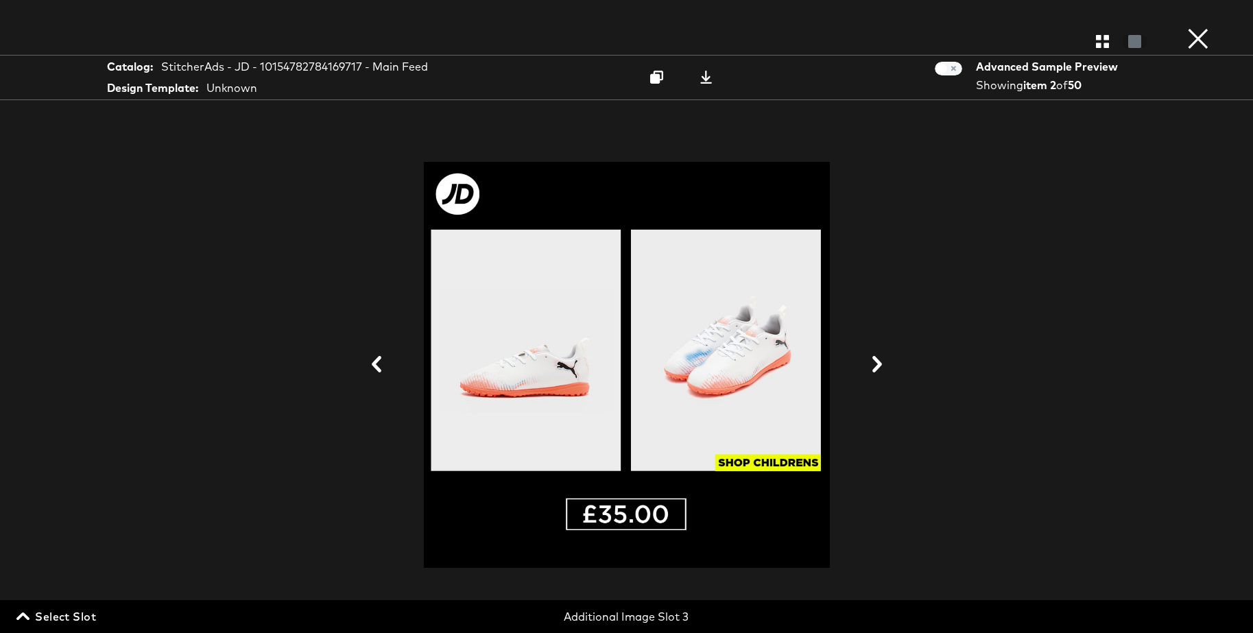
click at [875, 365] on icon at bounding box center [877, 364] width 16 height 16
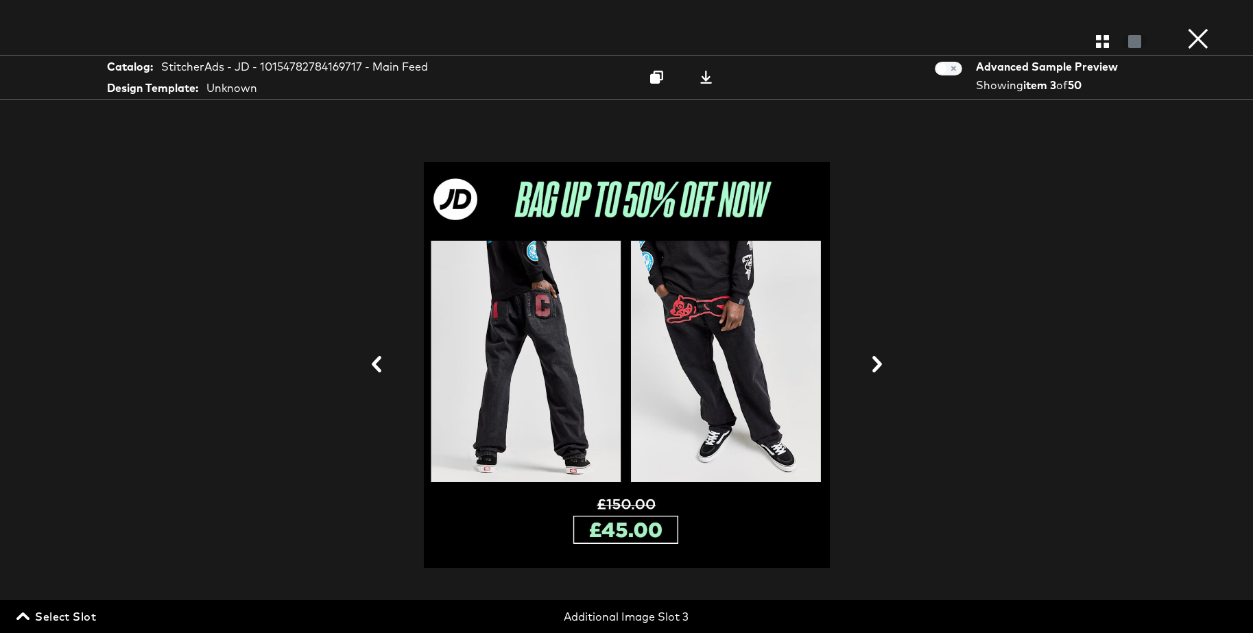
click at [875, 365] on icon at bounding box center [877, 364] width 16 height 16
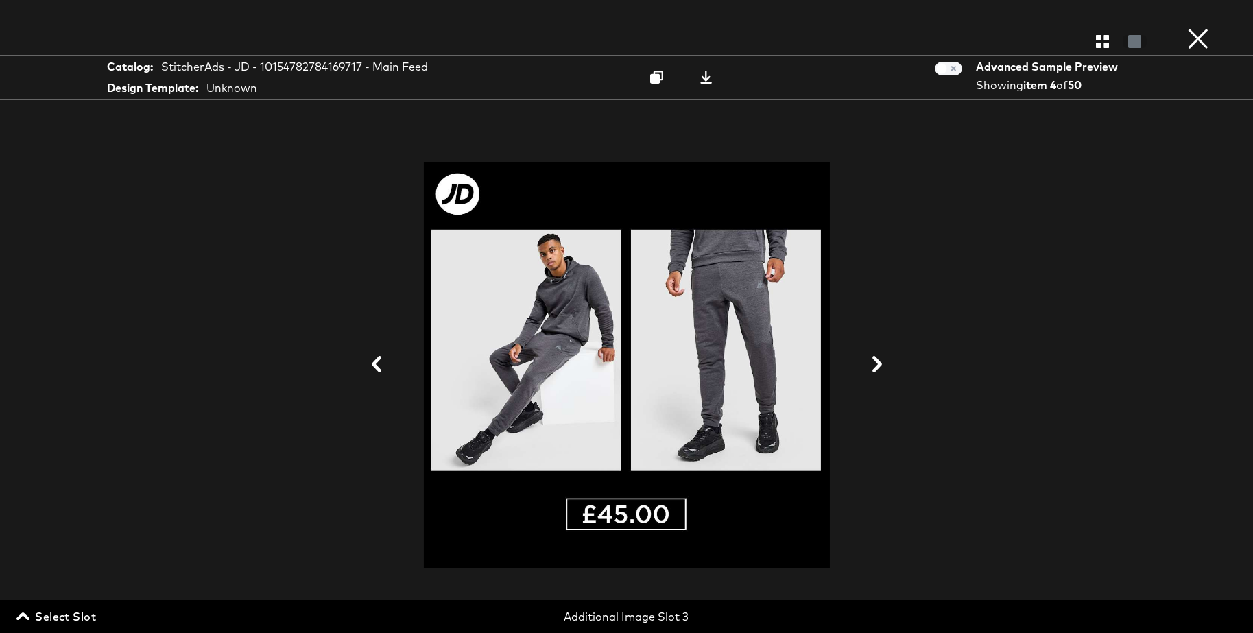
click at [875, 365] on icon at bounding box center [877, 364] width 16 height 16
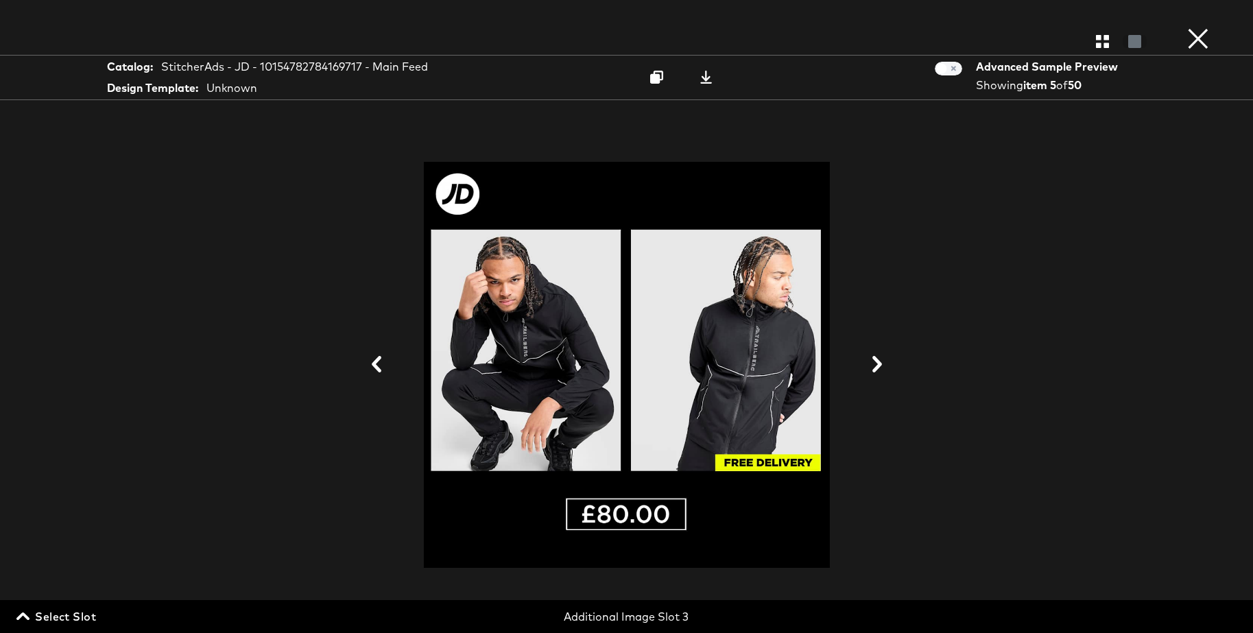
click at [875, 365] on icon at bounding box center [877, 364] width 16 height 16
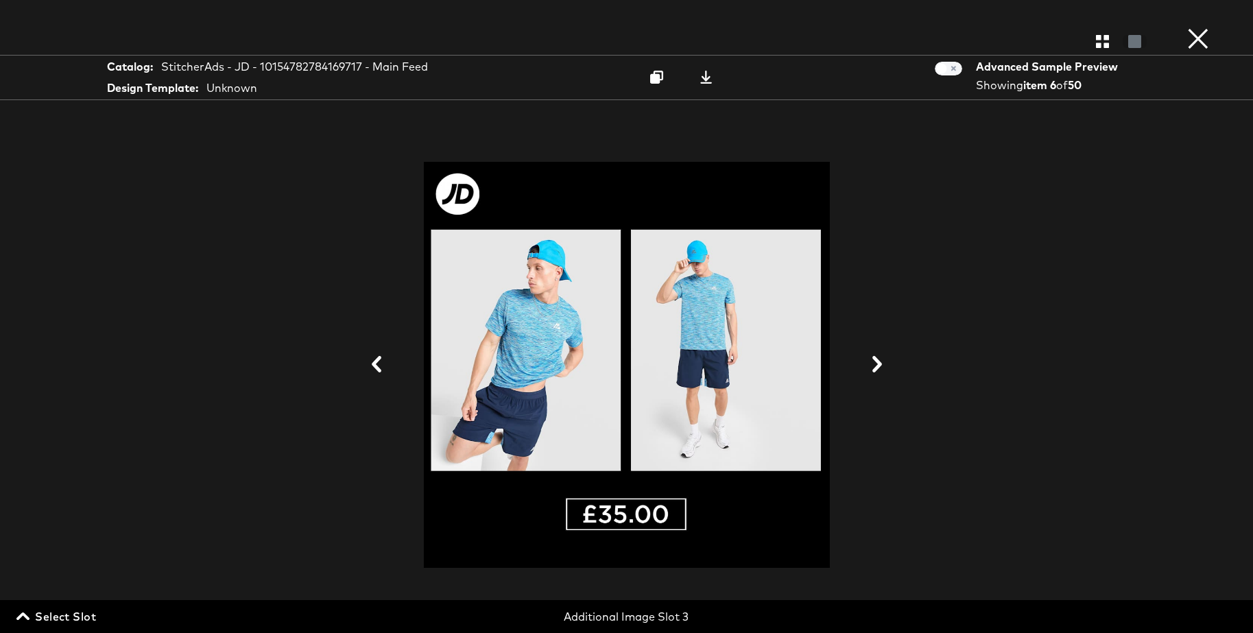
click at [875, 365] on icon at bounding box center [877, 364] width 16 height 16
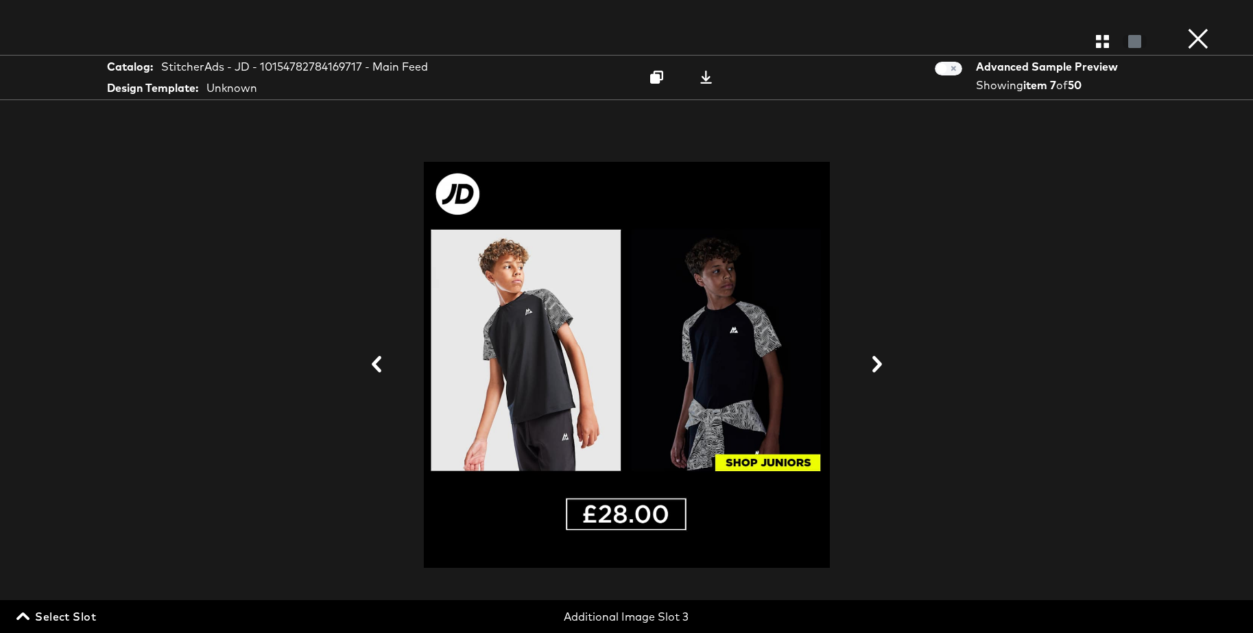
click at [1199, 27] on button "×" at bounding box center [1197, 13] width 27 height 27
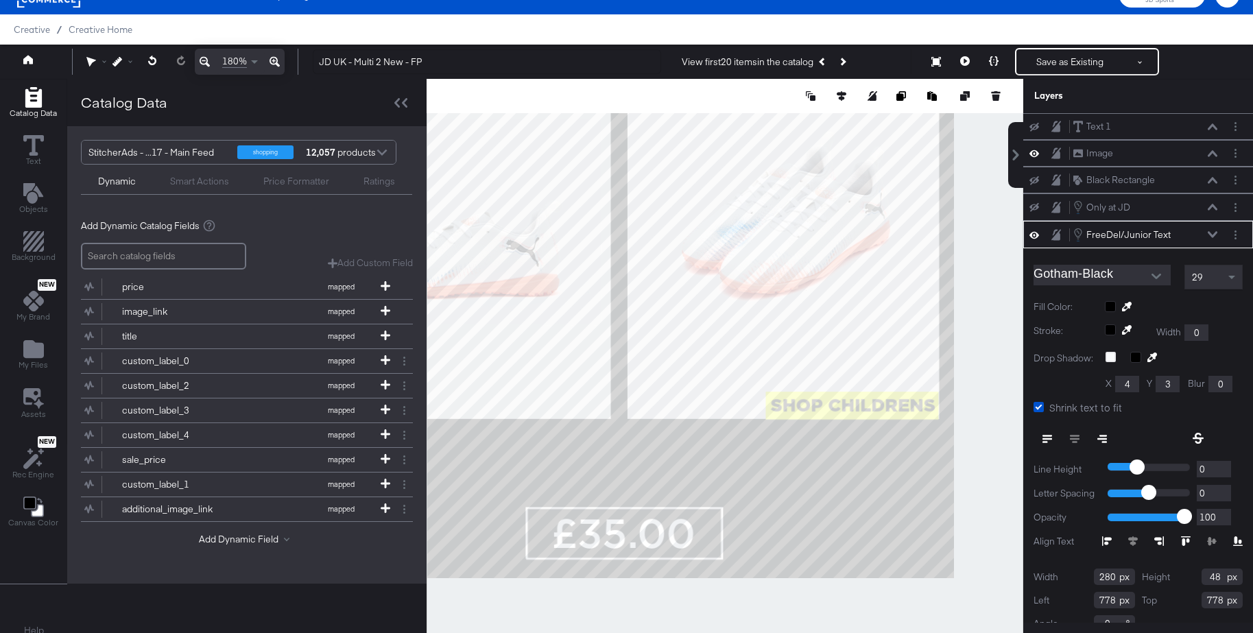
scroll to position [21, 0]
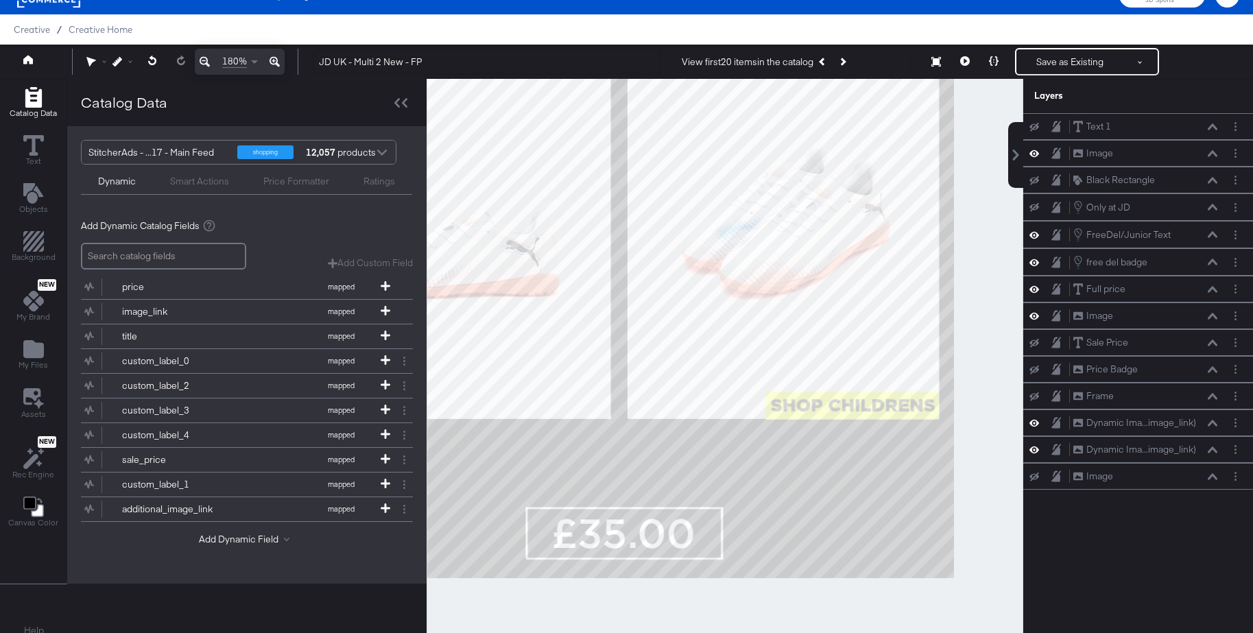
click at [978, 377] on div at bounding box center [724, 361] width 596 height 565
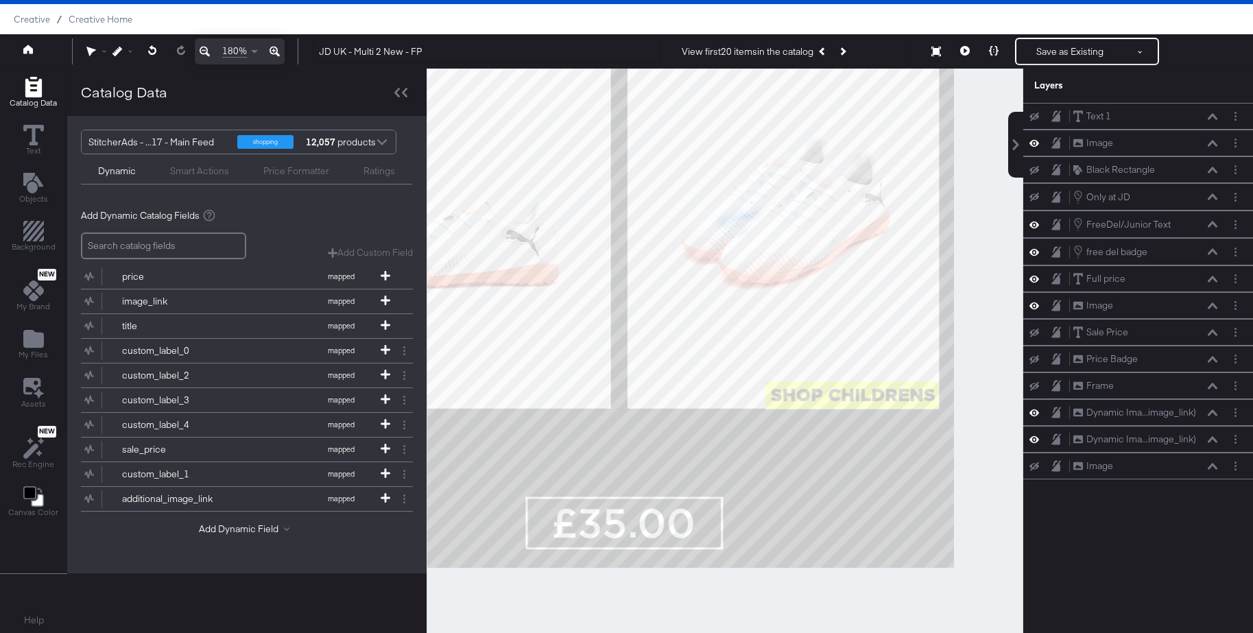
scroll to position [35, 0]
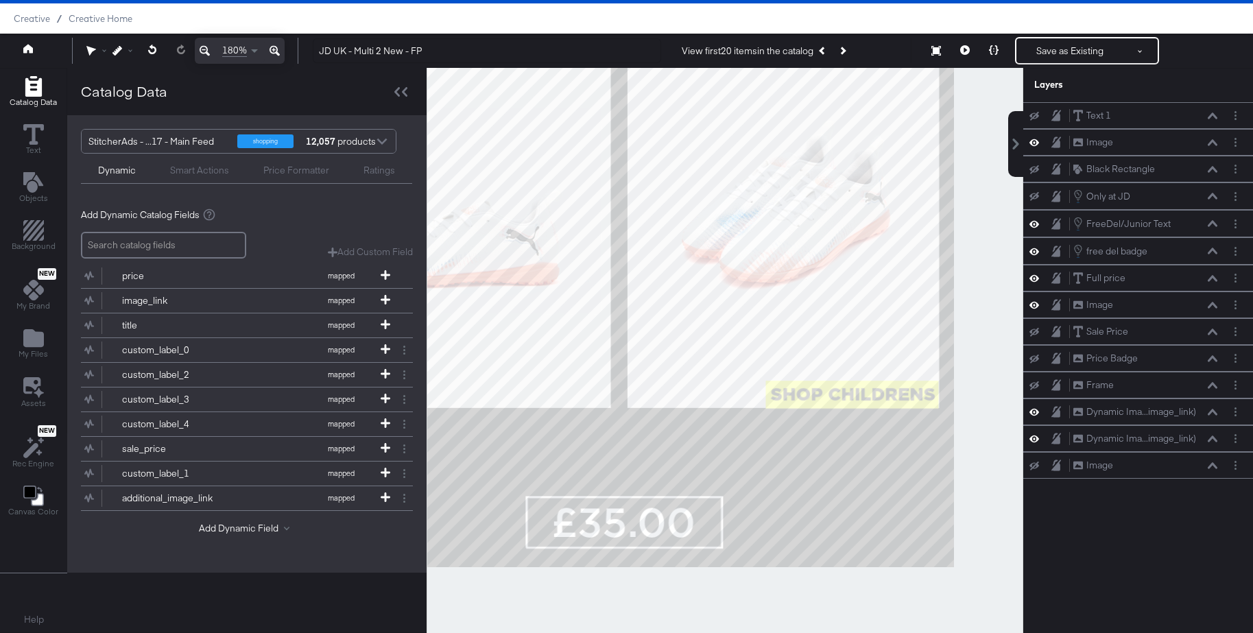
click at [206, 48] on icon at bounding box center [204, 51] width 10 height 10
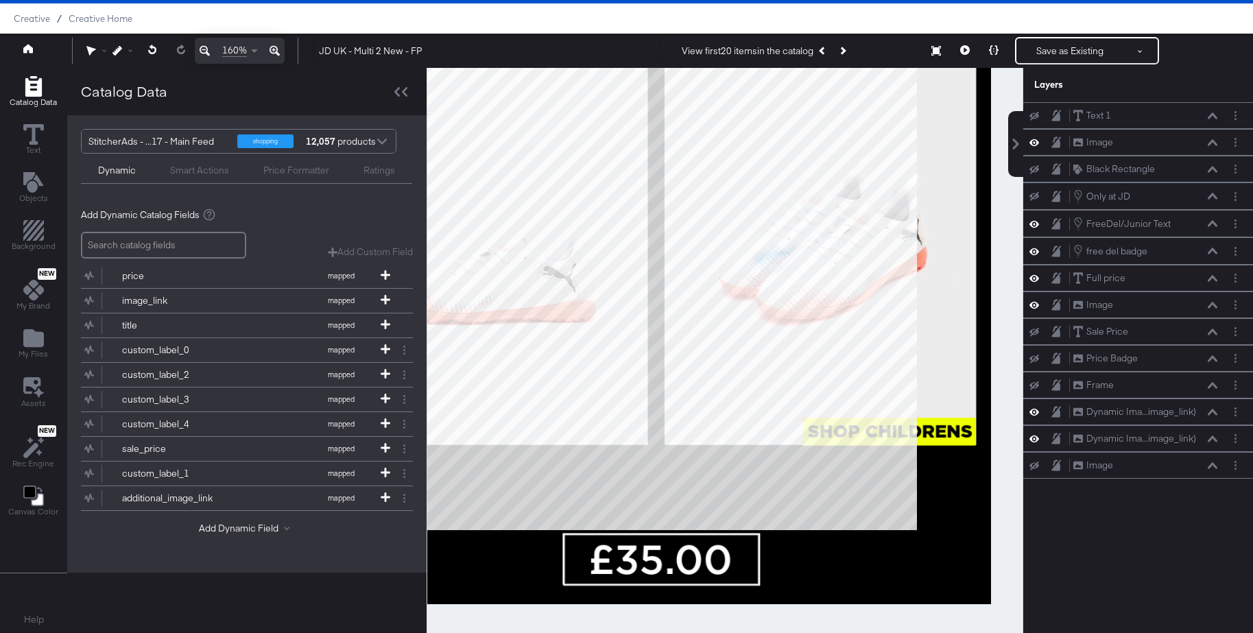
click at [206, 48] on icon at bounding box center [204, 51] width 10 height 10
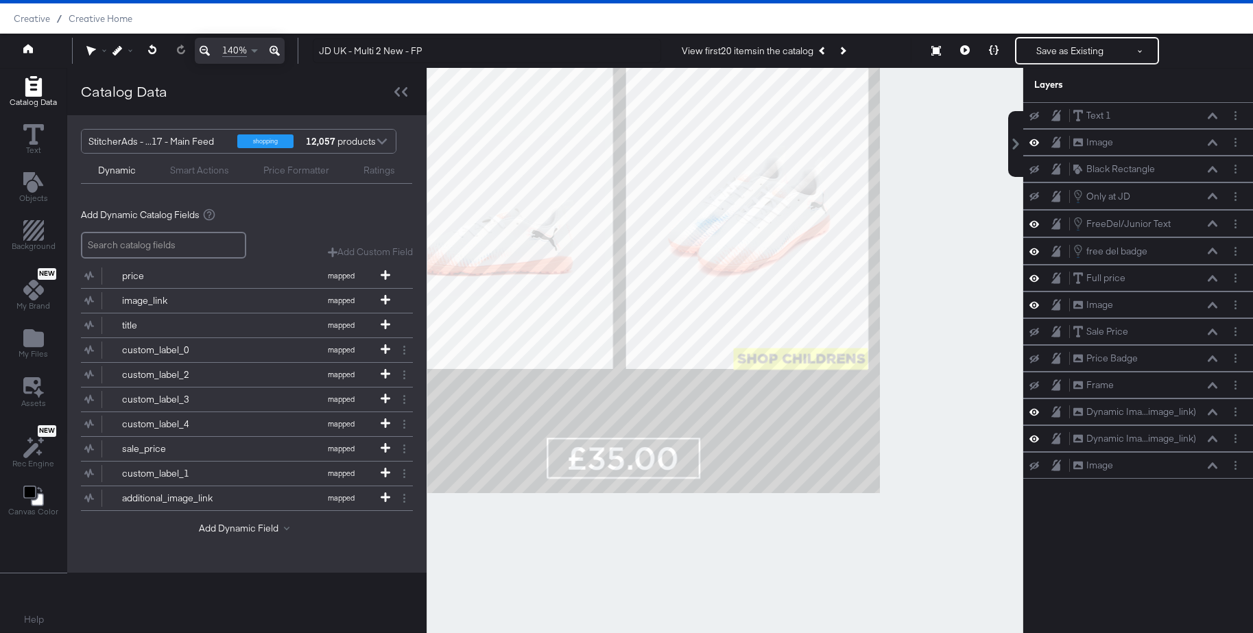
click at [206, 48] on icon at bounding box center [204, 51] width 10 height 10
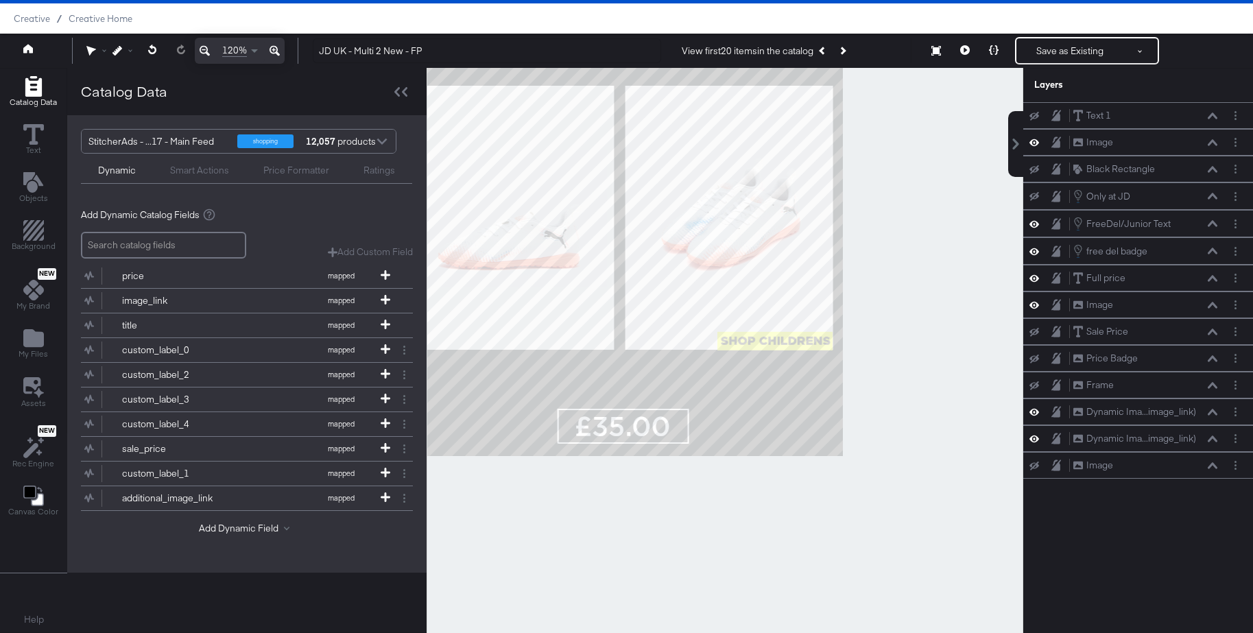
click at [206, 48] on icon at bounding box center [204, 51] width 10 height 10
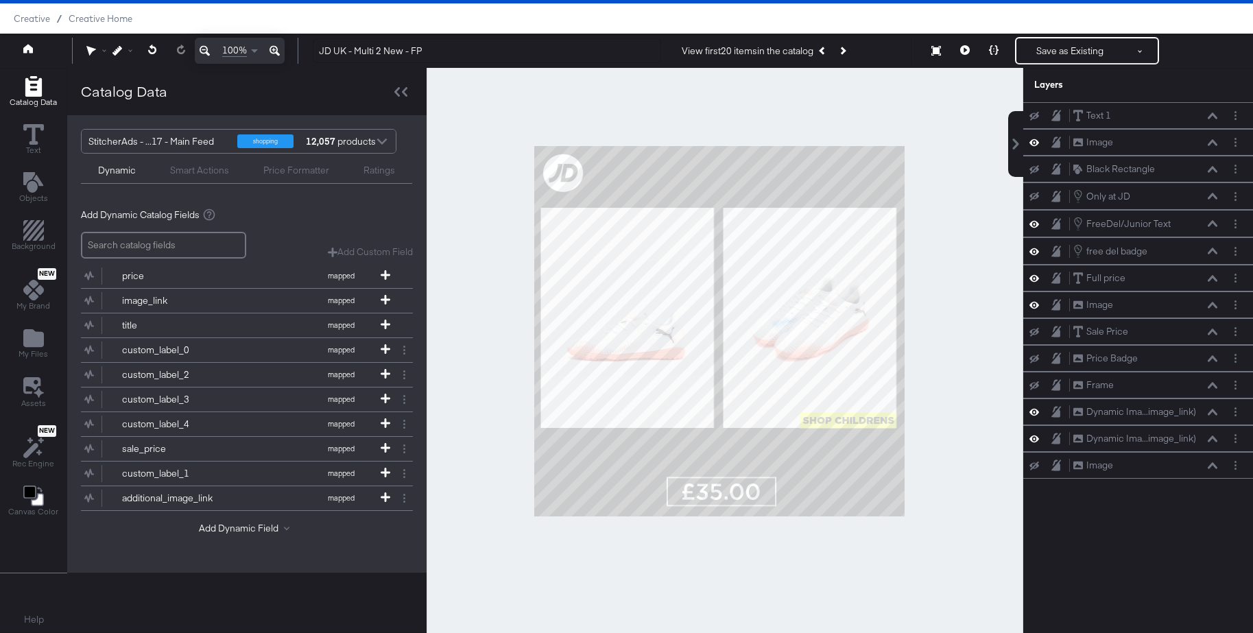
drag, startPoint x: 568, startPoint y: 175, endPoint x: 666, endPoint y: 272, distance: 138.2
click at [666, 272] on div at bounding box center [724, 350] width 595 height 565
click at [195, 38] on button at bounding box center [205, 51] width 20 height 26
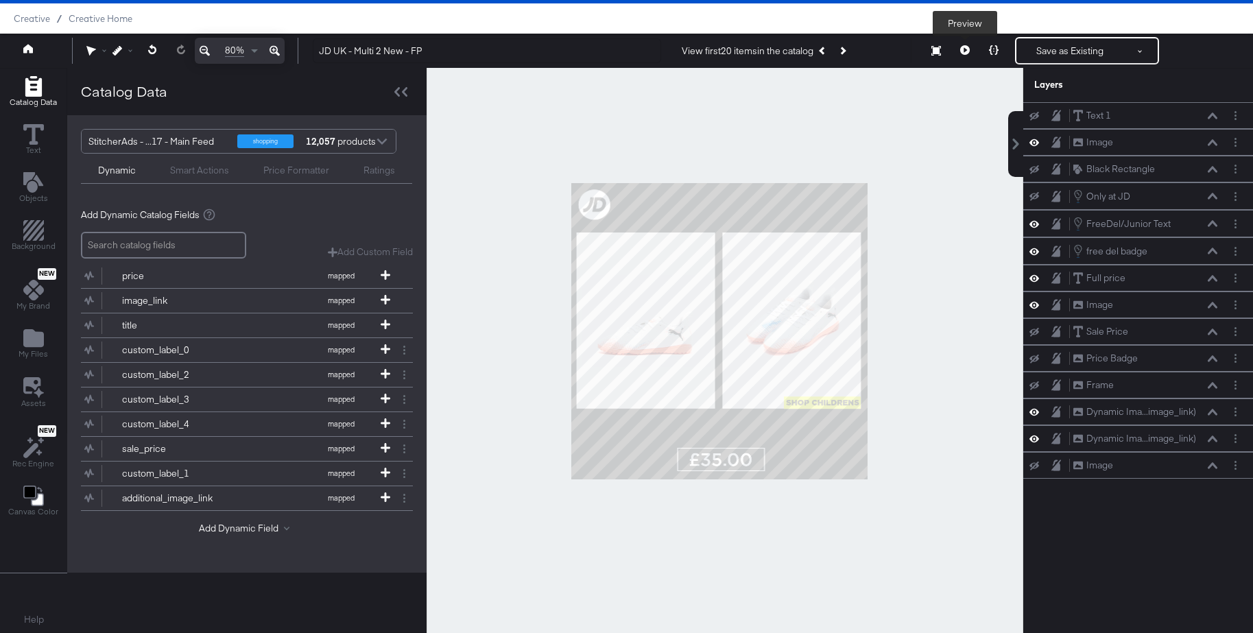
click at [963, 52] on icon at bounding box center [965, 50] width 10 height 10
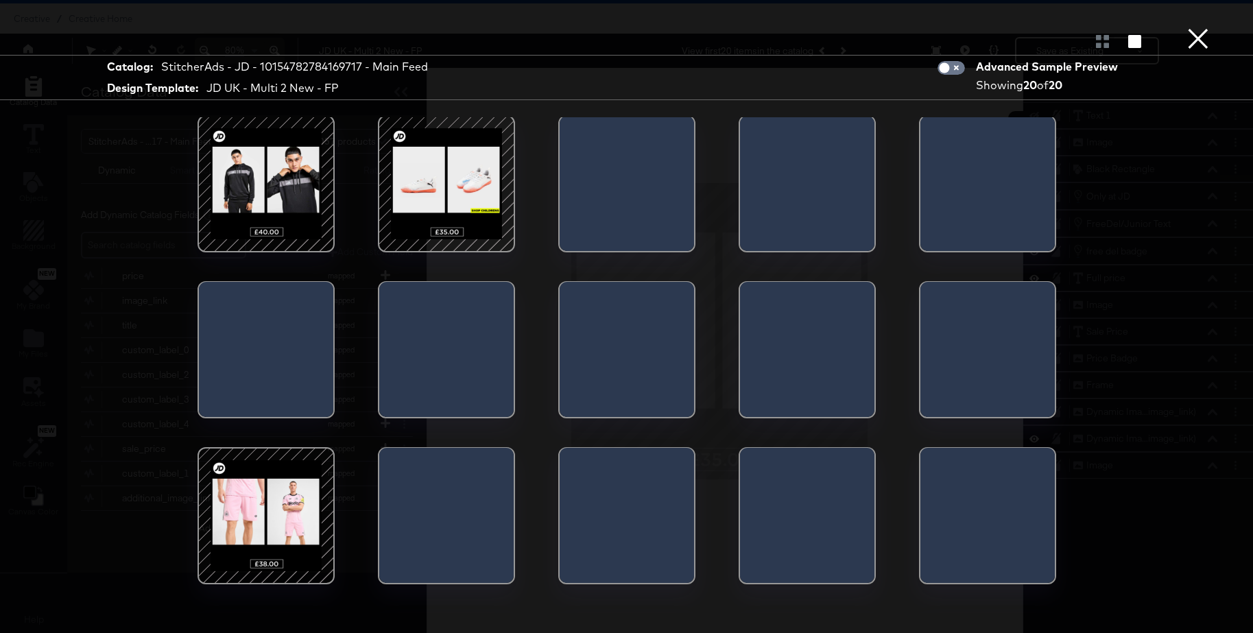
scroll to position [7, 0]
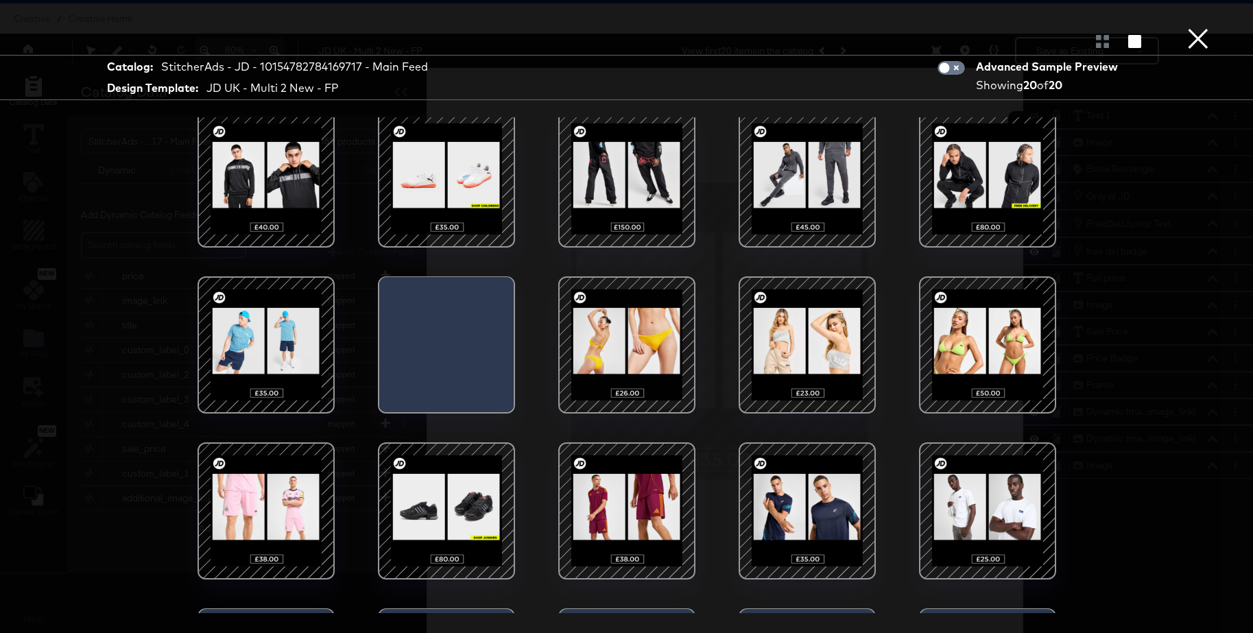
click at [993, 173] on div at bounding box center [987, 179] width 117 height 117
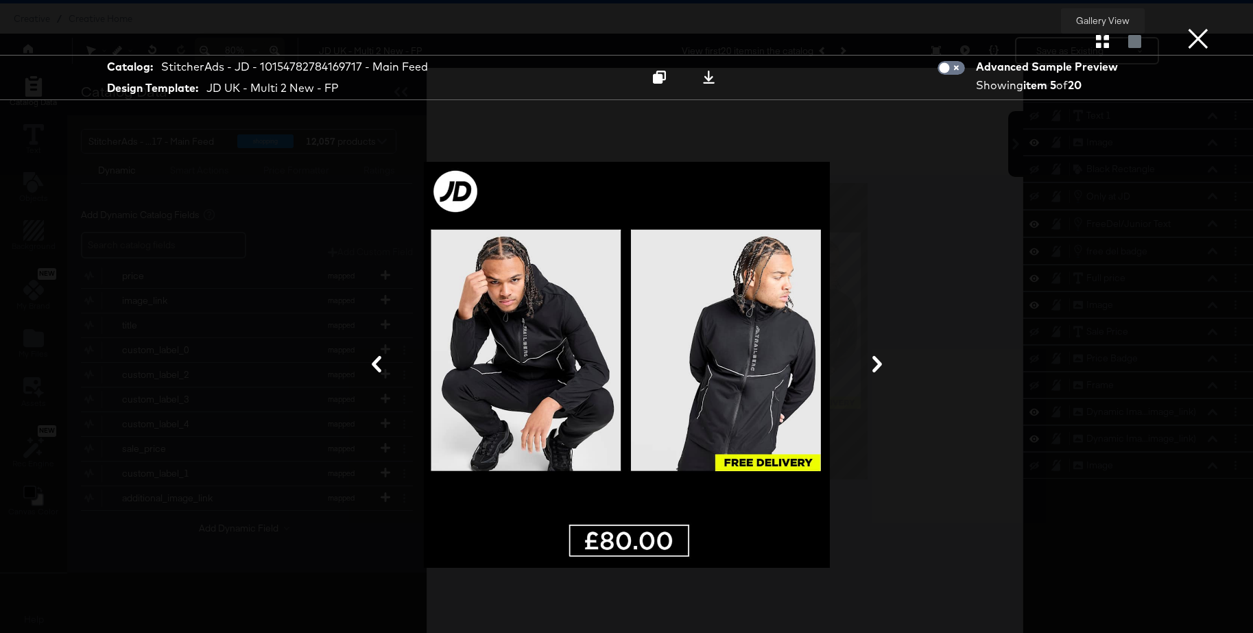
click at [1103, 40] on icon "button" at bounding box center [1102, 41] width 13 height 13
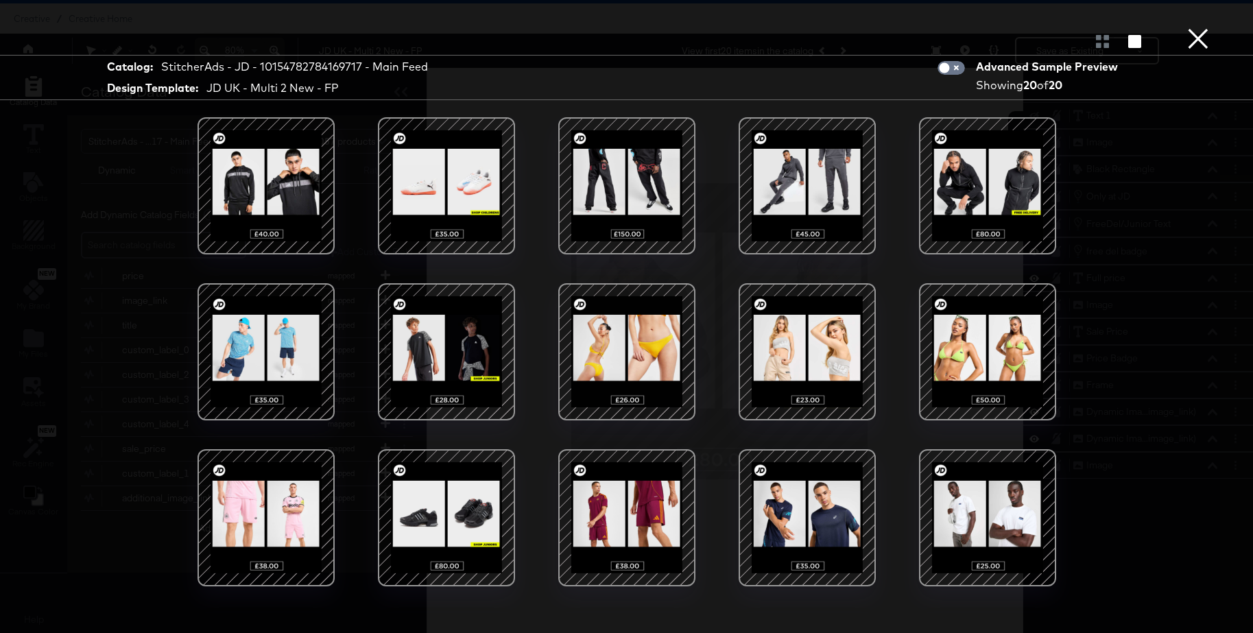
click at [1194, 27] on button "×" at bounding box center [1197, 13] width 27 height 27
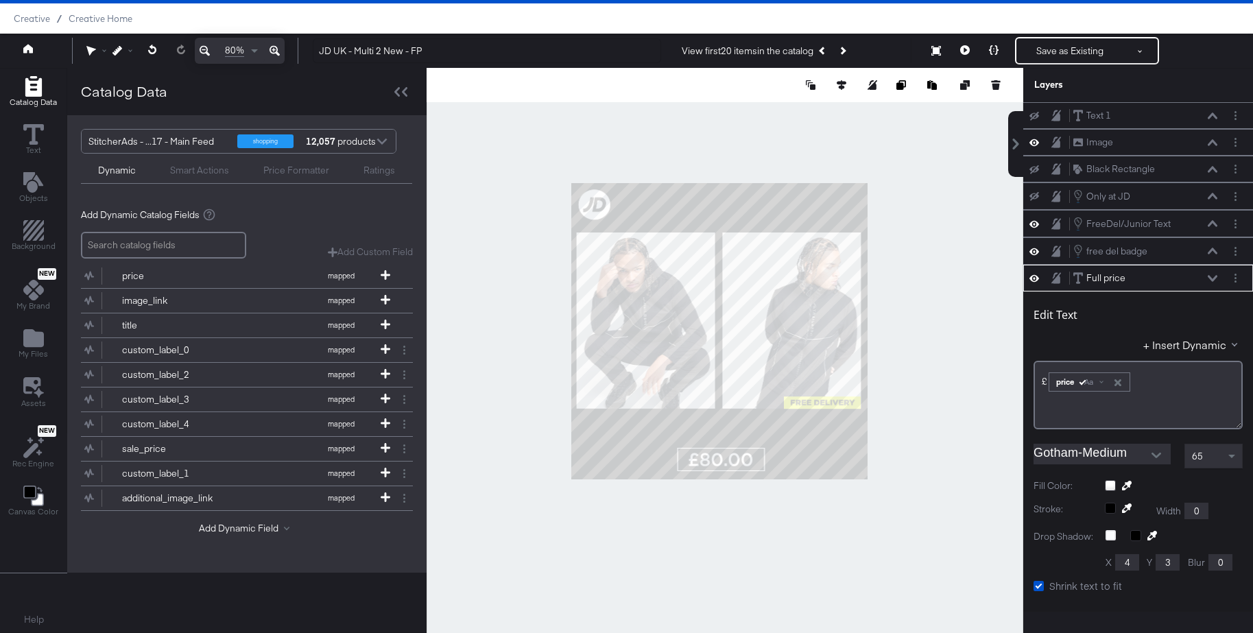
scroll to position [162, 0]
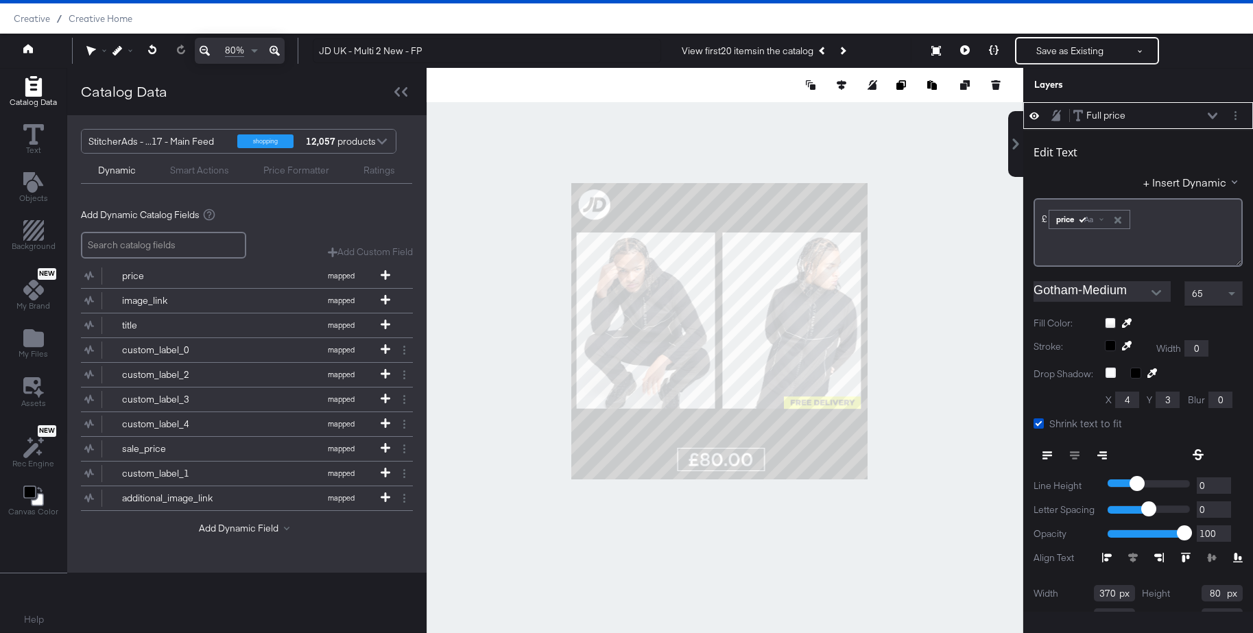
type input "355"
type input "908"
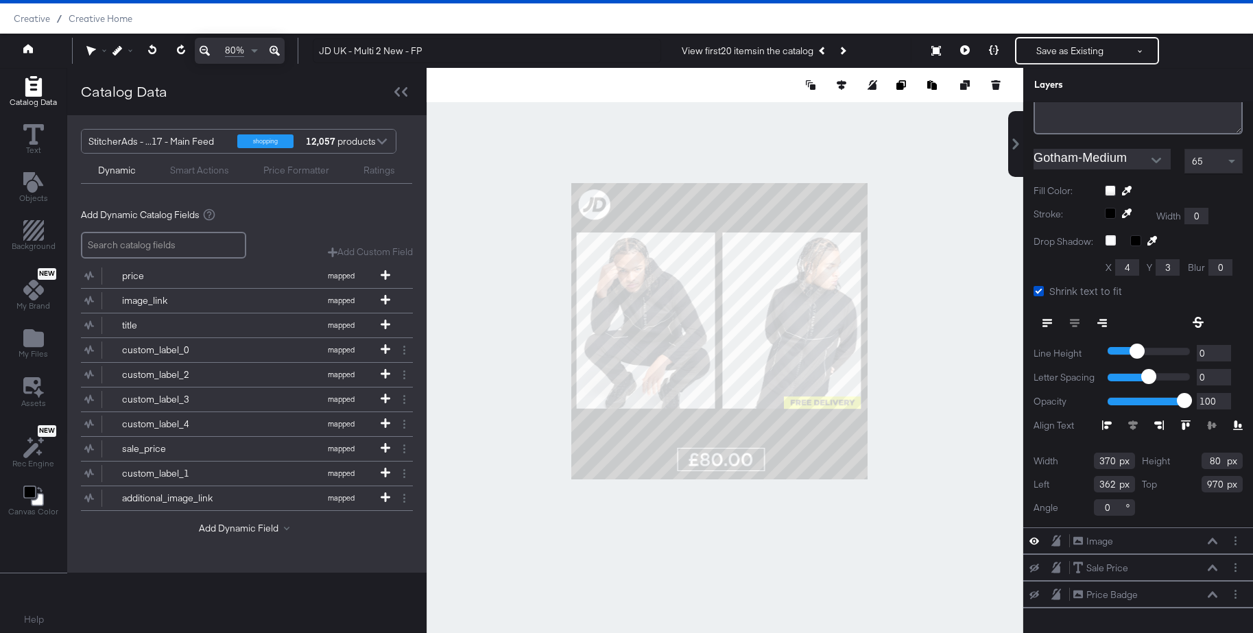
scroll to position [326, 0]
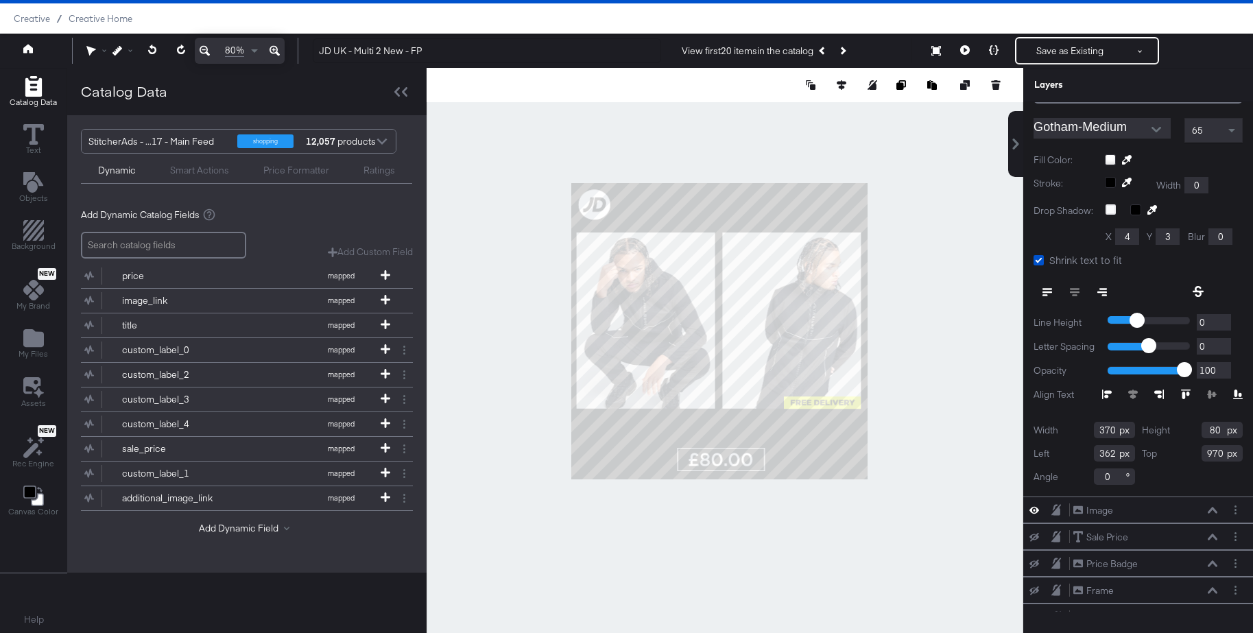
drag, startPoint x: 1224, startPoint y: 452, endPoint x: 1190, endPoint y: 450, distance: 33.7
click at [1190, 450] on div "Top 970" at bounding box center [1191, 453] width 101 height 16
drag, startPoint x: 1226, startPoint y: 455, endPoint x: 1181, endPoint y: 451, distance: 45.4
click at [1181, 451] on div "Top 1150" at bounding box center [1191, 453] width 101 height 16
drag, startPoint x: 1224, startPoint y: 452, endPoint x: 1198, endPoint y: 452, distance: 25.4
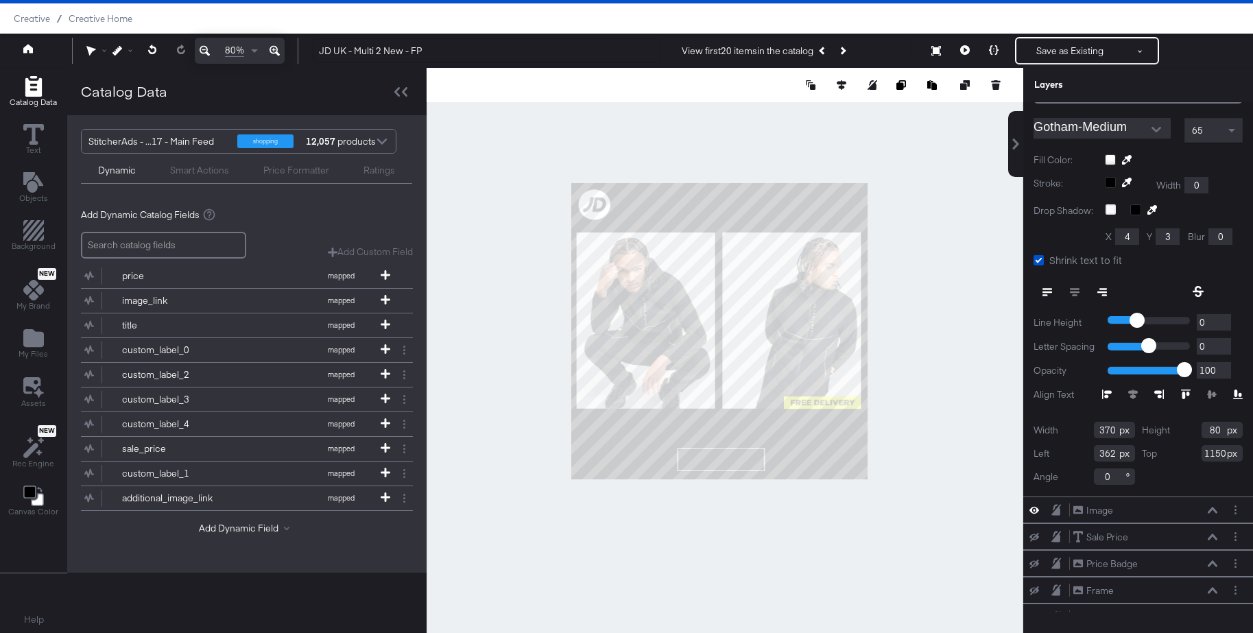
click at [1198, 452] on div "Top 1150" at bounding box center [1191, 453] width 101 height 16
click at [1213, 455] on input "1150" at bounding box center [1221, 453] width 41 height 16
type input "7"
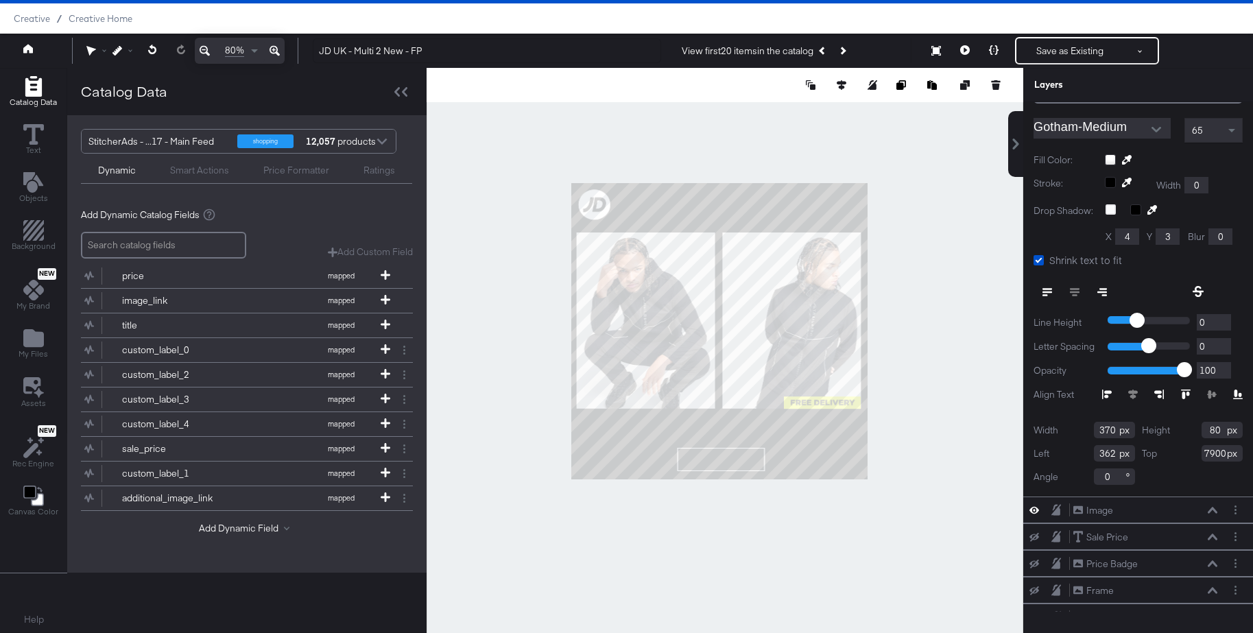
click at [1210, 453] on input "7900" at bounding box center [1221, 453] width 41 height 16
type input "900"
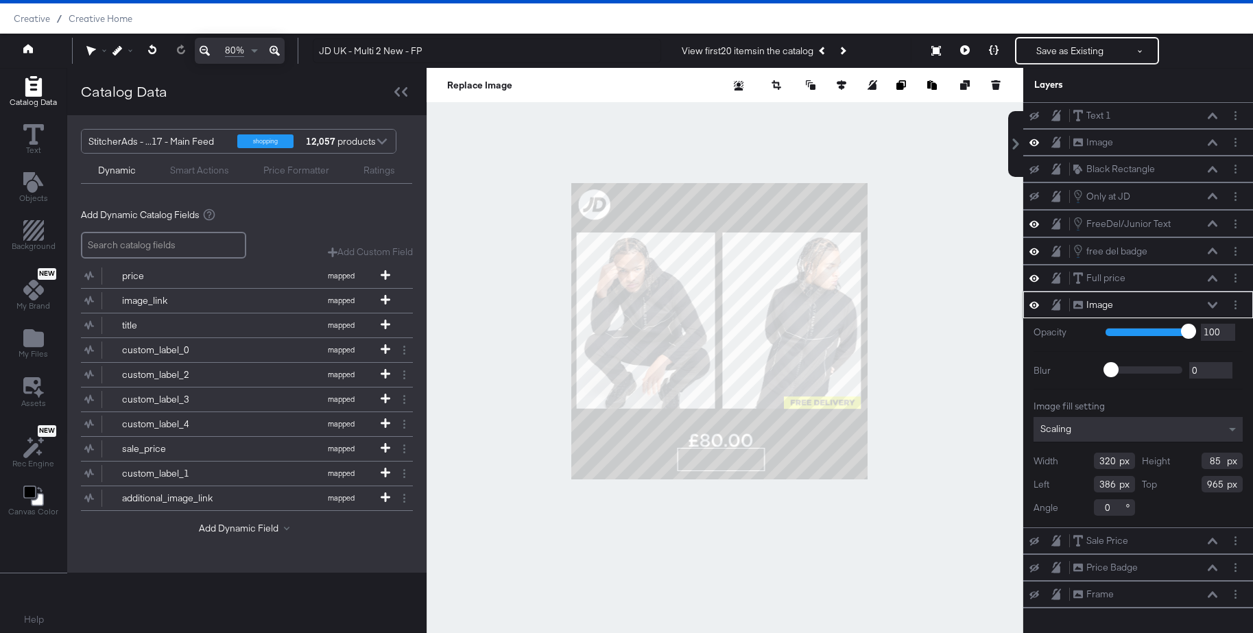
click at [1221, 483] on input "965" at bounding box center [1221, 484] width 41 height 16
type input "900"
click at [958, 444] on div at bounding box center [724, 350] width 596 height 565
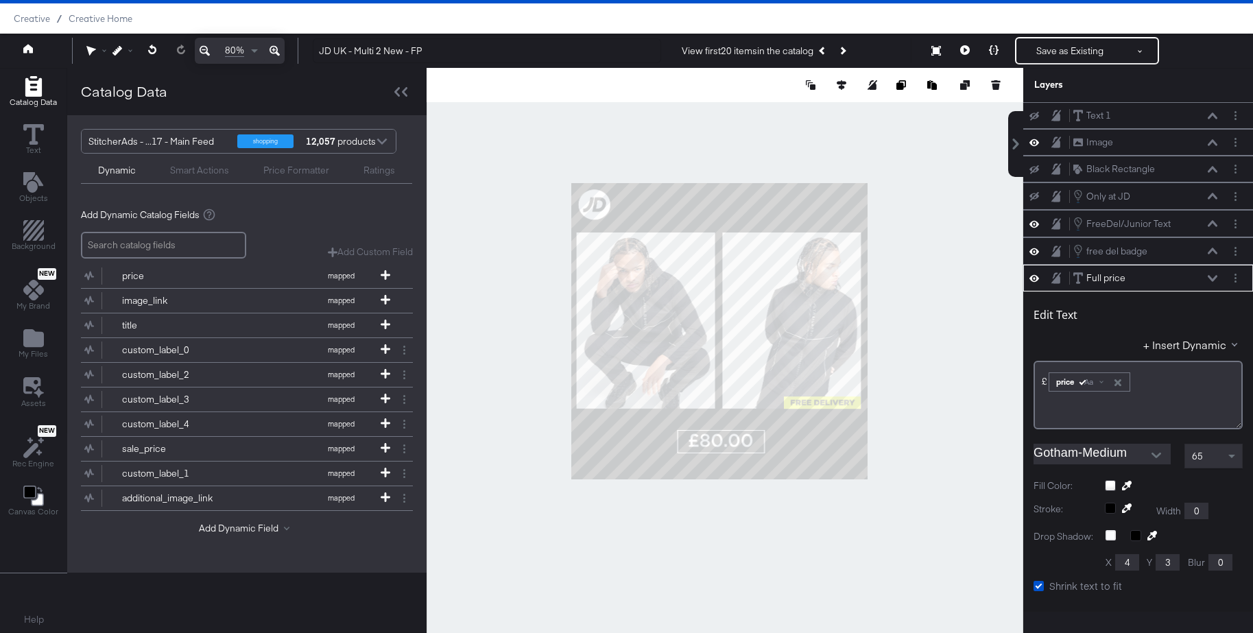
scroll to position [162, 0]
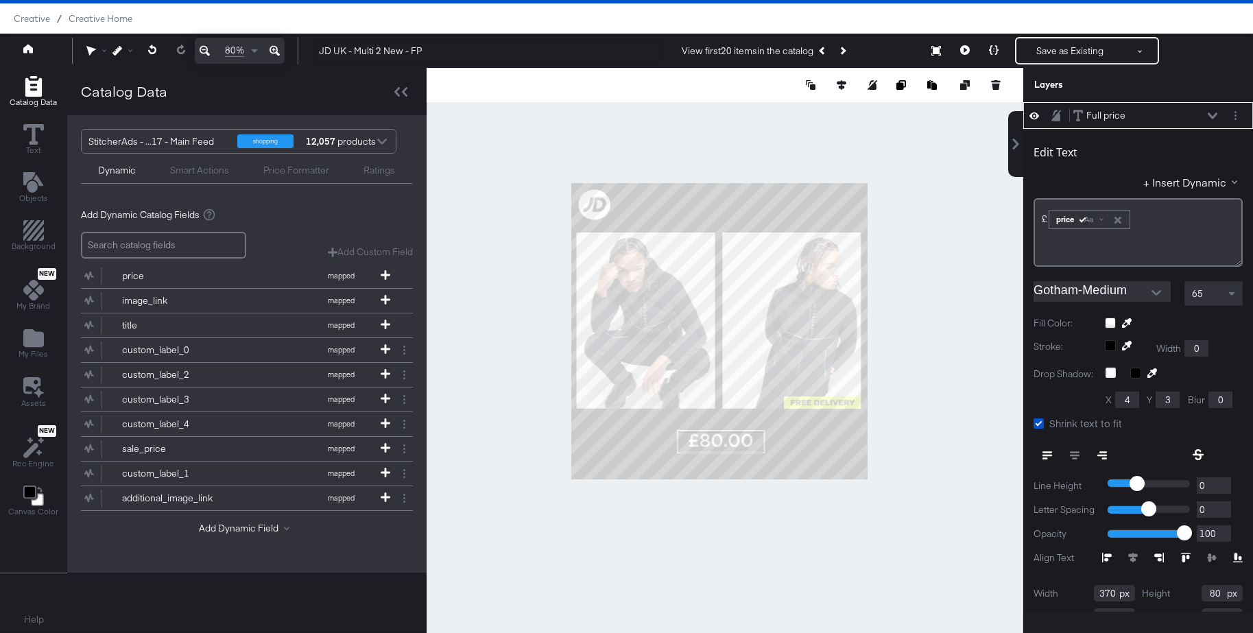
type input "901"
click at [1217, 113] on button at bounding box center [1212, 116] width 11 height 8
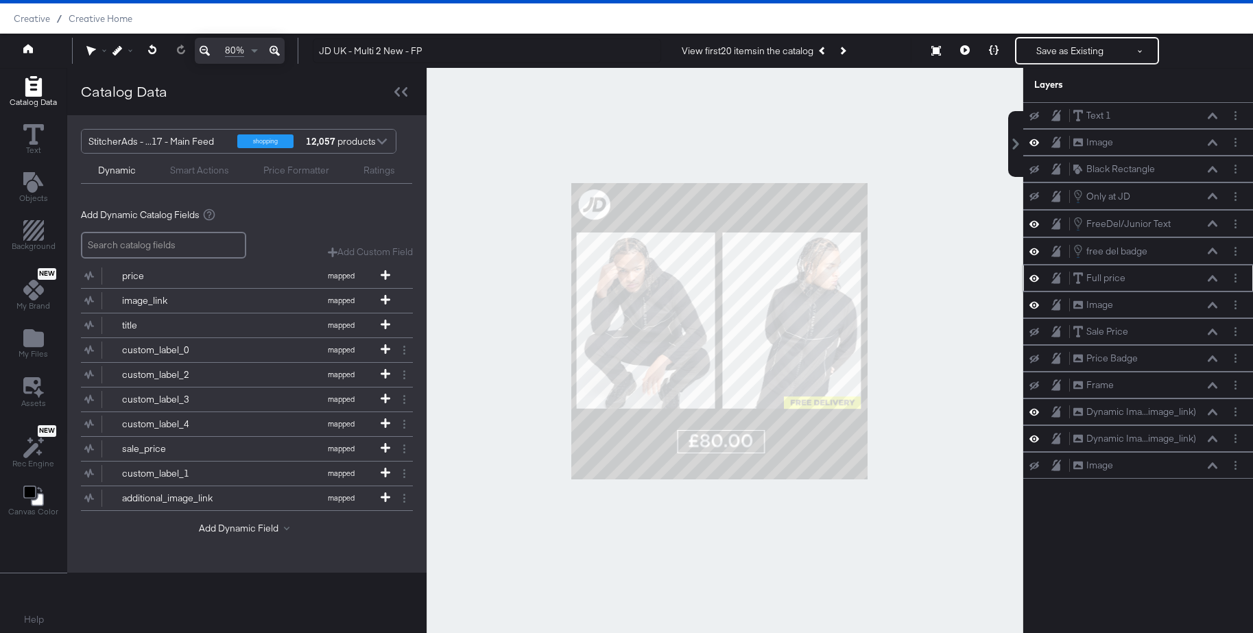
scroll to position [0, 0]
click at [1211, 303] on icon at bounding box center [1212, 305] width 10 height 7
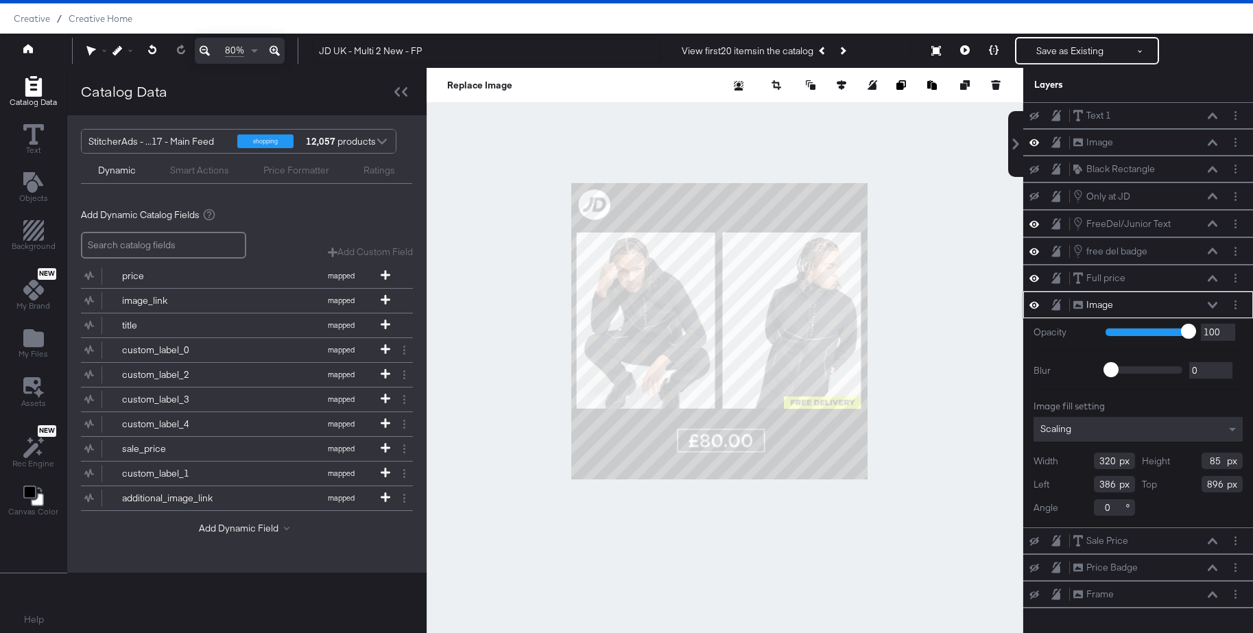
type input "895"
click at [963, 333] on div at bounding box center [724, 350] width 596 height 565
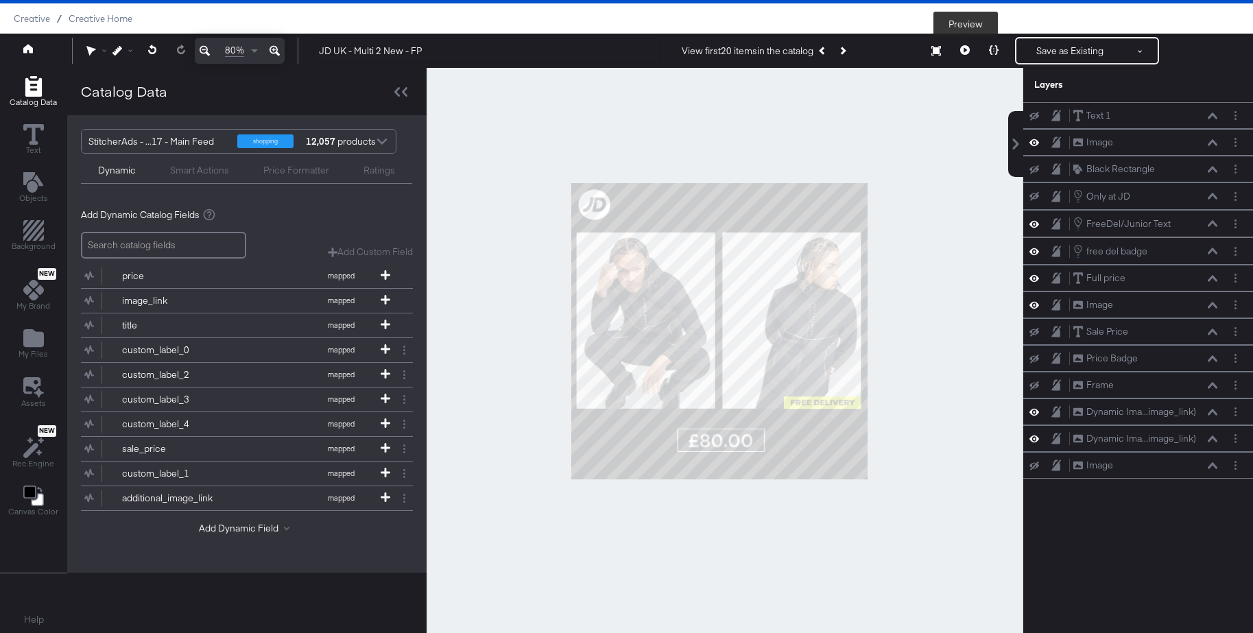
click at [963, 49] on icon at bounding box center [965, 50] width 10 height 10
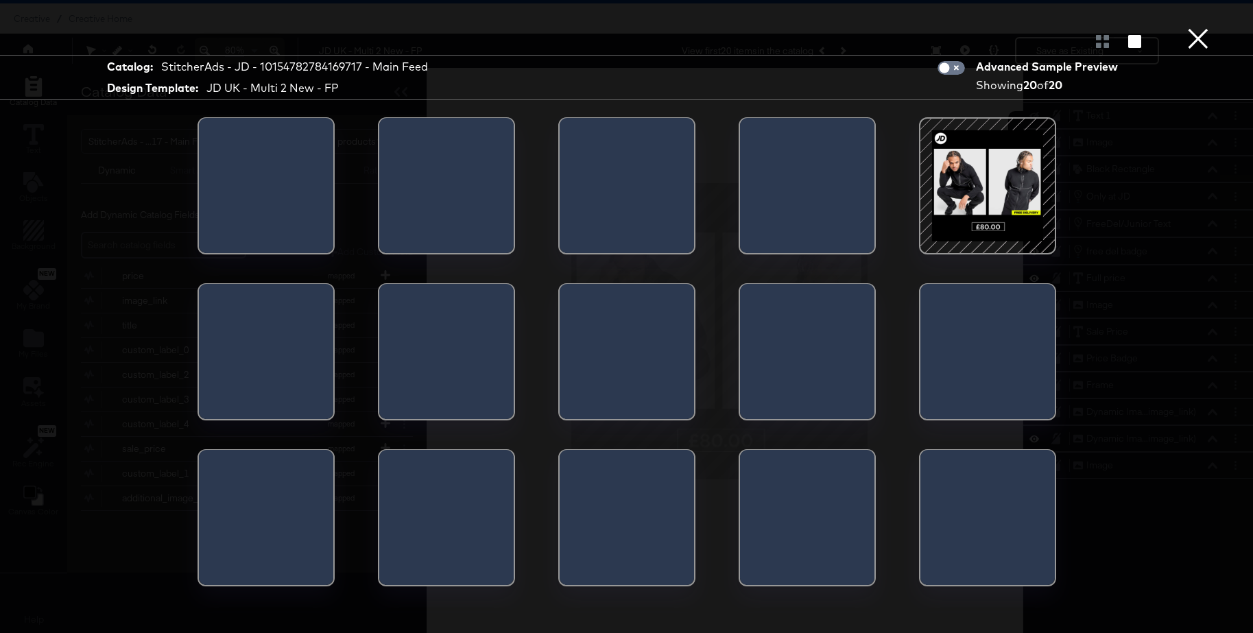
click at [269, 156] on div at bounding box center [266, 190] width 134 height 144
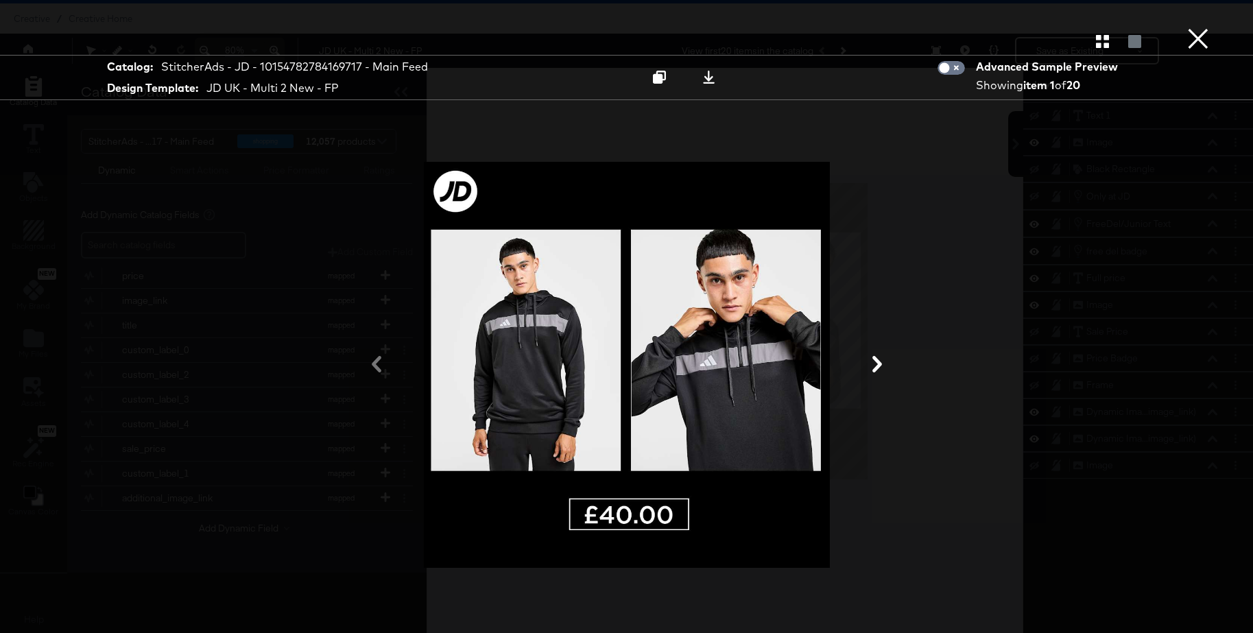
click at [878, 366] on icon at bounding box center [877, 364] width 10 height 16
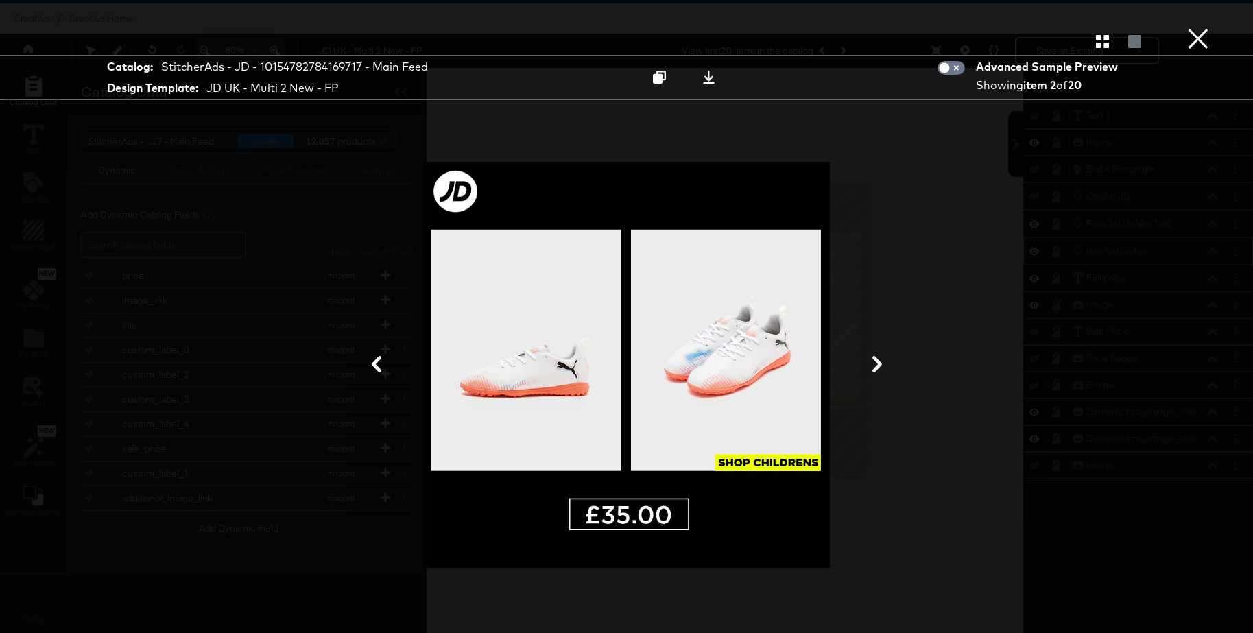
drag, startPoint x: 1194, startPoint y: 34, endPoint x: 1072, endPoint y: 241, distance: 240.7
click at [1194, 27] on button "×" at bounding box center [1197, 13] width 27 height 27
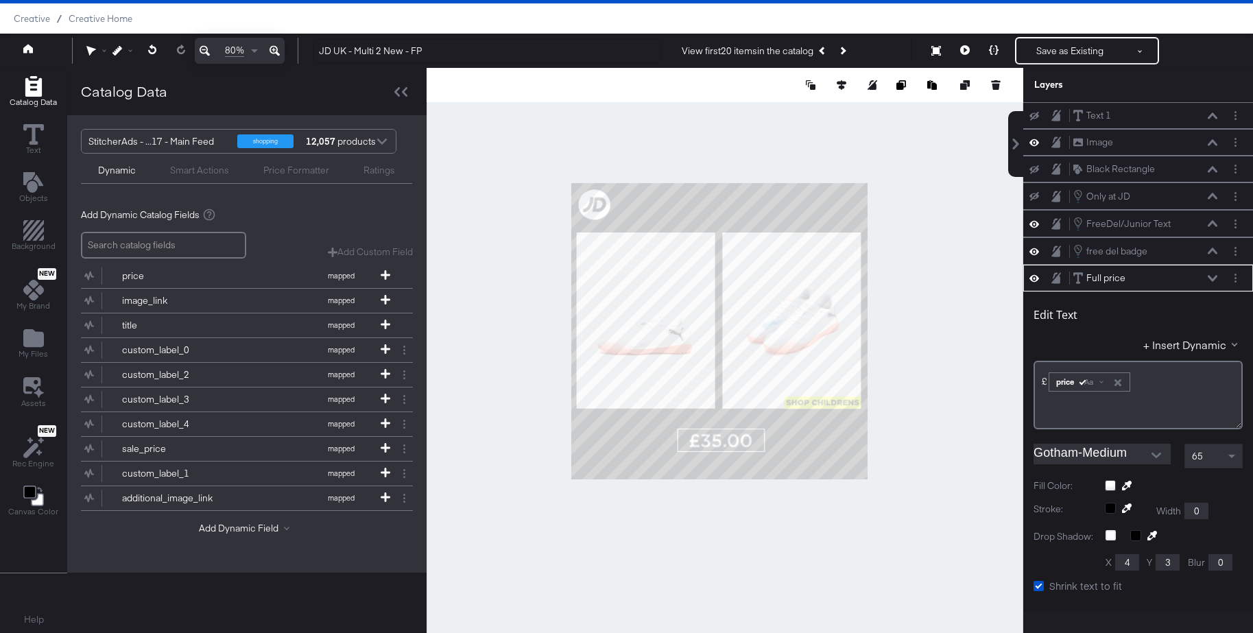
scroll to position [162, 0]
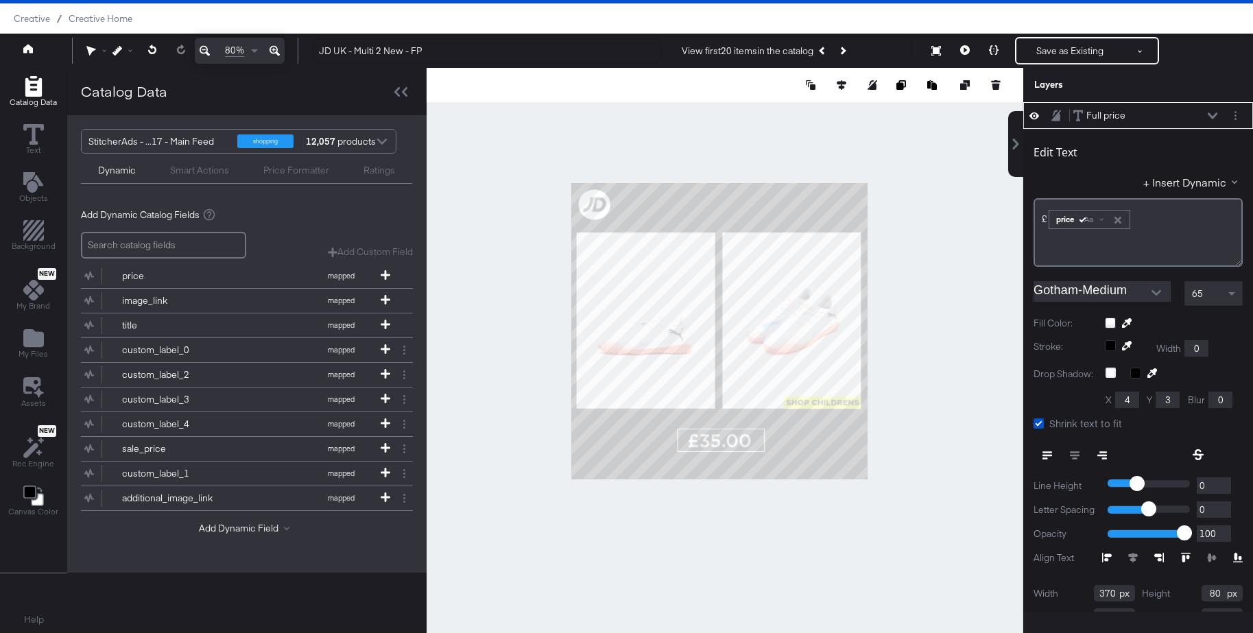
type input "355"
type input "354"
click at [1209, 114] on icon at bounding box center [1212, 115] width 10 height 6
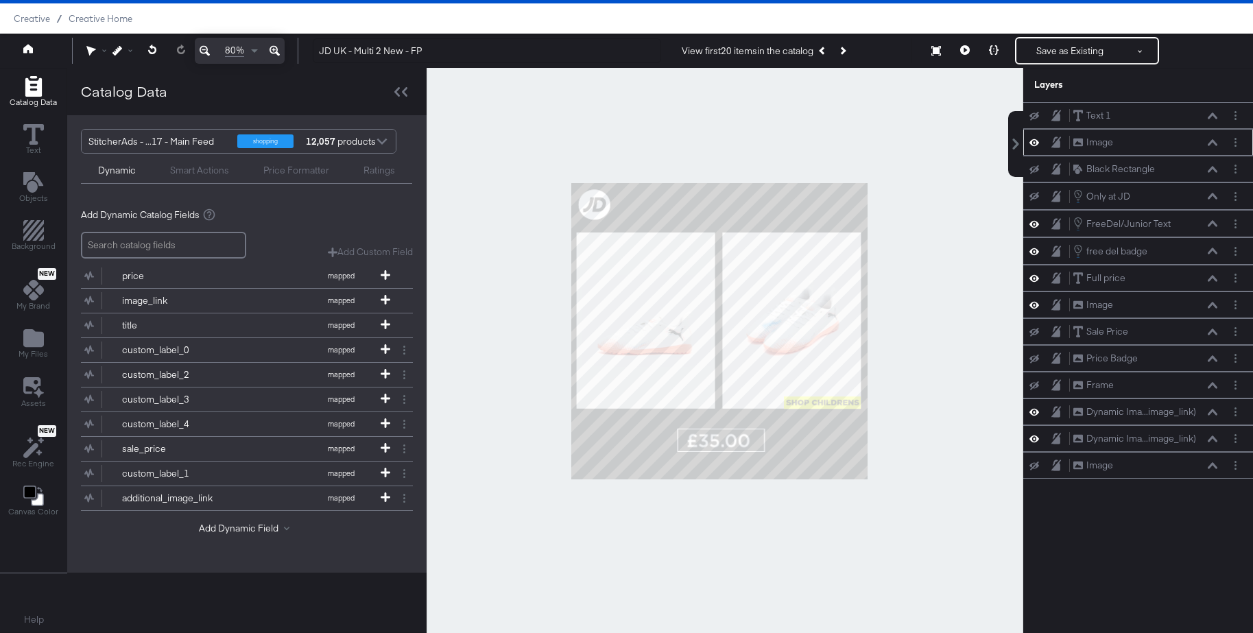
click at [1211, 142] on icon at bounding box center [1212, 142] width 10 height 6
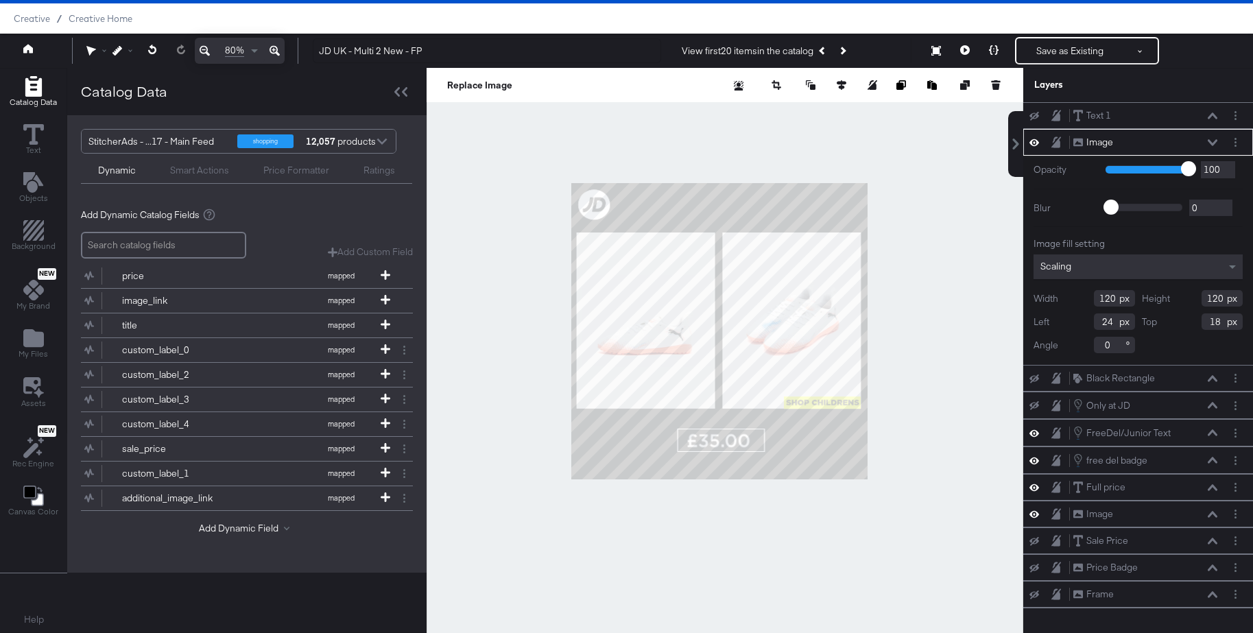
type input "25"
click at [1211, 142] on icon at bounding box center [1212, 142] width 10 height 6
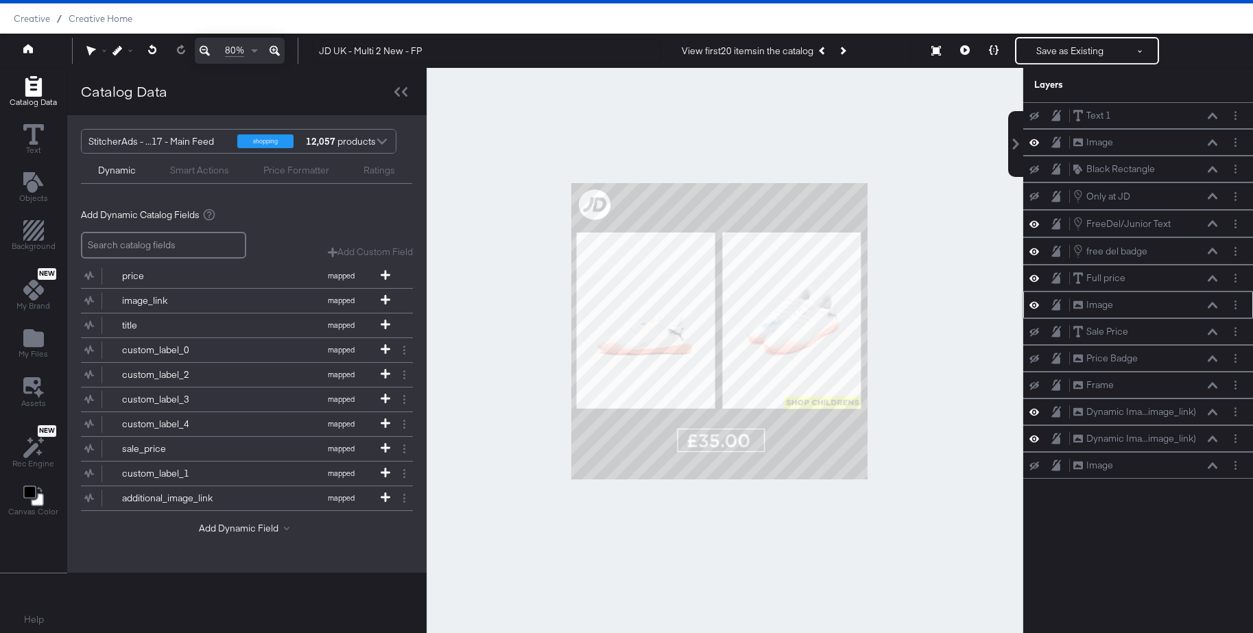
click at [1212, 304] on icon at bounding box center [1212, 305] width 10 height 7
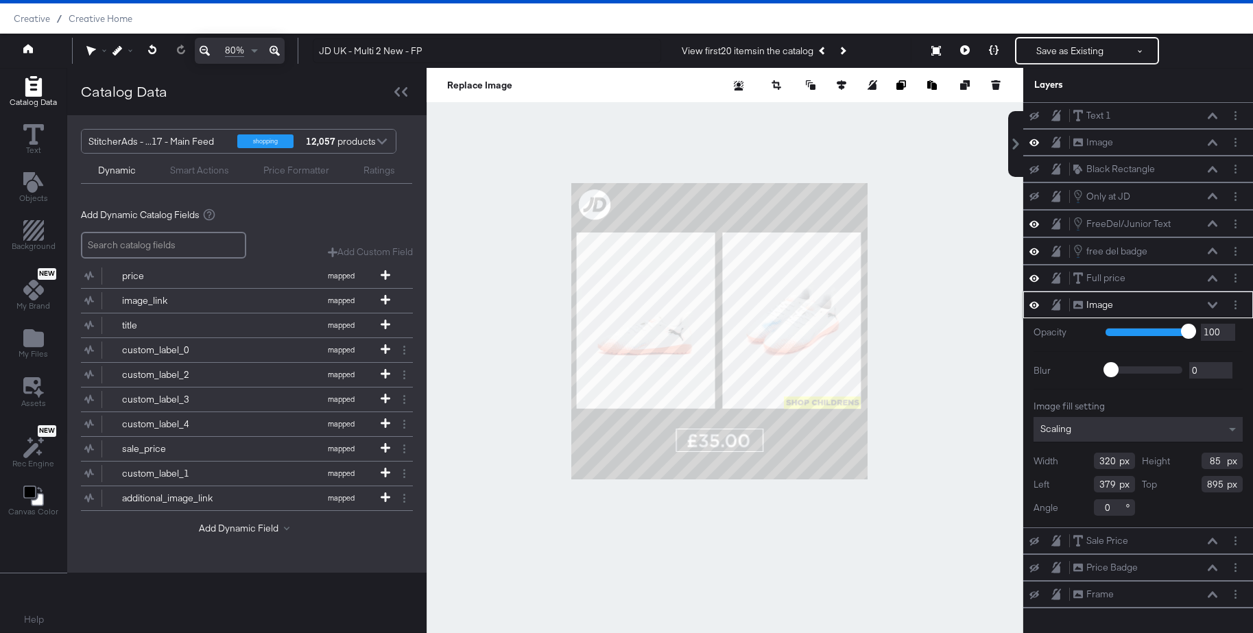
type input "378"
click at [910, 328] on div at bounding box center [724, 350] width 596 height 565
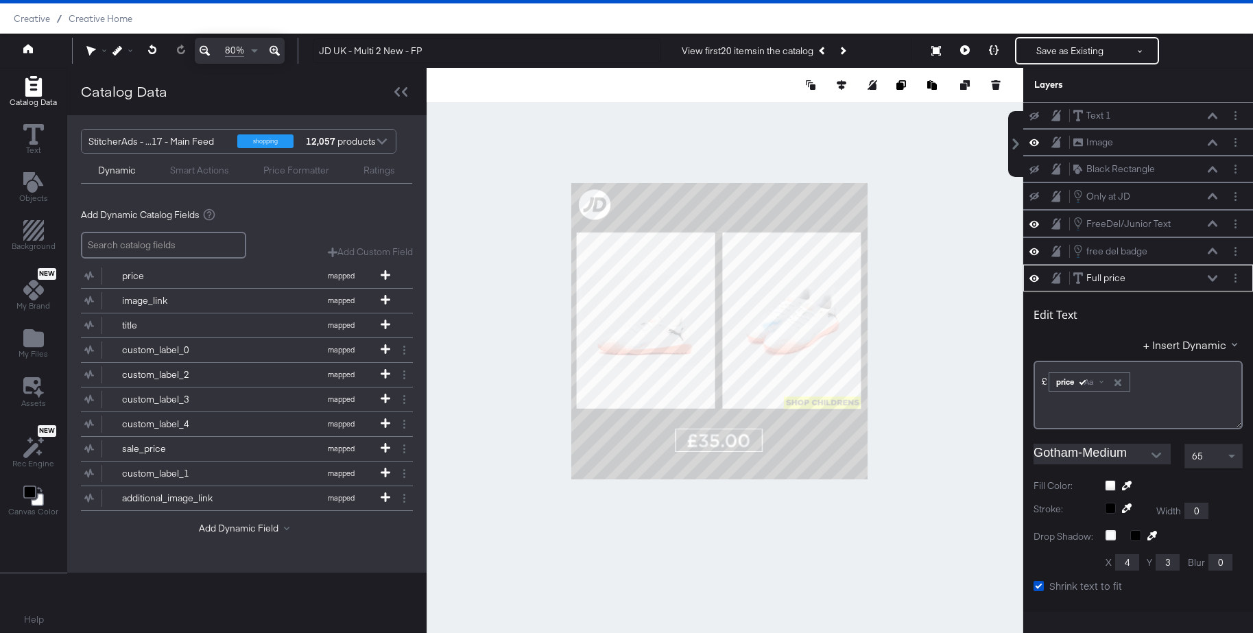
scroll to position [162, 0]
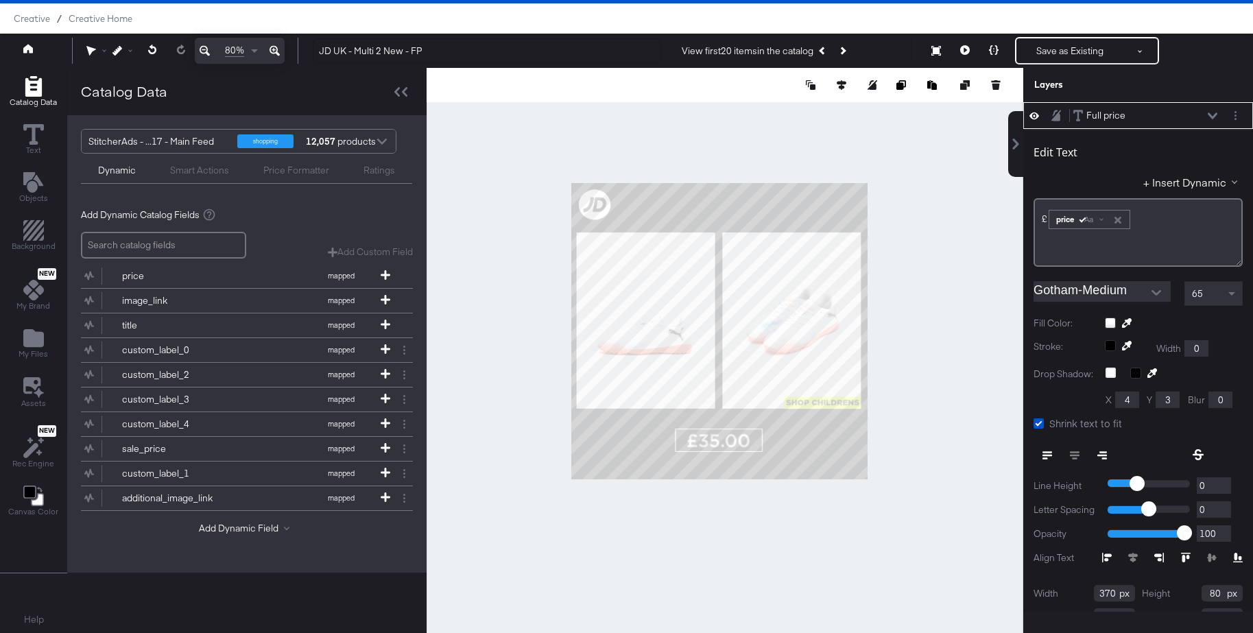
type input "899"
click at [963, 49] on icon at bounding box center [965, 50] width 10 height 10
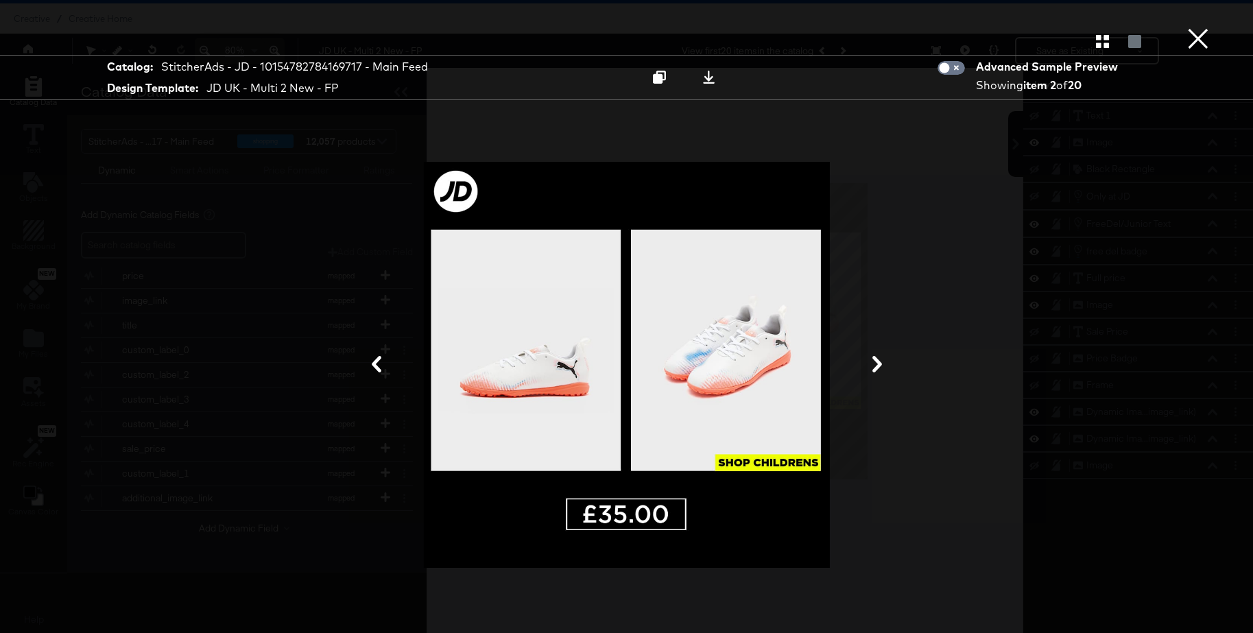
click at [874, 363] on icon at bounding box center [877, 364] width 16 height 16
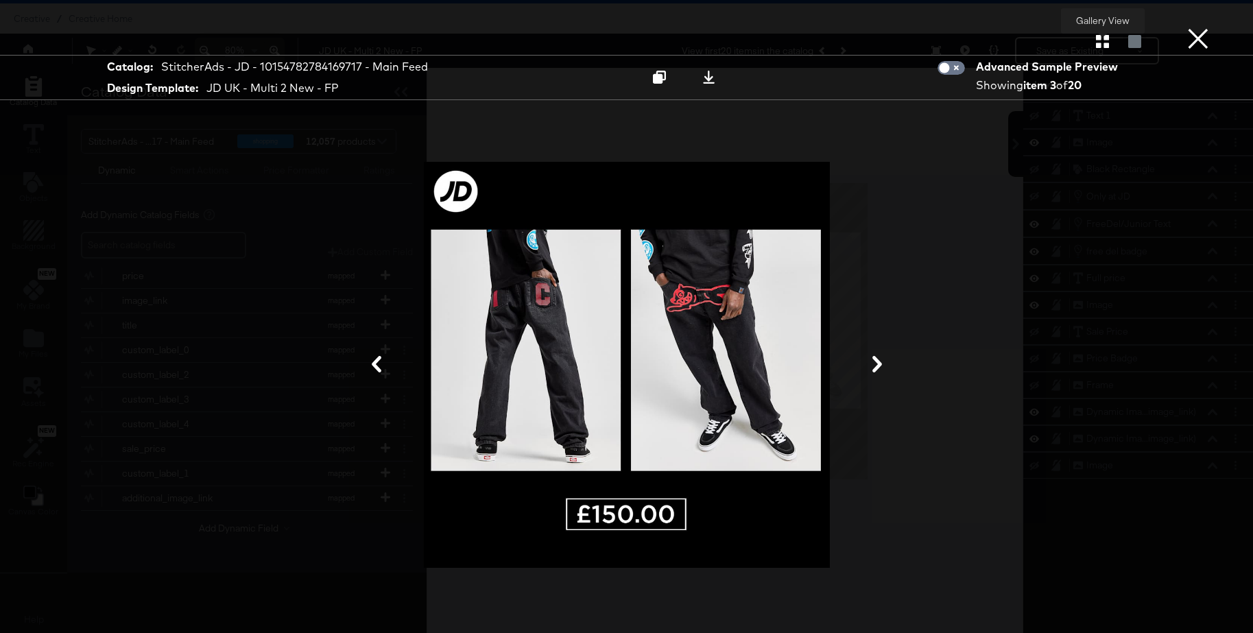
click at [1098, 42] on icon "button" at bounding box center [1102, 41] width 13 height 13
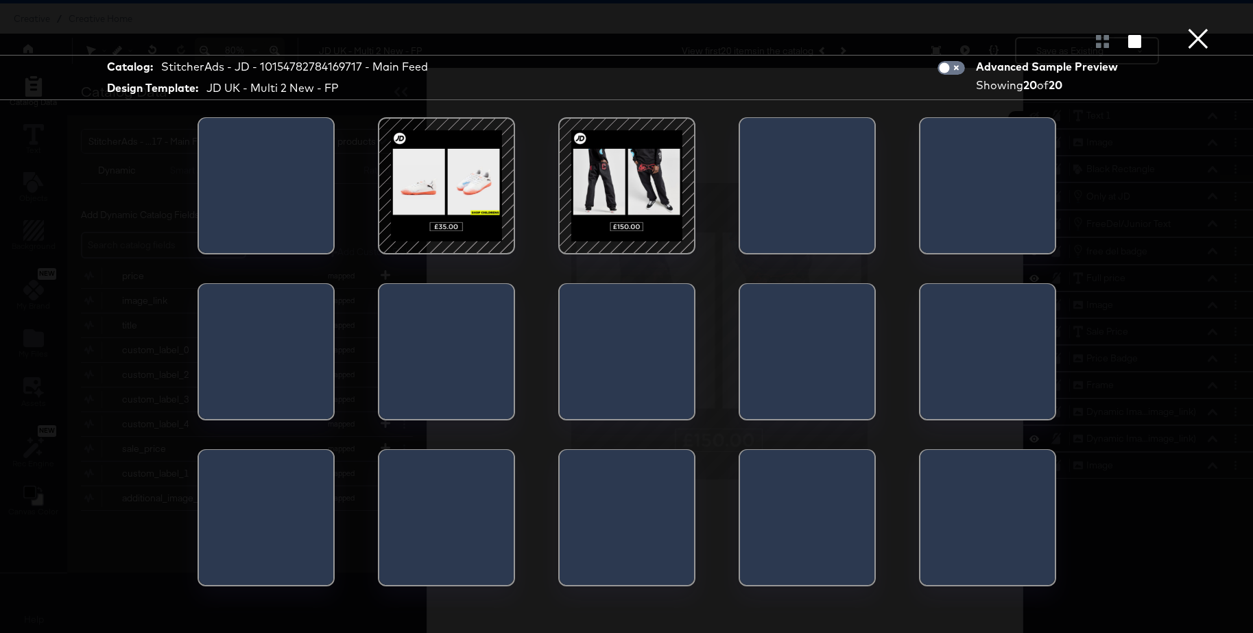
click at [640, 178] on div at bounding box center [626, 186] width 117 height 117
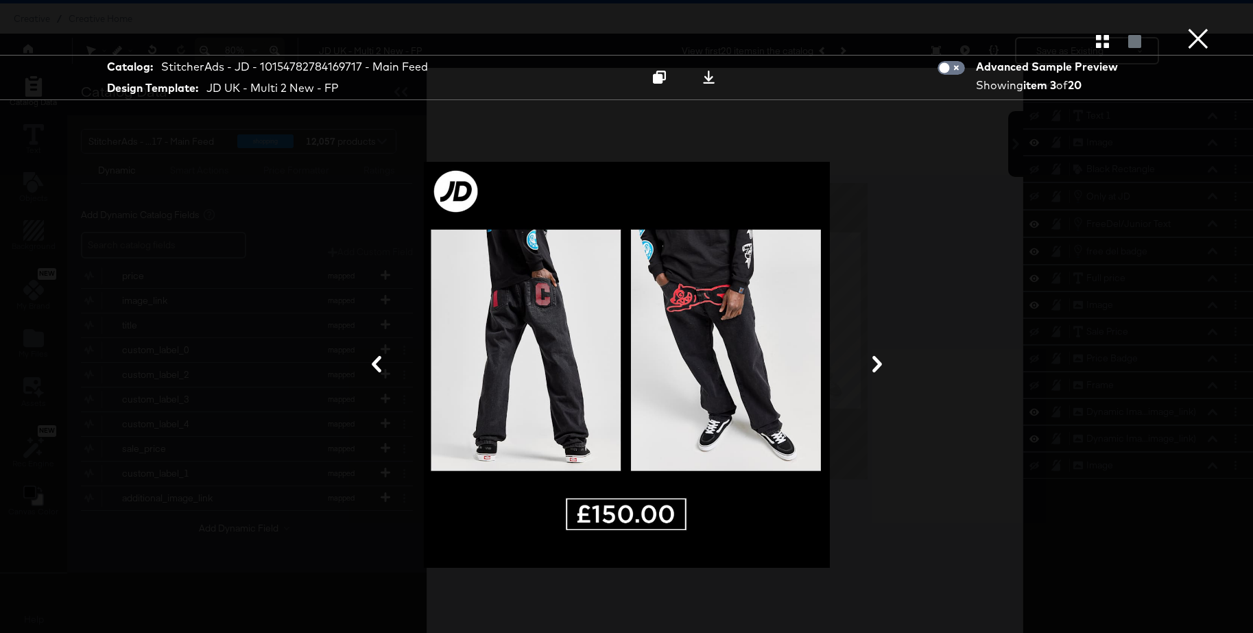
click at [878, 365] on icon at bounding box center [877, 364] width 10 height 16
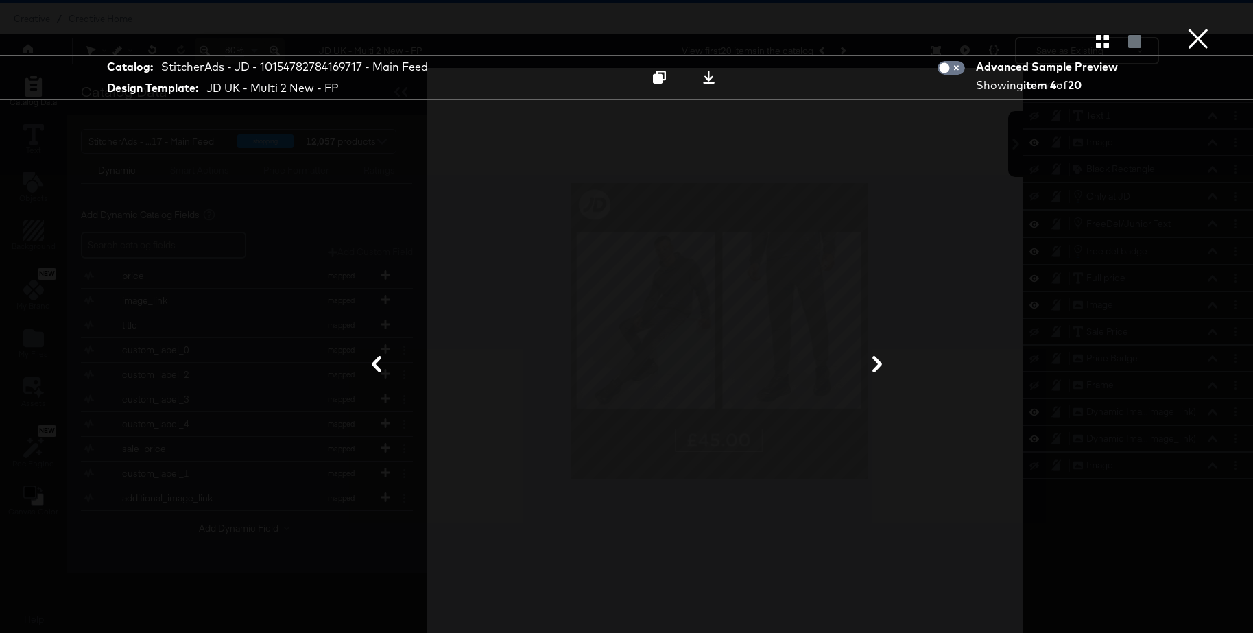
click at [878, 365] on icon at bounding box center [877, 364] width 10 height 16
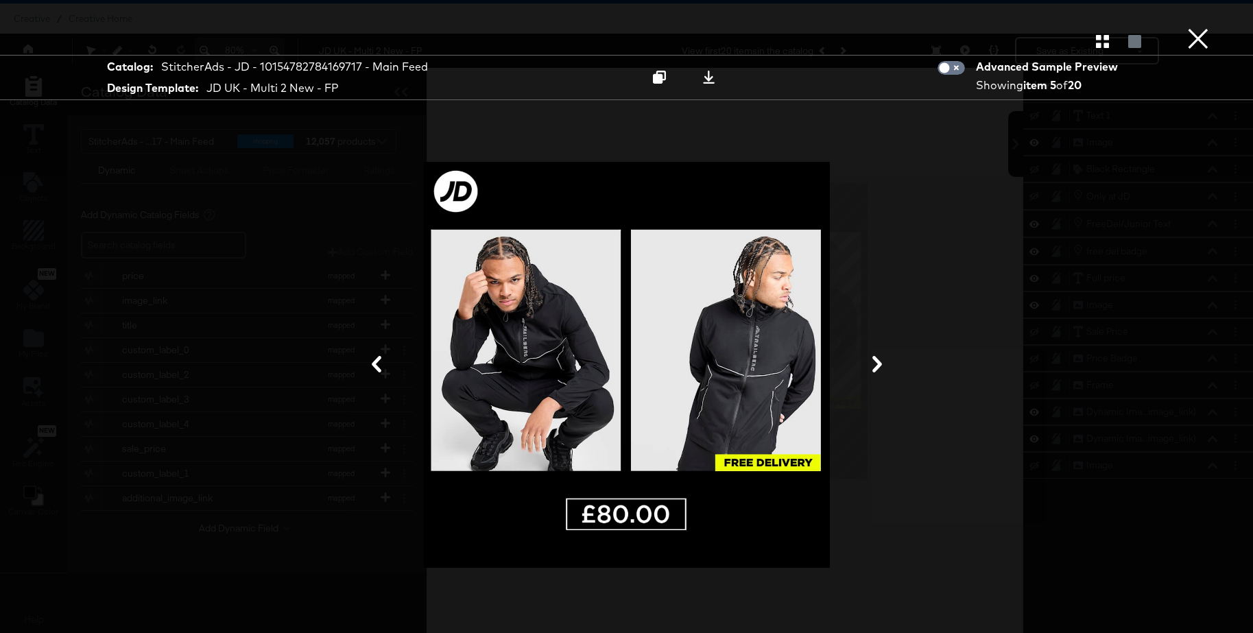
click at [878, 365] on icon at bounding box center [877, 364] width 10 height 16
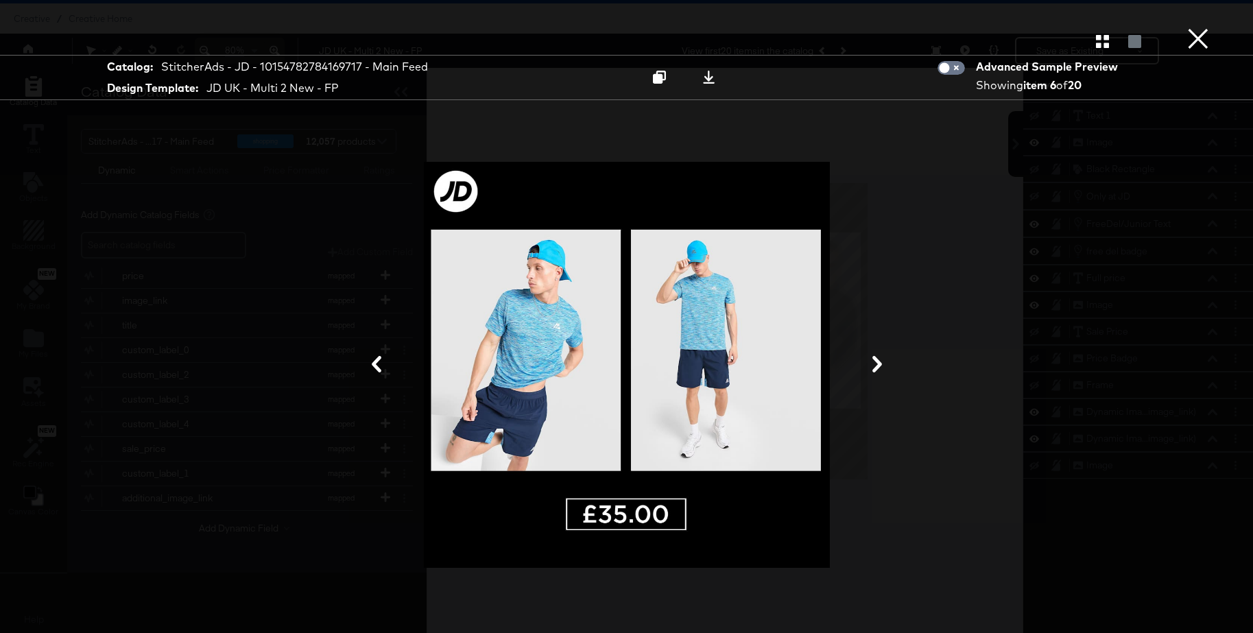
click at [878, 365] on icon at bounding box center [877, 364] width 10 height 16
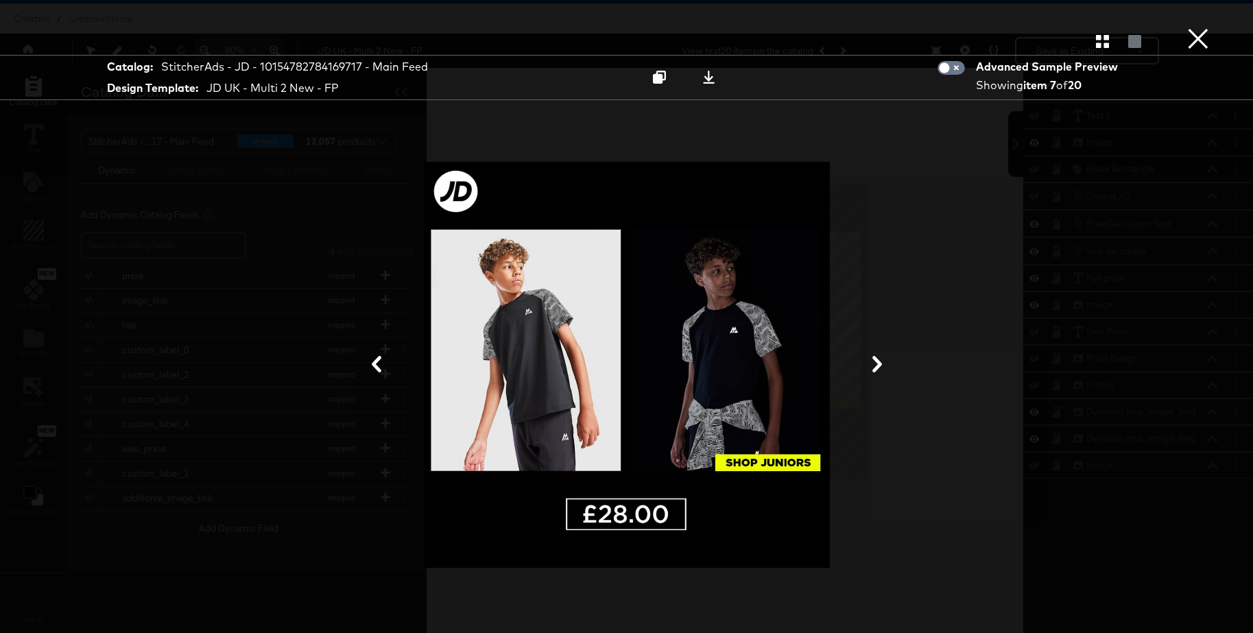
click at [954, 338] on div at bounding box center [626, 365] width 1028 height 496
click at [967, 132] on div at bounding box center [626, 365] width 1028 height 496
drag, startPoint x: 1197, startPoint y: 32, endPoint x: 554, endPoint y: 193, distance: 662.9
click at [1197, 27] on button "×" at bounding box center [1197, 13] width 27 height 27
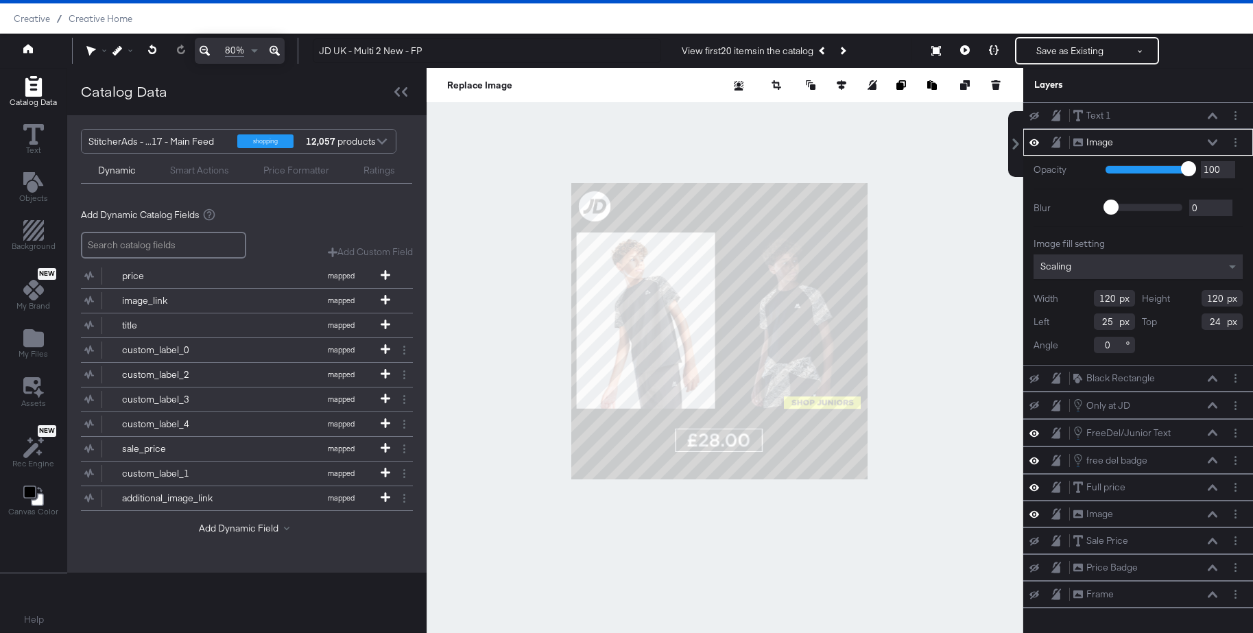
type input "25"
type input "30"
click at [1069, 50] on button "Save as Existing" at bounding box center [1069, 50] width 107 height 25
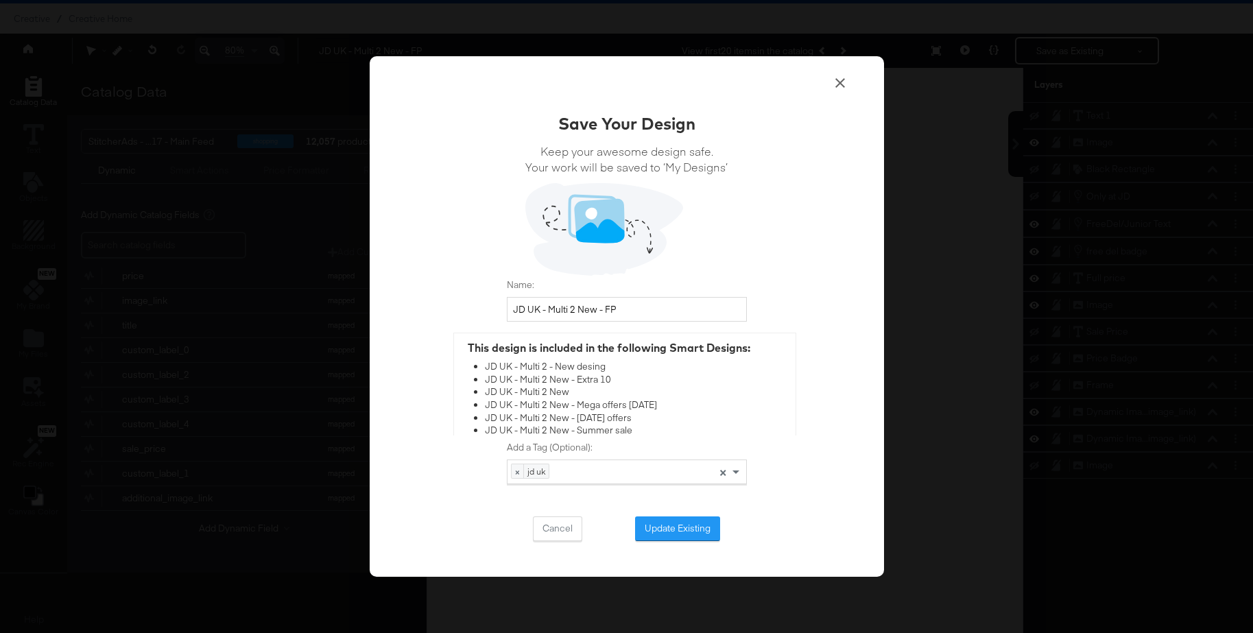
click at [662, 530] on button "Update Existing" at bounding box center [677, 528] width 85 height 25
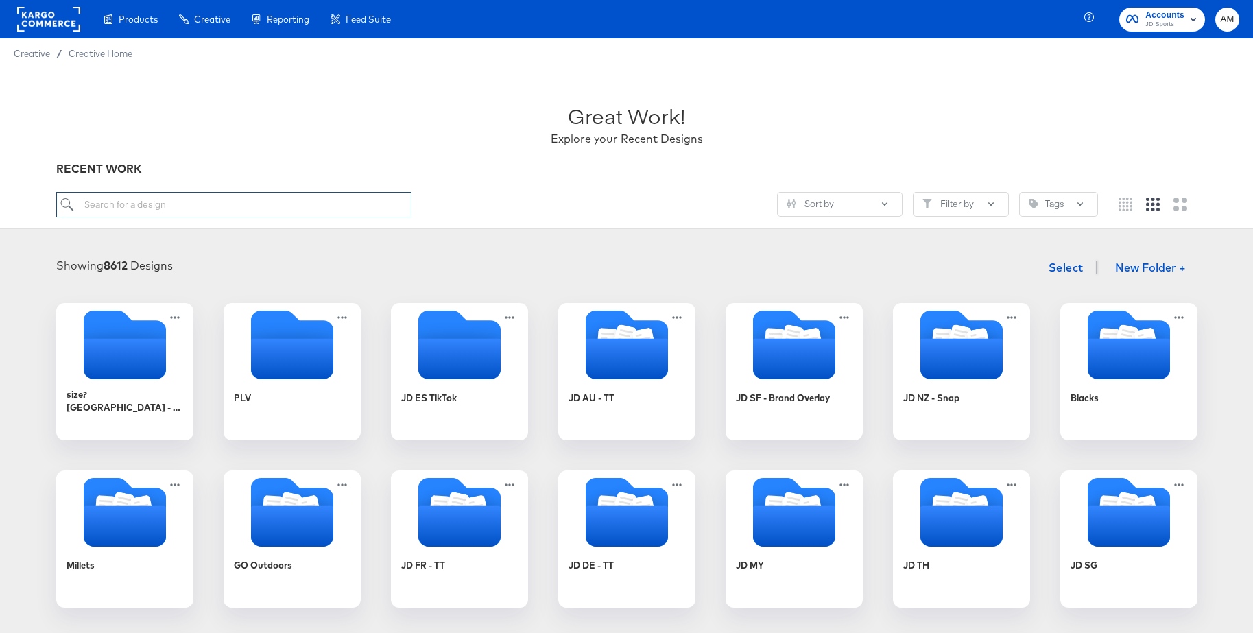
click at [184, 208] on input "search" at bounding box center [233, 204] width 355 height 25
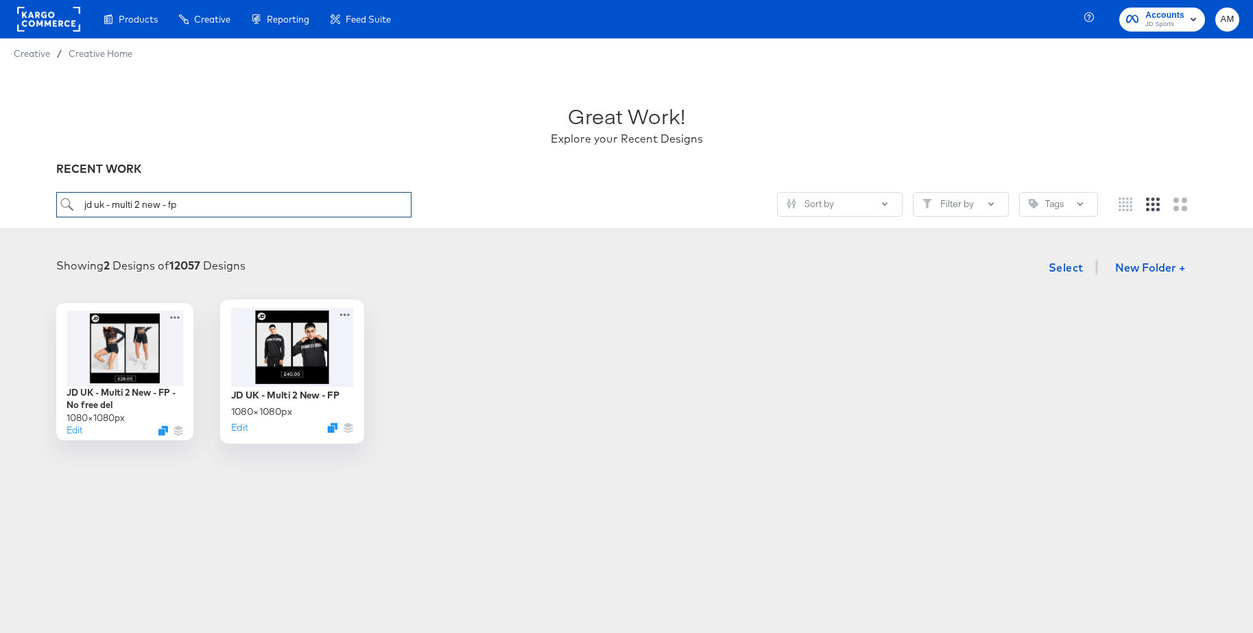
type input "jd uk - multi 2 new - fp"
click at [289, 332] on div at bounding box center [291, 346] width 123 height 79
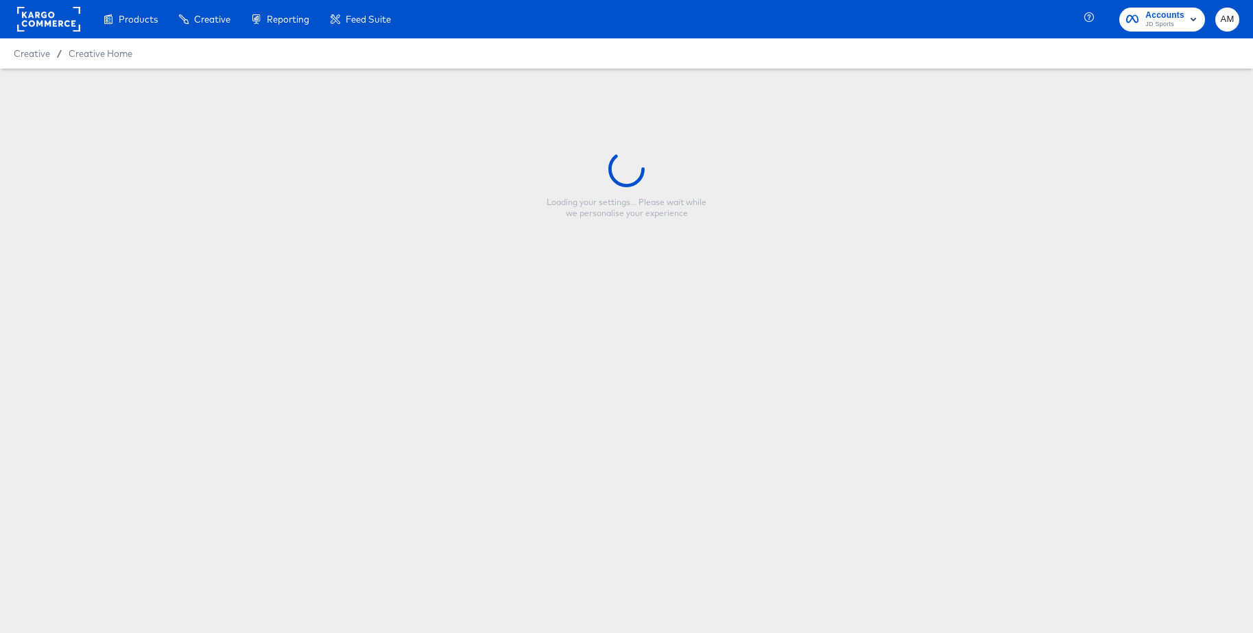
type input "JD UK - Multi 2 New - FP"
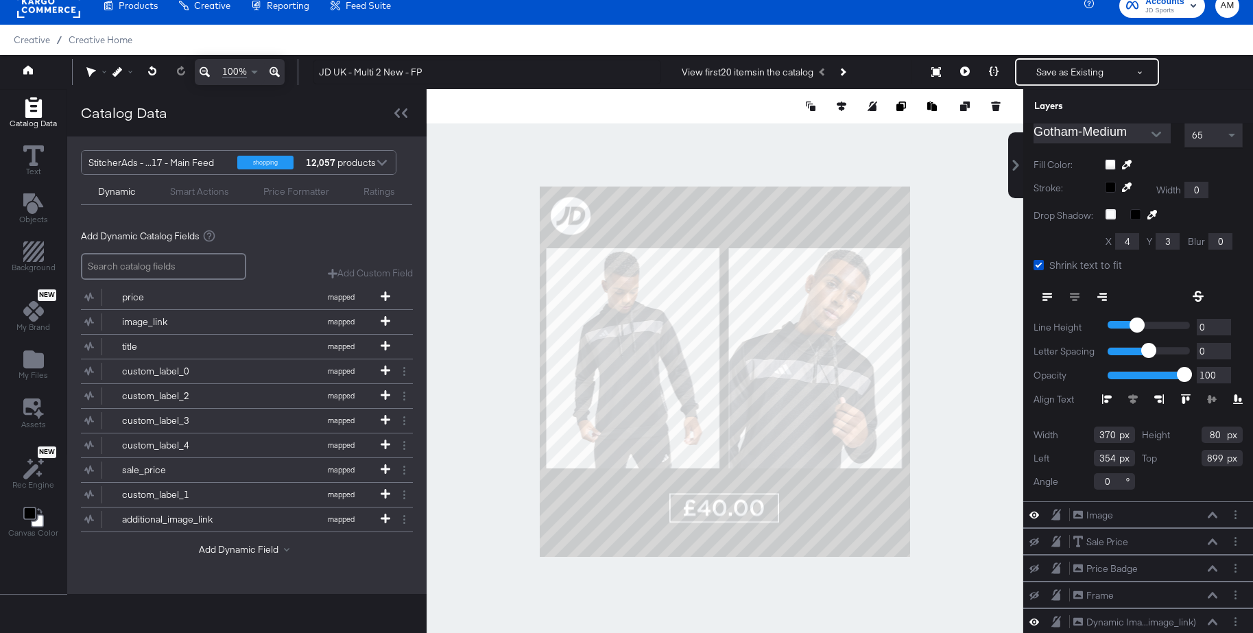
scroll to position [380, 0]
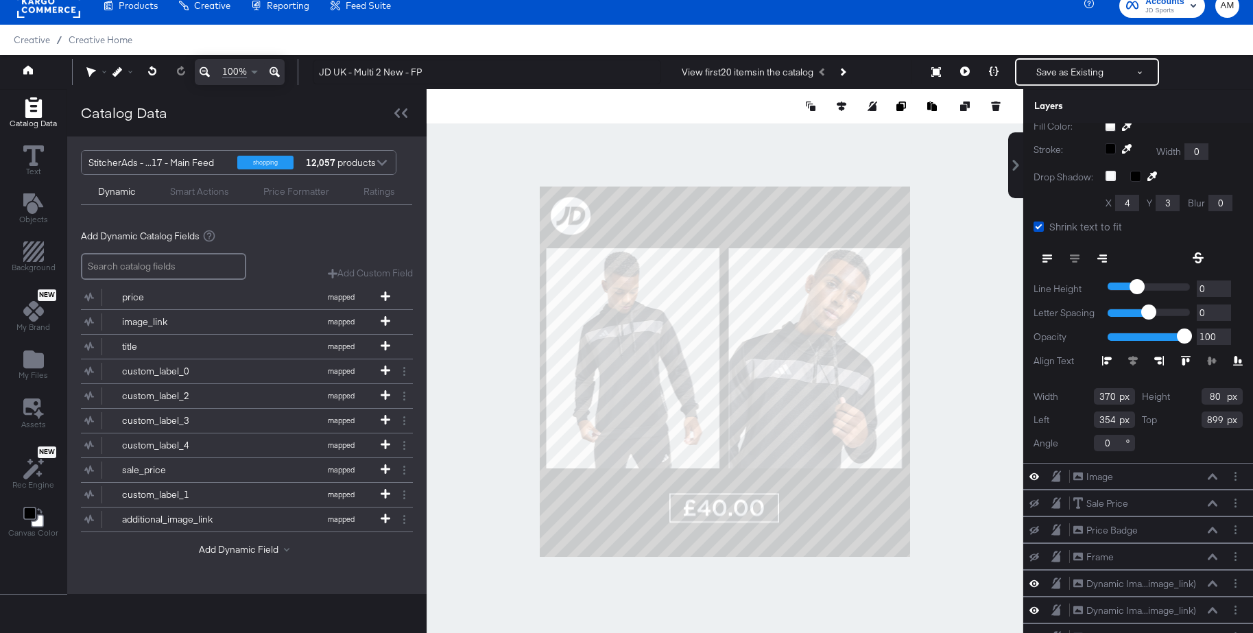
drag, startPoint x: 1223, startPoint y: 420, endPoint x: 1189, endPoint y: 421, distance: 34.3
click at [1189, 421] on div "Top 899" at bounding box center [1191, 419] width 101 height 16
drag, startPoint x: 1223, startPoint y: 422, endPoint x: 1198, endPoint y: 420, distance: 24.8
click at [1198, 420] on div "Top 880" at bounding box center [1191, 419] width 101 height 16
type input "900"
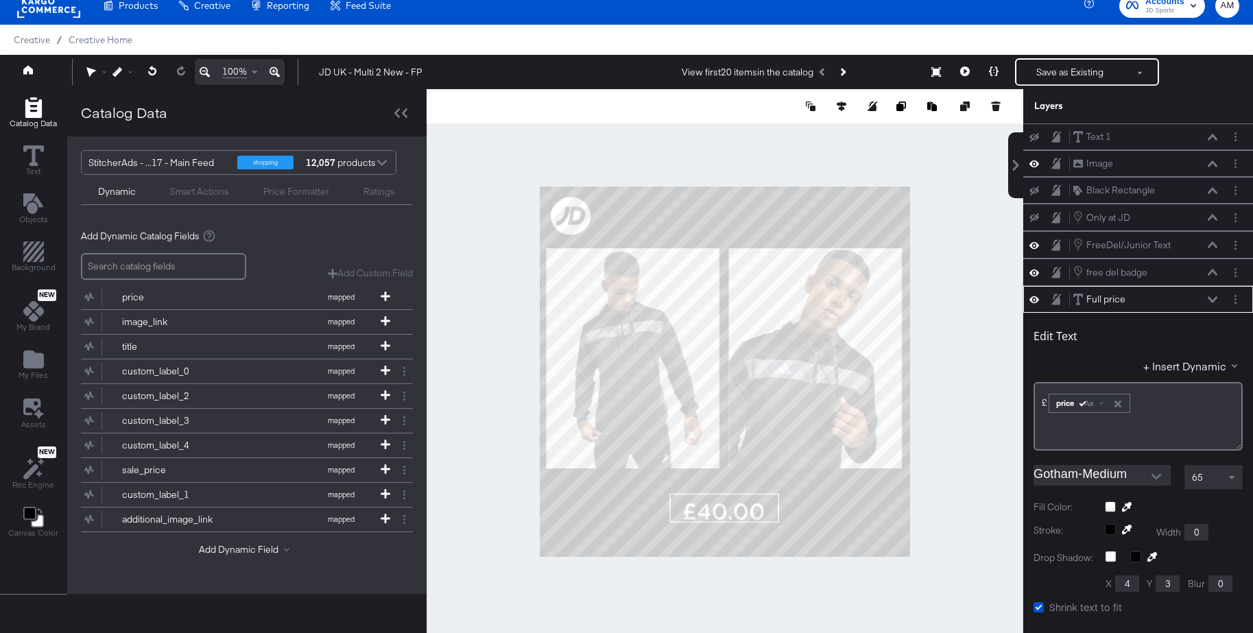
type input "910"
click at [1213, 300] on icon at bounding box center [1212, 299] width 10 height 6
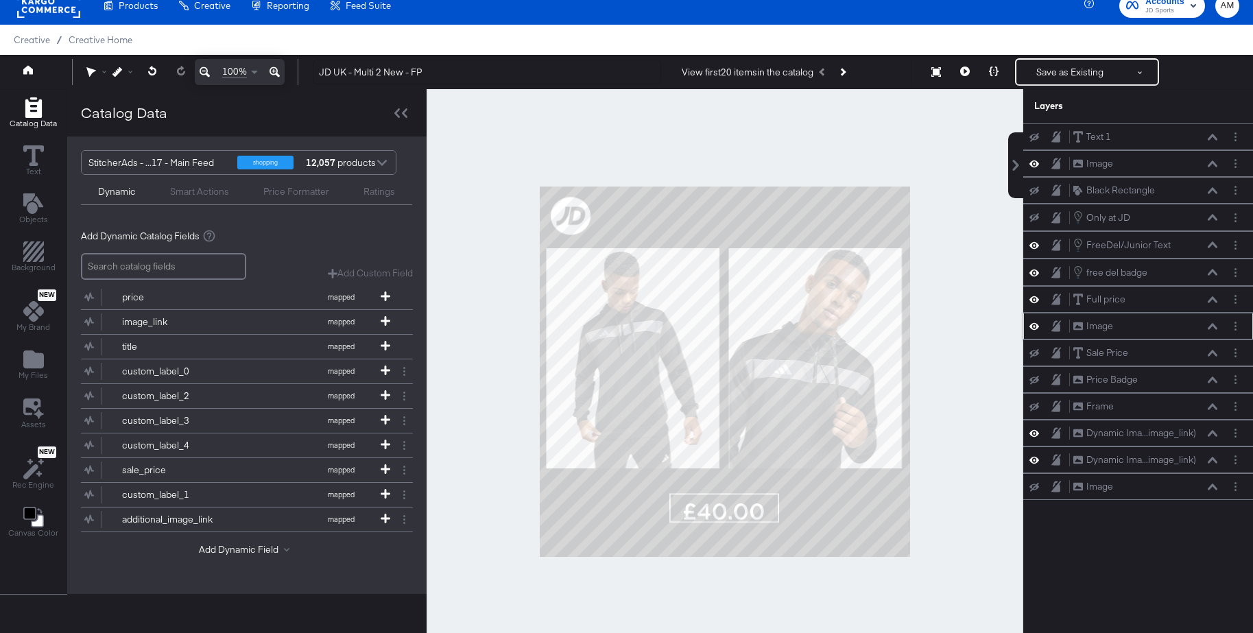
click at [1213, 328] on icon at bounding box center [1212, 326] width 10 height 7
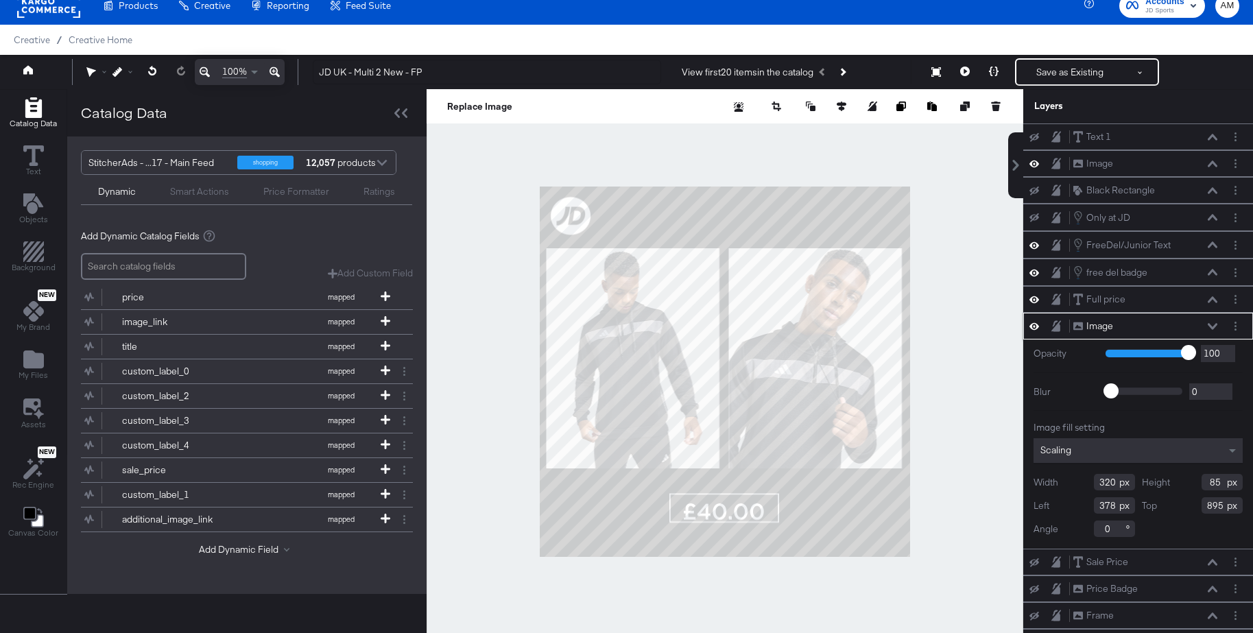
drag, startPoint x: 1222, startPoint y: 505, endPoint x: 1194, endPoint y: 507, distance: 27.5
click at [1194, 507] on div "Top 895" at bounding box center [1191, 505] width 101 height 16
type input "910"
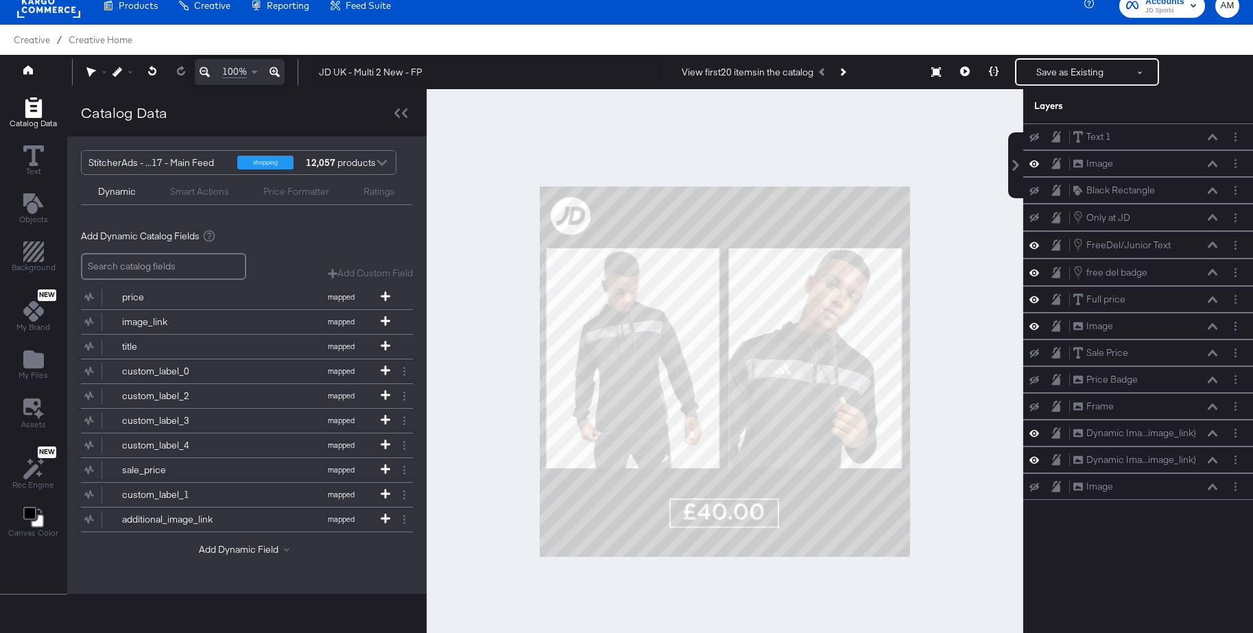
drag, startPoint x: 982, startPoint y: 418, endPoint x: 993, endPoint y: 428, distance: 15.1
click at [982, 418] on div at bounding box center [724, 371] width 596 height 565
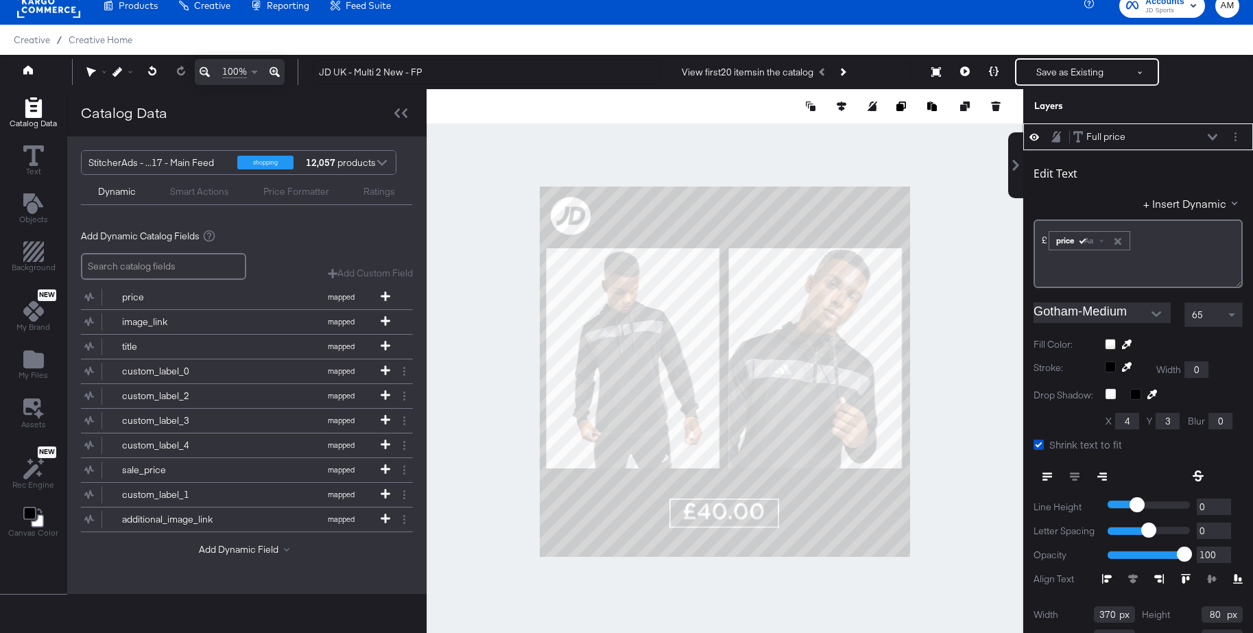
type input "907"
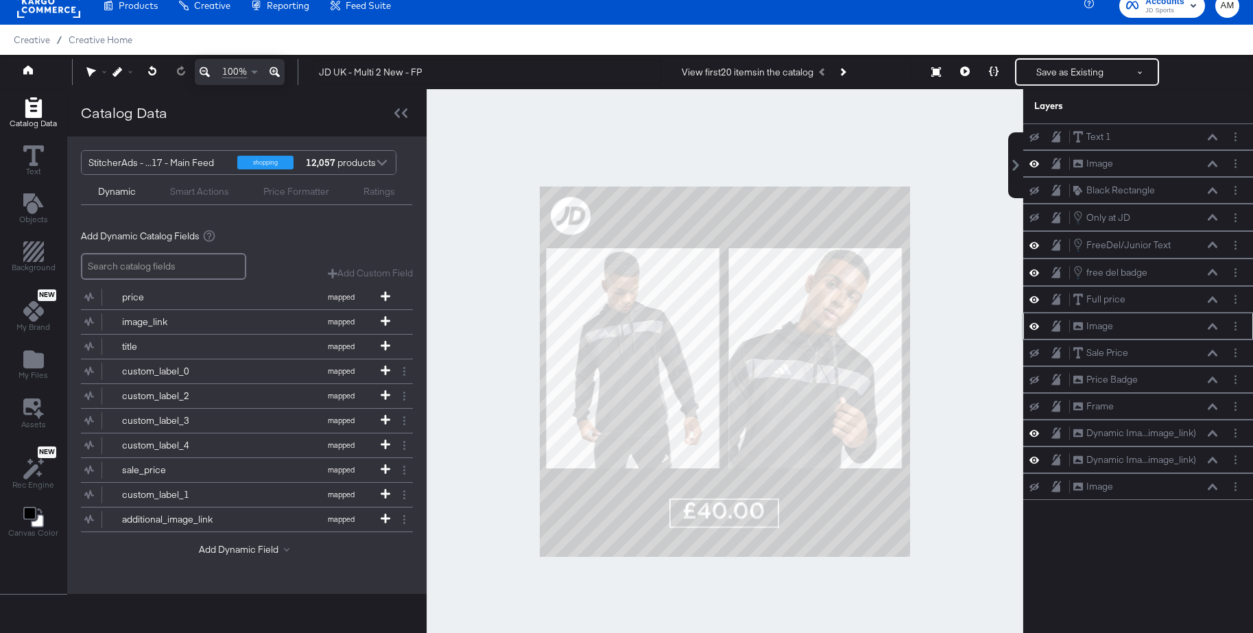
click at [1213, 327] on icon at bounding box center [1212, 326] width 10 height 6
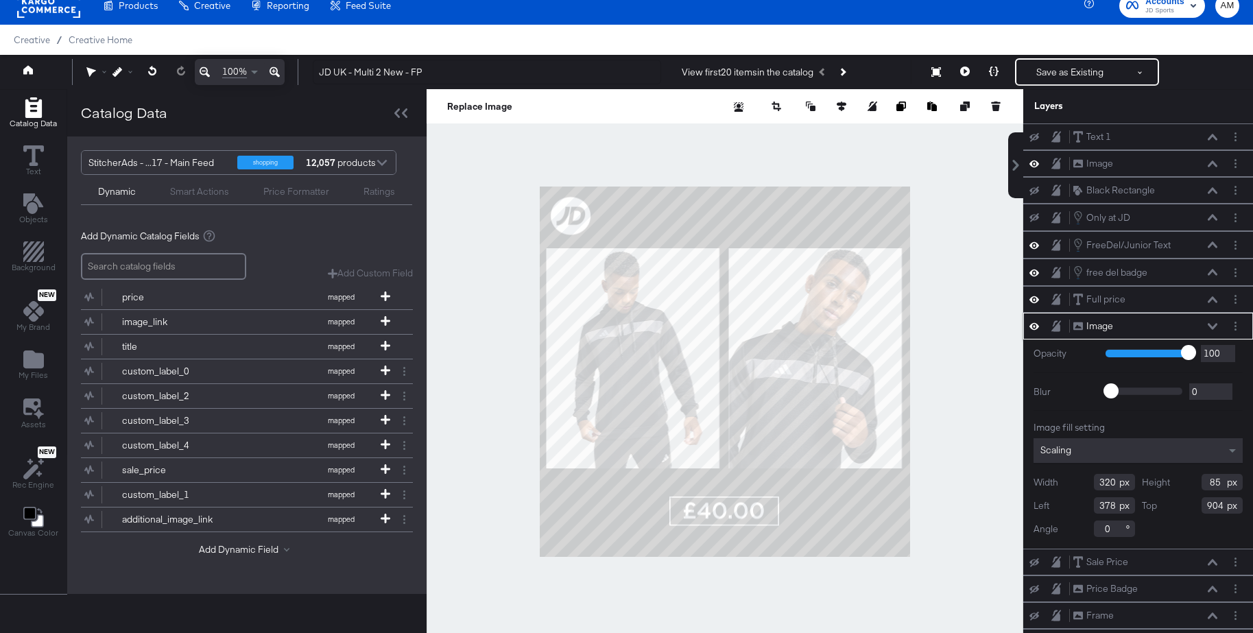
type input "903"
click at [984, 367] on div at bounding box center [724, 371] width 596 height 565
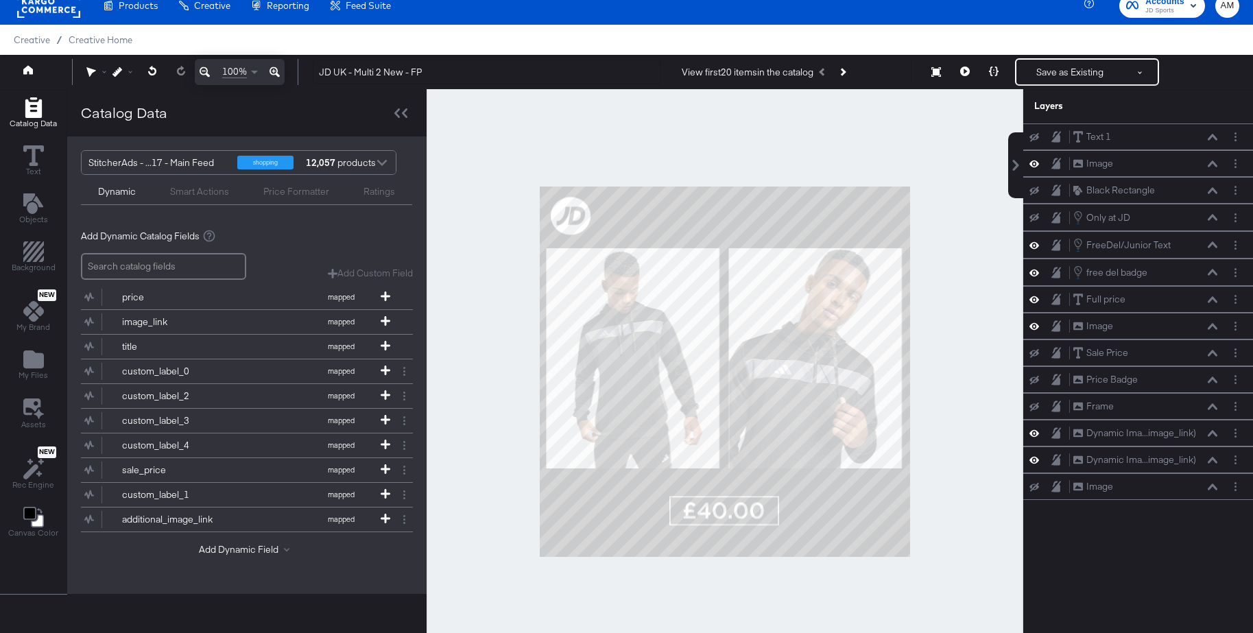
scroll to position [162, 0]
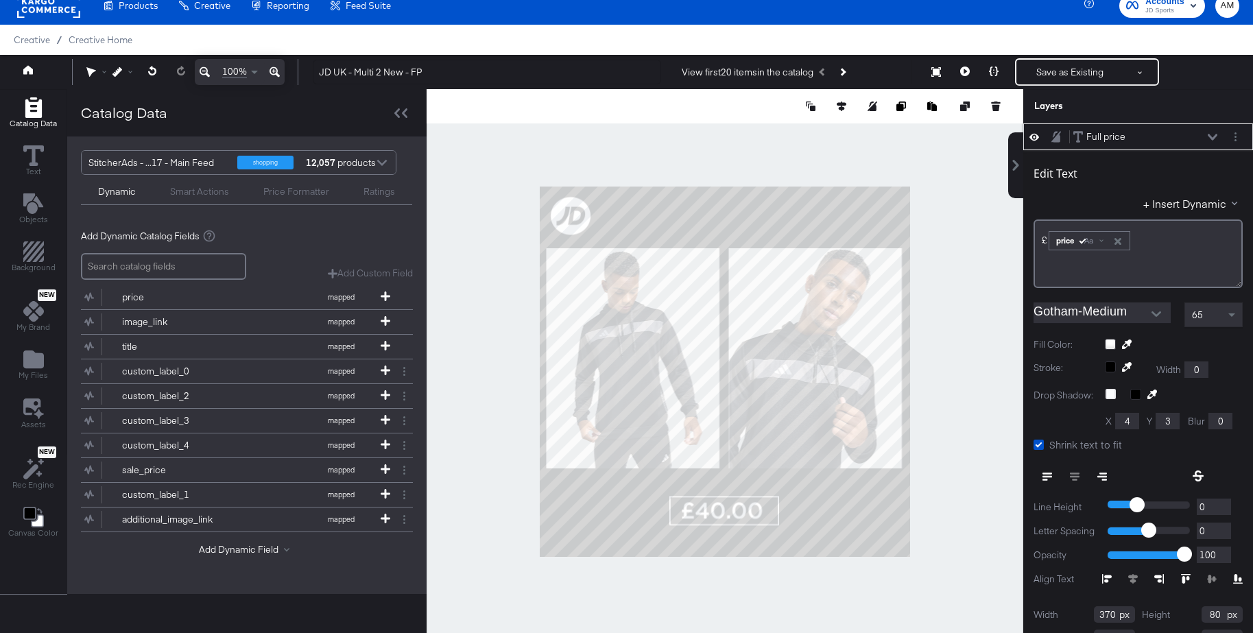
type input "348"
drag, startPoint x: 1213, startPoint y: 137, endPoint x: 1218, endPoint y: 156, distance: 19.1
click at [1213, 137] on icon at bounding box center [1212, 137] width 10 height 6
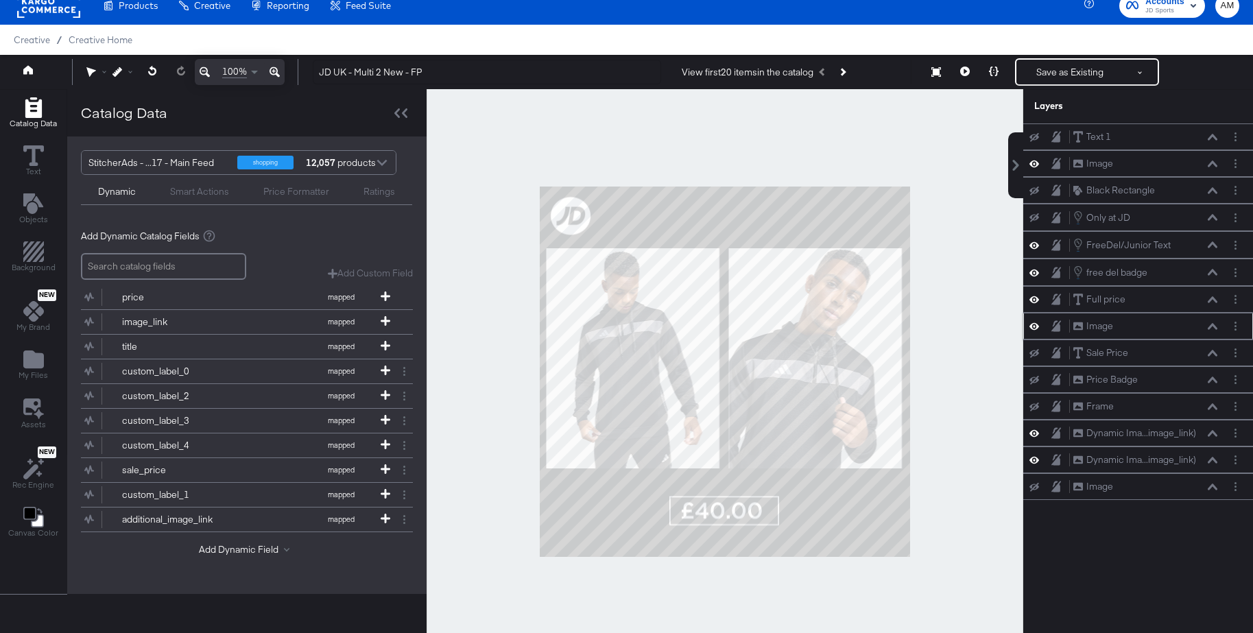
click at [1213, 327] on icon at bounding box center [1212, 326] width 10 height 7
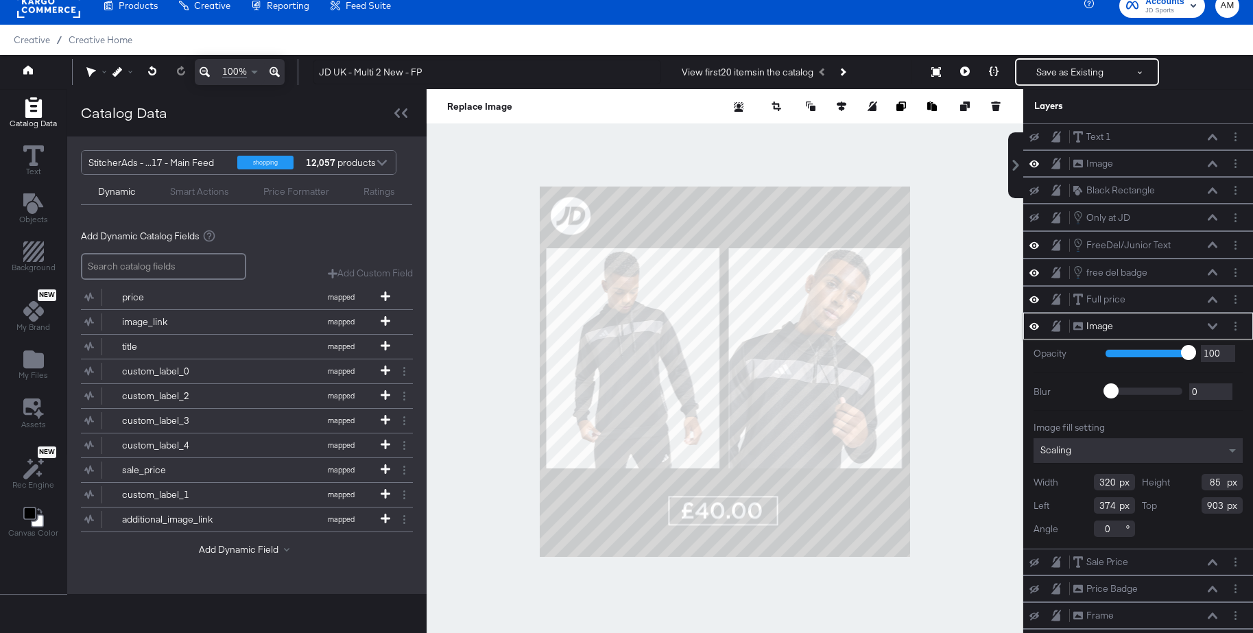
type input "373"
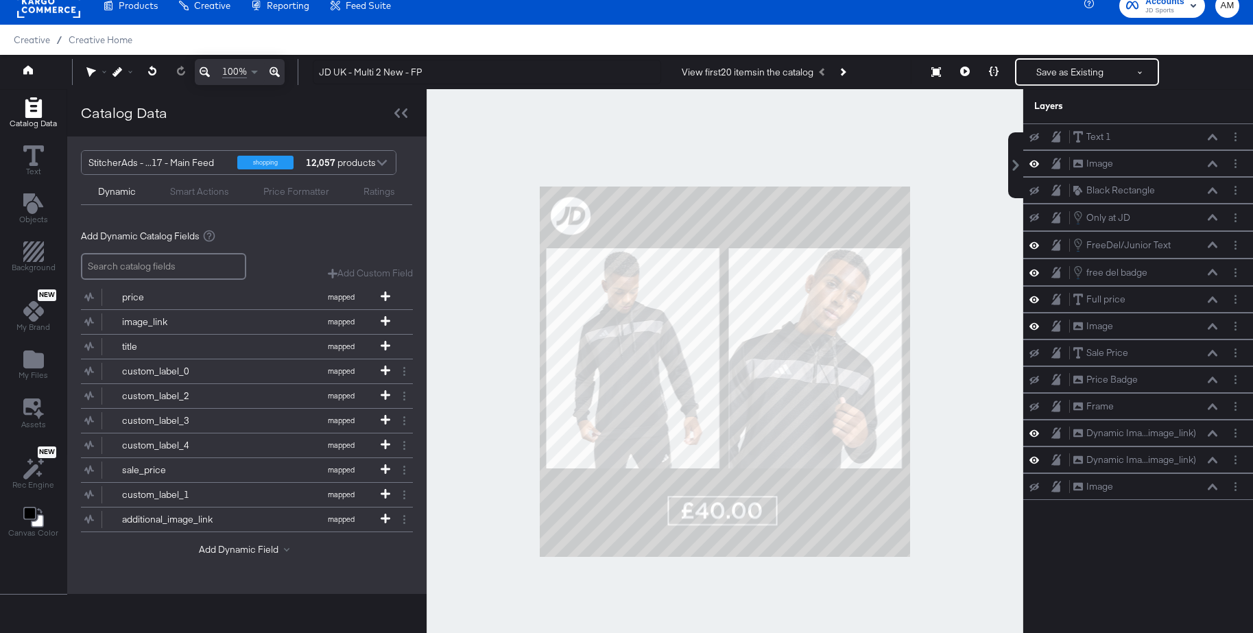
click at [945, 400] on div at bounding box center [724, 371] width 596 height 565
click at [963, 69] on icon at bounding box center [965, 71] width 10 height 10
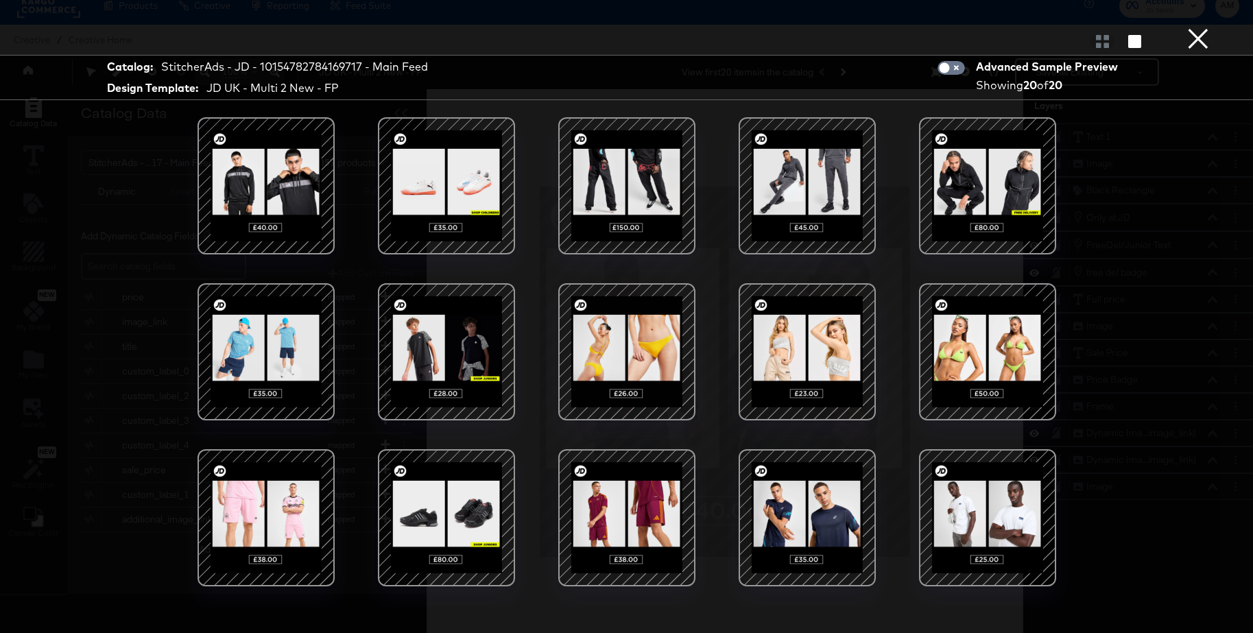
click at [609, 193] on div at bounding box center [626, 186] width 117 height 117
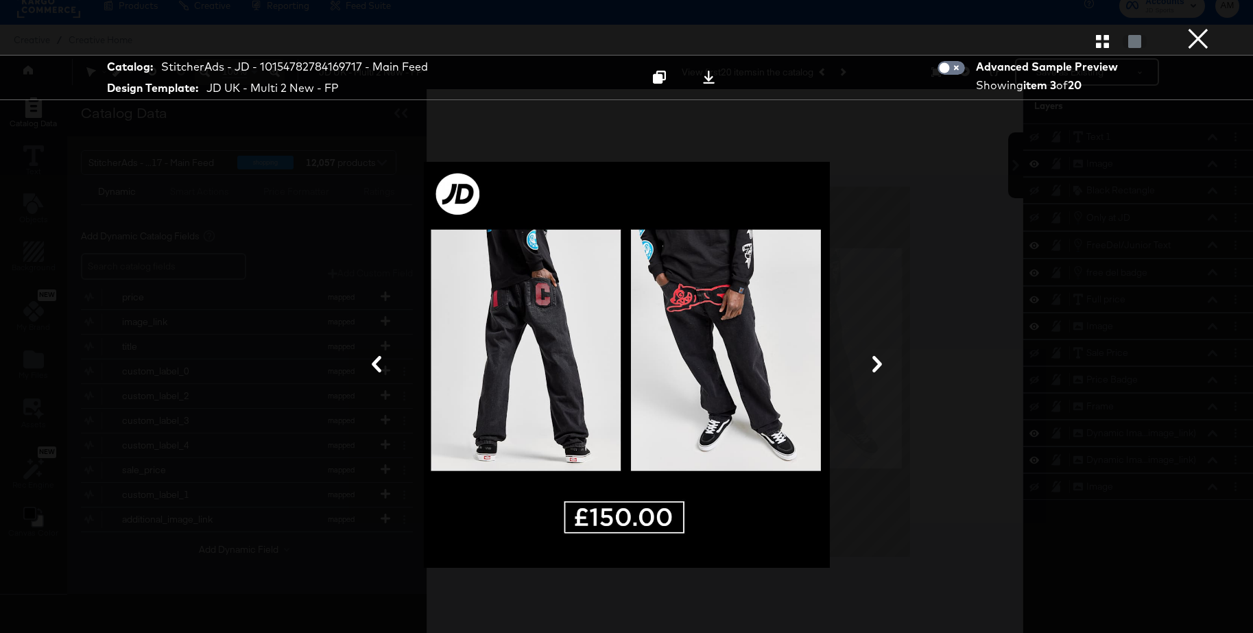
click at [1199, 27] on button "×" at bounding box center [1197, 13] width 27 height 27
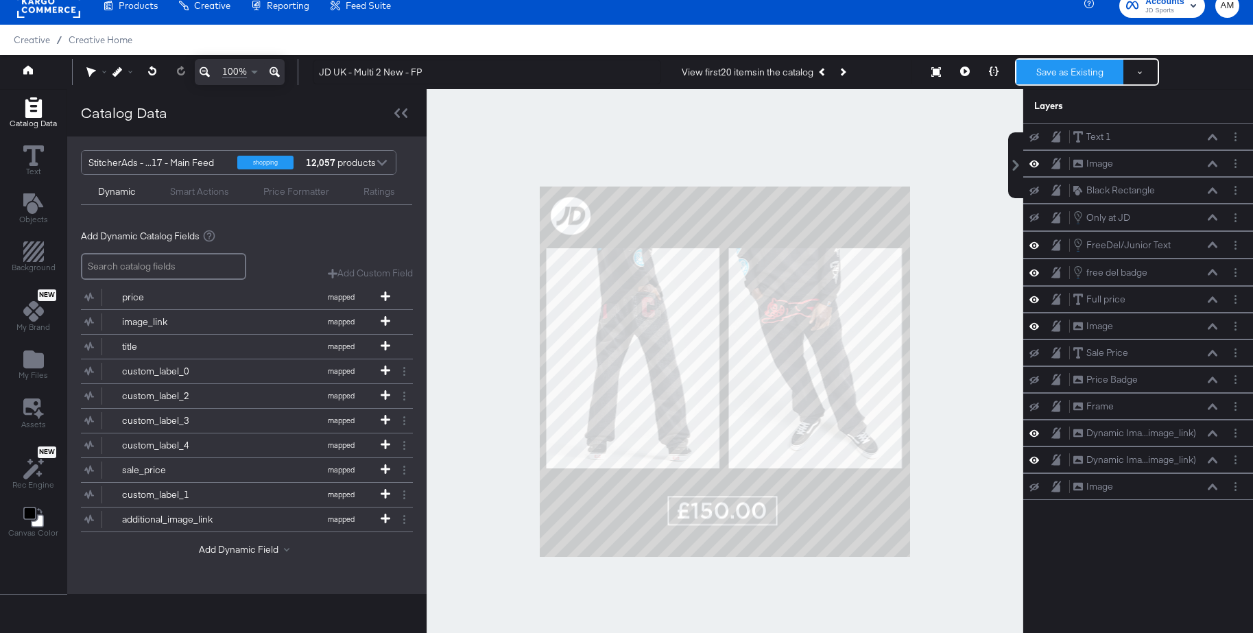
click at [1084, 65] on button "Save as Existing" at bounding box center [1069, 72] width 107 height 25
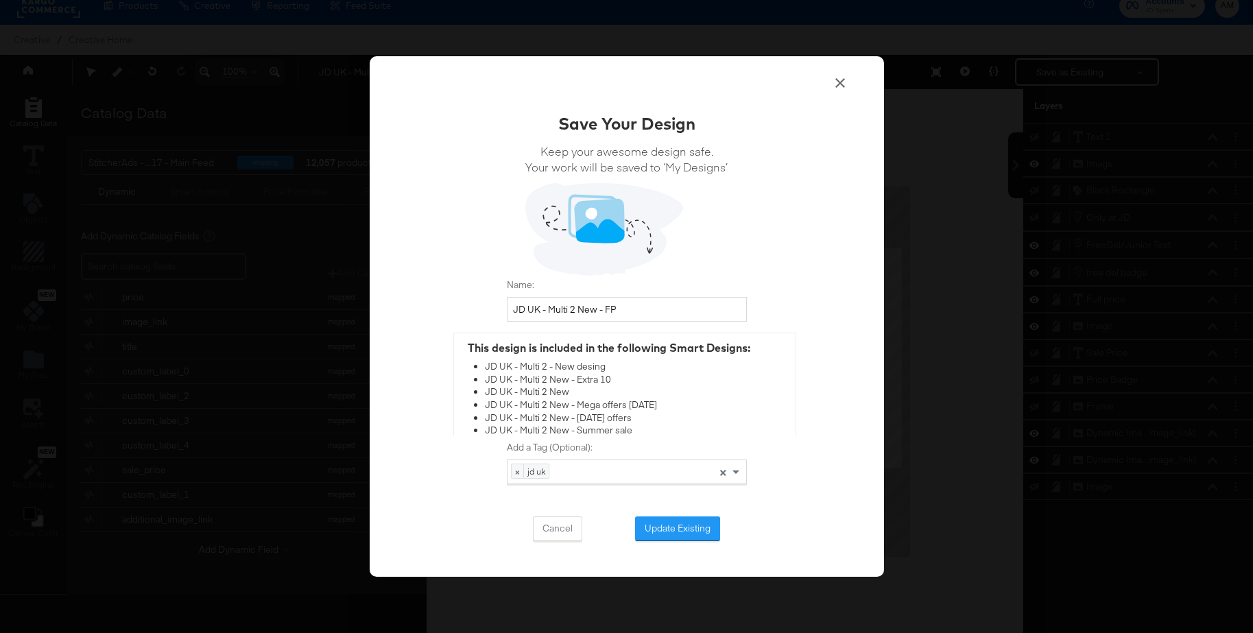
click at [661, 534] on button "Update Existing" at bounding box center [677, 528] width 85 height 25
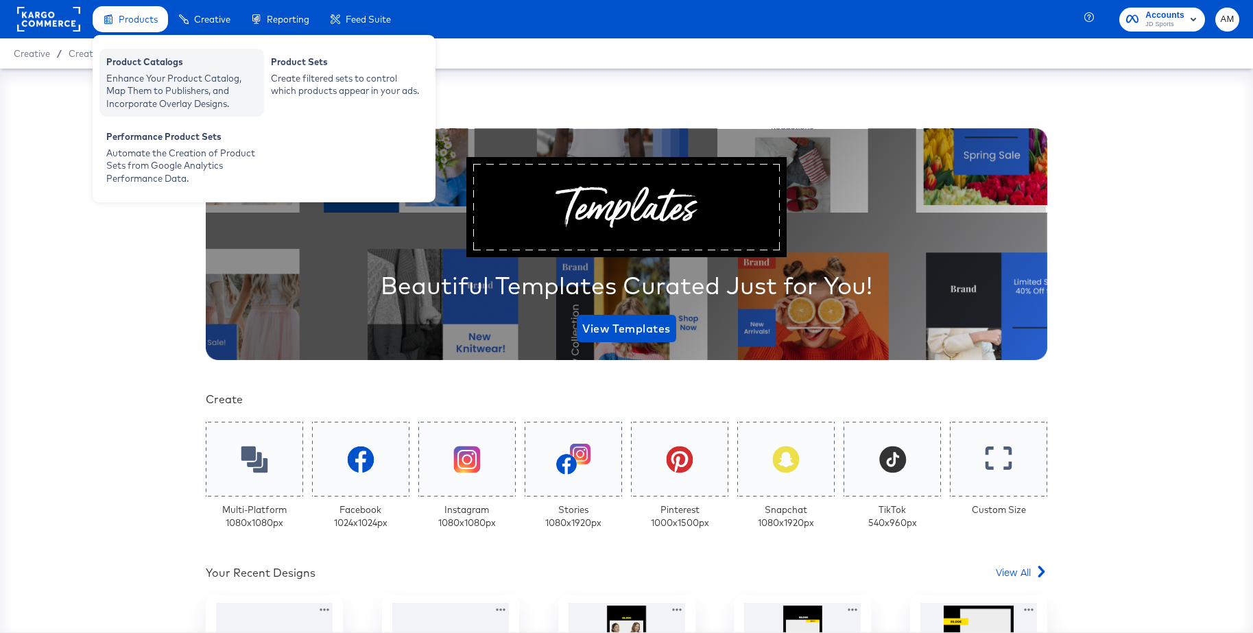
click at [138, 65] on div "Product Catalogs" at bounding box center [181, 64] width 151 height 16
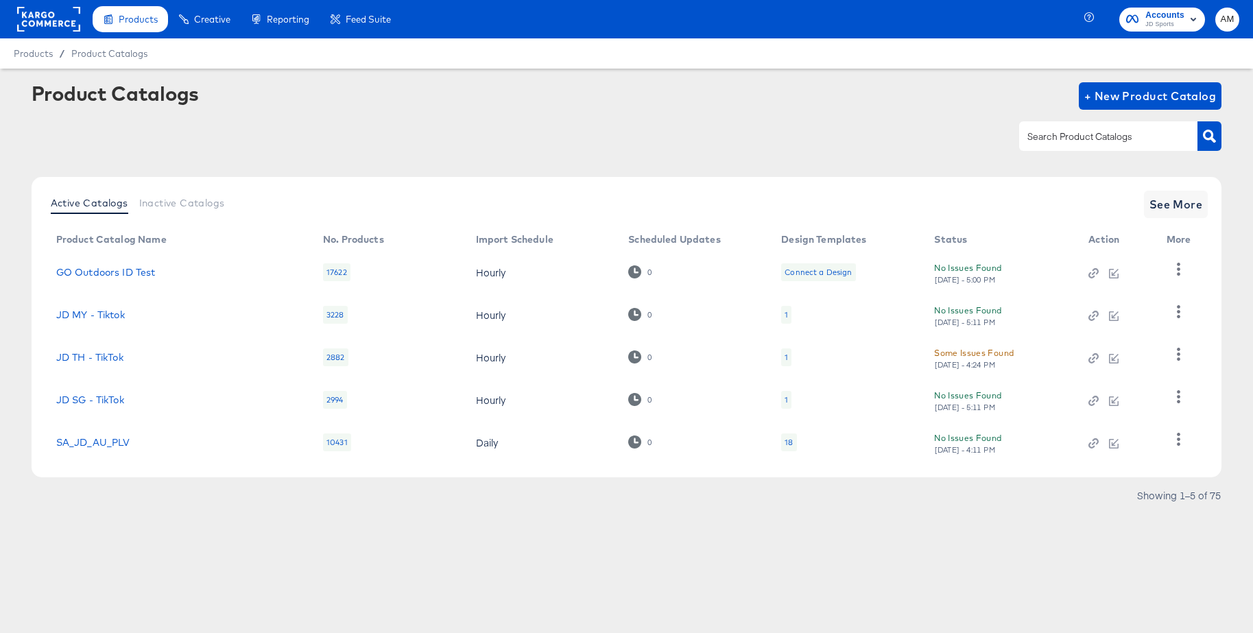
click at [1085, 142] on input "text" at bounding box center [1097, 137] width 146 height 16
type input "main"
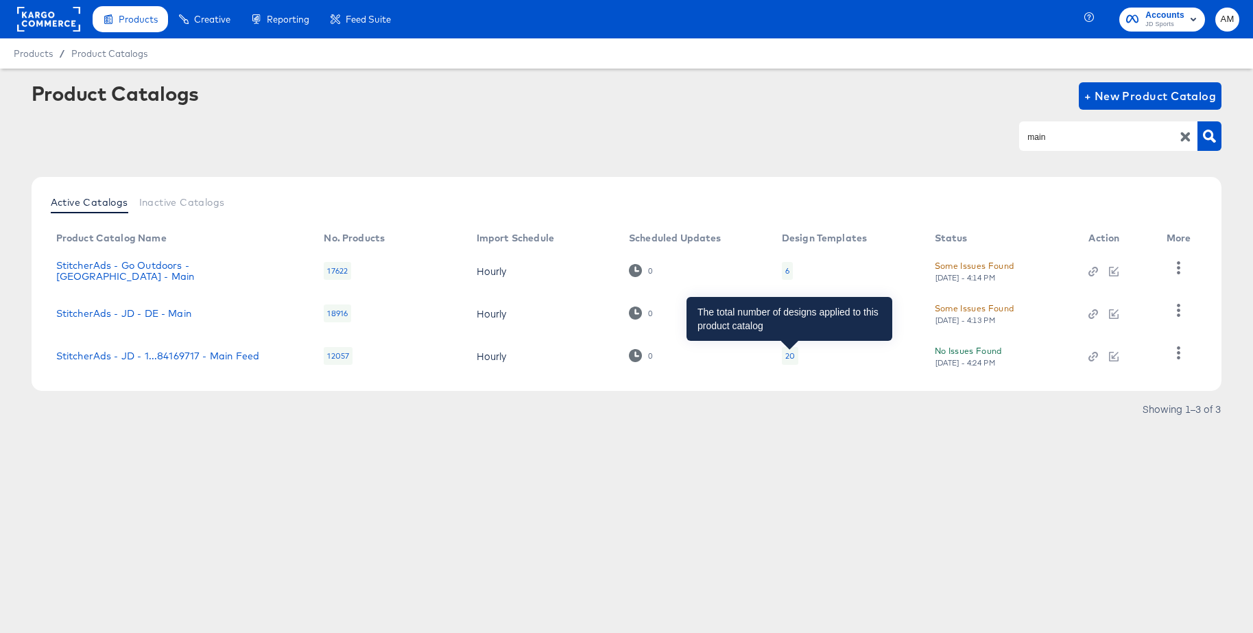
click at [787, 357] on div "20" at bounding box center [790, 355] width 10 height 11
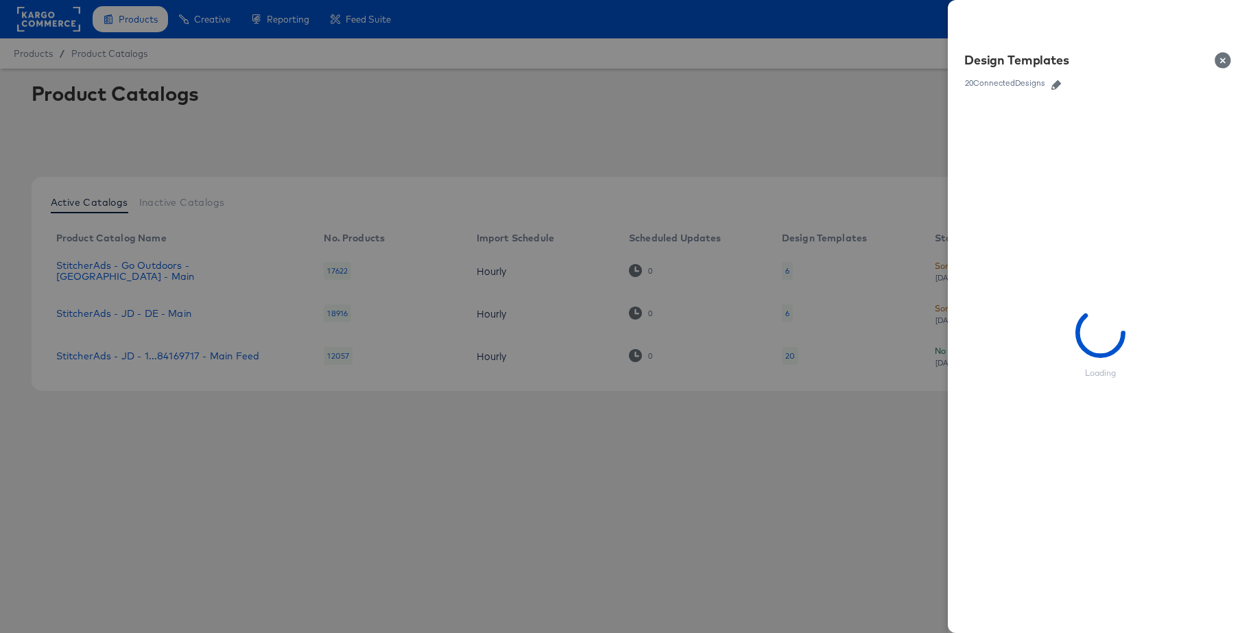
click at [1057, 88] on icon "button" at bounding box center [1056, 85] width 10 height 10
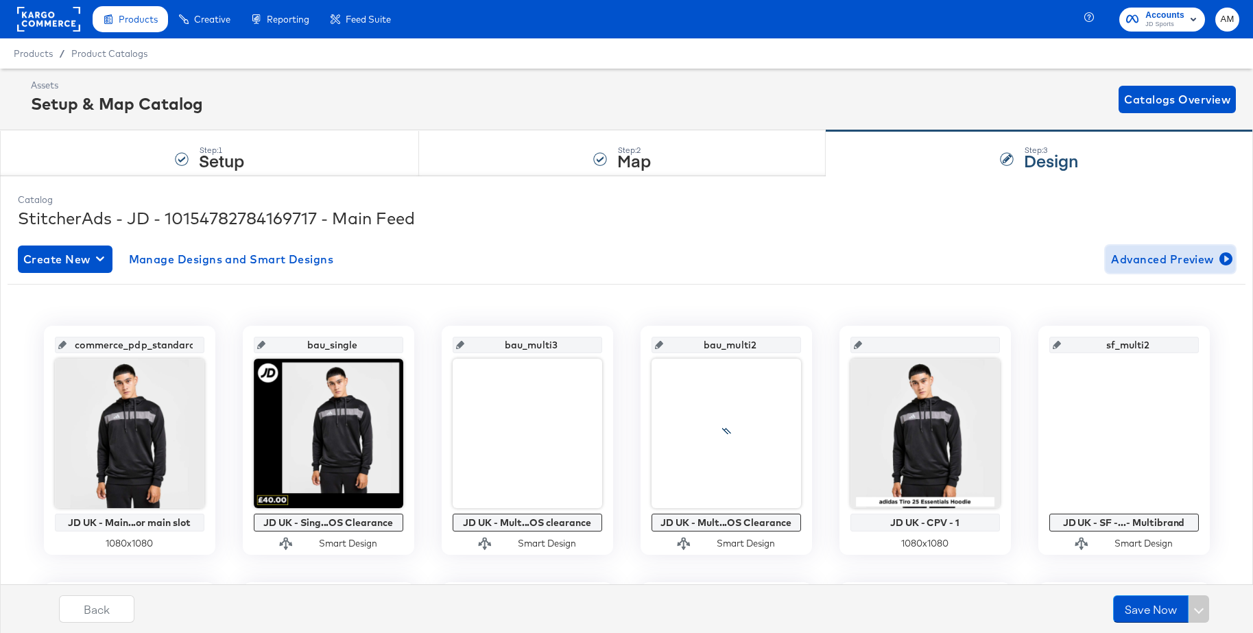
click at [1146, 260] on span "Advanced Preview" at bounding box center [1170, 259] width 119 height 19
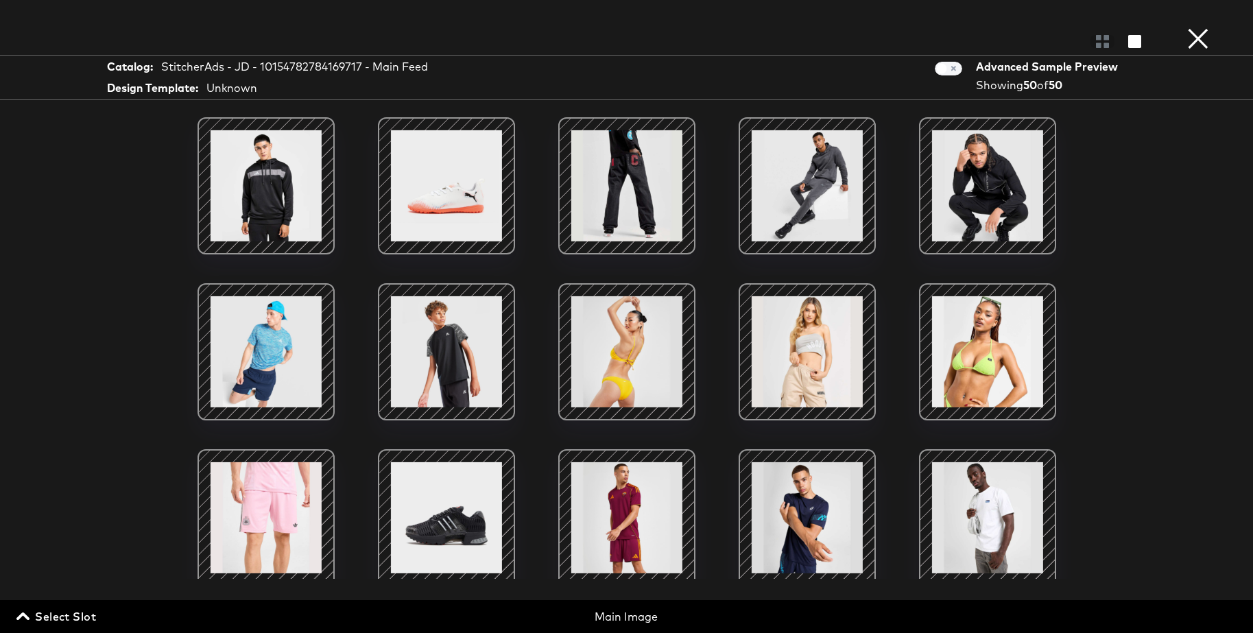
click at [83, 619] on span "Select Slot" at bounding box center [57, 616] width 77 height 19
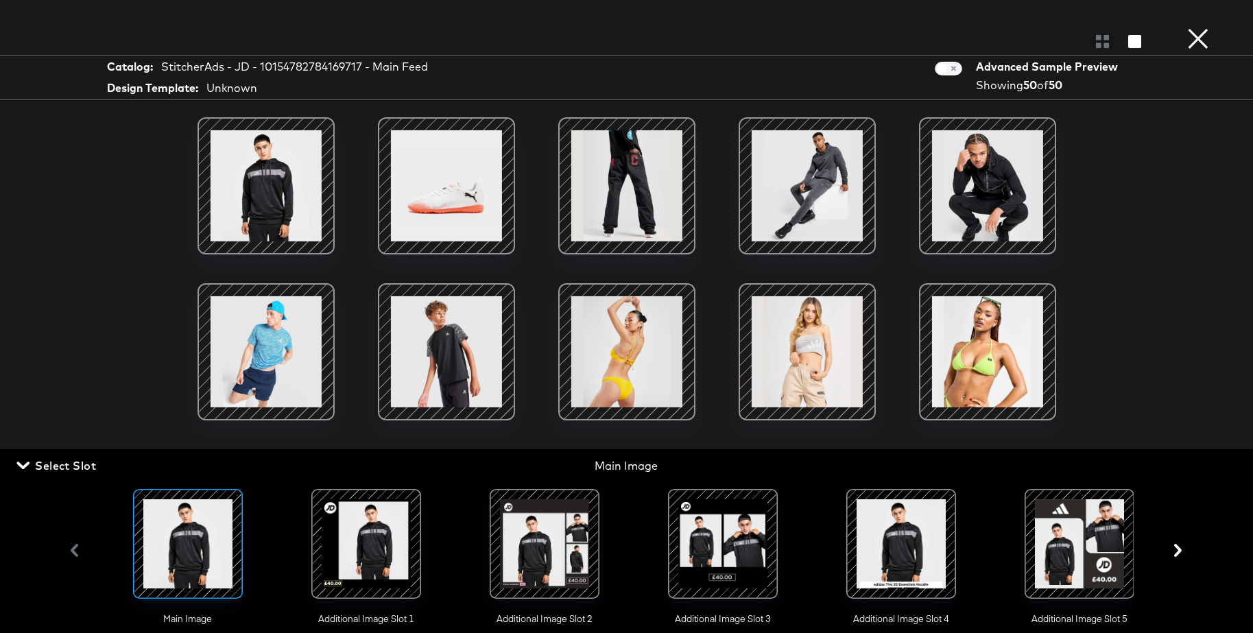
click at [713, 540] on div at bounding box center [722, 543] width 93 height 93
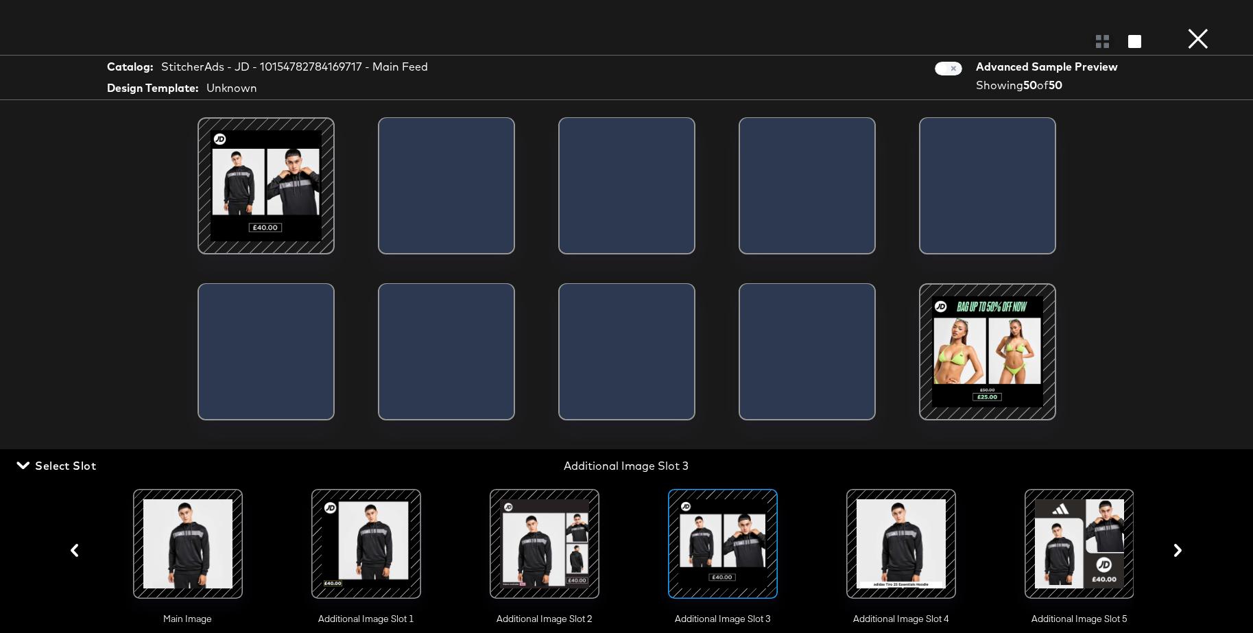
click at [271, 185] on div at bounding box center [266, 186] width 117 height 117
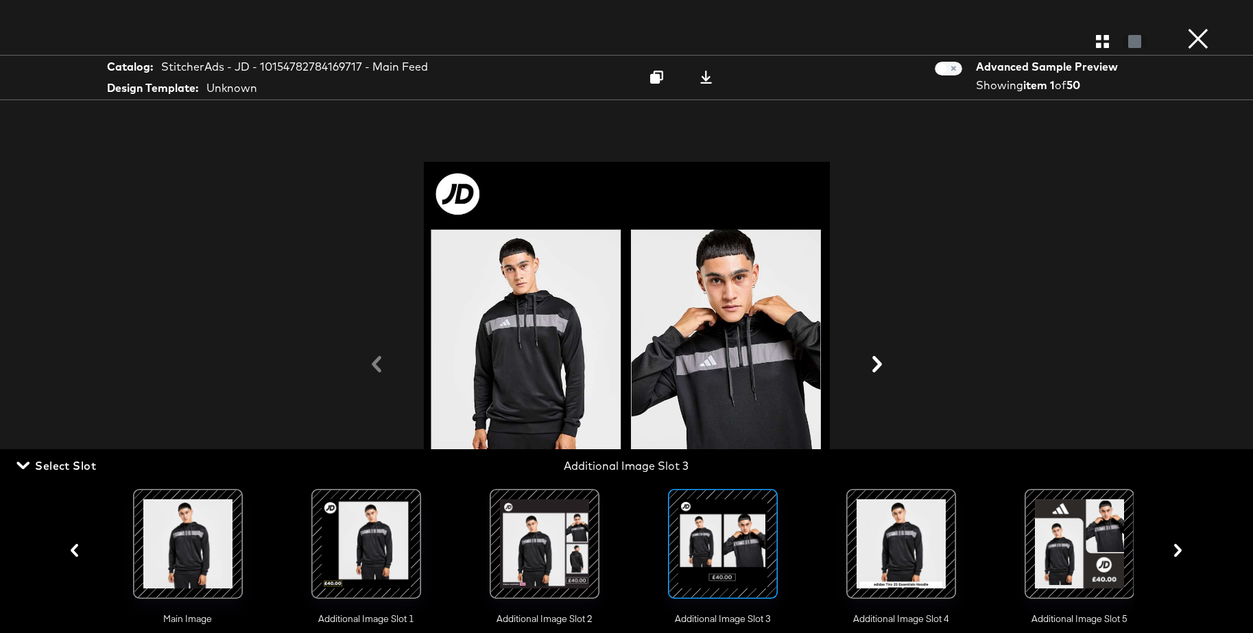
drag, startPoint x: 69, startPoint y: 468, endPoint x: 437, endPoint y: 405, distance: 373.5
click at [70, 468] on span "Select Slot" at bounding box center [57, 465] width 77 height 19
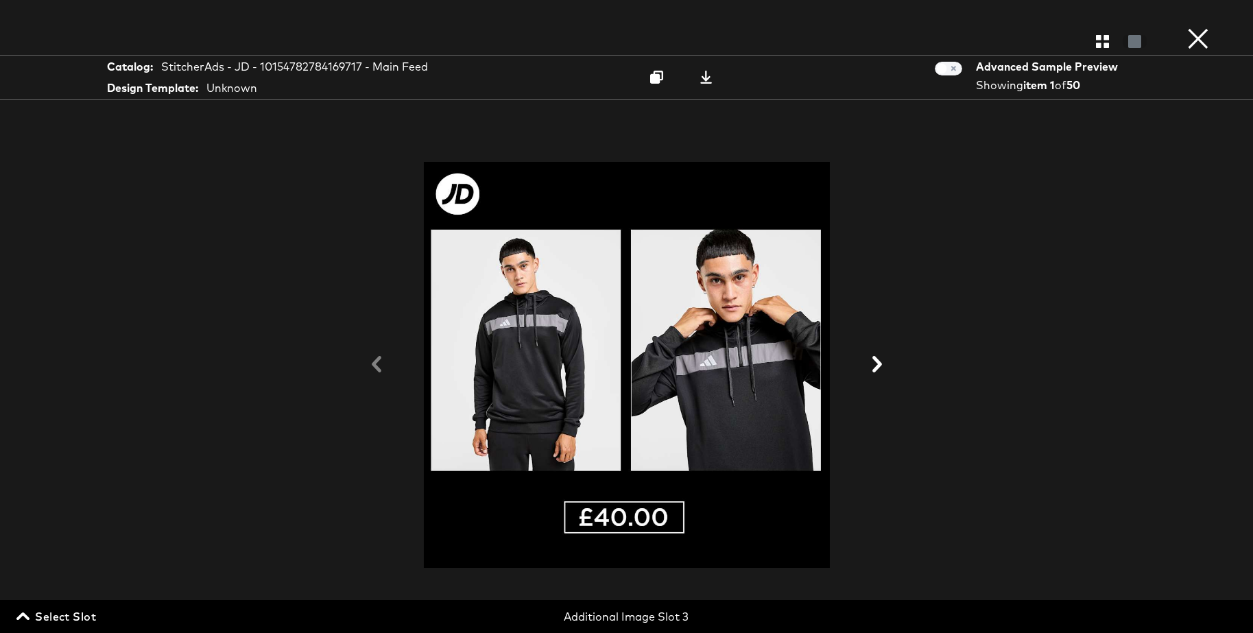
click at [874, 362] on icon at bounding box center [877, 364] width 16 height 16
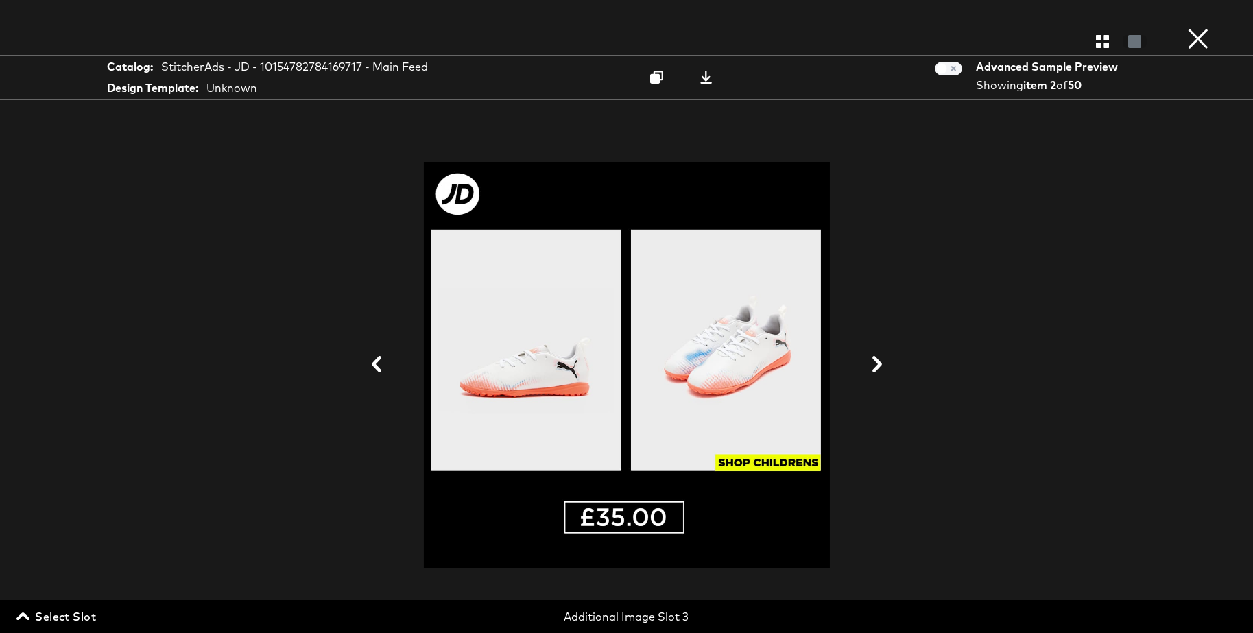
click at [874, 362] on icon at bounding box center [877, 364] width 16 height 16
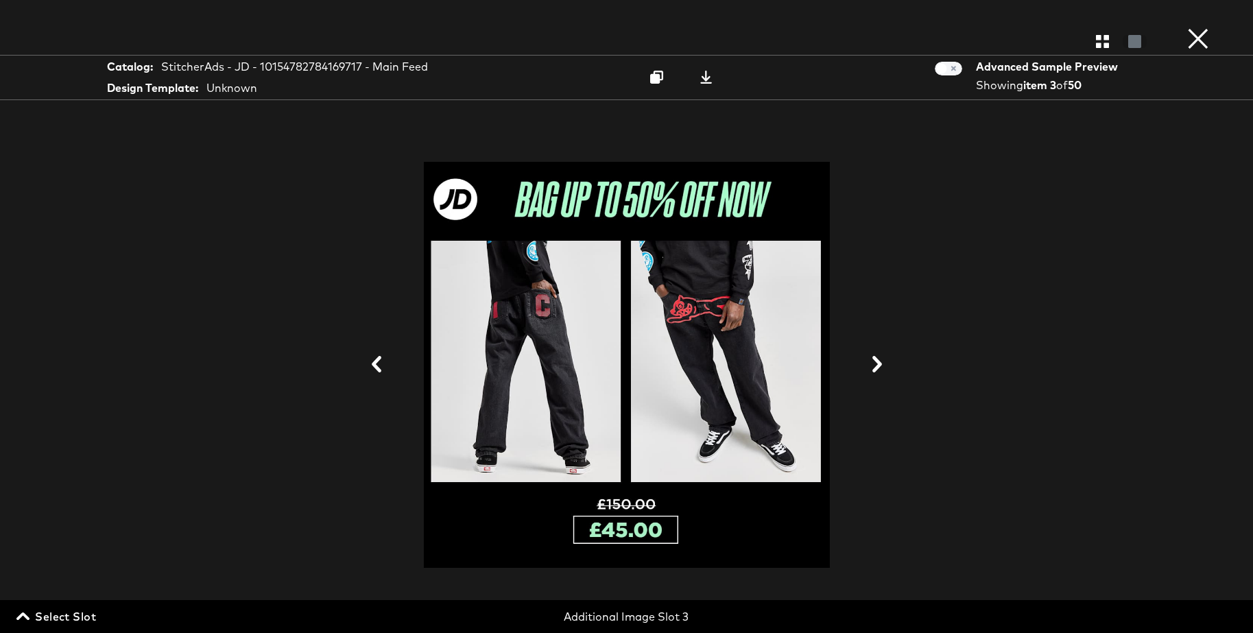
click at [874, 362] on icon at bounding box center [877, 364] width 16 height 16
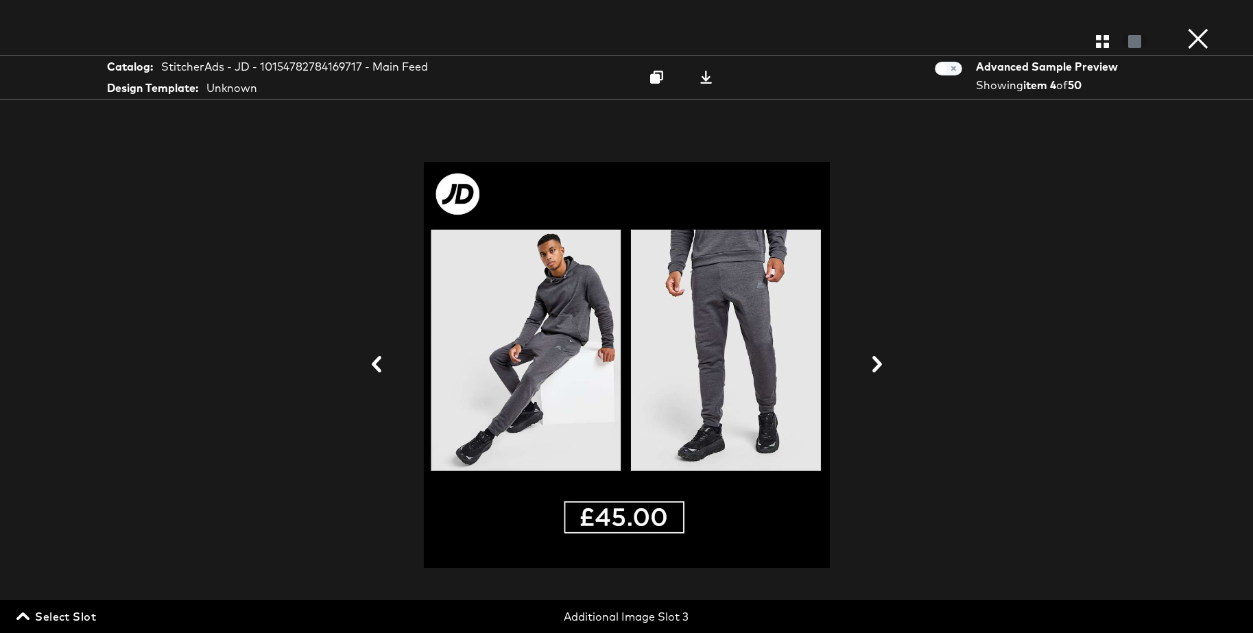
click at [874, 362] on icon at bounding box center [877, 364] width 16 height 16
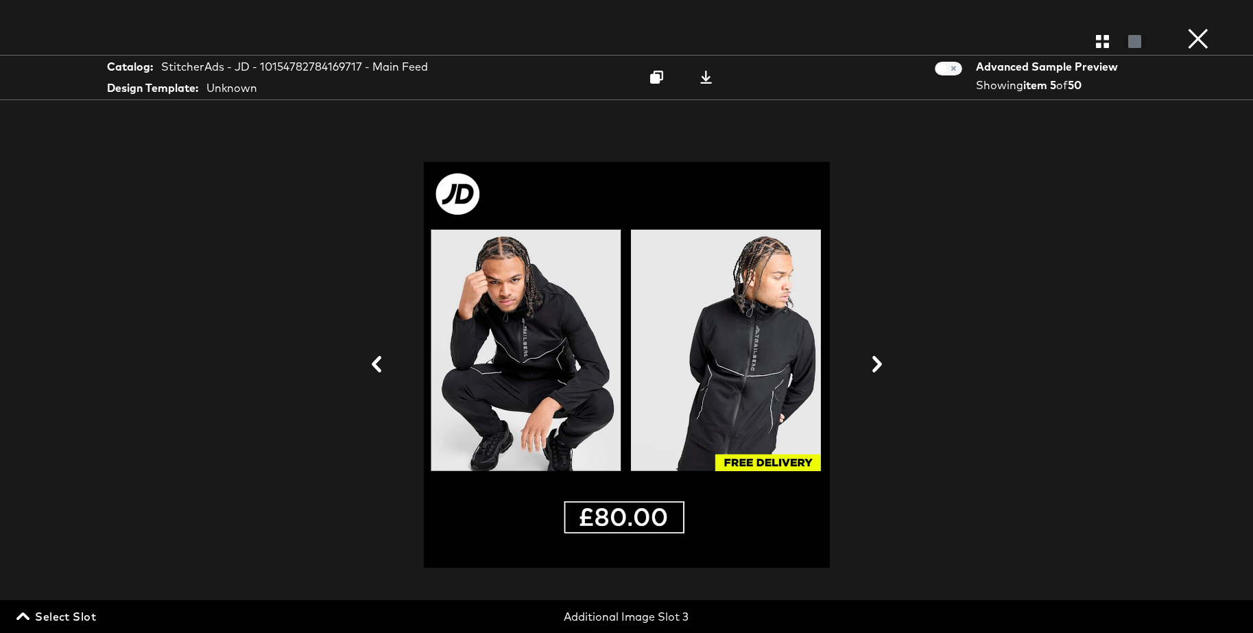
click at [877, 361] on icon at bounding box center [877, 364] width 10 height 16
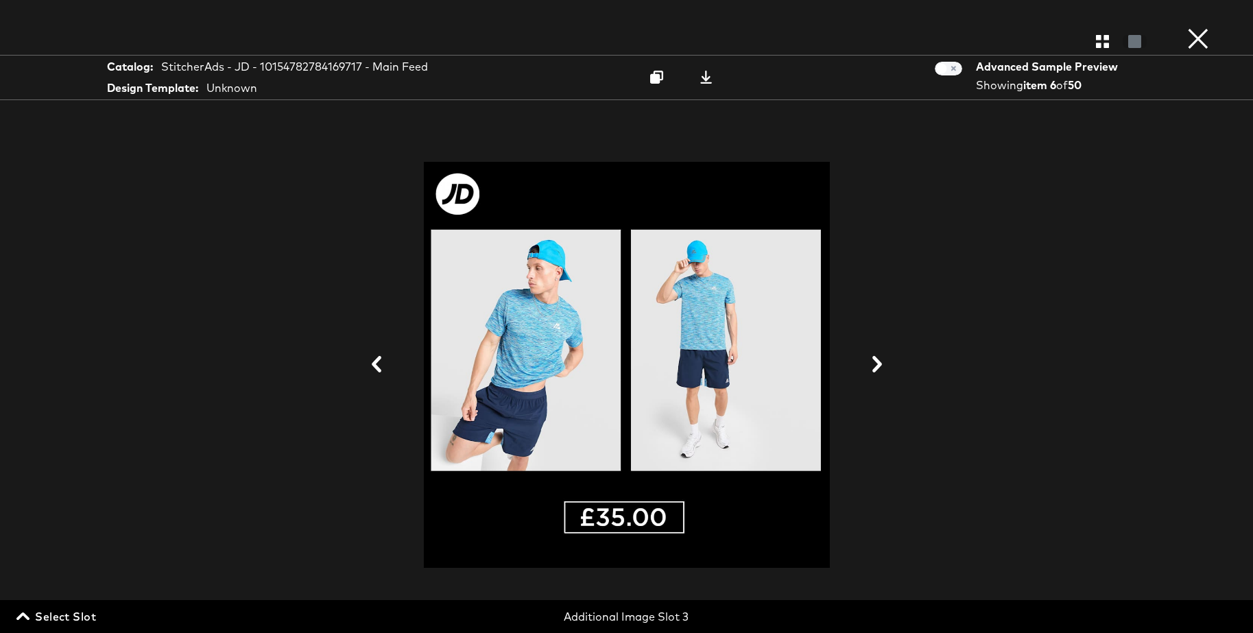
click at [877, 361] on icon at bounding box center [877, 364] width 10 height 16
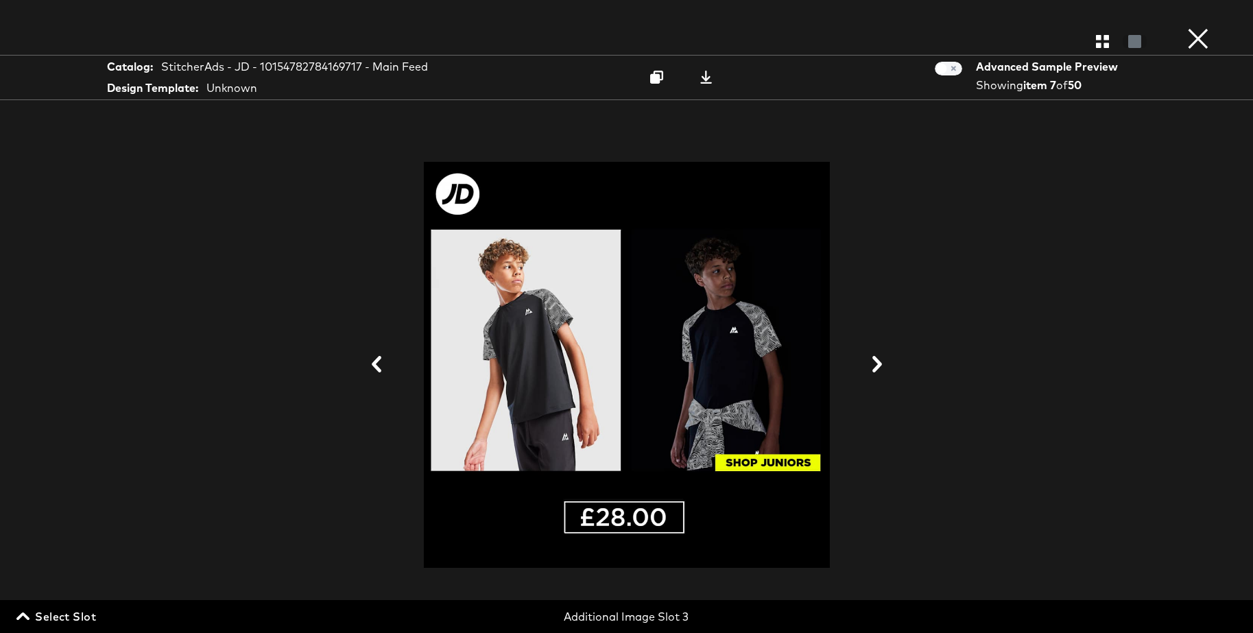
click at [877, 361] on icon at bounding box center [877, 364] width 10 height 16
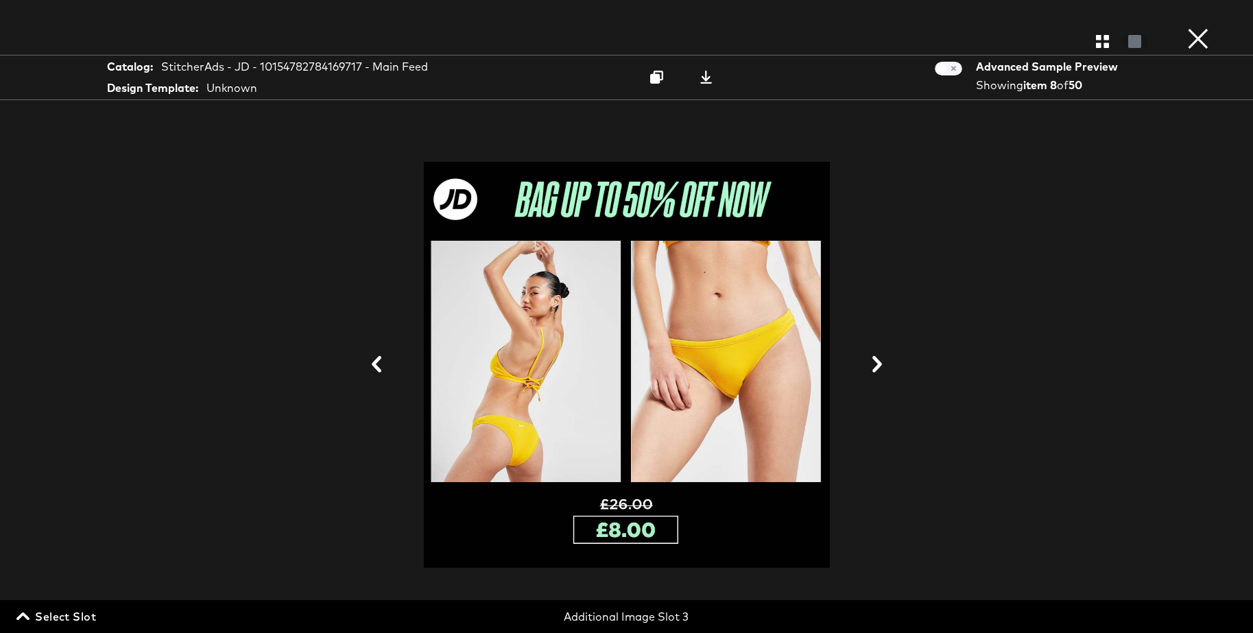
click at [877, 361] on icon at bounding box center [877, 364] width 10 height 16
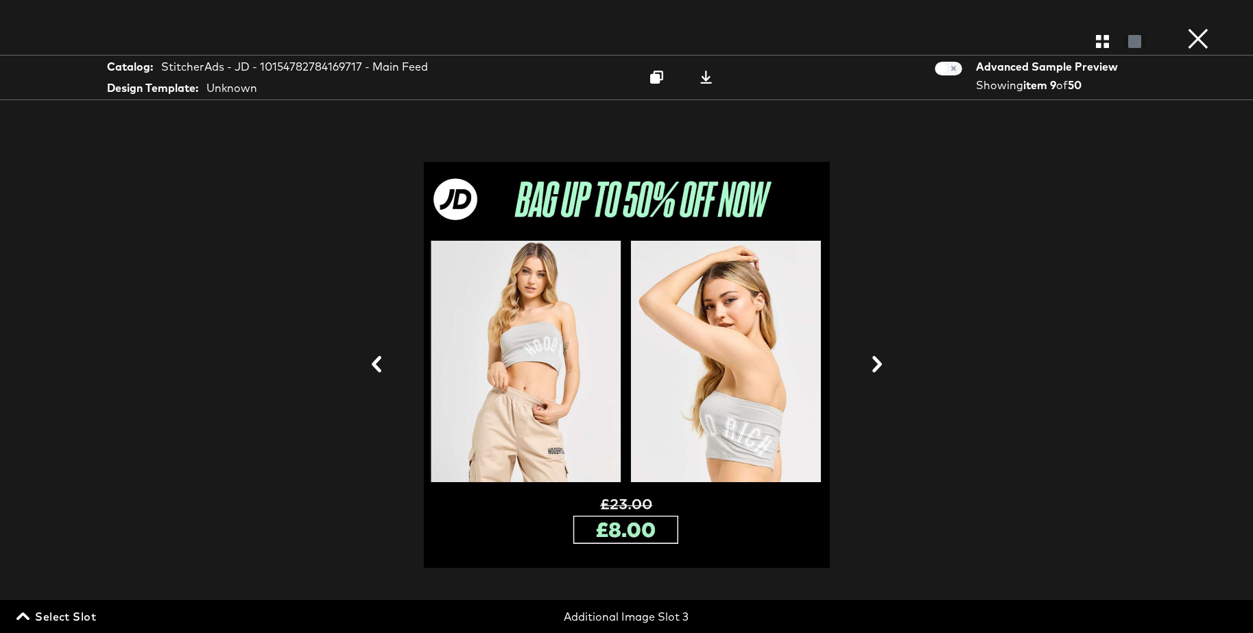
click at [877, 361] on icon at bounding box center [877, 364] width 10 height 16
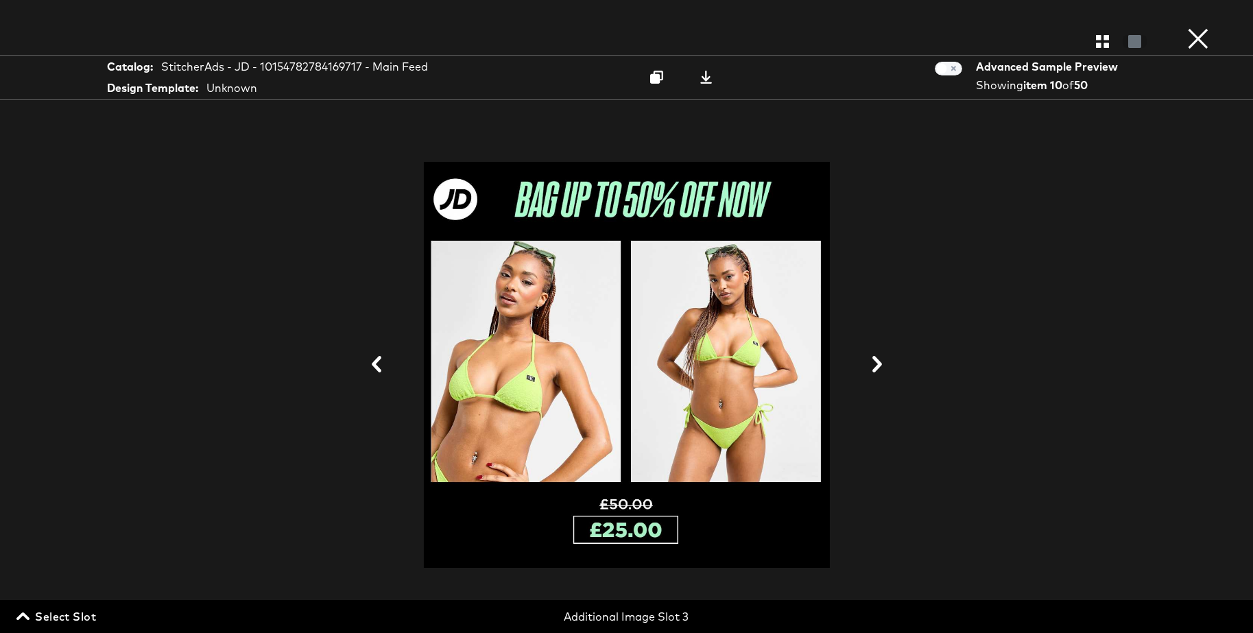
click at [877, 361] on icon at bounding box center [877, 364] width 10 height 16
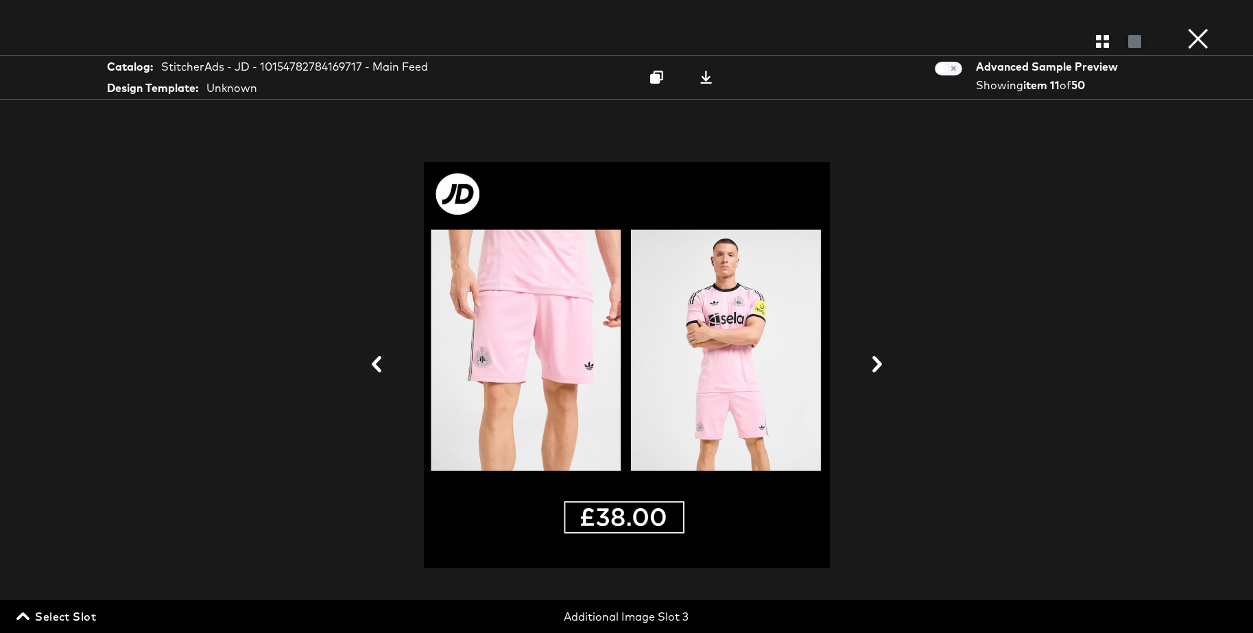
click at [877, 361] on icon at bounding box center [877, 364] width 10 height 16
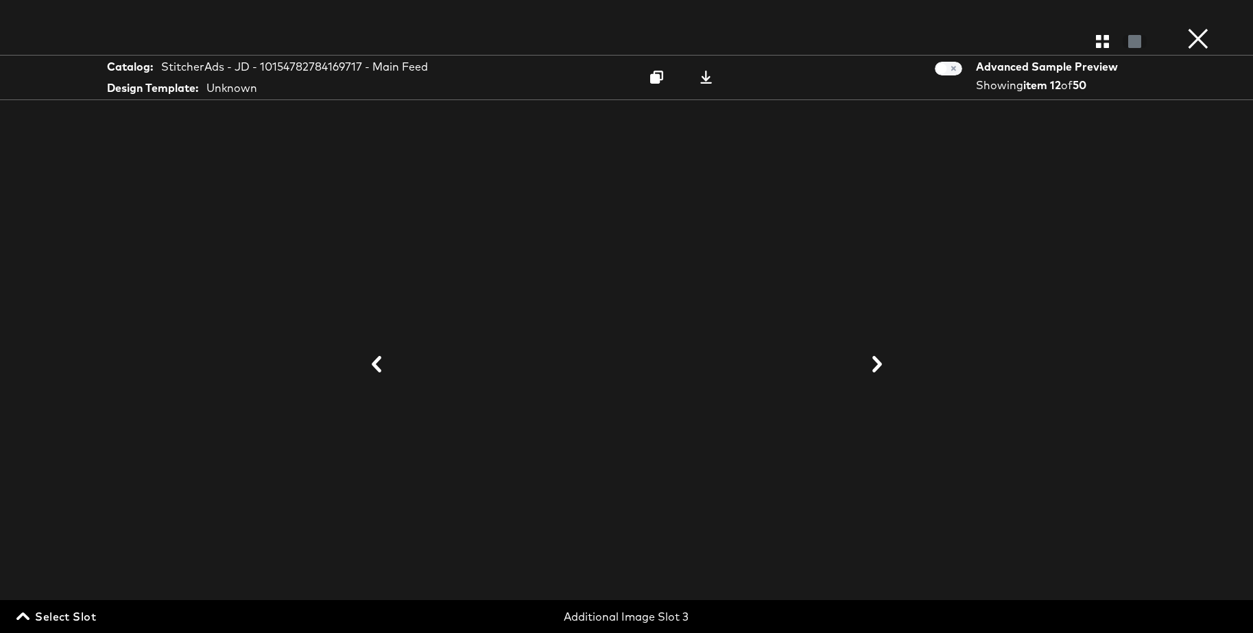
click at [877, 361] on icon at bounding box center [877, 364] width 10 height 16
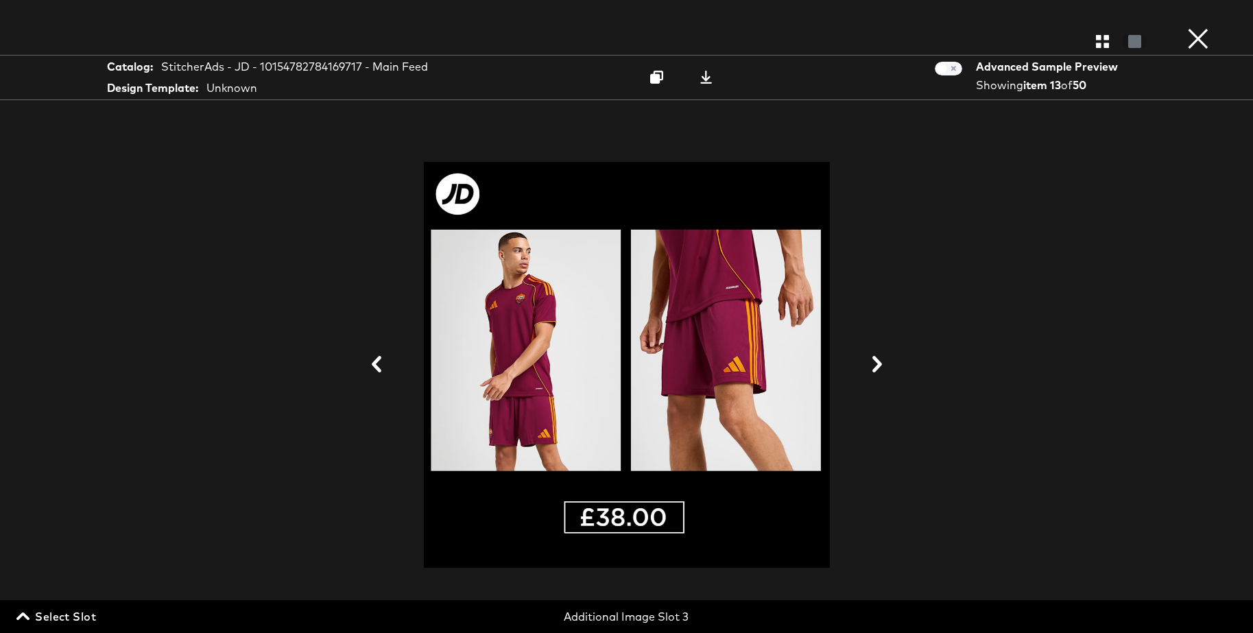
click at [877, 361] on icon at bounding box center [877, 364] width 10 height 16
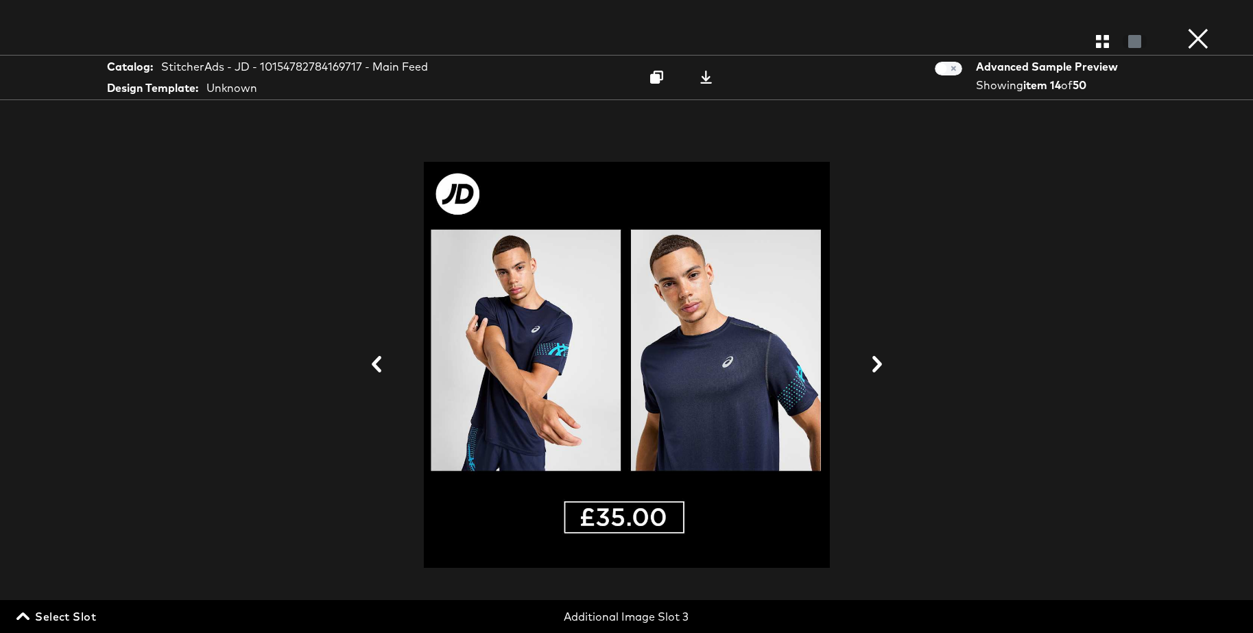
click at [877, 361] on icon at bounding box center [877, 364] width 10 height 16
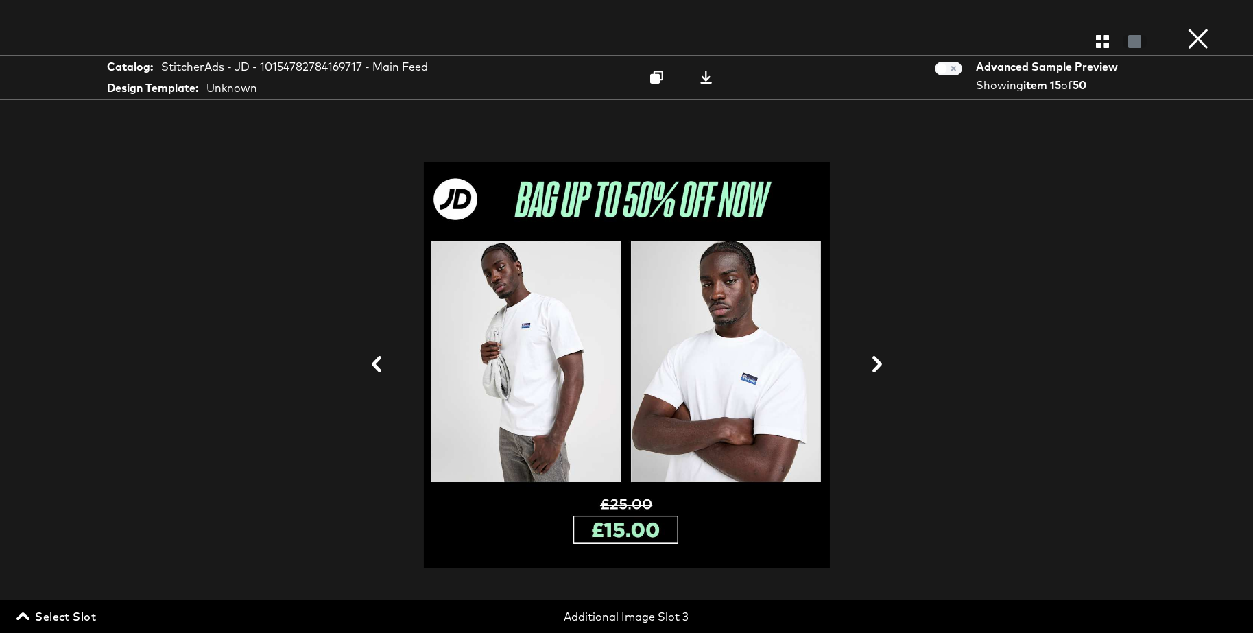
click at [375, 362] on icon at bounding box center [377, 364] width 10 height 16
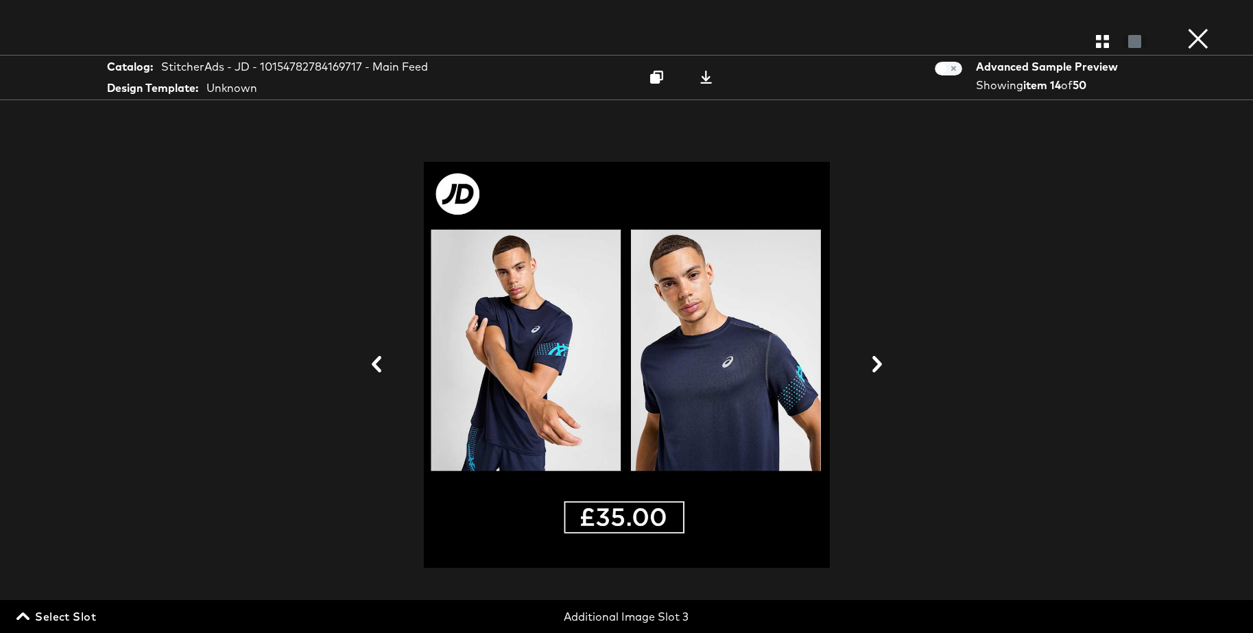
click at [876, 360] on icon at bounding box center [877, 364] width 10 height 16
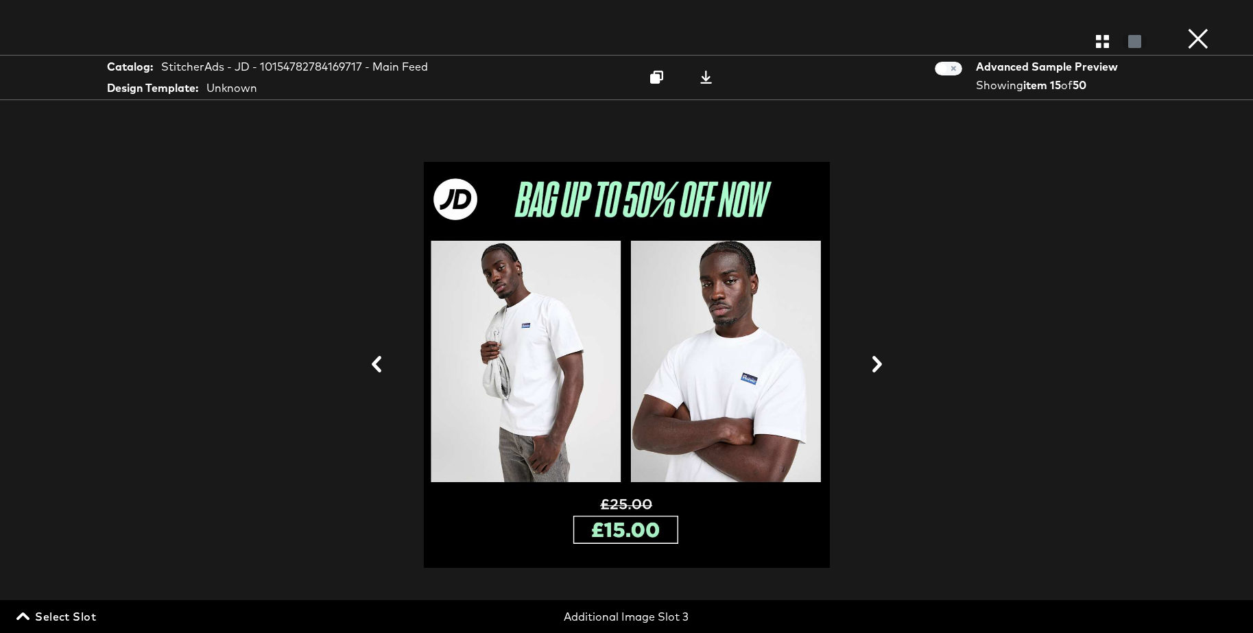
click at [380, 363] on icon at bounding box center [376, 364] width 16 height 16
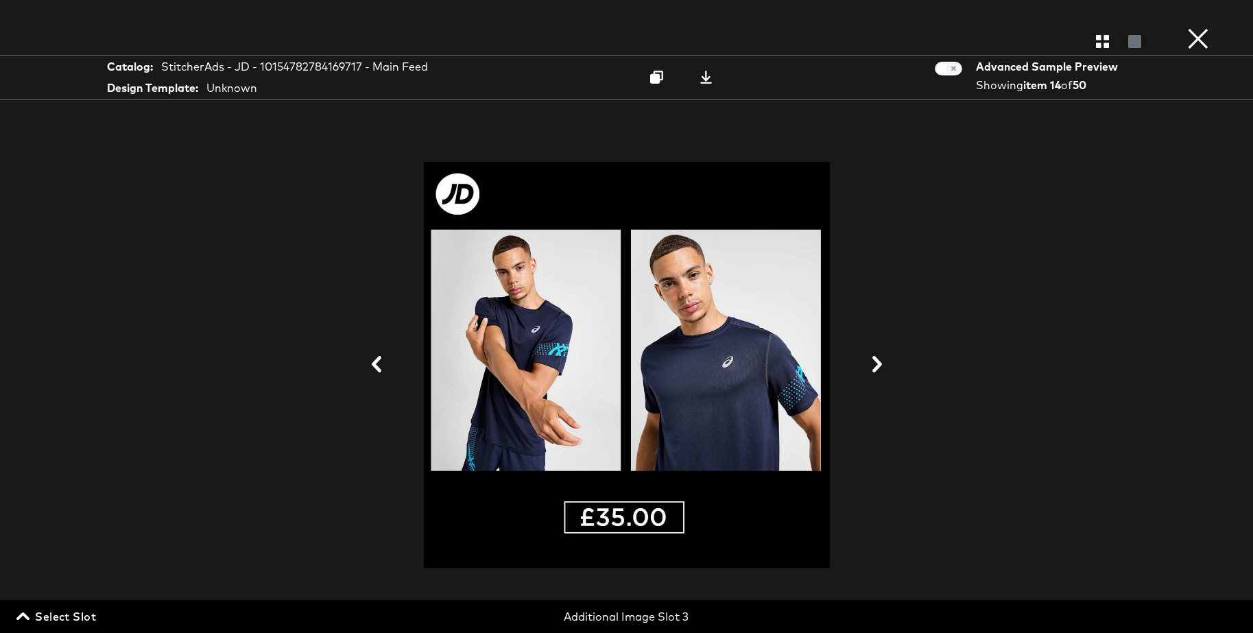
click at [1198, 27] on button "×" at bounding box center [1197, 13] width 27 height 27
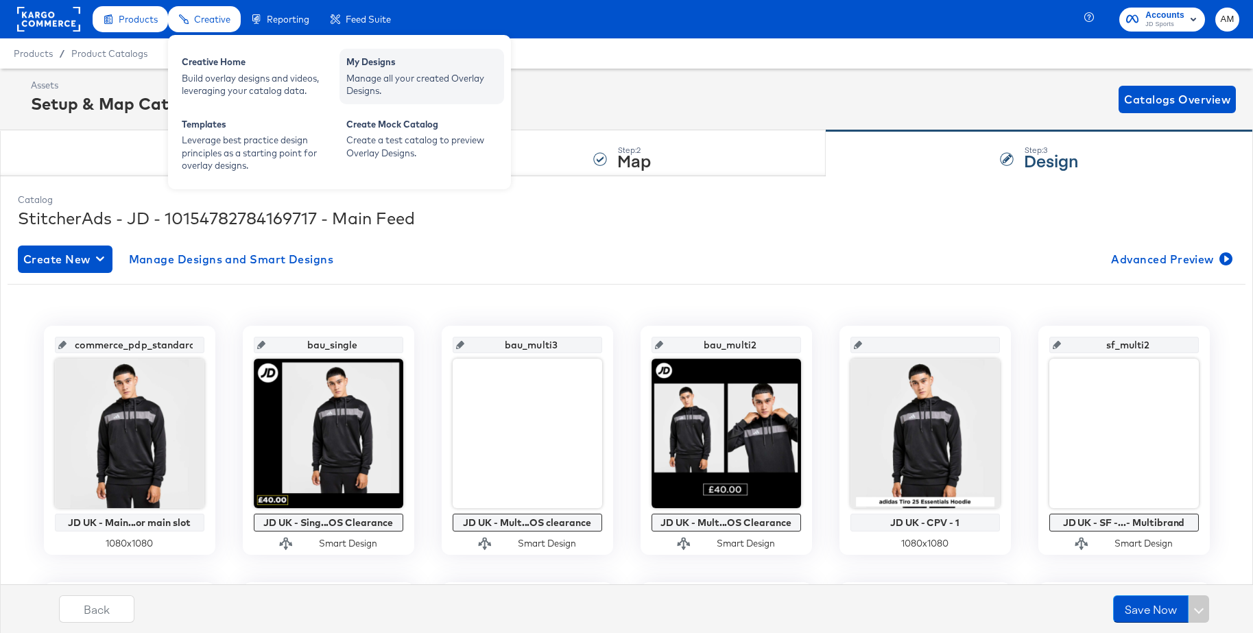
click at [372, 79] on div "Manage all your created Overlay Designs." at bounding box center [421, 84] width 151 height 25
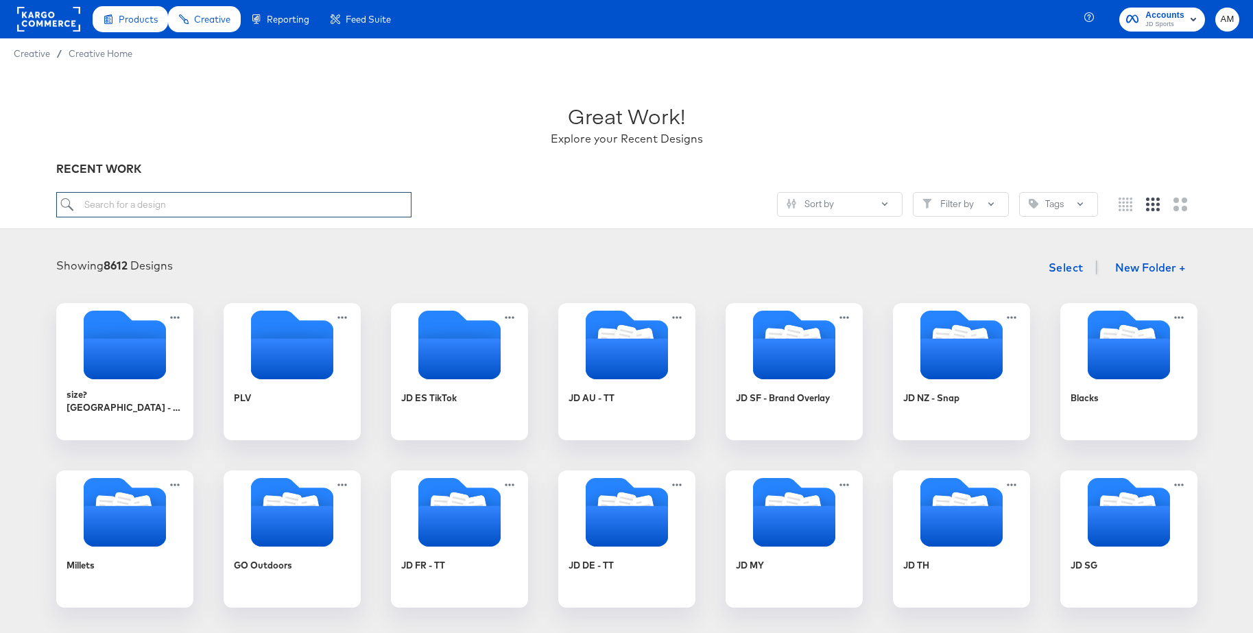
click at [192, 196] on input "search" at bounding box center [233, 204] width 355 height 25
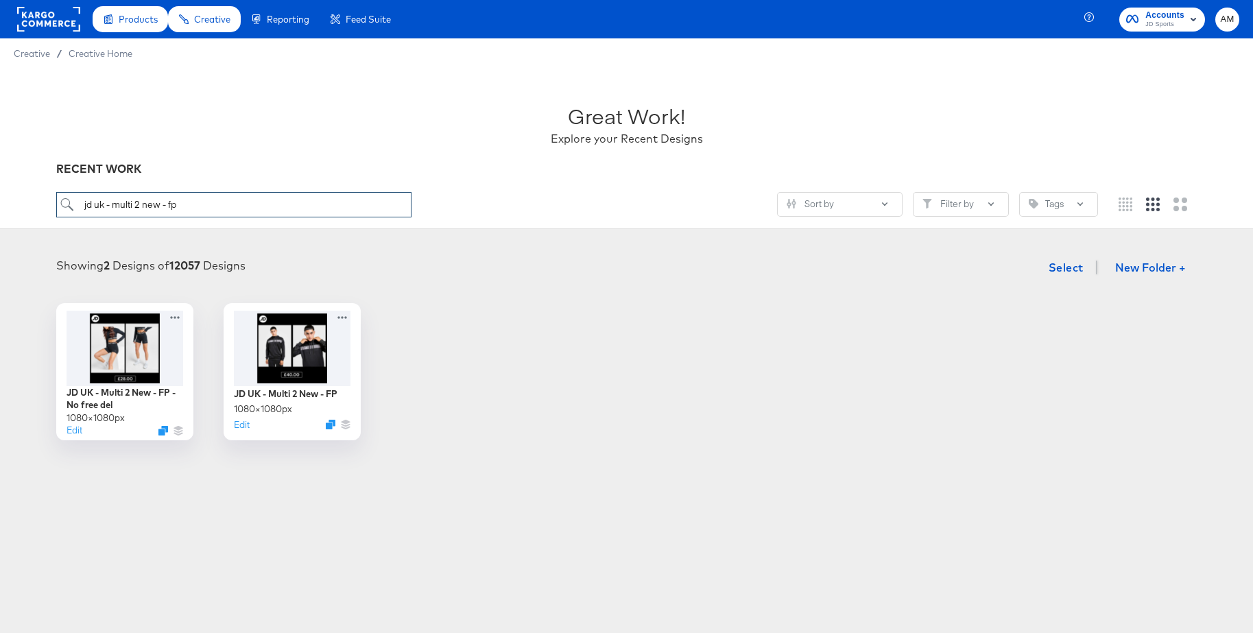
drag, startPoint x: 204, startPoint y: 203, endPoint x: 58, endPoint y: 210, distance: 145.5
click at [51, 204] on div "Great Work! Explore your Recent Designs RECENT WORK jd uk - multi 2 new - fp So…" at bounding box center [626, 149] width 1253 height 160
type input "jd uk - multi 2 new - fp"
click at [285, 353] on div at bounding box center [291, 346] width 123 height 79
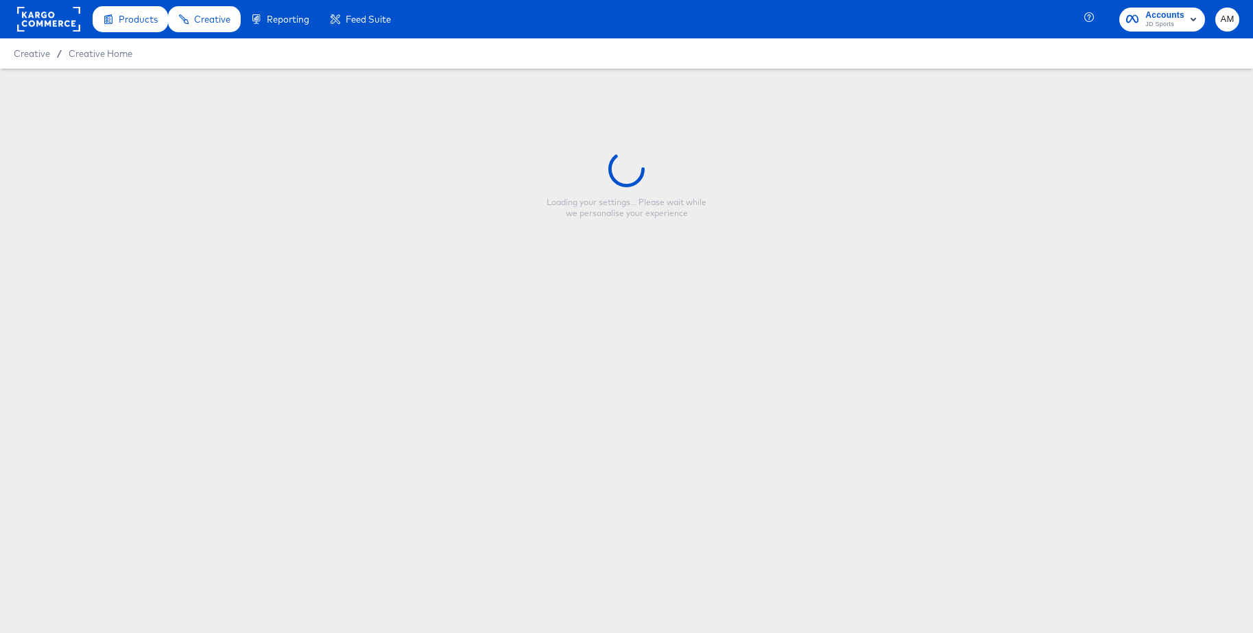
type input "JD UK - Multi 2 New - FP"
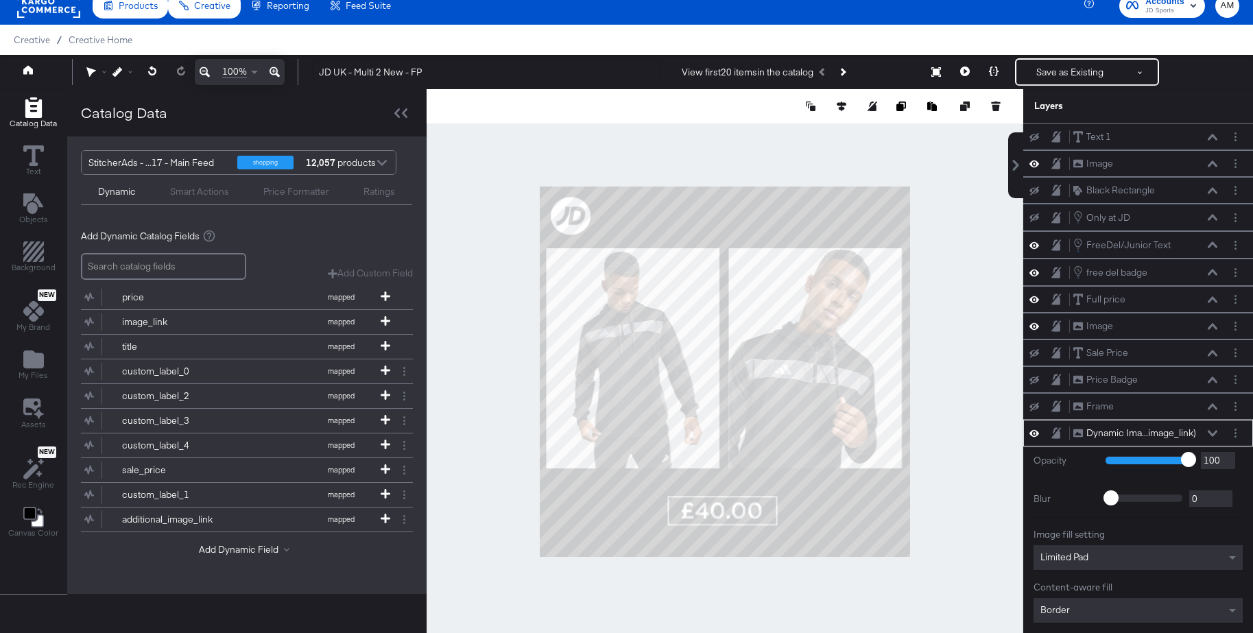
scroll to position [75, 0]
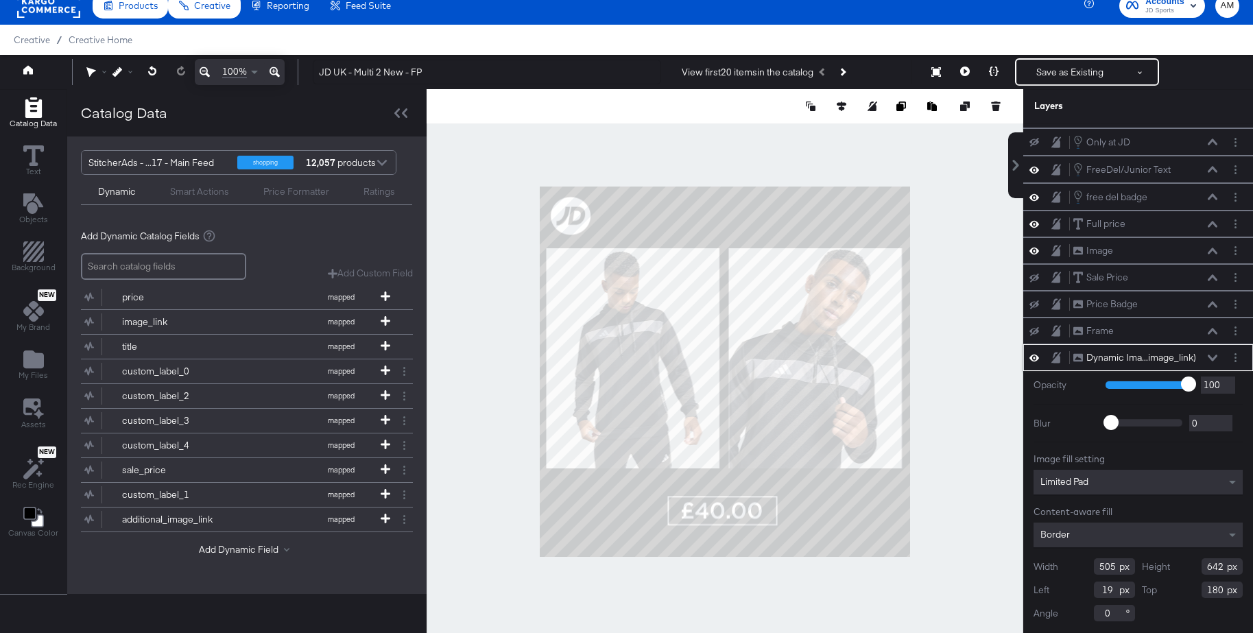
click at [1224, 594] on div "Top 180" at bounding box center [1191, 589] width 101 height 16
drag, startPoint x: 1224, startPoint y: 592, endPoint x: 1198, endPoint y: 593, distance: 26.1
click at [1191, 594] on div "Top 180" at bounding box center [1191, 589] width 101 height 16
drag, startPoint x: 1223, startPoint y: 592, endPoint x: 1193, endPoint y: 591, distance: 30.2
click at [1193, 591] on div "Top 180" at bounding box center [1191, 589] width 101 height 16
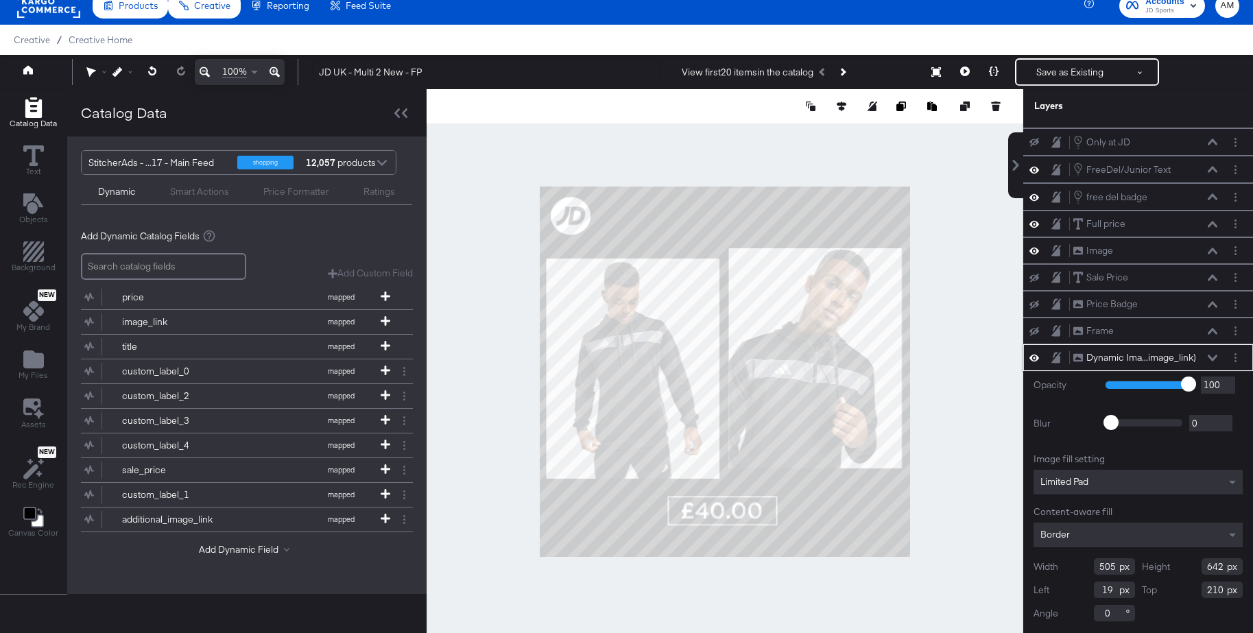
type input "210"
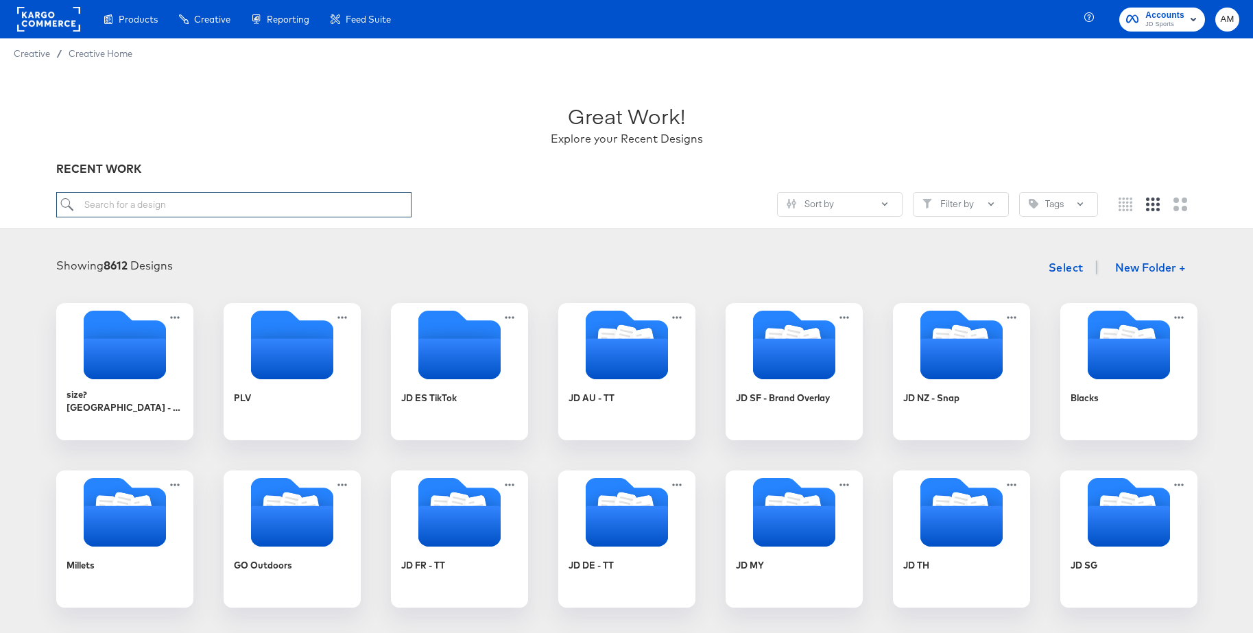
click at [197, 207] on input "search" at bounding box center [233, 204] width 355 height 25
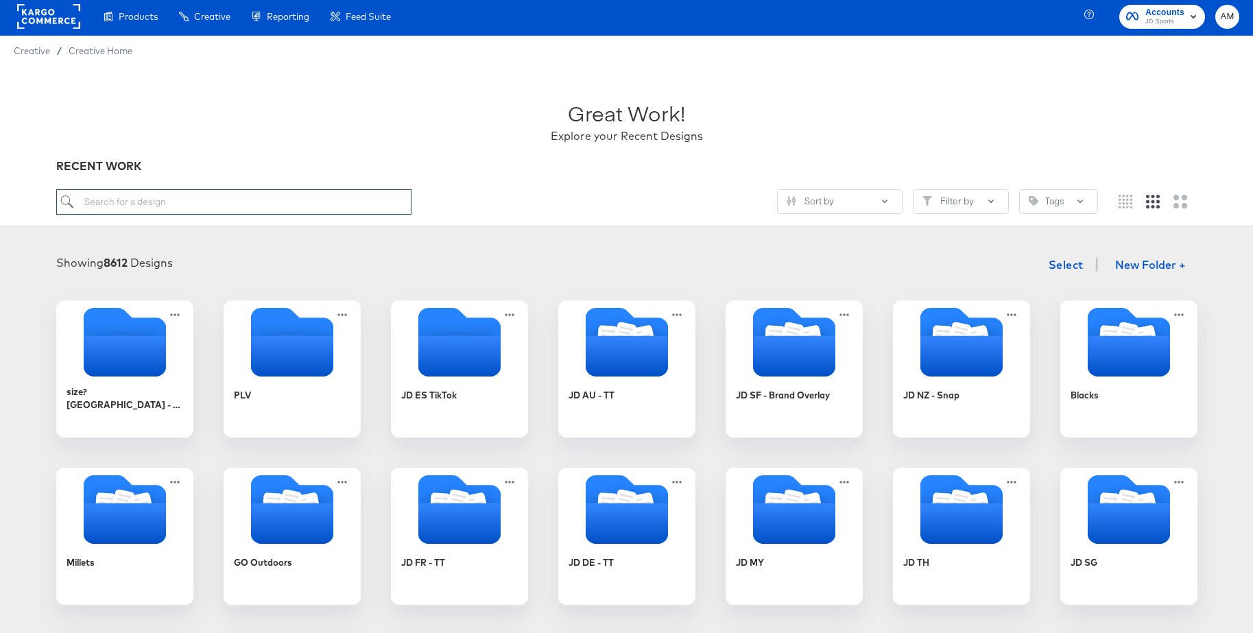
paste input "jd uk - multi 2 new - fp"
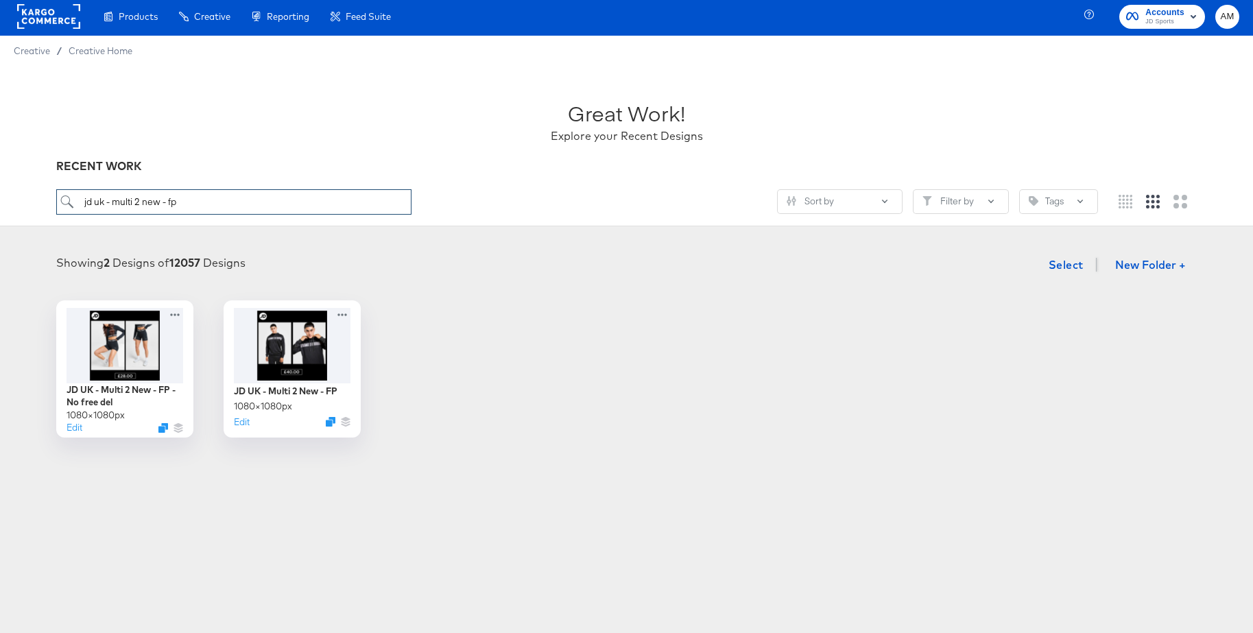
drag, startPoint x: 165, startPoint y: 199, endPoint x: 214, endPoint y: 199, distance: 48.7
click at [214, 199] on input "jd uk - multi 2 new - fp" at bounding box center [233, 201] width 355 height 25
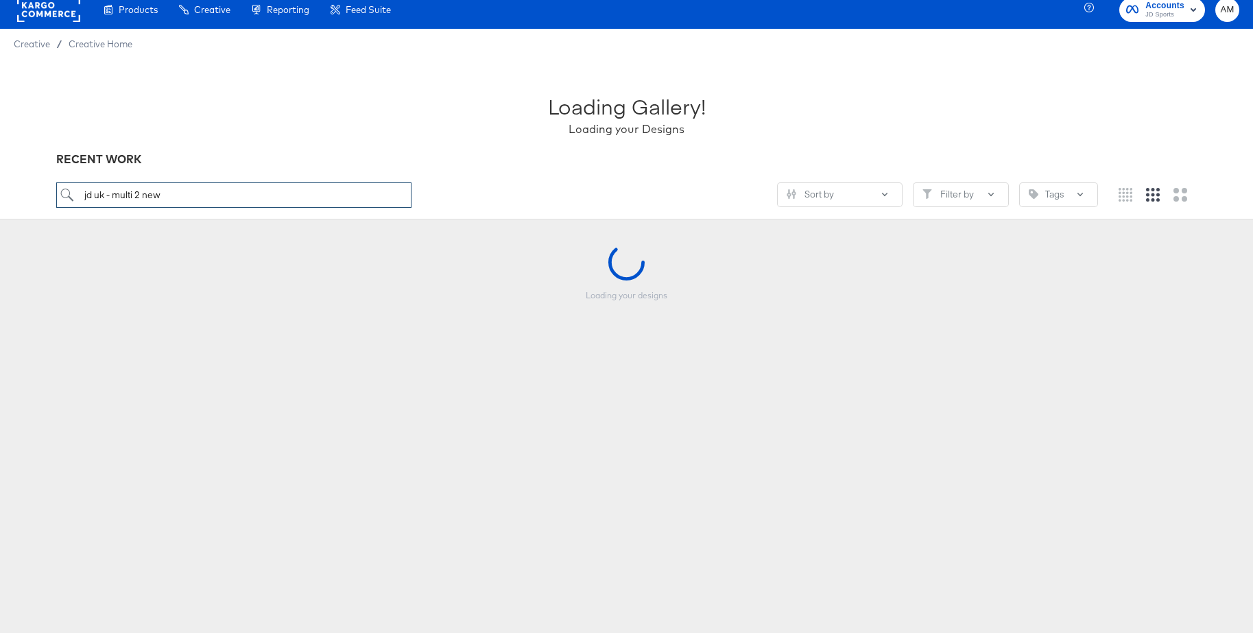
scroll to position [9, 0]
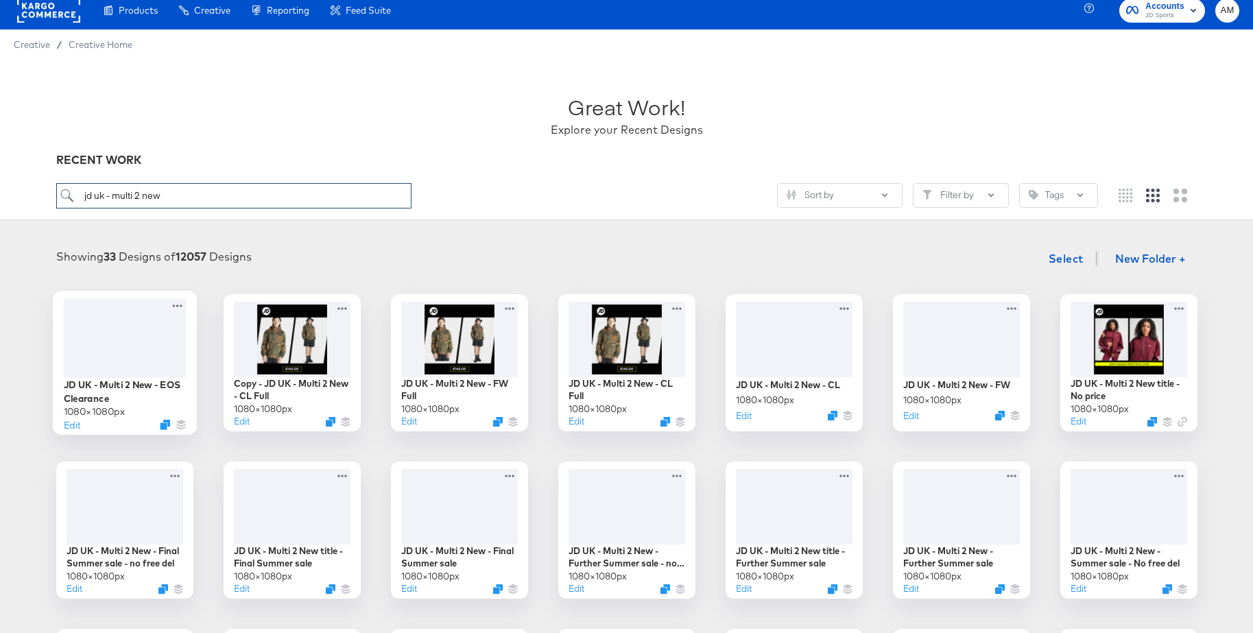
type input "jd uk - multi 2 new"
click at [134, 315] on div at bounding box center [124, 337] width 123 height 79
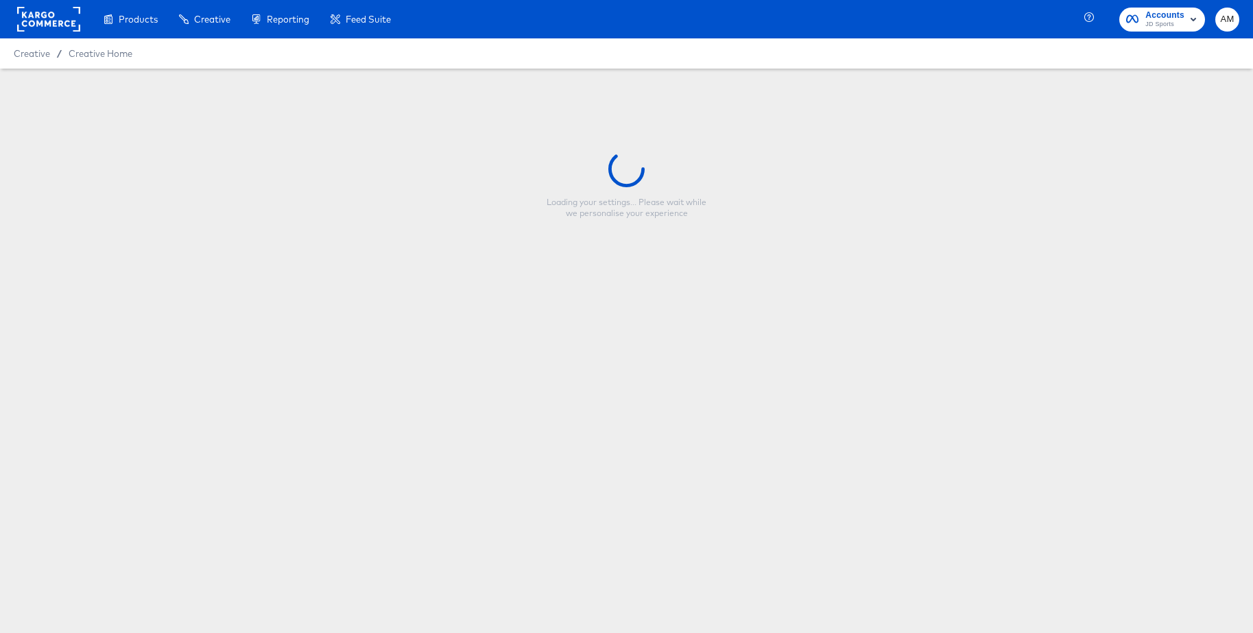
type input "JD UK - Multi 2 New - EOS Clearance"
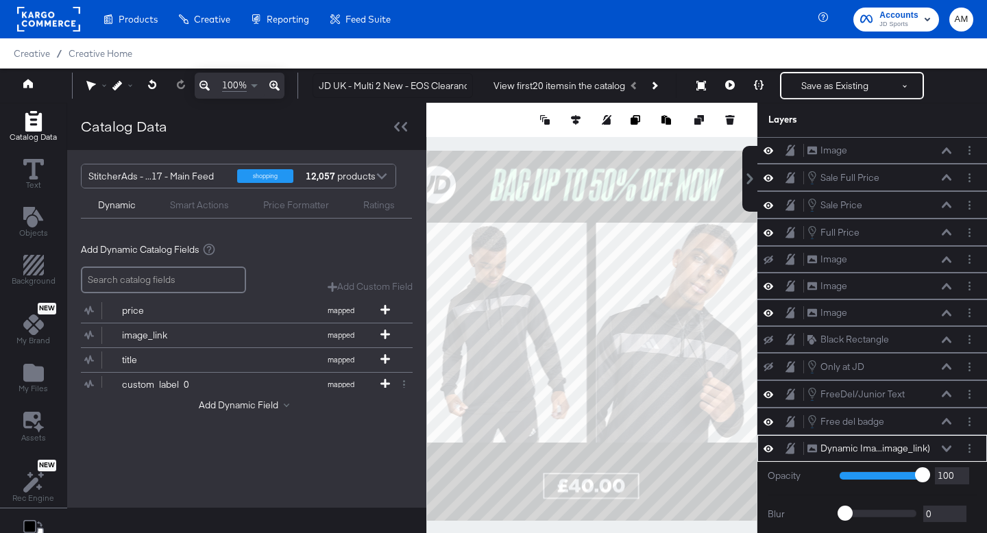
scroll to position [14, 0]
